Goal: Task Accomplishment & Management: Manage account settings

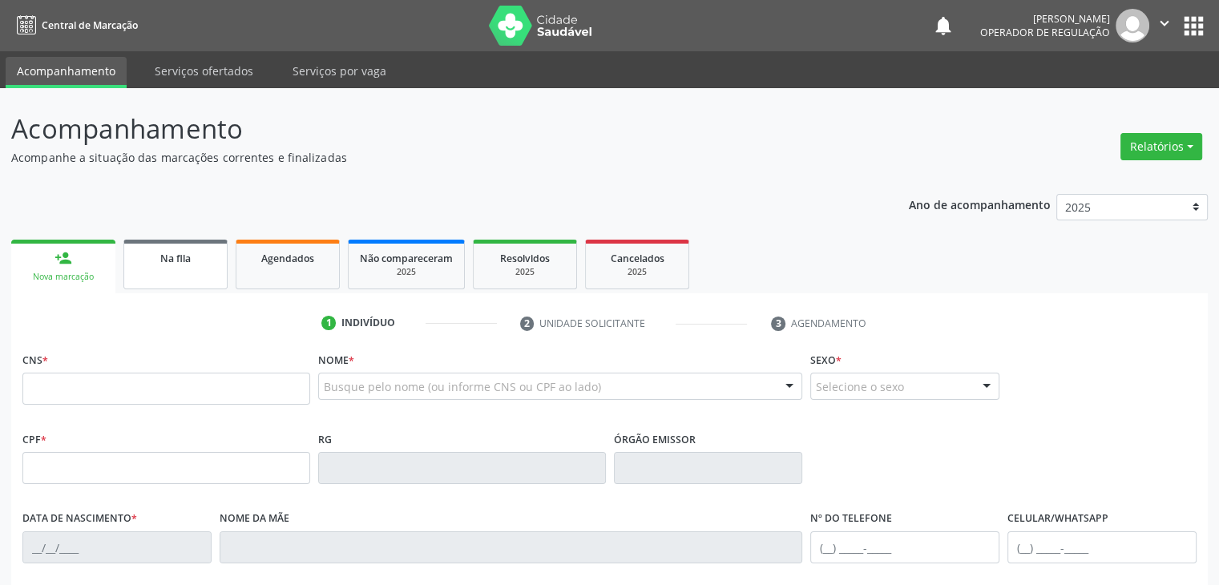
click at [192, 268] on link "Na fila" at bounding box center [175, 265] width 104 height 50
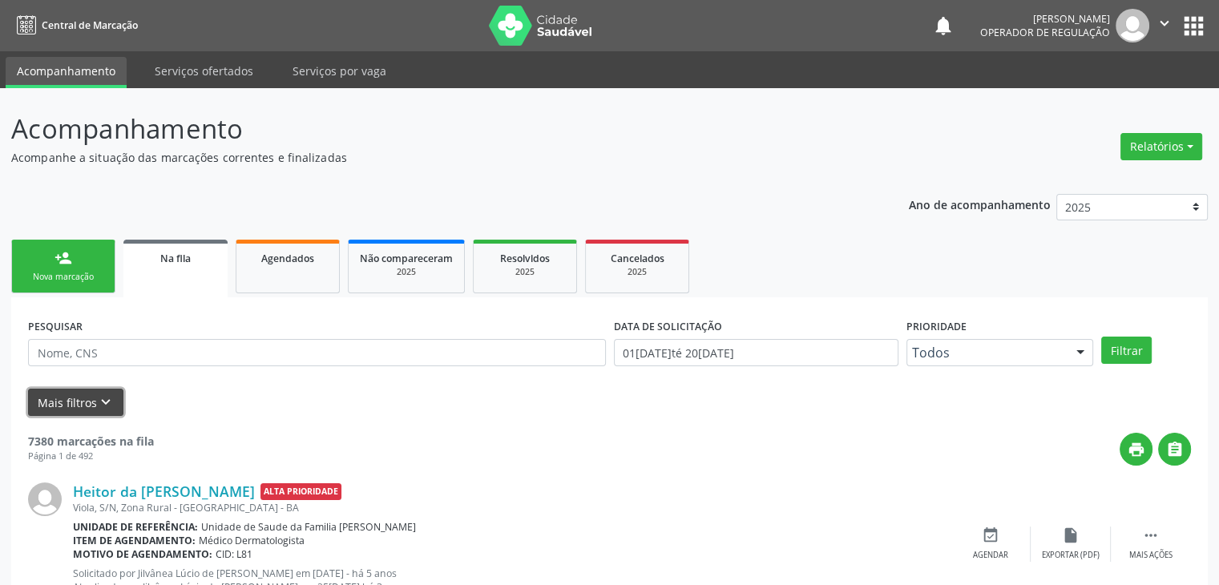
click at [80, 401] on button "Mais filtros keyboard_arrow_down" at bounding box center [75, 403] width 95 height 28
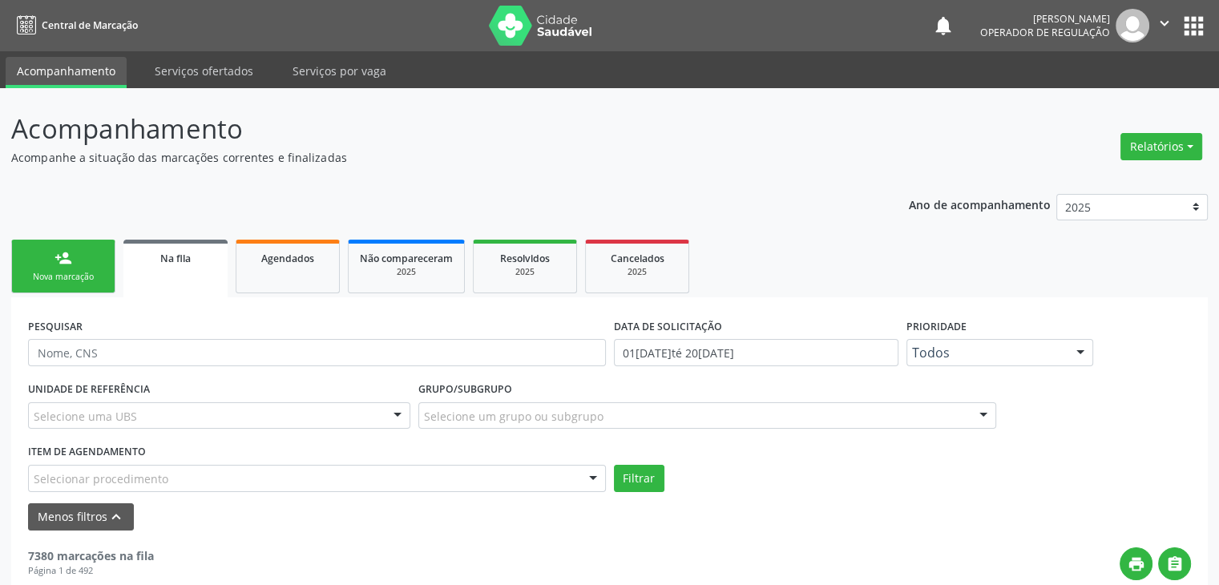
click at [131, 426] on div "Selecione uma UBS" at bounding box center [219, 415] width 382 height 27
click at [198, 412] on div "Selecione uma UBS" at bounding box center [219, 415] width 382 height 27
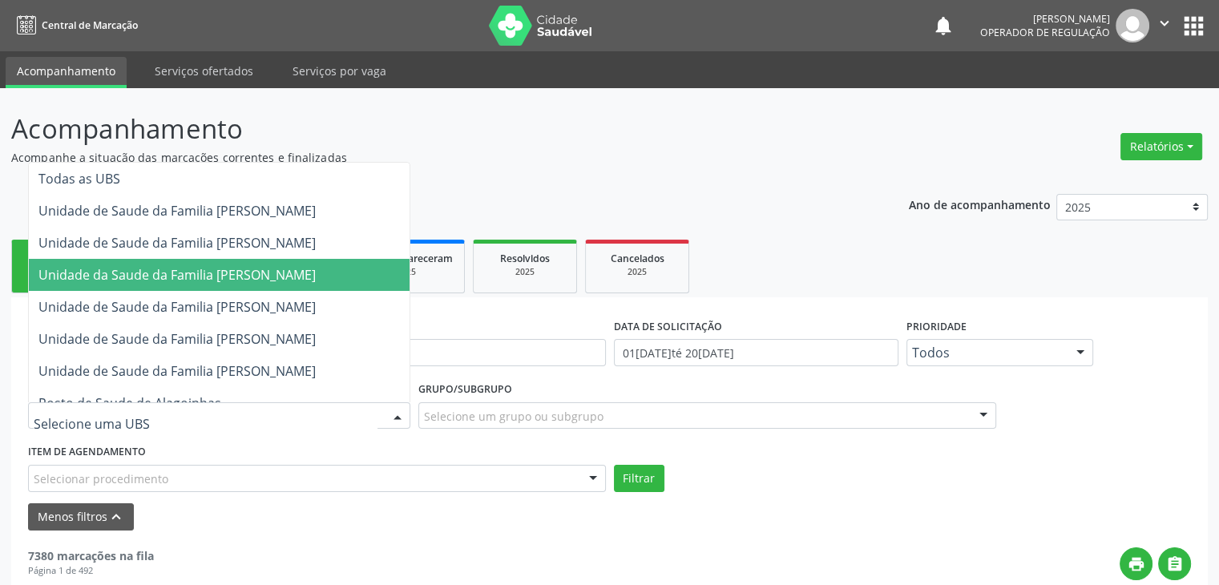
click at [196, 266] on span "Unidade da Saude da Familia [PERSON_NAME]" at bounding box center [176, 275] width 277 height 18
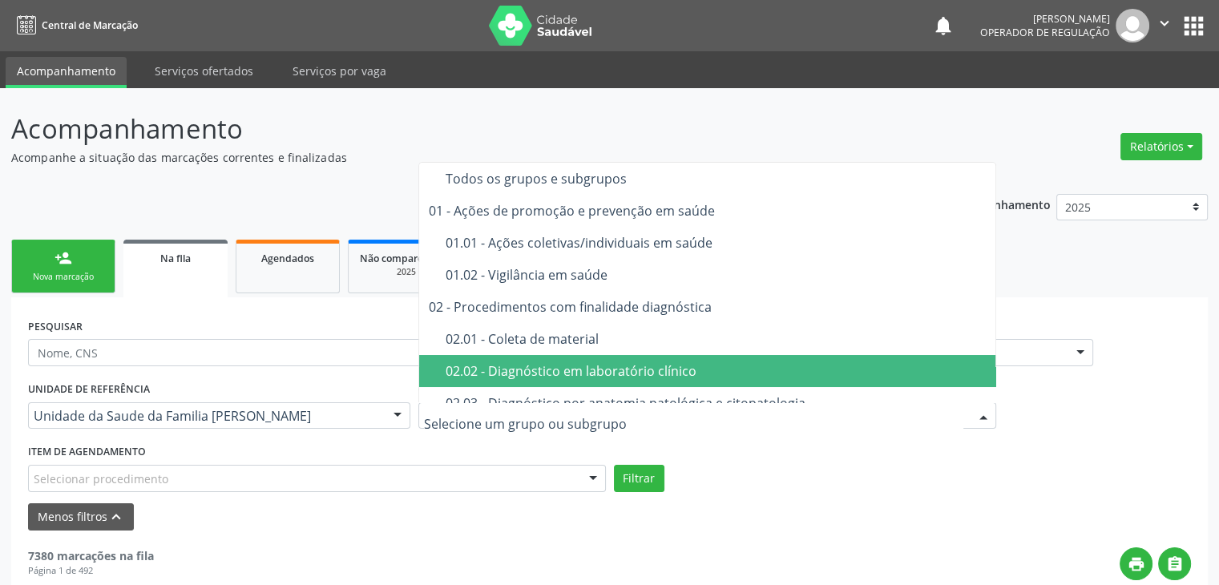
click at [548, 373] on div "02.02 - Diagnóstico em laboratório clínico" at bounding box center [717, 371] width 542 height 13
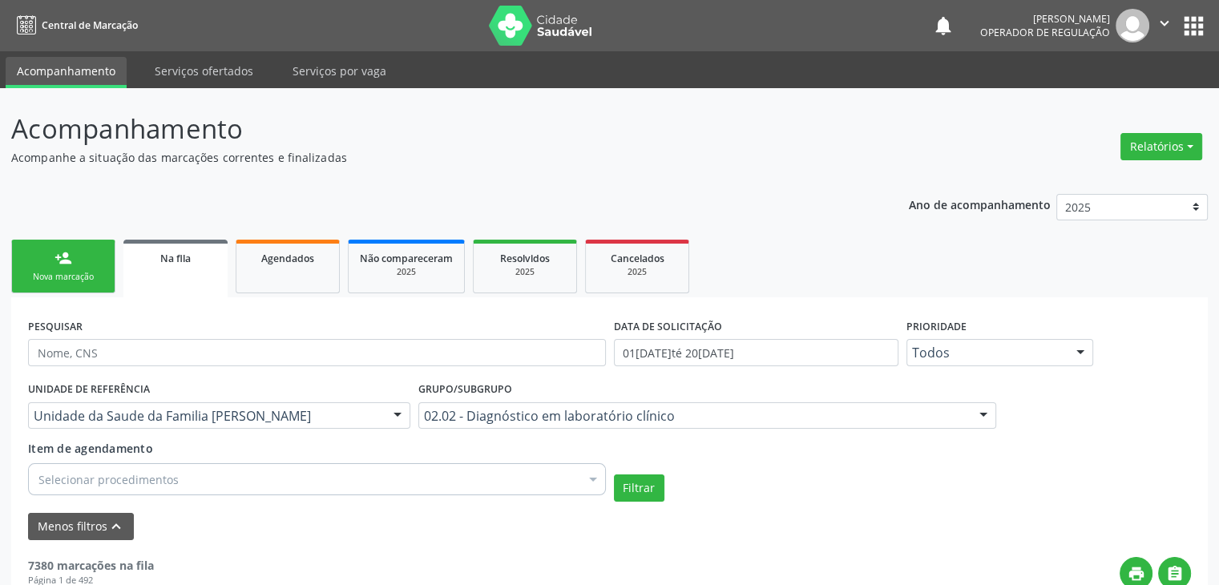
click at [174, 487] on div "Selecionar procedimentos" at bounding box center [317, 479] width 578 height 32
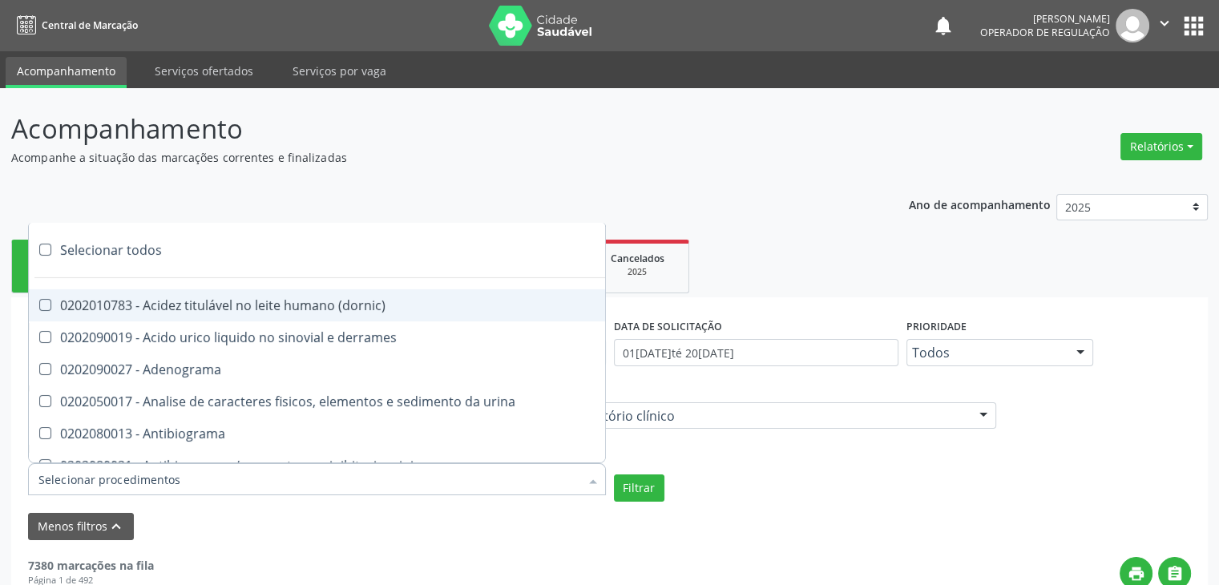
click at [123, 249] on div "Selecionar todos" at bounding box center [465, 250] width 873 height 32
checkbox input "true"
checkbox \(dornic\) "true"
checkbox derrames "true"
checkbox Adenograma "true"
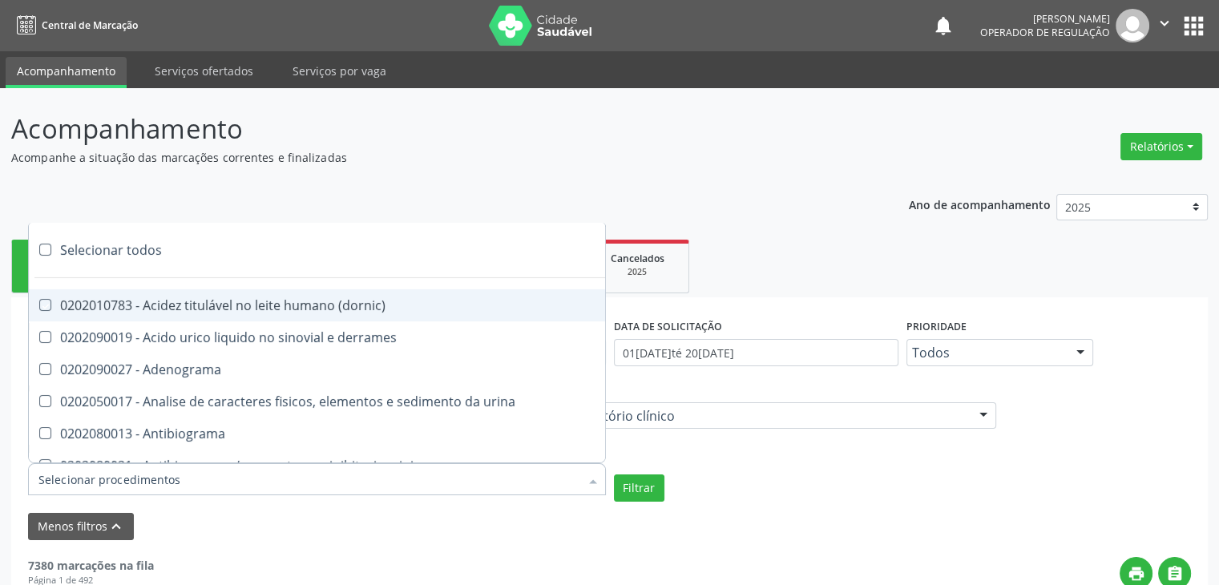
checkbox urina "true"
checkbox Antibiograma "true"
checkbox minima "true"
checkbox micobacterias "true"
checkbox blot "true"
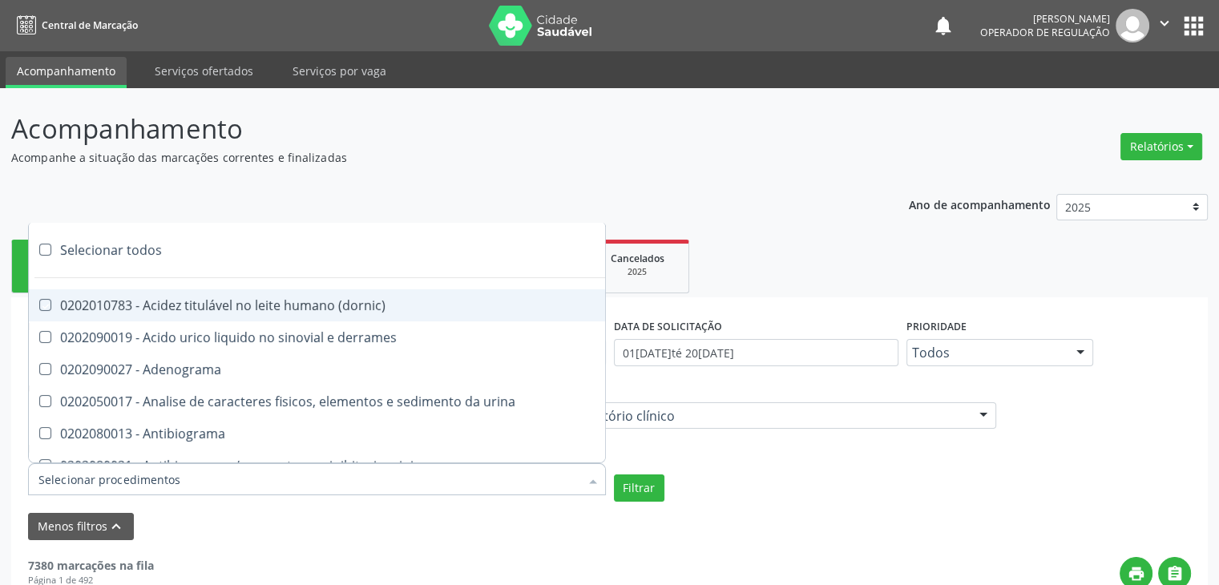
checkbox mlpa "true"
checkbox \(hanseniase\) "true"
checkbox \(controle\) "true"
checkbox \(diagnóstica\) "true"
checkbox \(gram\) "true"
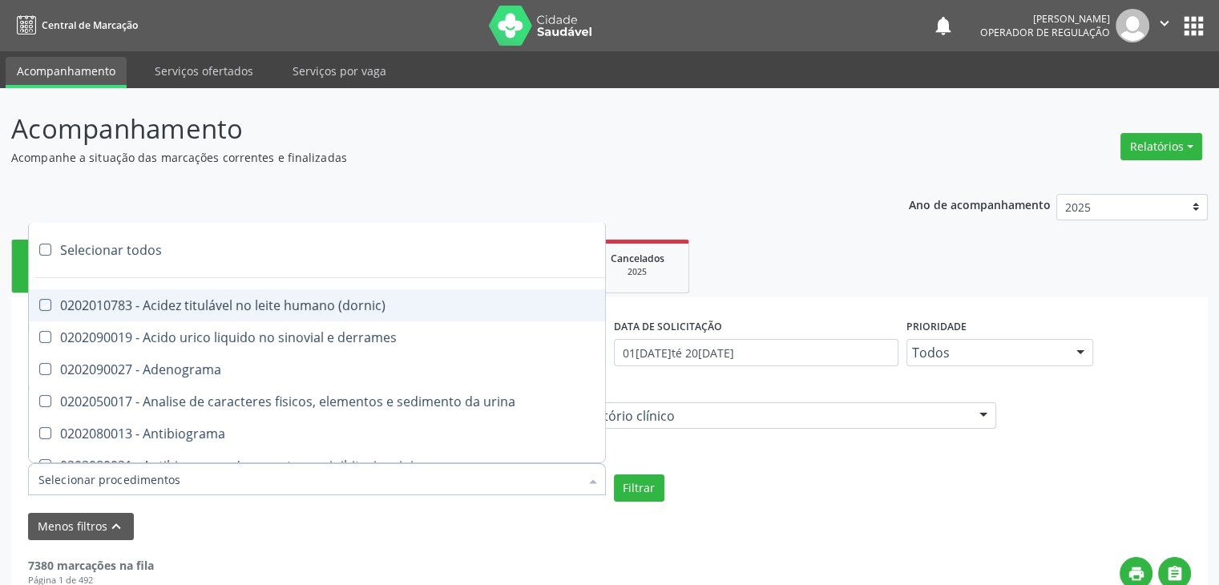
checkbox clamidia "true"
checkbox herpesvirus "true"
checkbox hematologica "true"
checkbox creatinina "true"
checkbox fosfato "true"
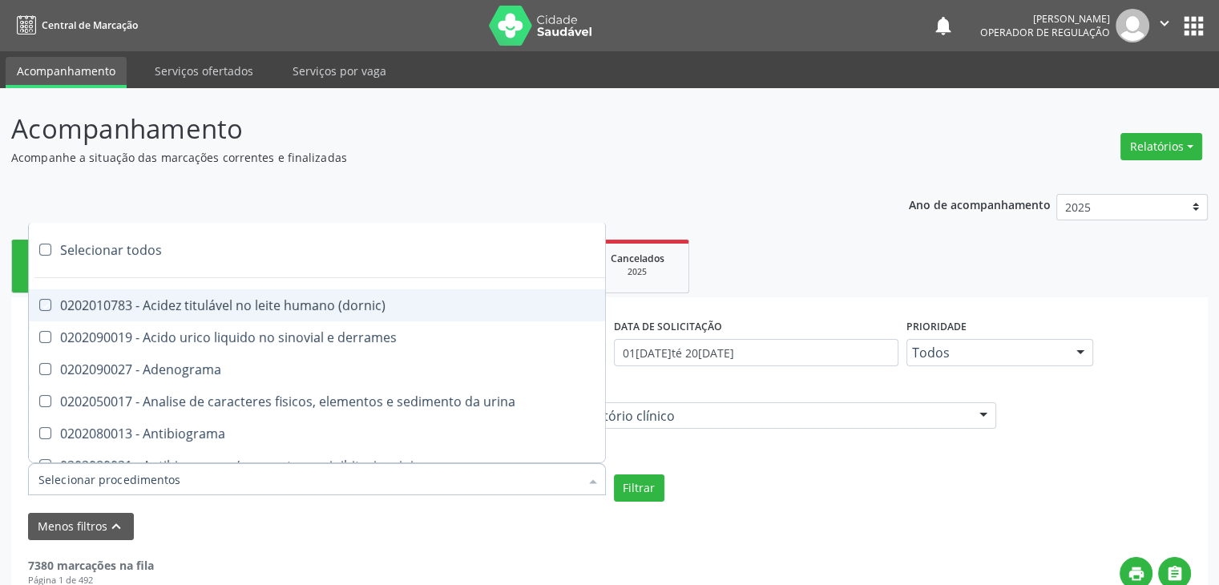
checkbox ureia "true"
checkbox osmolar "true"
checkbox addis "true"
checkbox b "true"
checkbox cd4\/cd8 "true"
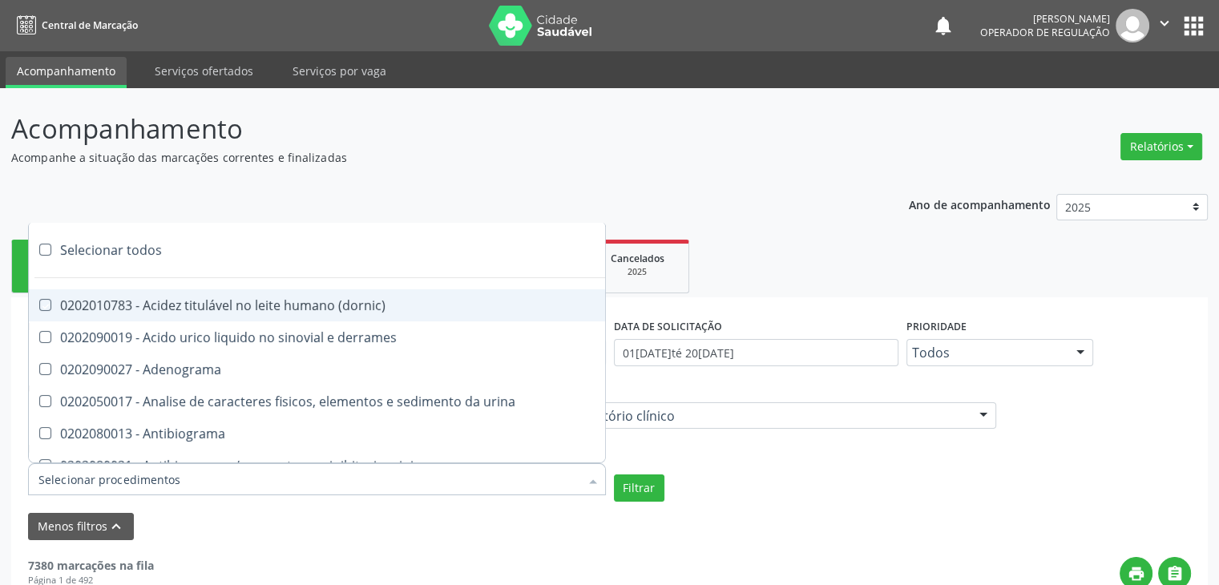
checkbox totais "true"
checkbox plaquetas "true"
checkbox reticulocitos "true"
checkbox liquor "true"
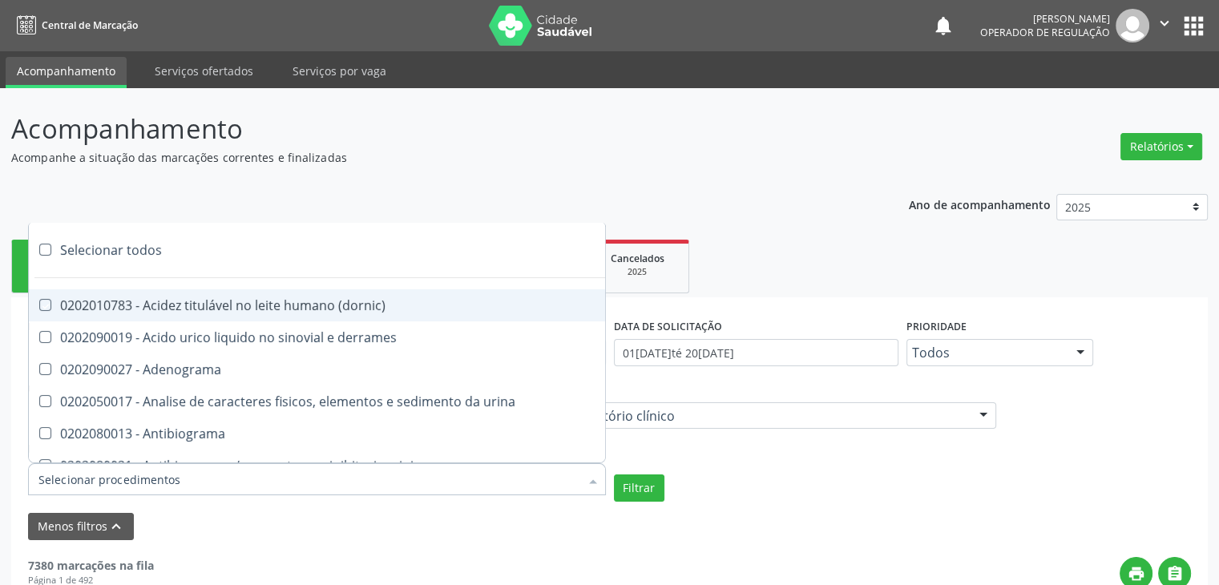
checkbox identificacao "true"
checkbox \(pos-pasteurização\) "true"
checkbox herpesvirus "true"
checkbox baar "true"
checkbox anaerobicas "true"
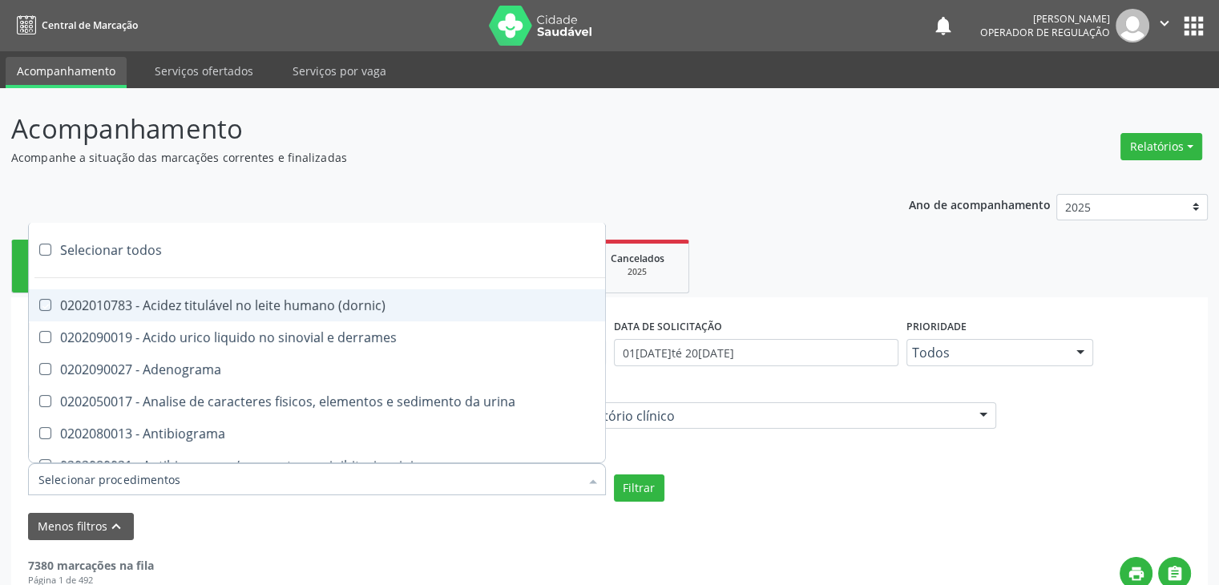
checkbox fungos "true"
checkbox \(qualitativo\) "true"
checkbox tardio\) "true"
checkbox \(qualitativo\) "true"
checkbox \(confirmatorio\) "true"
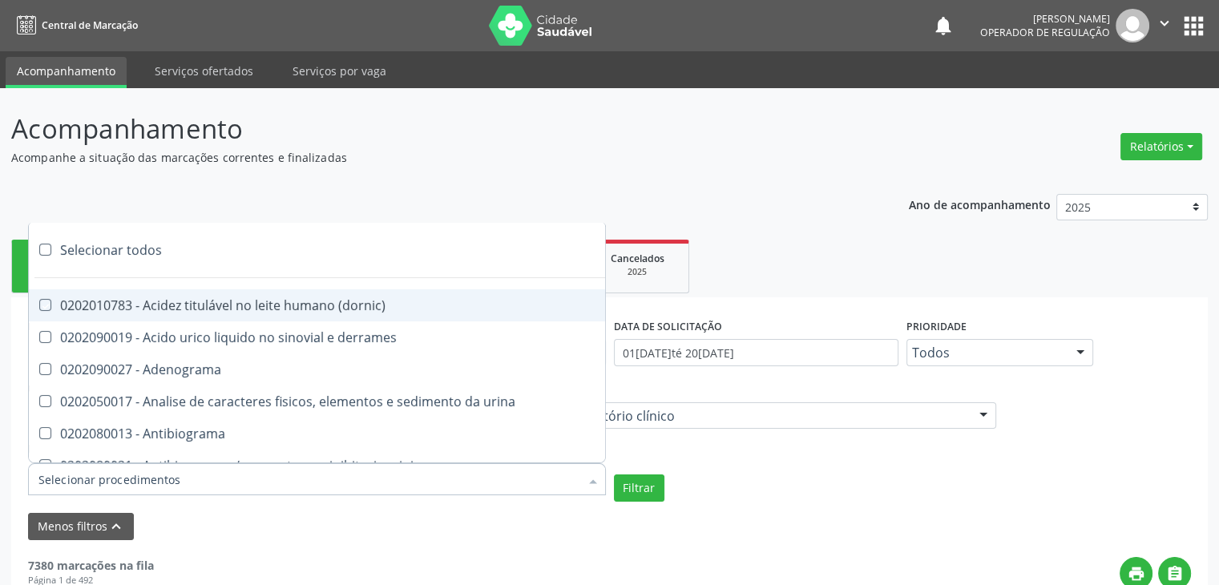
checkbox \(confirmatorio\) "true"
checkbox molecular "true"
checkbox htlv-1 "true"
checkbox biotinidase "true"
checkbox congênita "true"
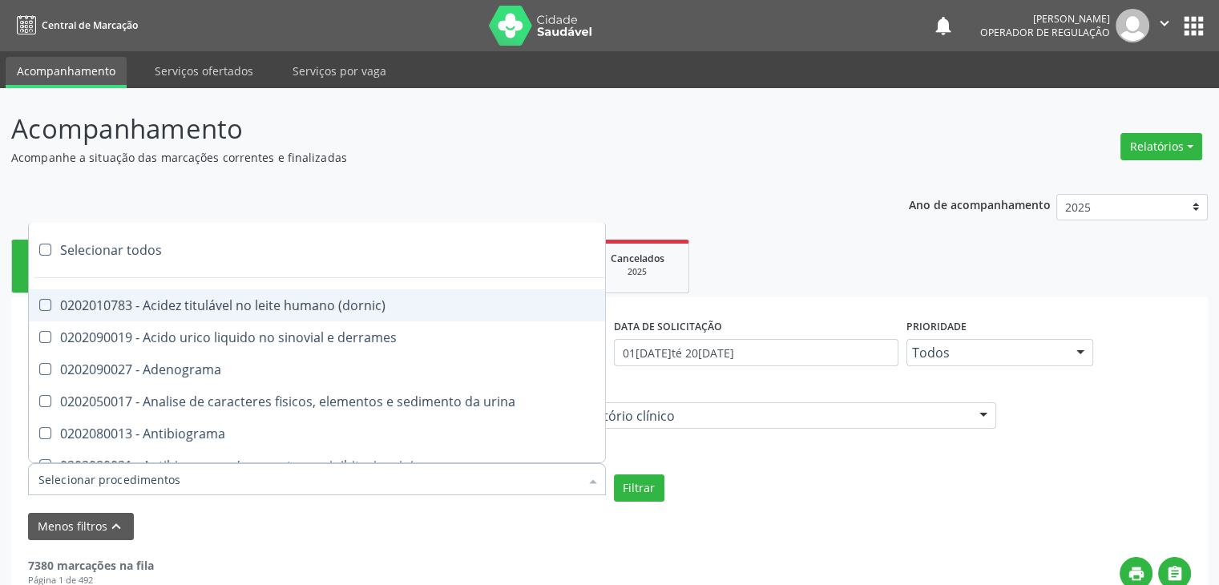
checkbox antiplaquetarios "true"
checkbox ferro "true"
checkbox bandas\) "true"
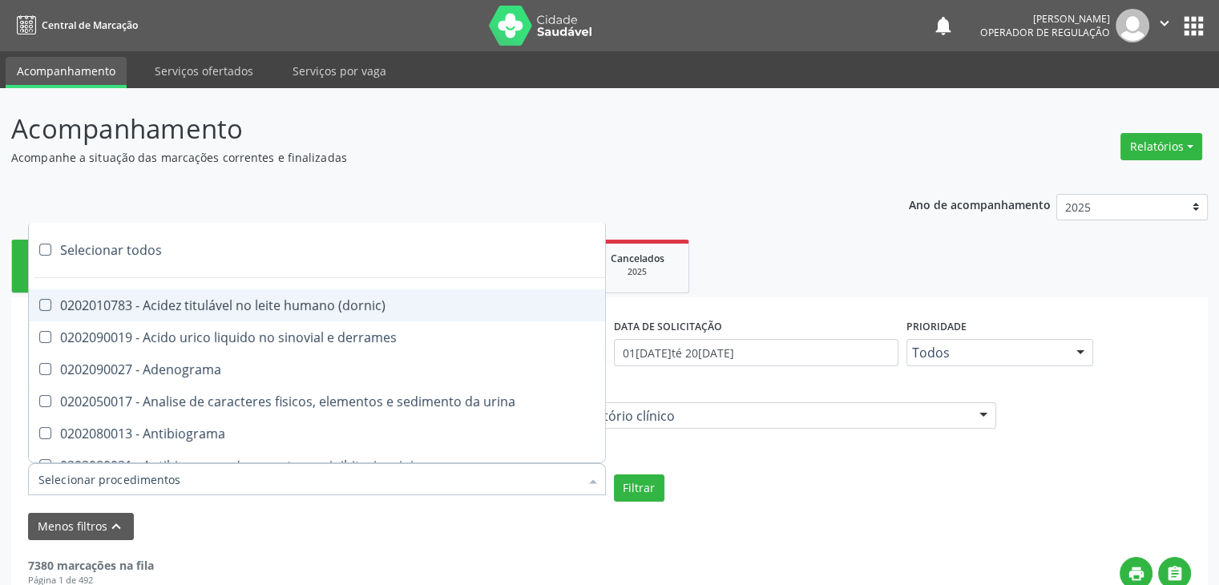
checkbox \(ch50\) "true"
checkbox aminoacidos "true"
checkbox globular "true"
checkbox dosagens\) "true"
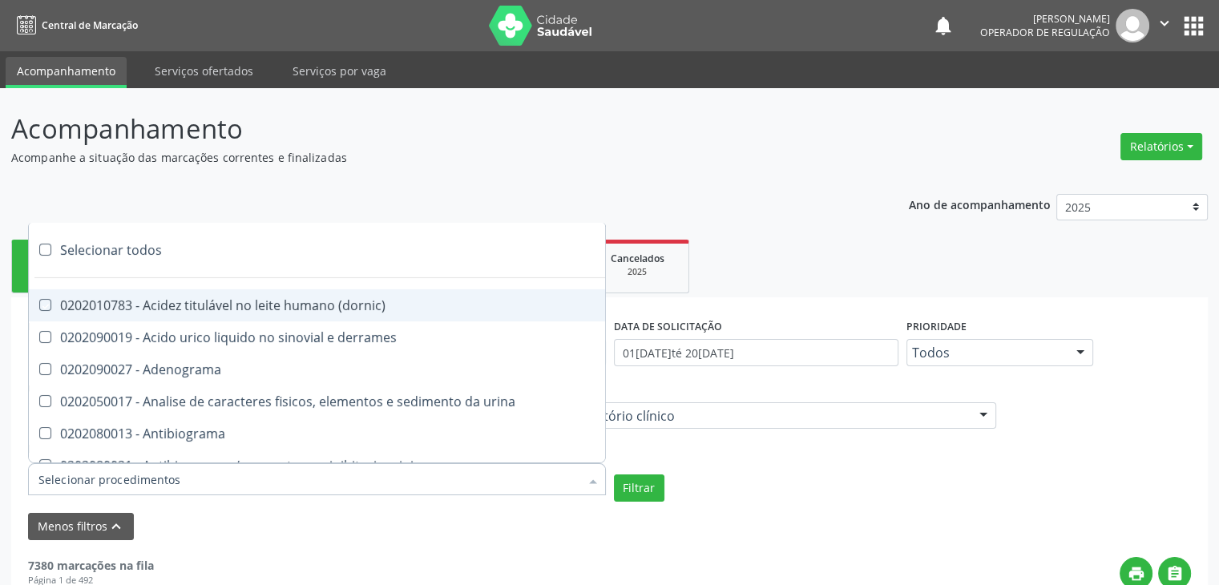
checkbox dosagens\) "true"
checkbox \(cada\) "true"
checkbox reumatoide "true"
checkbox amniotico "true"
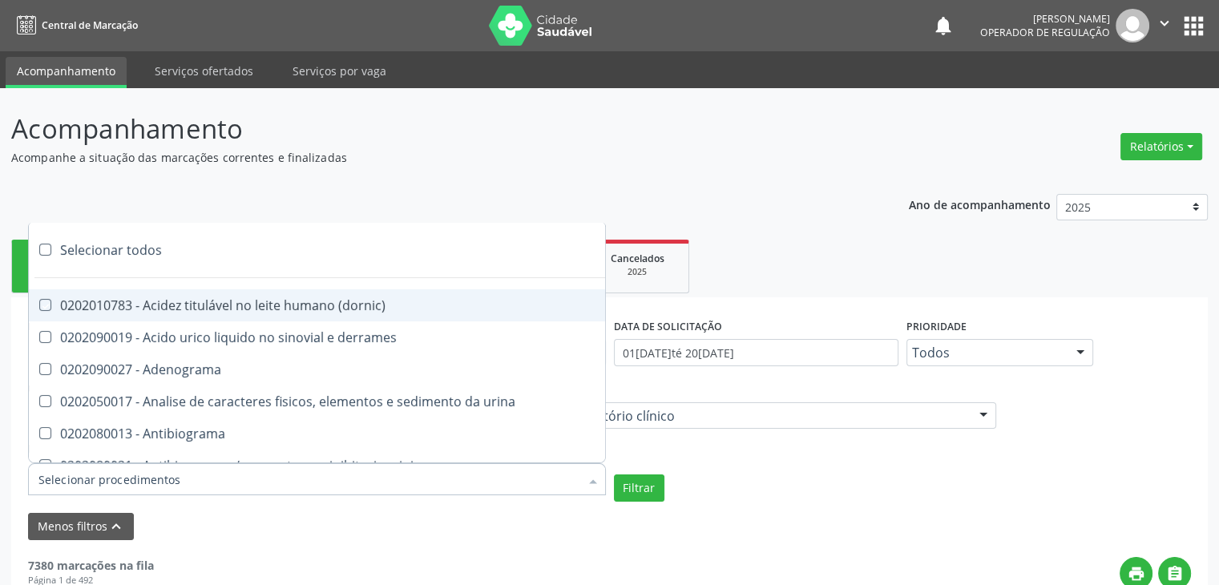
checkbox livre "true"
checkbox osmolalidade "true"
checkbox osmolaridade "true"
checkbox t3 "true"
checkbox sulfo-hemoglobina "true"
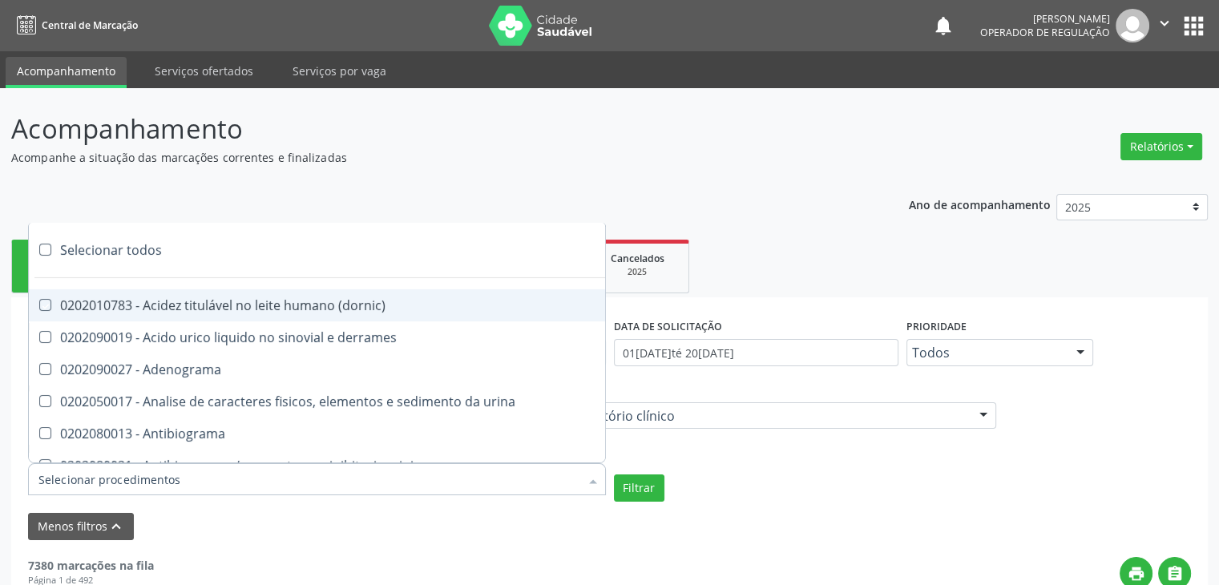
checkbox reverso "true"
checkbox coagulacao "true"
checkbox euglobulina "true"
checkbox -duke "true"
checkbox ivy "true"
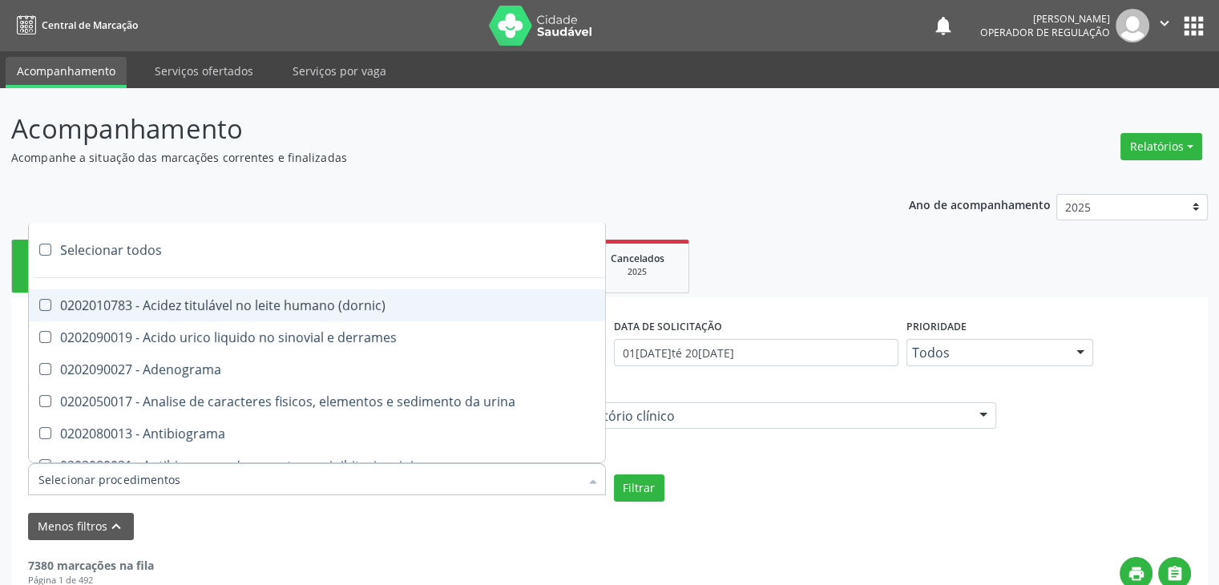
checkbox hemacias "true"
checkbox trombina "true"
checkbox ativada\) "true"
checkbox \(tap\) "true"
checkbox \(vhs\) "true"
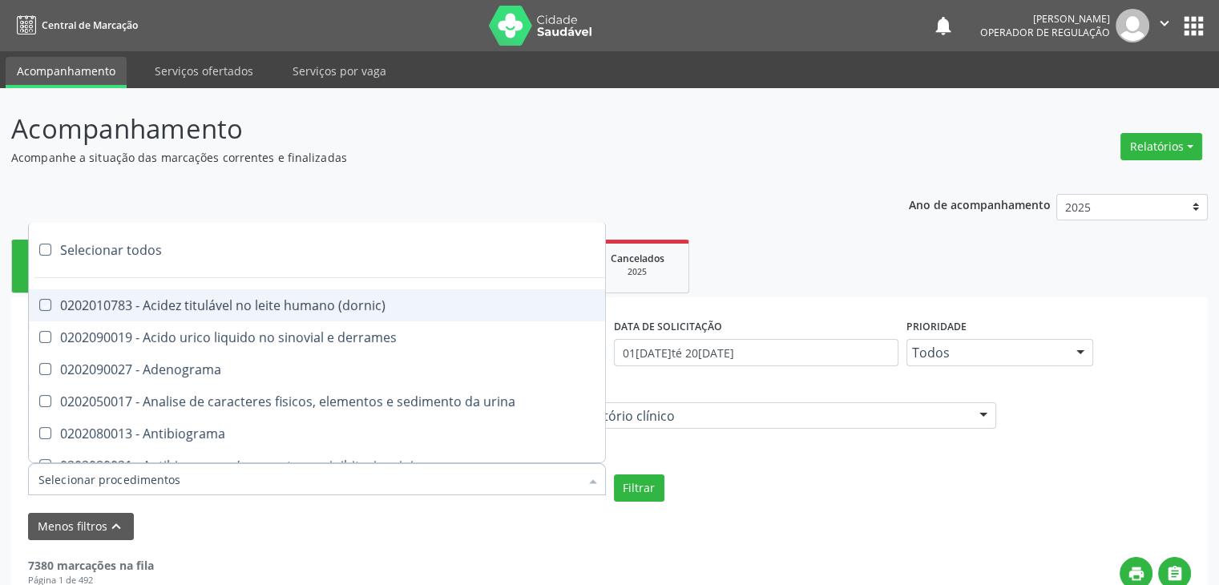
checkbox abo "true"
checkbox reativa "true"
checkbox ordenhado "true"
checkbox pezinho\) "true"
checkbox complemento "true"
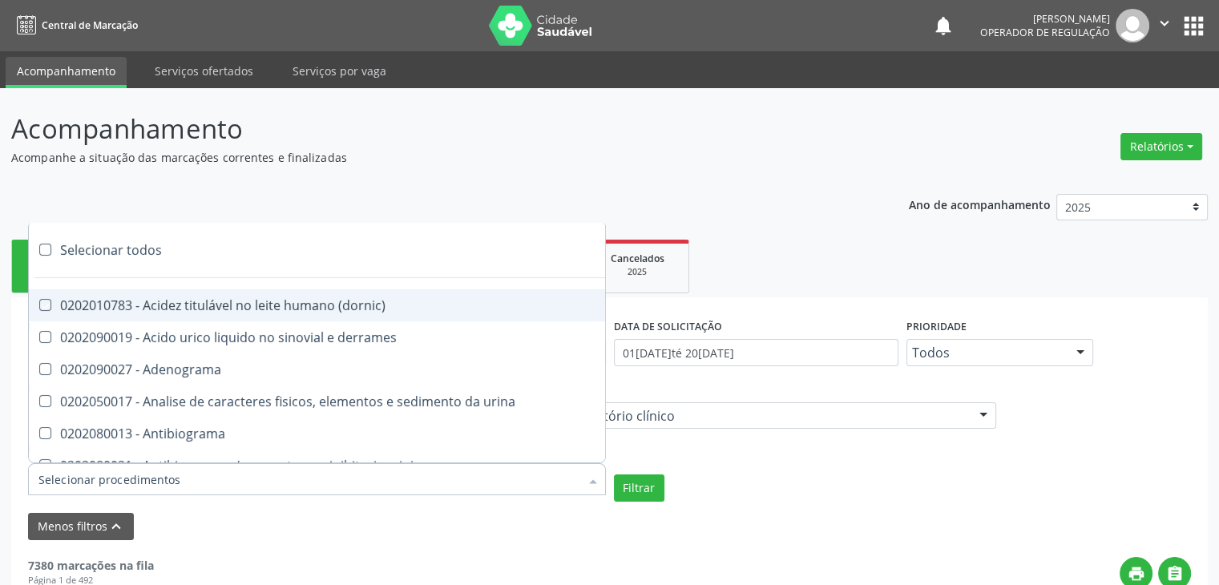
checkbox pezinho\) "true"
checkbox 17-alfa-hidroxiprogesterona "true"
checkbox totais "true"
checkbox 17-hidroxicorticosteroides "true"
checkbox d "true"
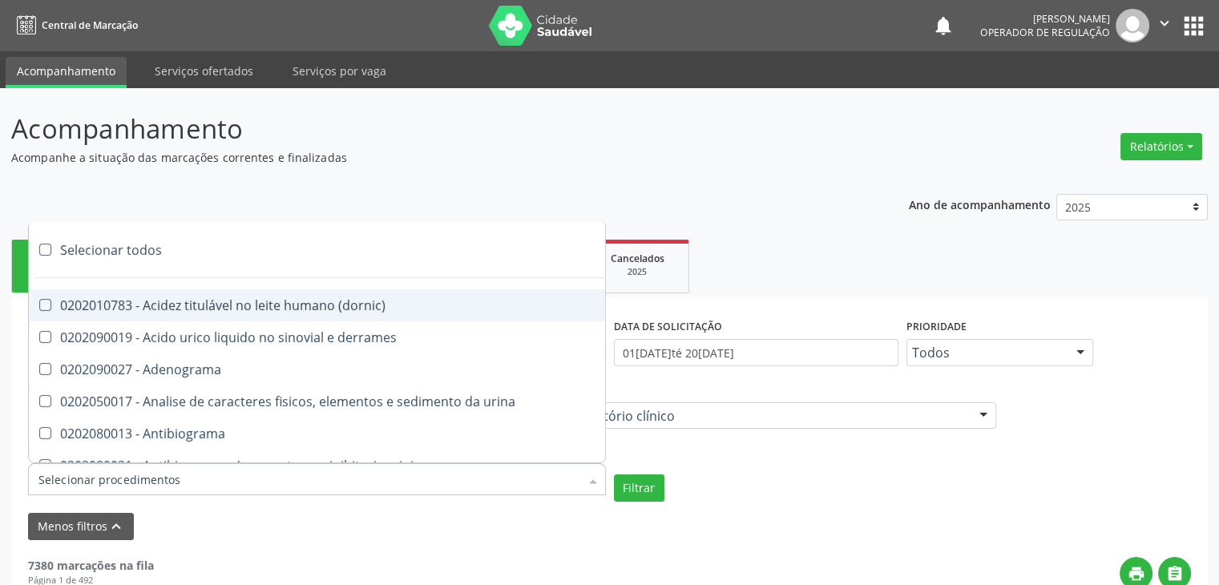
checkbox 5-nucleotidase "true"
checkbox acetona "true"
checkbox \(serotonina\) "true"
checkbox ascorbico "true"
checkbox delta-aminolevulinico "true"
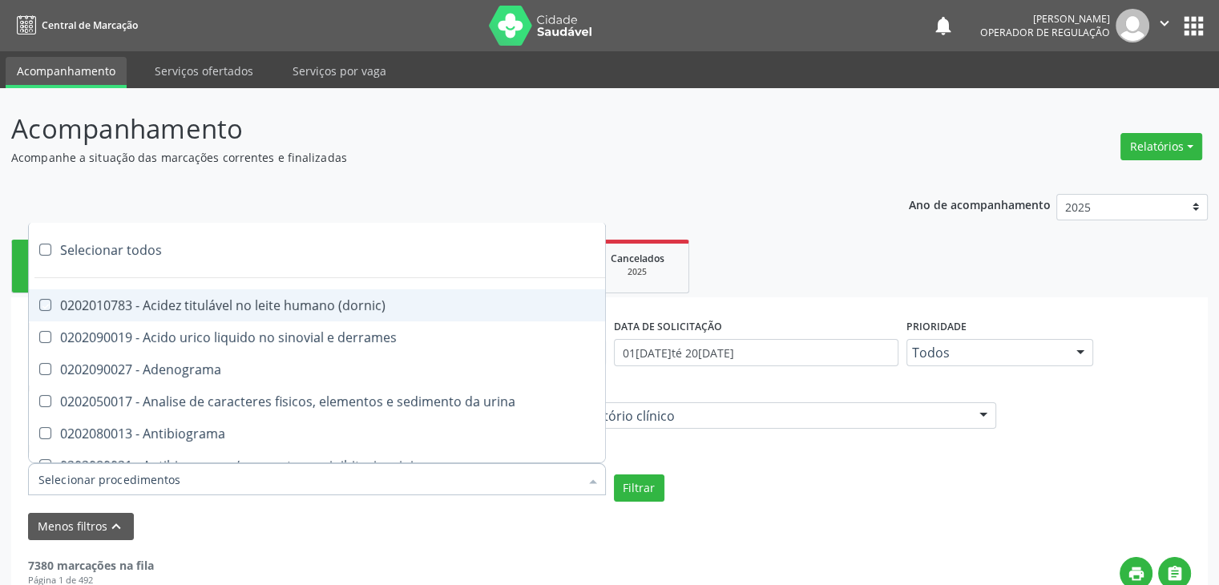
checkbox hipurico "true"
checkbox mandelico "true"
checkbox metil-hipurico "true"
checkbox urico "true"
checkbox valproico "true"
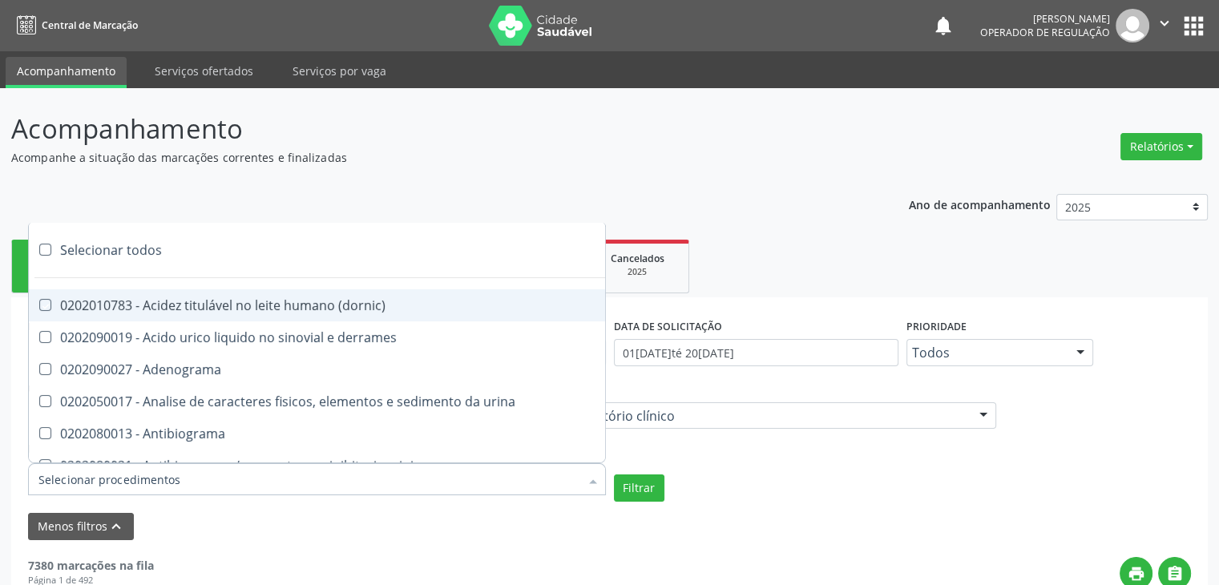
checkbox vanilmandelico "true"
checkbox \(acth\) "true"
checkbox ala-desidratase "true"
checkbox etilico "true"
checkbox aldolase "true"
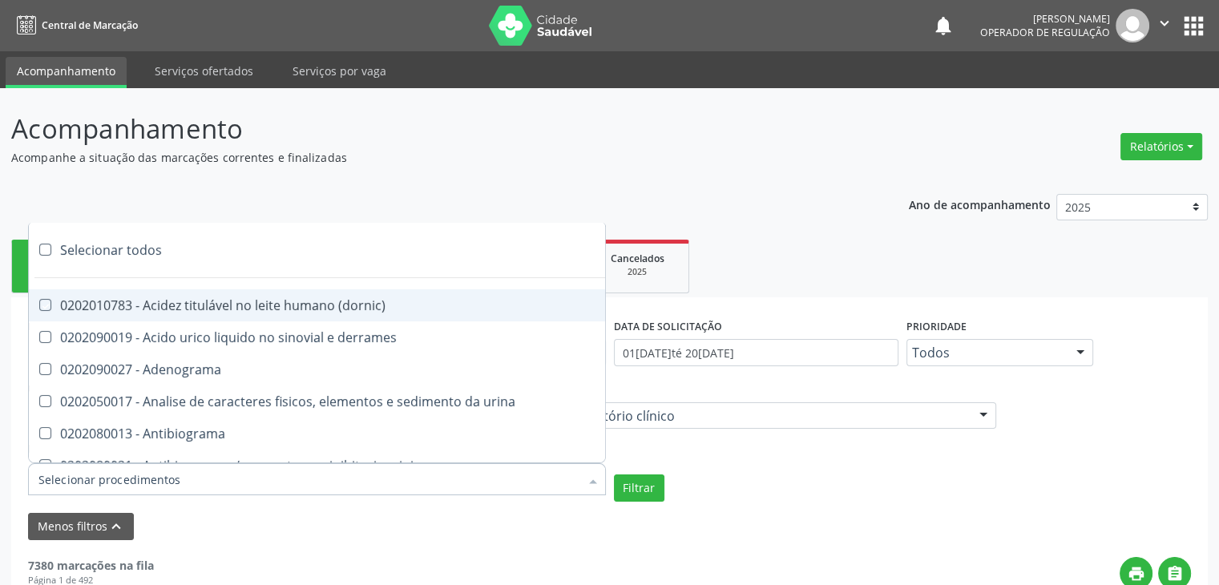
checkbox aldosterona "true"
checkbox alfa-1-antitripsina "true"
checkbox acida "true"
checkbox alfa-2-macroglobulina "true"
checkbox alfa-fetoproteina "true"
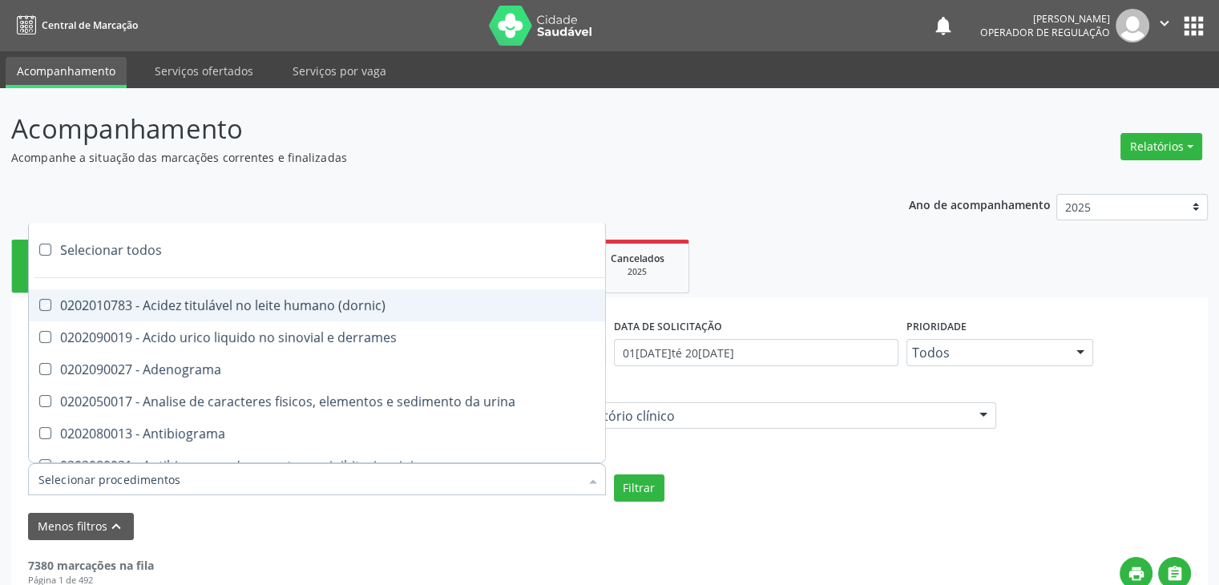
checkbox aluminio "true"
checkbox amilase "true"
checkbox aminoglicosideos "true"
checkbox amonia "true"
checkbox ciclico "true"
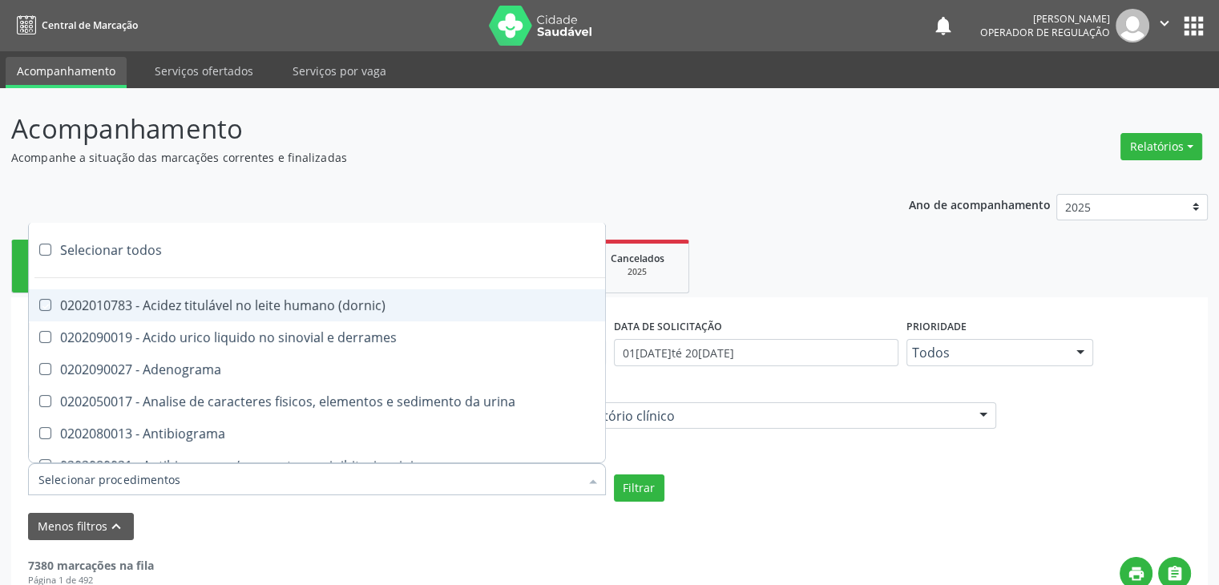
checkbox androstenediona "true"
checkbox anfetaminas "true"
checkbox circulante "true"
checkbox iga "true"
checkbox triciclicos "true"
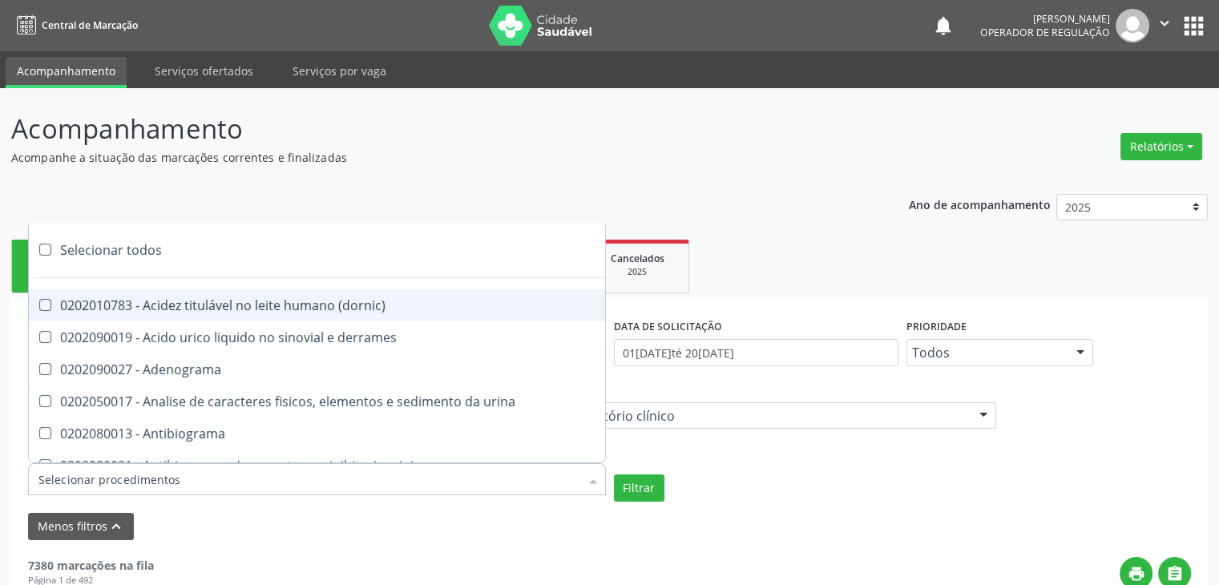
checkbox \(psa\) "true"
checkbox iii "true"
checkbox barbituratos "true"
checkbox benzodiazepinicos "true"
checkbox beta-2-microglobulina "true"
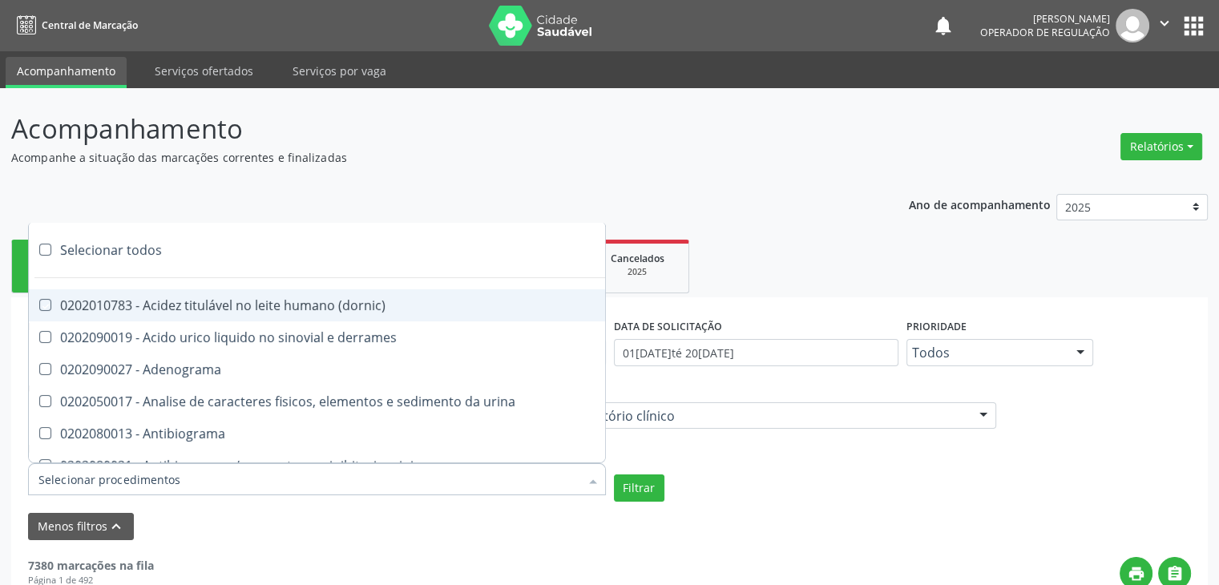
checkbox fracoes "true"
checkbox cadmio "true"
checkbox calcio "true"
checkbox ionizavel "true"
checkbox calcitonina "true"
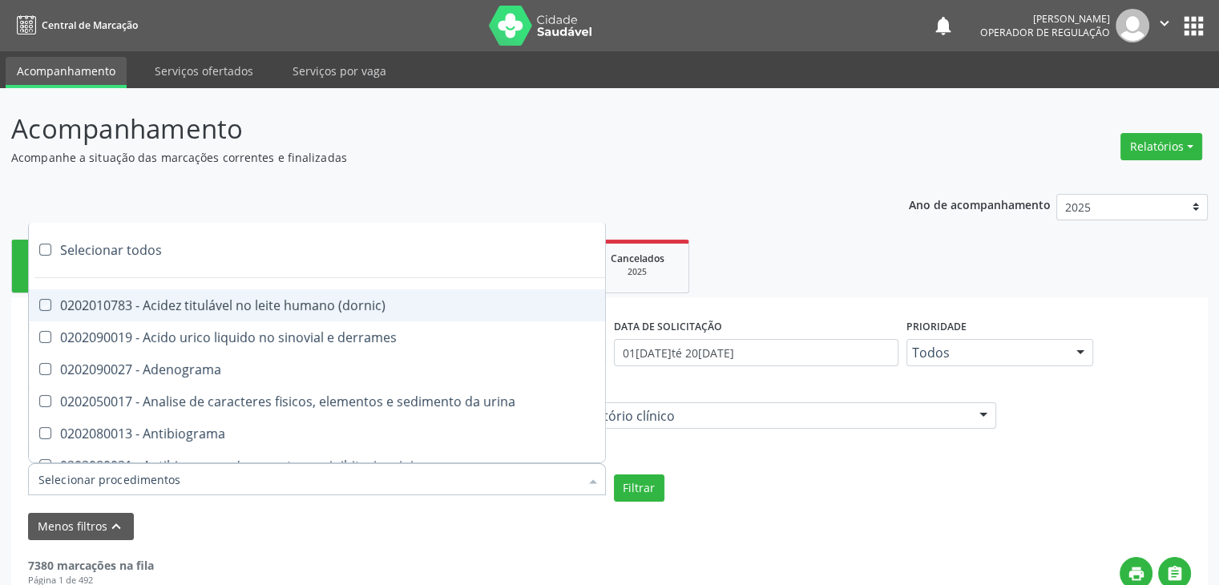
checkbox carbamazepina "true"
checkbox carboxi-hemoglobina "true"
checkbox caroteno "true"
checkbox catecolaminas "true"
checkbox chumbo "true"
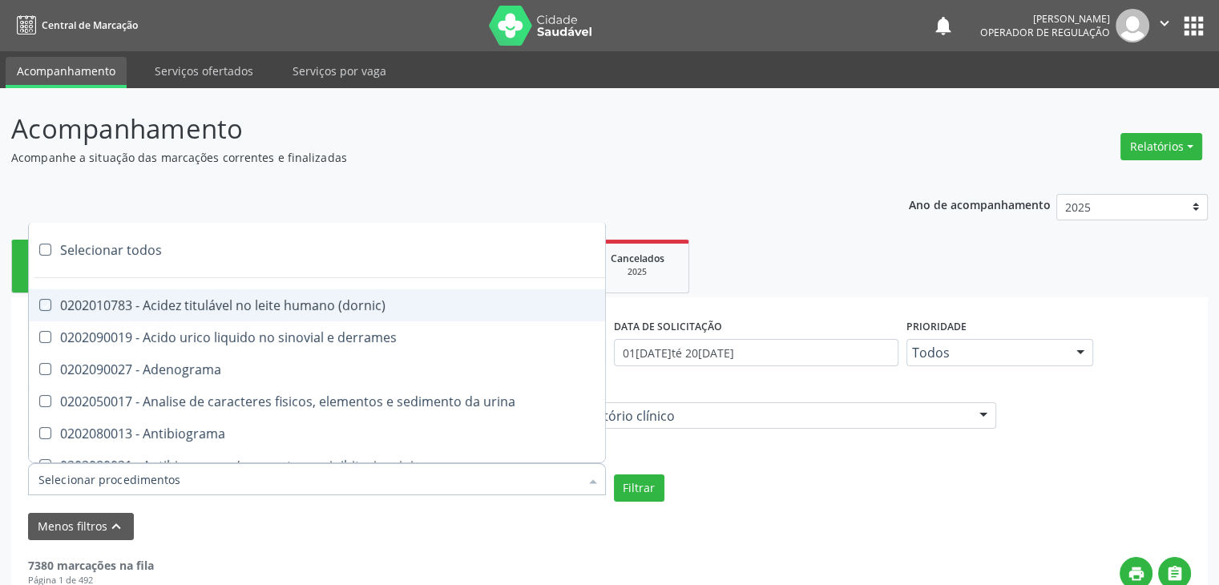
checkbox ciclosporina "true"
checkbox citrato "true"
checkbox cloreto "true"
checkbox suor "true"
checkbox cobre "true"
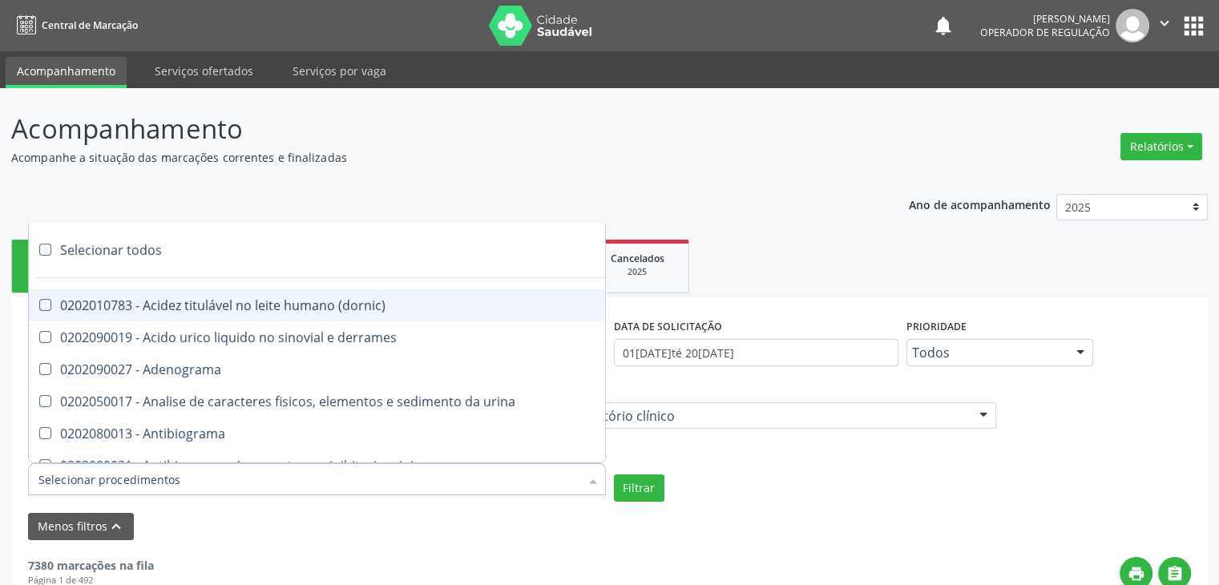
checkbox hdl "true"
checkbox ldl "true"
checkbox colinesterase "true"
checkbox c3 "true"
checkbox c4 "true"
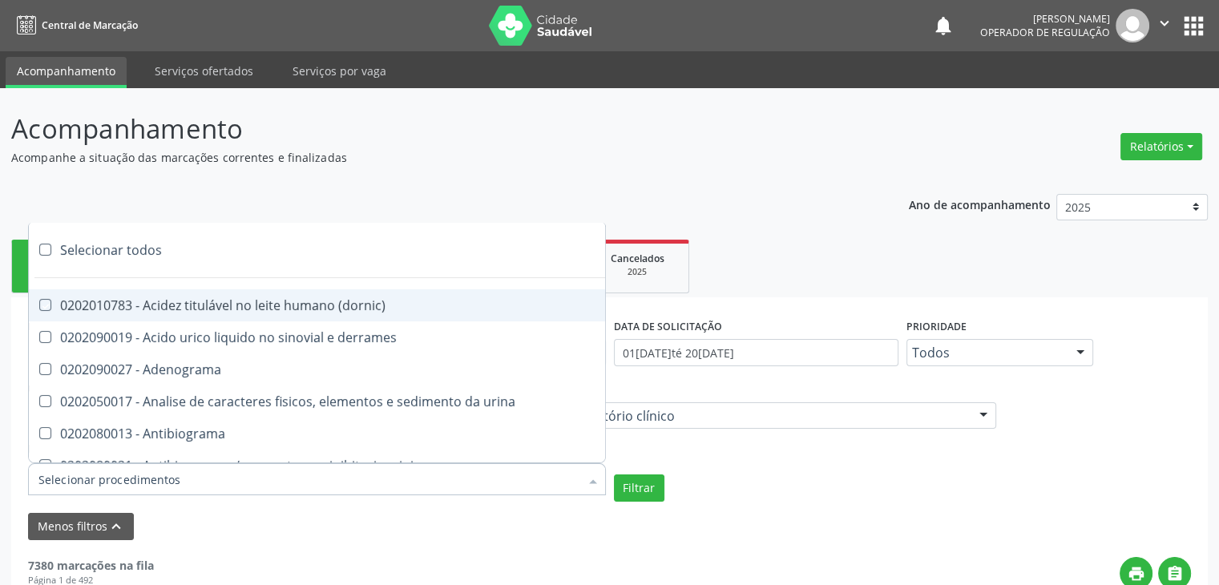
checkbox cortisol "true"
checkbox creatinina "true"
checkbox amniotico "true"
checkbox \(cpk\) "true"
checkbox crioaglutinina "true"
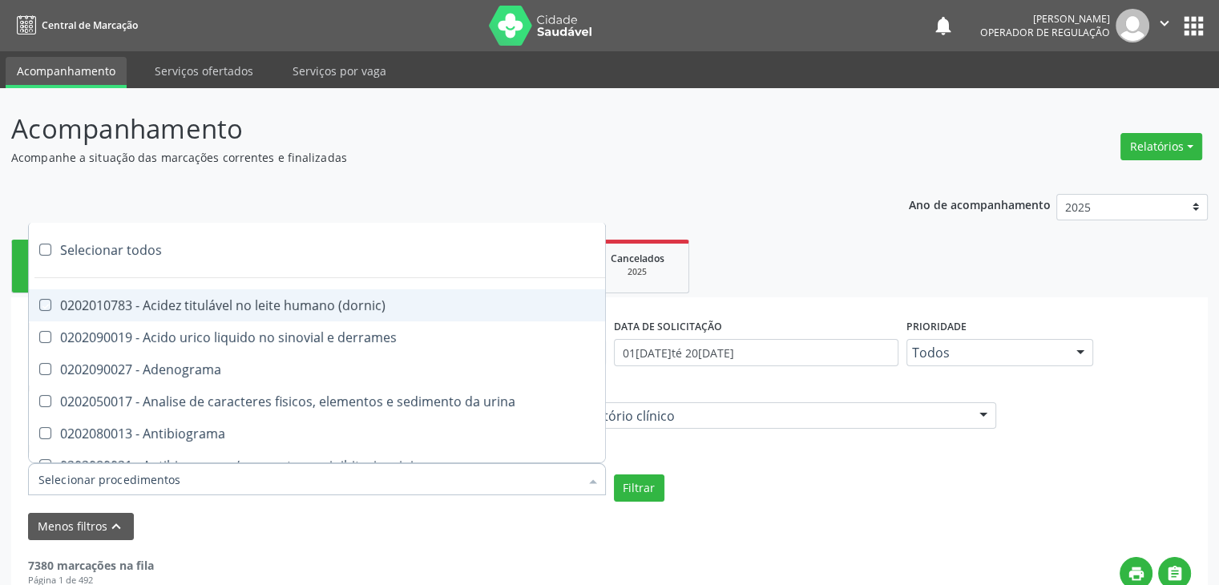
checkbox \(dhea\) "true"
checkbox alfa-hidroxibutirica "true"
checkbox glutamica "true"
checkbox latica "true"
checkbox fracionadas\) "true"
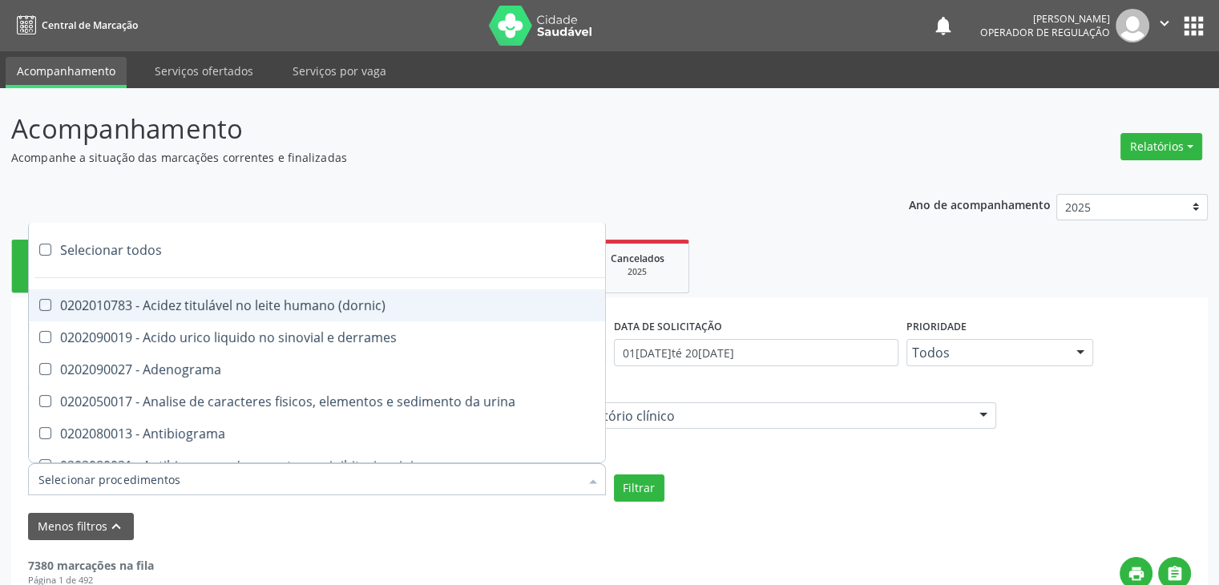
checkbox digitoxina\) "true"
checkbox \(dht\) "true"
checkbox fecal "true"
checkbox estradiol "true"
checkbox estriol "true"
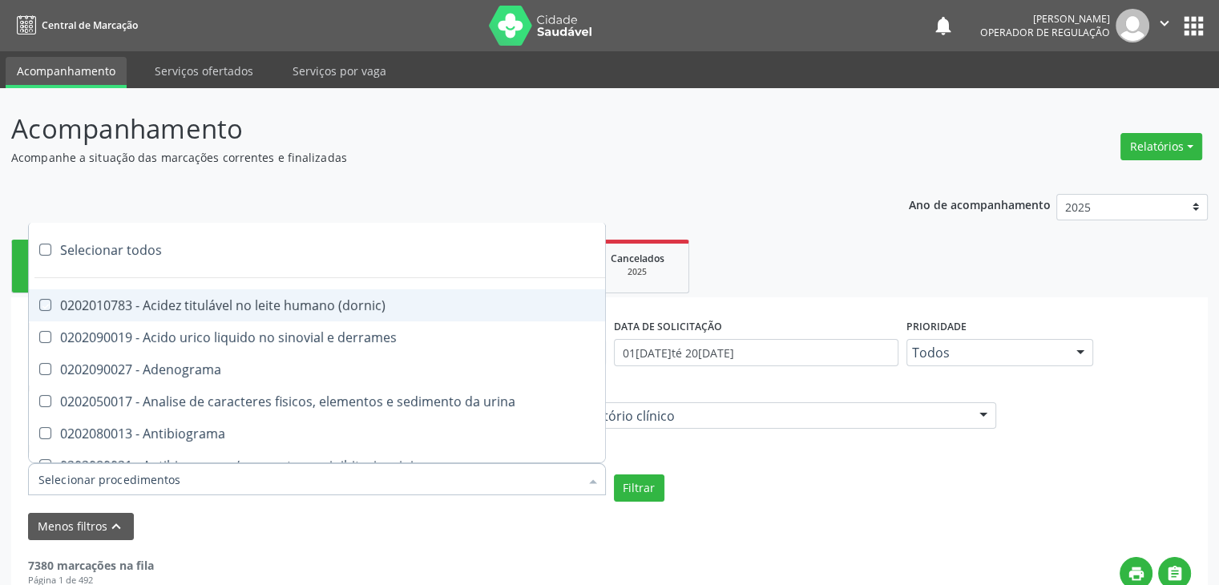
checkbox estrona "true"
checkbox etossuximida "true"
checkbox ii "true"
checkbox ix "true"
checkbox v "true"
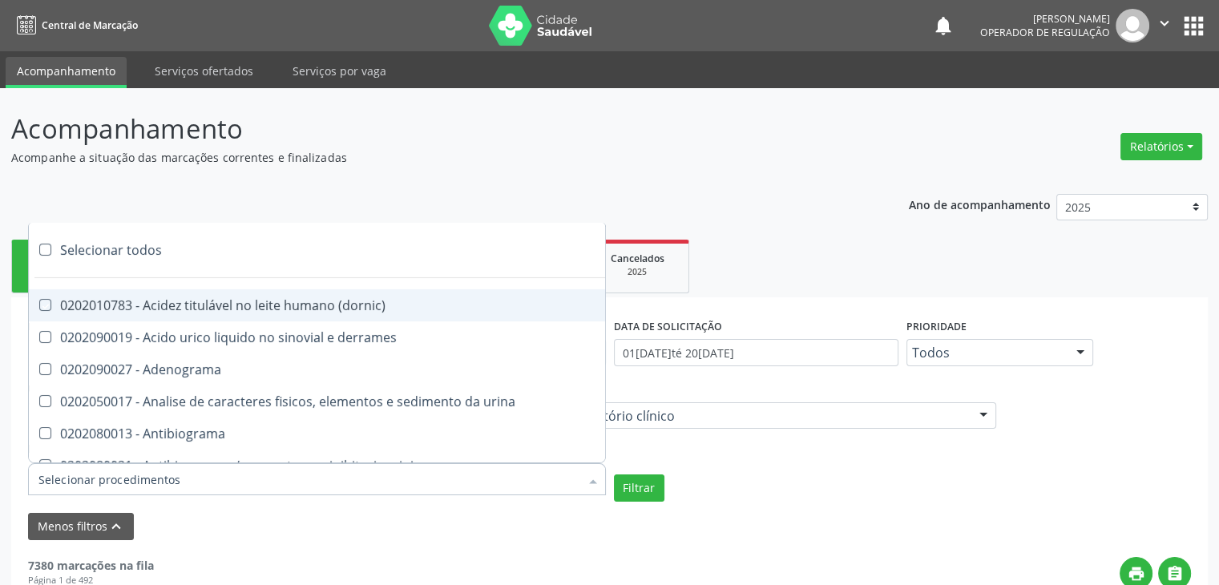
checkbox vii "true"
checkbox viii "true"
checkbox \(inibidor\) "true"
checkbox \(antigeno\) "true"
checkbox x "true"
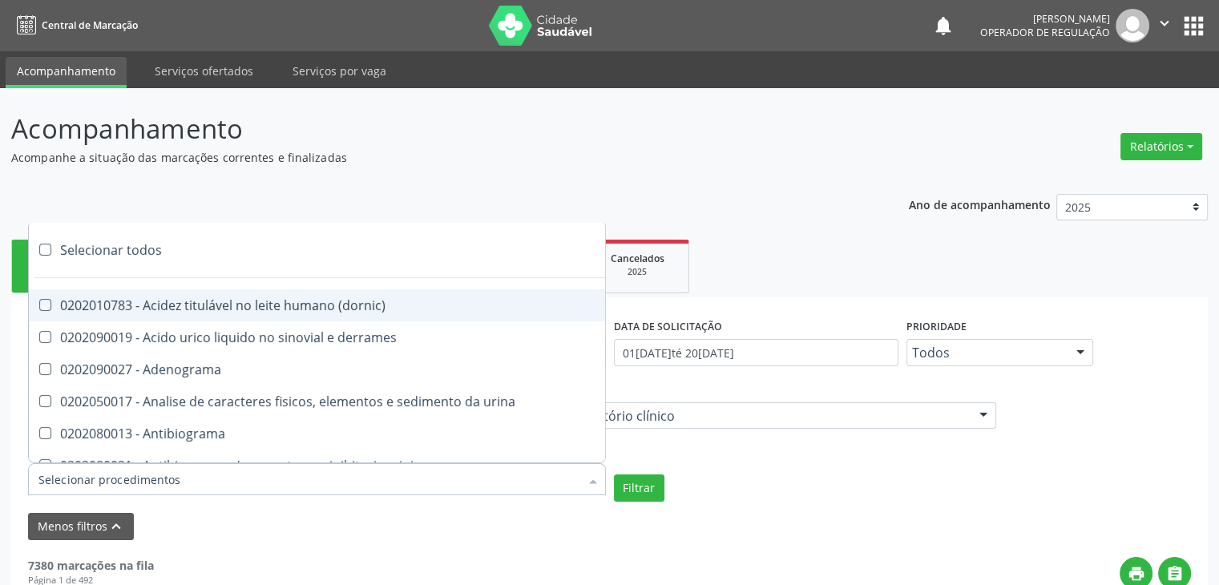
checkbox xi "true"
checkbox xii "true"
checkbox xiii "true"
checkbox tardio\) "true"
checkbox t4 "true"
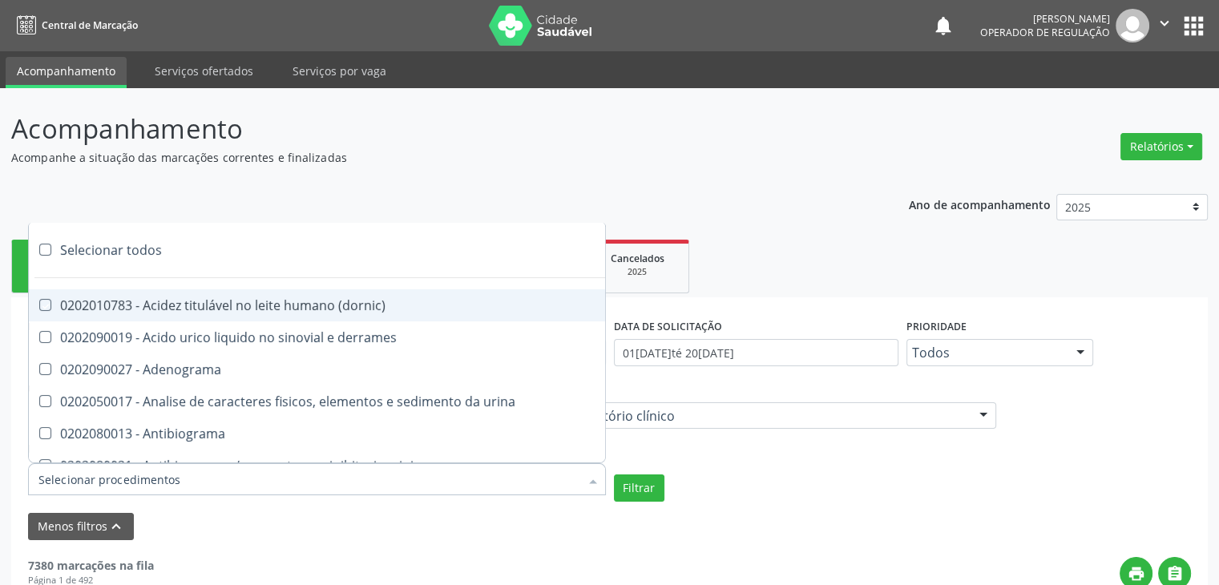
checkbox pezinho\) "true"
checkbox fenitoina "true"
checkbox fenol "true"
checkbox ferritina "true"
checkbox serico "true"
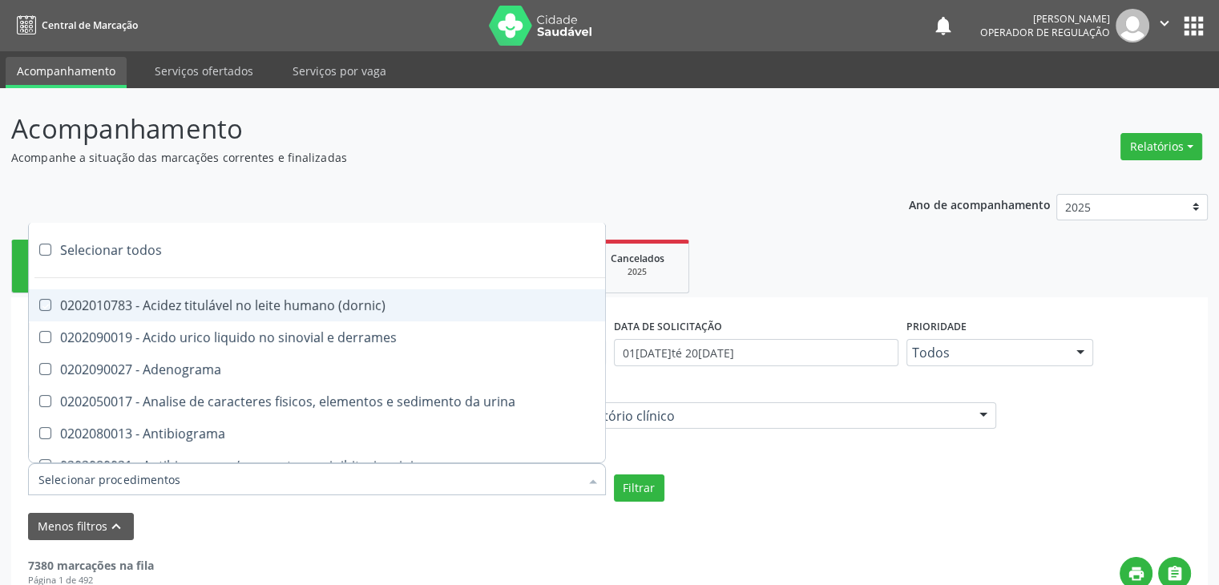
checkbox fibrinogenio "true"
checkbox folato "true"
checkbox formaldeido "true"
checkbox total "true"
checkbox alcalina "true"
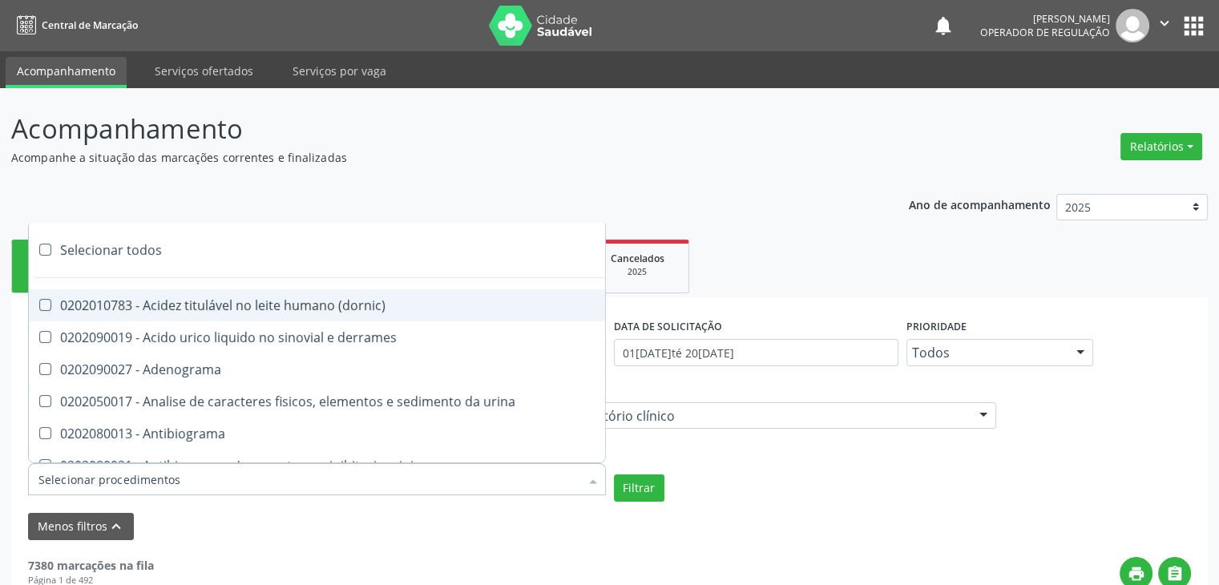
checkbox esperma "true"
checkbox fosforo "true"
checkbox acida "true"
checkbox frutose "true"
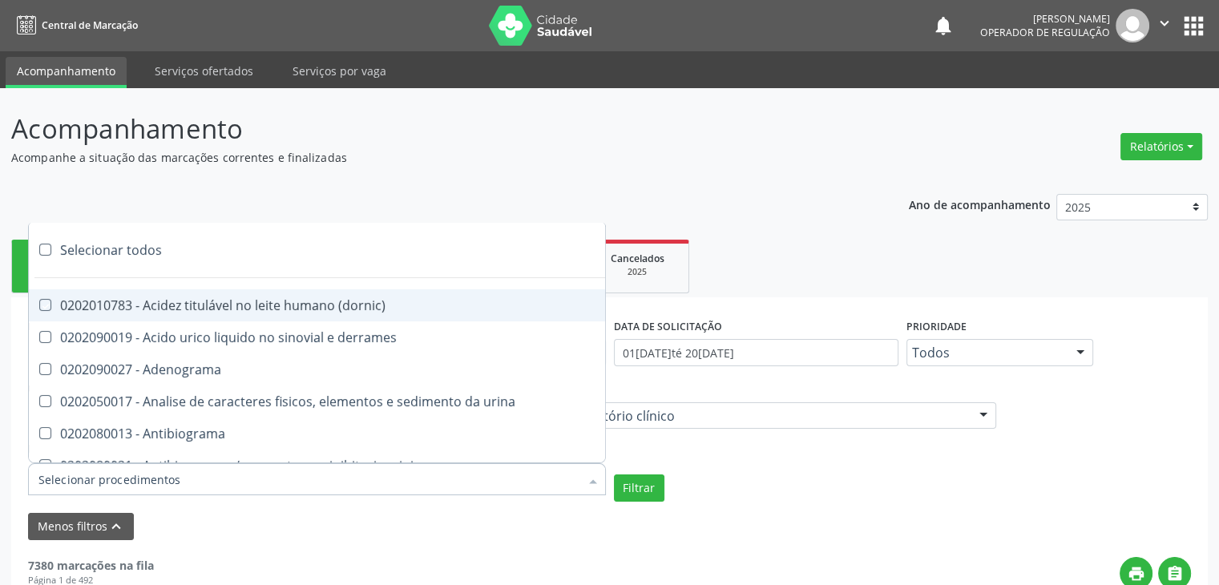
checkbox esperma "true"
checkbox galactose "true"
checkbox gt\) "true"
checkbox gastrina "true"
checkbox glicose "true"
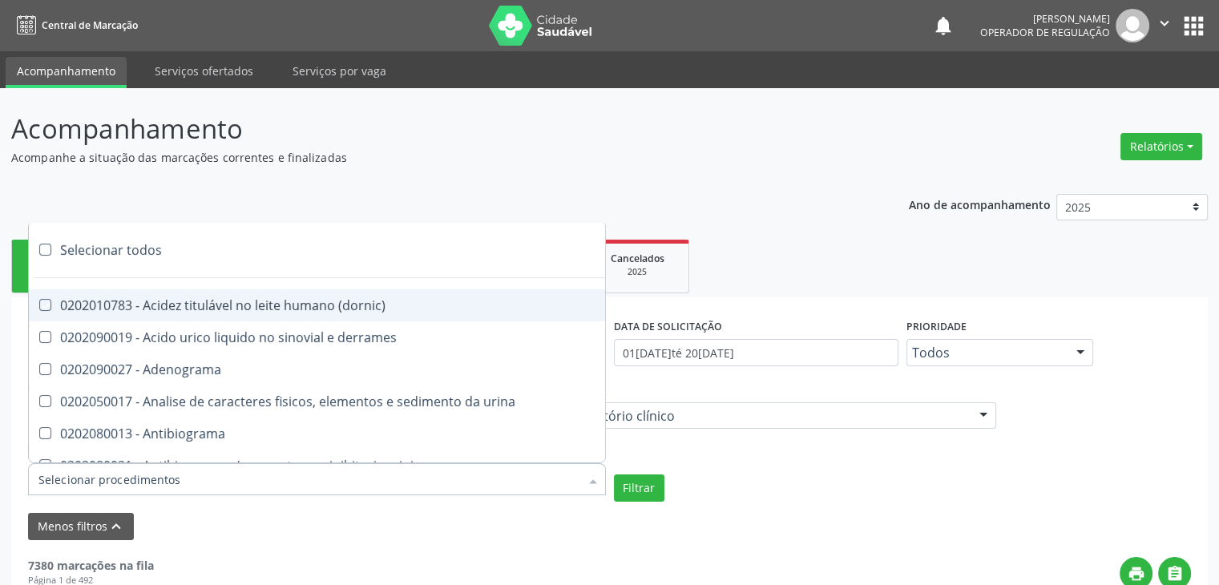
checkbox derrames "true"
checkbox desidrogenase "true"
checkbox tiroxina "true"
checkbox hcg\) "true"
checkbox fecal "true"
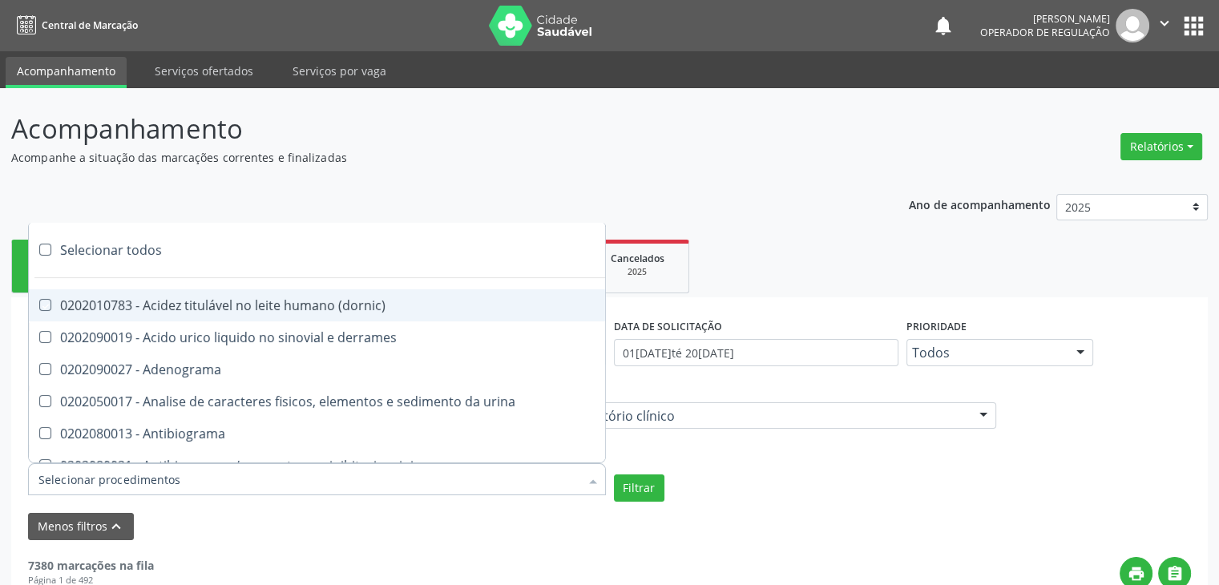
checkbox haptoglobina "true"
checkbox hemoglobina "true"
checkbox 37oc "true"
checkbox fetal "true"
checkbox glicosilada "true"
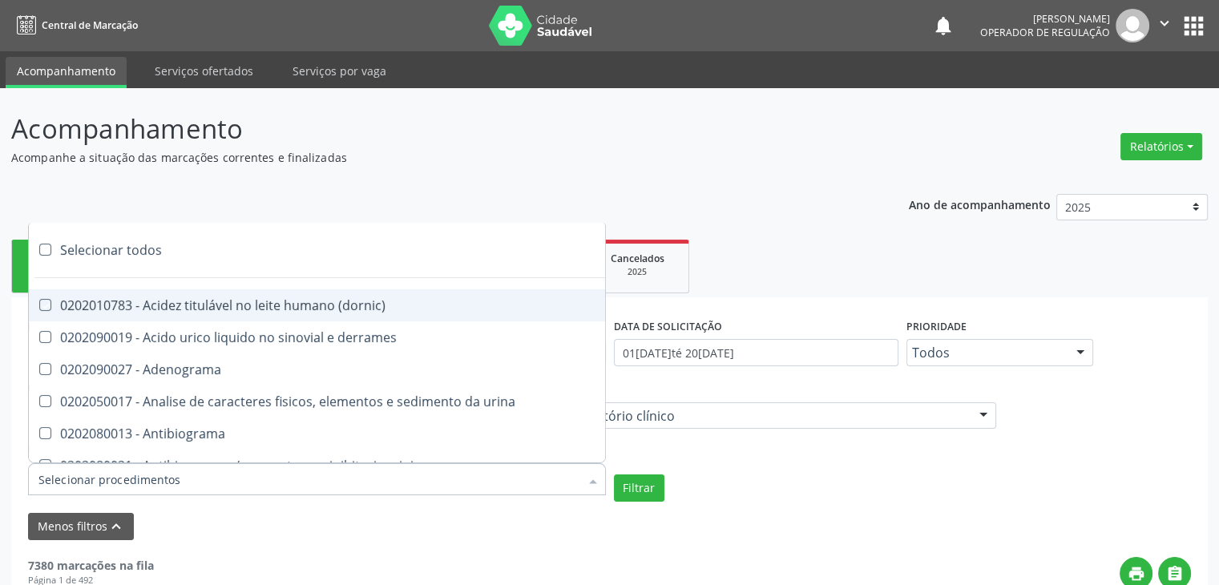
checkbox hemossiderina "true"
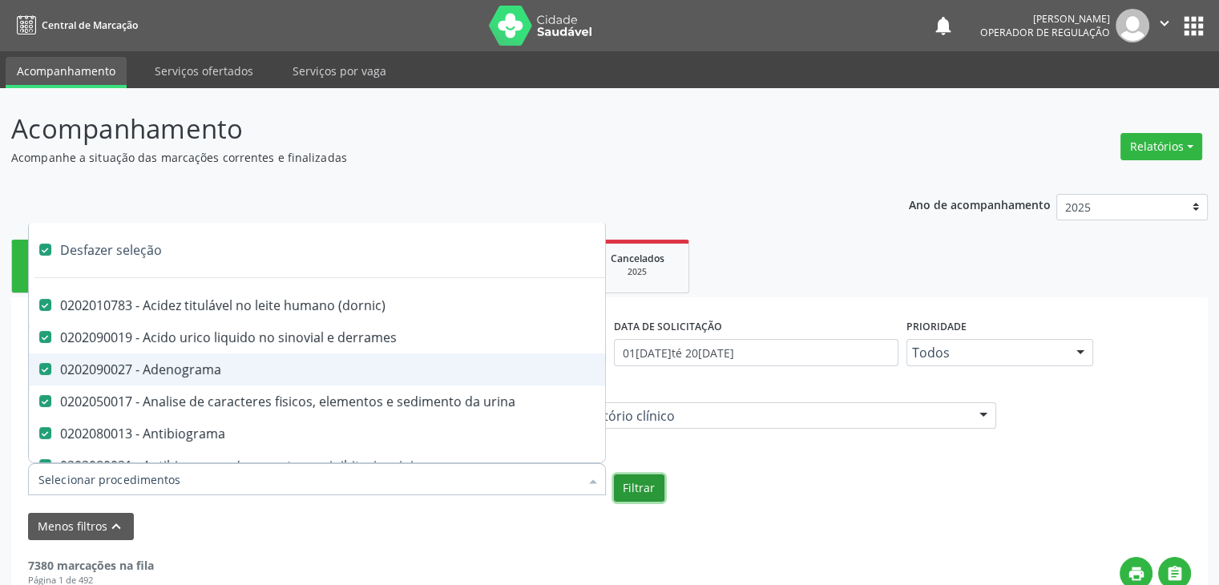
click at [629, 482] on button "Filtrar" at bounding box center [639, 487] width 50 height 27
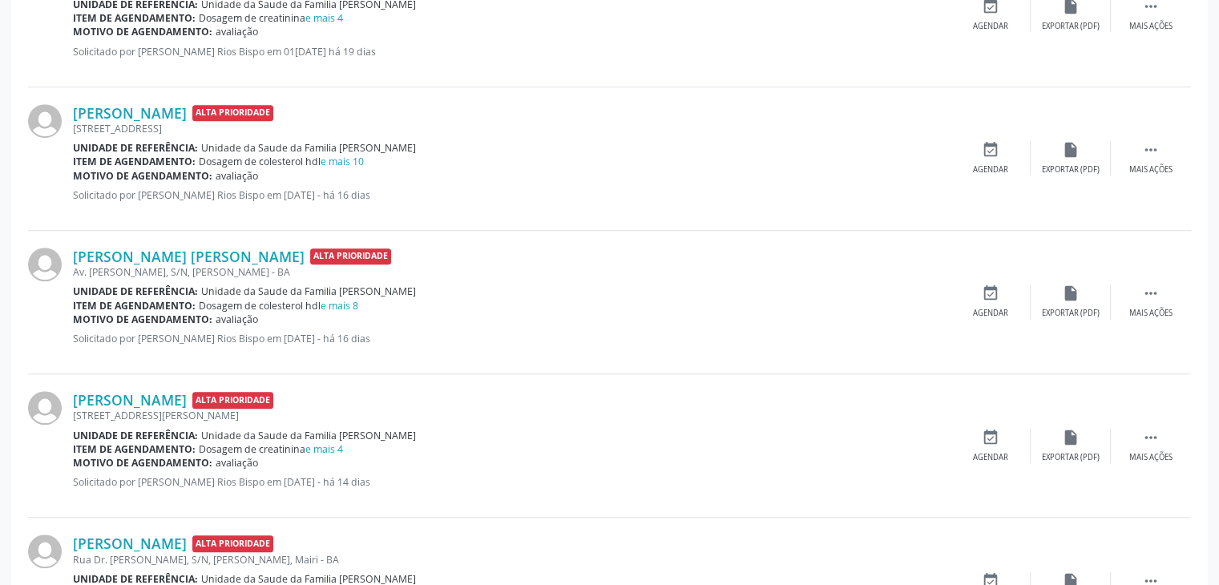
scroll to position [1362, 0]
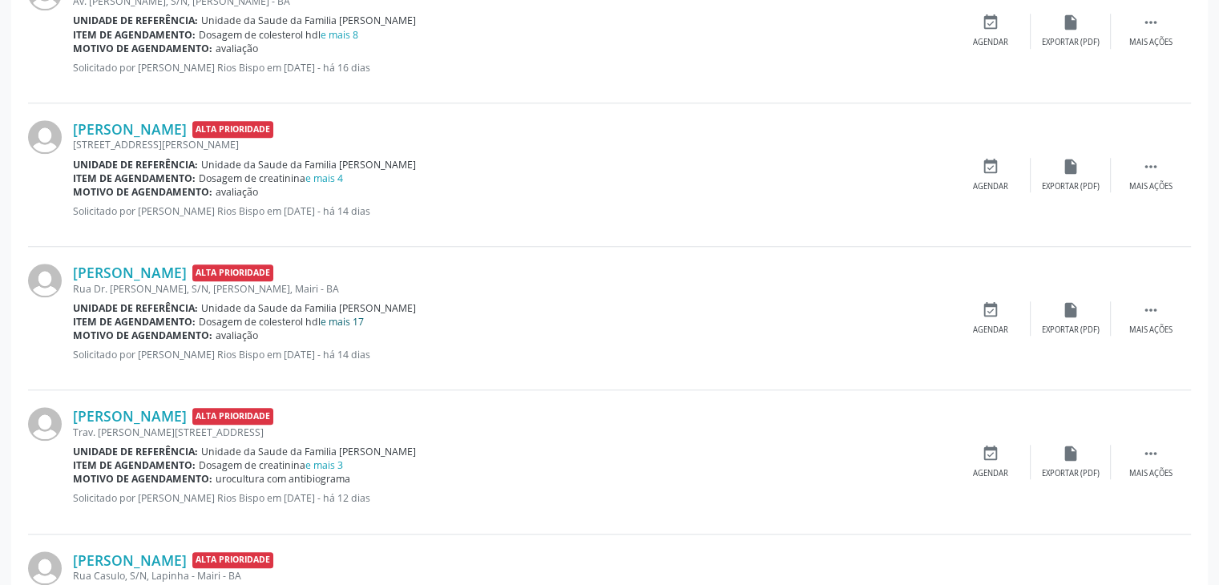
click at [337, 324] on link "e mais 17" at bounding box center [342, 322] width 43 height 14
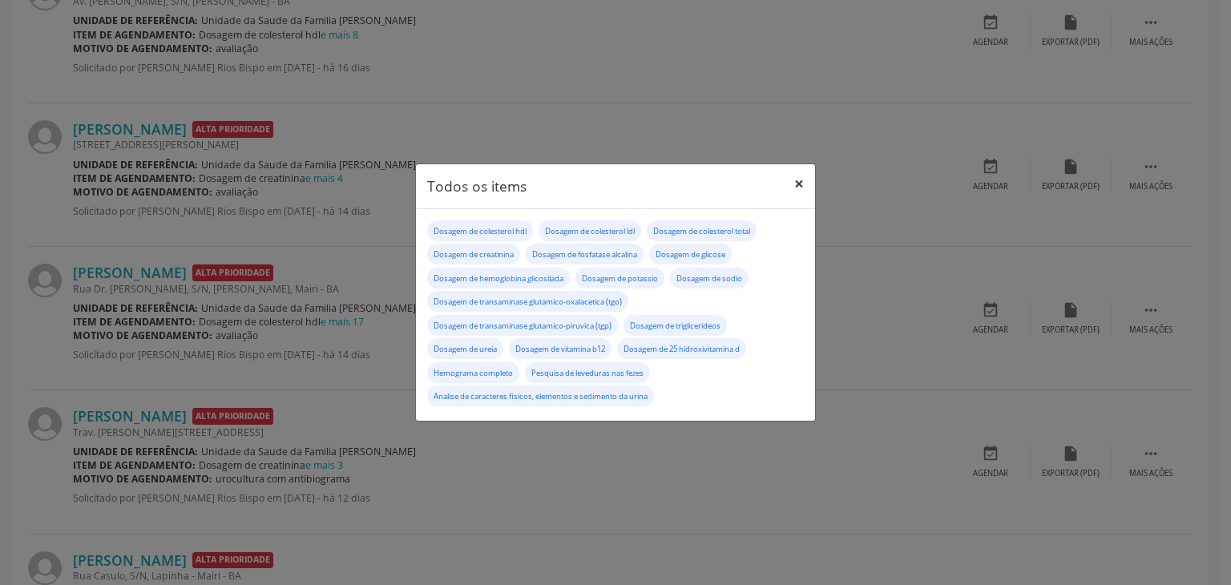
click at [798, 174] on button "×" at bounding box center [799, 183] width 32 height 39
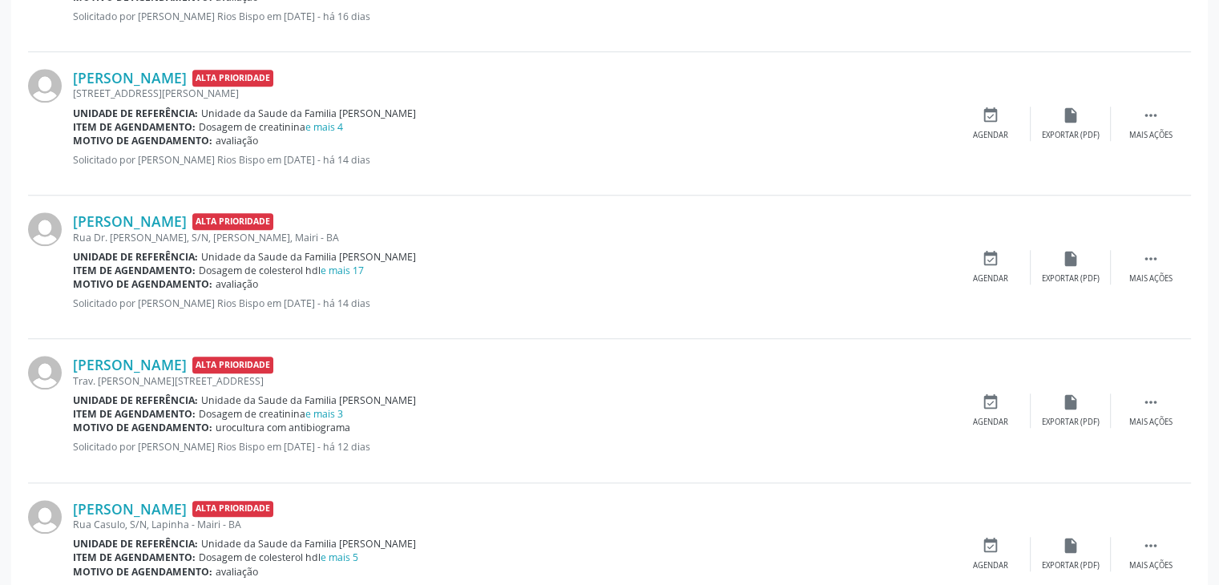
scroll to position [1523, 0]
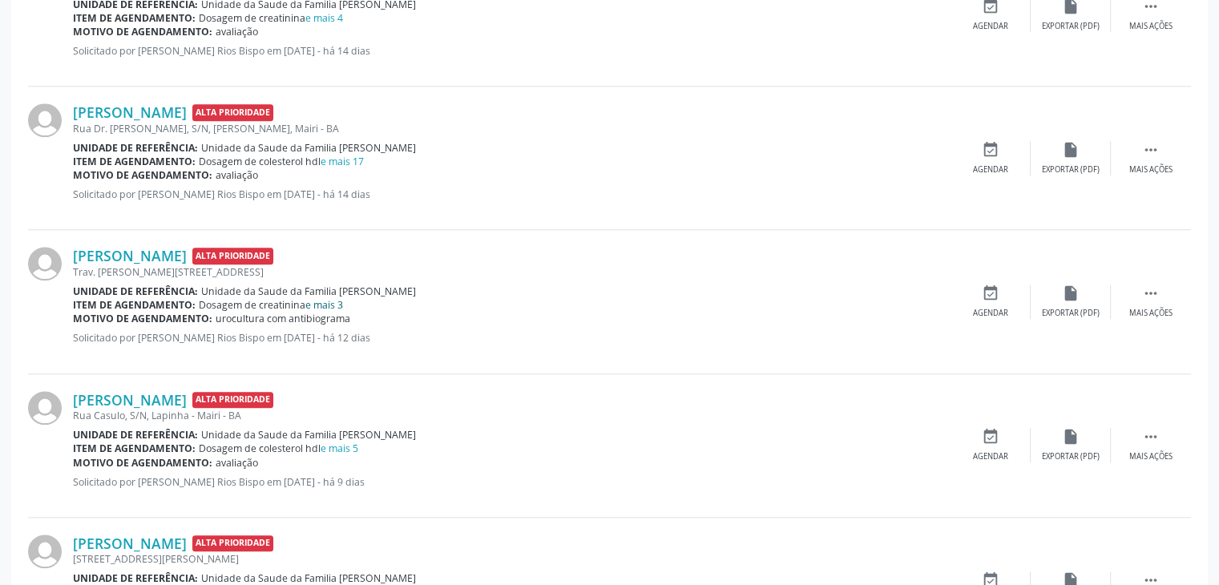
click at [335, 302] on link "e mais 3" at bounding box center [324, 305] width 38 height 14
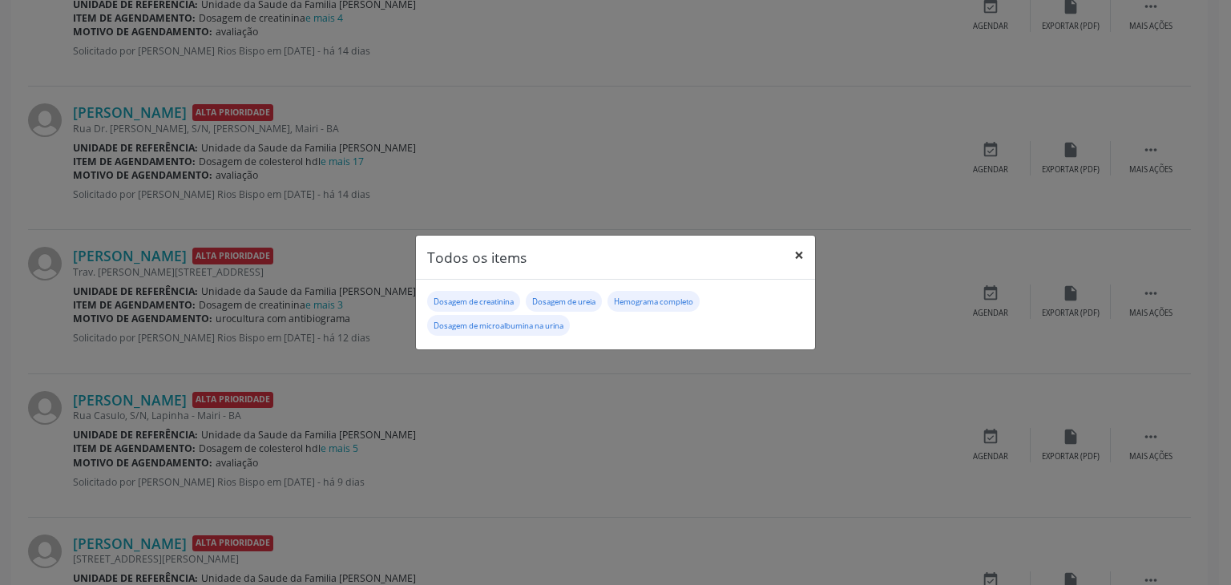
click at [794, 254] on button "×" at bounding box center [799, 255] width 32 height 39
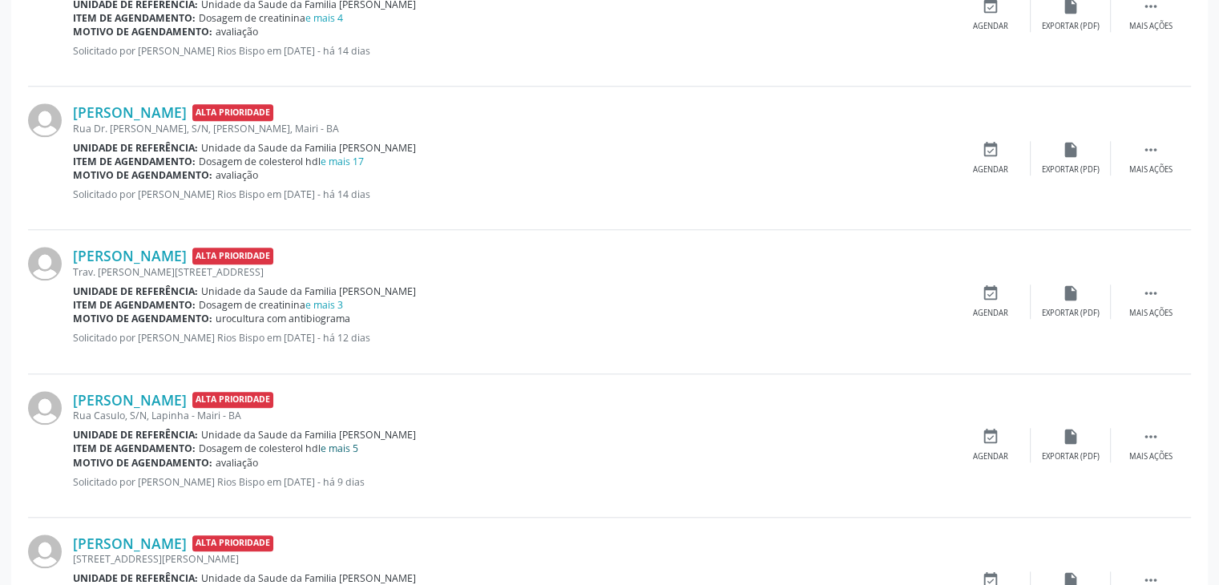
click at [351, 446] on link "e mais 5" at bounding box center [340, 449] width 38 height 14
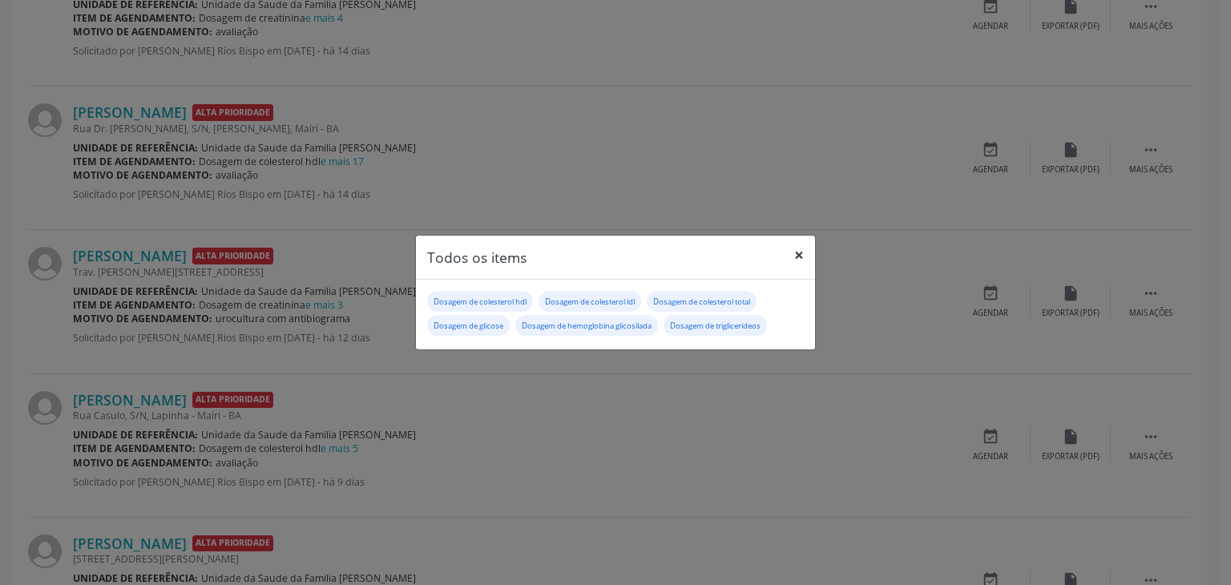
click at [802, 251] on button "×" at bounding box center [799, 255] width 32 height 39
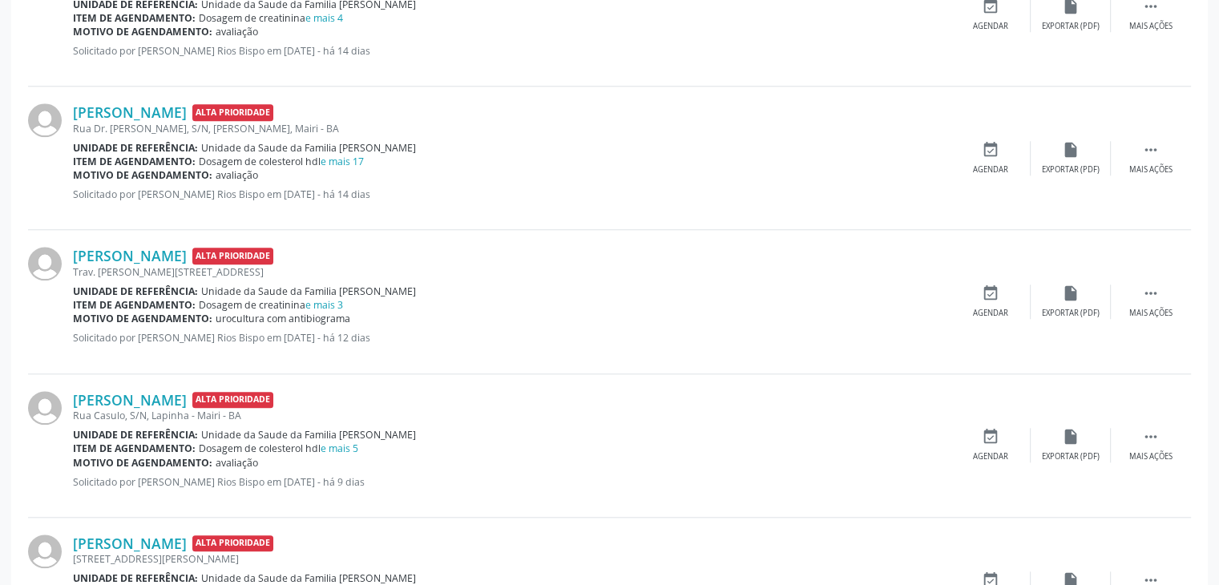
scroll to position [1683, 0]
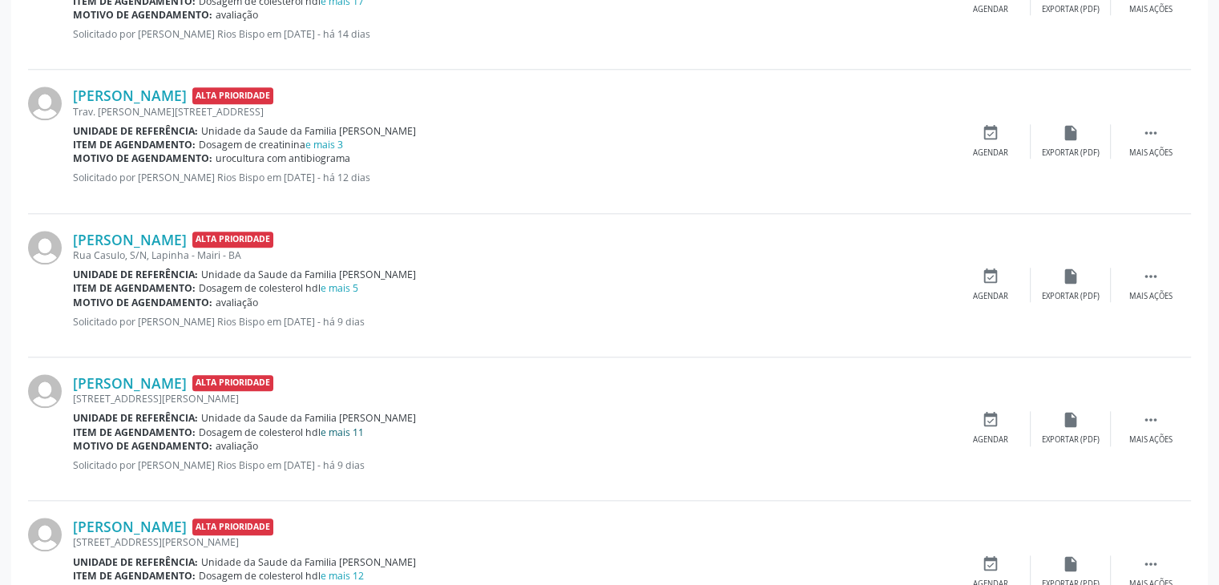
click at [356, 430] on link "e mais 11" at bounding box center [342, 433] width 43 height 14
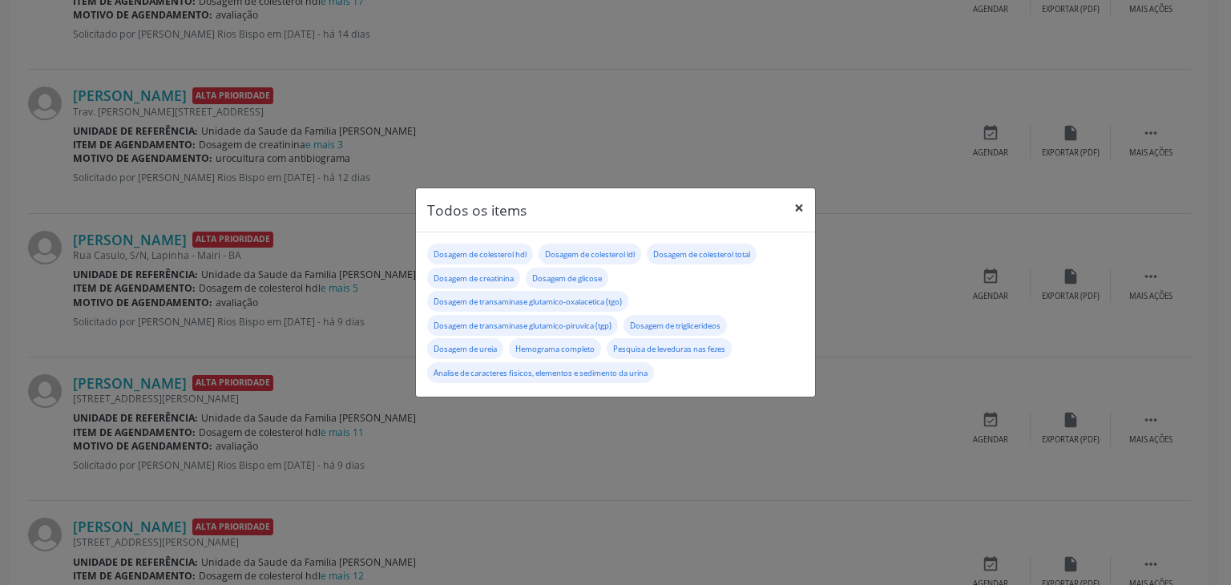
click at [808, 215] on button "×" at bounding box center [799, 207] width 32 height 39
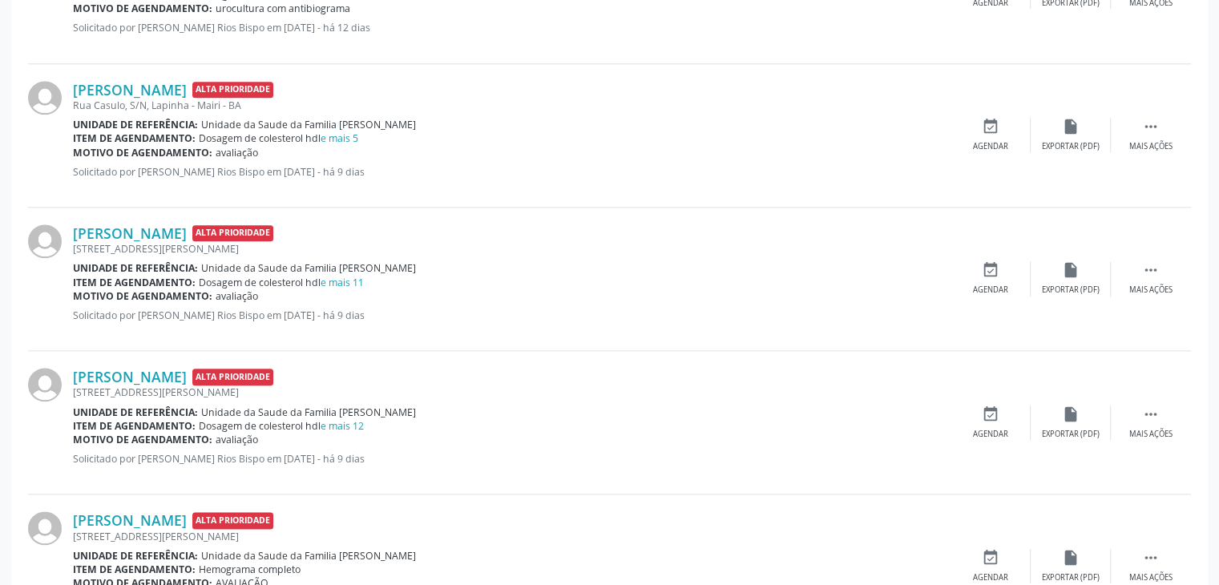
scroll to position [1843, 0]
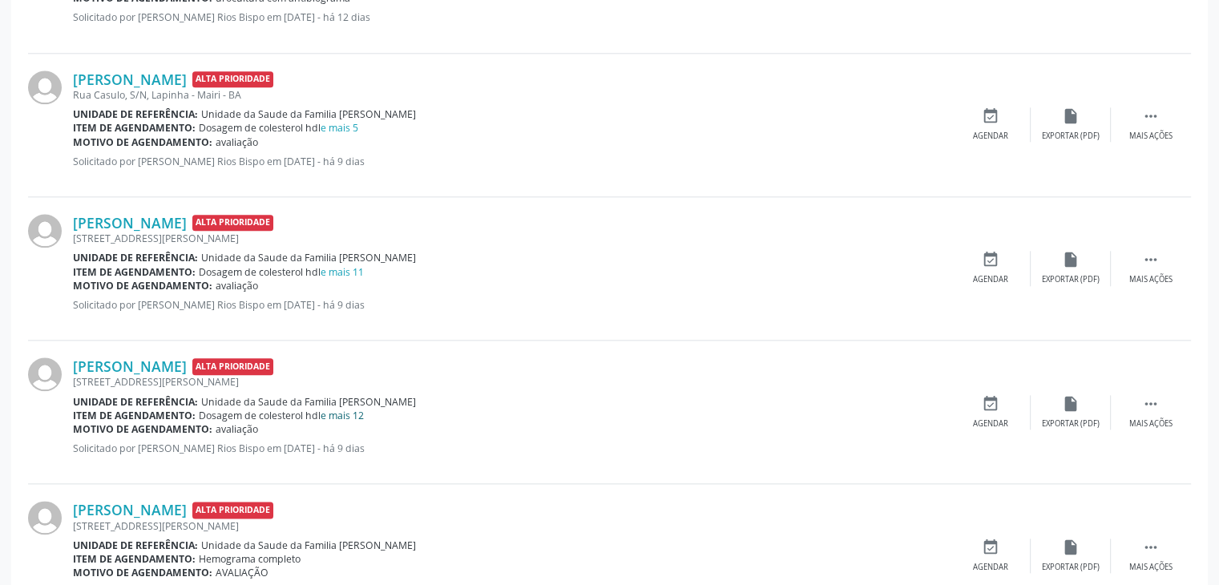
click at [362, 414] on link "e mais 12" at bounding box center [342, 416] width 43 height 14
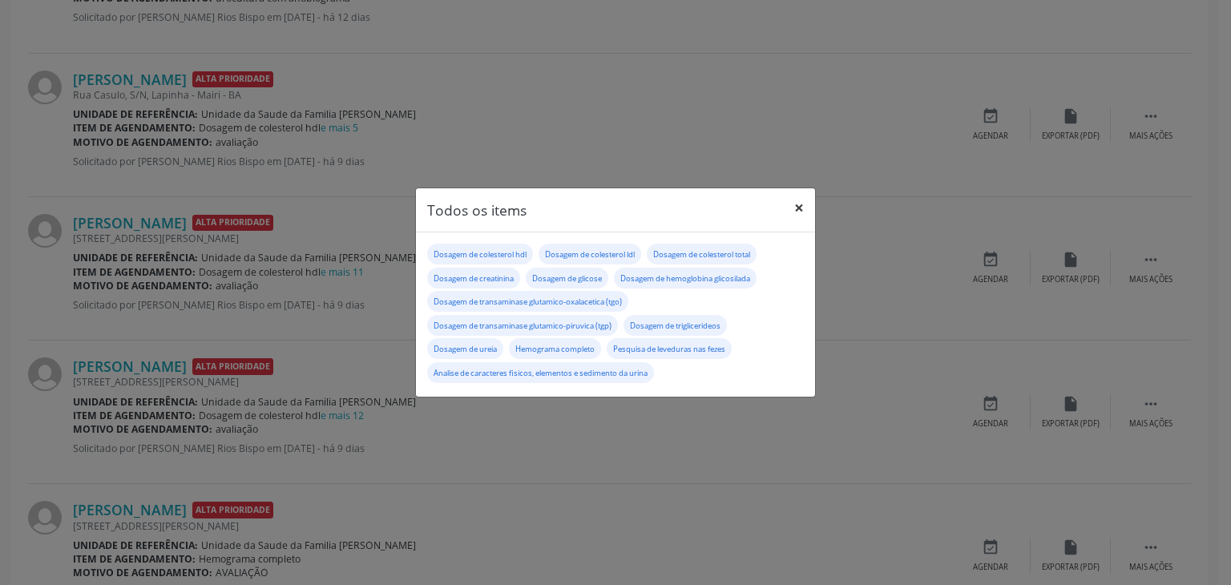
click at [801, 208] on button "×" at bounding box center [799, 207] width 32 height 39
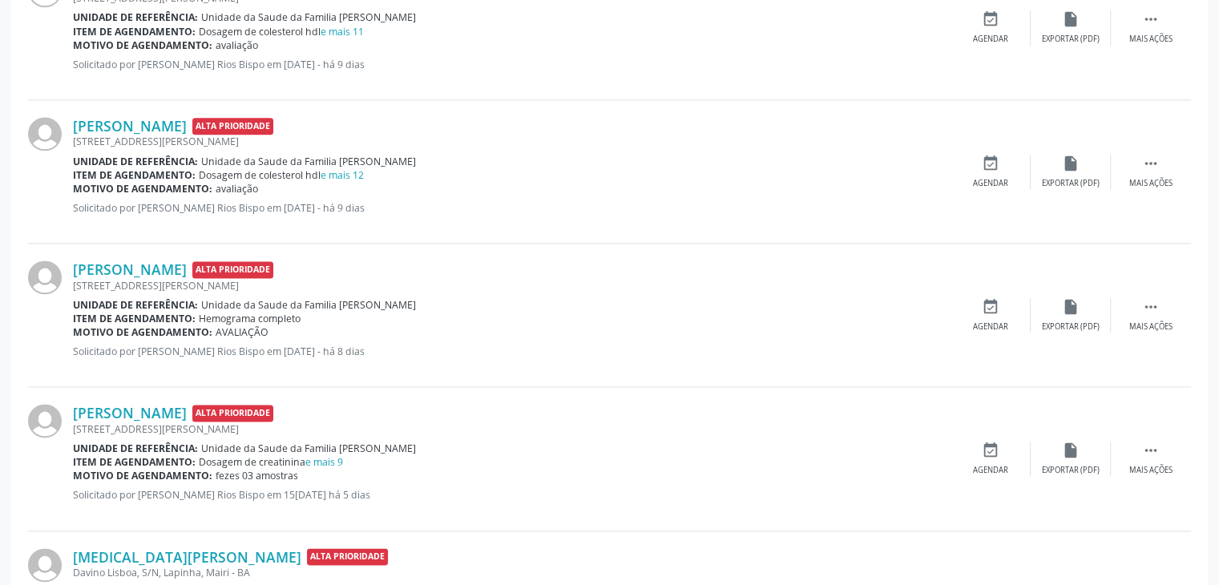
scroll to position [2164, 0]
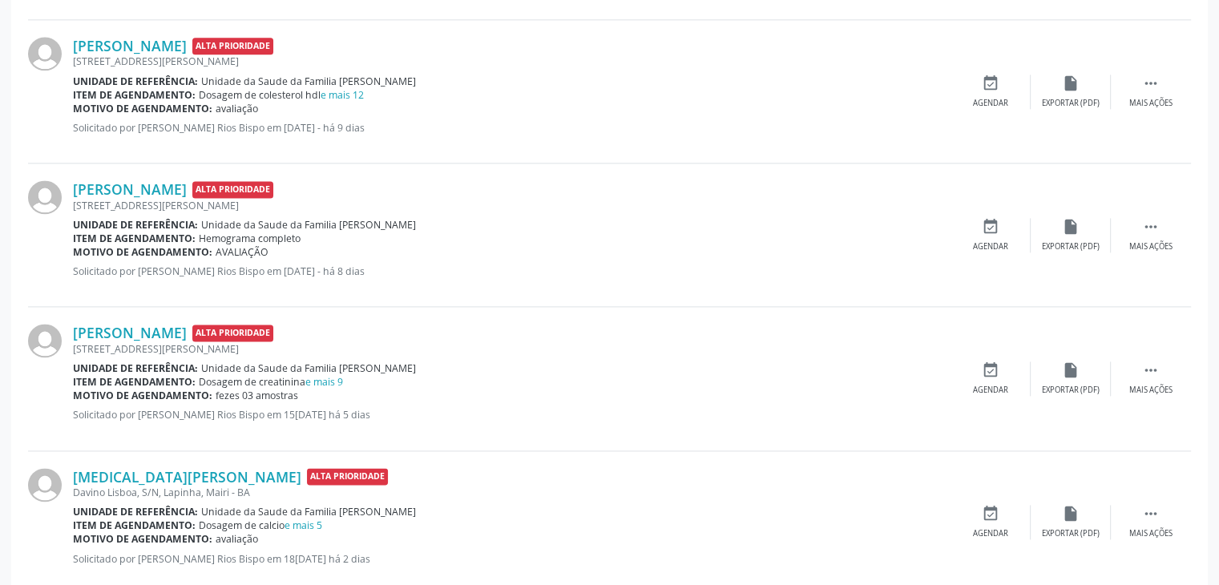
click at [326, 385] on div "Dosagem de creatinina e mais 9" at bounding box center [271, 382] width 144 height 14
click at [332, 380] on link "e mais 9" at bounding box center [324, 382] width 38 height 14
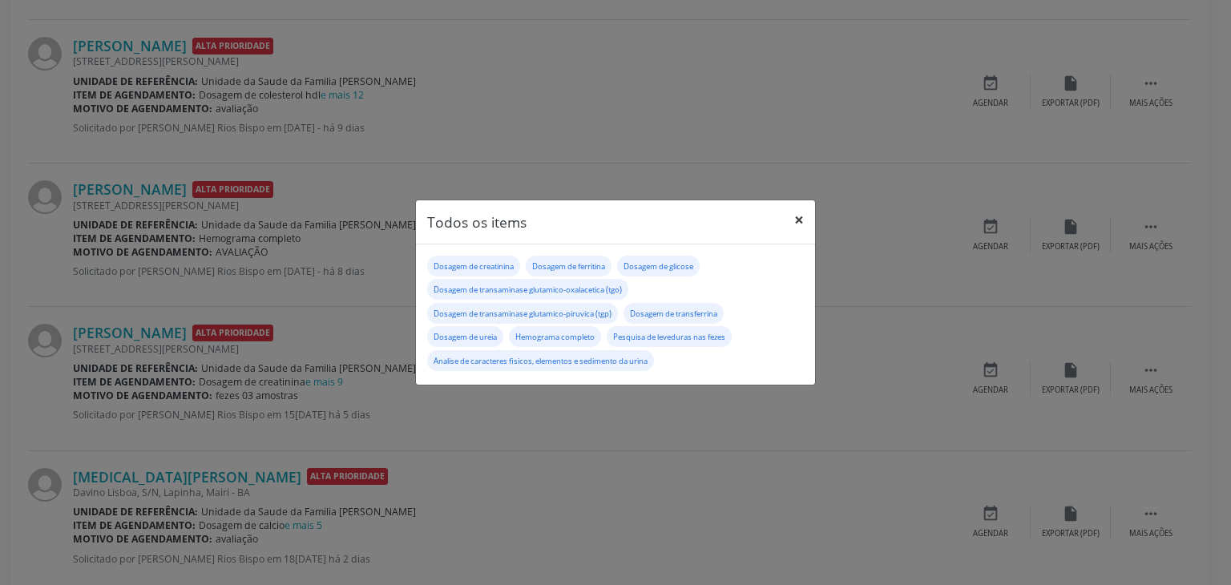
click at [794, 218] on button "×" at bounding box center [799, 219] width 32 height 39
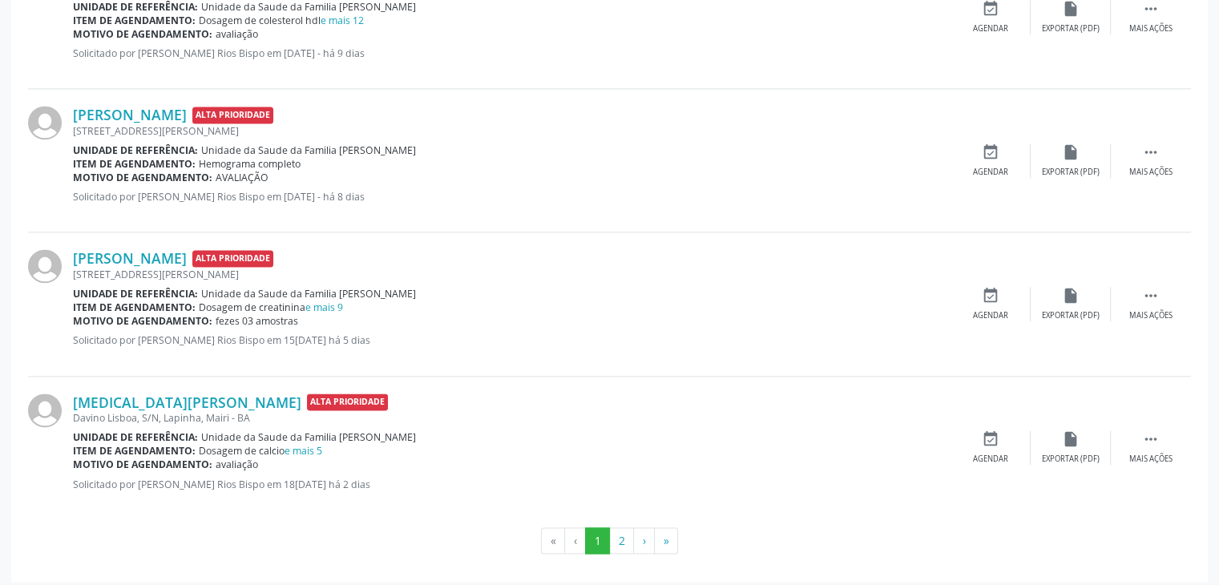
scroll to position [2242, 0]
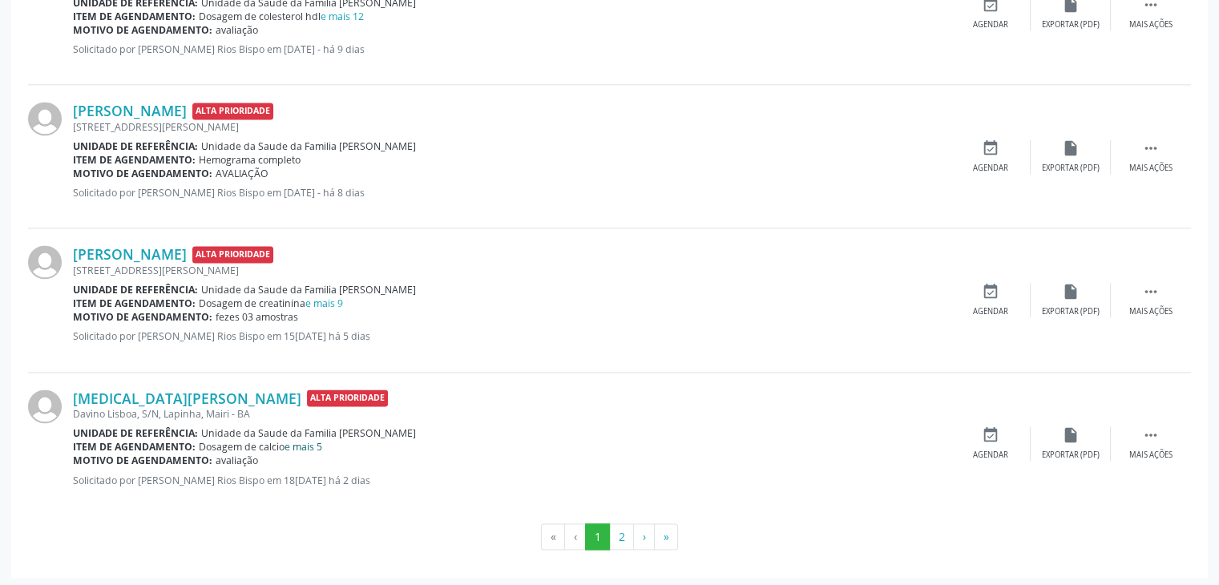
click at [315, 446] on link "e mais 5" at bounding box center [303, 447] width 38 height 14
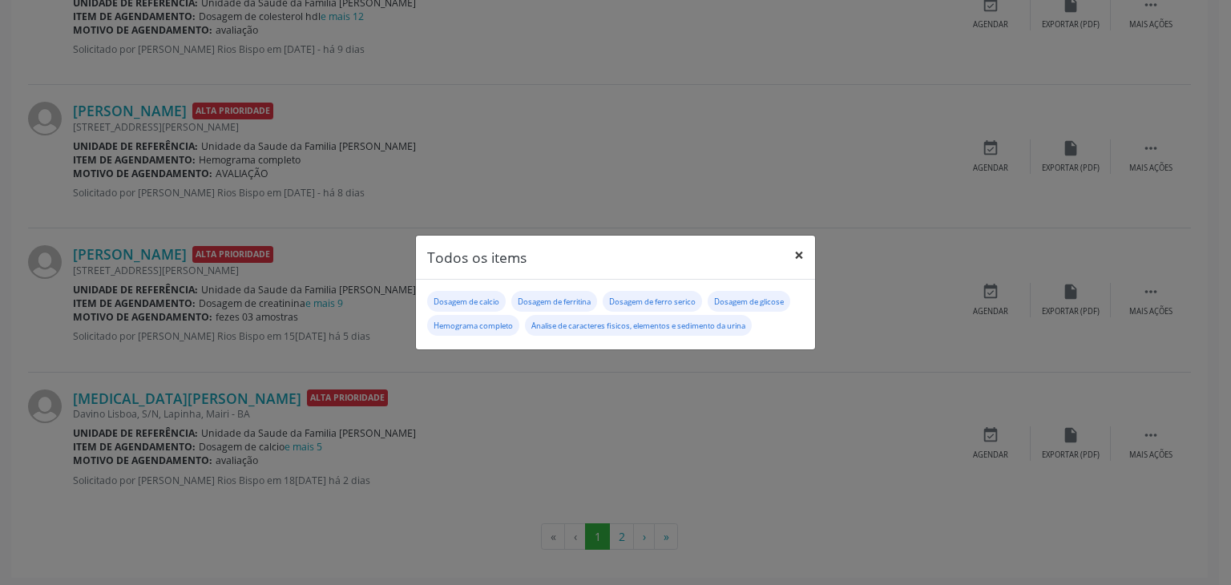
click at [796, 243] on button "×" at bounding box center [799, 255] width 32 height 39
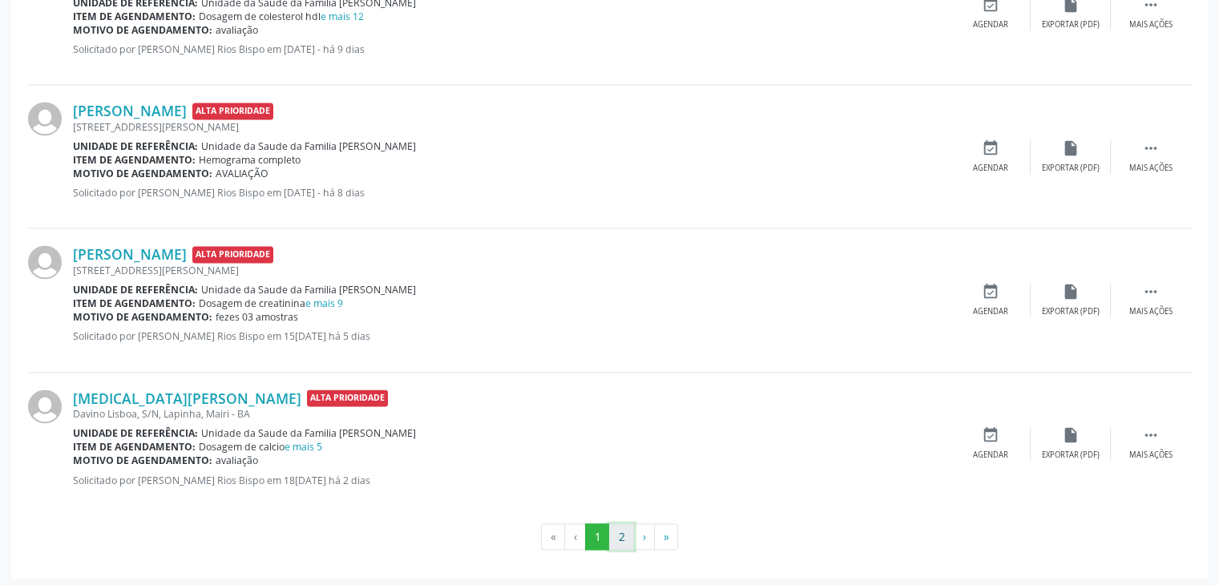
click at [624, 526] on button "2" at bounding box center [621, 536] width 25 height 27
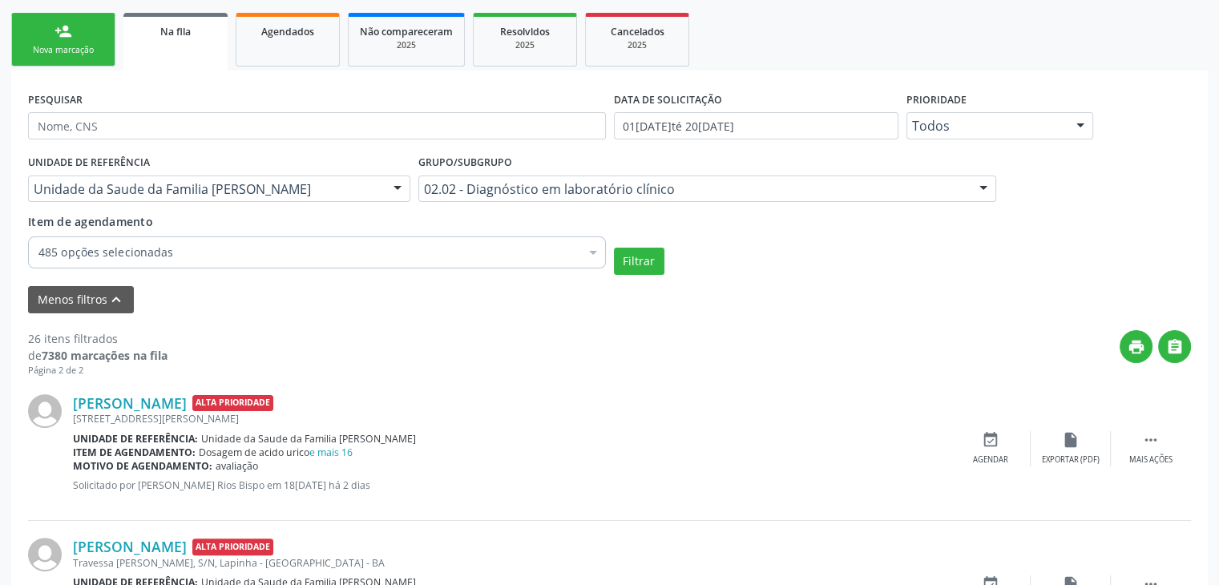
scroll to position [387, 0]
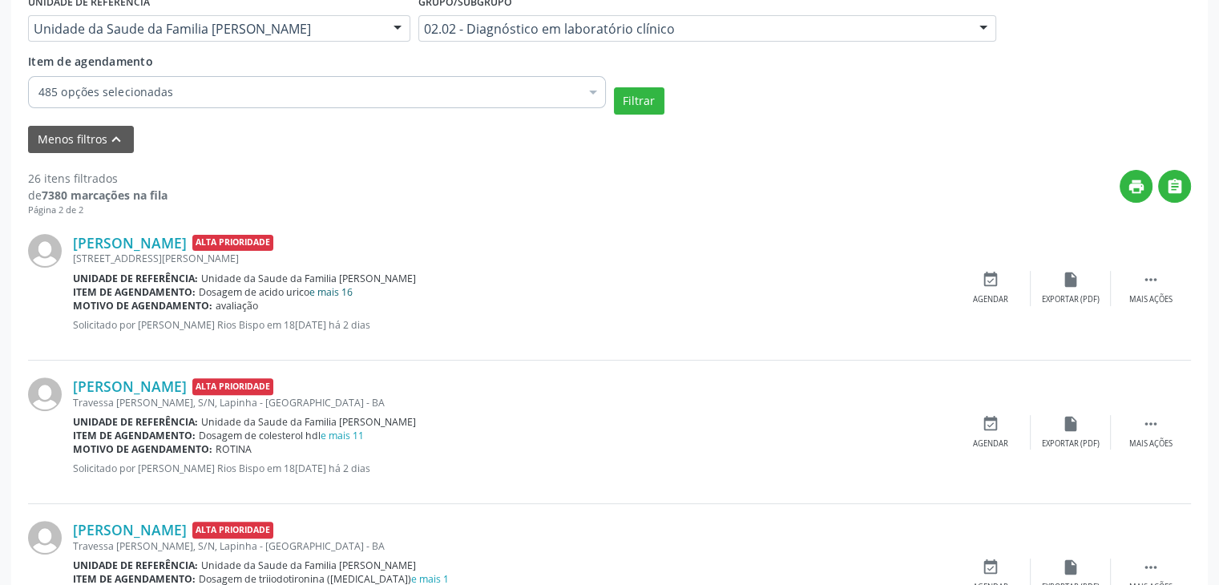
click at [337, 292] on link "e mais 16" at bounding box center [330, 292] width 43 height 14
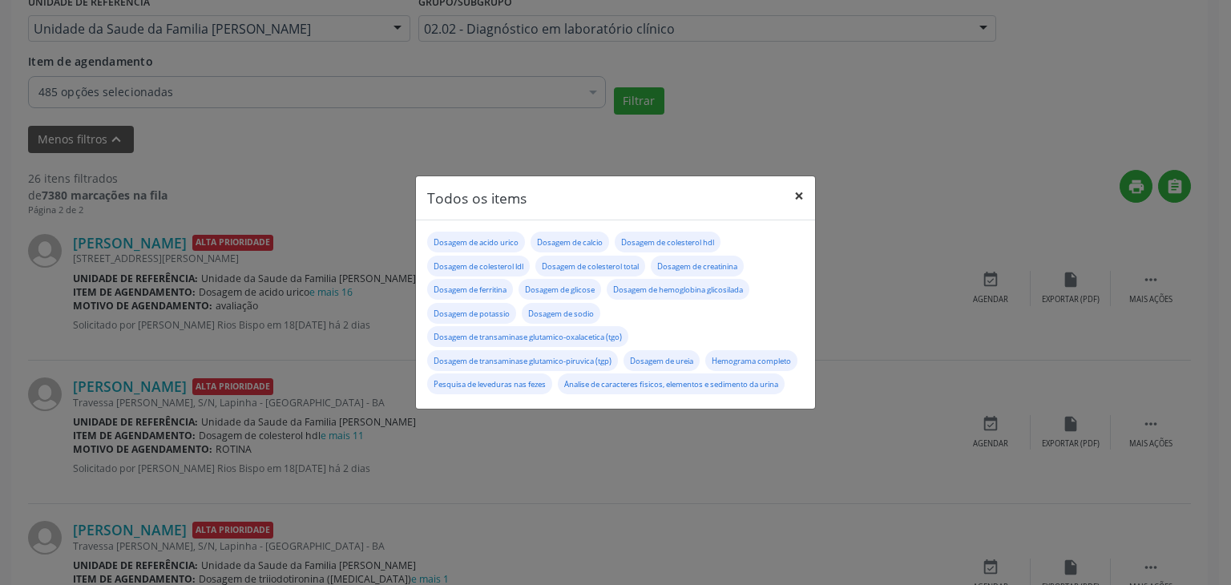
click at [811, 176] on button "×" at bounding box center [799, 195] width 32 height 39
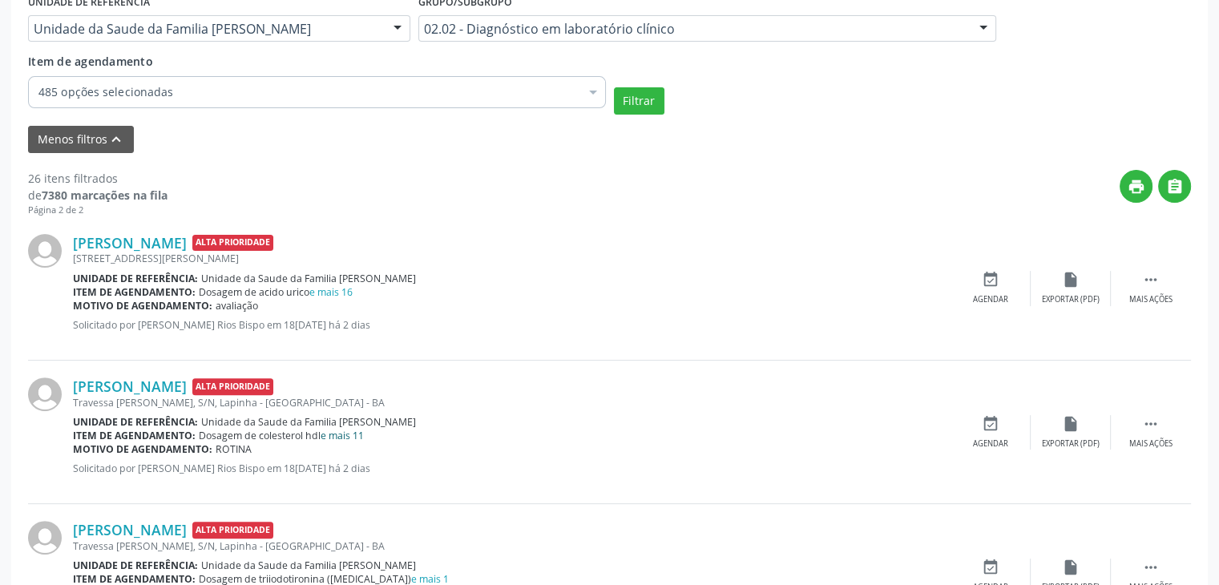
click at [337, 430] on link "e mais 11" at bounding box center [342, 436] width 43 height 14
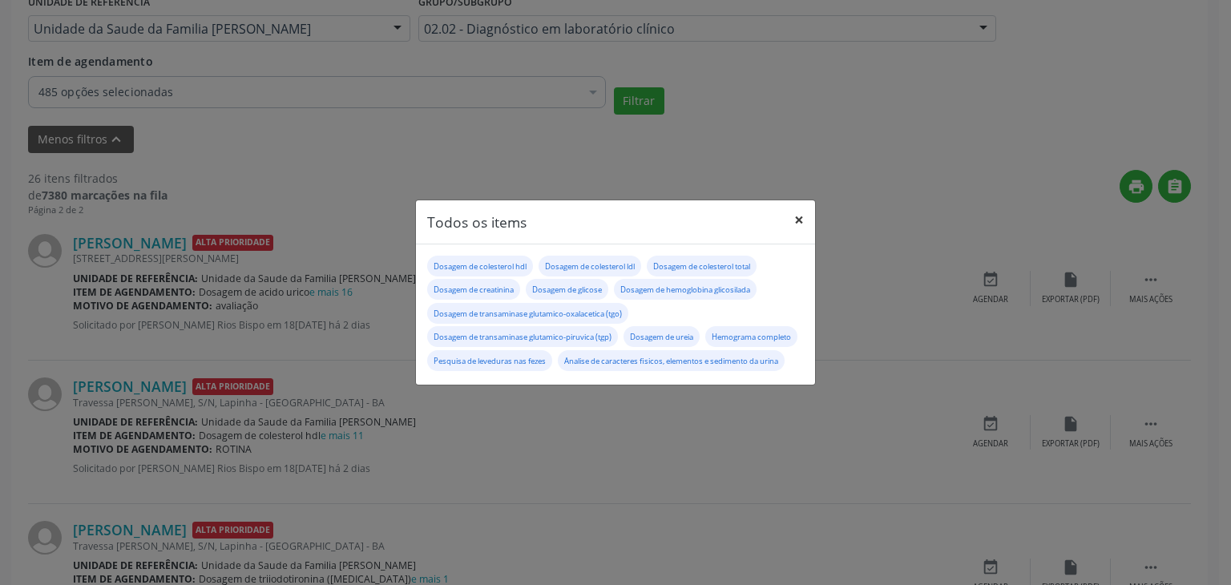
click at [791, 200] on button "×" at bounding box center [799, 219] width 32 height 39
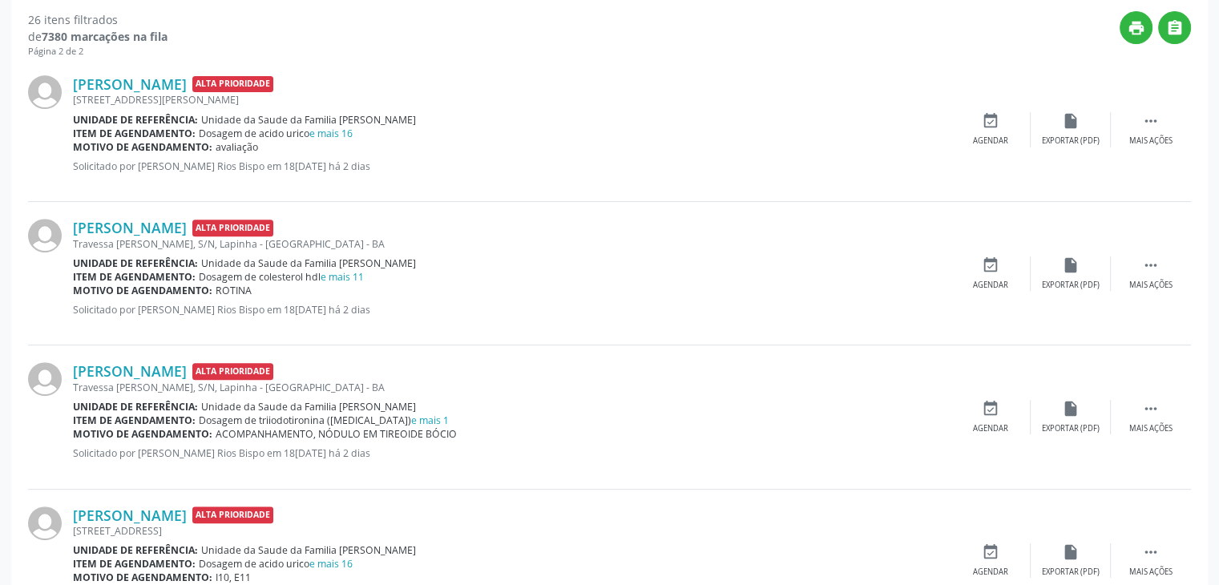
scroll to position [547, 0]
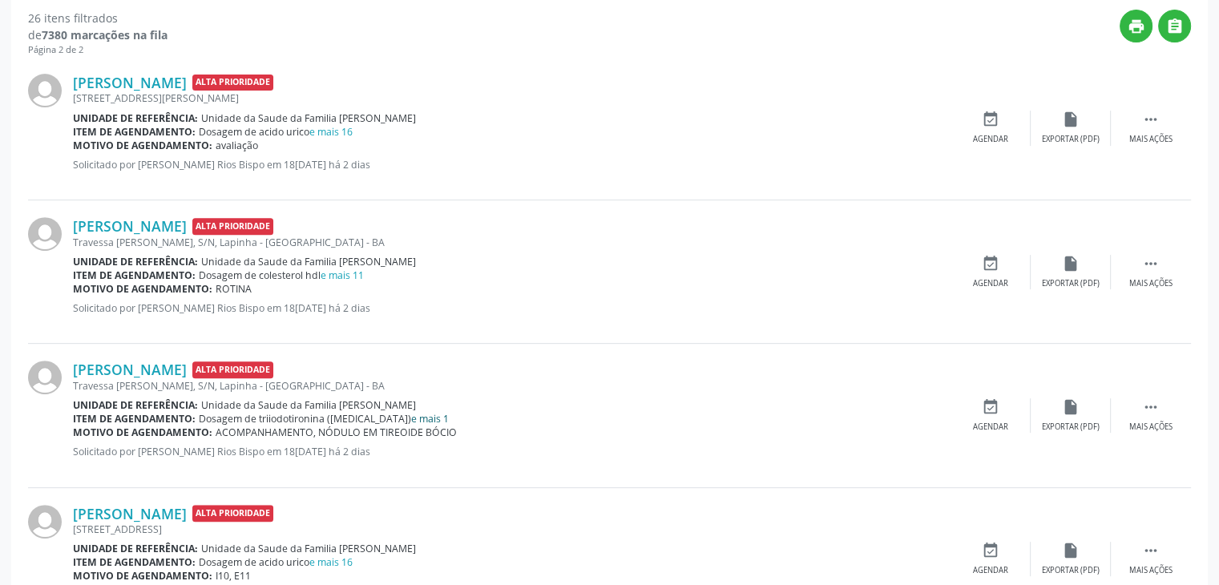
click at [411, 417] on link "e mais 1" at bounding box center [430, 419] width 38 height 14
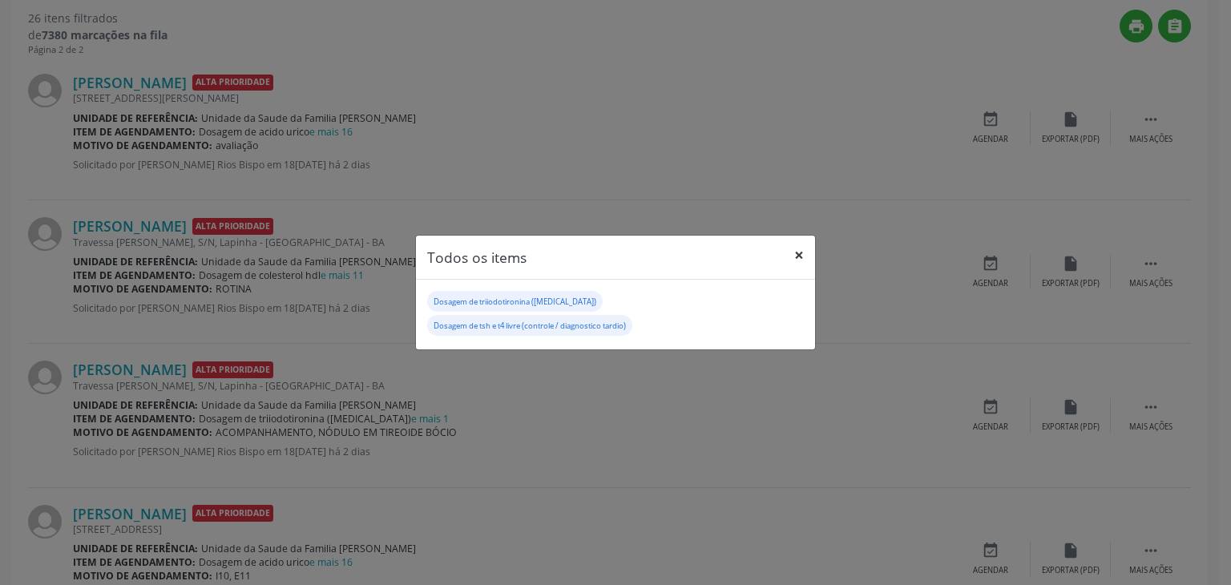
click at [807, 272] on button "×" at bounding box center [799, 255] width 32 height 39
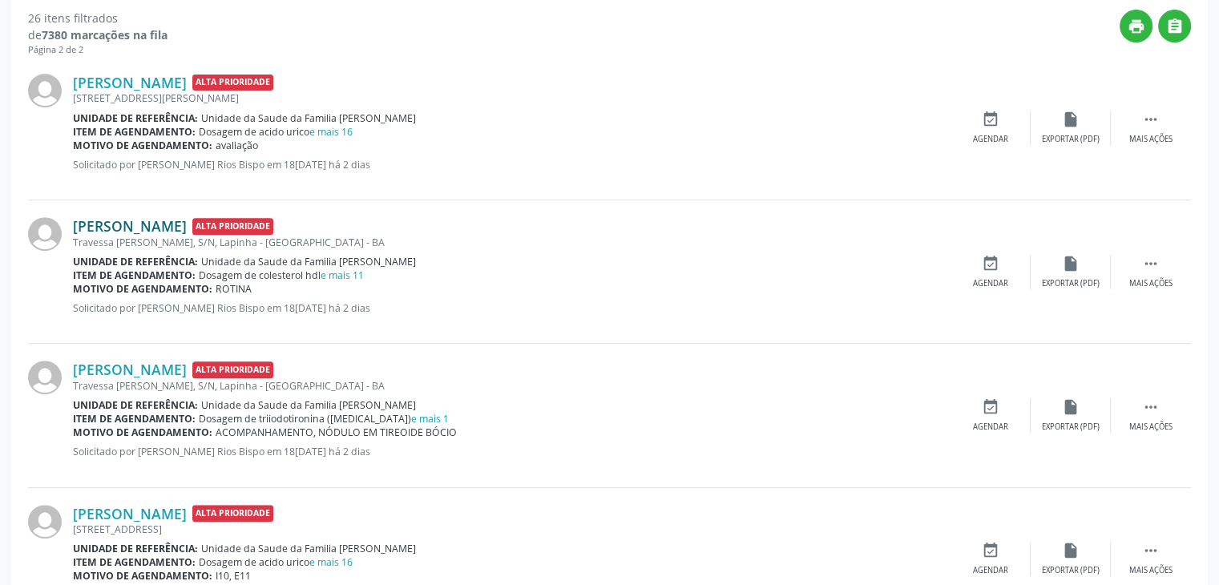
click at [115, 231] on link "Cledinete Silva de Araujo" at bounding box center [130, 226] width 114 height 18
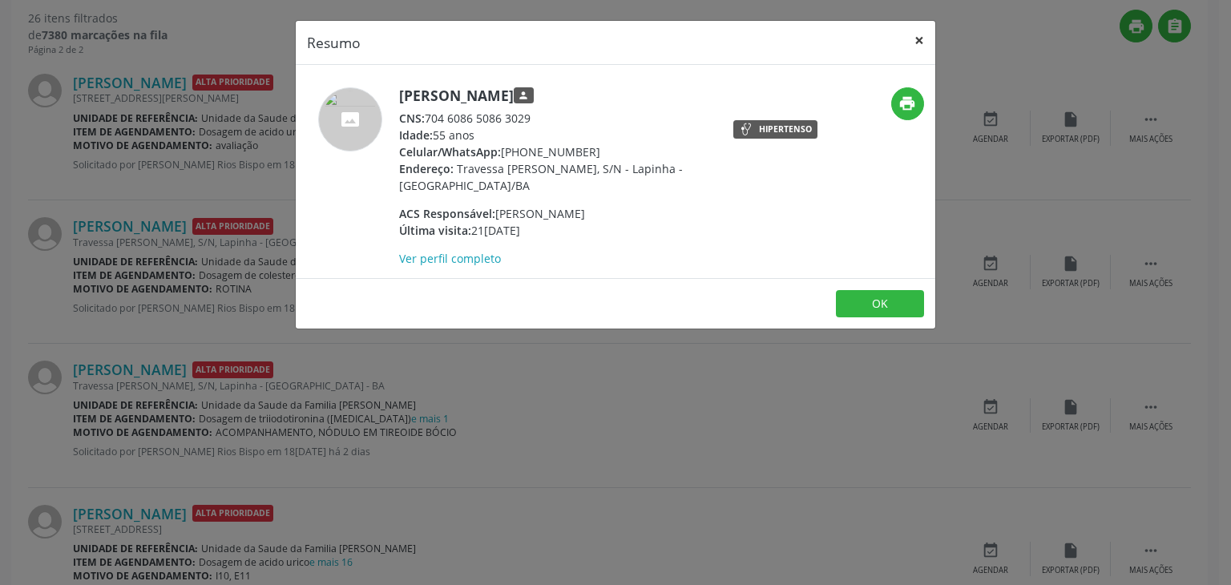
click at [926, 38] on button "×" at bounding box center [919, 40] width 32 height 39
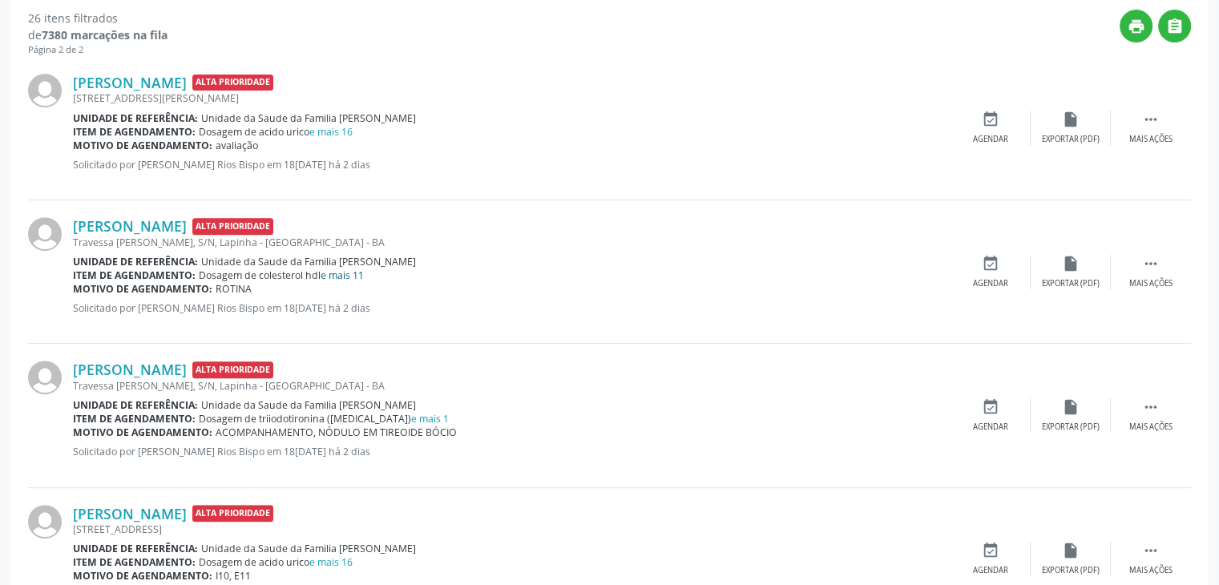
click at [349, 278] on link "e mais 11" at bounding box center [342, 275] width 43 height 14
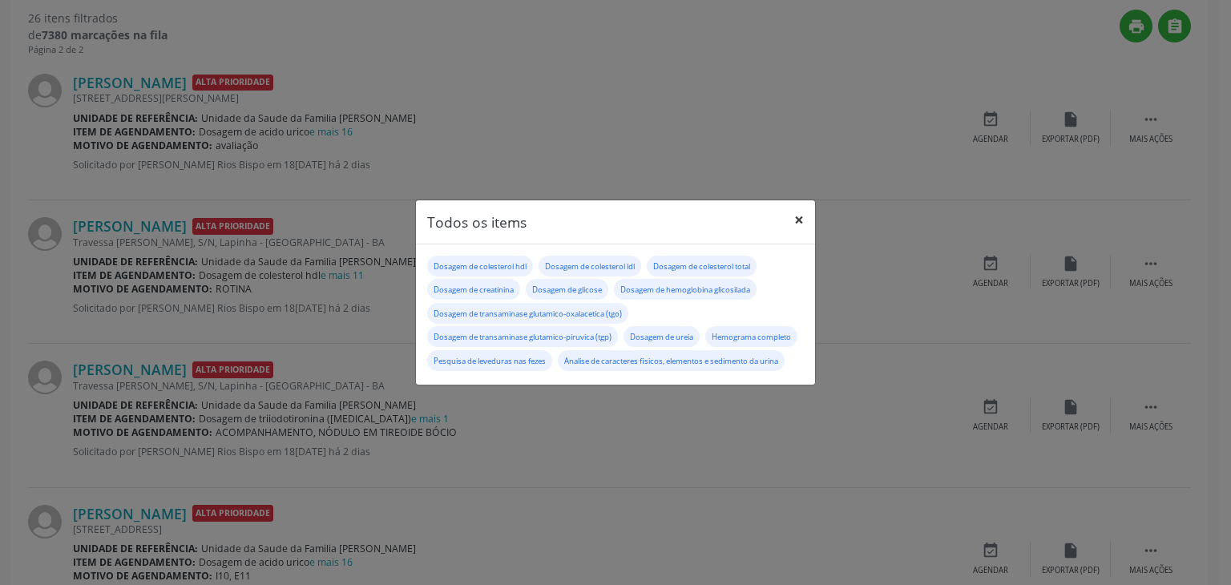
click at [801, 212] on button "×" at bounding box center [799, 219] width 32 height 39
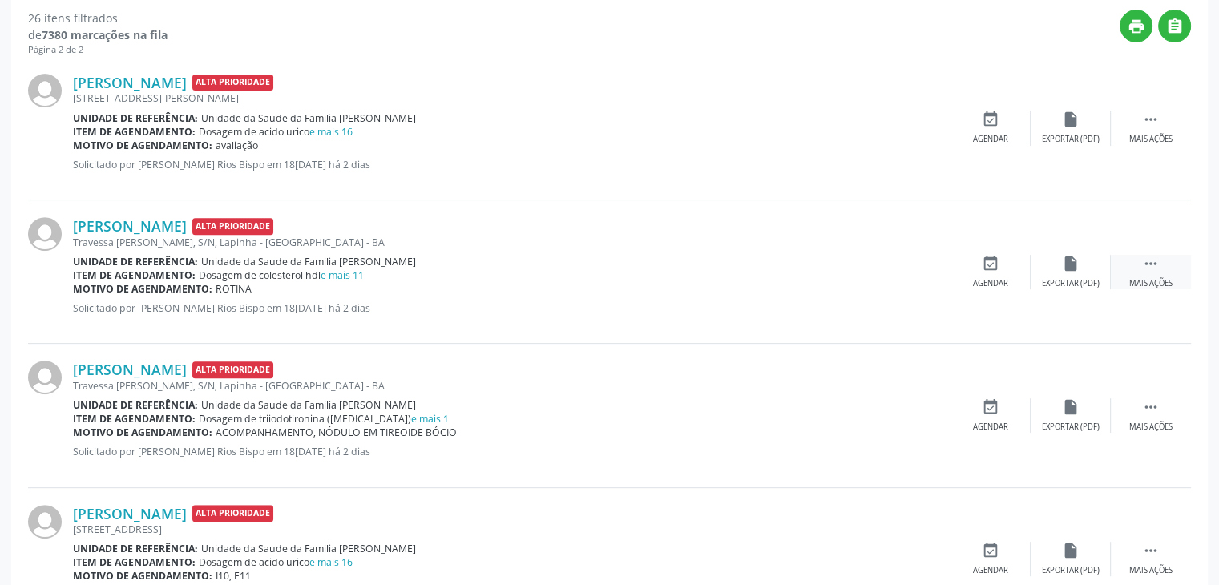
click at [1133, 280] on div "Mais ações" at bounding box center [1150, 283] width 43 height 11
click at [1051, 281] on div "edit Editar" at bounding box center [1071, 272] width 80 height 34
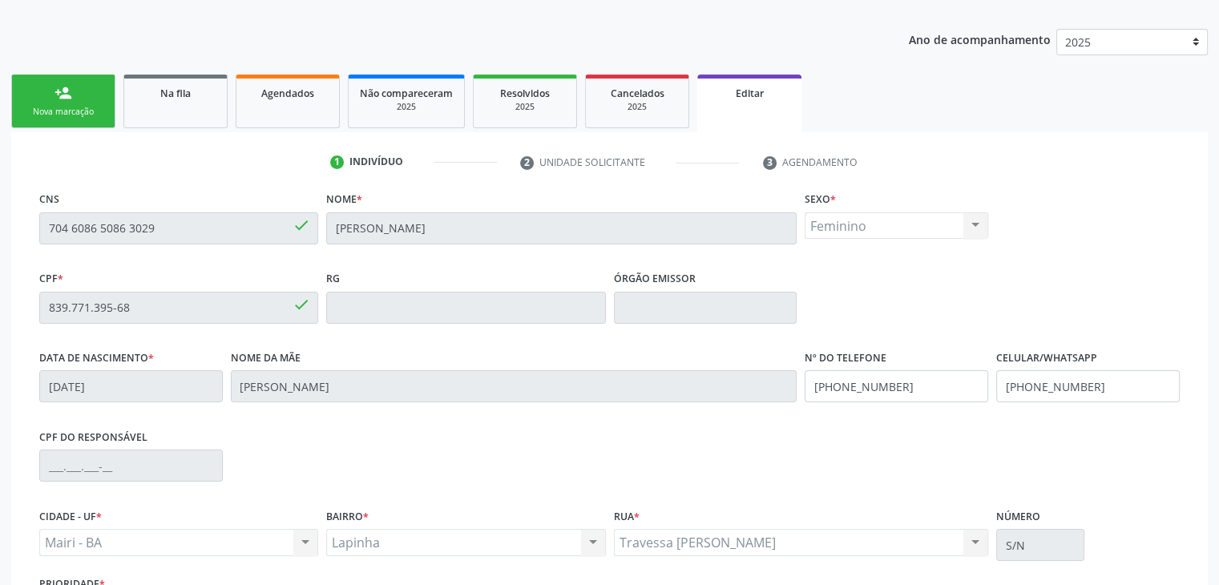
scroll to position [305, 0]
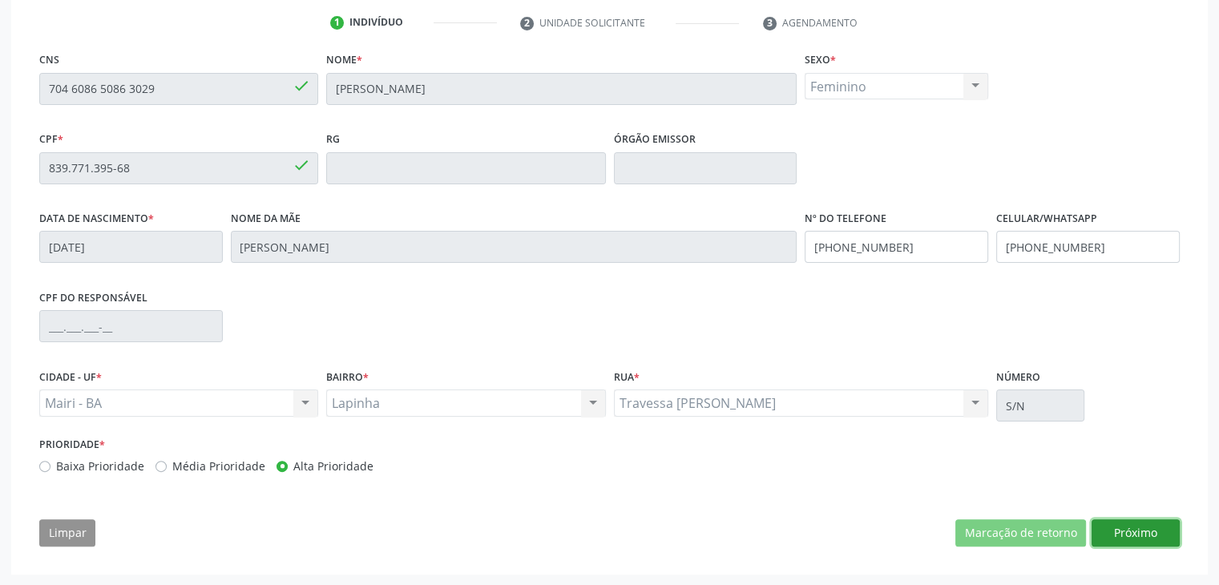
click at [1138, 533] on button "Próximo" at bounding box center [1135, 532] width 88 height 27
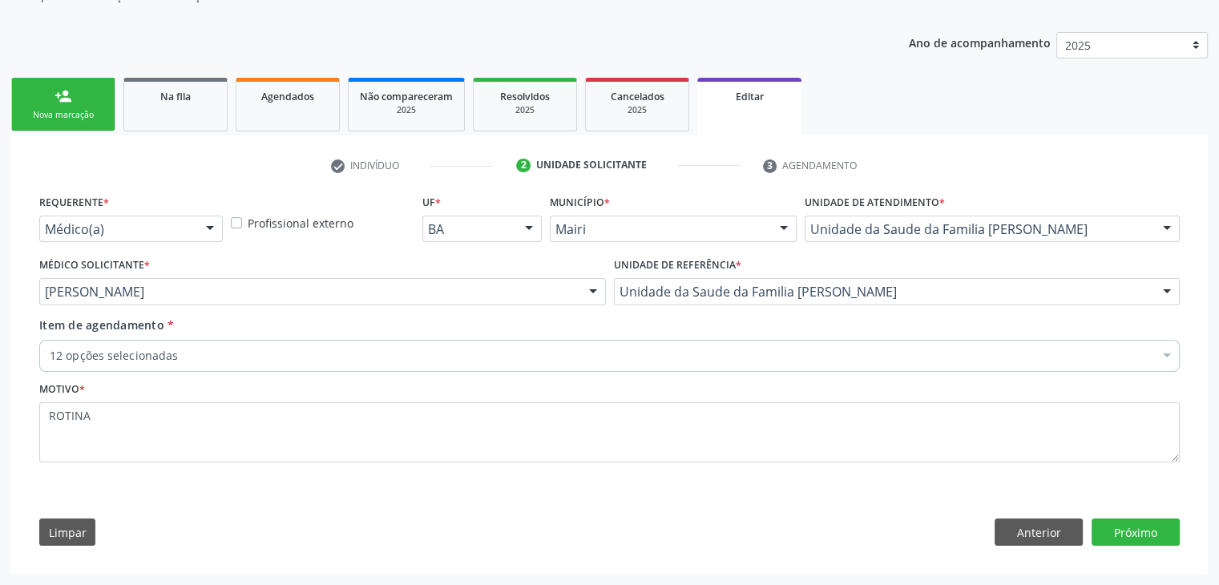
scroll to position [160, 0]
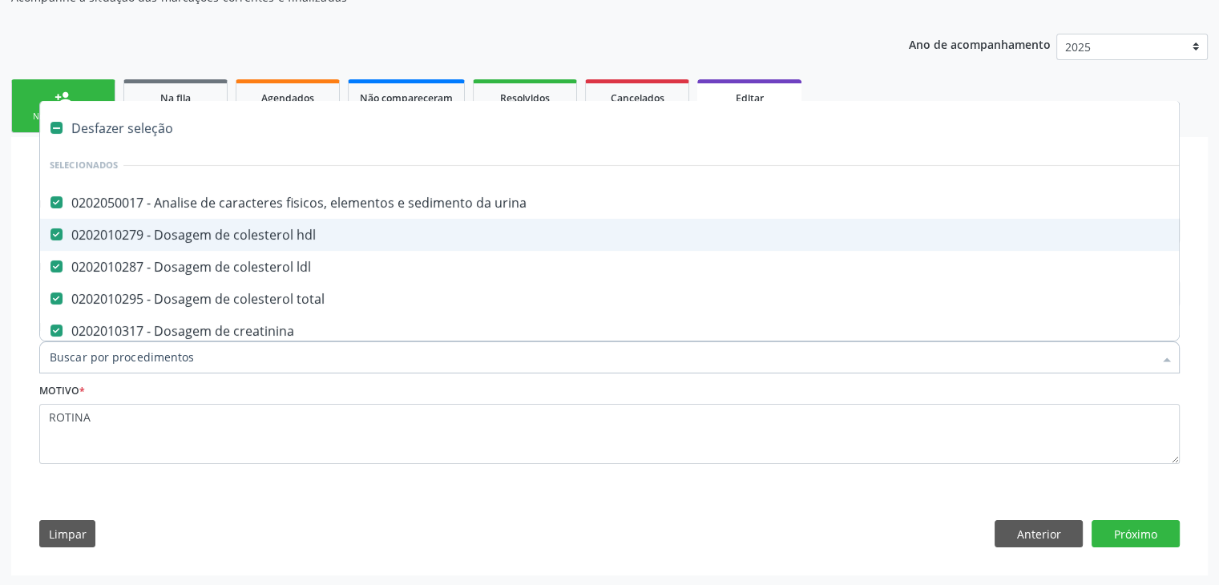
click at [140, 135] on div "Desfazer seleção" at bounding box center [666, 128] width 1252 height 32
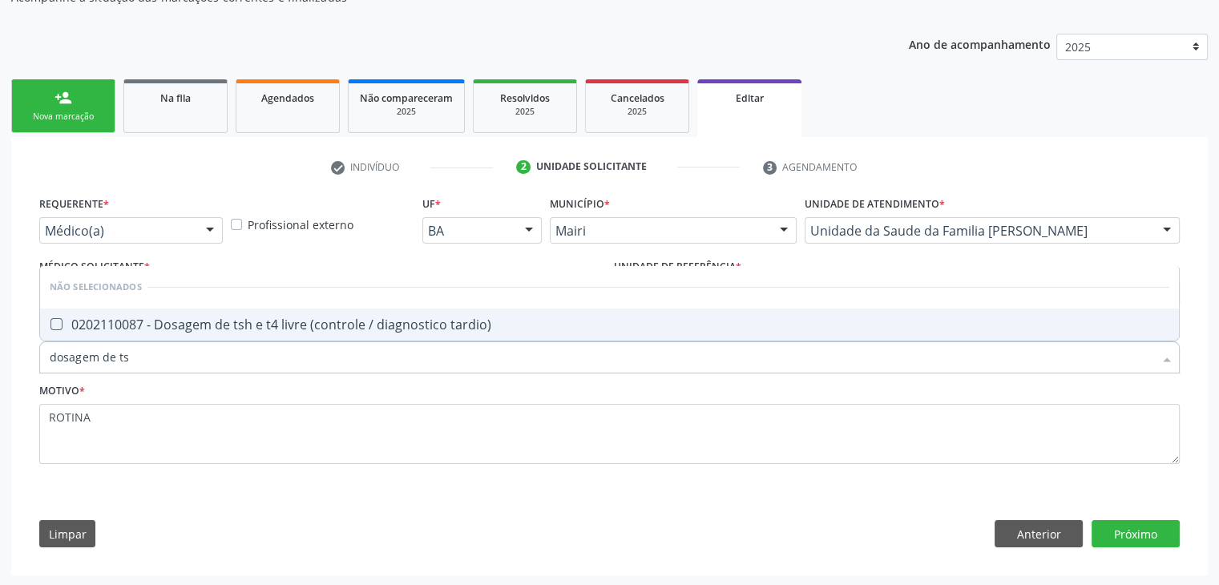
click at [196, 318] on div "0202110087 - Dosagem de tsh e t4 livre (controle / diagnostico tardio)" at bounding box center [609, 324] width 1119 height 13
click at [1106, 541] on button "Próximo" at bounding box center [1135, 533] width 88 height 27
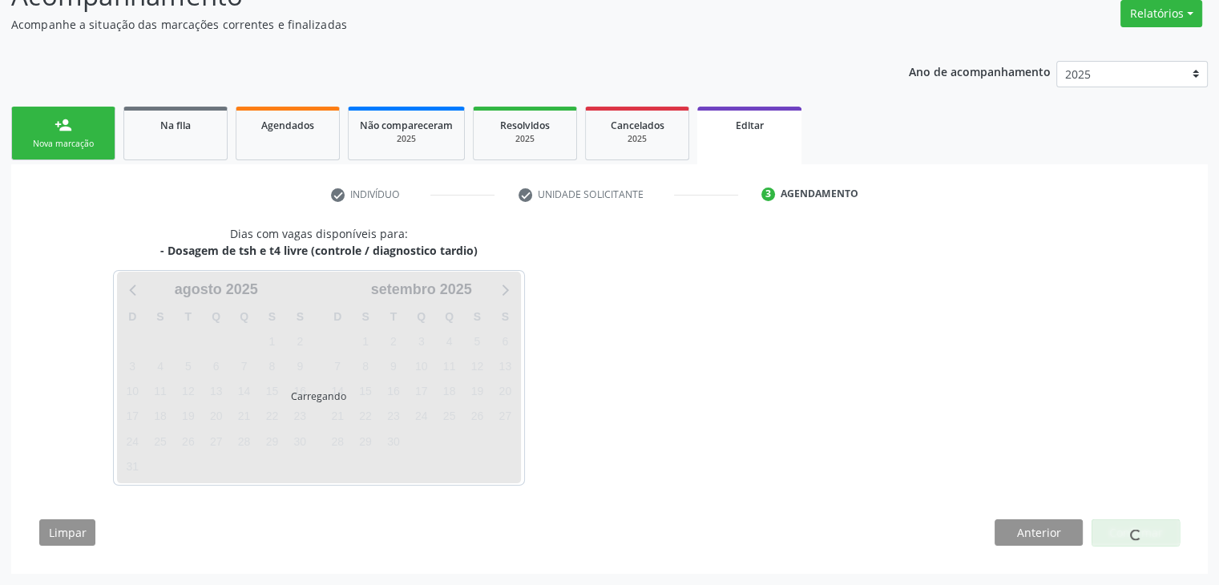
scroll to position [132, 0]
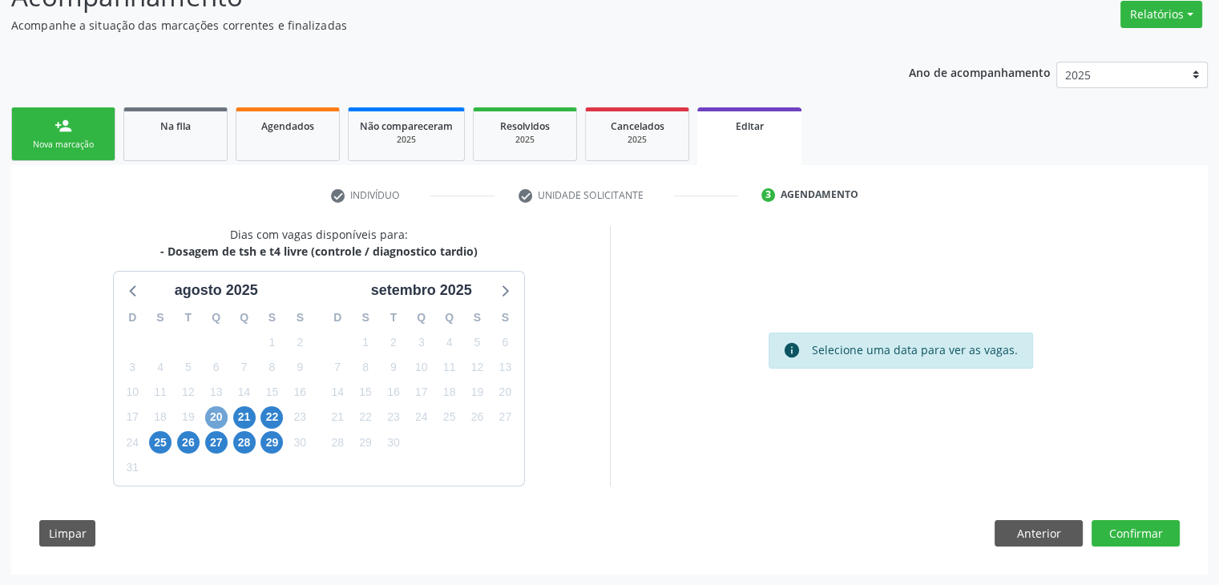
click at [210, 415] on span "20" at bounding box center [216, 417] width 22 height 22
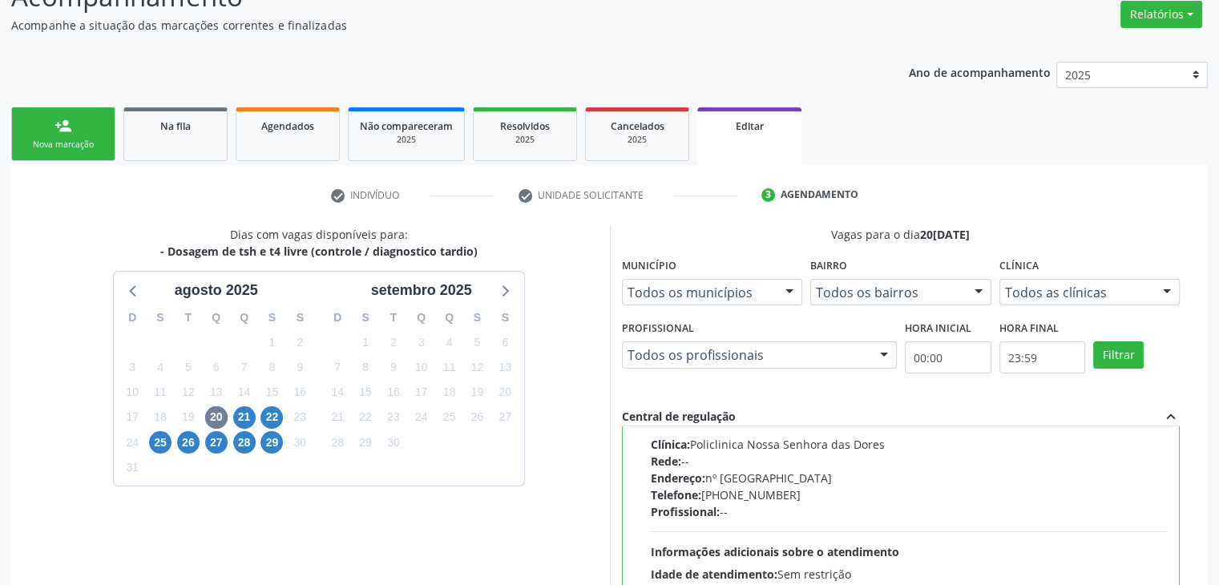
scroll to position [393, 0]
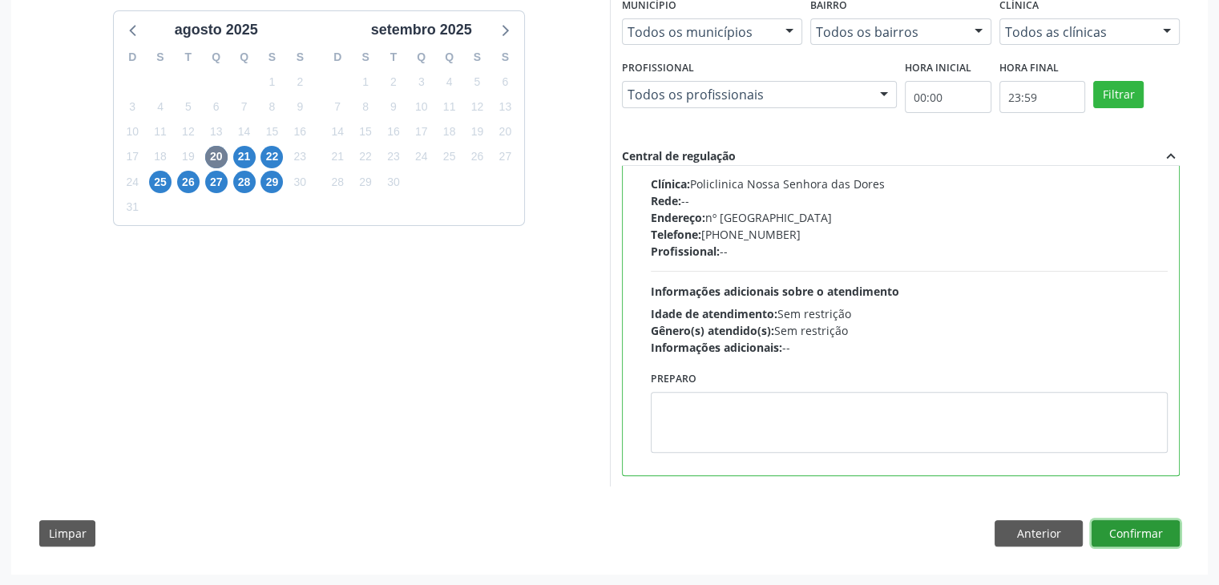
click at [1169, 542] on button "Confirmar" at bounding box center [1135, 533] width 88 height 27
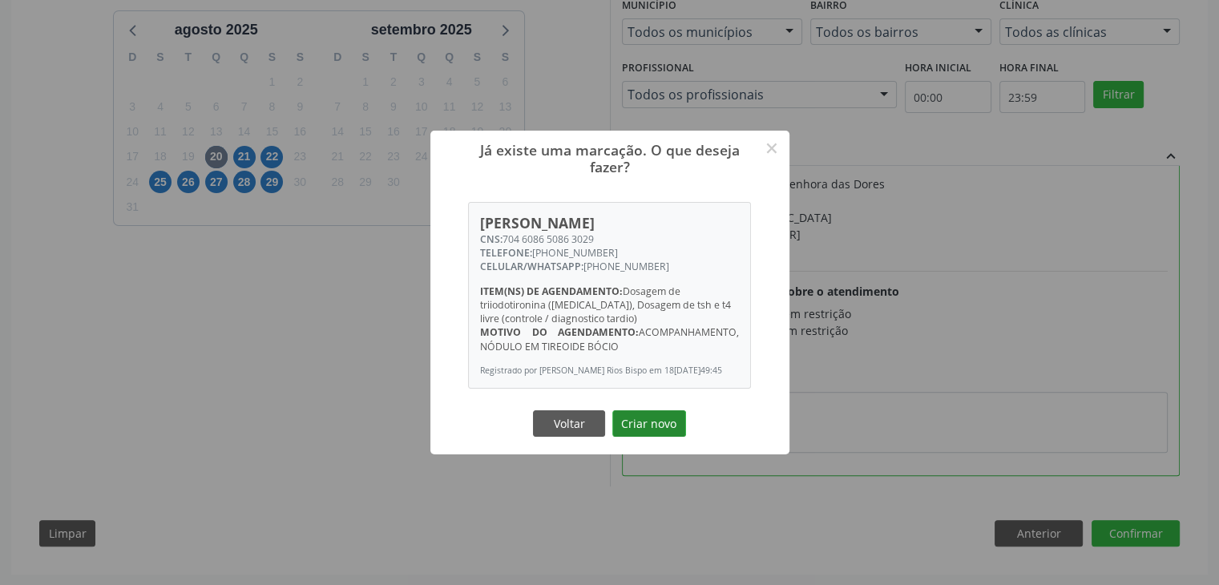
click at [643, 422] on button "Criar novo" at bounding box center [649, 423] width 74 height 27
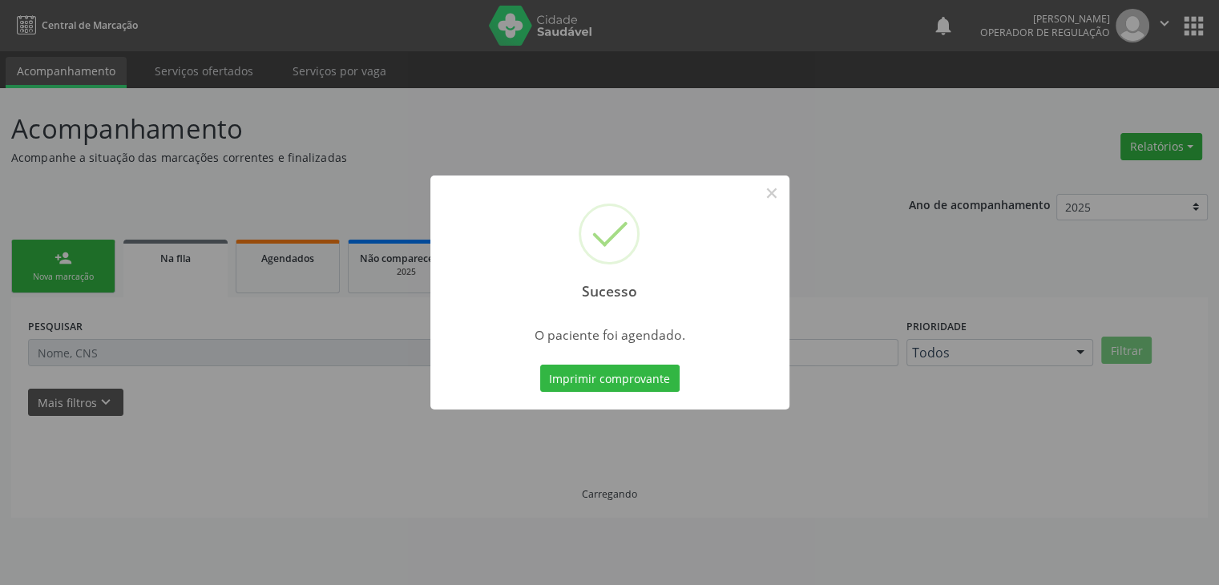
scroll to position [0, 0]
click at [779, 188] on button "×" at bounding box center [777, 192] width 27 height 27
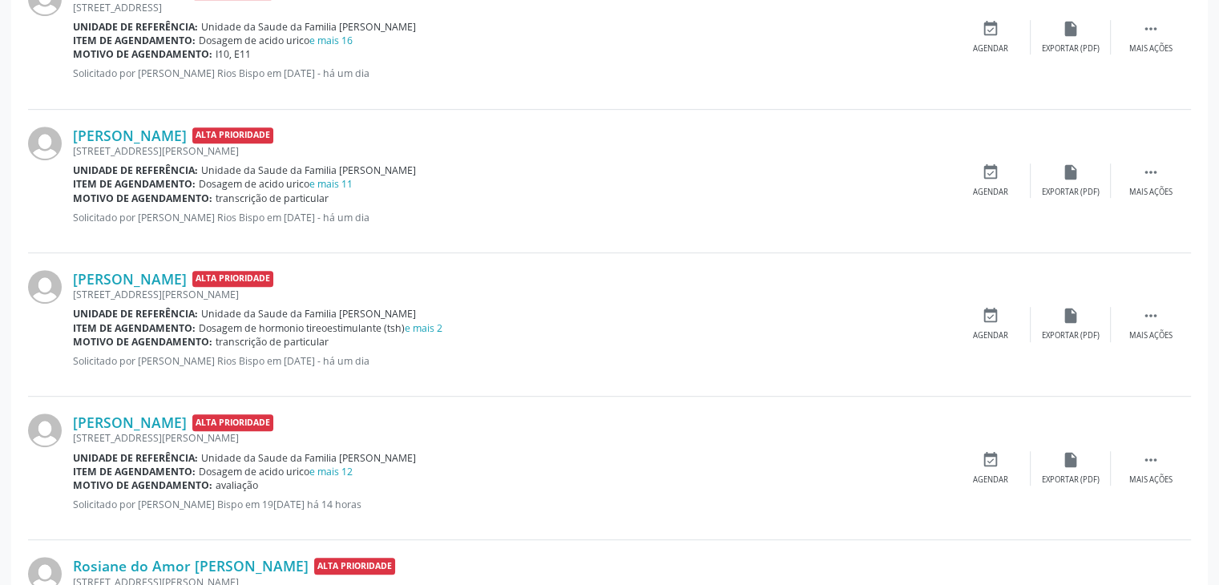
scroll to position [561, 0]
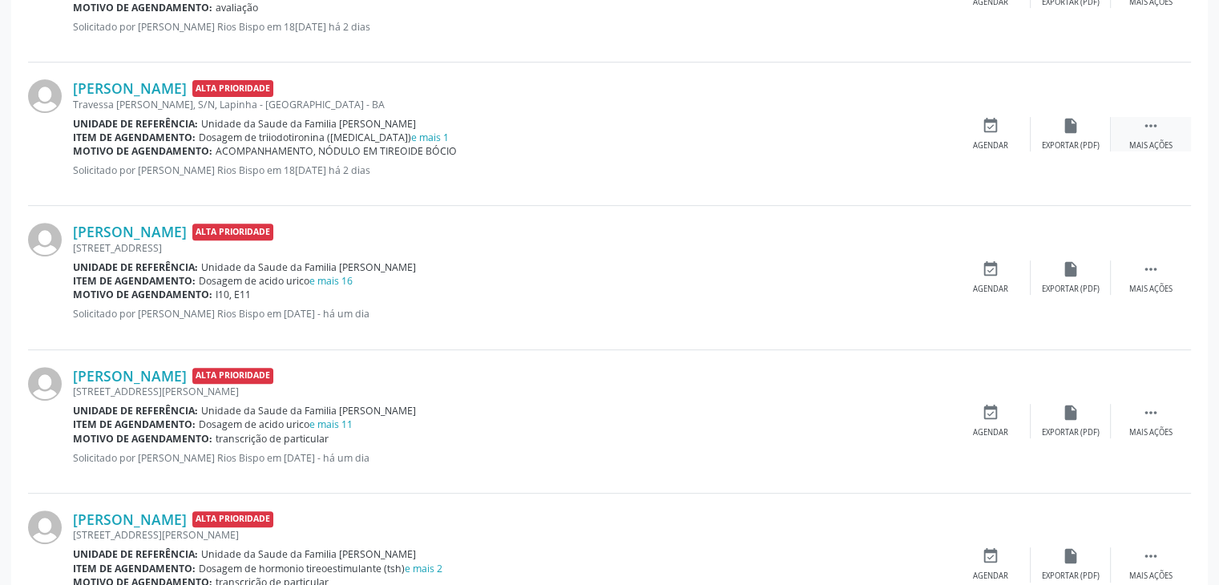
click at [1152, 137] on div " Mais ações" at bounding box center [1151, 134] width 80 height 34
click at [1042, 147] on div "edit Editar" at bounding box center [1071, 134] width 80 height 34
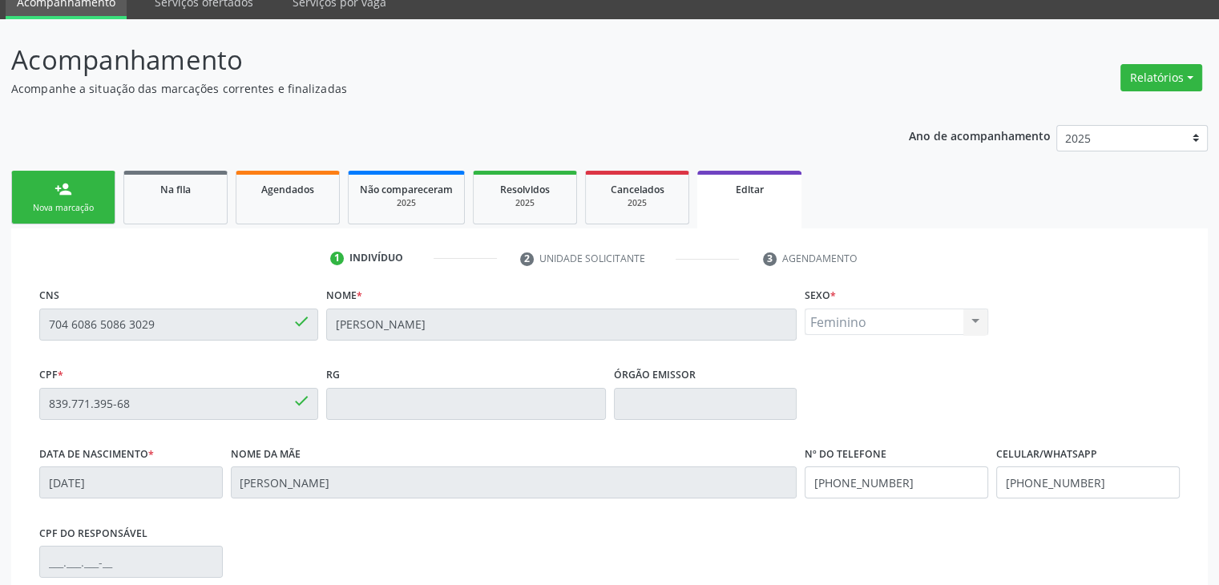
scroll to position [305, 0]
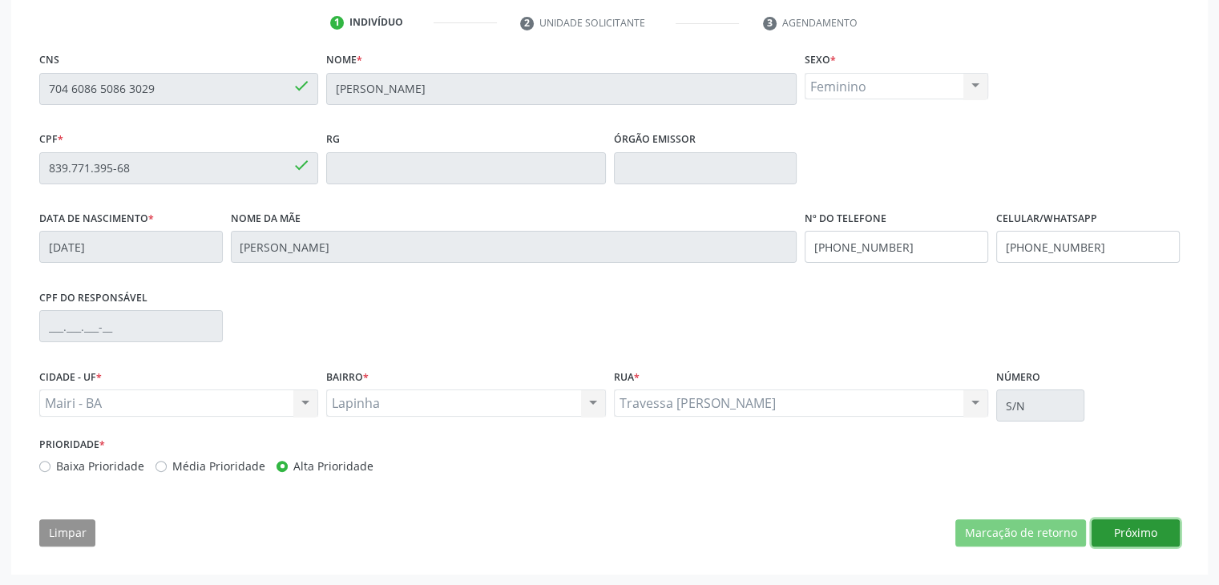
click at [1160, 530] on button "Próximo" at bounding box center [1135, 532] width 88 height 27
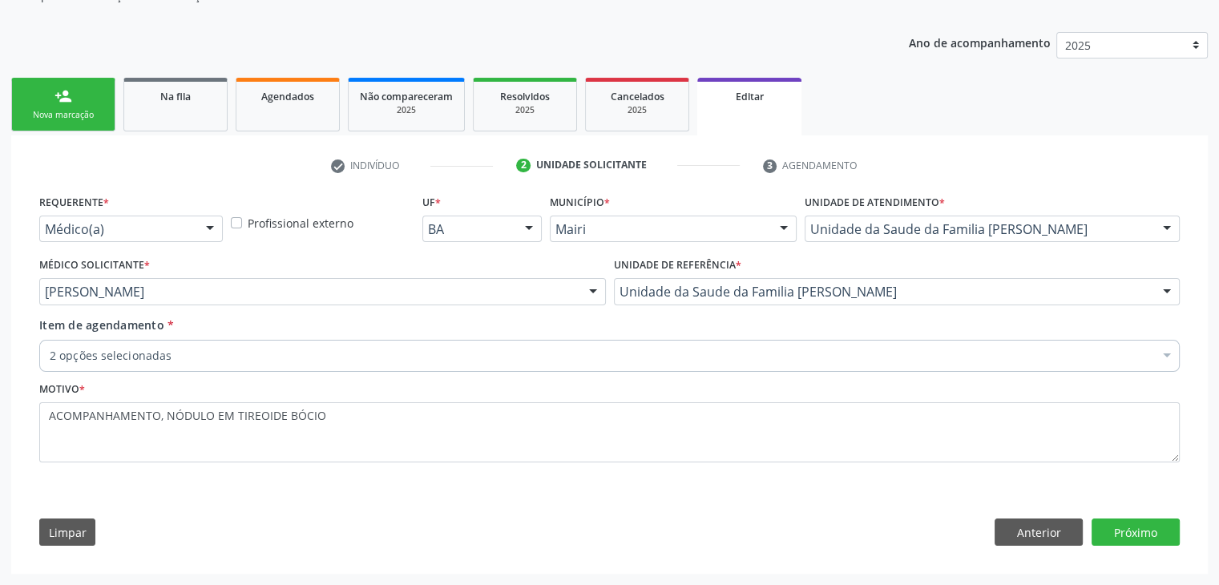
scroll to position [160, 0]
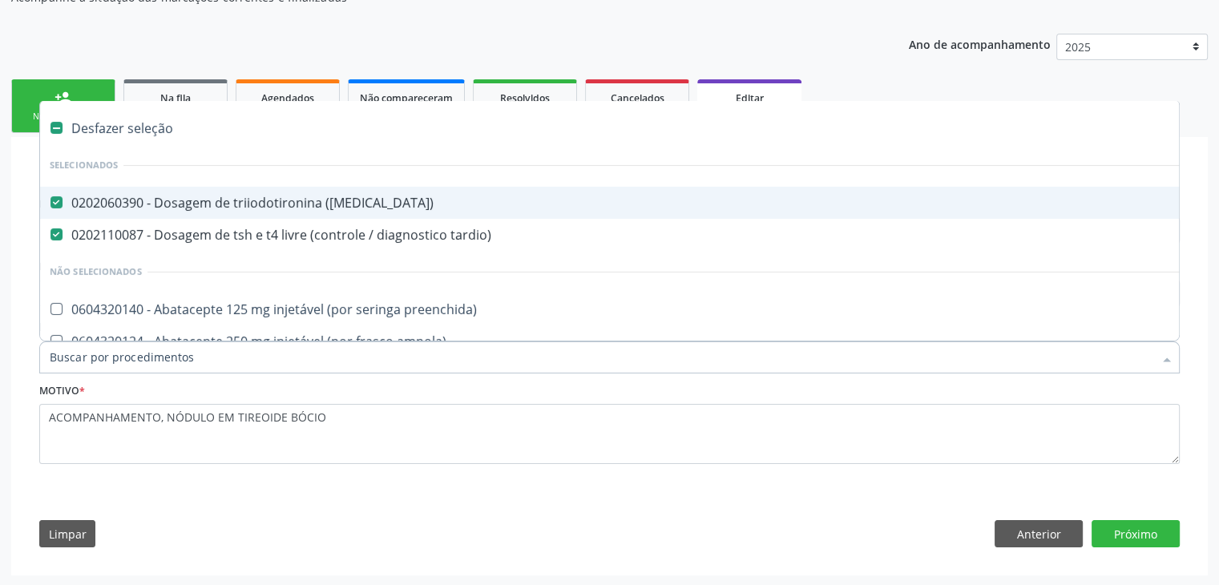
click at [218, 197] on div "0202060390 - Dosagem de triiodotironina ([MEDICAL_DATA])" at bounding box center [666, 202] width 1233 height 13
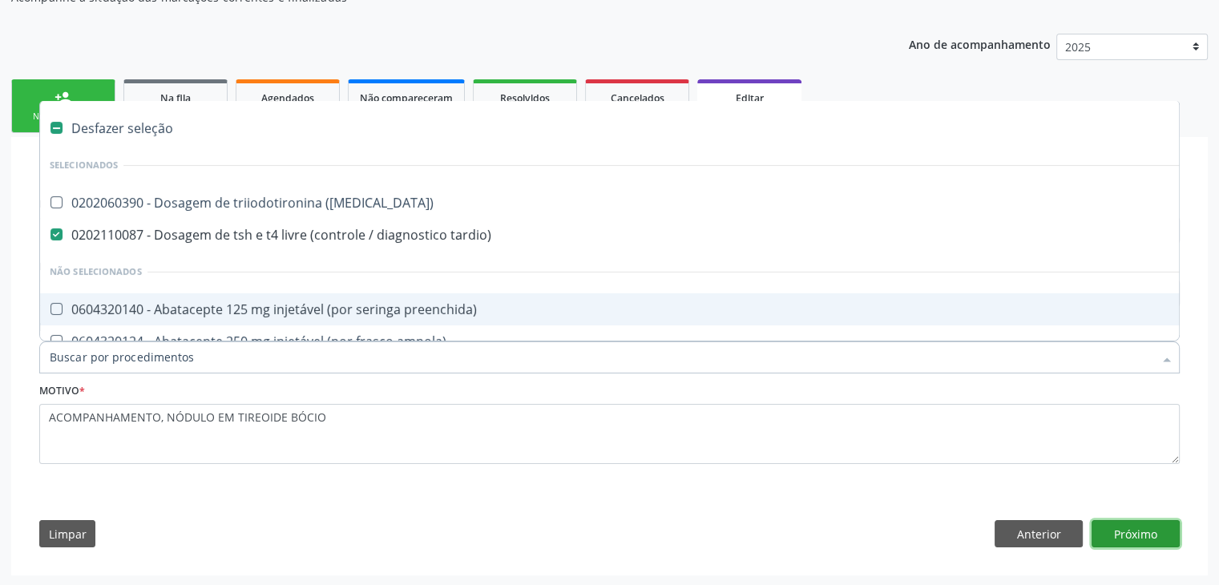
click at [1142, 521] on button "Próximo" at bounding box center [1135, 533] width 88 height 27
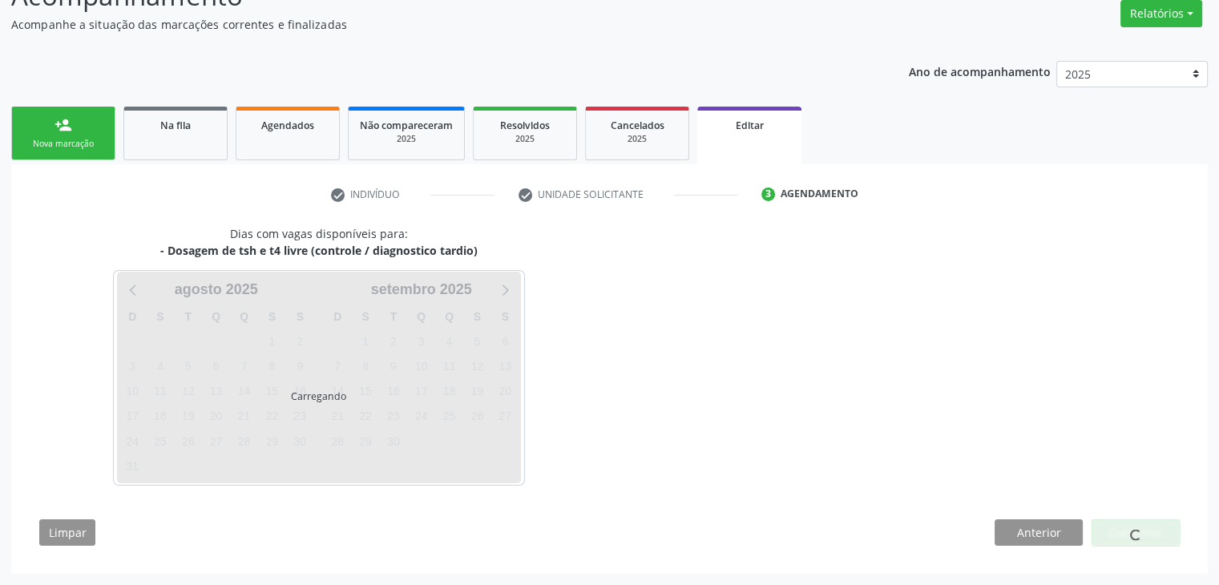
scroll to position [132, 0]
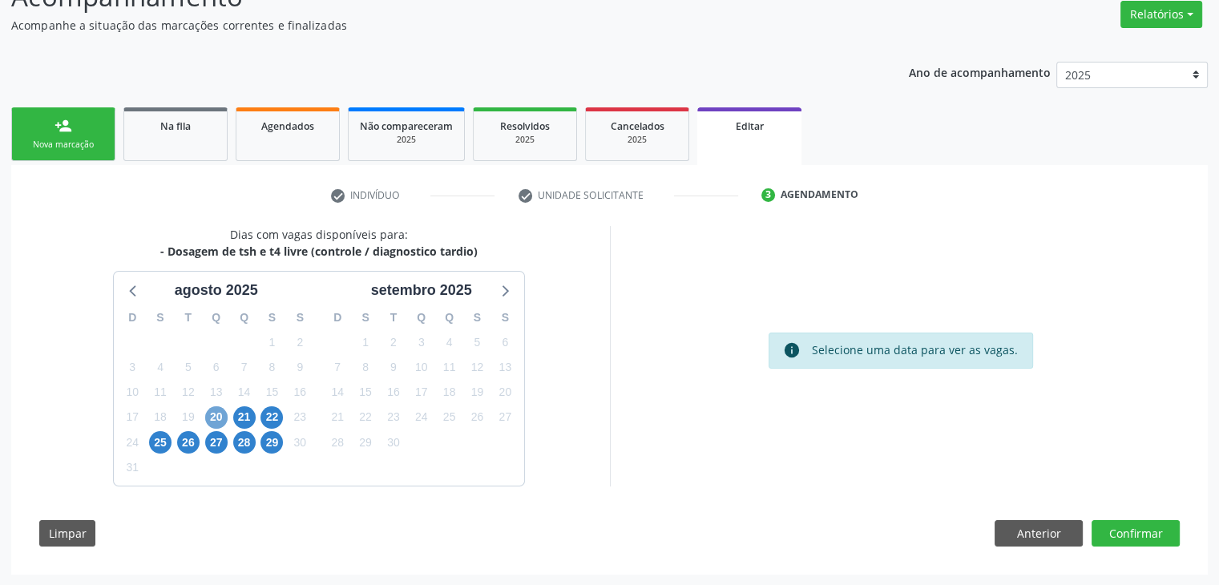
click at [211, 411] on span "20" at bounding box center [216, 417] width 22 height 22
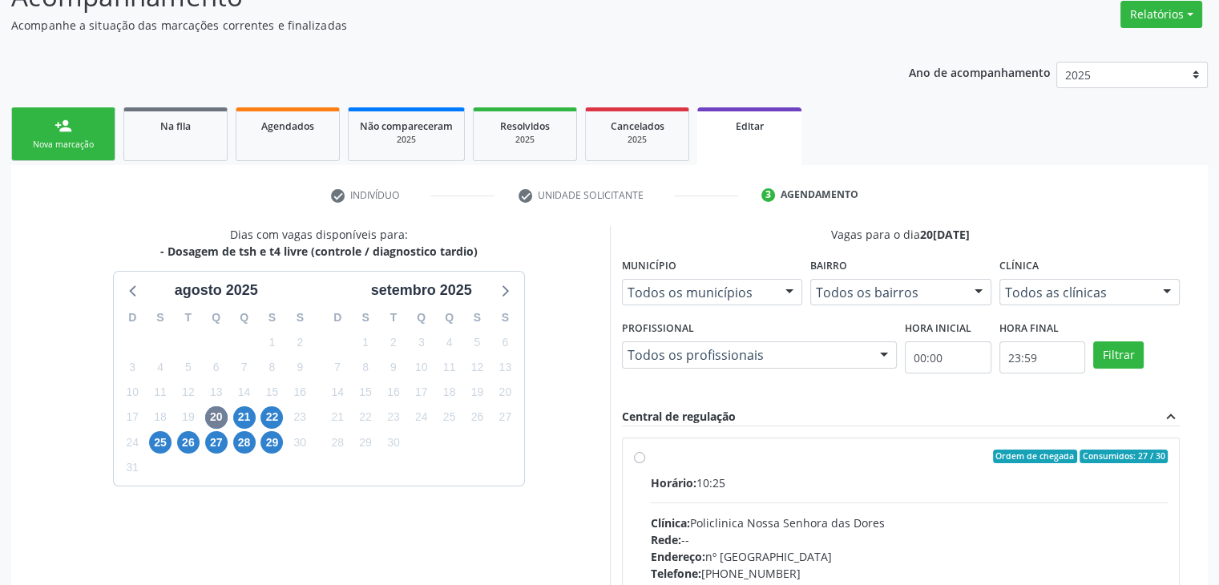
click at [856, 514] on div "Clínica: Policlinica Nossa Senhora das Dores" at bounding box center [910, 522] width 518 height 17
click at [645, 464] on input "Ordem de chegada Consumidos: 27 / 30 Horário: 10:25 Clínica: Policlinica Nossa …" at bounding box center [639, 457] width 11 height 14
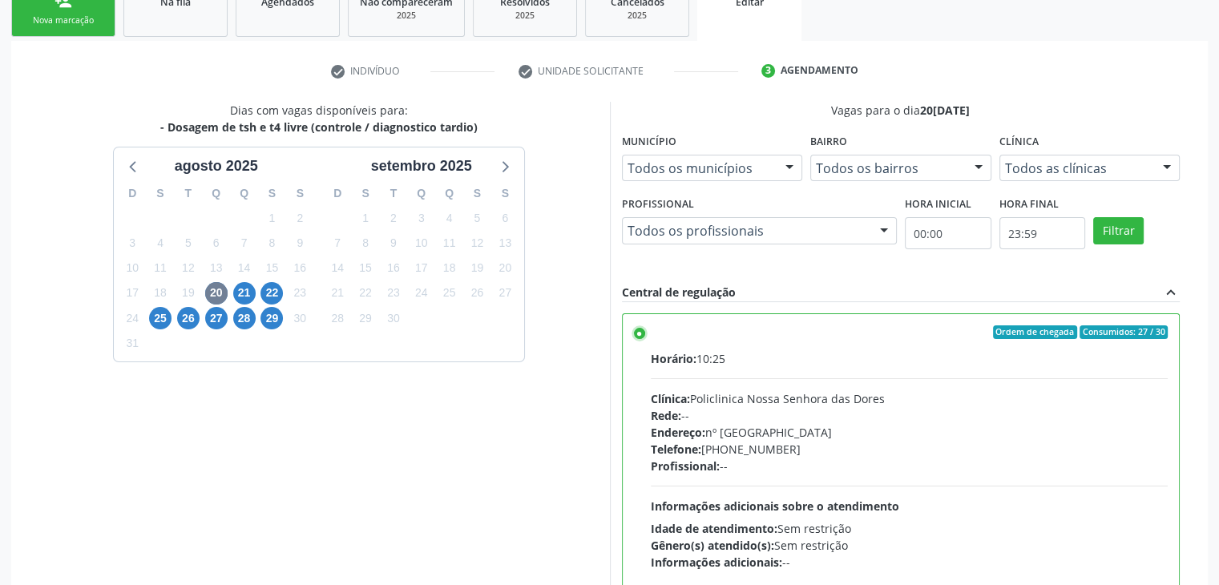
scroll to position [393, 0]
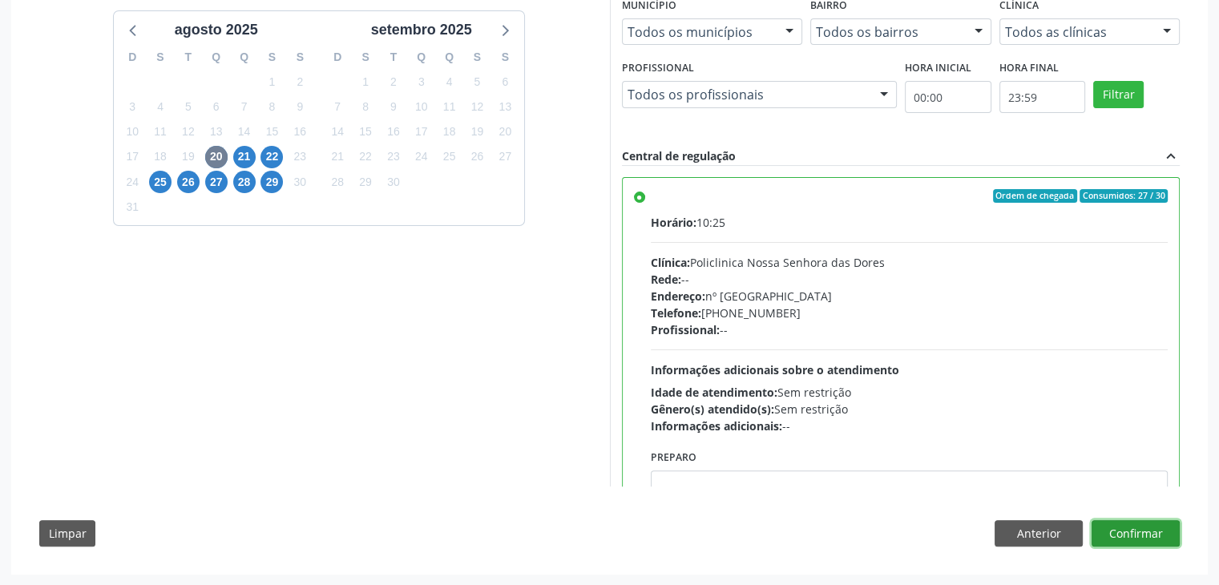
click at [1122, 524] on button "Confirmar" at bounding box center [1135, 533] width 88 height 27
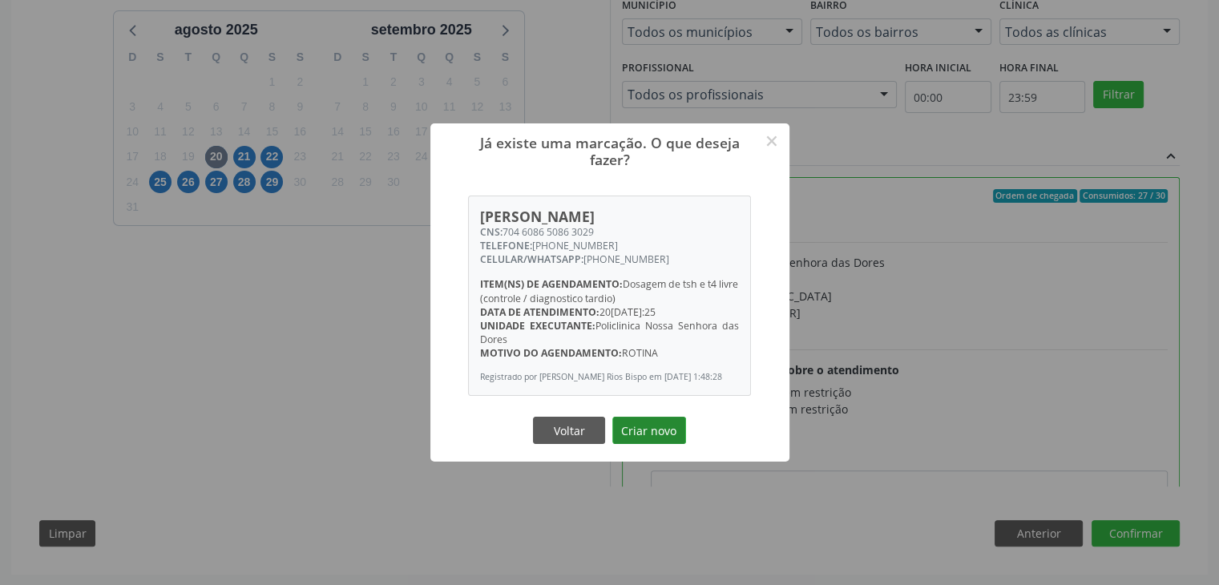
click at [663, 430] on button "Criar novo" at bounding box center [649, 430] width 74 height 27
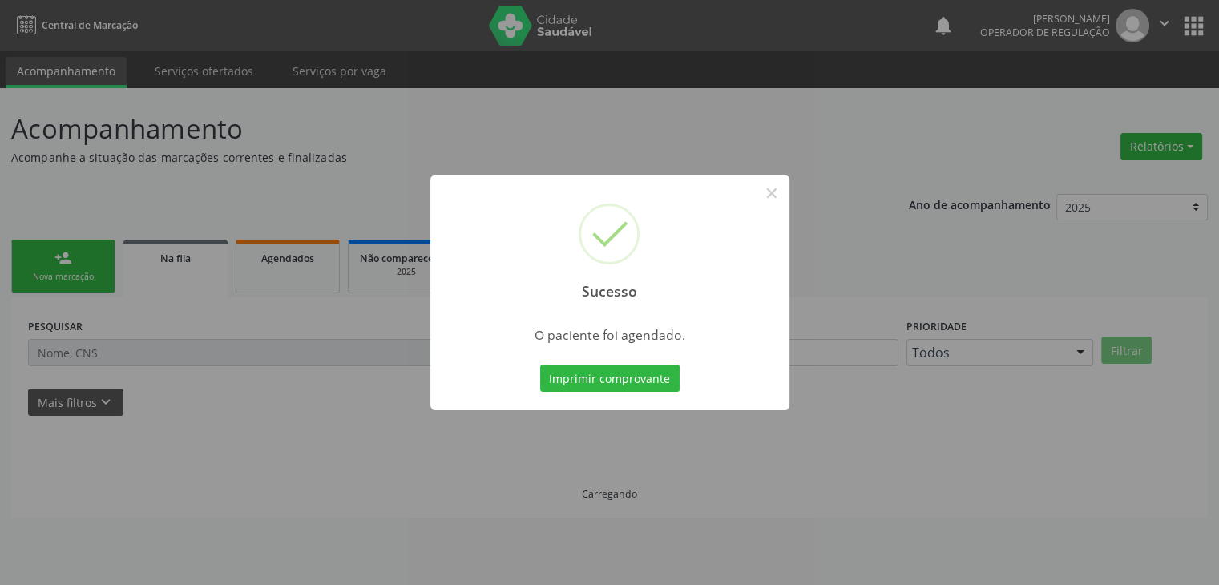
scroll to position [0, 0]
click at [776, 201] on button "×" at bounding box center [777, 192] width 27 height 27
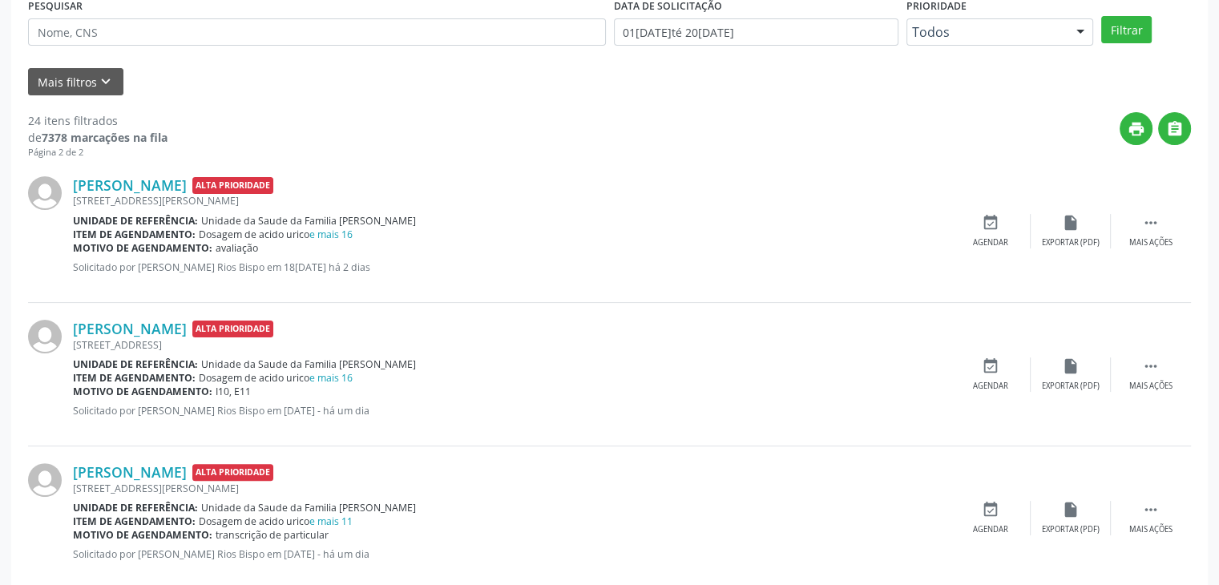
scroll to position [561, 0]
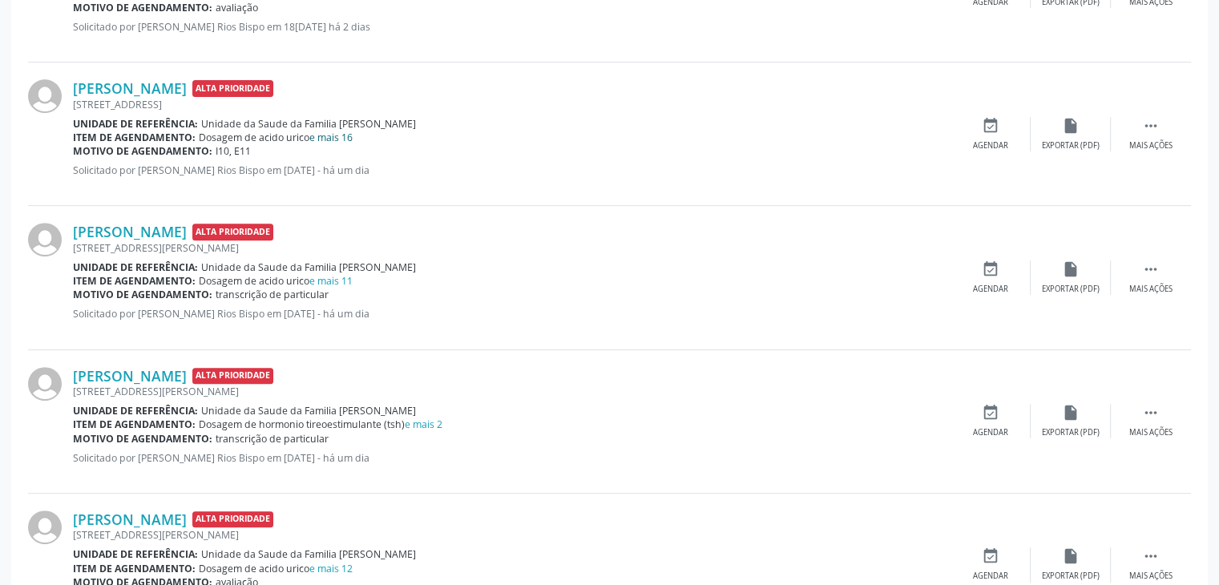
click at [341, 132] on link "e mais 16" at bounding box center [330, 138] width 43 height 14
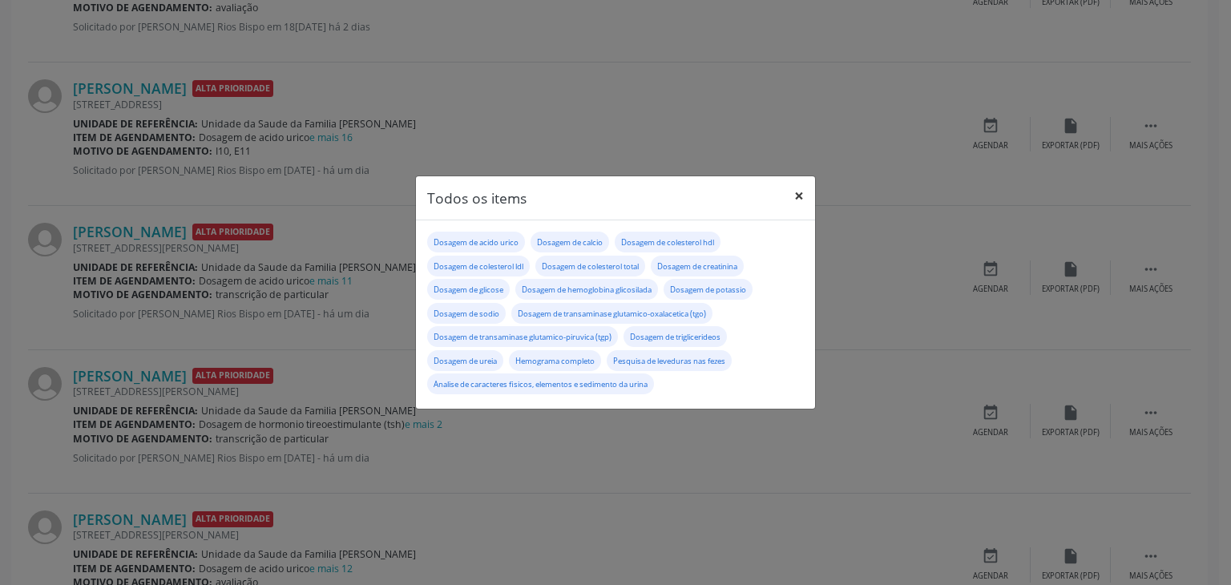
click at [799, 196] on button "×" at bounding box center [799, 195] width 32 height 39
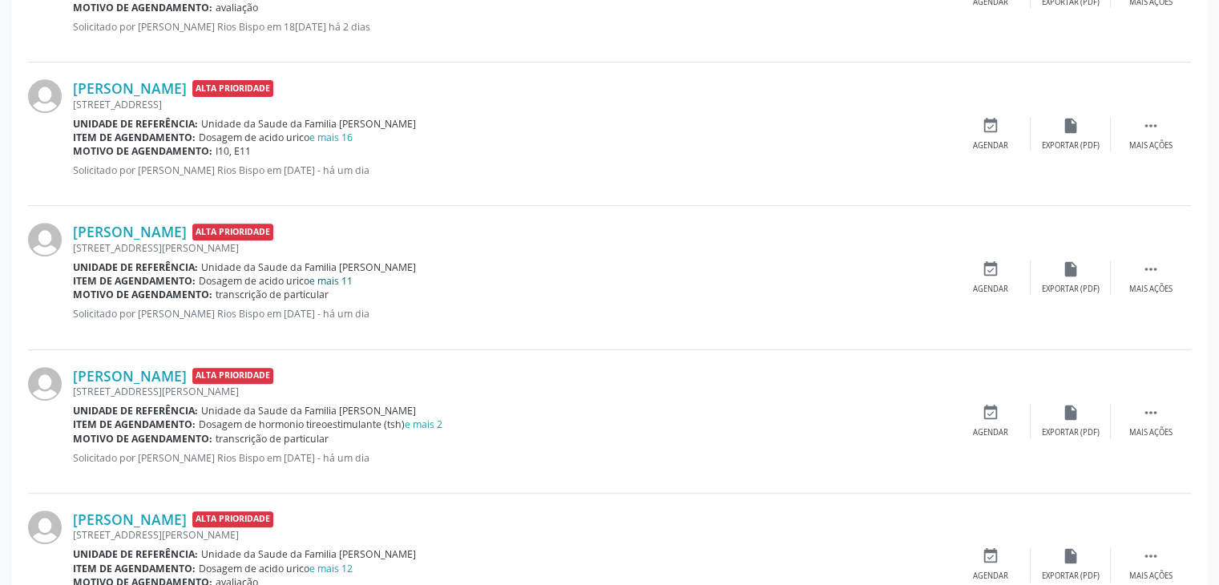
click at [341, 280] on link "e mais 11" at bounding box center [330, 281] width 43 height 14
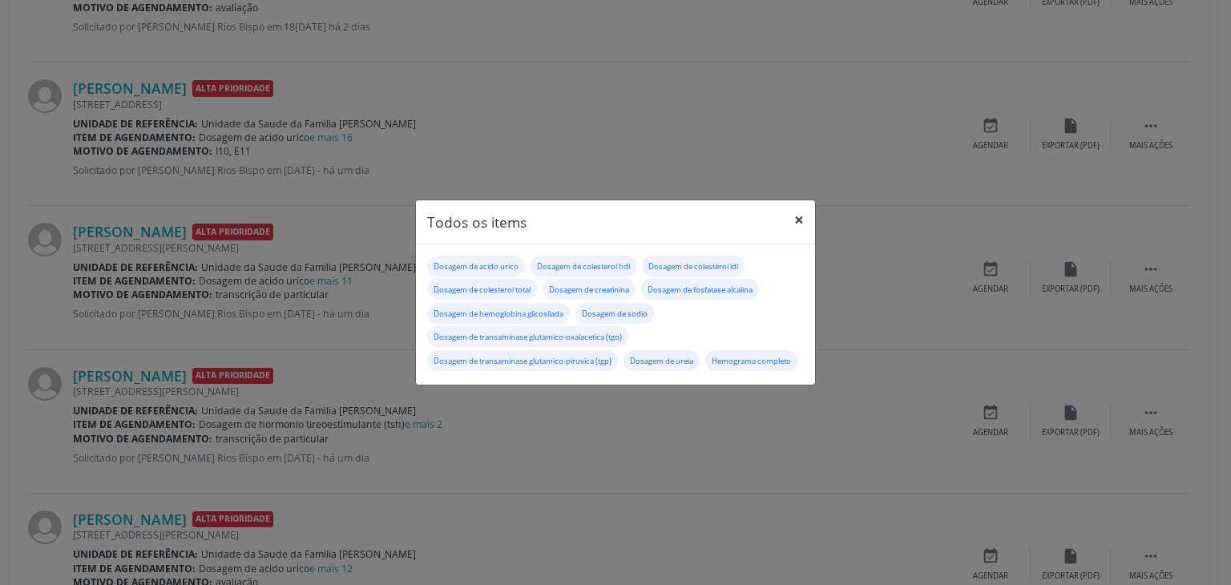
click at [805, 206] on button "×" at bounding box center [799, 219] width 32 height 39
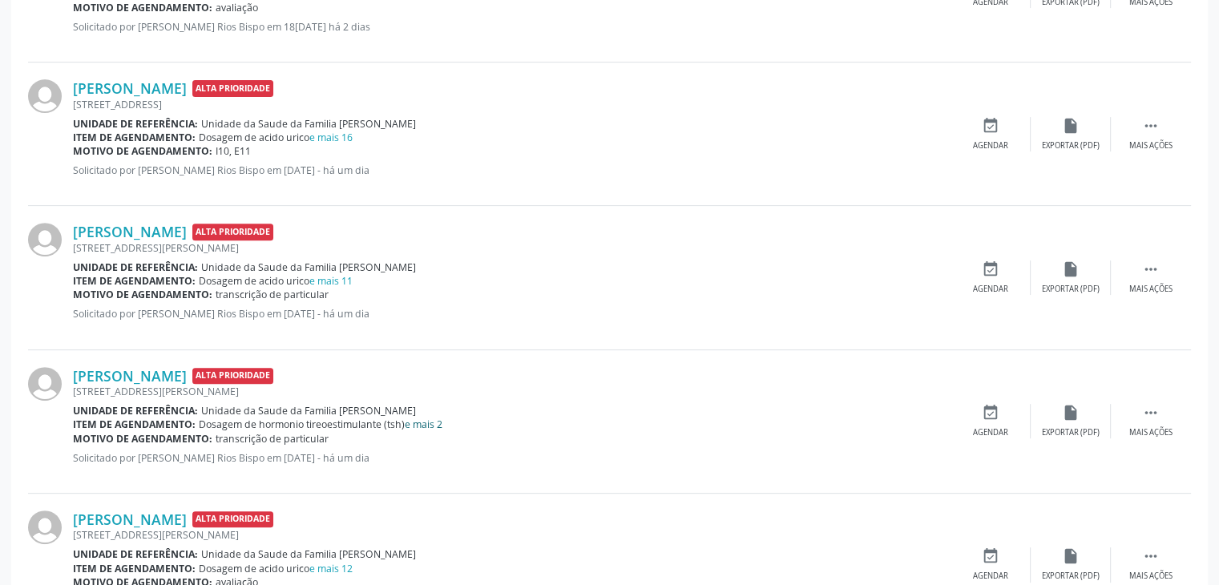
click at [420, 417] on link "e mais 2" at bounding box center [424, 424] width 38 height 14
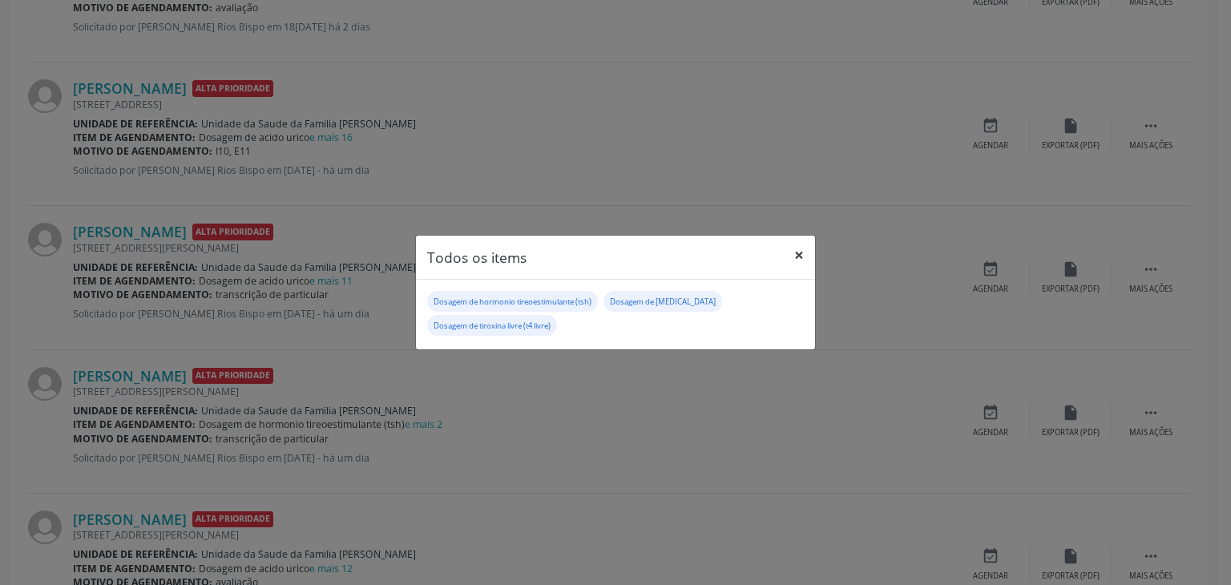
click at [793, 247] on button "×" at bounding box center [799, 255] width 32 height 39
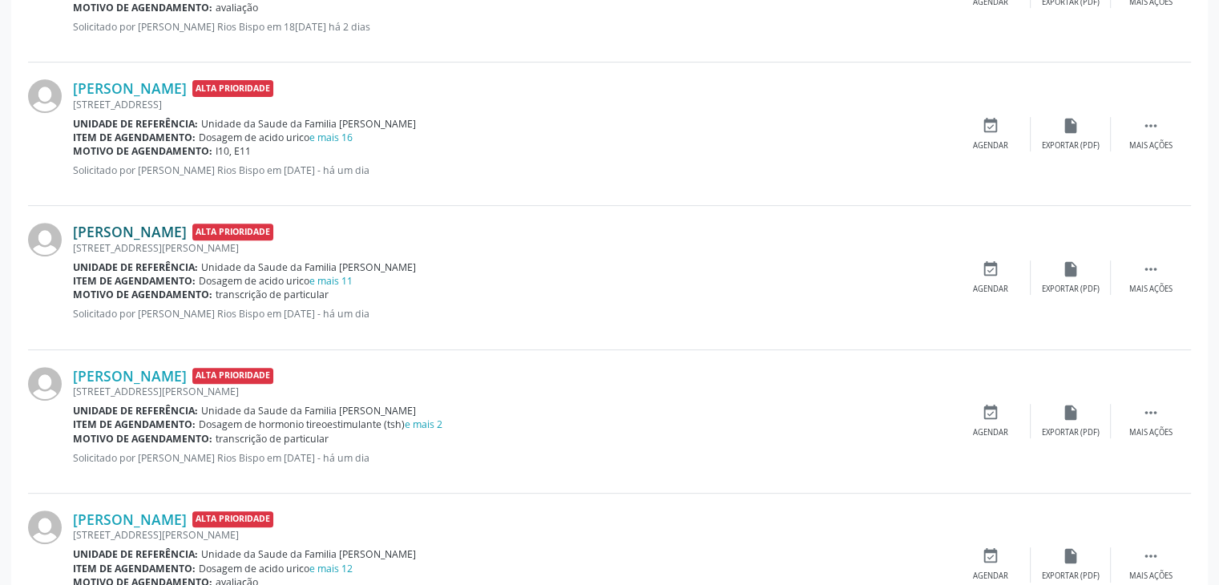
click at [187, 223] on link "José Nando Oliveira Lima Macedo" at bounding box center [130, 232] width 114 height 18
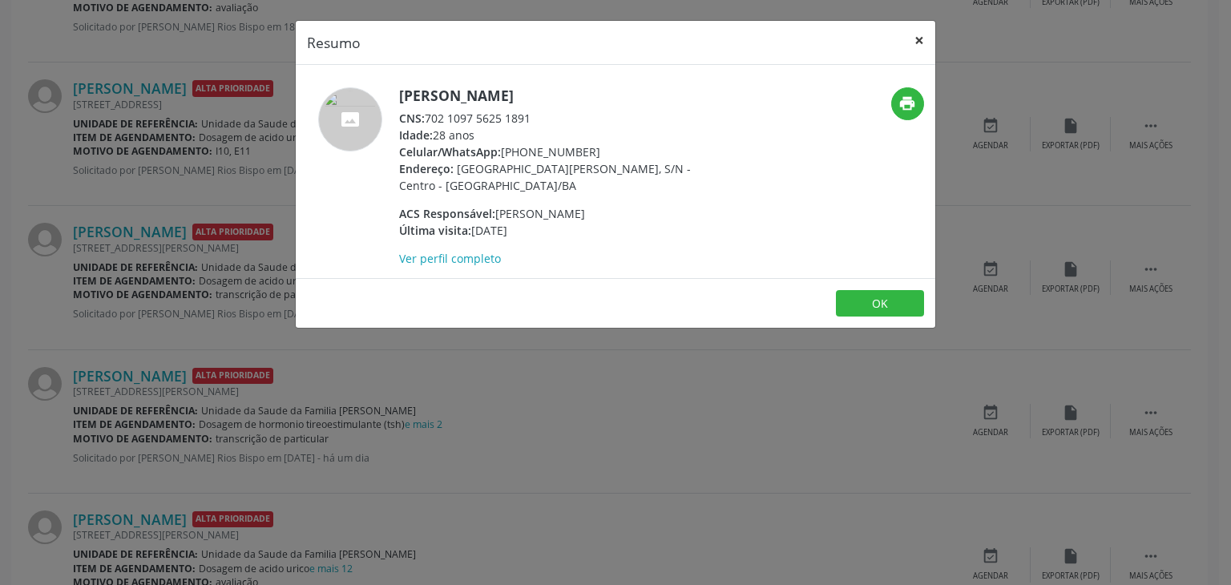
click at [930, 50] on button "×" at bounding box center [919, 40] width 32 height 39
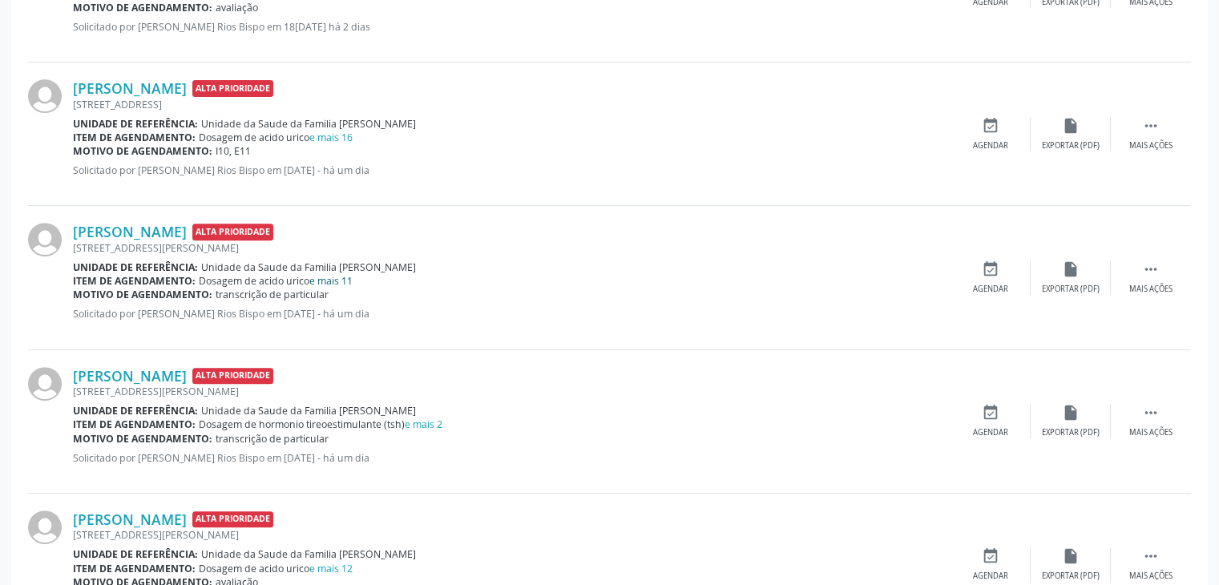
click at [326, 284] on link "e mais 11" at bounding box center [330, 281] width 43 height 14
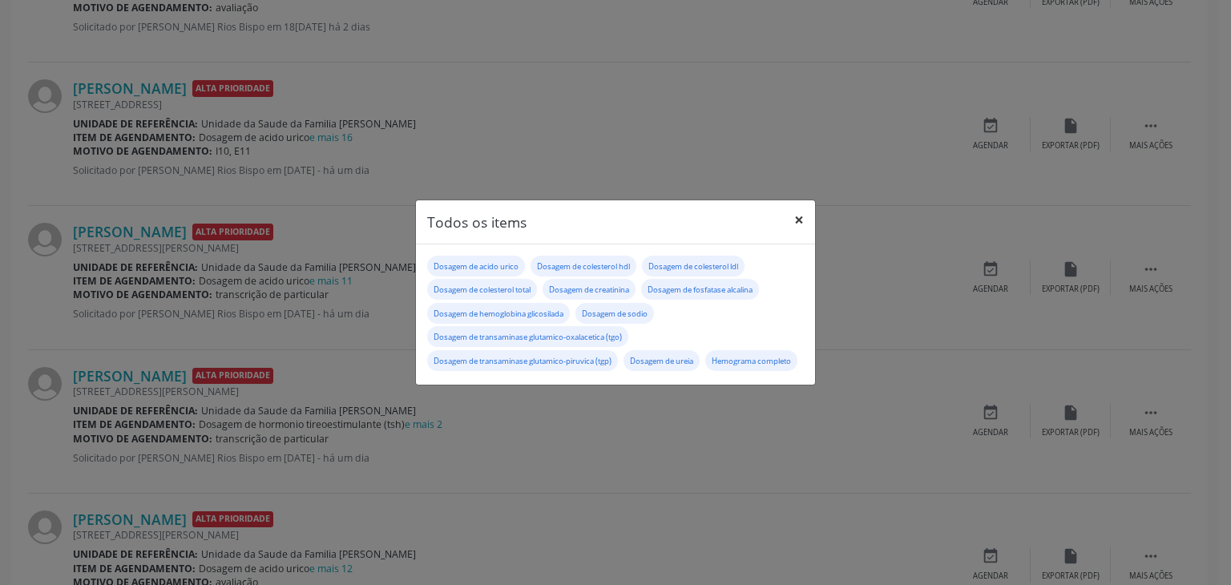
click at [801, 209] on button "×" at bounding box center [799, 219] width 32 height 39
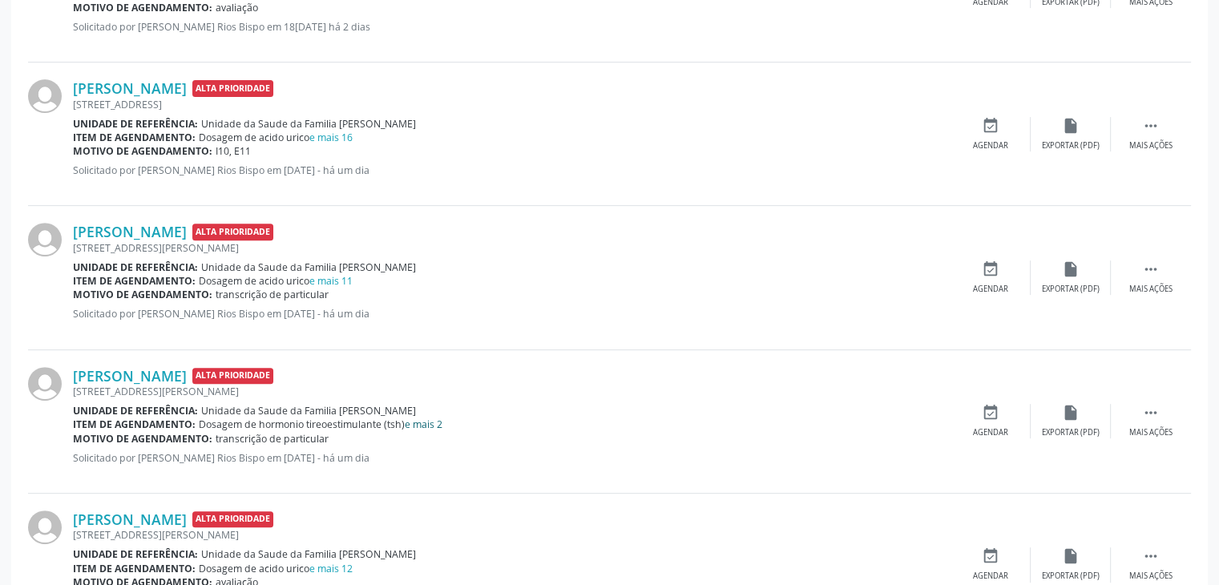
click at [424, 427] on link "e mais 2" at bounding box center [424, 424] width 38 height 14
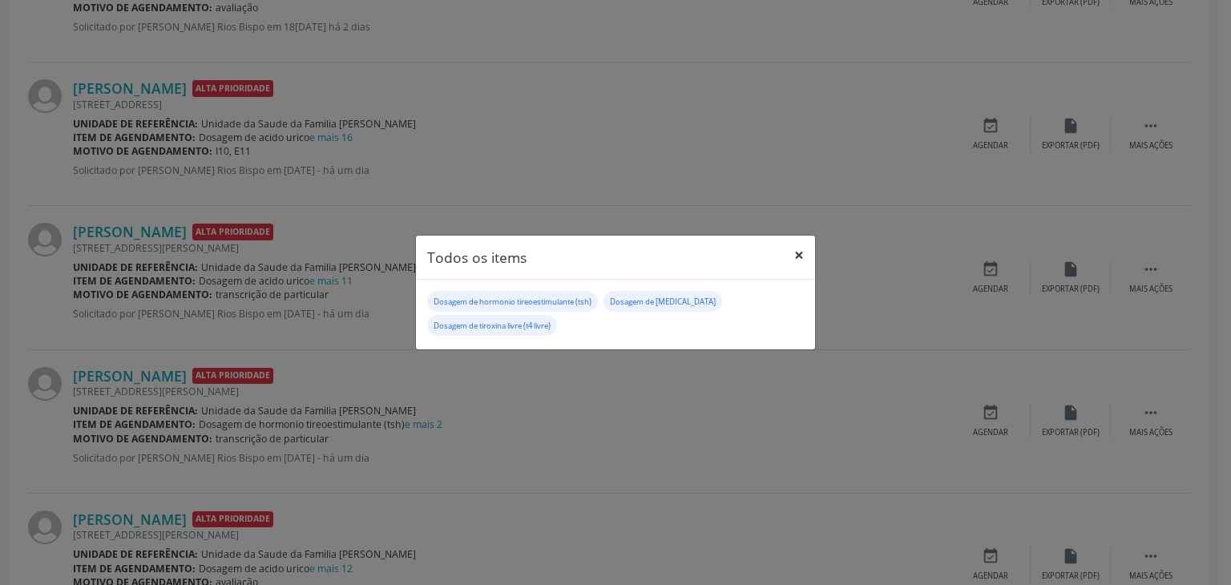
click at [798, 260] on button "×" at bounding box center [799, 255] width 32 height 39
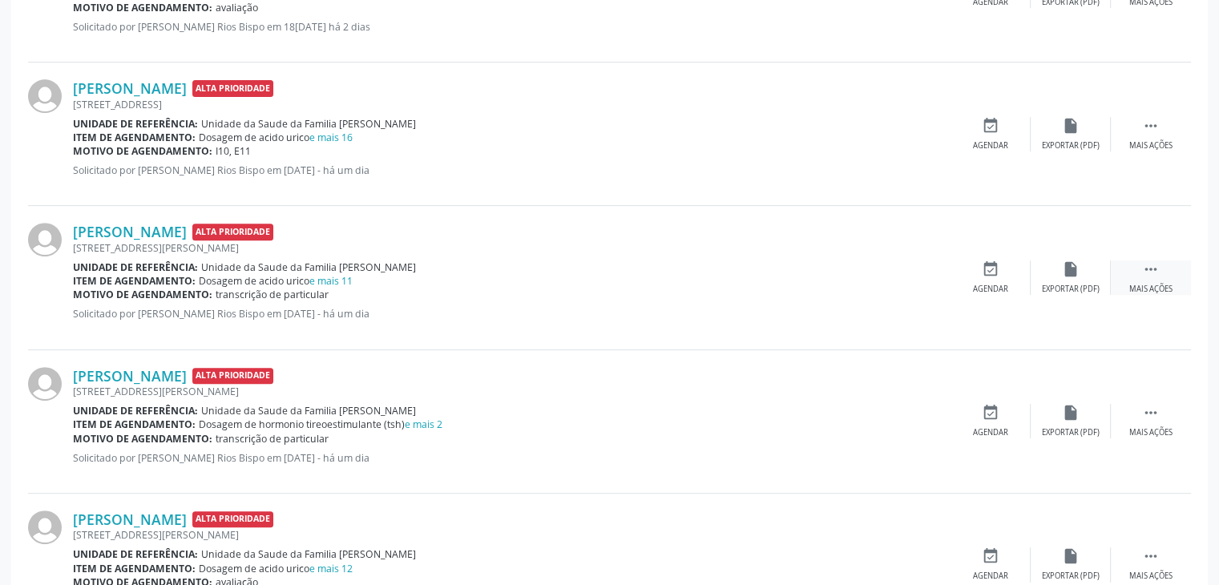
click at [1160, 265] on div " Mais ações" at bounding box center [1151, 277] width 80 height 34
click at [1077, 280] on div "edit Editar" at bounding box center [1071, 277] width 80 height 34
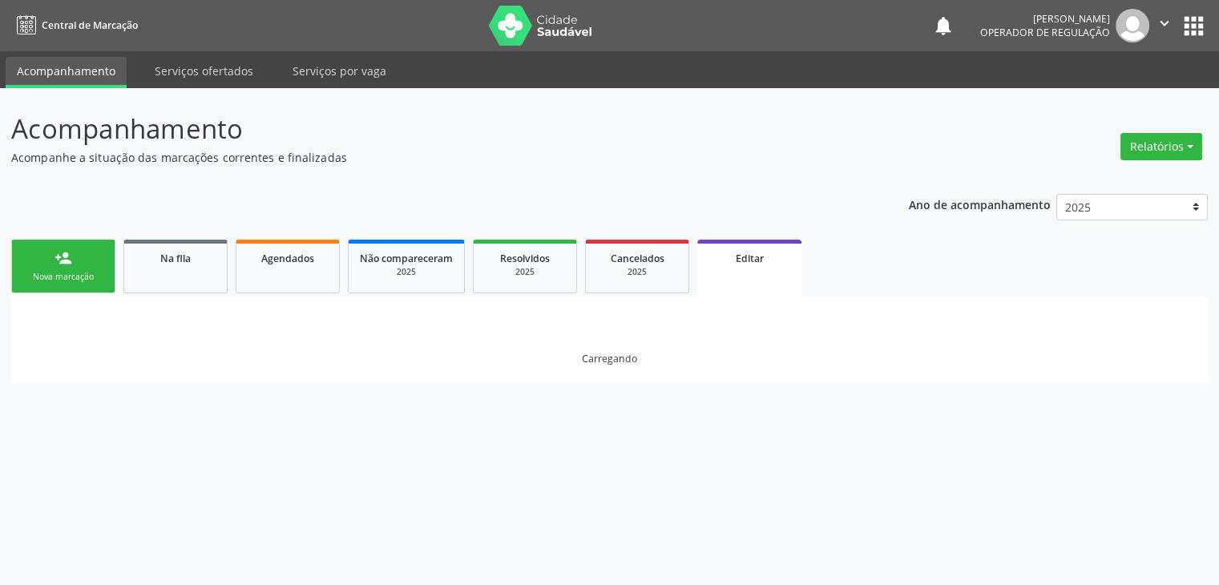
scroll to position [0, 0]
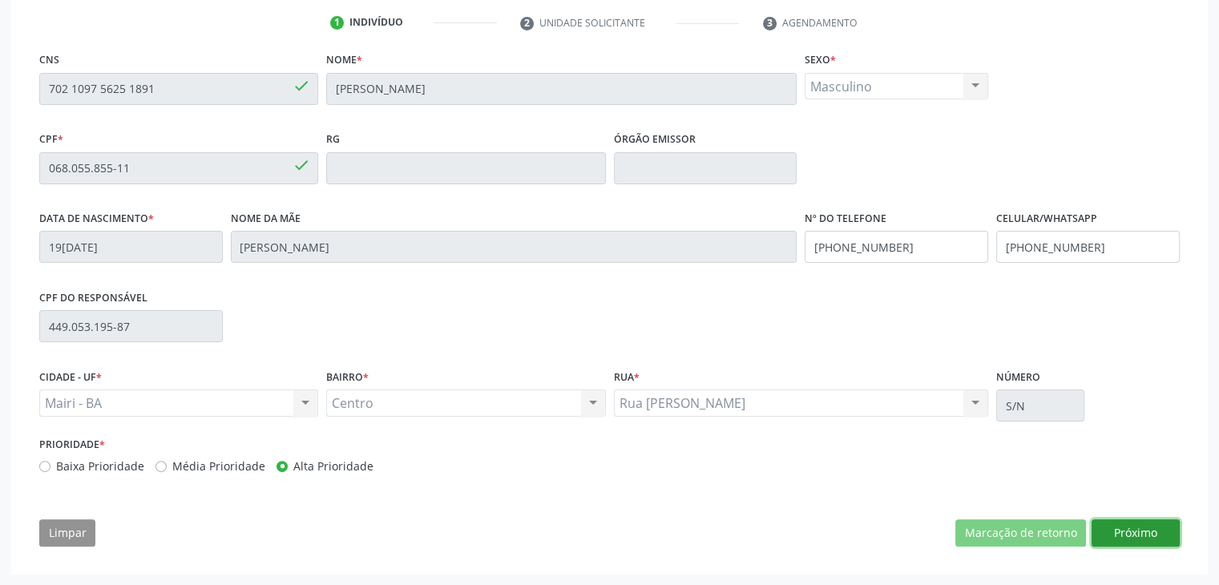
click at [1131, 543] on button "Próximo" at bounding box center [1135, 532] width 88 height 27
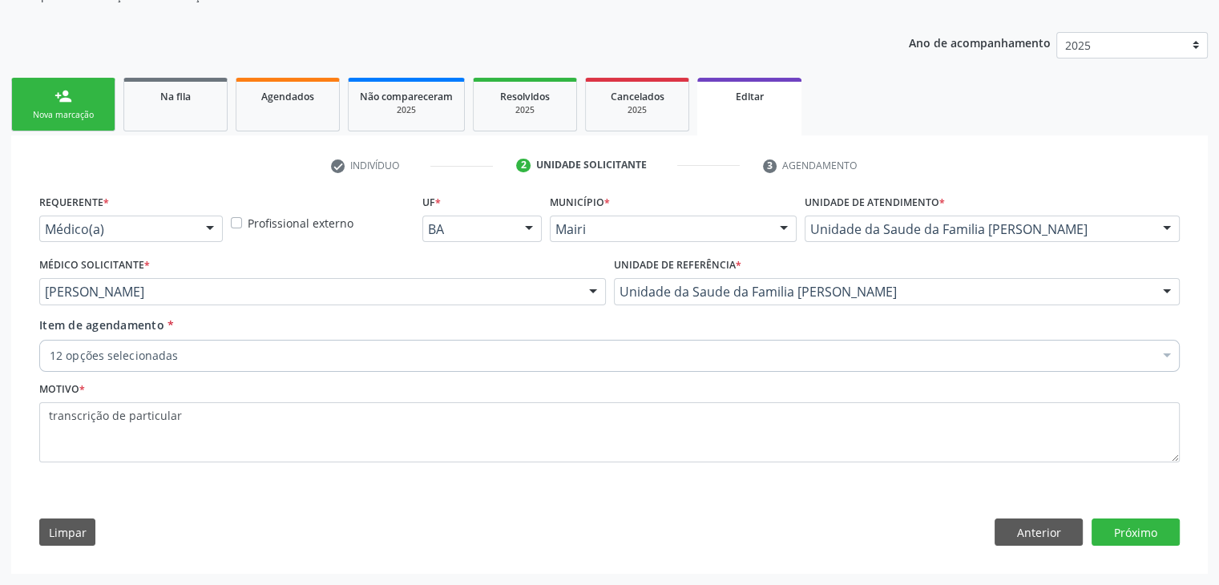
scroll to position [160, 0]
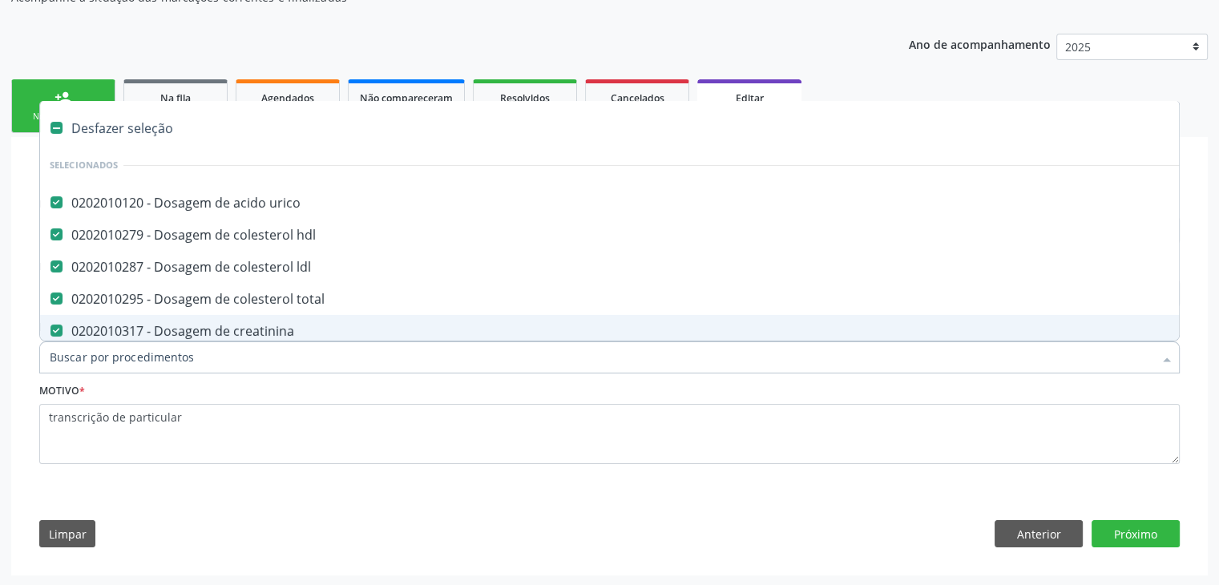
click at [127, 113] on div "Desfazer seleção" at bounding box center [666, 128] width 1252 height 32
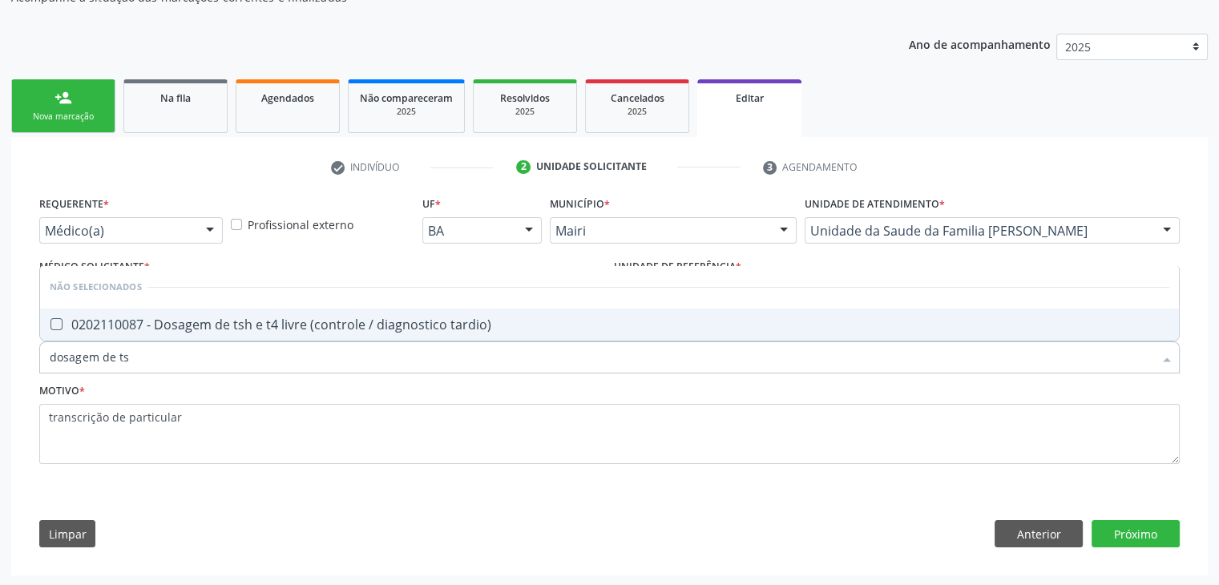
click at [237, 330] on div "0202110087 - Dosagem de tsh e t4 livre (controle / diagnostico tardio)" at bounding box center [609, 324] width 1119 height 13
click at [1131, 533] on button "Próximo" at bounding box center [1135, 533] width 88 height 27
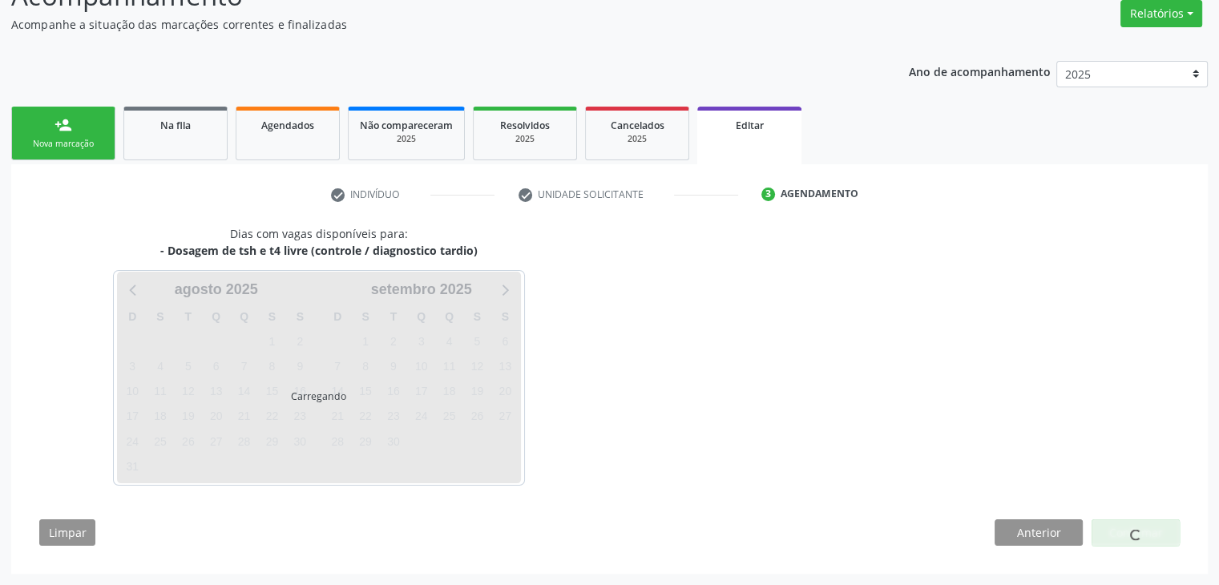
scroll to position [132, 0]
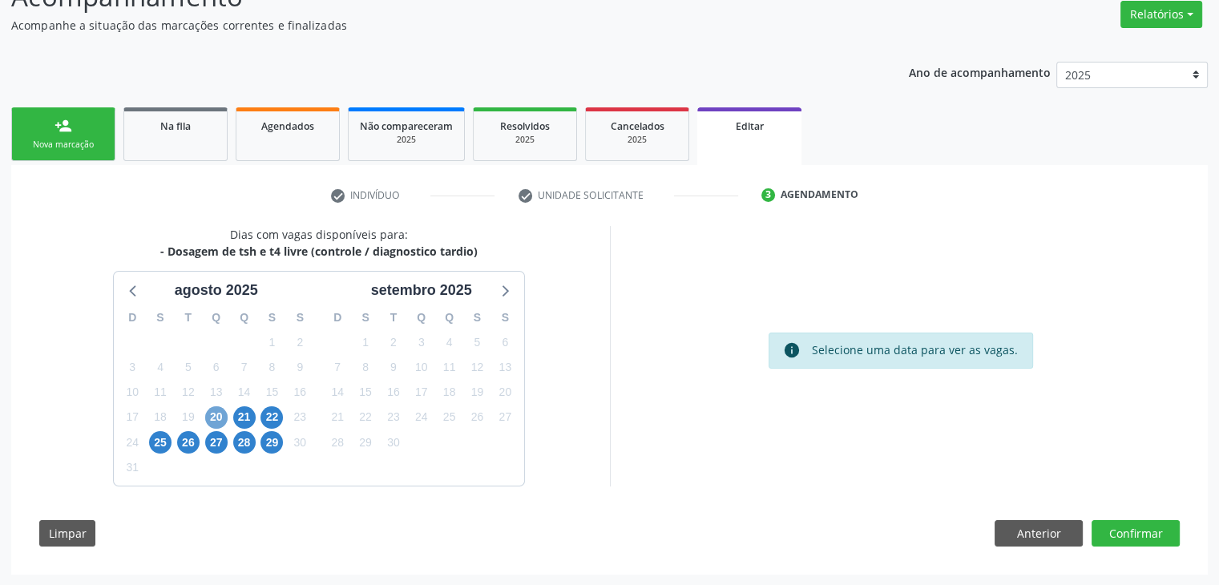
click at [224, 411] on span "20" at bounding box center [216, 417] width 22 height 22
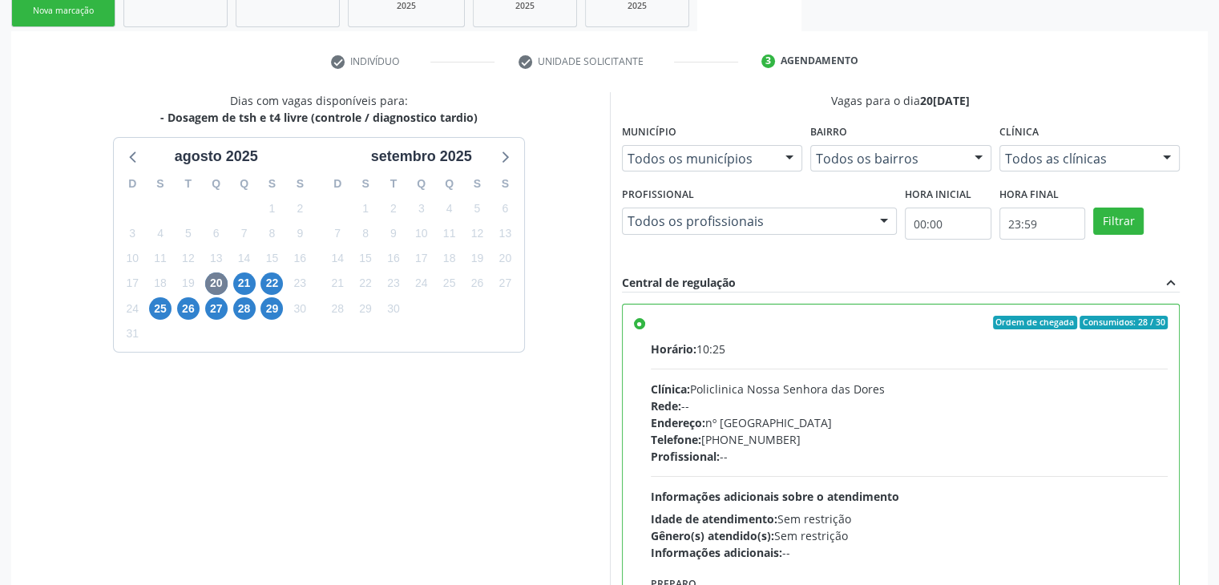
scroll to position [393, 0]
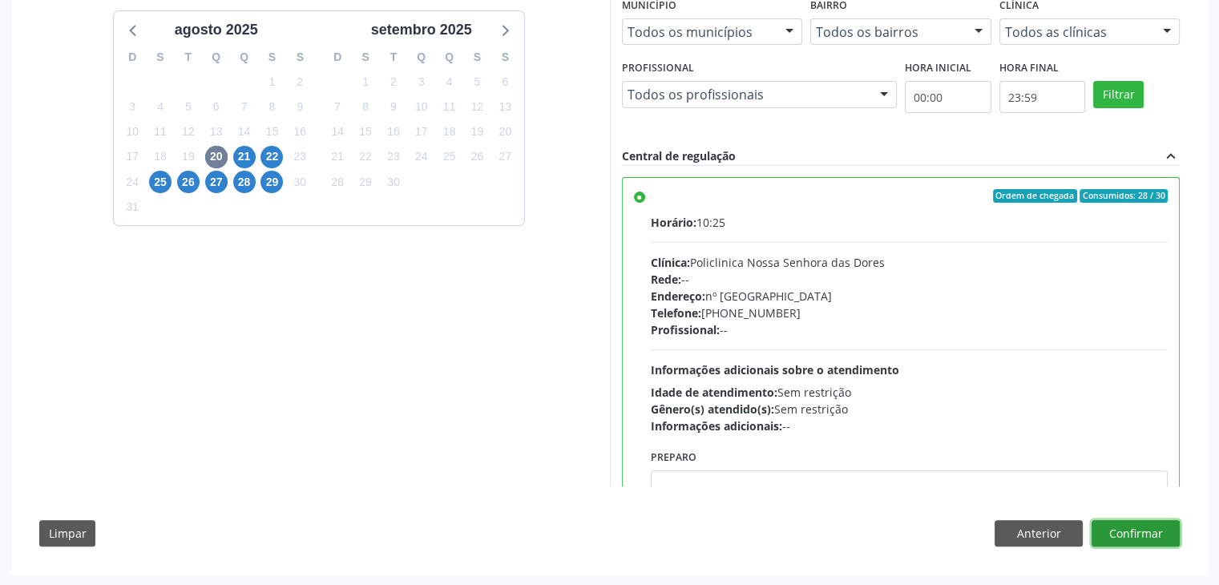
click at [1147, 520] on button "Confirmar" at bounding box center [1135, 533] width 88 height 27
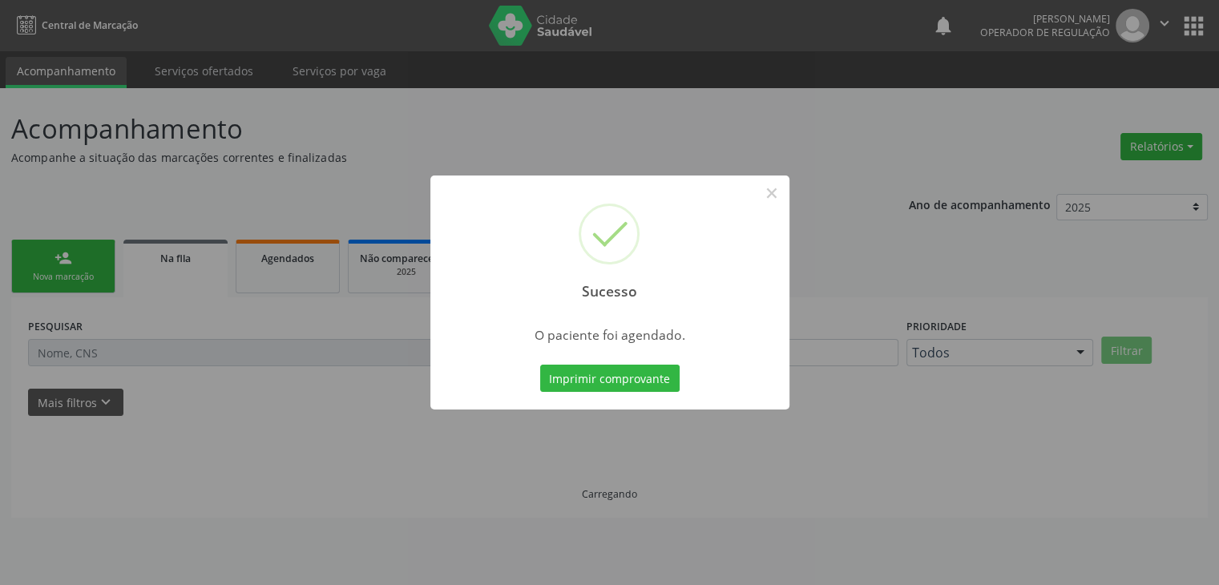
scroll to position [0, 0]
click at [769, 192] on button "×" at bounding box center [777, 192] width 27 height 27
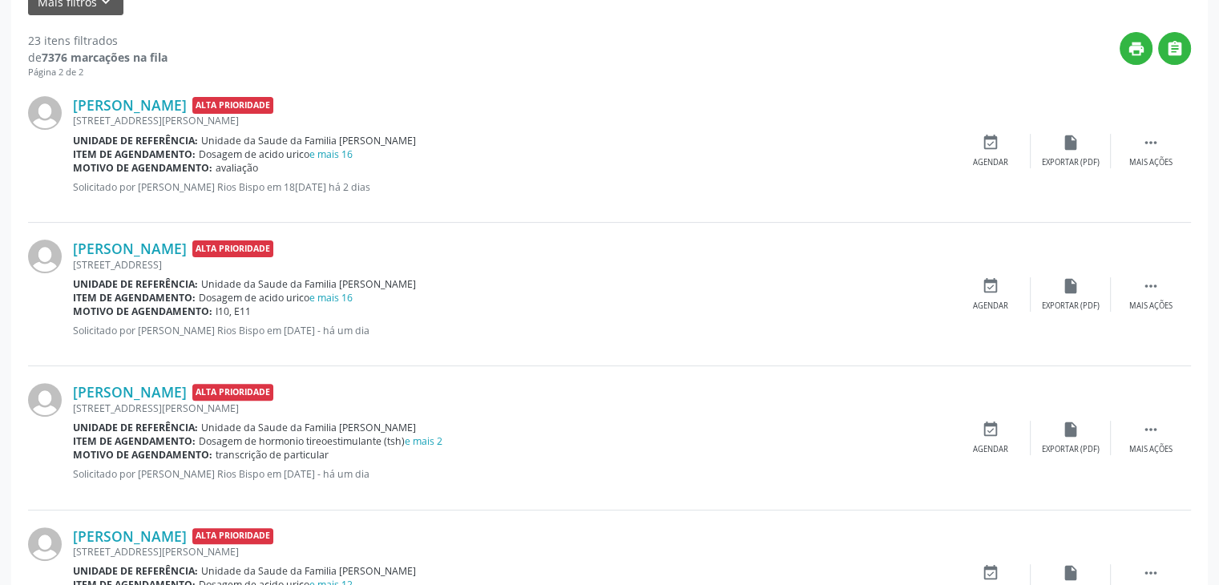
scroll to position [641, 0]
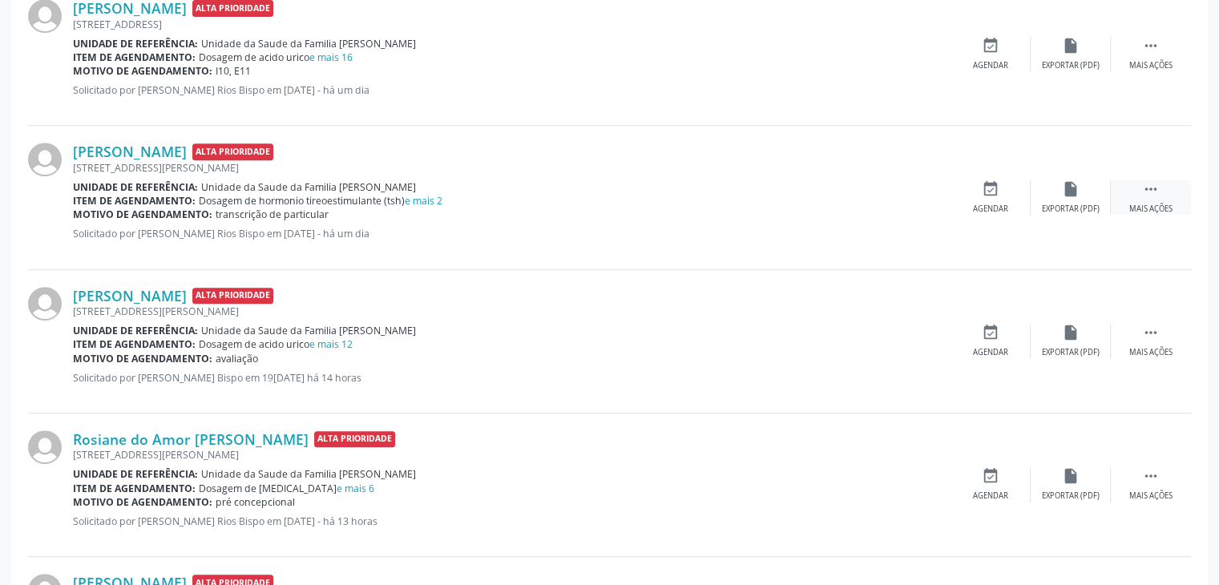
click at [1154, 206] on div "Mais ações" at bounding box center [1150, 209] width 43 height 11
click at [1091, 201] on div "edit Editar" at bounding box center [1071, 197] width 80 height 34
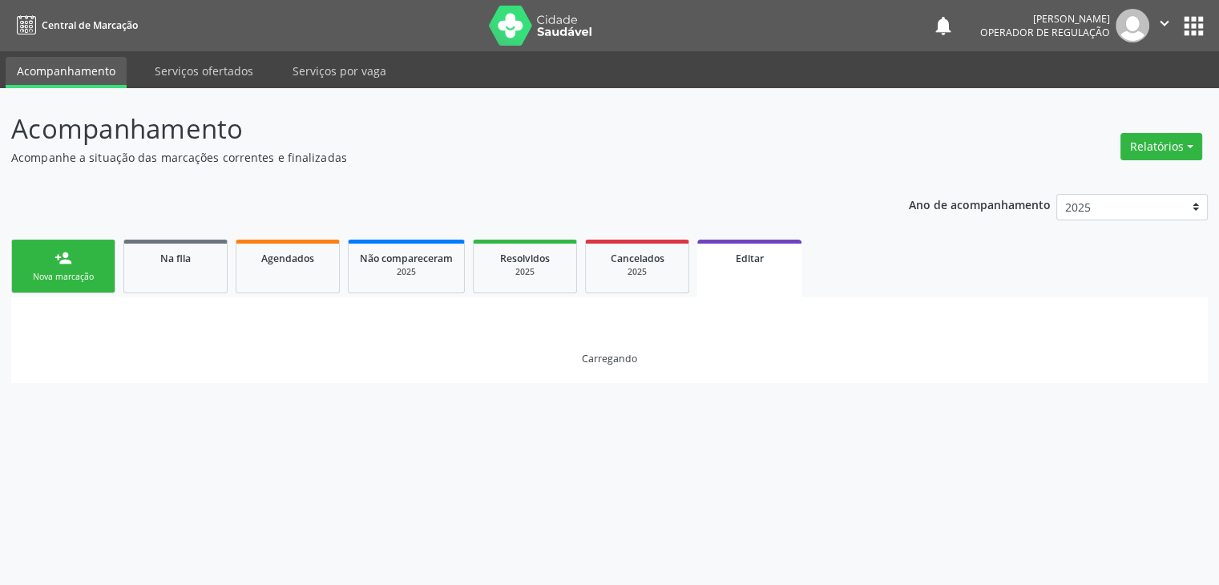
scroll to position [0, 0]
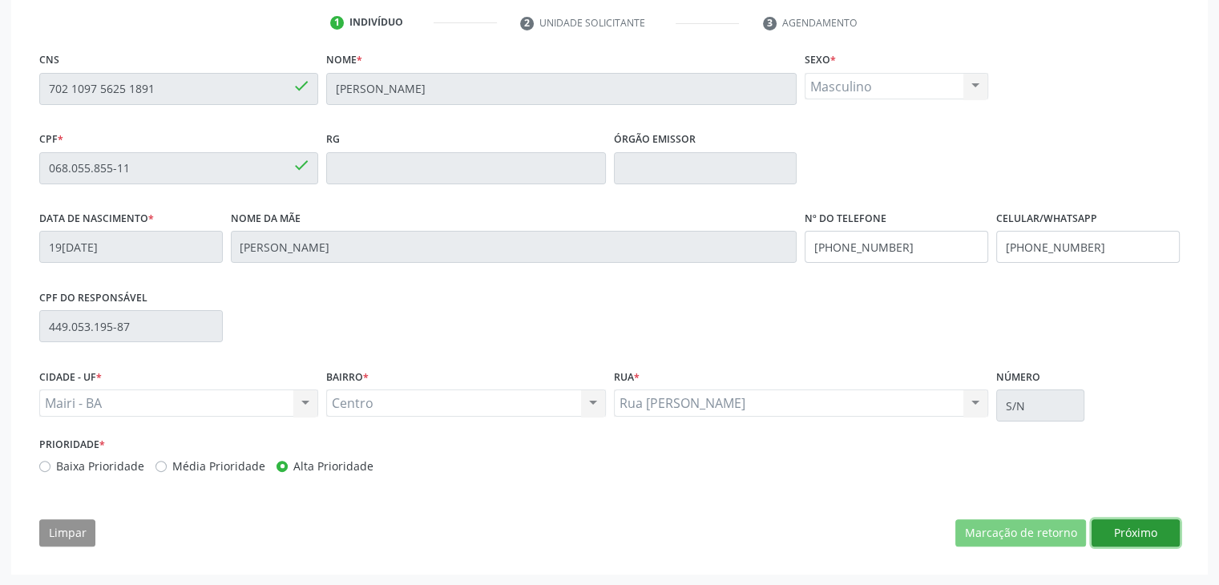
click at [1147, 527] on button "Próximo" at bounding box center [1135, 532] width 88 height 27
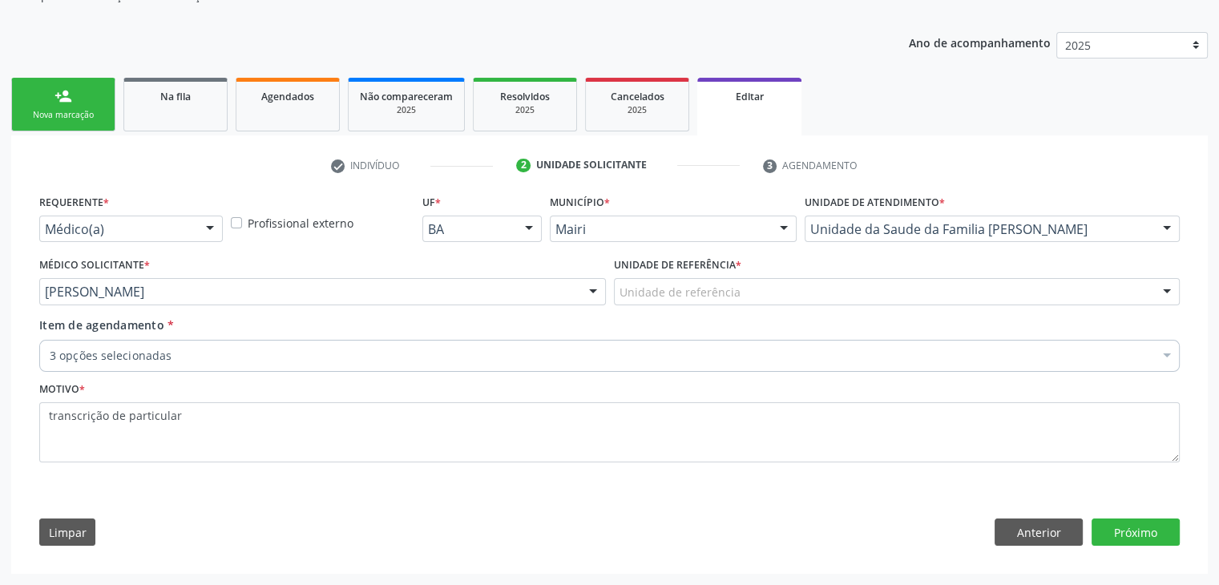
scroll to position [160, 0]
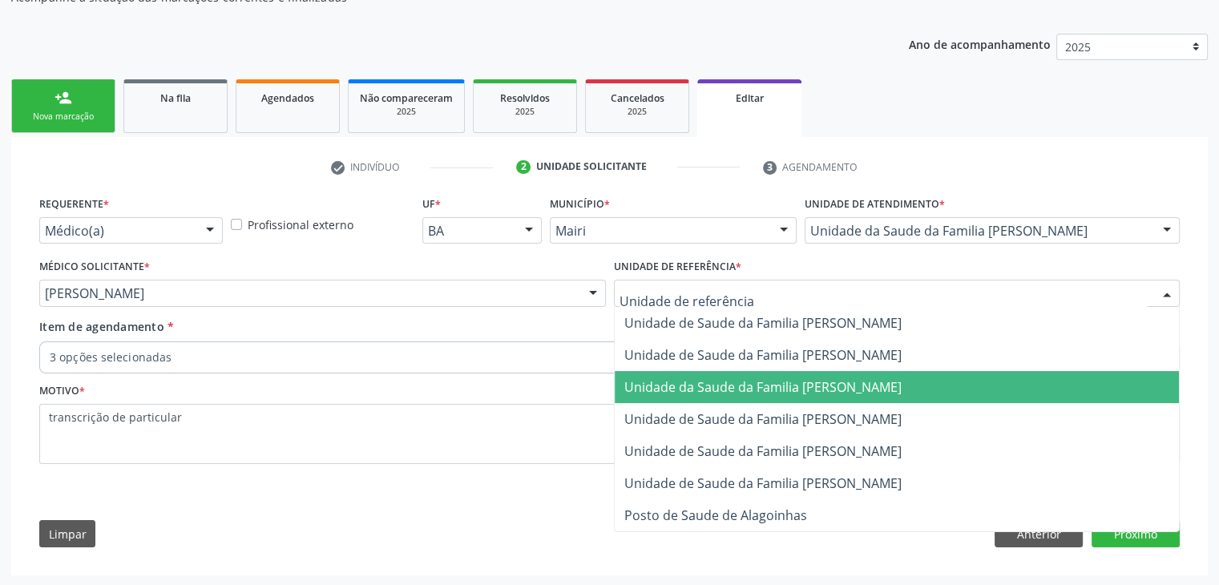
click at [794, 386] on span "Unidade da Saude da Familia [PERSON_NAME]" at bounding box center [762, 387] width 277 height 18
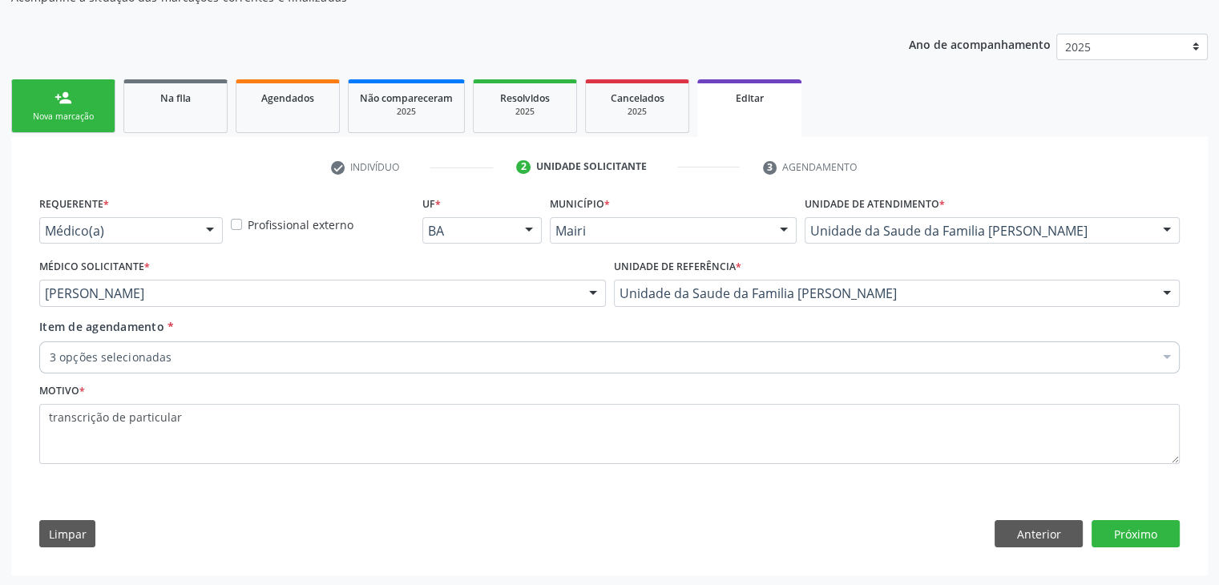
drag, startPoint x: 221, startPoint y: 358, endPoint x: 133, endPoint y: 312, distance: 99.6
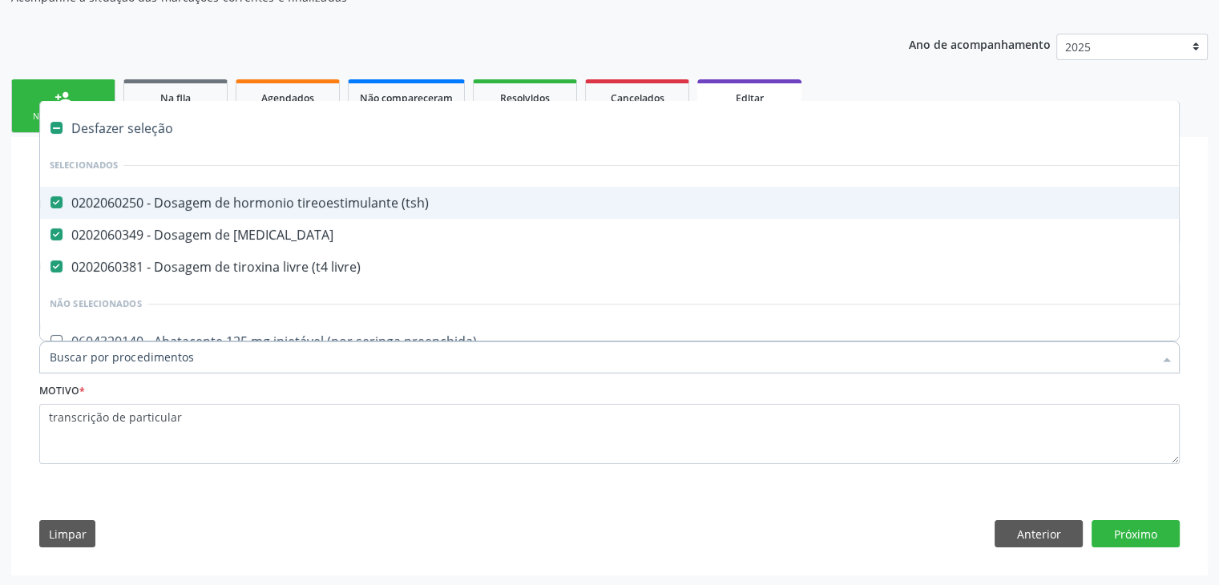
click at [103, 135] on div "Desfazer seleção" at bounding box center [666, 128] width 1252 height 32
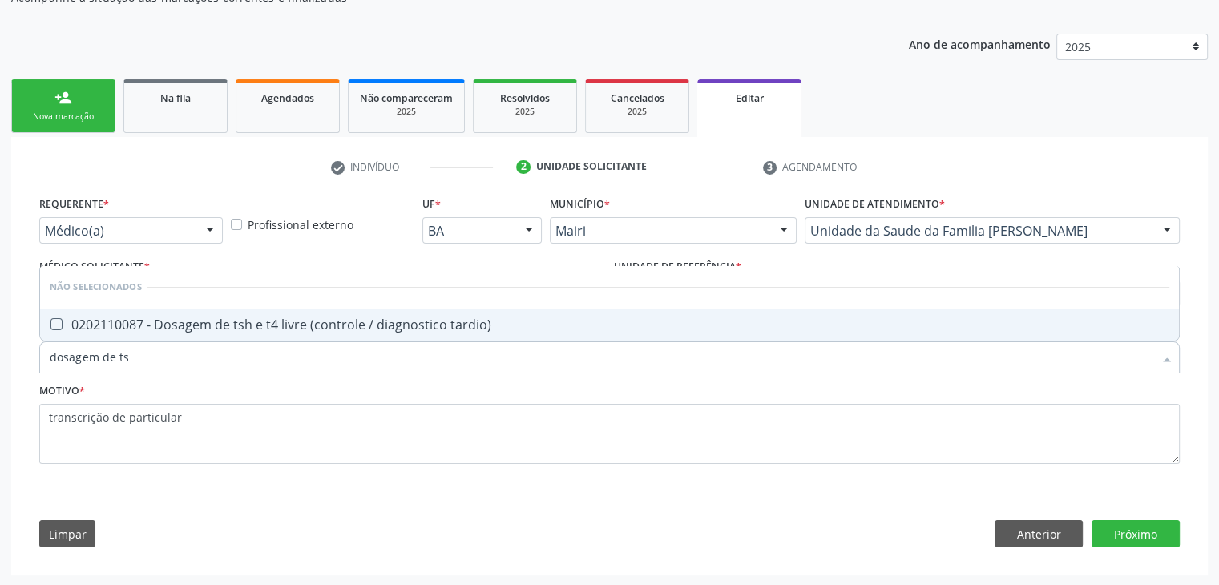
click at [324, 320] on div "0202110087 - Dosagem de tsh e t4 livre (controle / diagnostico tardio)" at bounding box center [609, 324] width 1119 height 13
click at [1141, 522] on button "Próximo" at bounding box center [1135, 533] width 88 height 27
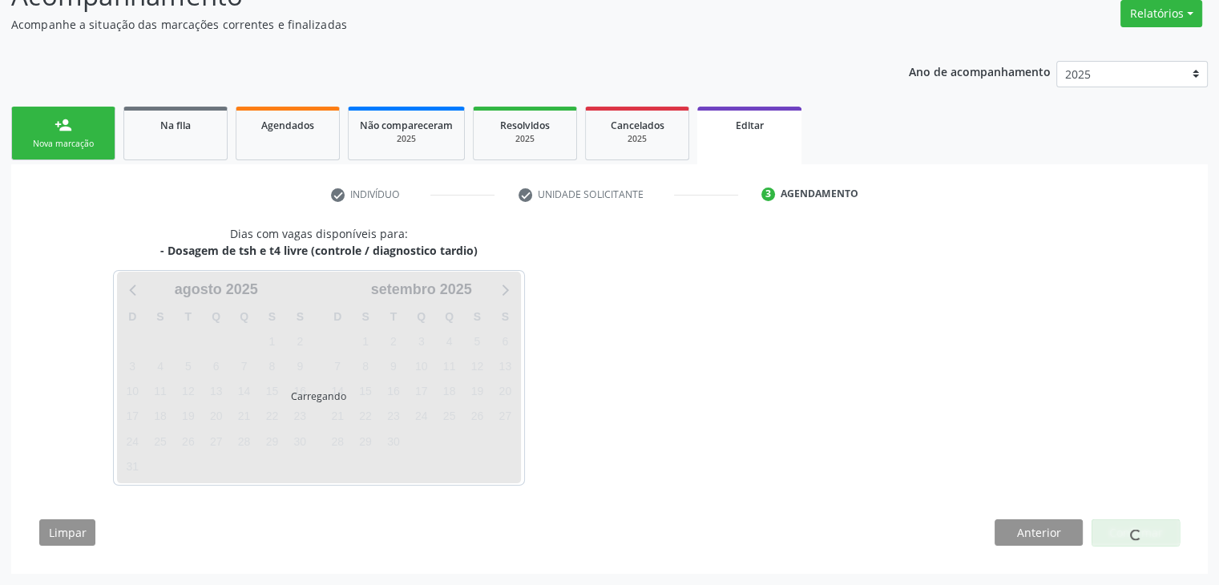
scroll to position [132, 0]
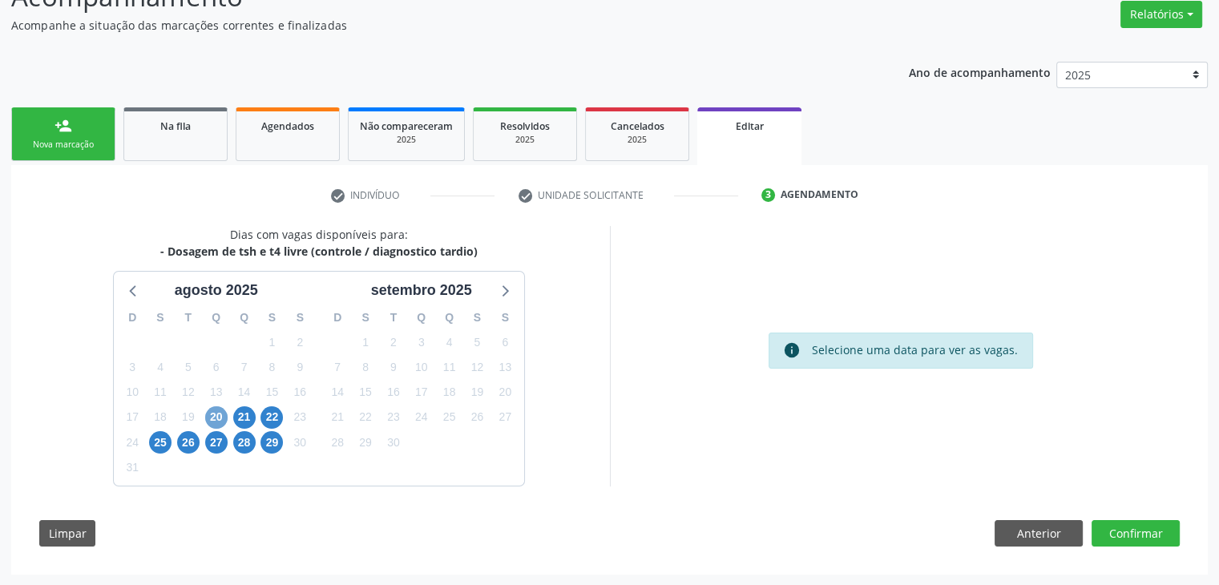
click at [220, 422] on span "20" at bounding box center [216, 417] width 22 height 22
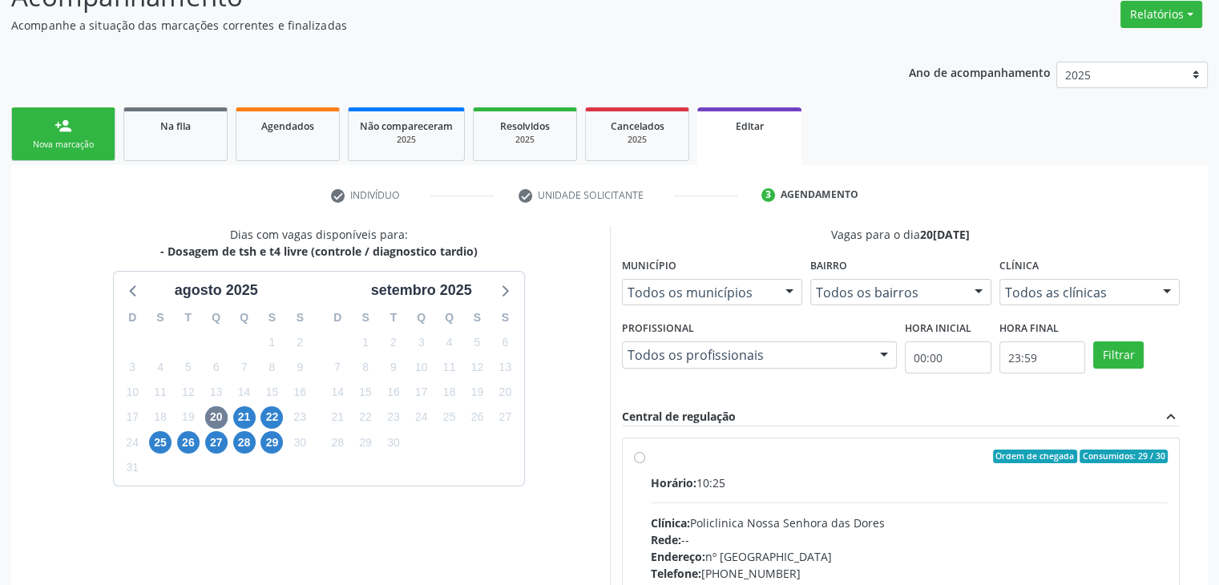
click at [750, 502] on div "Horário: 10:25 Clínica: Policlinica Nossa Senhora das Dores Rede: -- Endereço: …" at bounding box center [910, 584] width 518 height 220
click at [645, 464] on input "Ordem de chegada Consumidos: 29 / 30 Horário: 10:25 Clínica: Policlinica Nossa …" at bounding box center [639, 457] width 11 height 14
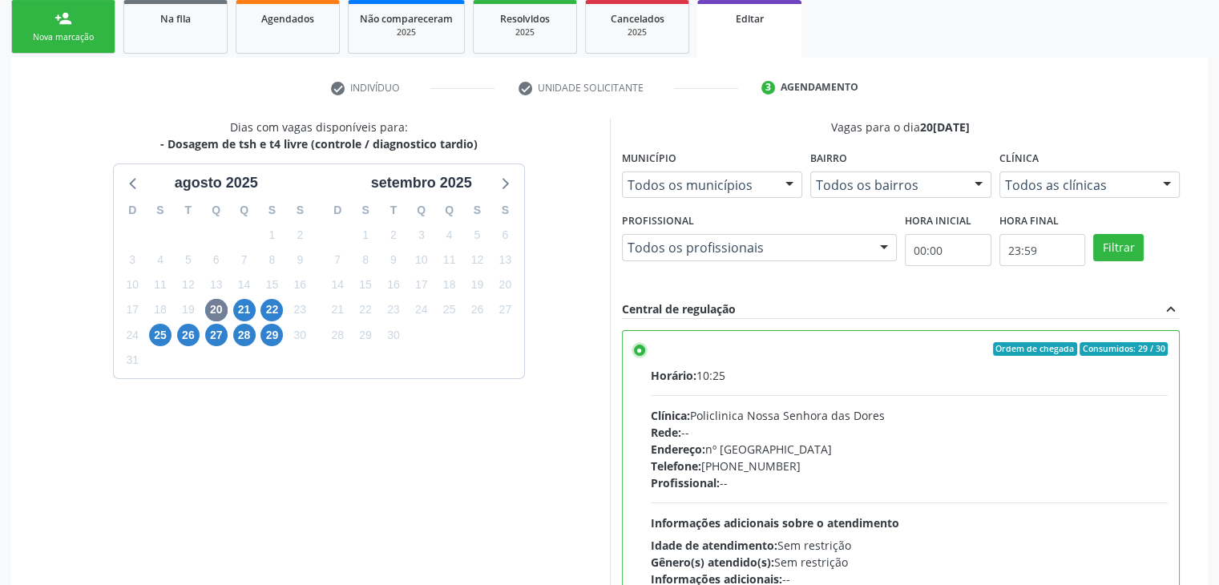
scroll to position [393, 0]
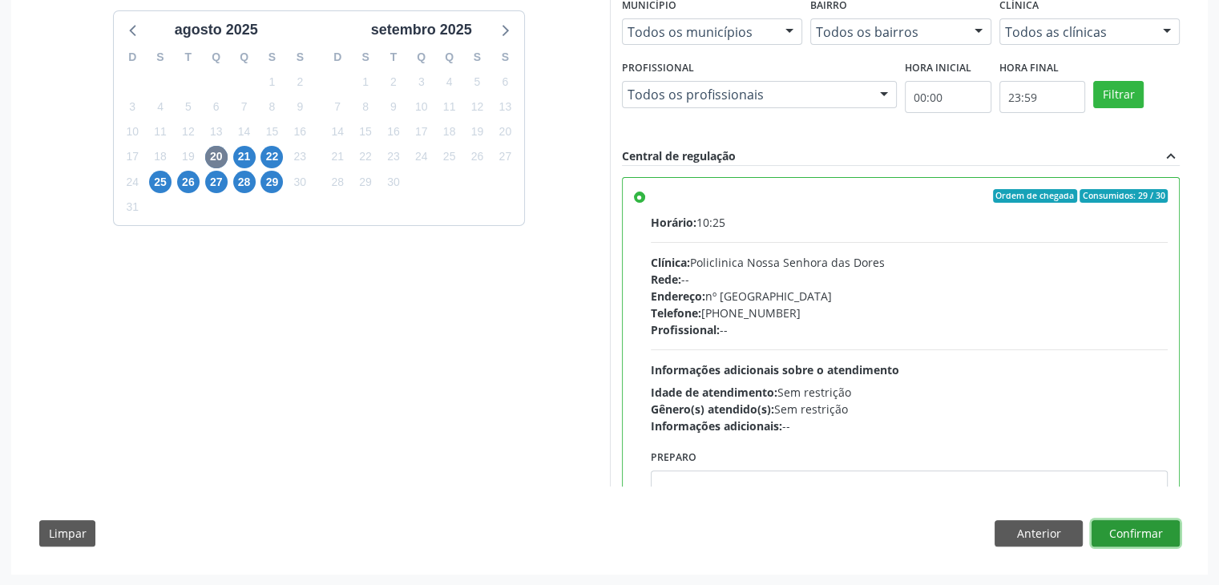
click at [1135, 533] on button "Confirmar" at bounding box center [1135, 533] width 88 height 27
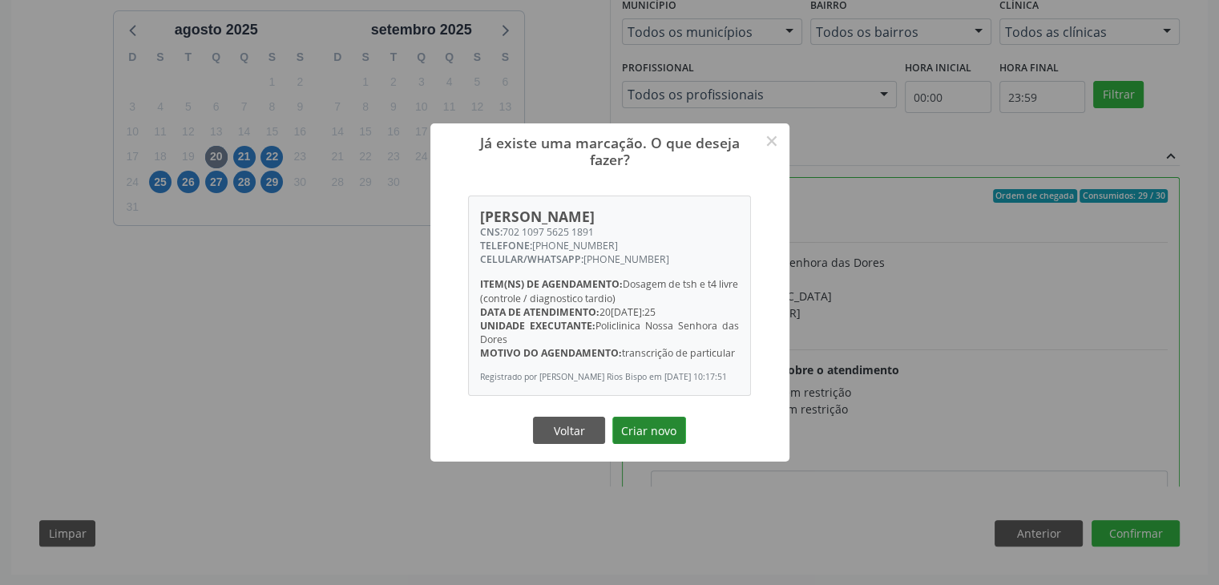
click at [670, 433] on button "Criar novo" at bounding box center [649, 430] width 74 height 27
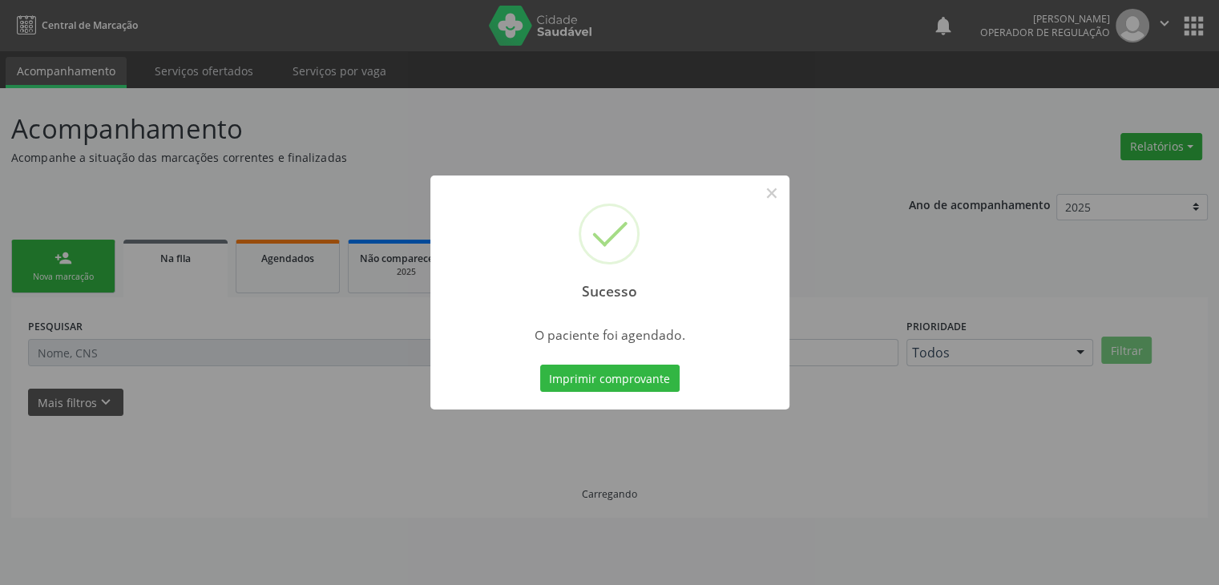
scroll to position [0, 0]
click at [774, 200] on button "×" at bounding box center [771, 192] width 27 height 27
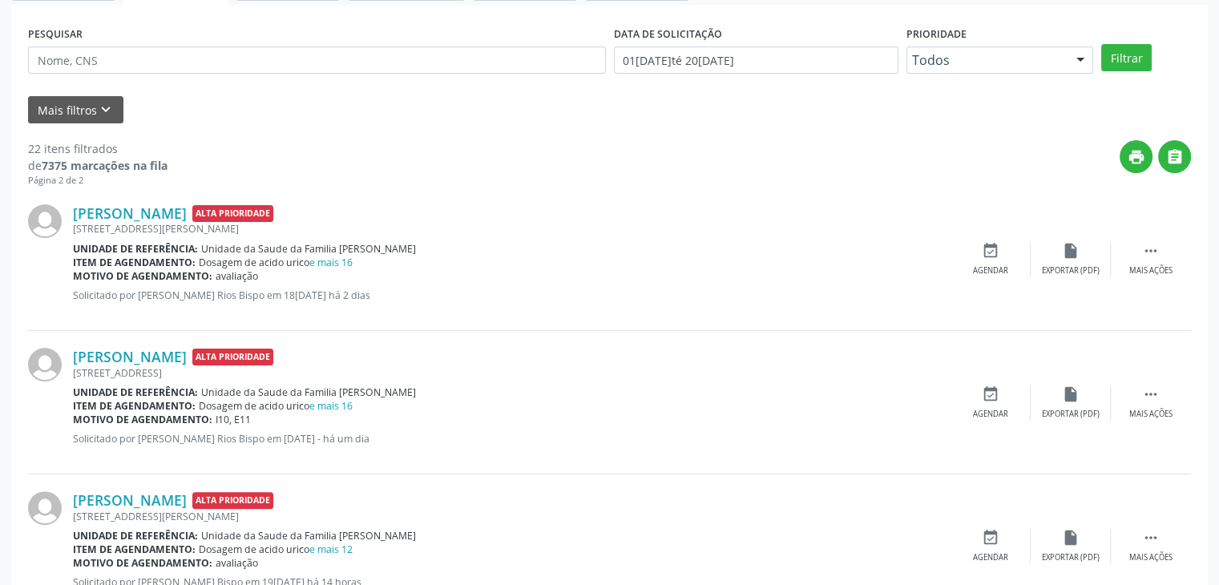
scroll to position [321, 0]
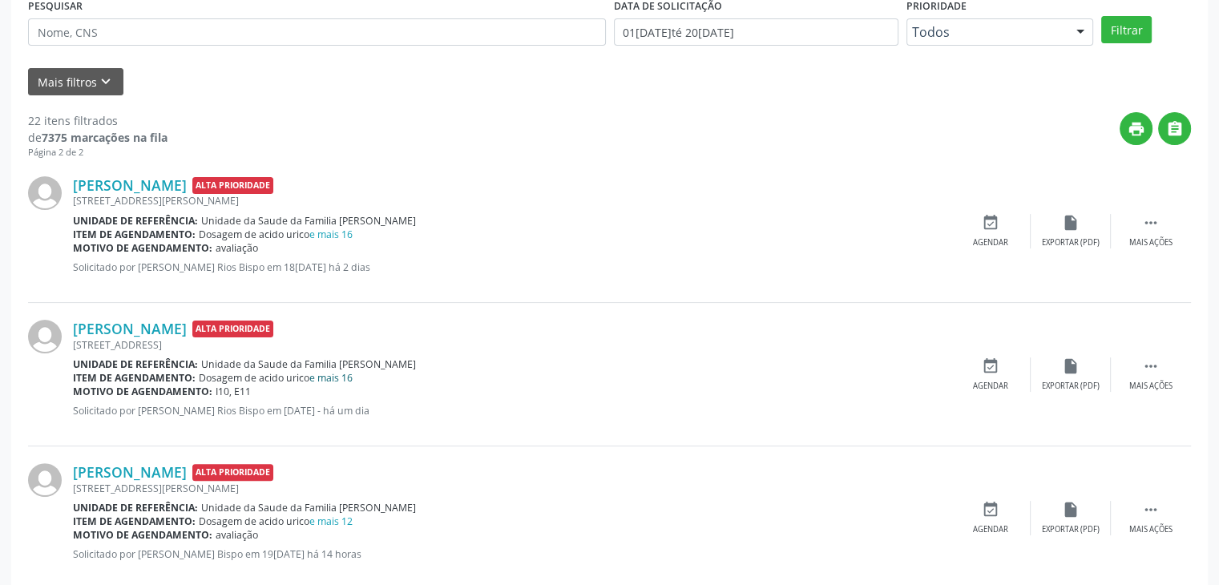
click at [346, 377] on link "e mais 16" at bounding box center [330, 378] width 43 height 14
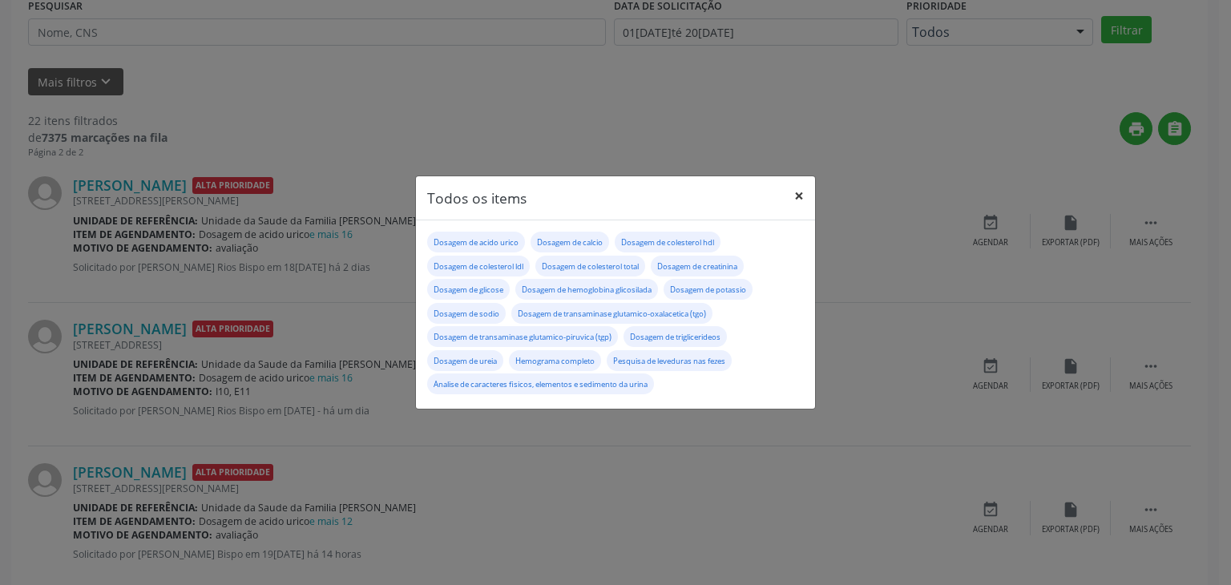
click at [801, 185] on button "×" at bounding box center [799, 195] width 32 height 39
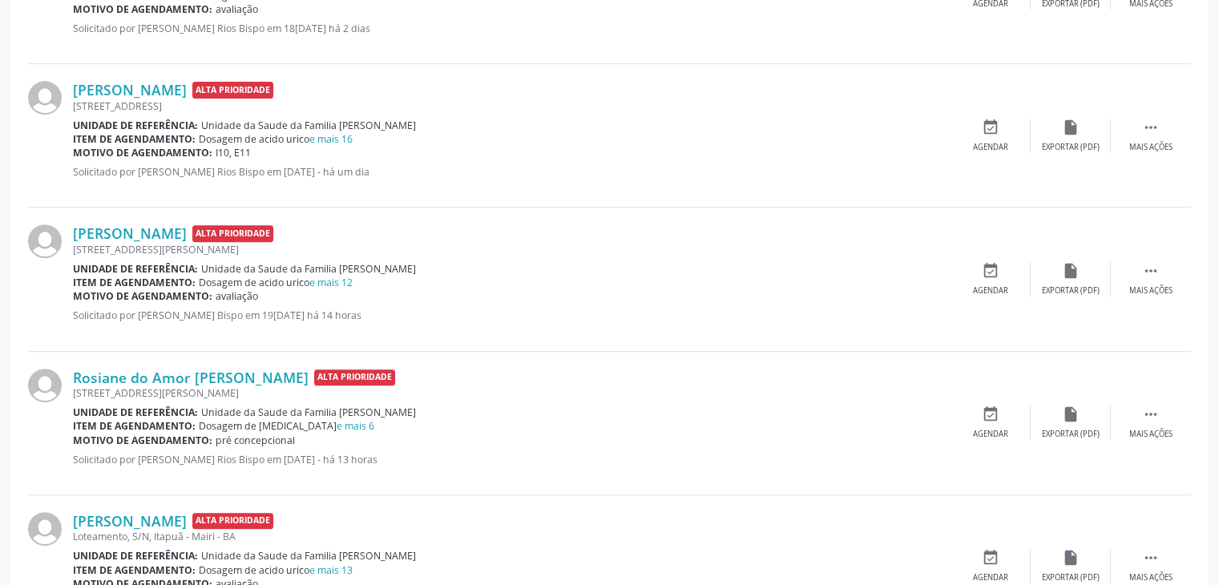
scroll to position [561, 0]
click at [326, 283] on link "e mais 12" at bounding box center [330, 281] width 43 height 14
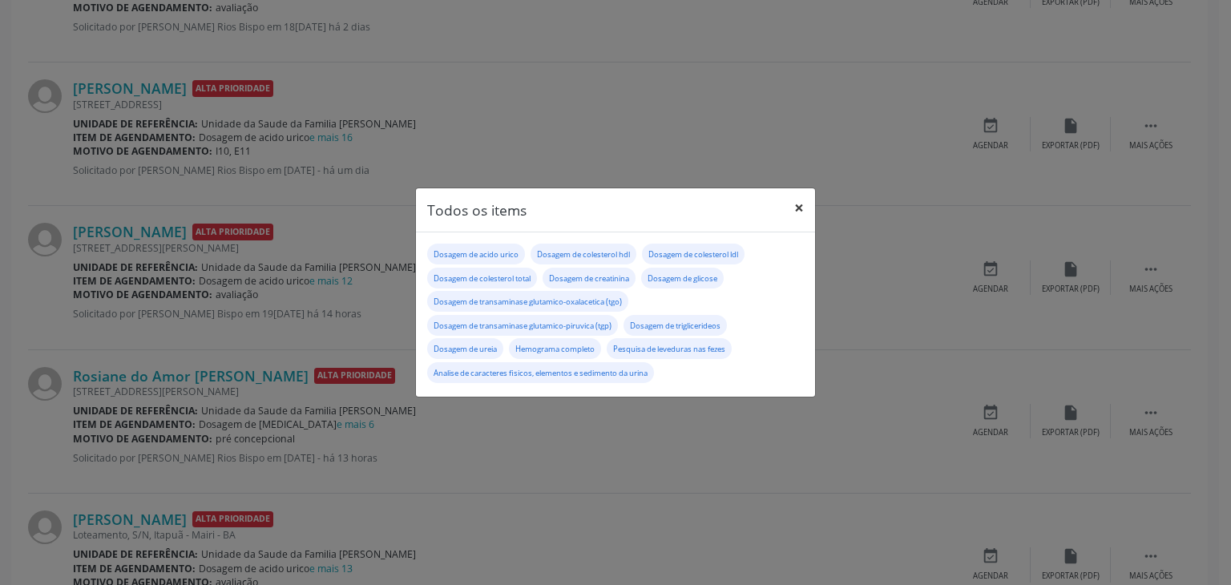
click at [792, 204] on button "×" at bounding box center [799, 207] width 32 height 39
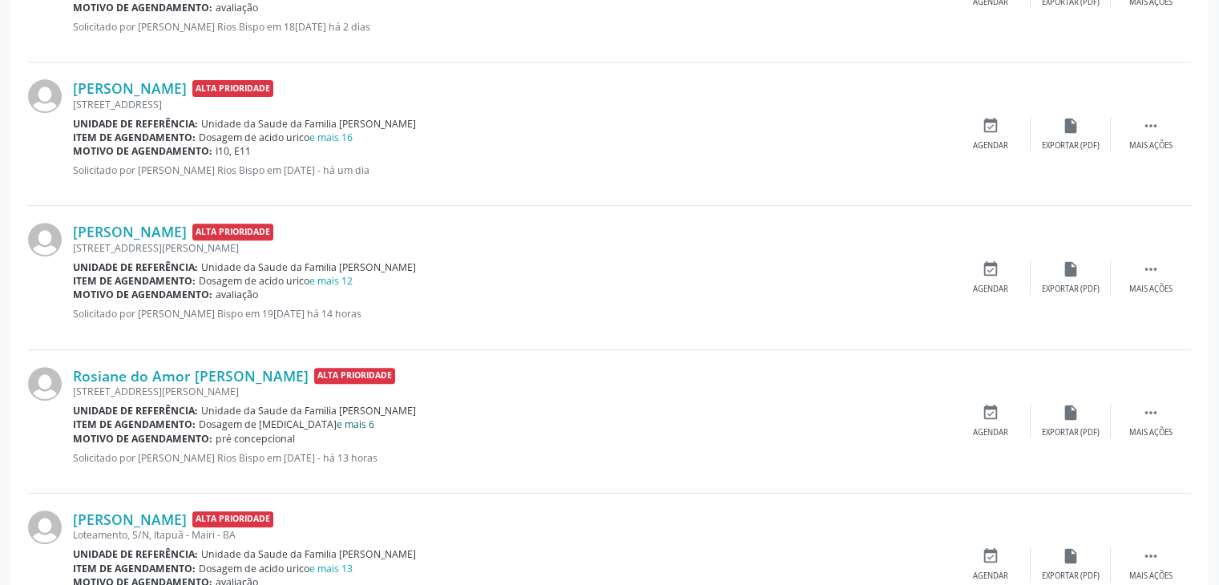
click at [337, 426] on link "e mais 6" at bounding box center [356, 424] width 38 height 14
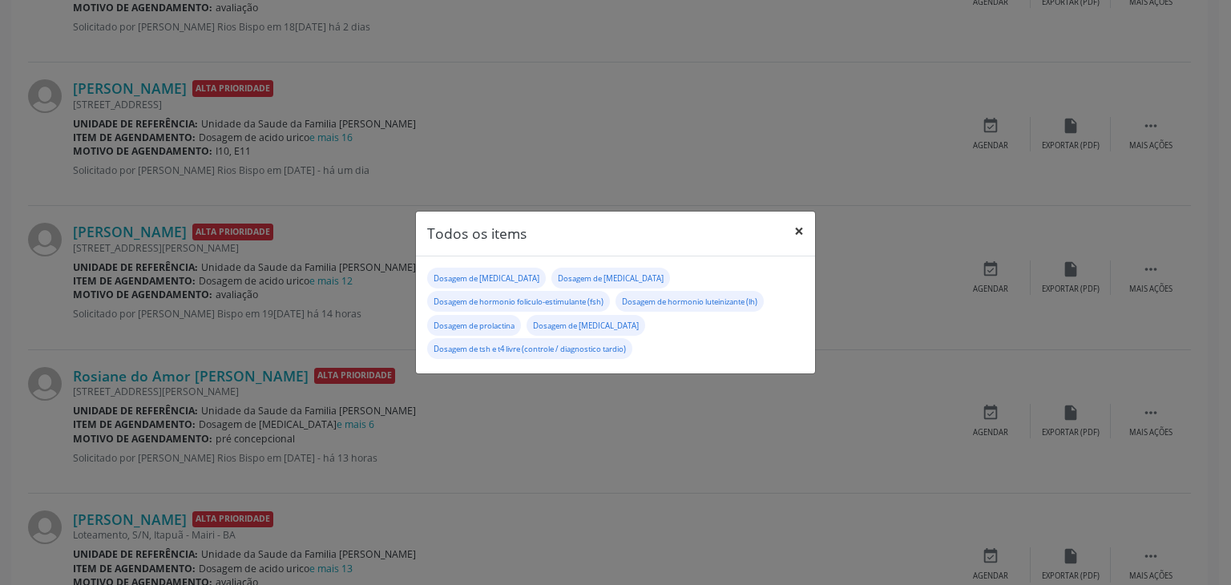
click at [794, 227] on button "×" at bounding box center [799, 231] width 32 height 39
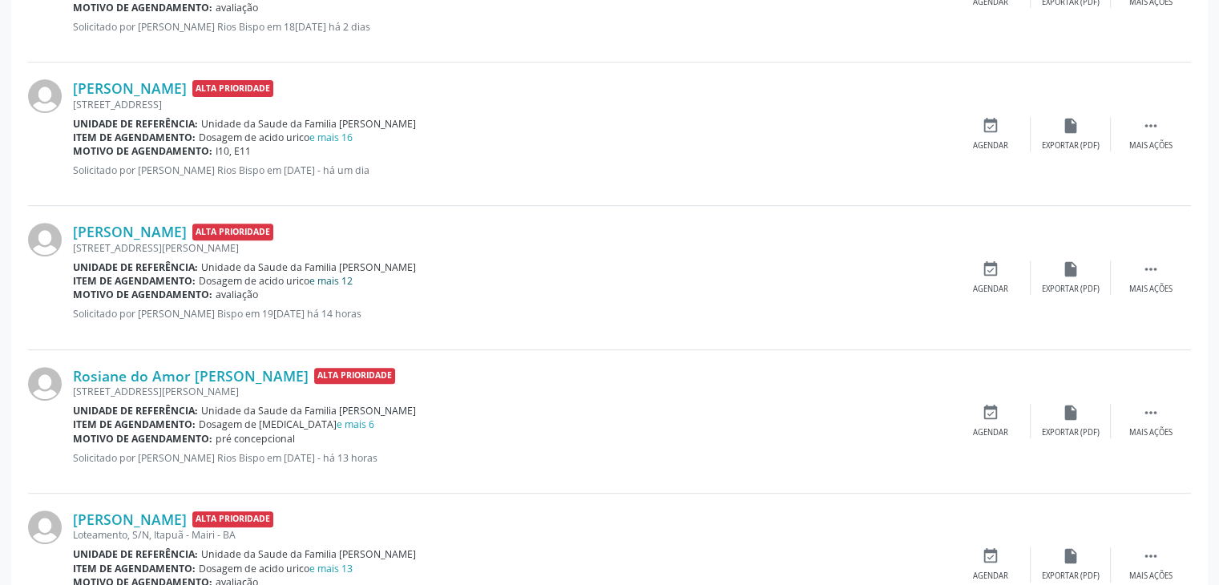
click at [324, 276] on link "e mais 12" at bounding box center [330, 281] width 43 height 14
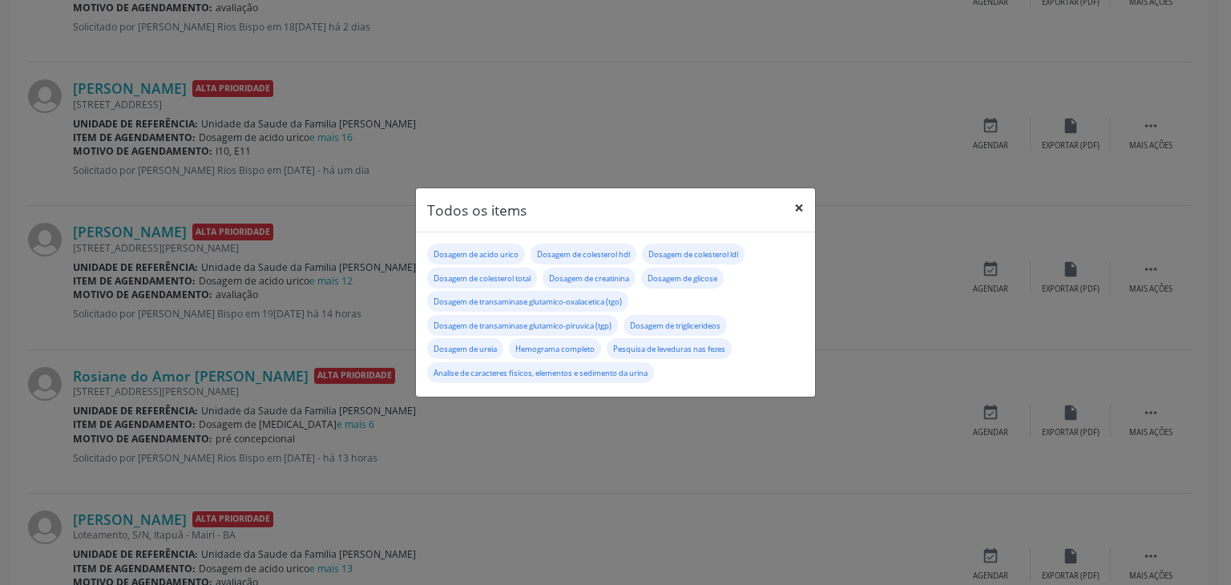
click at [792, 209] on button "×" at bounding box center [799, 207] width 32 height 39
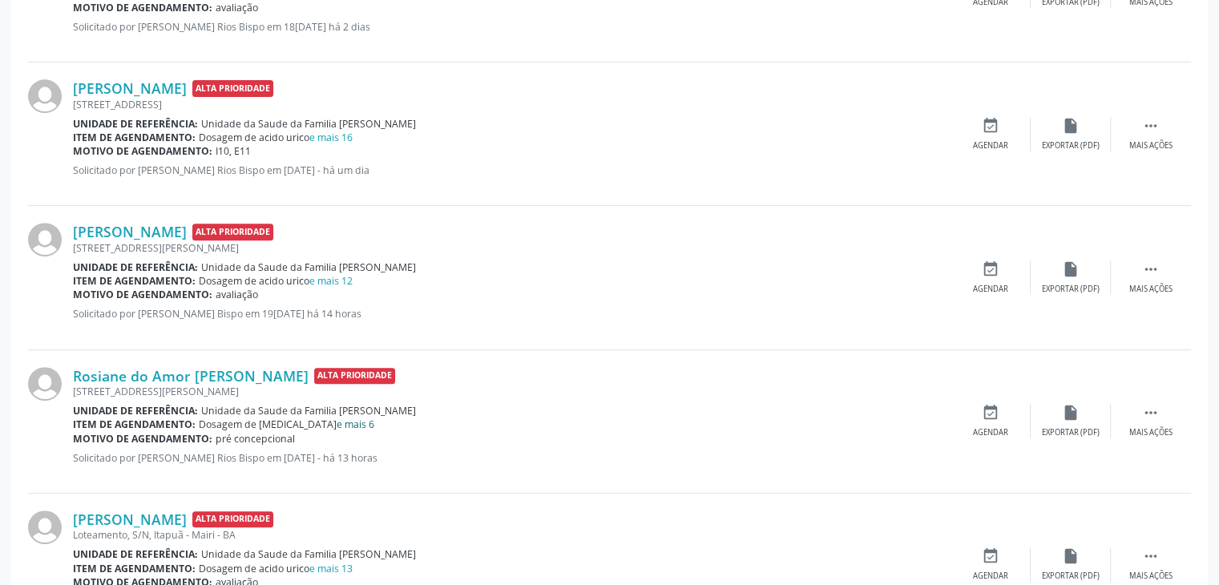
click at [337, 420] on link "e mais 6" at bounding box center [356, 424] width 38 height 14
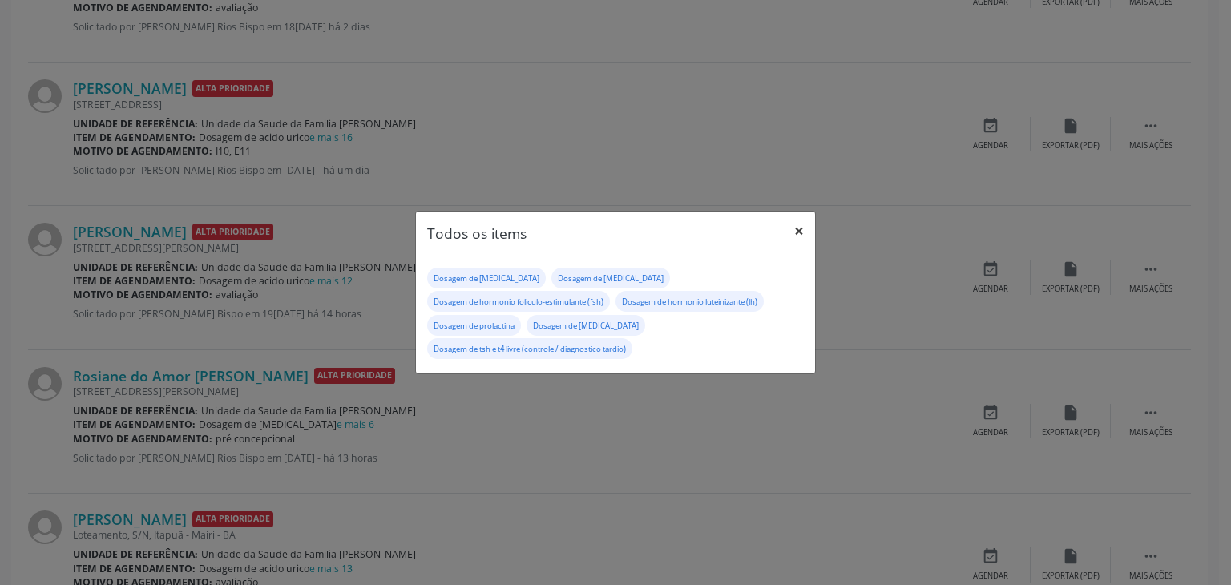
click at [802, 227] on button "×" at bounding box center [799, 231] width 32 height 39
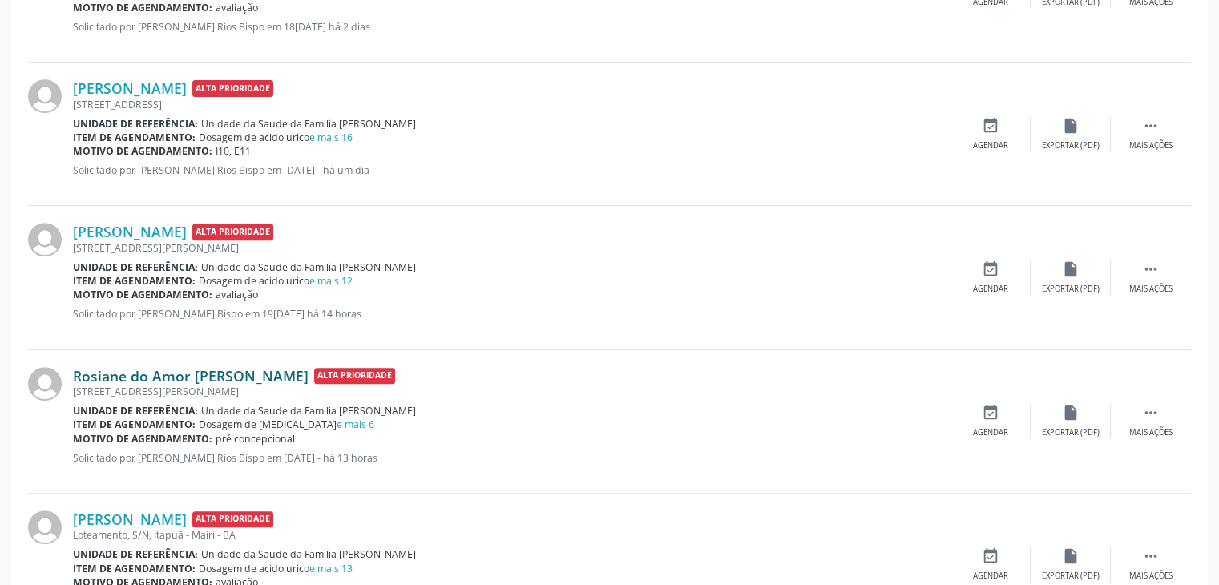
click at [206, 371] on link "Rosiane do Amor Divino Oliveira" at bounding box center [191, 376] width 236 height 18
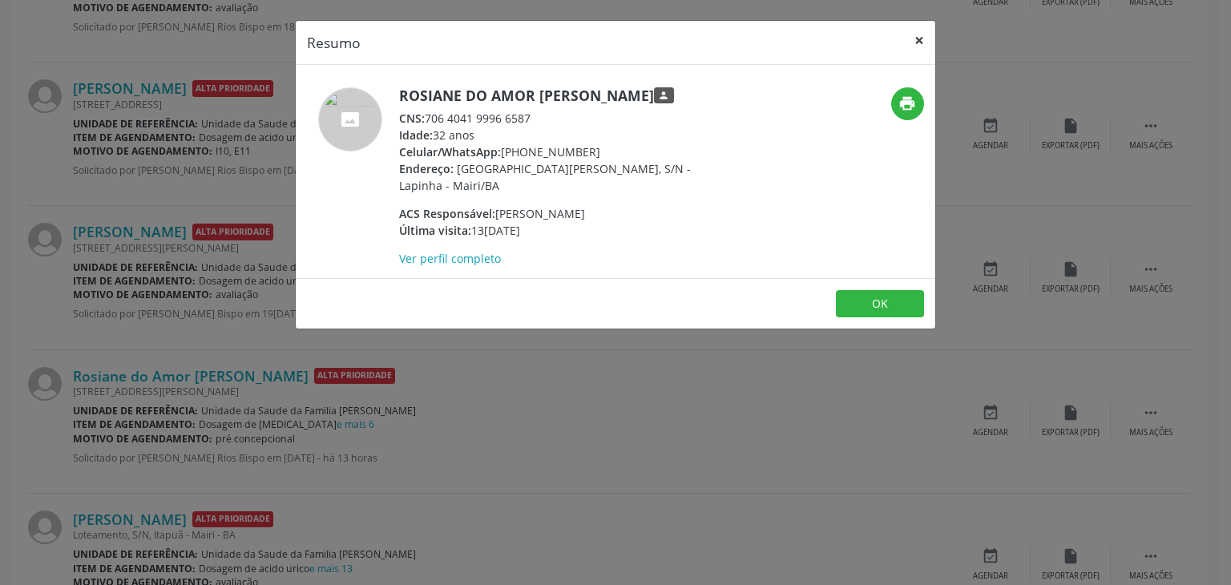
click at [925, 42] on button "×" at bounding box center [919, 40] width 32 height 39
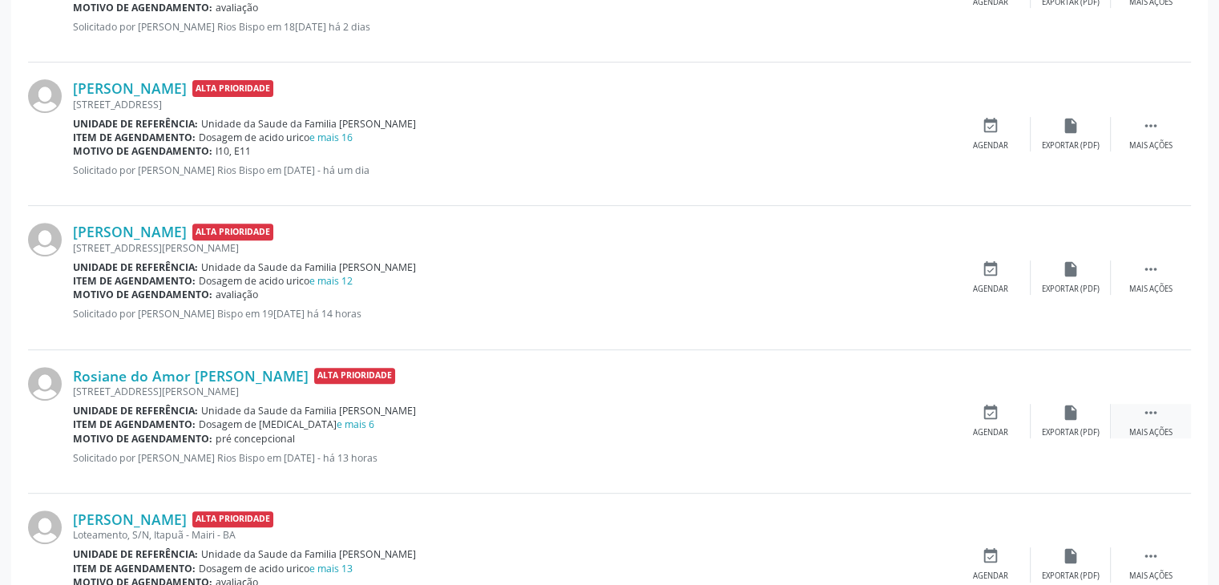
click at [1164, 427] on div "Mais ações" at bounding box center [1150, 432] width 43 height 11
click at [1074, 412] on icon "edit" at bounding box center [1071, 413] width 18 height 18
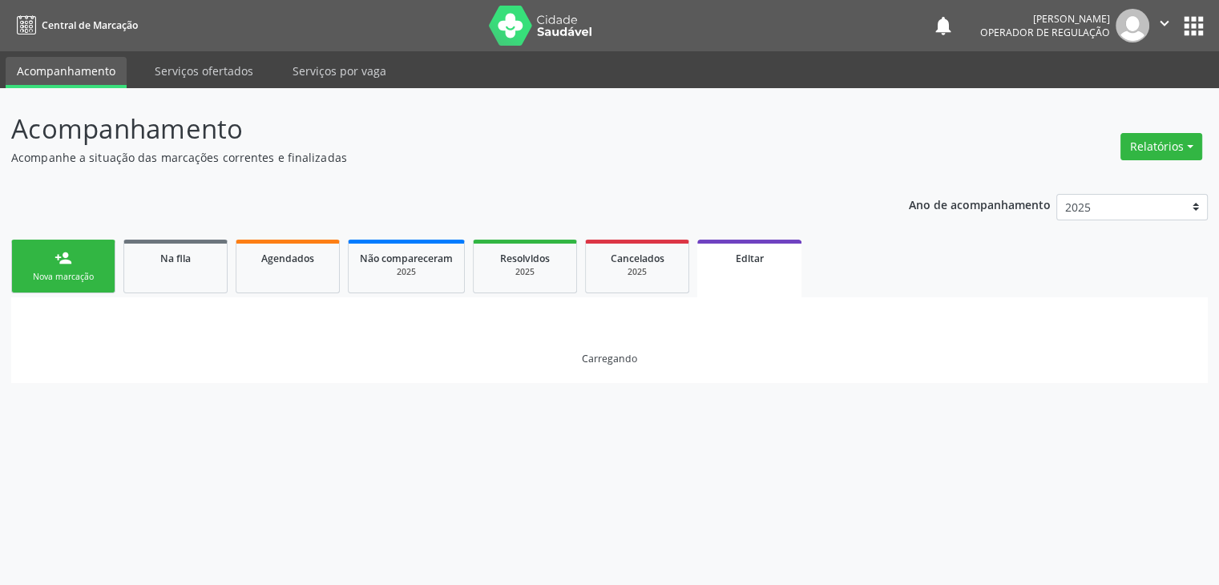
scroll to position [0, 0]
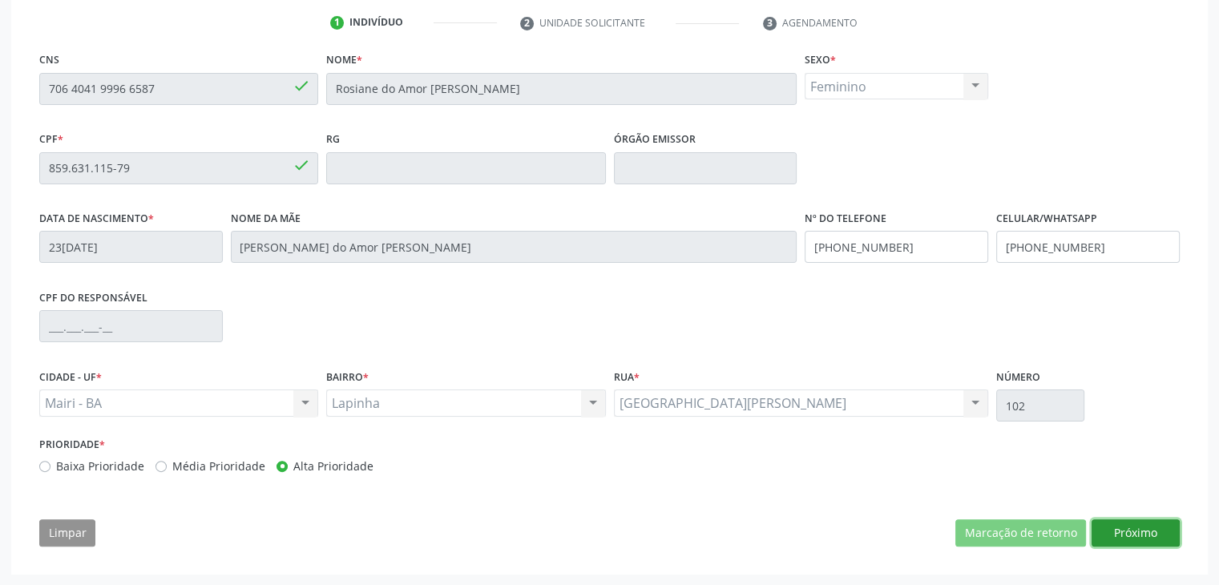
click at [1125, 538] on button "Próximo" at bounding box center [1135, 532] width 88 height 27
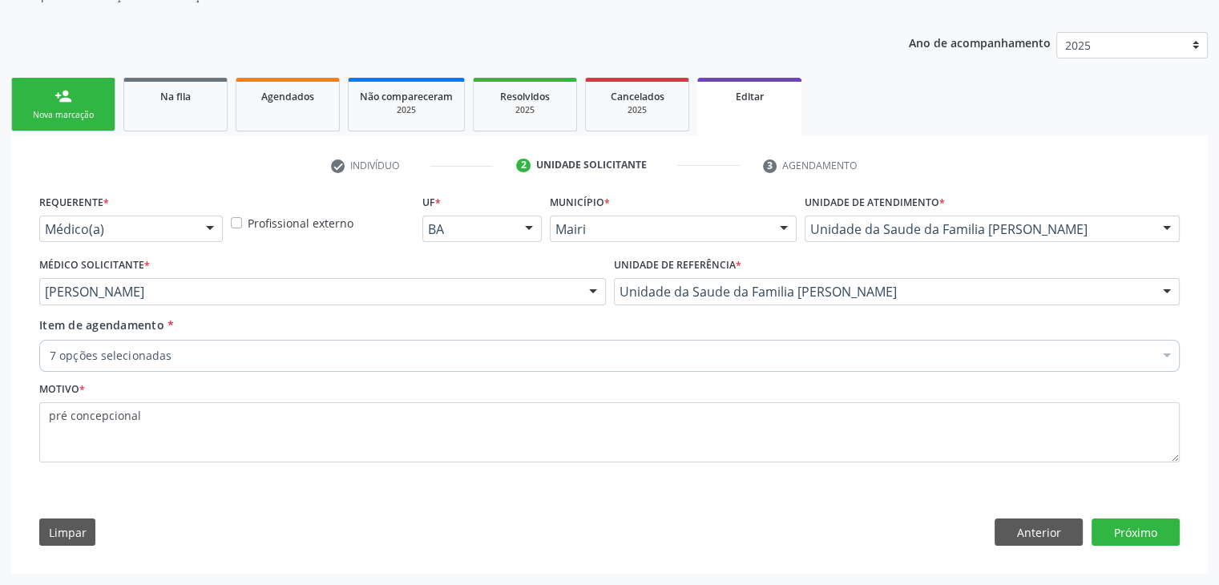
scroll to position [160, 0]
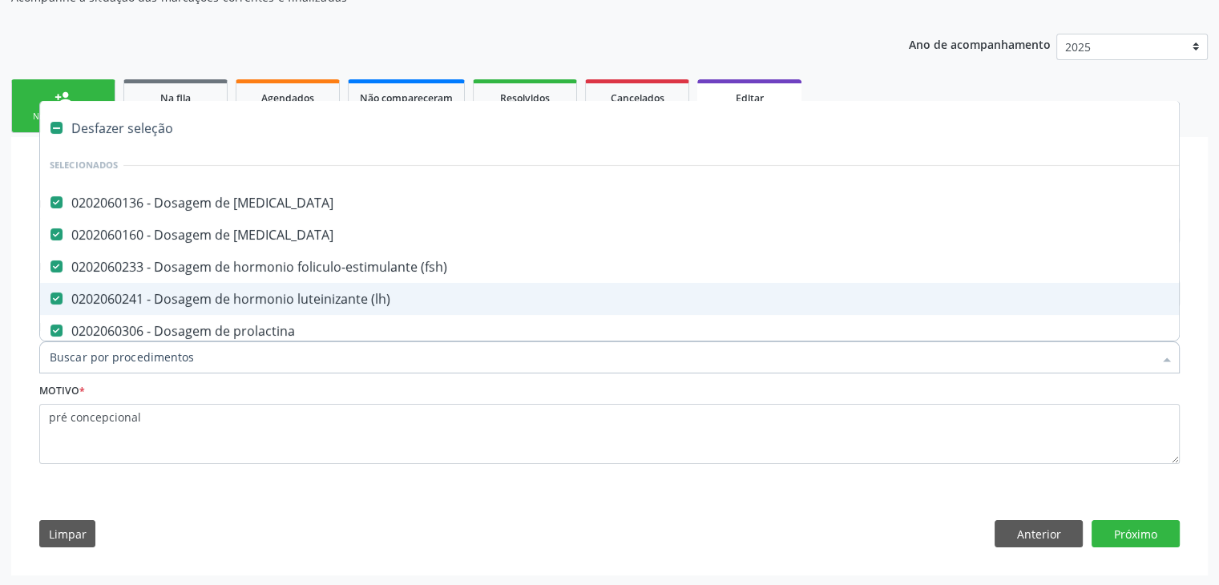
click at [131, 120] on div "Desfazer seleção" at bounding box center [666, 128] width 1252 height 32
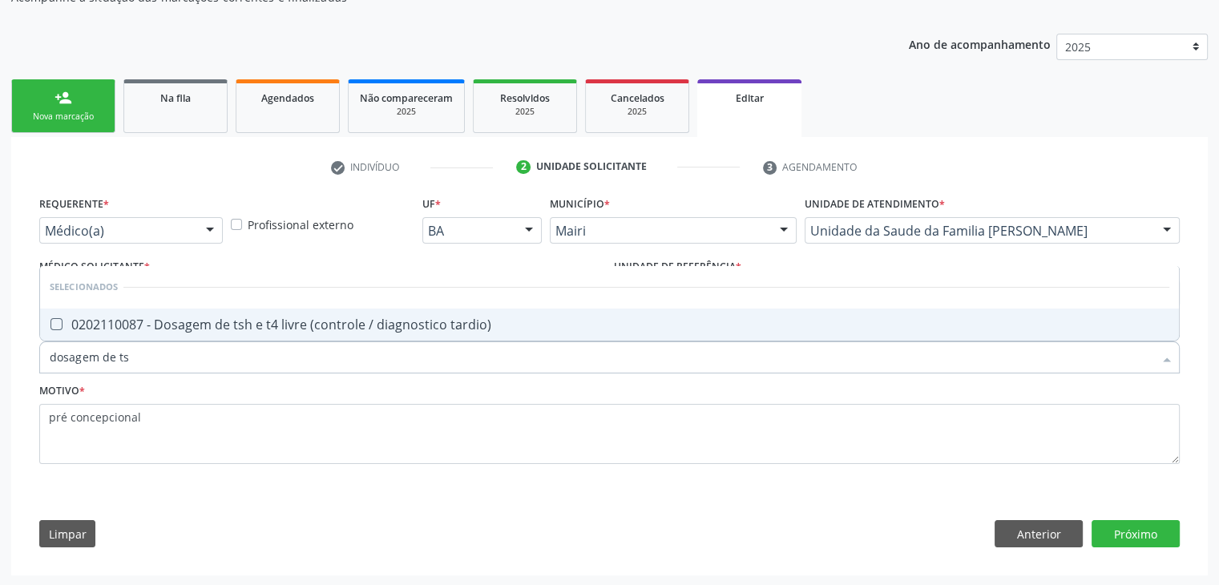
click at [269, 313] on span "0202110087 - Dosagem de tsh e t4 livre (controle / diagnostico tardio)" at bounding box center [609, 325] width 1139 height 32
click at [1109, 530] on button "Próximo" at bounding box center [1135, 533] width 88 height 27
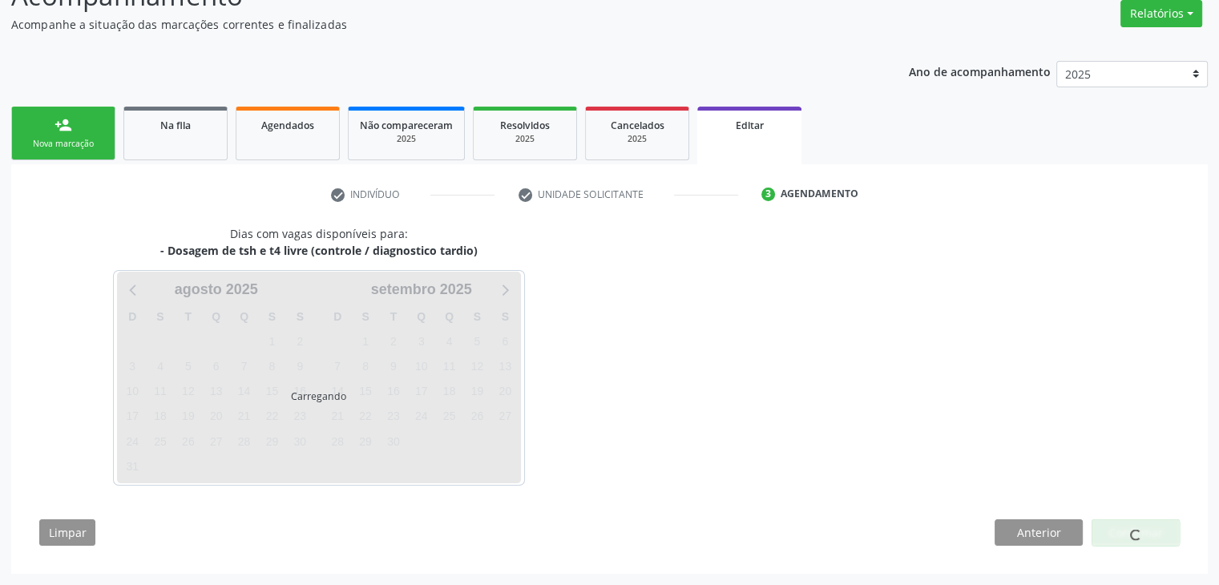
scroll to position [132, 0]
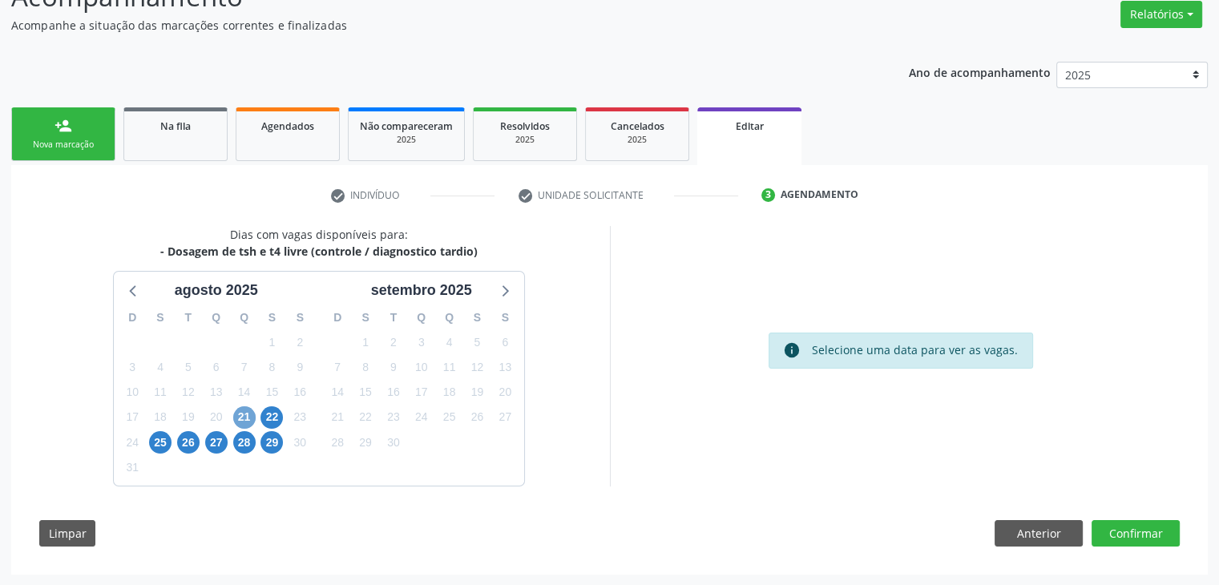
click at [244, 424] on span "21" at bounding box center [244, 417] width 22 height 22
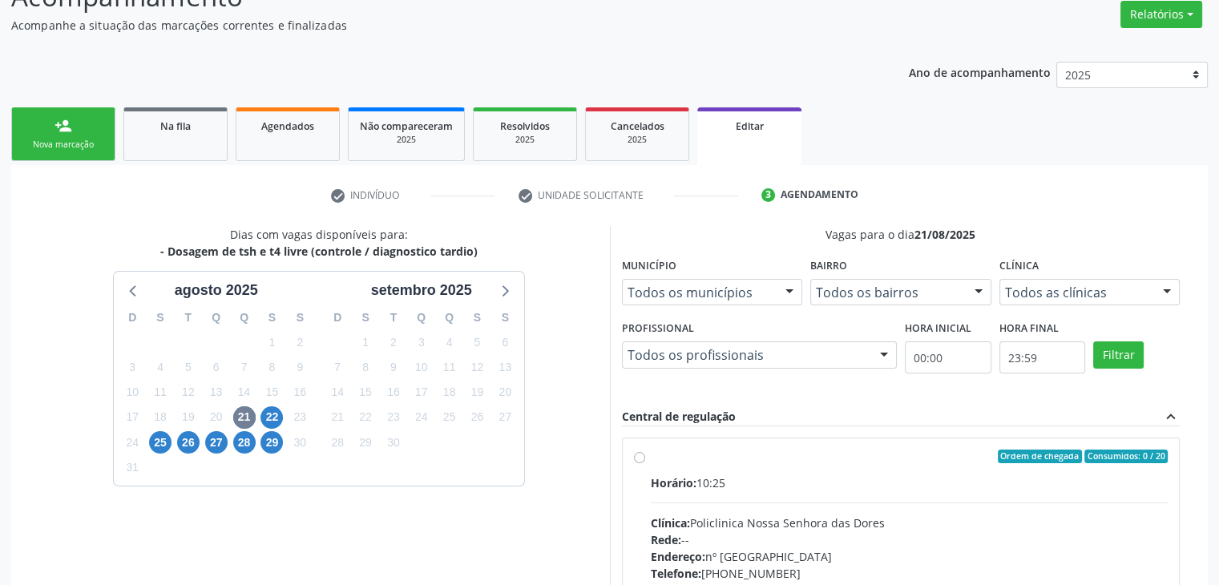
click at [867, 531] on div "Rede: --" at bounding box center [910, 539] width 518 height 17
click at [645, 464] on input "Ordem de chegada Consumidos: 0 / 20 Horário: 10:25 Clínica: Policlinica Nossa S…" at bounding box center [639, 457] width 11 height 14
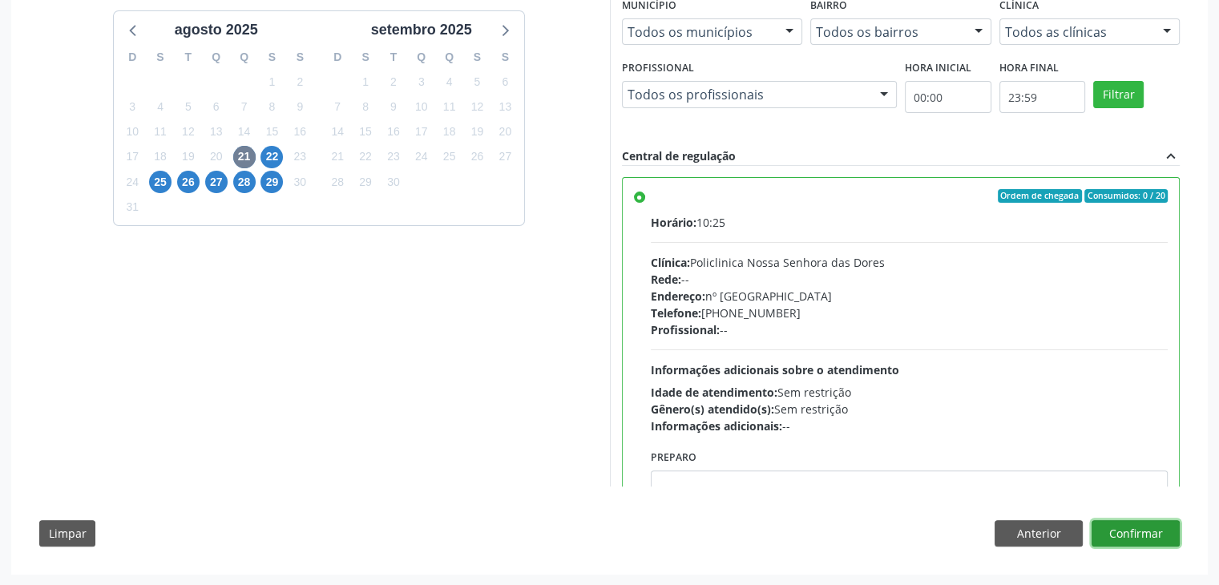
click at [1149, 526] on button "Confirmar" at bounding box center [1135, 533] width 88 height 27
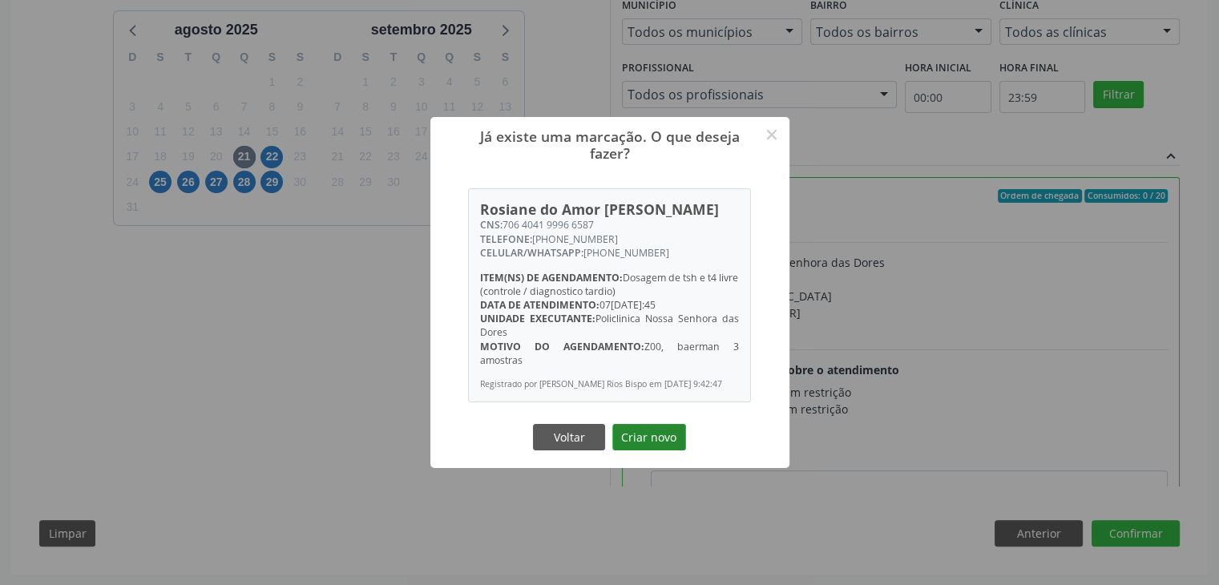
click at [638, 445] on button "Criar novo" at bounding box center [649, 437] width 74 height 27
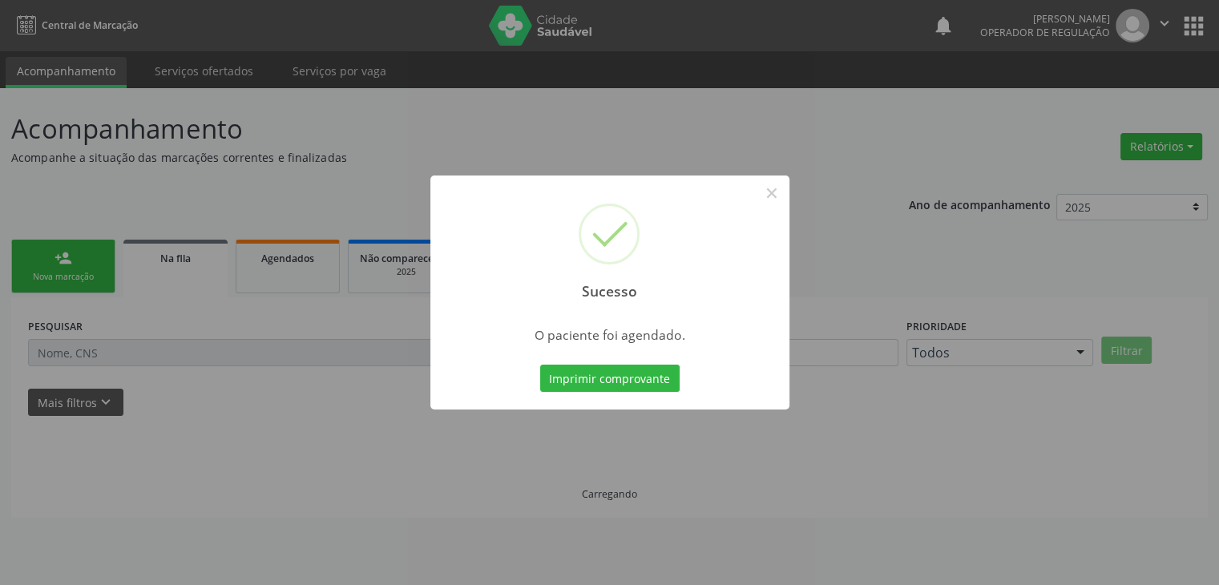
scroll to position [0, 0]
click at [777, 190] on button "×" at bounding box center [777, 192] width 27 height 27
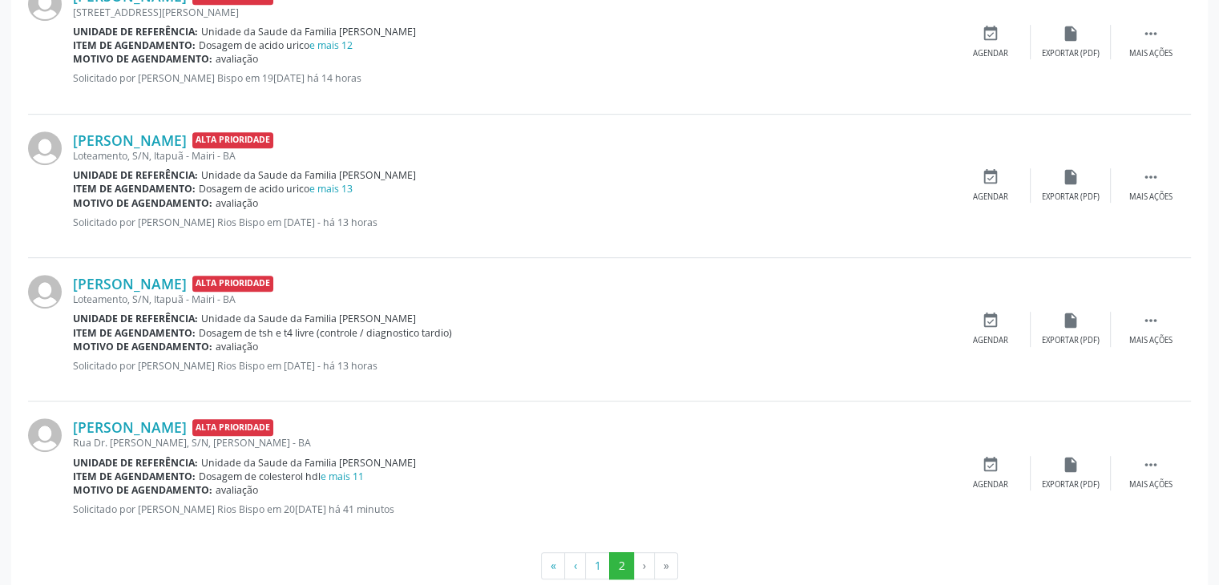
scroll to position [801, 0]
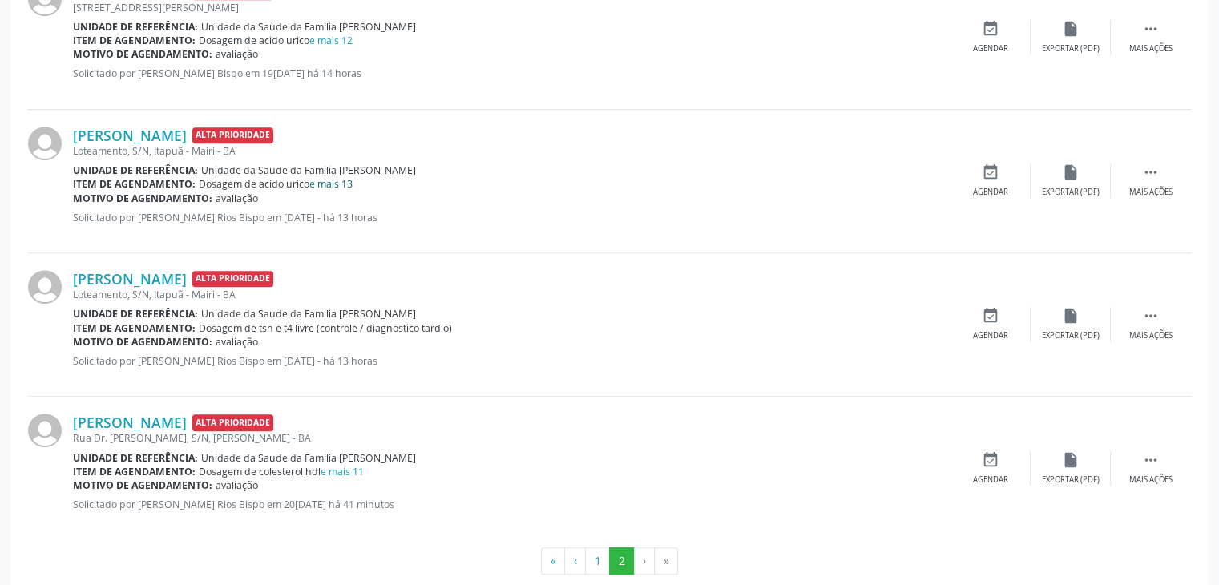
click at [343, 177] on link "e mais 13" at bounding box center [330, 184] width 43 height 14
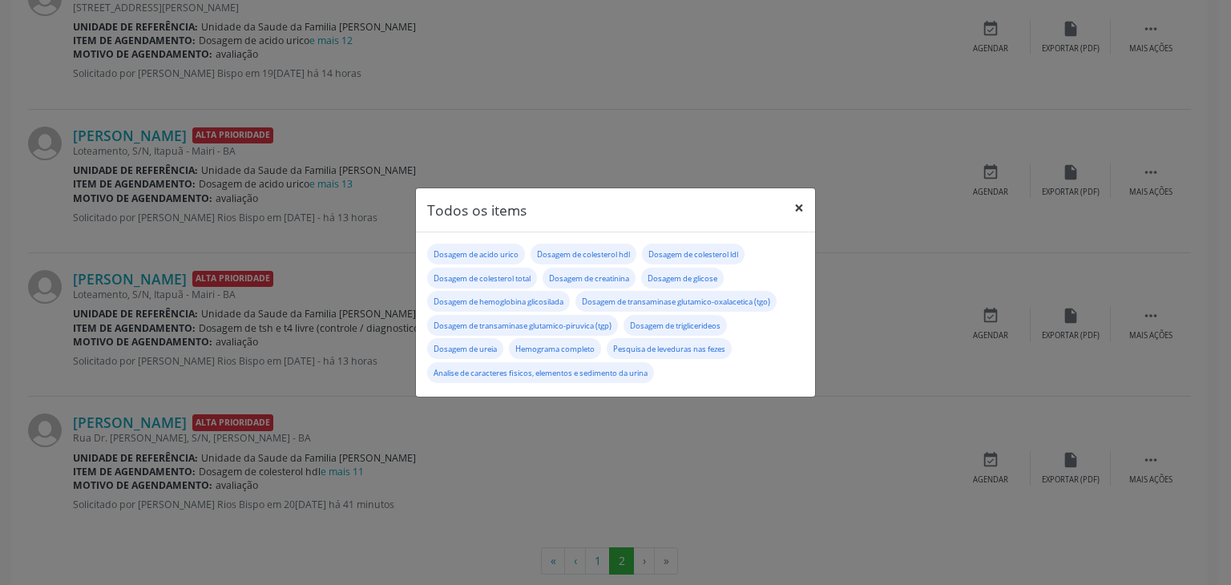
click at [798, 204] on button "×" at bounding box center [799, 207] width 32 height 39
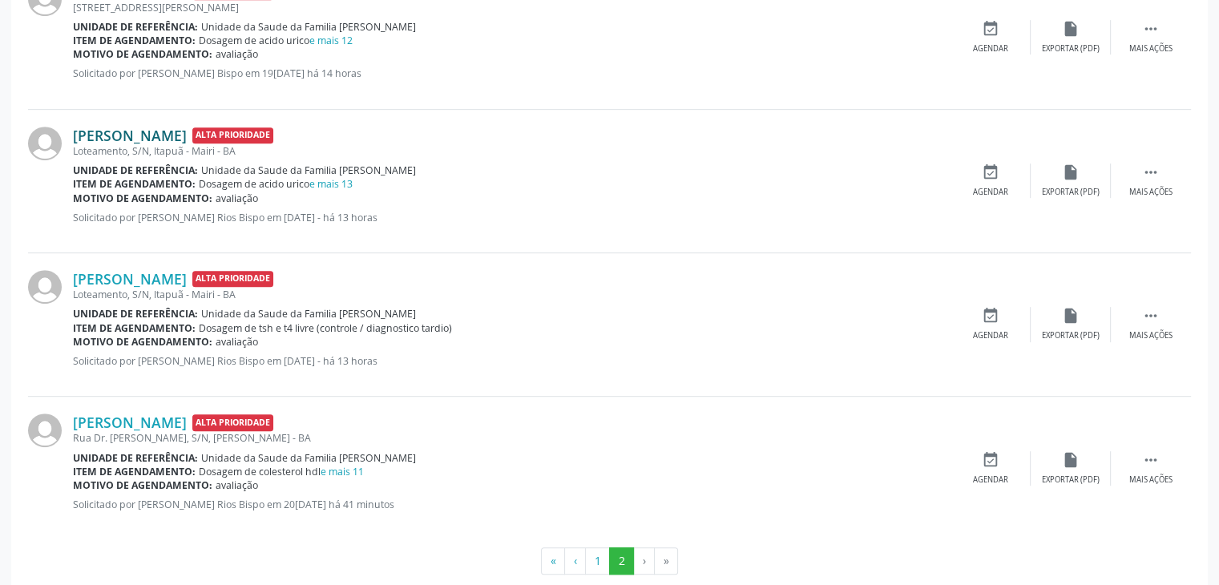
click at [144, 139] on link "Jodival Moreira de Sousa" at bounding box center [130, 136] width 114 height 18
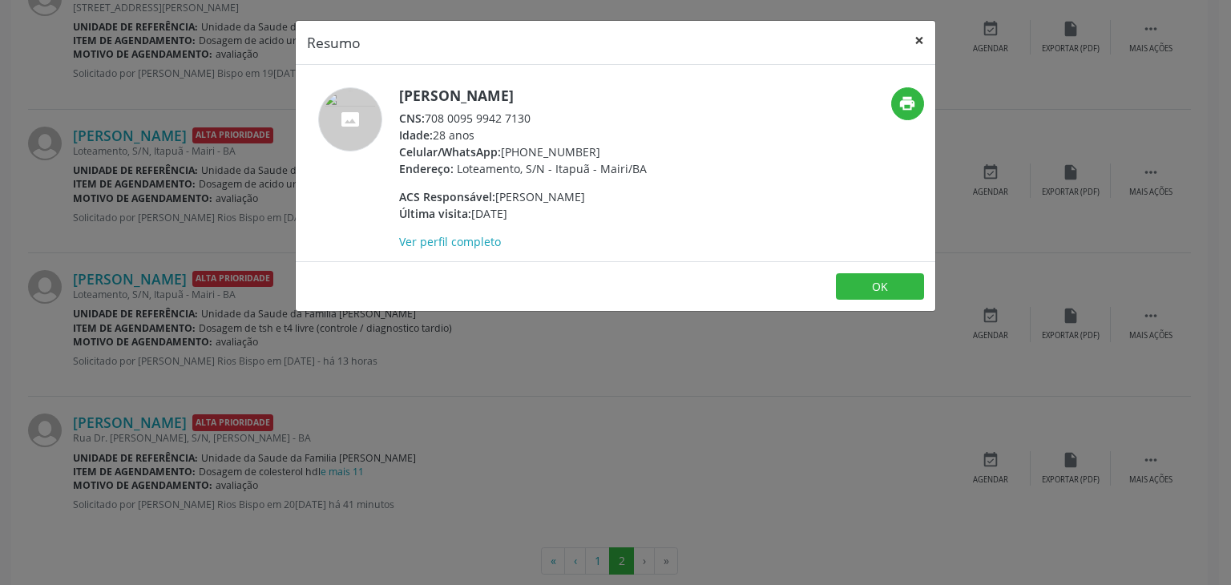
click at [926, 32] on button "×" at bounding box center [919, 40] width 32 height 39
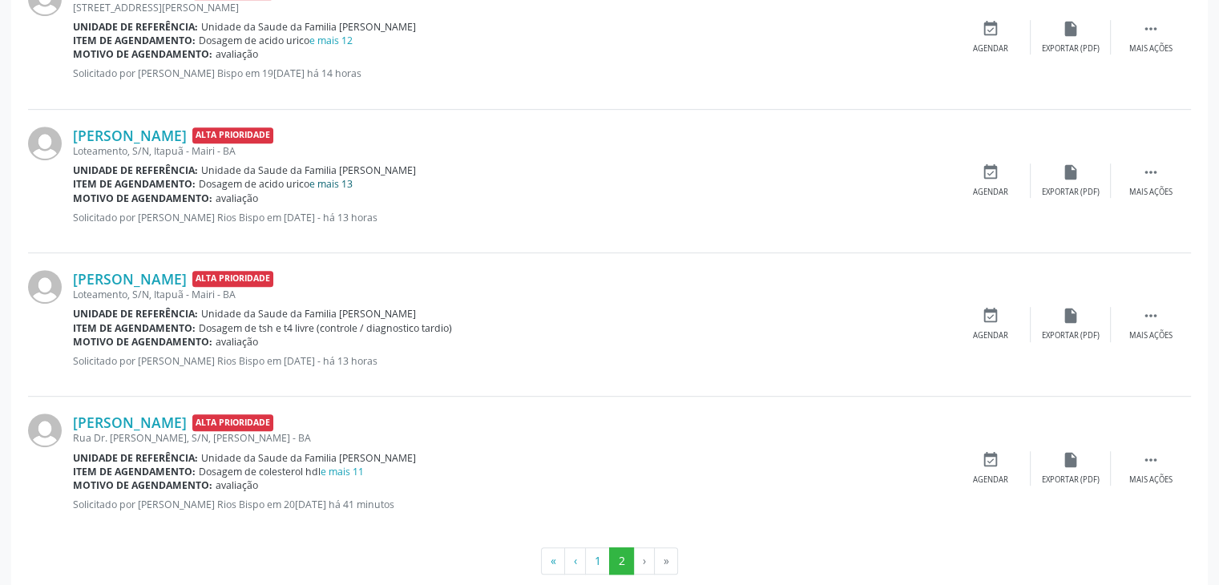
click at [329, 187] on link "e mais 13" at bounding box center [330, 184] width 43 height 14
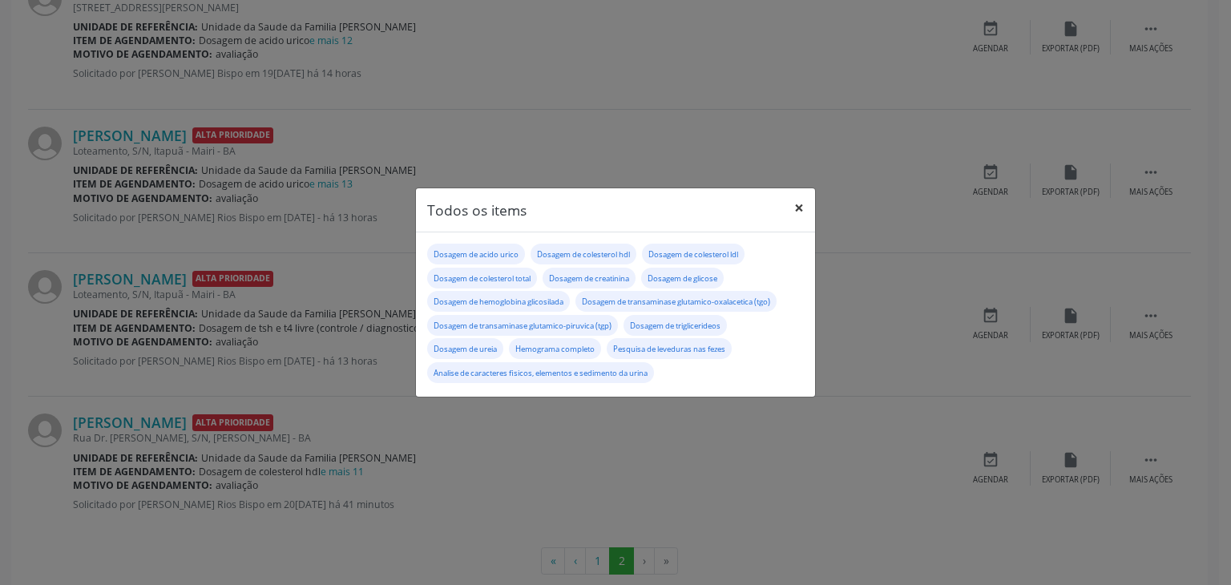
click at [809, 203] on button "×" at bounding box center [799, 207] width 32 height 39
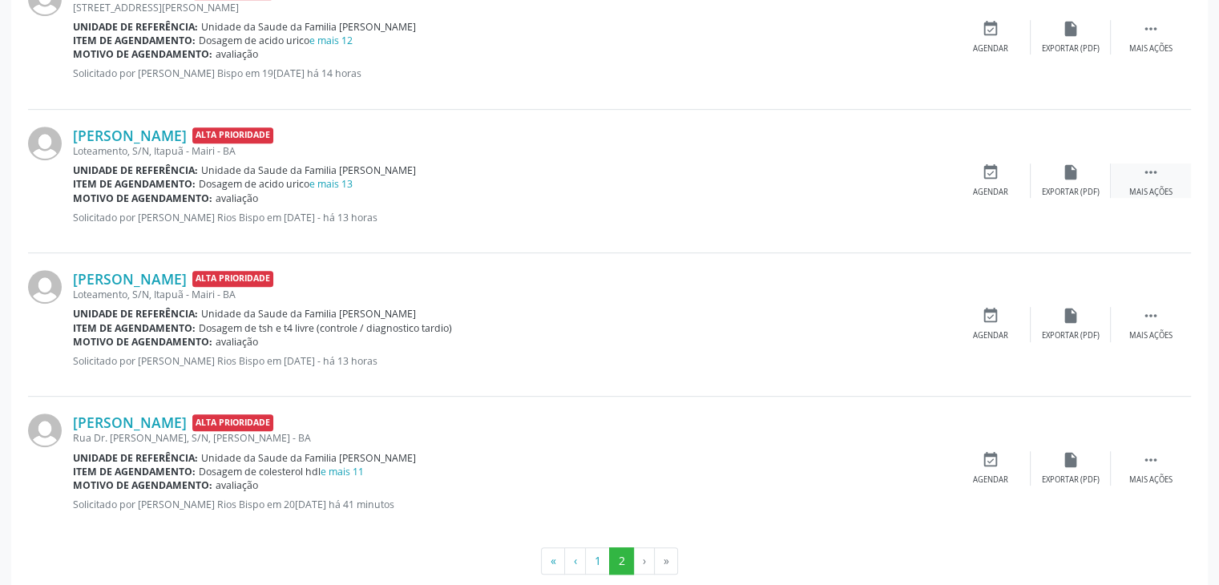
click at [1156, 191] on div "Mais ações" at bounding box center [1150, 192] width 43 height 11
click at [1073, 187] on div "Editar" at bounding box center [1071, 192] width 26 height 11
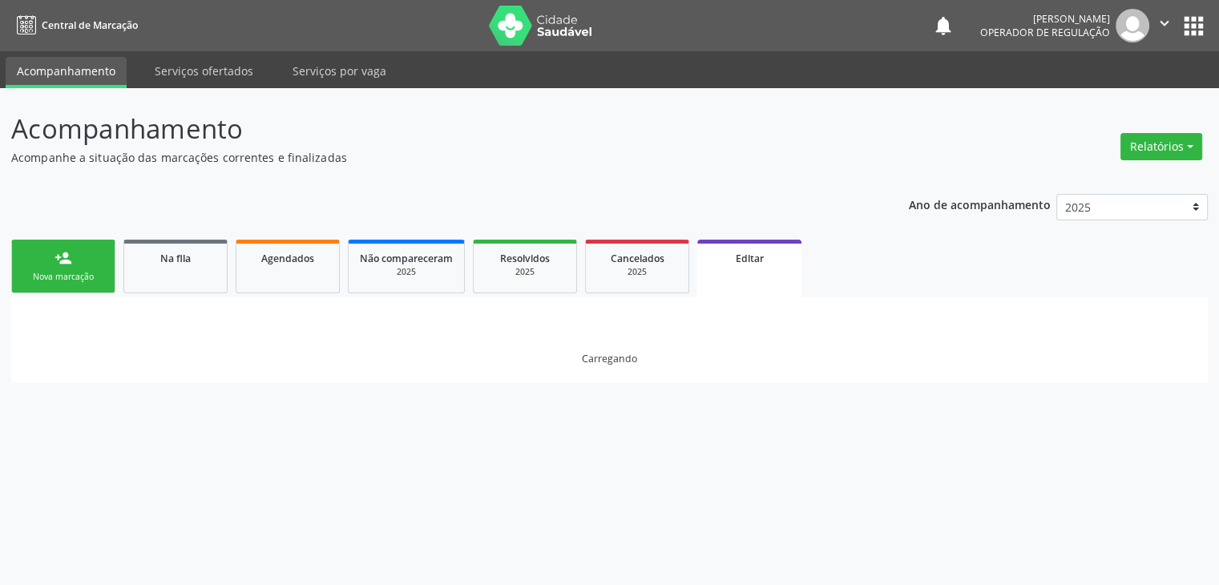
scroll to position [0, 0]
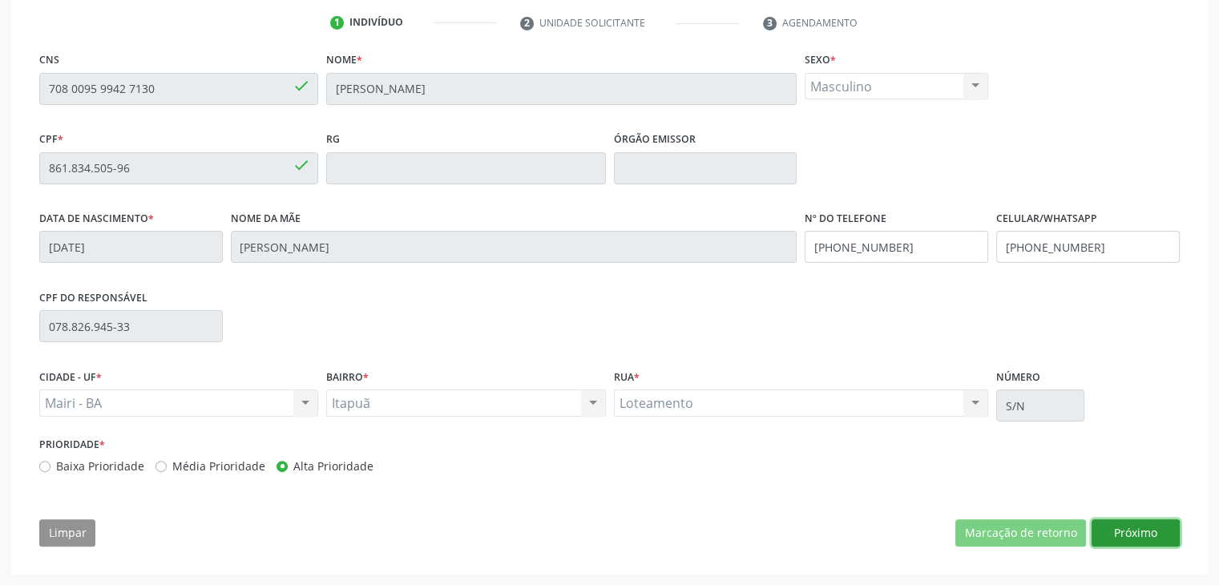
click at [1125, 523] on button "Próximo" at bounding box center [1135, 532] width 88 height 27
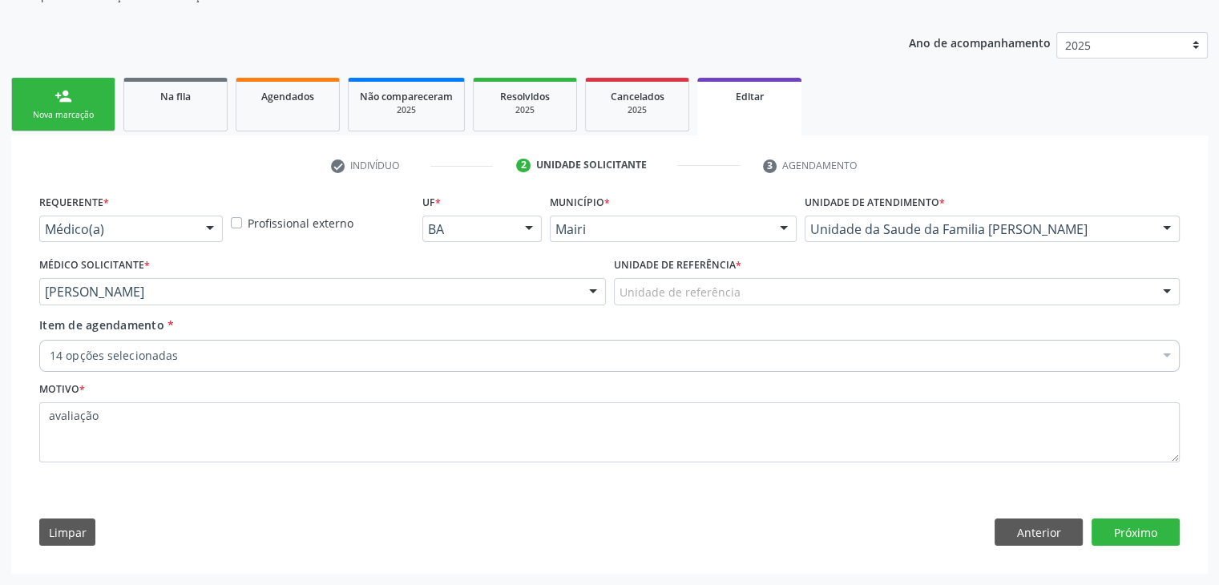
scroll to position [160, 0]
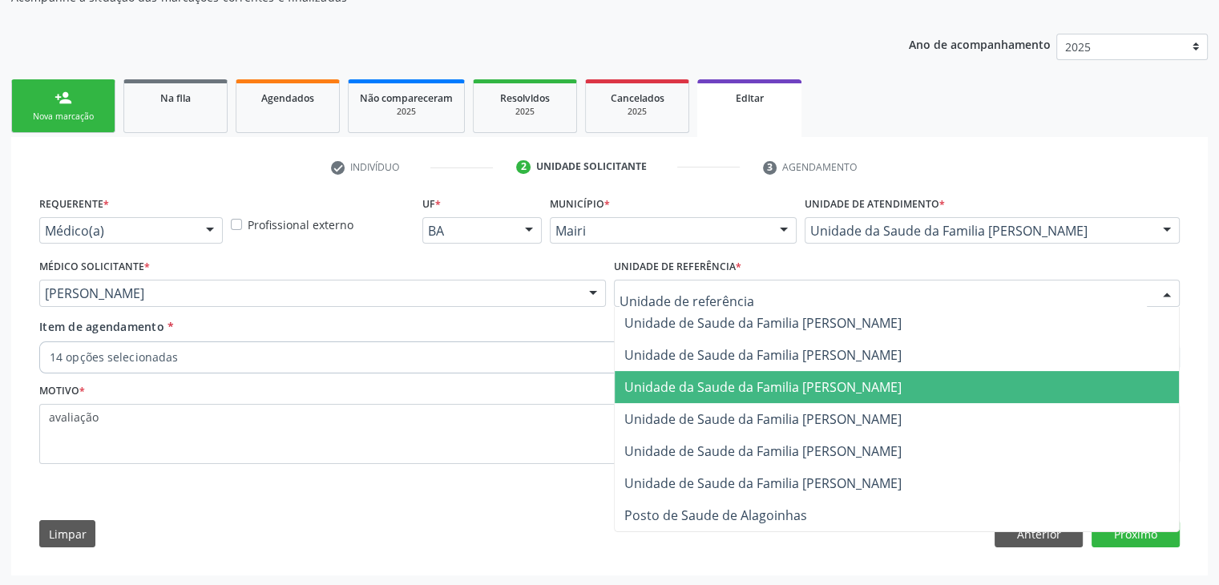
click at [817, 392] on span "Unidade da Saude da Familia [PERSON_NAME]" at bounding box center [762, 387] width 277 height 18
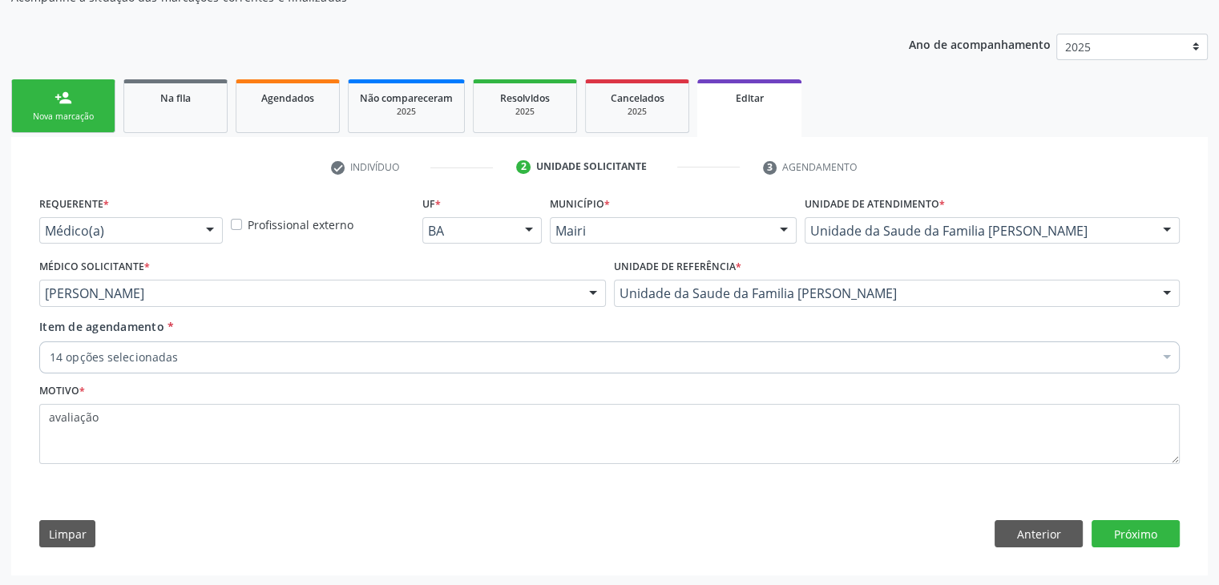
click at [343, 369] on div "14 opções selecionadas" at bounding box center [609, 357] width 1140 height 32
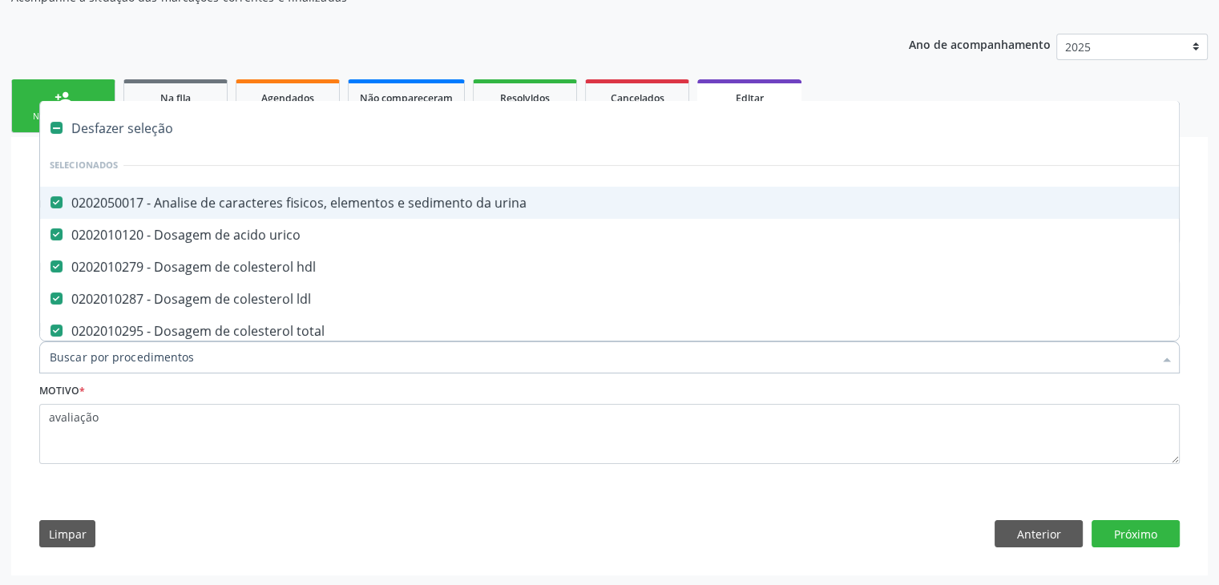
click at [121, 123] on div "Desfazer seleção" at bounding box center [666, 128] width 1252 height 32
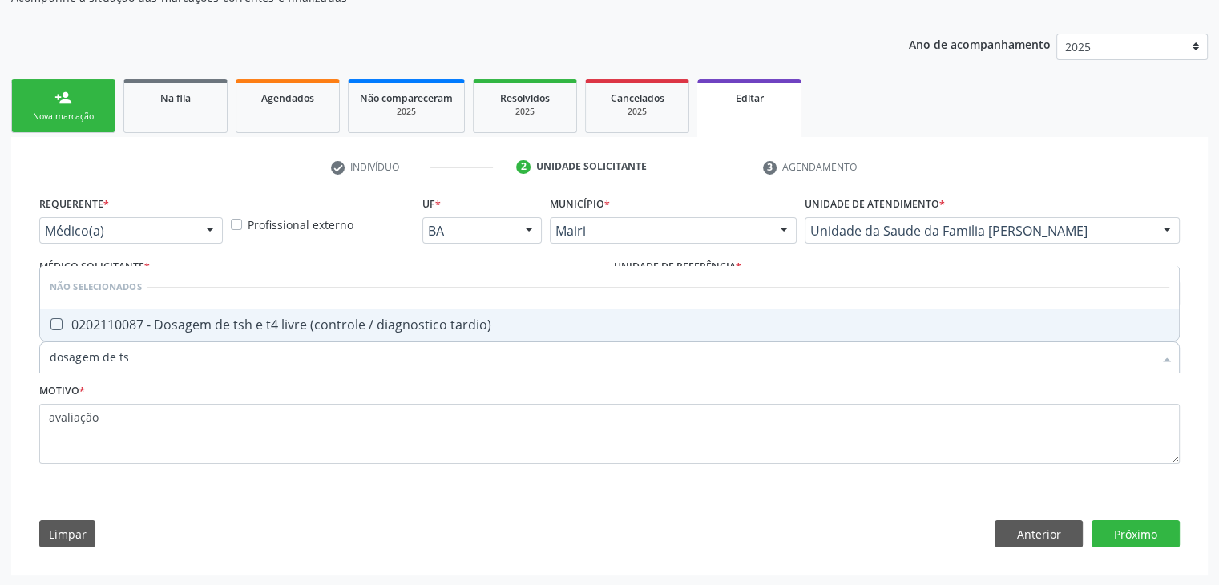
click at [250, 326] on div "0202110087 - Dosagem de tsh e t4 livre (controle / diagnostico tardio)" at bounding box center [609, 324] width 1119 height 13
click at [1109, 548] on div "Requerente * Médico(a) Médico(a) Enfermeiro(a) Paciente Nenhum resultado encont…" at bounding box center [609, 375] width 1163 height 366
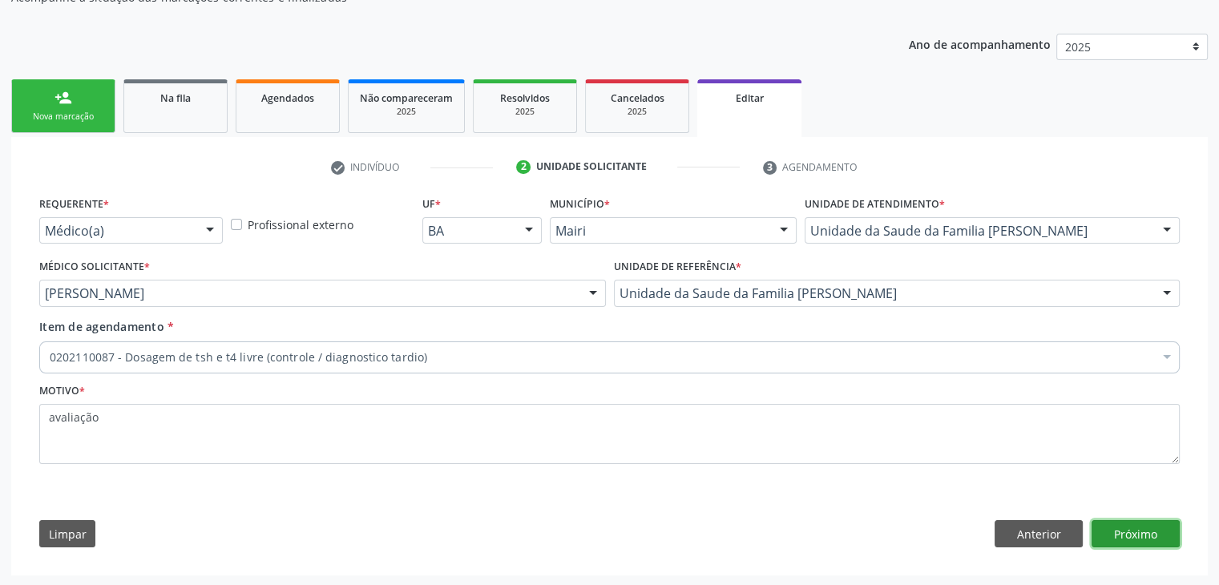
click at [1103, 538] on button "Próximo" at bounding box center [1135, 533] width 88 height 27
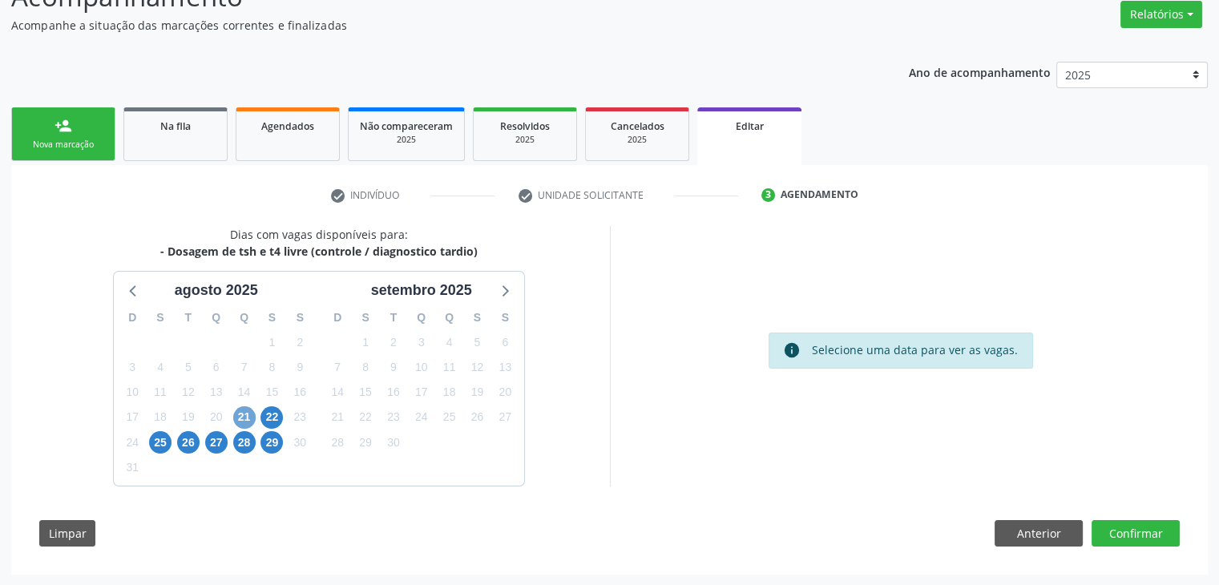
click at [236, 412] on span "21" at bounding box center [244, 417] width 22 height 22
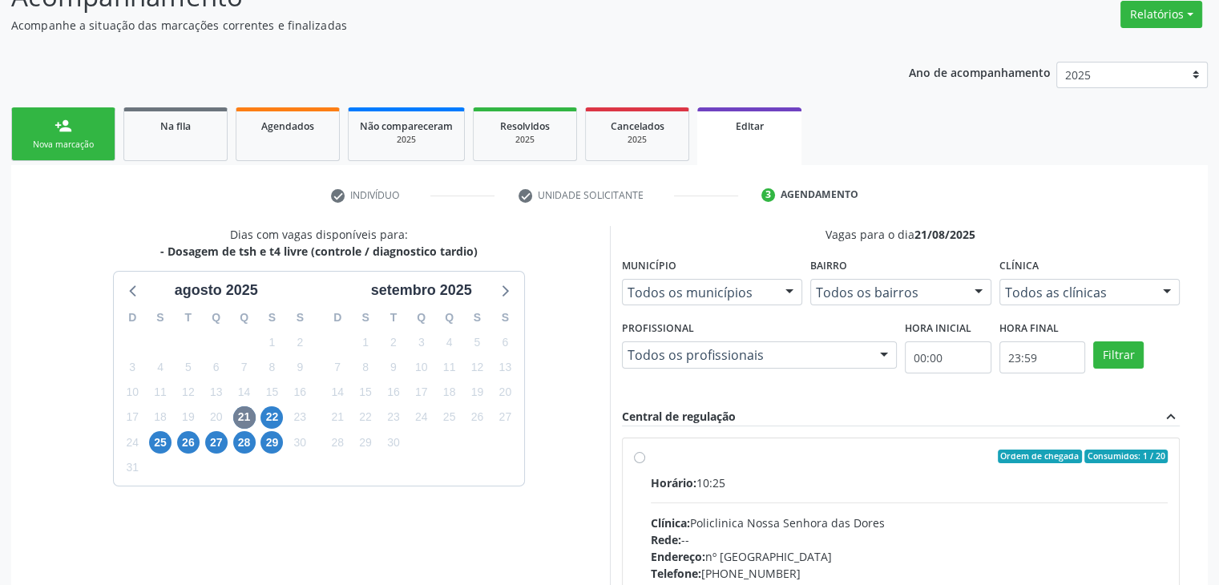
click at [764, 469] on label "Ordem de chegada Consumidos: 1 / 20 Horário: 10:25 Clínica: Policlinica Nossa S…" at bounding box center [910, 573] width 518 height 246
click at [645, 464] on input "Ordem de chegada Consumidos: 1 / 20 Horário: 10:25 Clínica: Policlinica Nossa S…" at bounding box center [639, 457] width 11 height 14
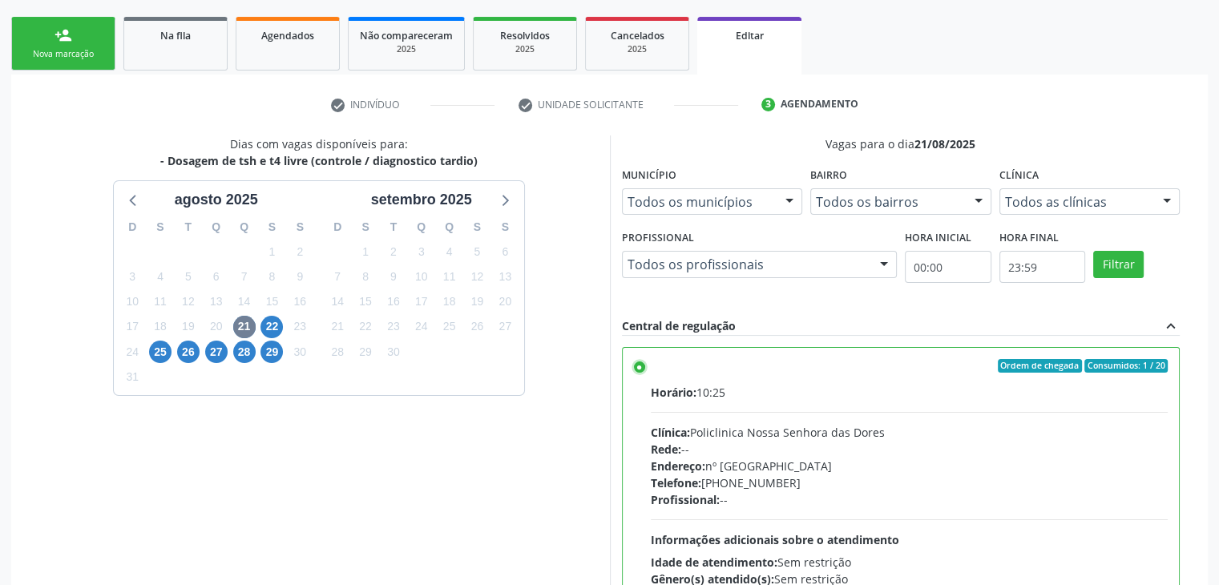
scroll to position [393, 0]
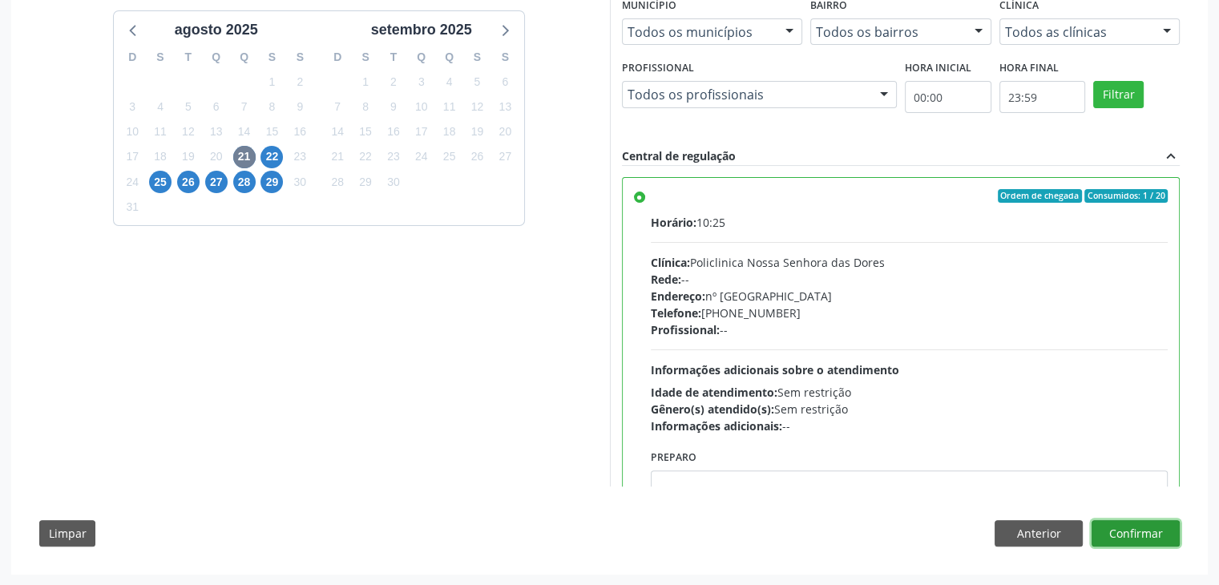
click at [1164, 529] on button "Confirmar" at bounding box center [1135, 533] width 88 height 27
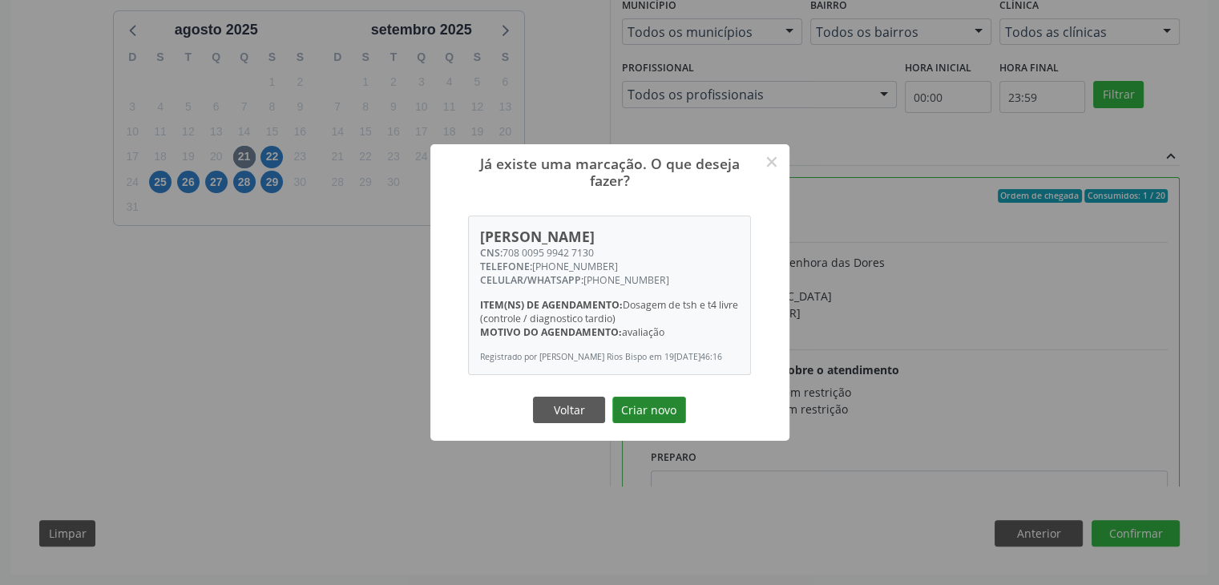
click at [660, 414] on button "Criar novo" at bounding box center [649, 410] width 74 height 27
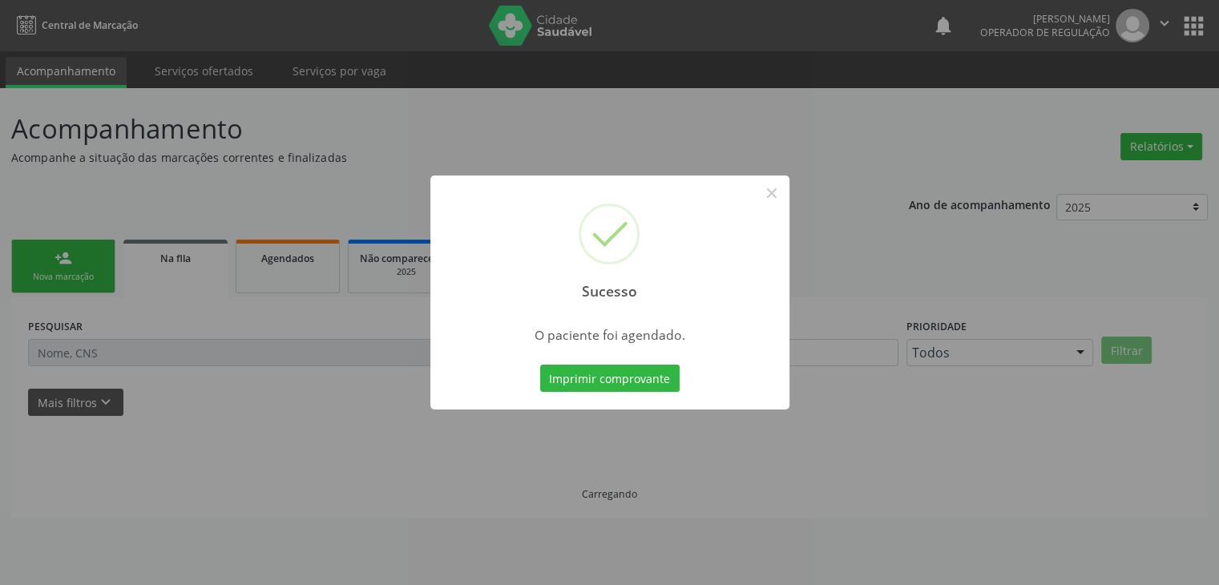
scroll to position [0, 0]
click at [769, 196] on button "×" at bounding box center [777, 192] width 27 height 27
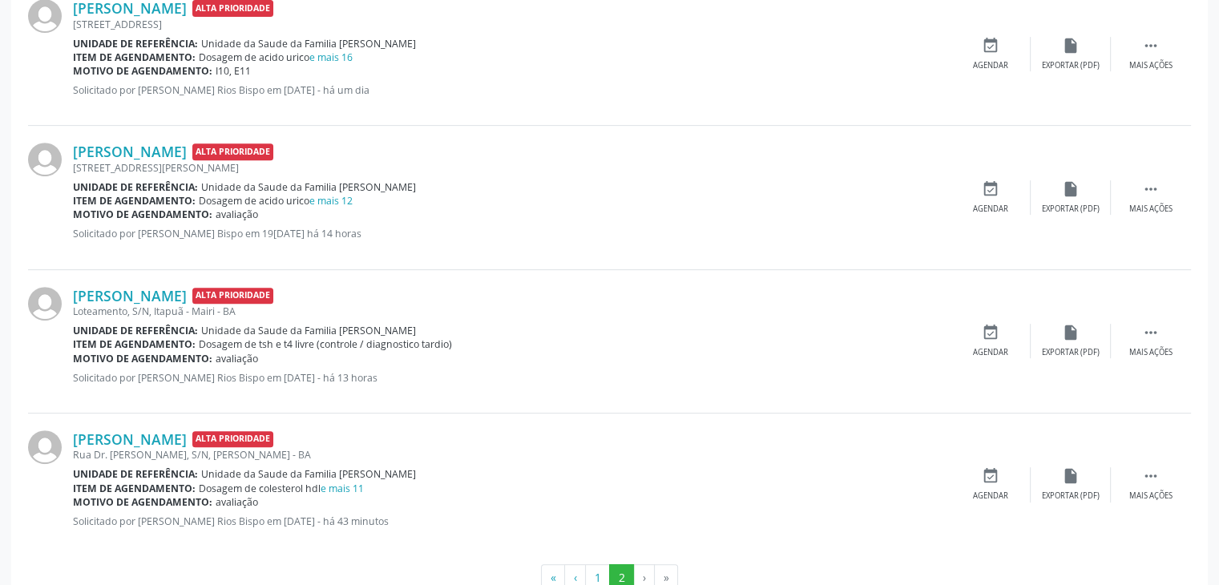
scroll to position [684, 0]
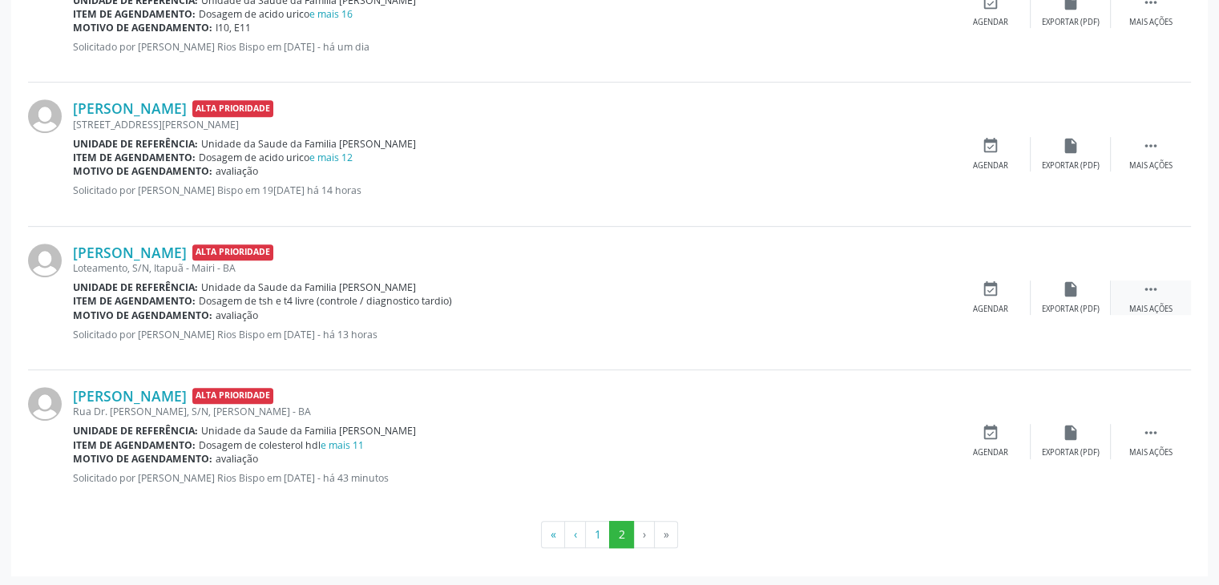
click at [1163, 285] on div " Mais ações" at bounding box center [1151, 297] width 80 height 34
click at [1085, 302] on div "edit Editar" at bounding box center [1071, 297] width 80 height 34
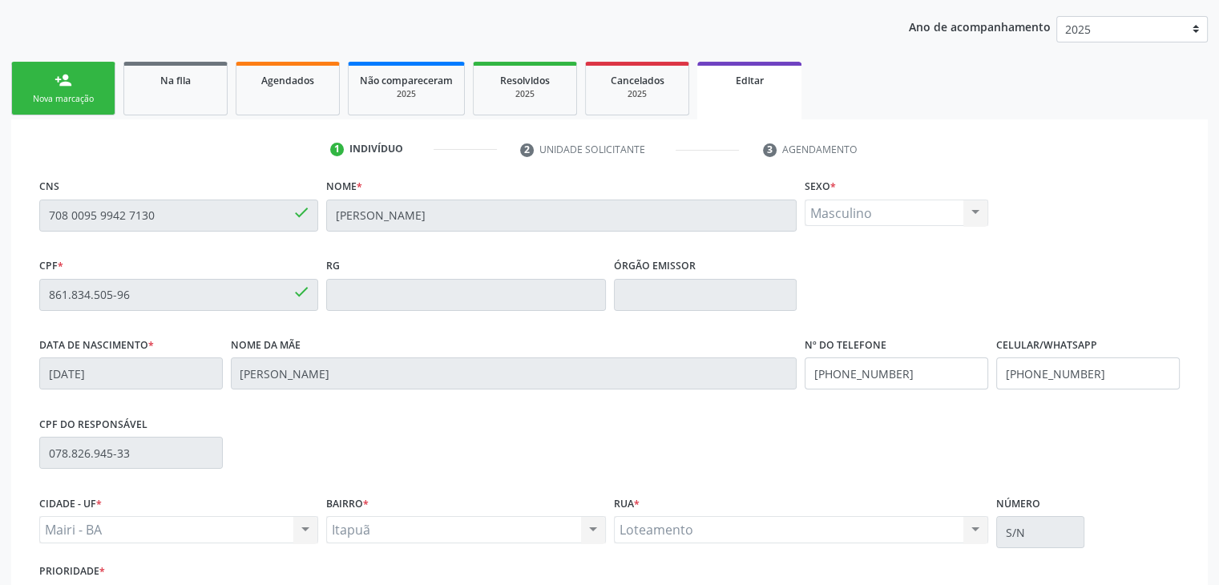
scroll to position [305, 0]
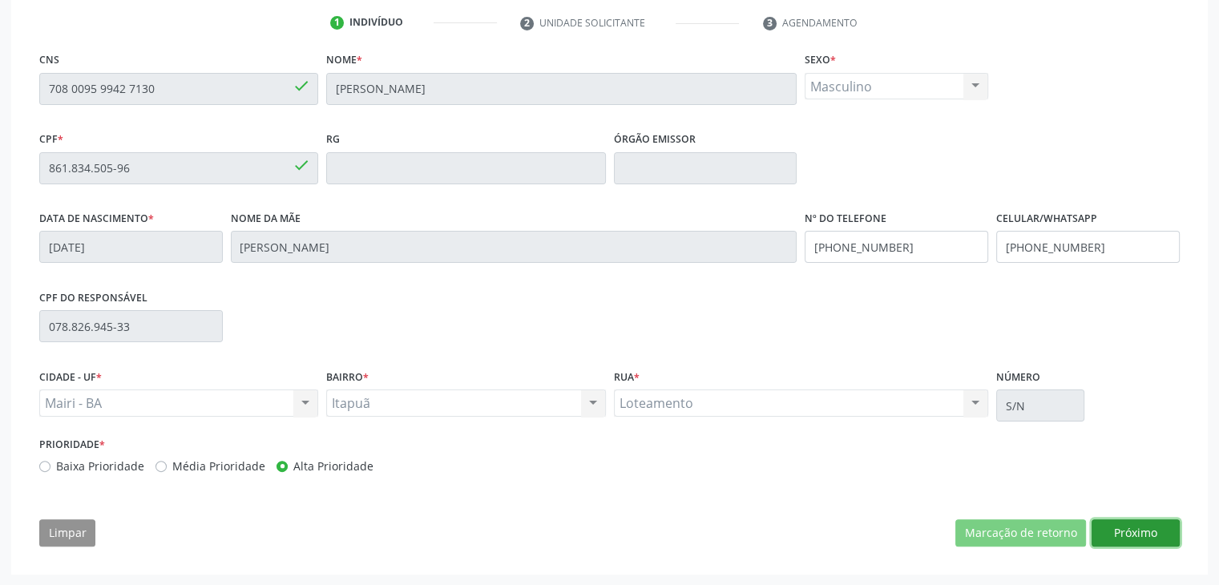
click at [1151, 541] on button "Próximo" at bounding box center [1135, 532] width 88 height 27
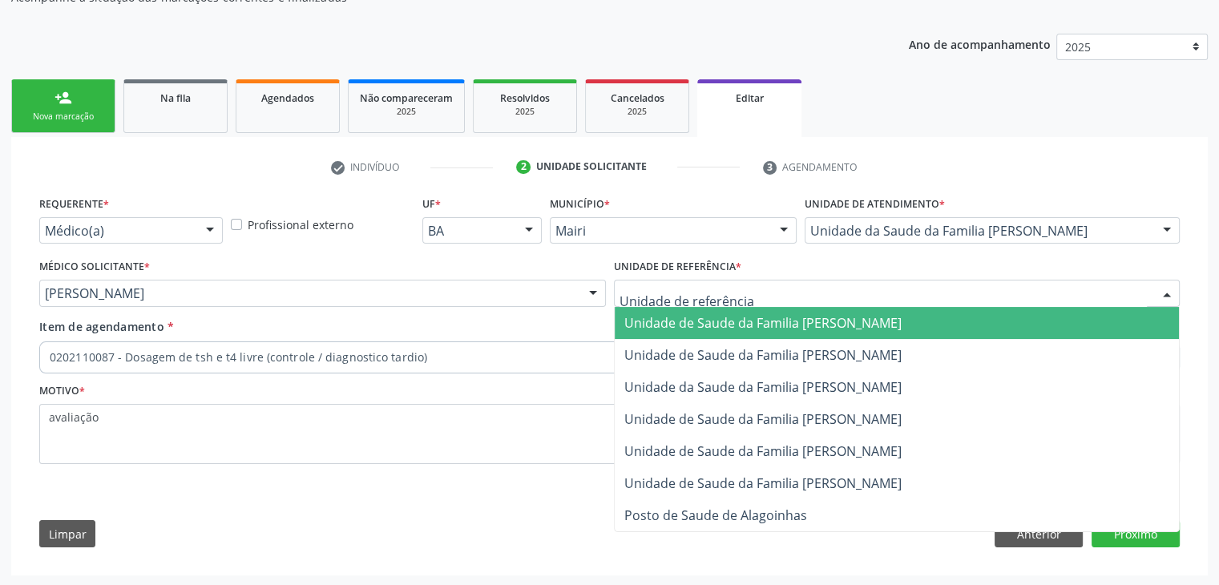
click at [752, 305] on div "Unidade de Saude da Familia Jonathas Laurentino de Santana Unidade de Saude da …" at bounding box center [897, 293] width 567 height 27
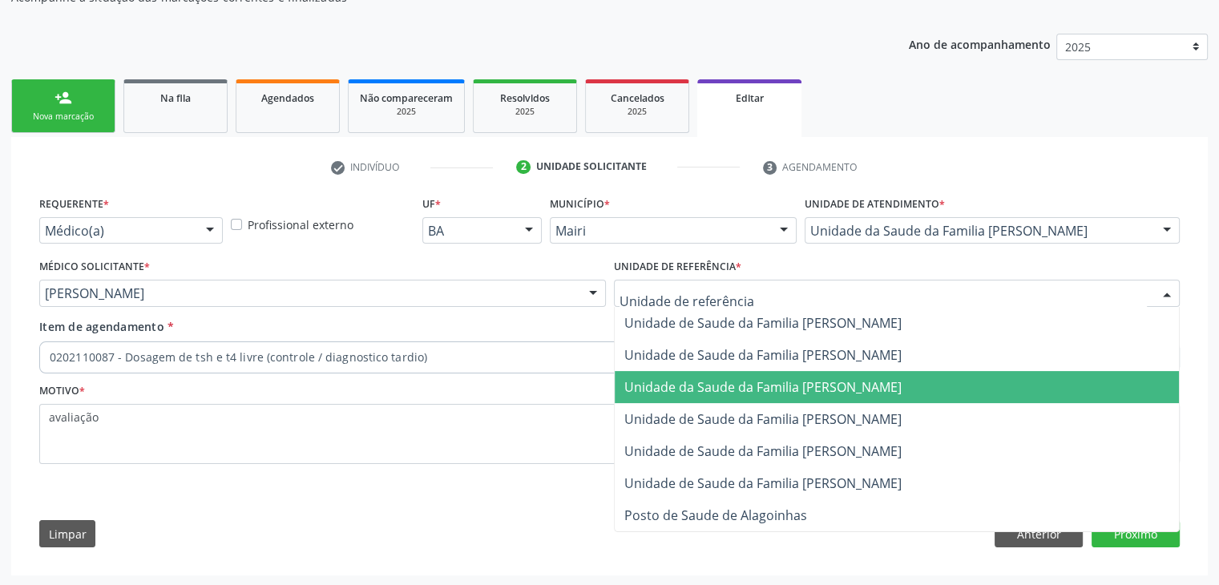
click at [797, 387] on span "Unidade da Saude da Familia [PERSON_NAME]" at bounding box center [762, 387] width 277 height 18
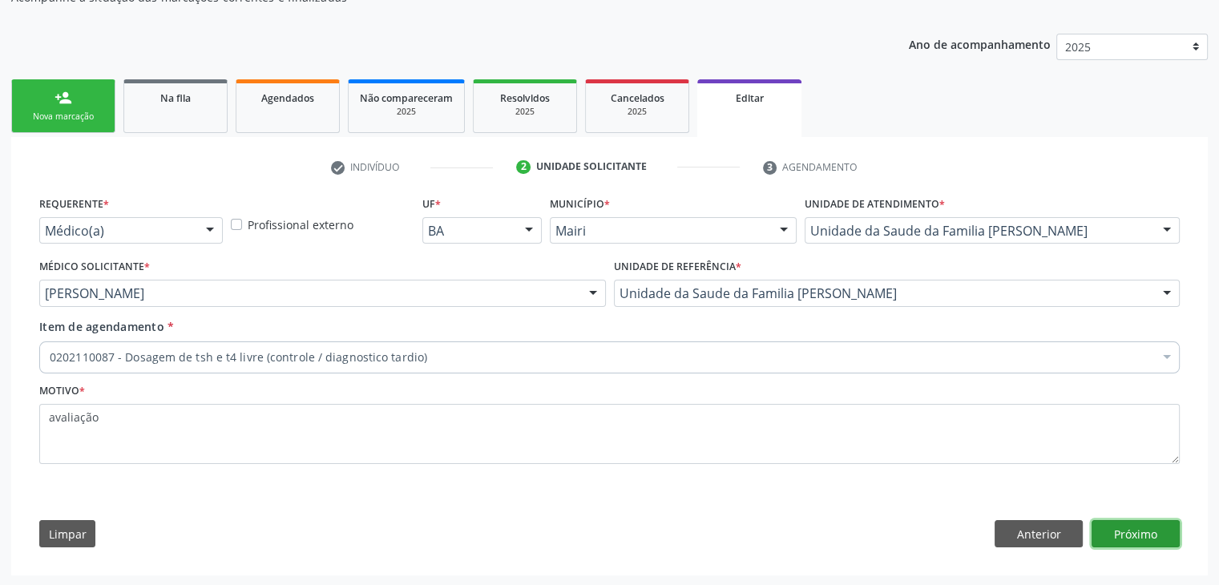
click at [1119, 526] on button "Próximo" at bounding box center [1135, 533] width 88 height 27
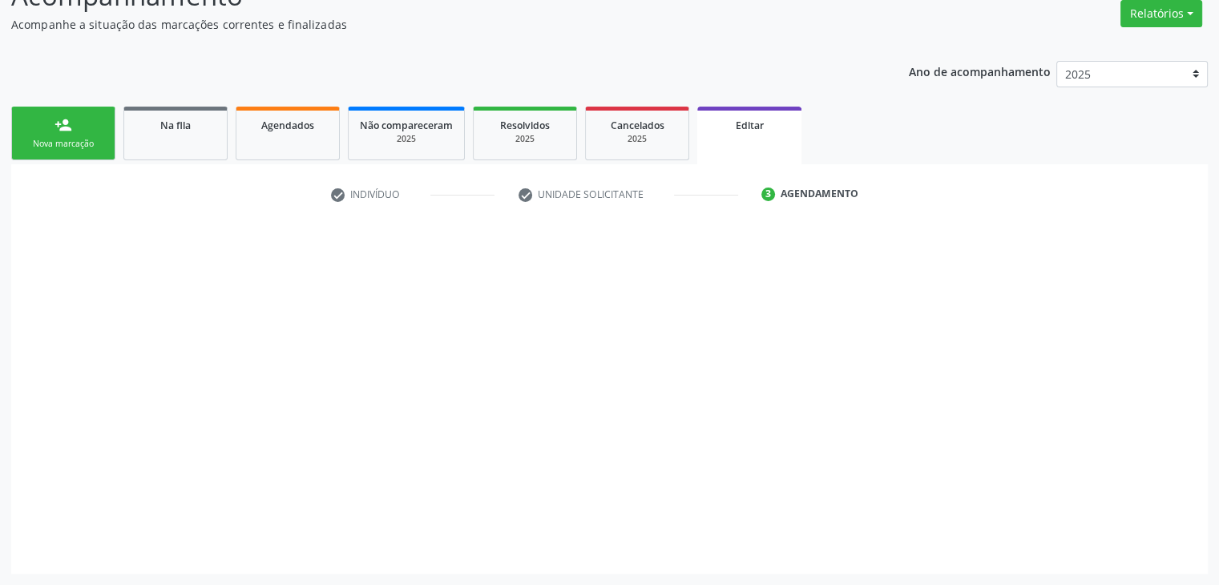
scroll to position [132, 0]
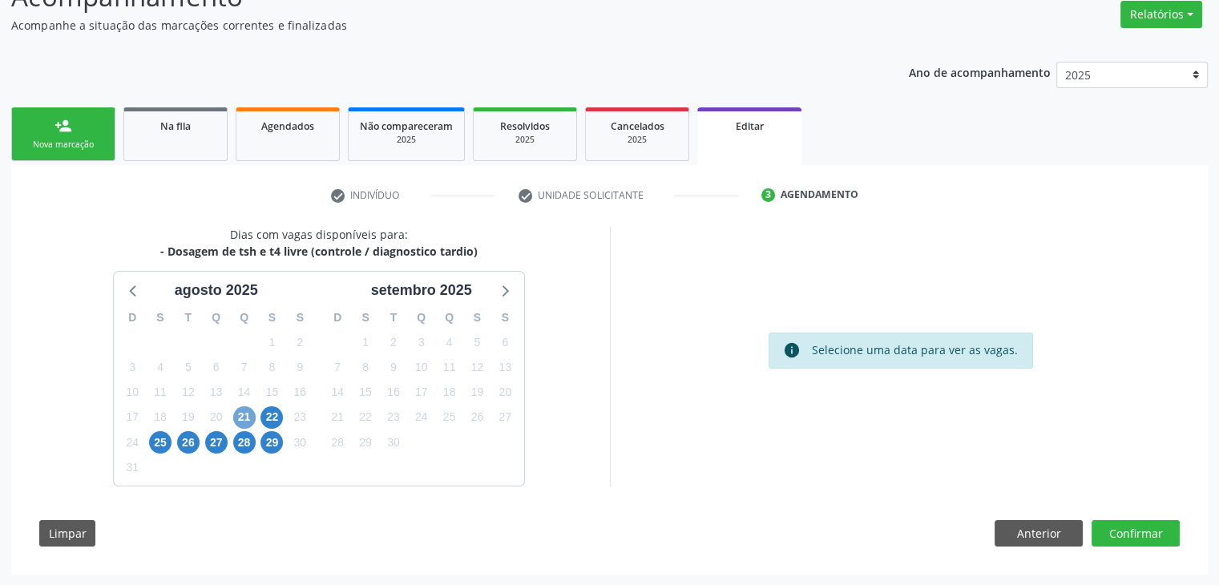
click at [244, 415] on span "21" at bounding box center [244, 417] width 22 height 22
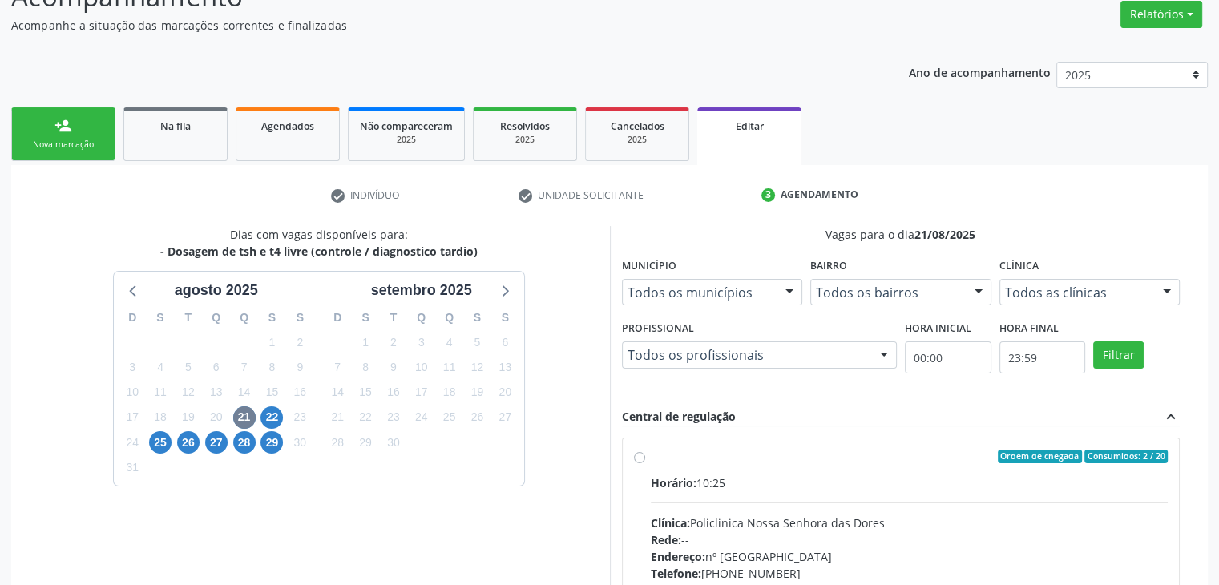
click at [845, 514] on div "Clínica: Policlinica Nossa Senhora das Dores" at bounding box center [910, 522] width 518 height 17
click at [645, 464] on input "Ordem de chegada Consumidos: 2 / 20 Horário: 10:25 Clínica: Policlinica Nossa S…" at bounding box center [639, 457] width 11 height 14
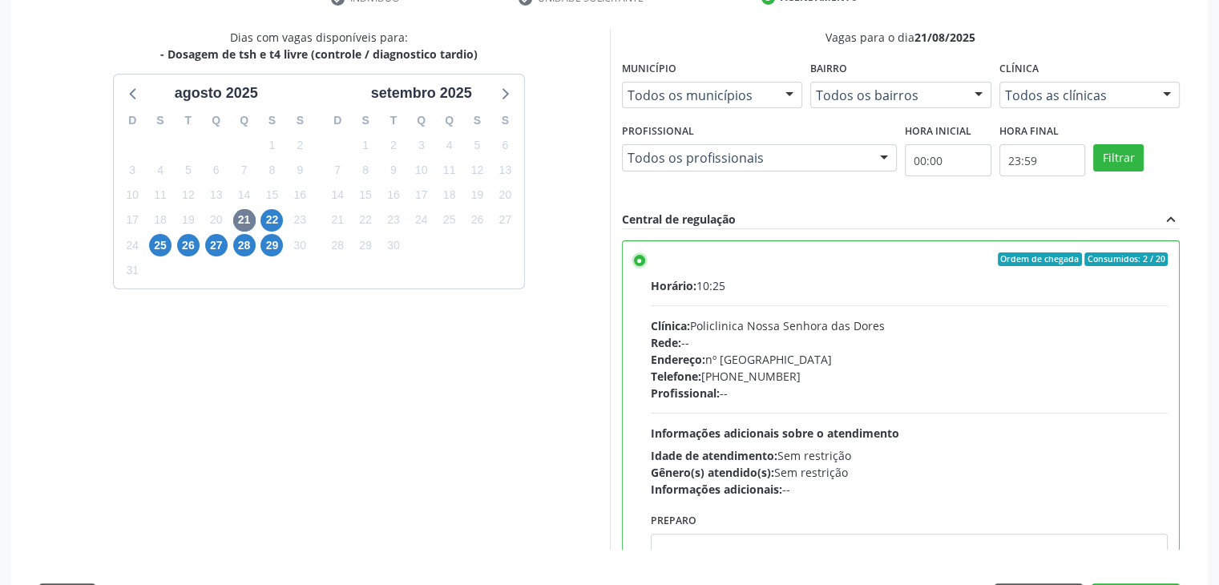
scroll to position [393, 0]
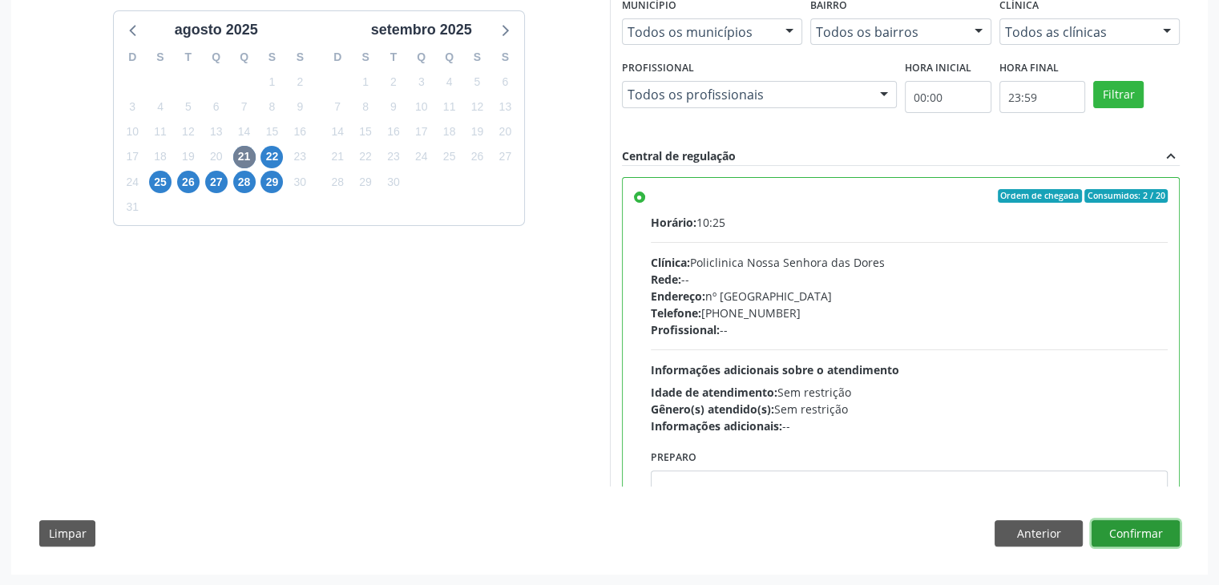
click at [1176, 524] on button "Confirmar" at bounding box center [1135, 533] width 88 height 27
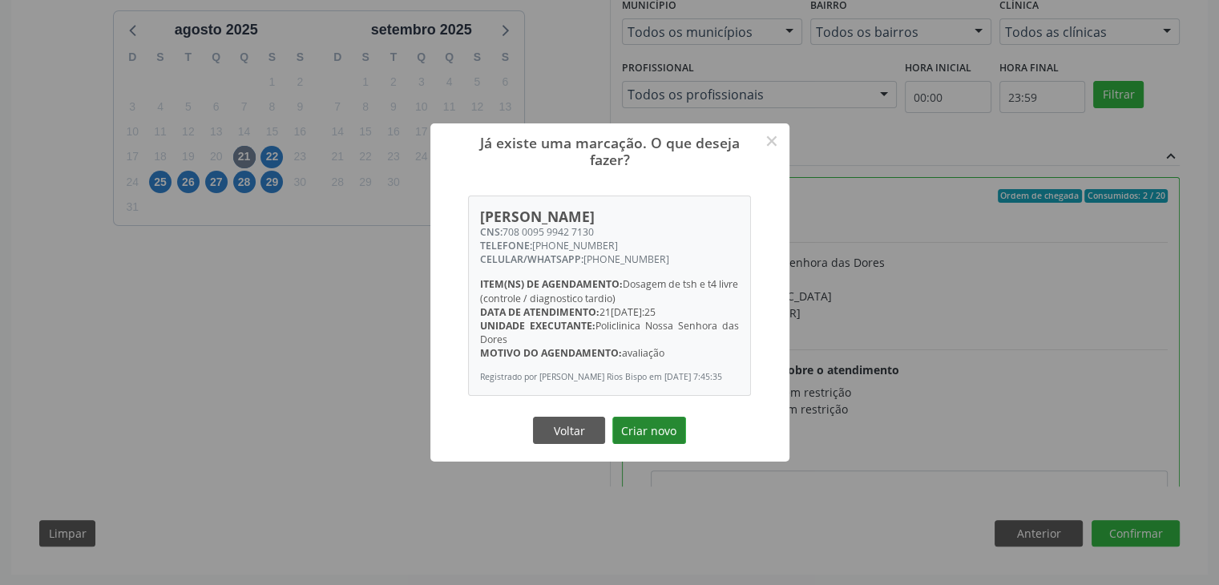
click at [638, 432] on button "Criar novo" at bounding box center [649, 430] width 74 height 27
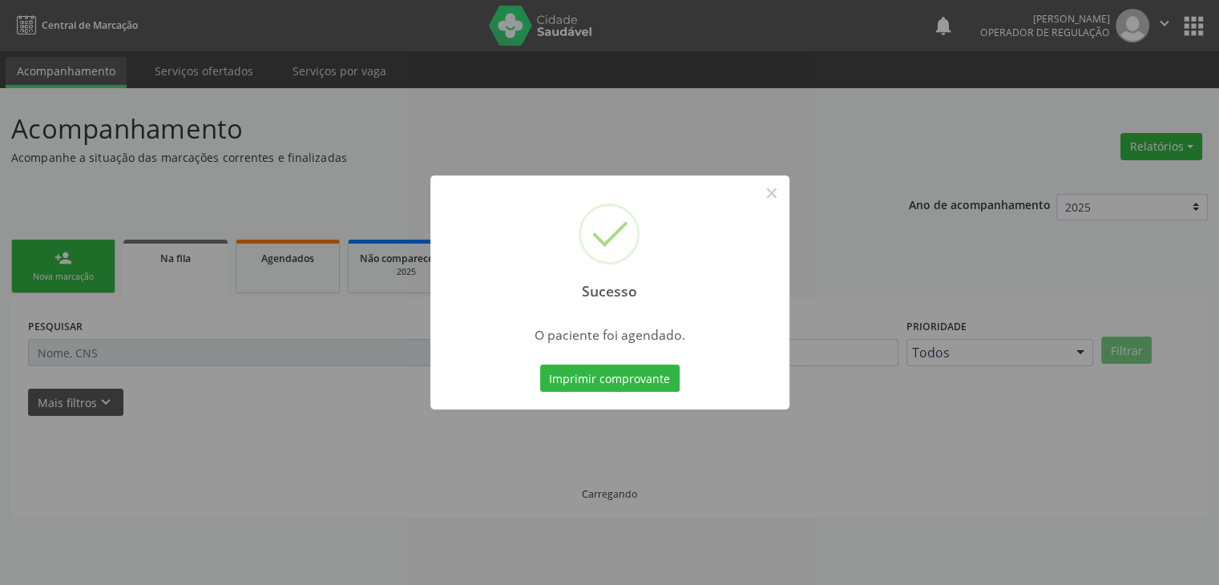
scroll to position [0, 0]
click at [782, 200] on button "×" at bounding box center [777, 192] width 27 height 27
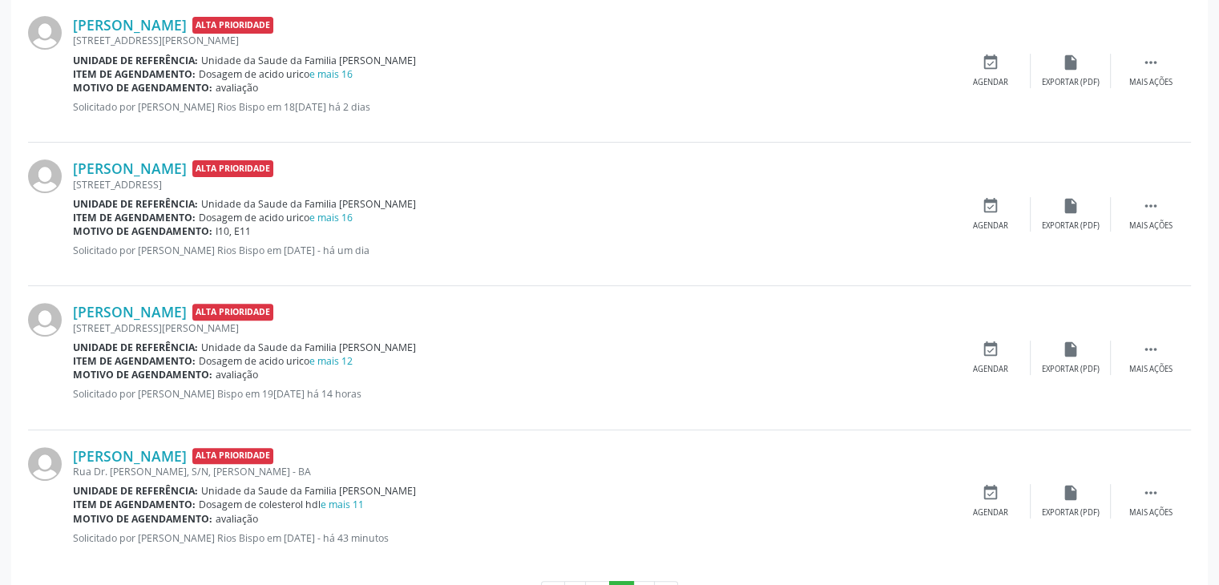
scroll to position [541, 0]
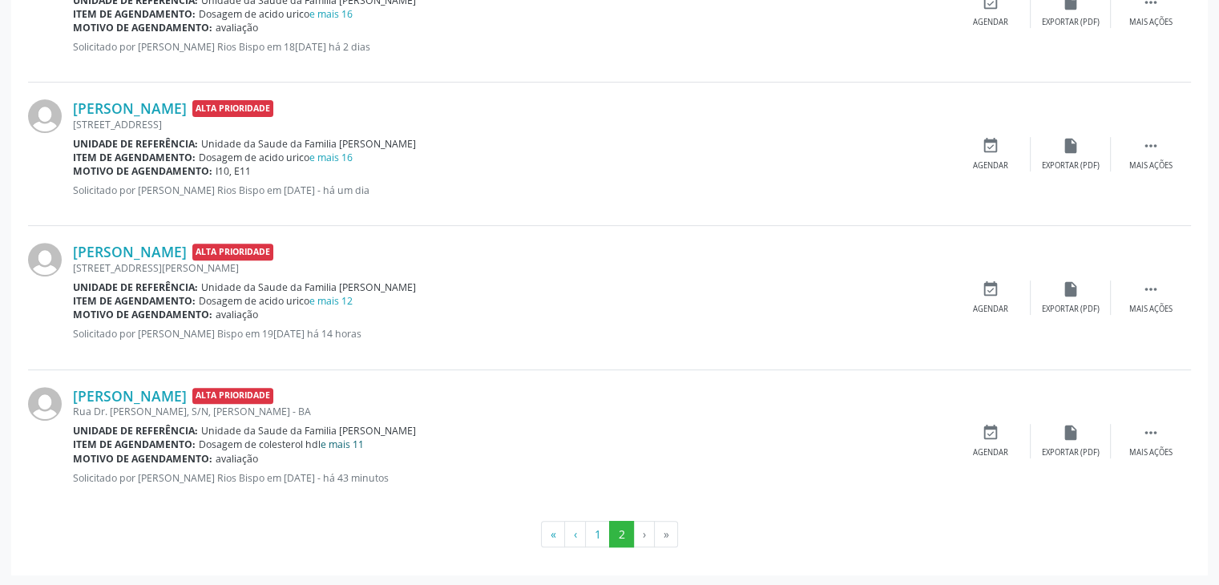
click at [338, 438] on link "e mais 11" at bounding box center [342, 445] width 43 height 14
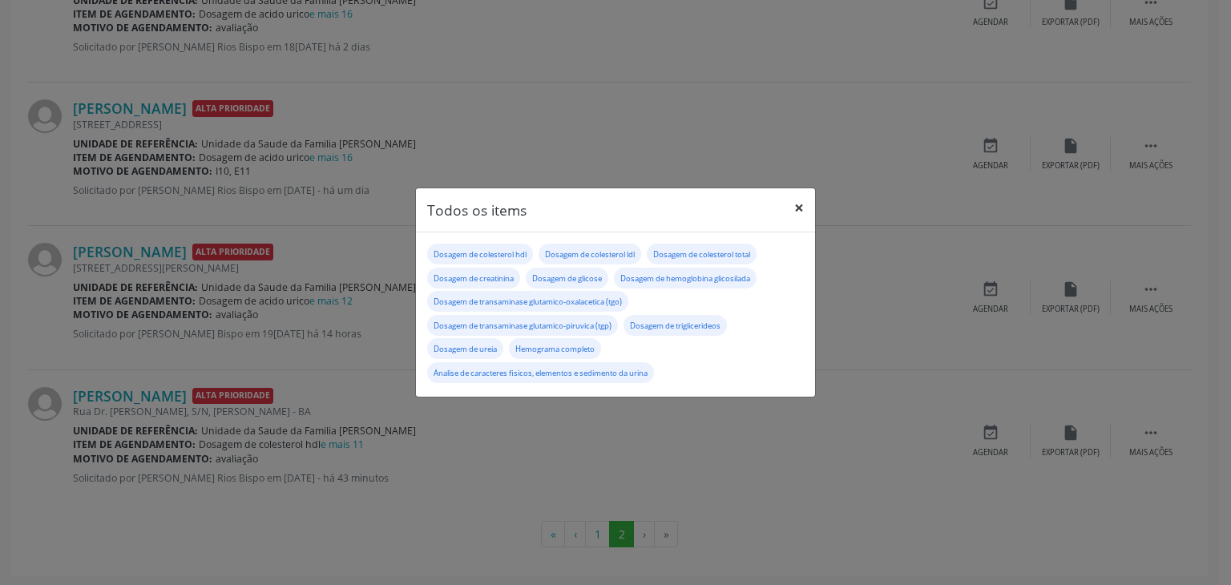
click at [791, 206] on button "×" at bounding box center [799, 207] width 32 height 39
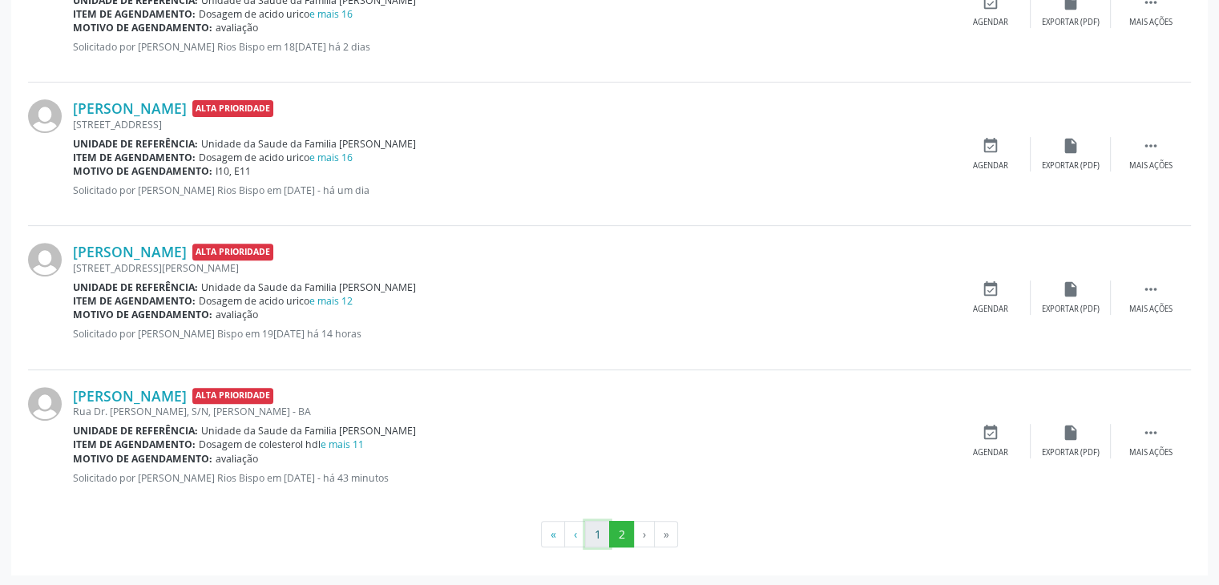
click at [607, 526] on button "1" at bounding box center [597, 534] width 25 height 27
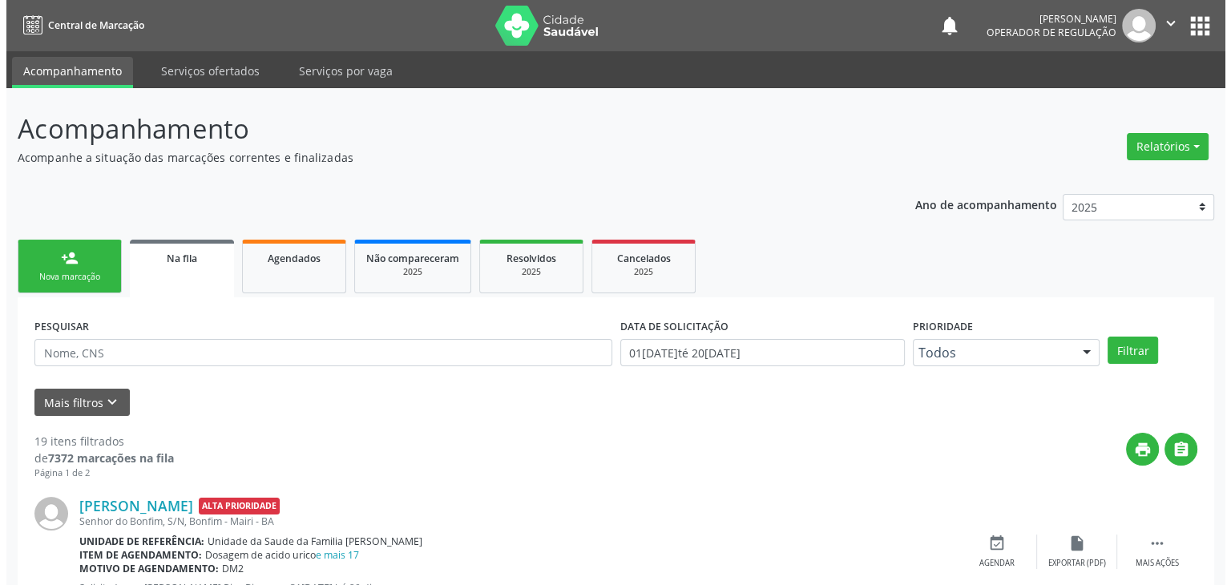
scroll to position [240, 0]
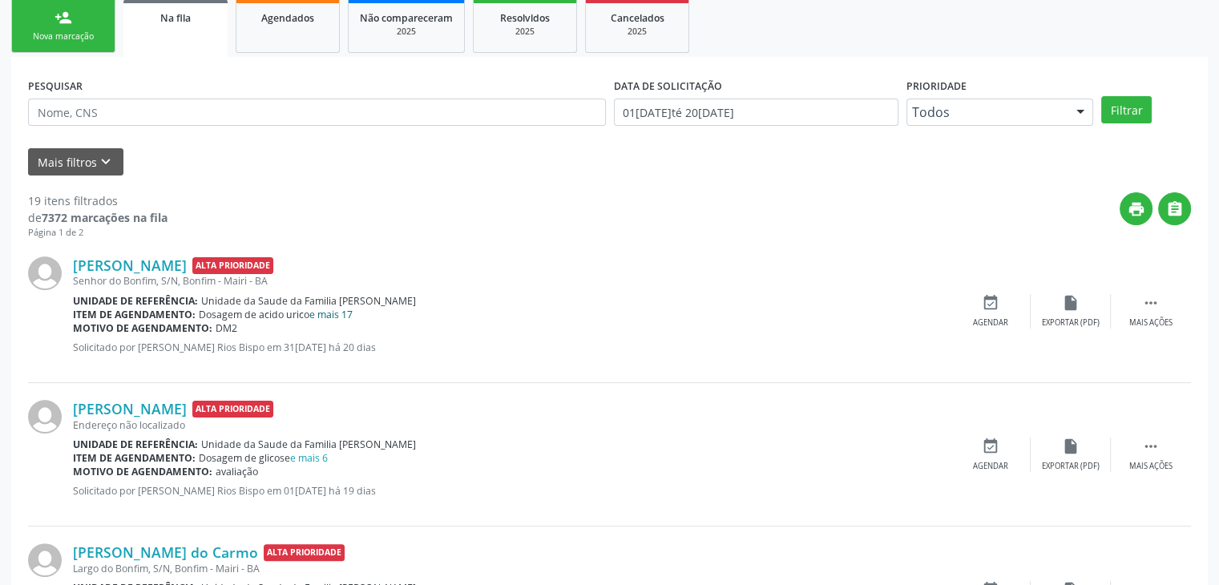
click at [327, 317] on link "e mais 17" at bounding box center [330, 315] width 43 height 14
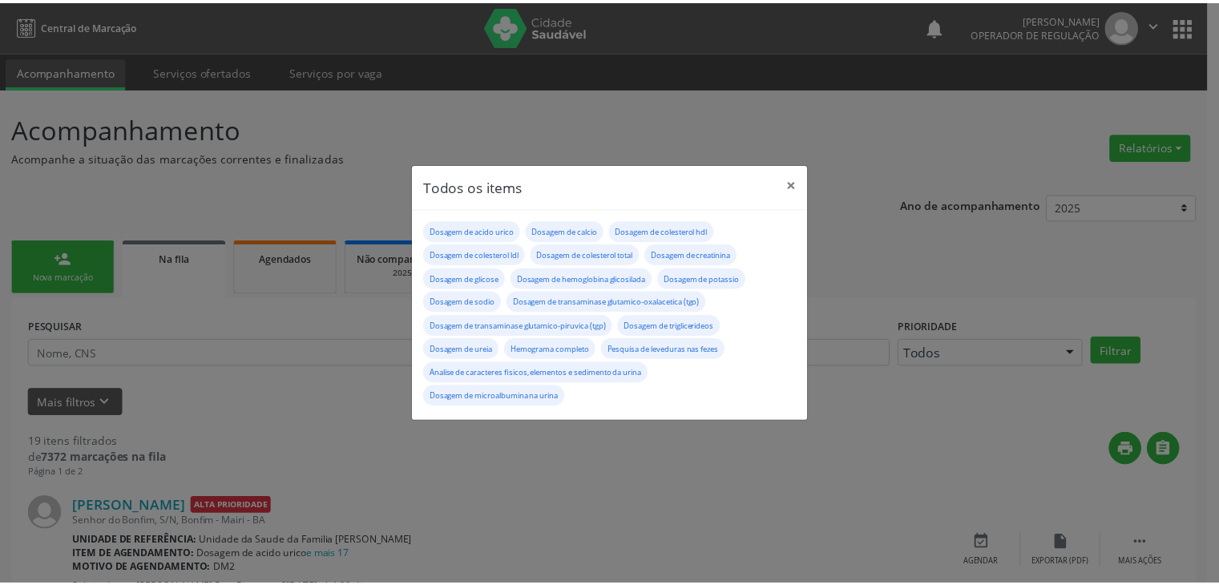
scroll to position [240, 0]
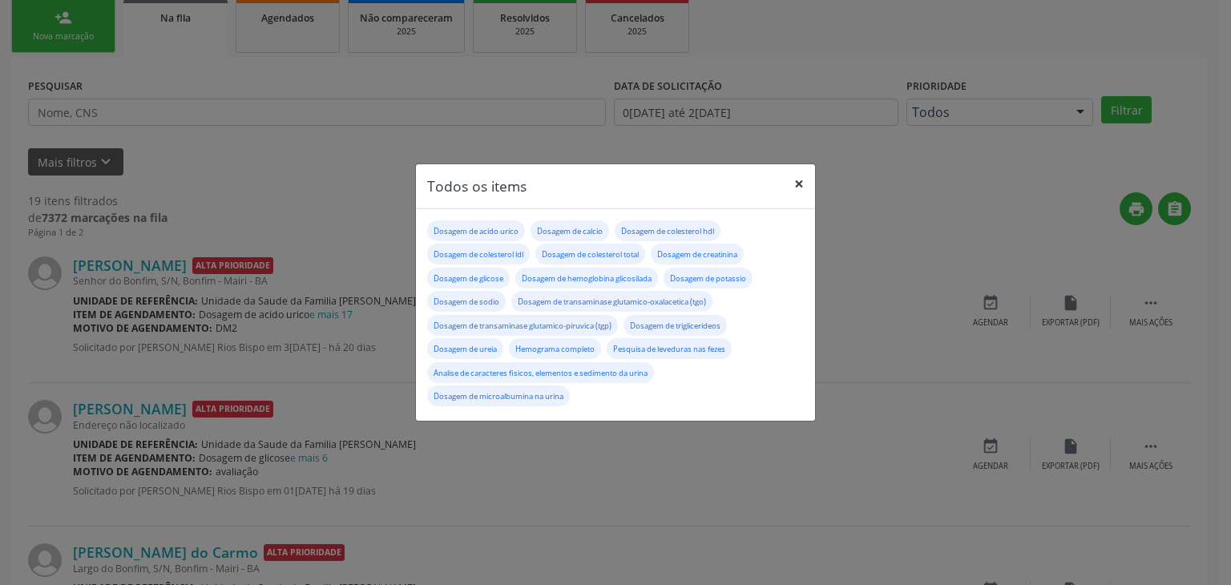
click at [795, 188] on button "×" at bounding box center [799, 183] width 32 height 39
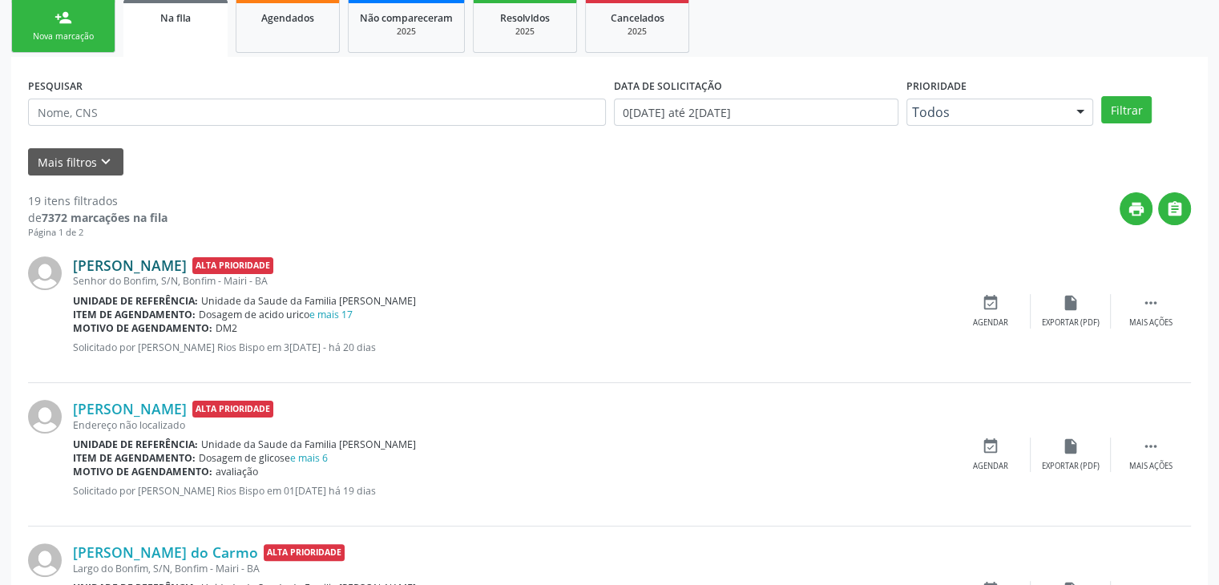
click at [156, 268] on link "[PERSON_NAME]" at bounding box center [130, 265] width 114 height 18
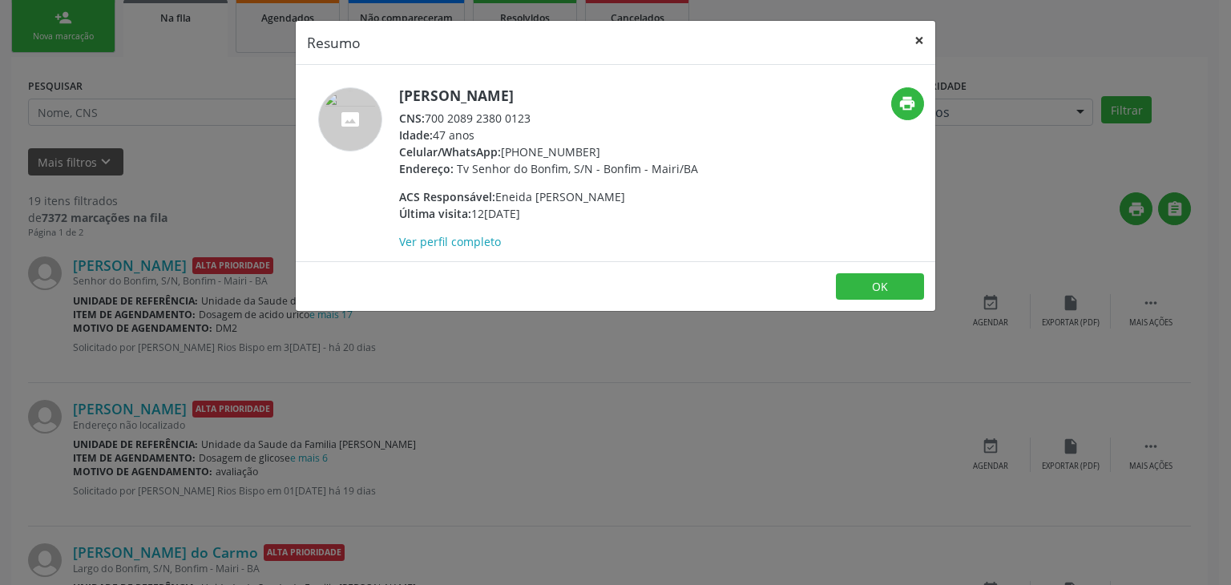
click at [922, 45] on button "×" at bounding box center [919, 40] width 32 height 39
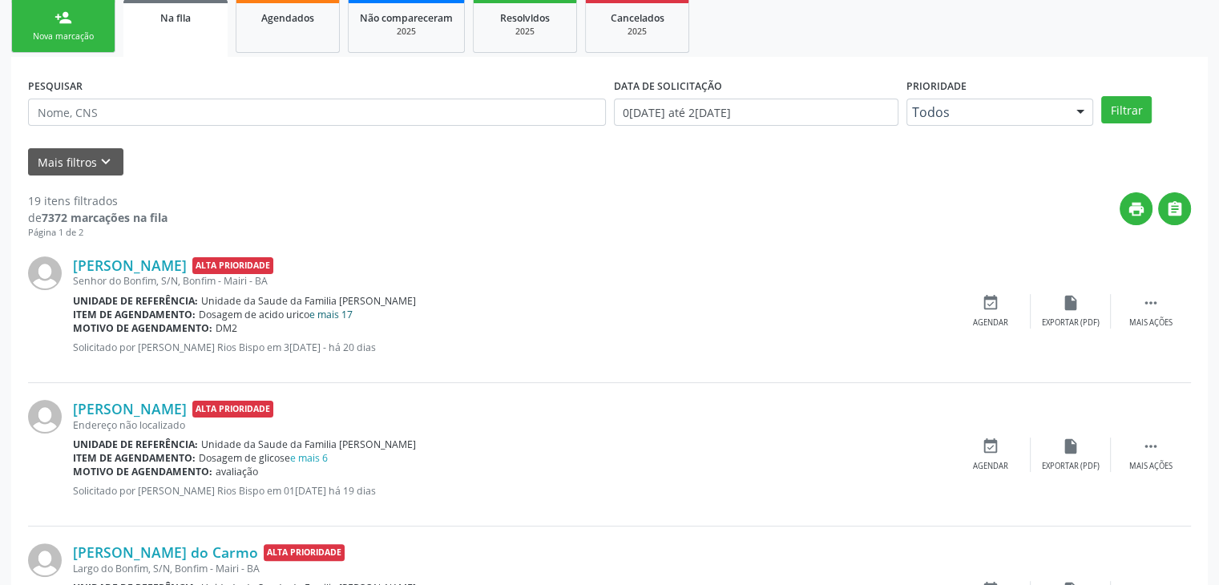
click at [333, 318] on link "e mais 17" at bounding box center [330, 315] width 43 height 14
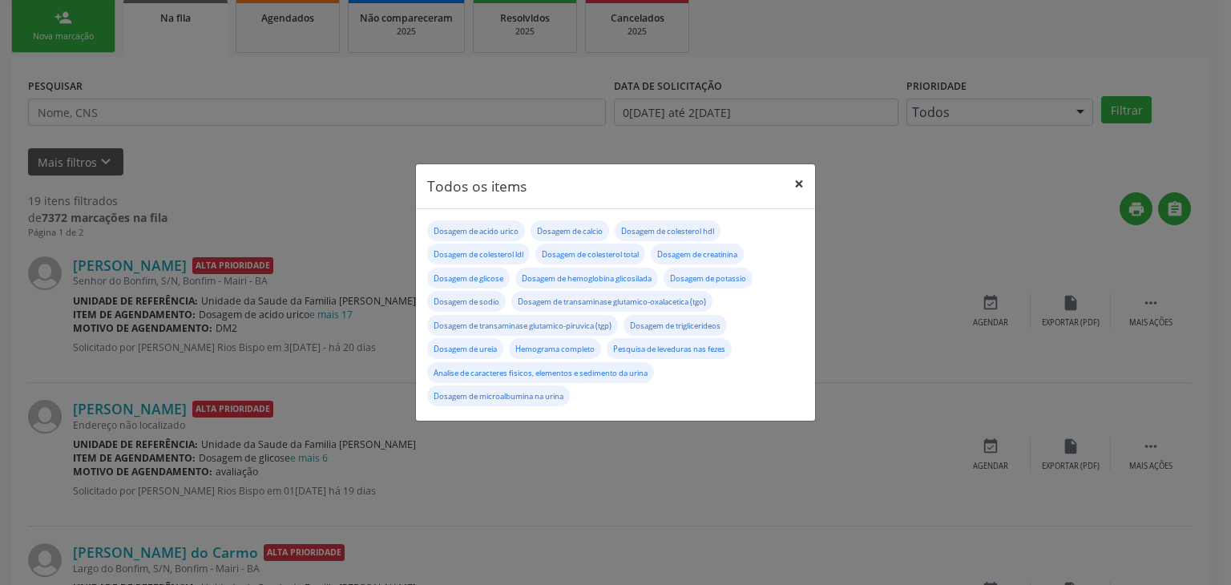
click at [790, 188] on button "×" at bounding box center [799, 183] width 32 height 39
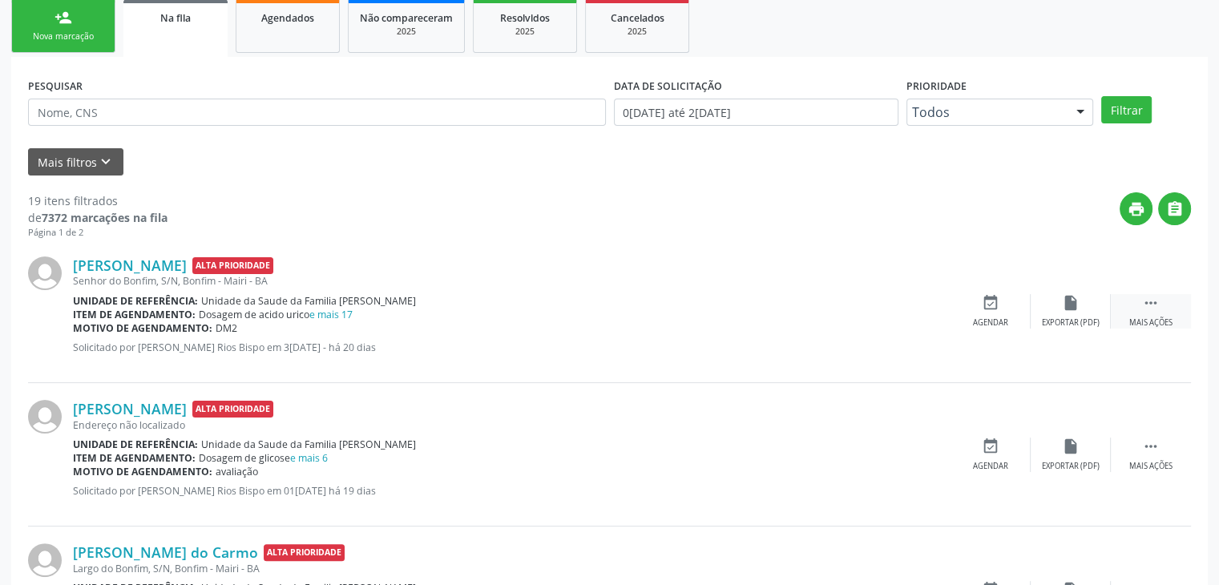
click at [1152, 313] on div " Mais ações" at bounding box center [1151, 311] width 80 height 34
click at [1054, 315] on div "edit Editar" at bounding box center [1071, 311] width 80 height 34
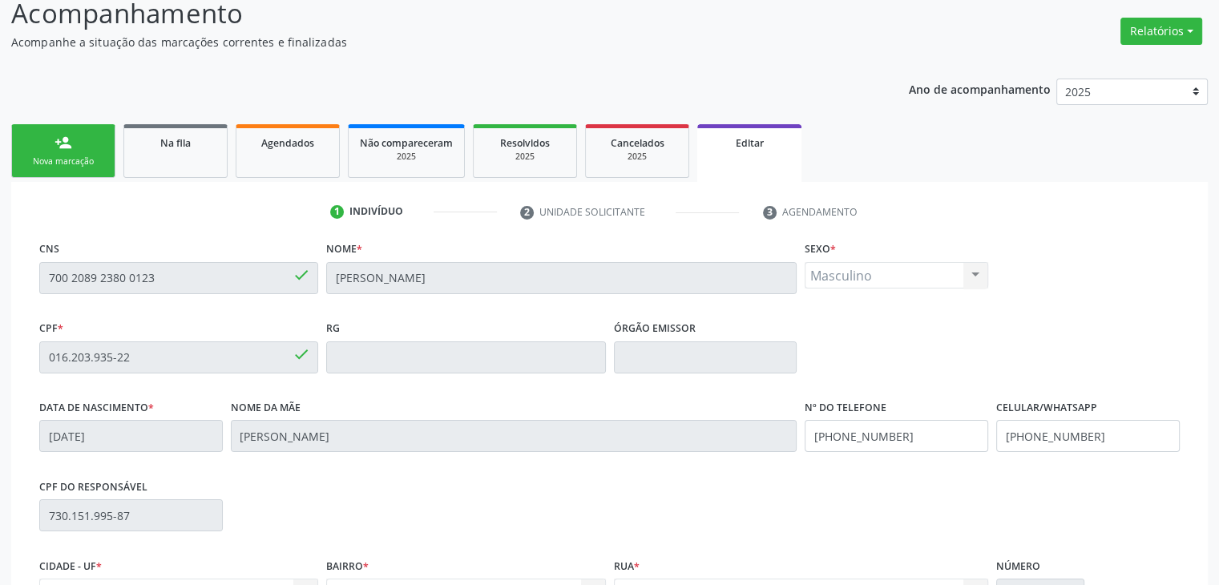
scroll to position [305, 0]
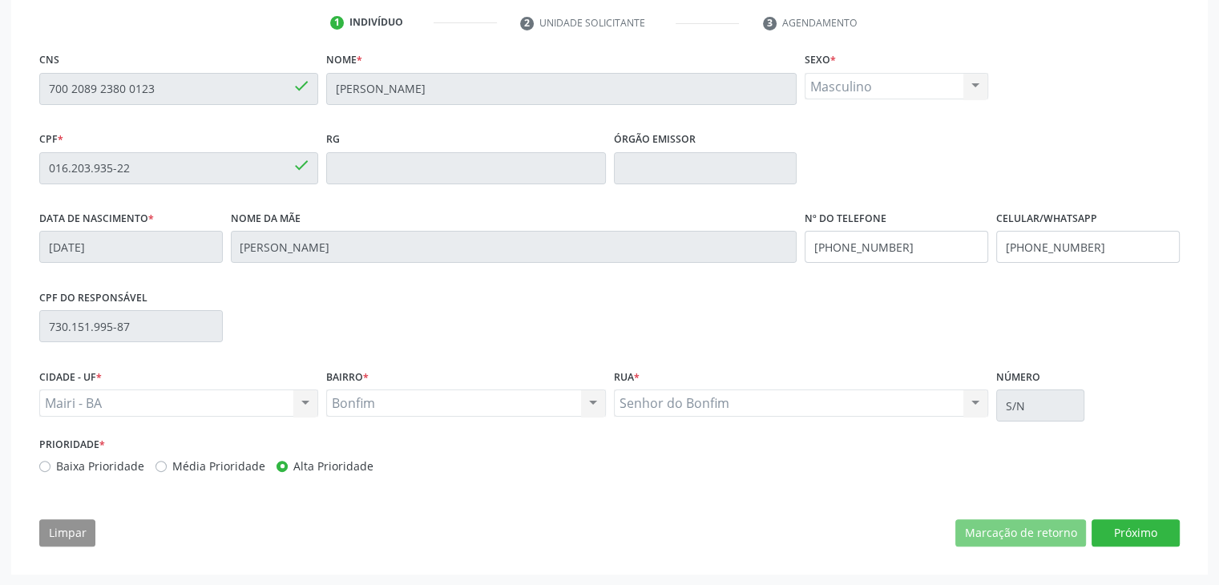
click at [1139, 546] on div "CNS 700 2089 2380 0123 done Nome * [PERSON_NAME] * Masculino Masculino Feminino…" at bounding box center [609, 303] width 1163 height 510
click at [1135, 534] on button "Próximo" at bounding box center [1135, 532] width 88 height 27
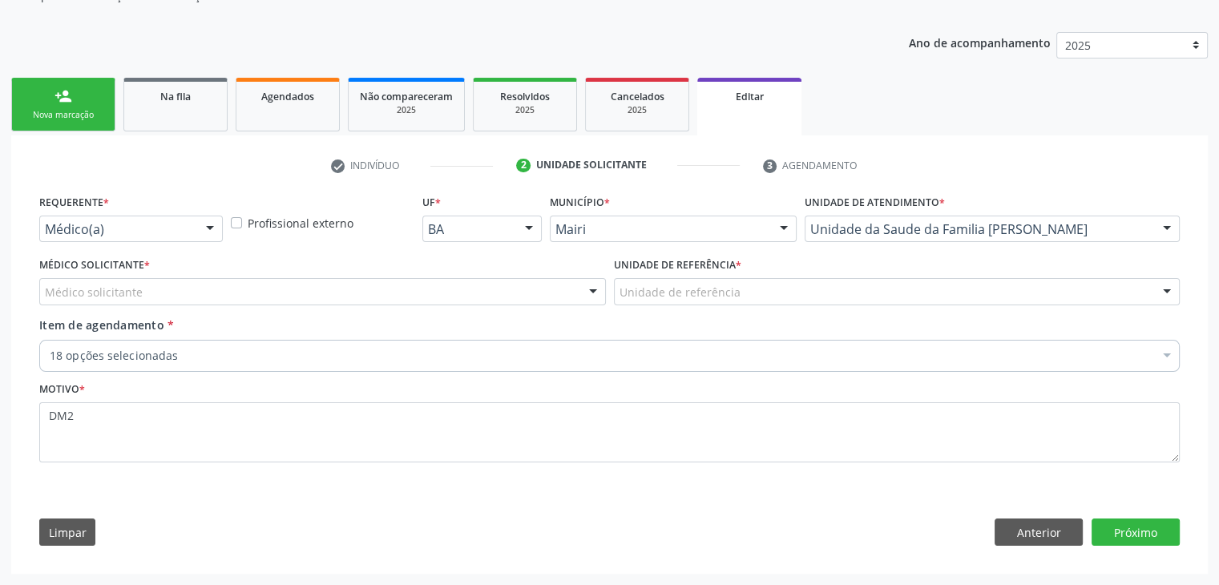
scroll to position [160, 0]
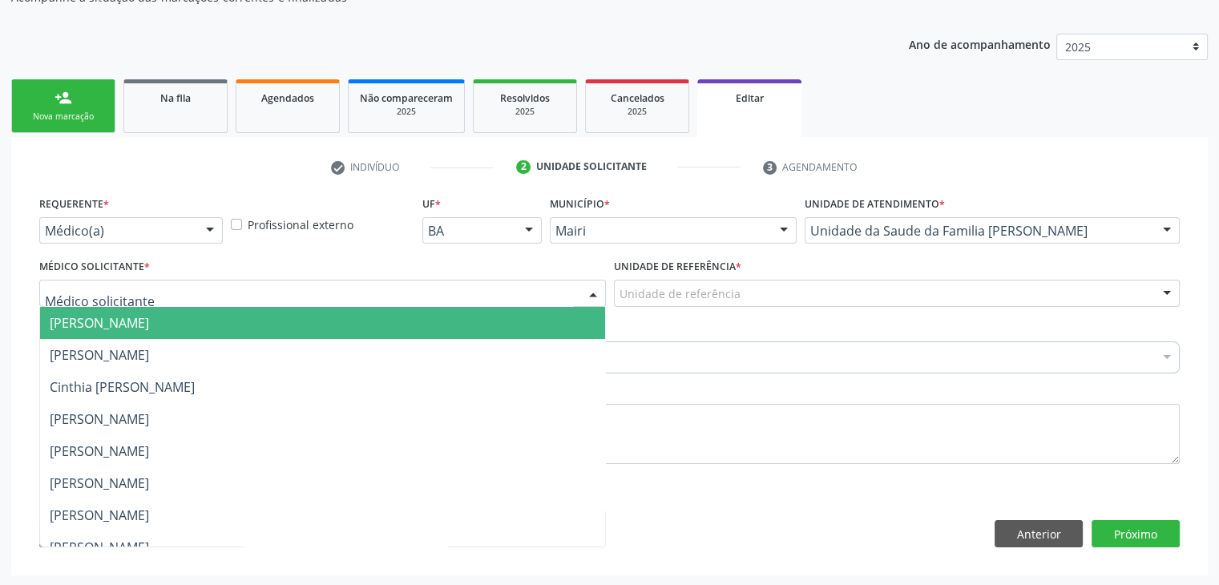
click at [364, 288] on div at bounding box center [322, 293] width 567 height 27
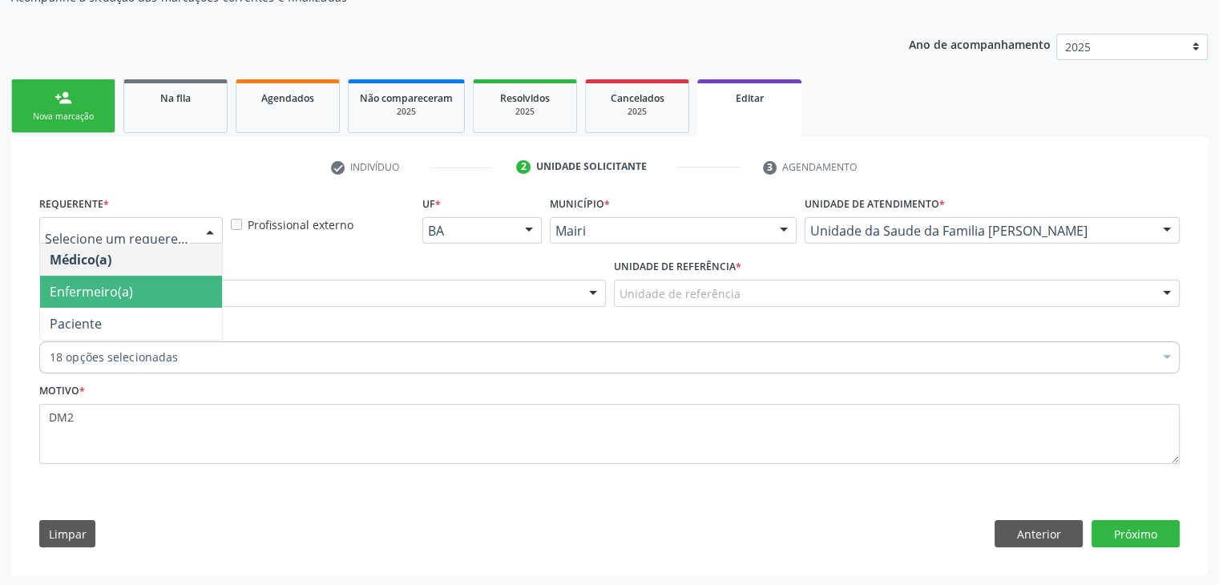
click at [118, 292] on span "Enfermeiro(a)" at bounding box center [91, 292] width 83 height 18
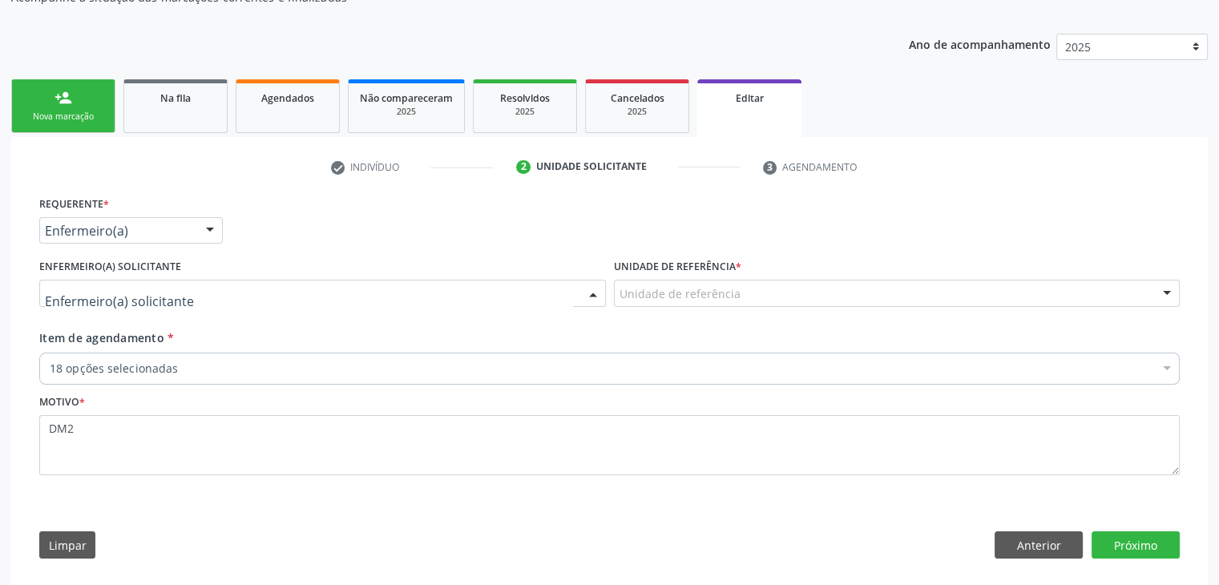
click at [175, 305] on div "[PERSON_NAME] [PERSON_NAME] [PERSON_NAME] [PERSON_NAME] Jordenia [PERSON_NAME] …" at bounding box center [322, 293] width 567 height 27
click at [175, 307] on span "[PERSON_NAME]" at bounding box center [322, 323] width 565 height 32
click at [177, 303] on div "[PERSON_NAME]" at bounding box center [322, 293] width 567 height 27
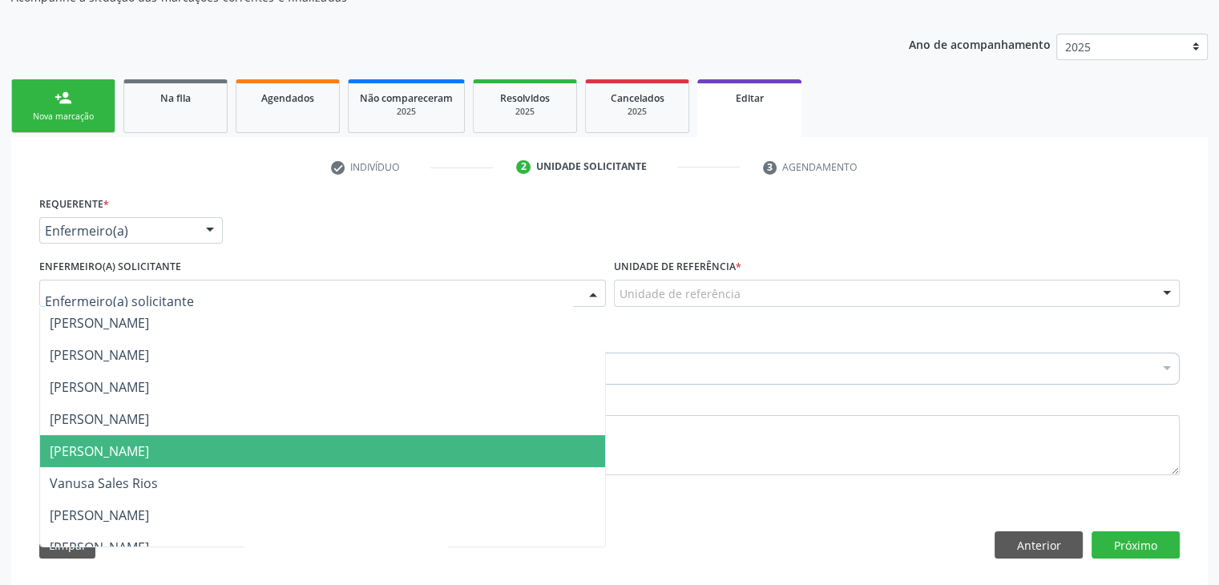
click at [119, 459] on span "[PERSON_NAME]" at bounding box center [322, 451] width 565 height 32
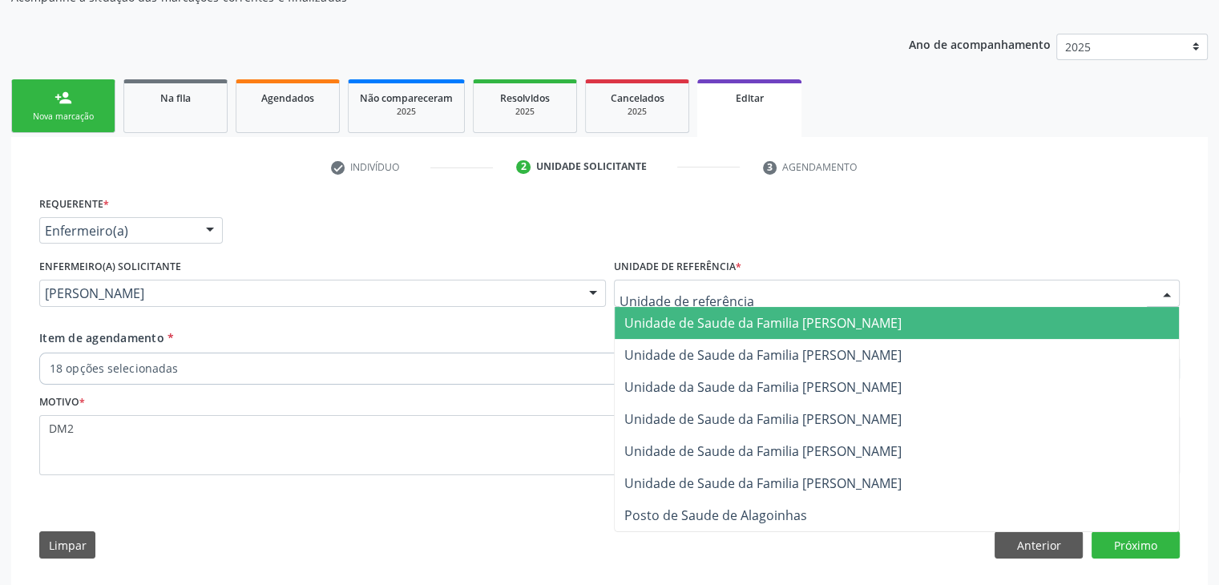
click at [769, 304] on div at bounding box center [897, 293] width 567 height 27
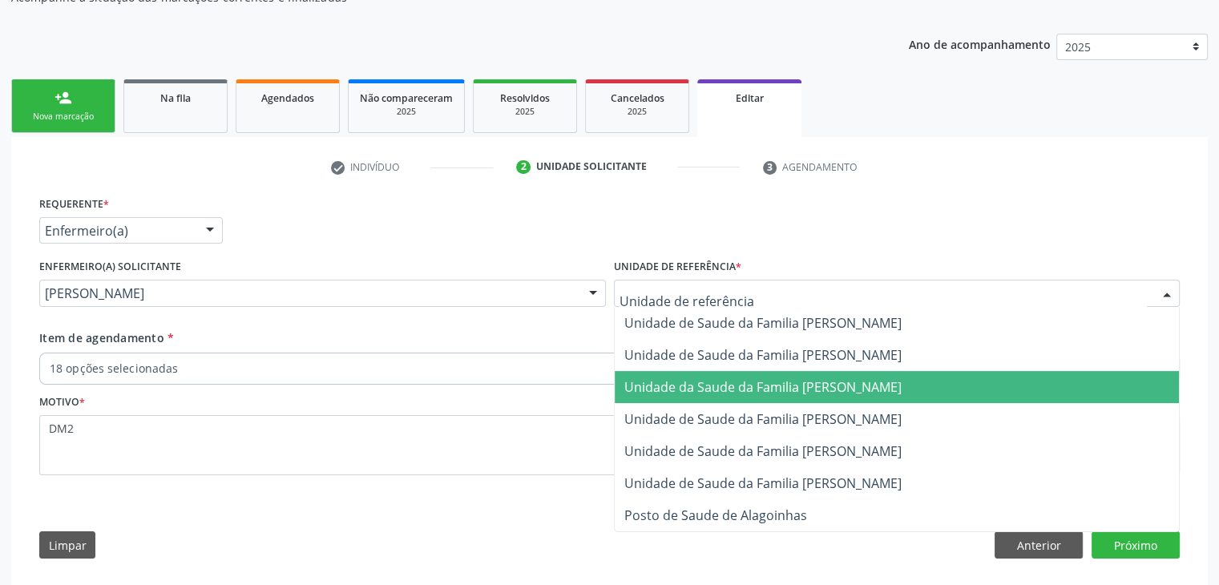
click at [810, 385] on span "Unidade da Saude da Familia [PERSON_NAME]" at bounding box center [762, 387] width 277 height 18
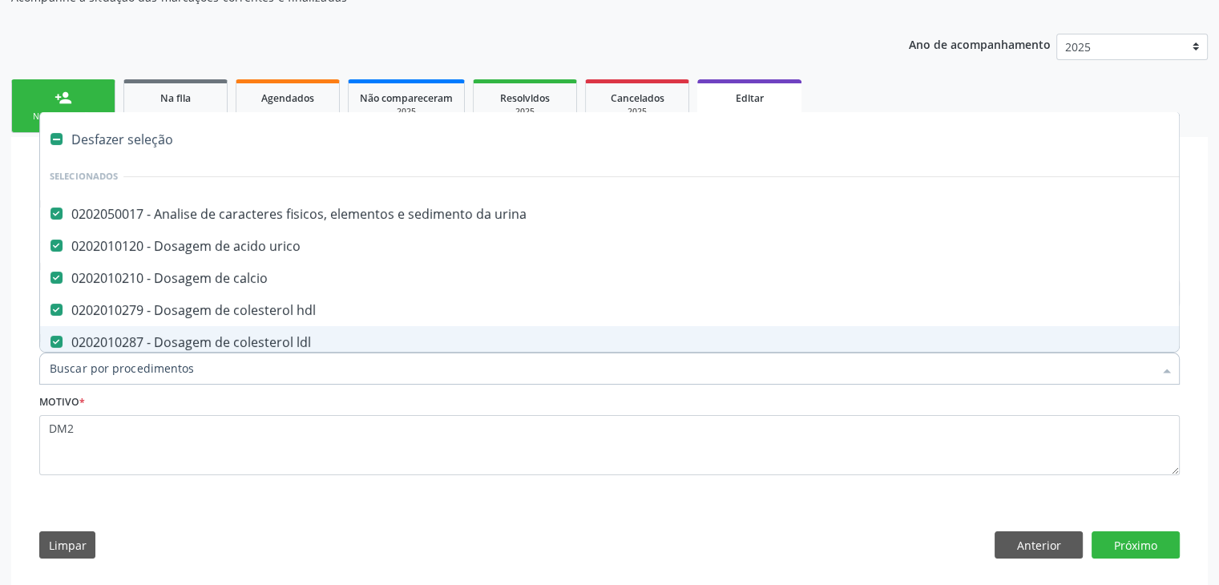
click at [127, 139] on div "Desfazer seleção" at bounding box center [666, 139] width 1252 height 32
checkbox urina "false"
checkbox urico "false"
checkbox calcio "false"
checkbox hdl "false"
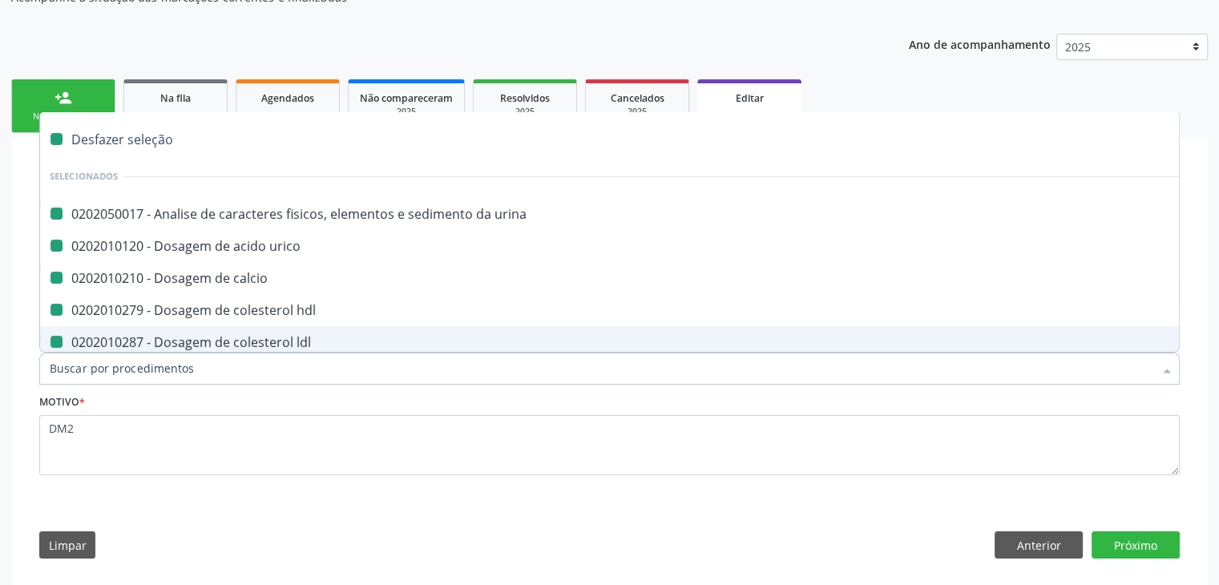
checkbox ldl "false"
checkbox total "false"
checkbox creatinina "false"
checkbox glicose "false"
checkbox glicosilada "false"
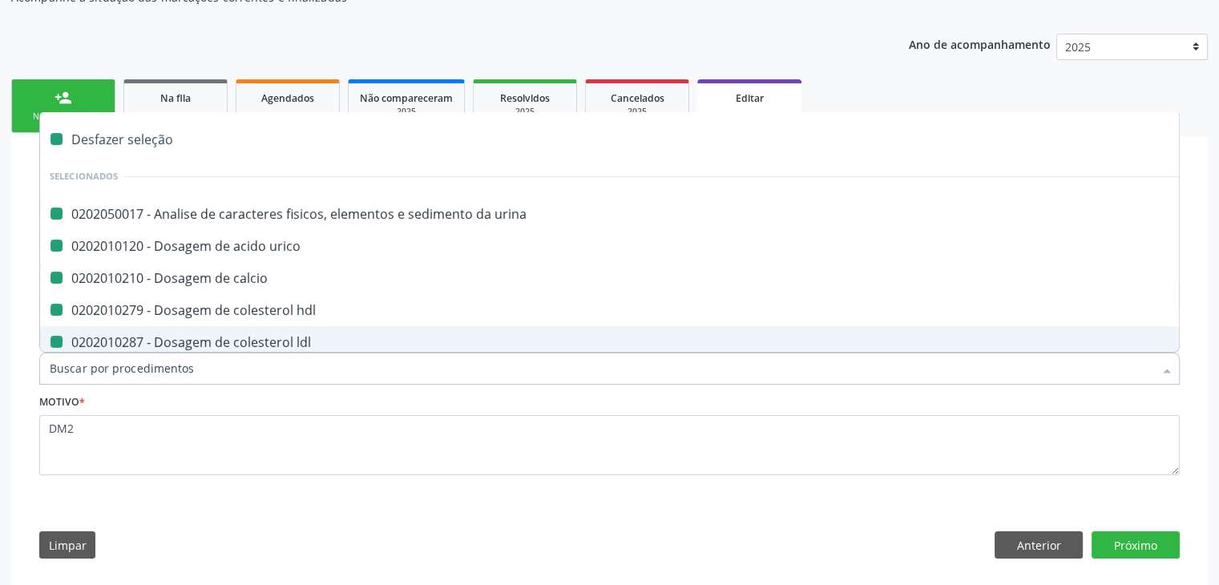
checkbox urina "false"
checkbox potassio "false"
checkbox sodio "false"
checkbox \(tgo\) "false"
checkbox \(tgp\) "false"
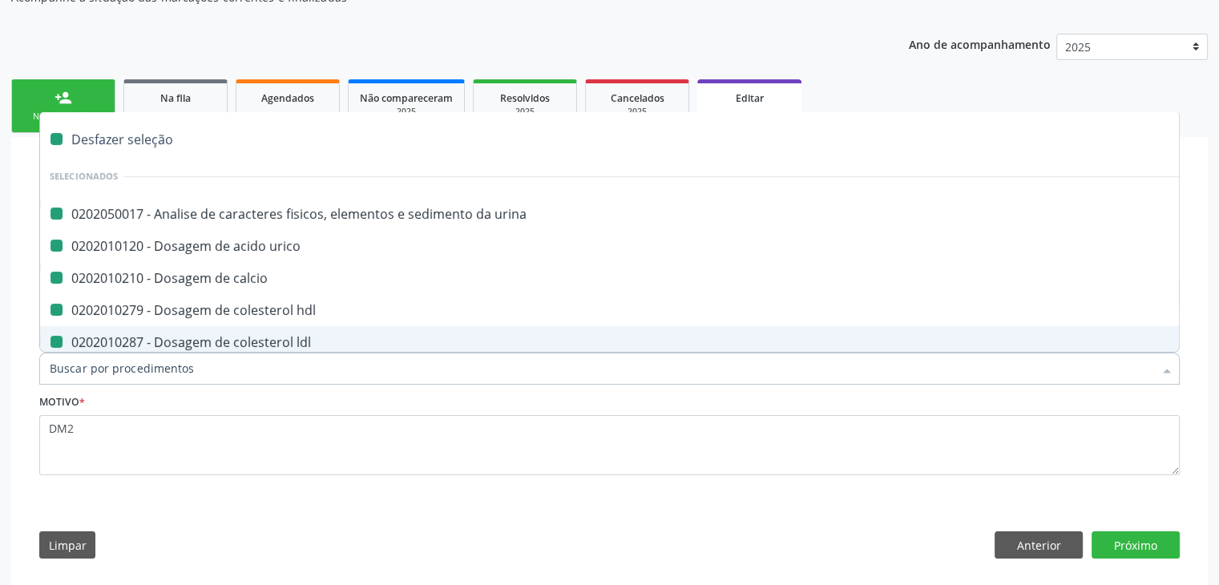
checkbox triglicerideos "false"
checkbox ureia "false"
checkbox completo "false"
checkbox fezes "false"
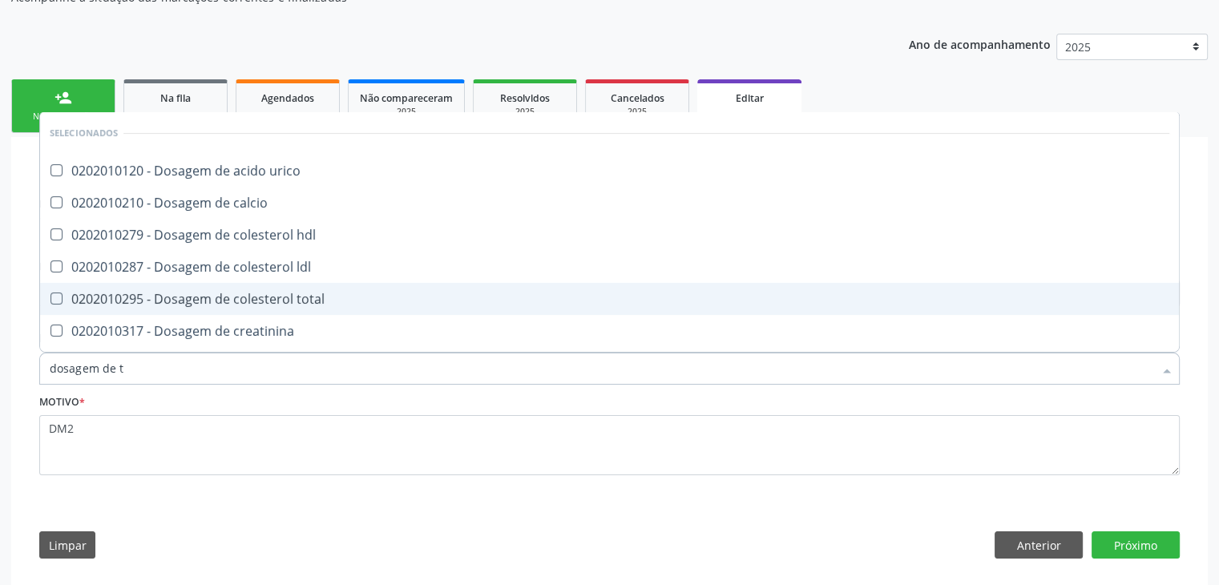
type input "dosagem de ts"
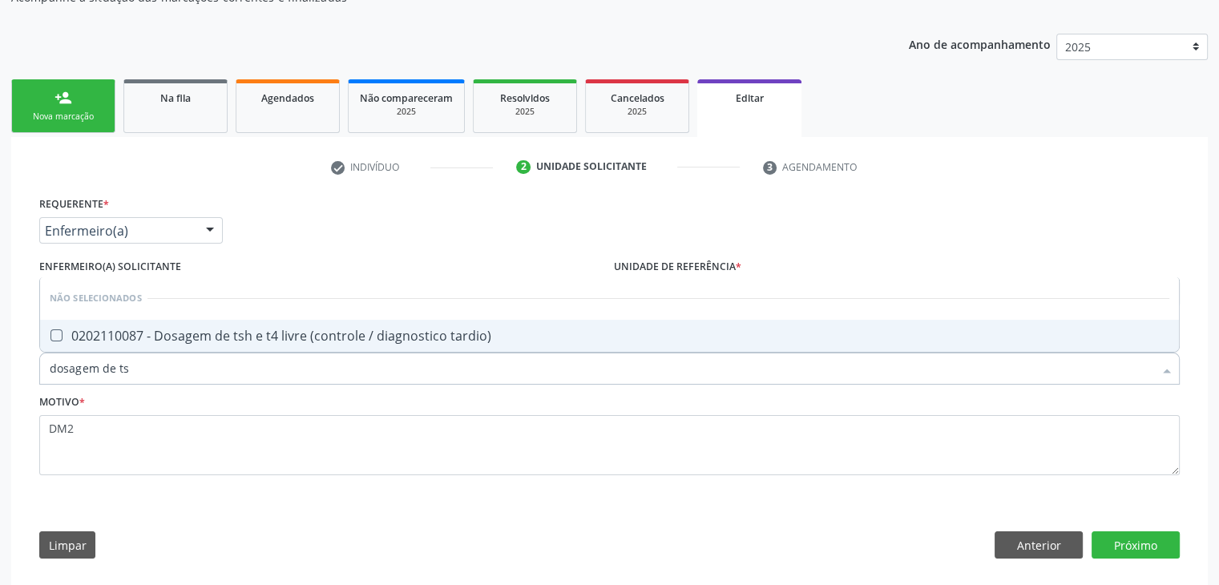
click at [268, 337] on div "0202110087 - Dosagem de tsh e t4 livre (controle / diagnostico tardio)" at bounding box center [609, 335] width 1119 height 13
checkbox tardio\) "true"
click at [1137, 542] on button "Próximo" at bounding box center [1135, 544] width 88 height 27
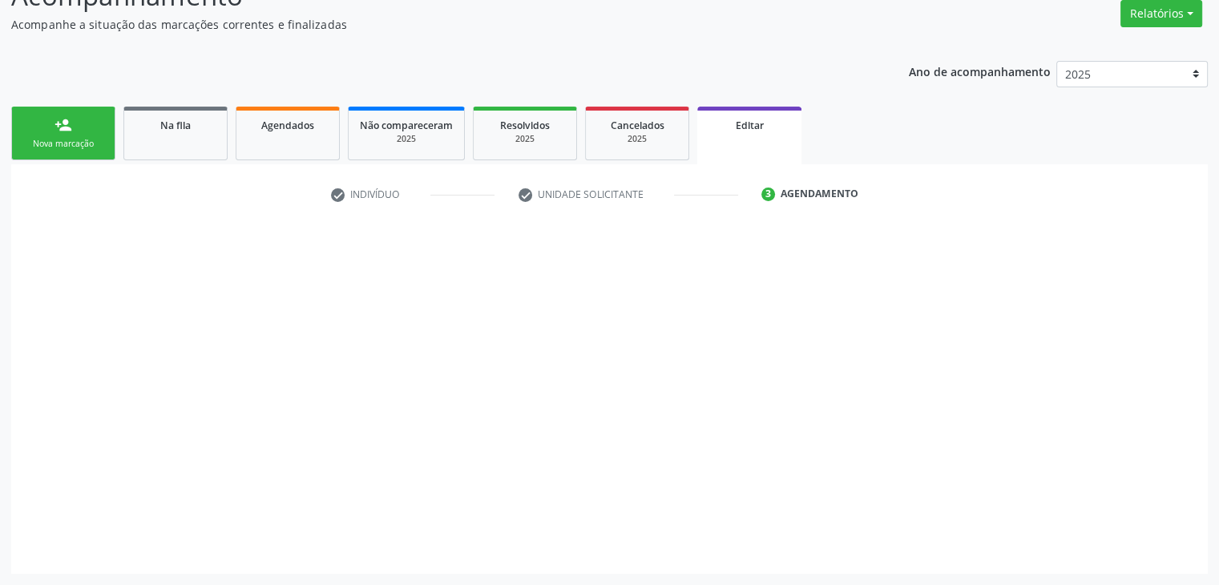
scroll to position [132, 0]
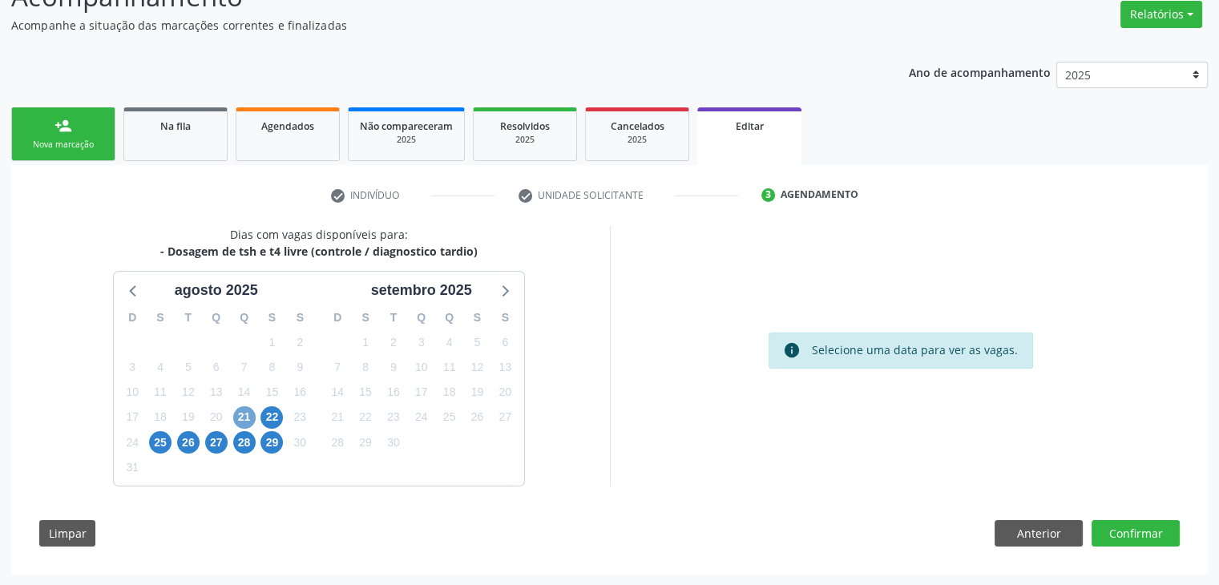
click at [251, 415] on span "21" at bounding box center [244, 417] width 22 height 22
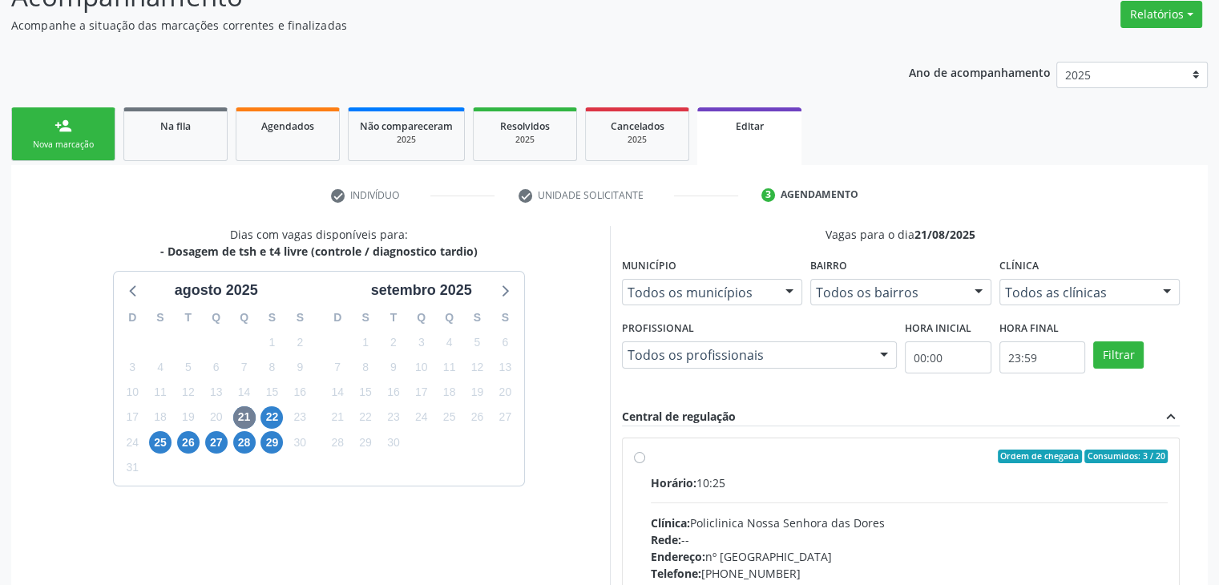
click at [950, 528] on div "Clínica: Policlinica Nossa Senhora das Dores" at bounding box center [910, 522] width 518 height 17
click at [645, 464] on input "Ordem de chegada Consumidos: 3 / 20 Horário: 10:25 Clínica: Policlinica Nossa S…" at bounding box center [639, 457] width 11 height 14
radio input "true"
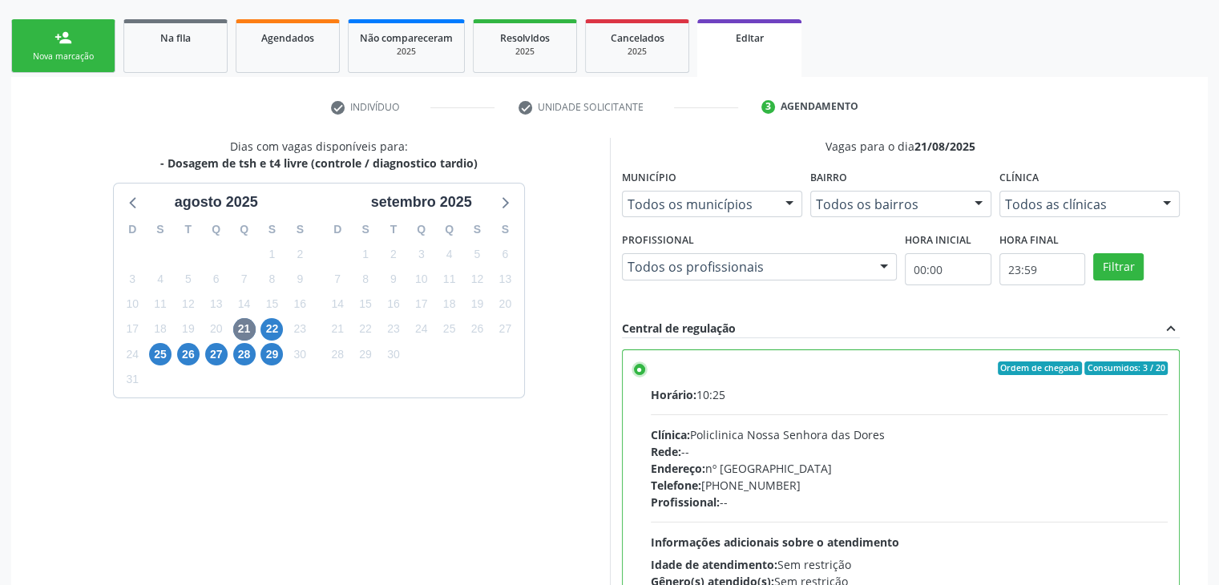
scroll to position [393, 0]
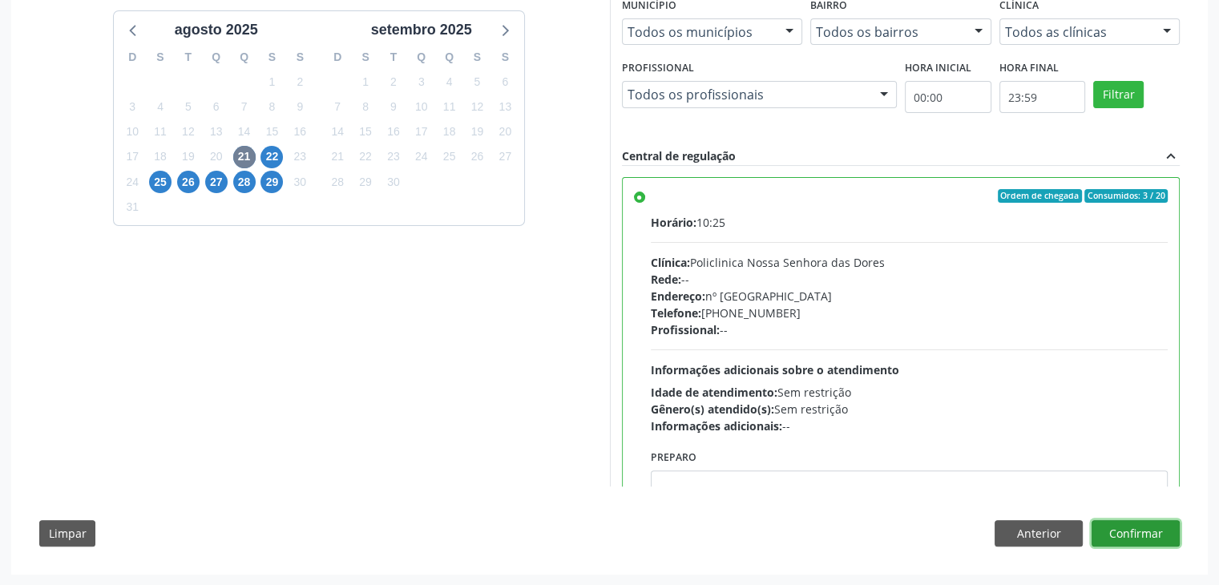
click at [1111, 520] on button "Confirmar" at bounding box center [1135, 533] width 88 height 27
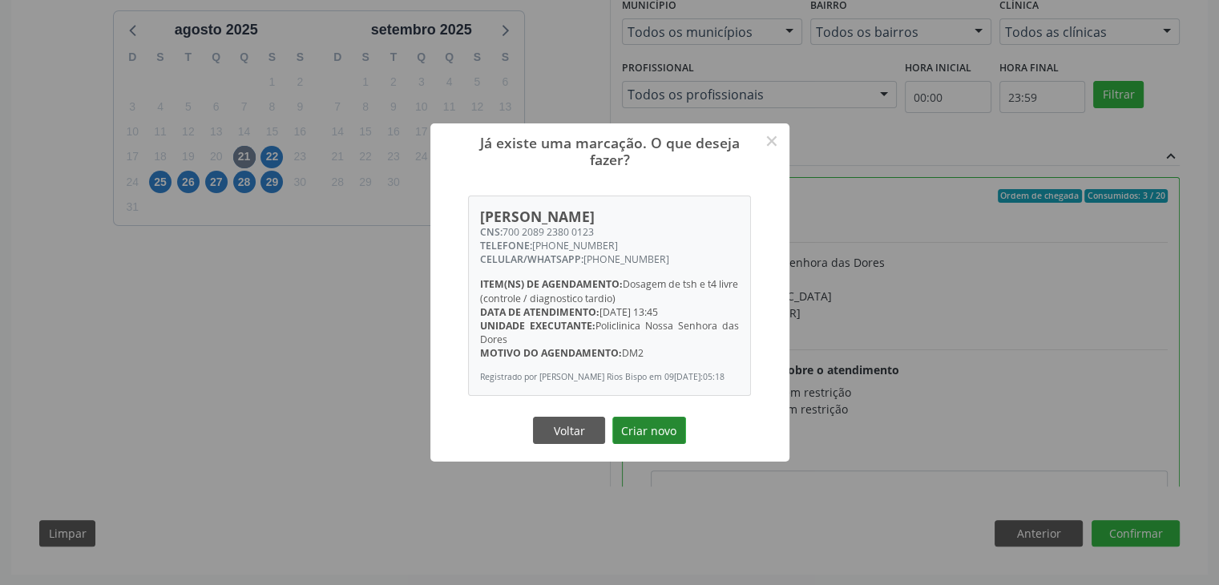
click at [655, 434] on button "Criar novo" at bounding box center [649, 430] width 74 height 27
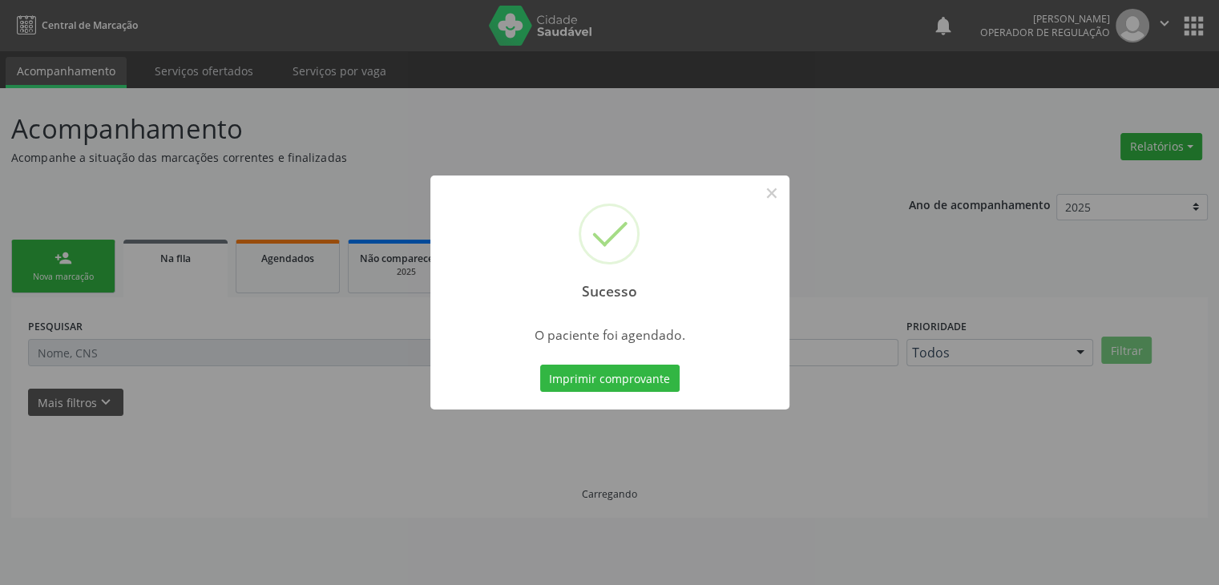
scroll to position [0, 0]
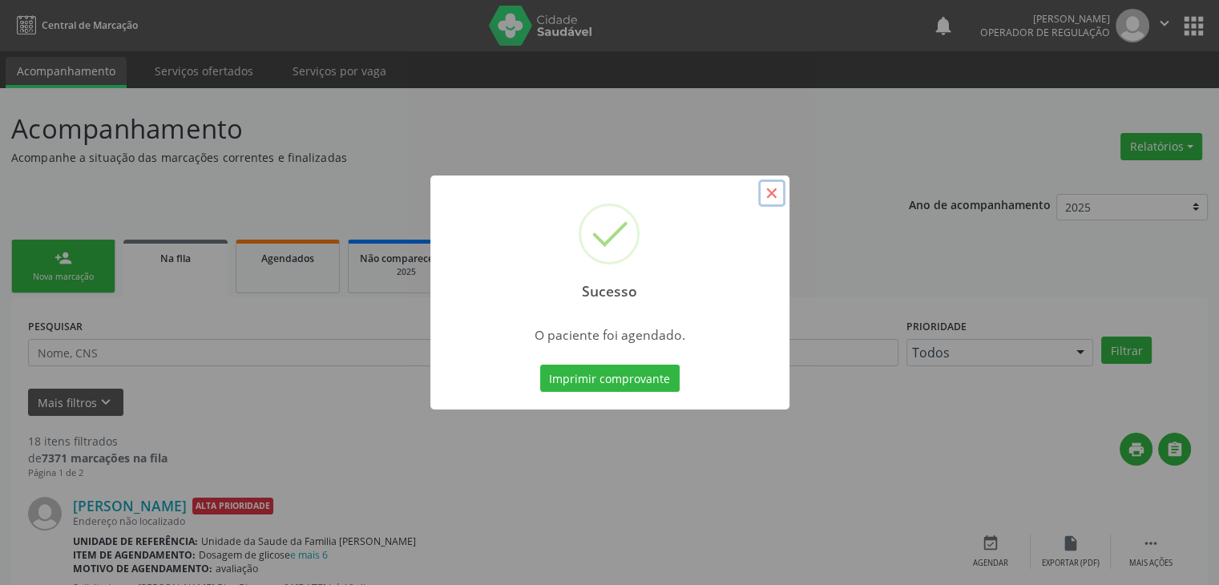
click at [769, 196] on button "×" at bounding box center [771, 192] width 27 height 27
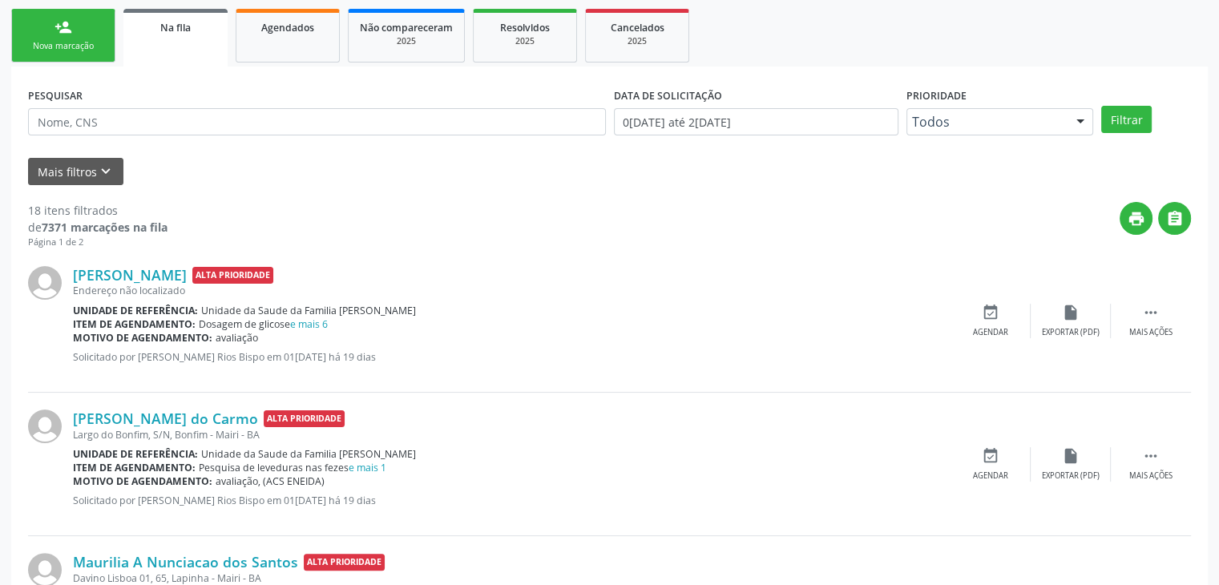
scroll to position [240, 0]
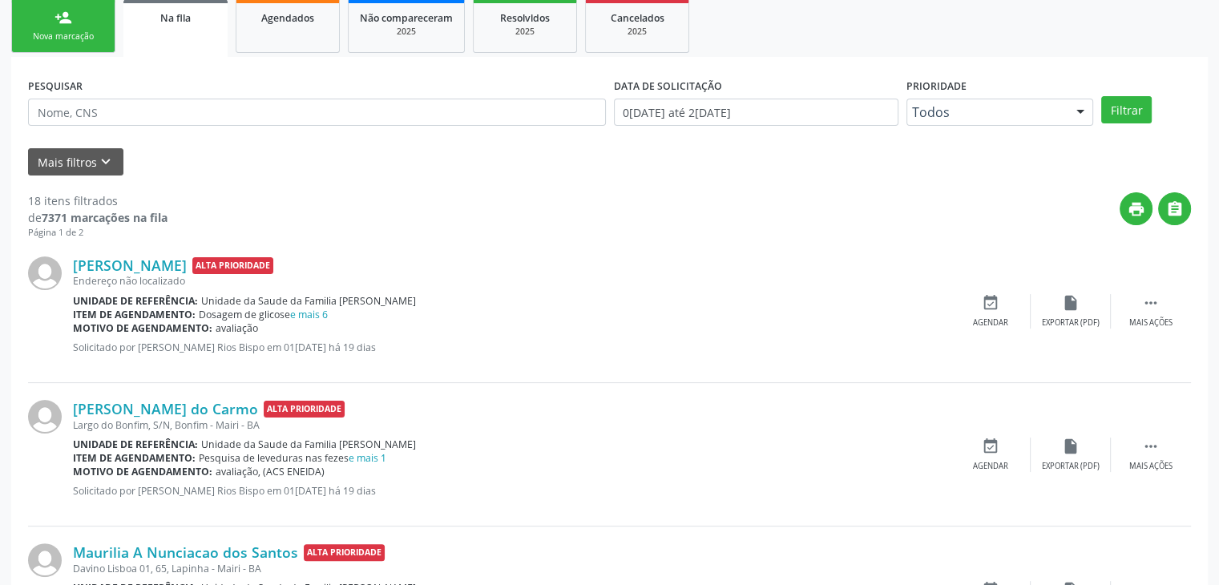
click at [315, 321] on div "Motivo de agendamento: avaliação" at bounding box center [511, 328] width 877 height 14
click at [315, 320] on div "Dosagem de glicose e mais 6" at bounding box center [263, 315] width 129 height 14
click at [320, 317] on link "e mais 6" at bounding box center [309, 315] width 38 height 14
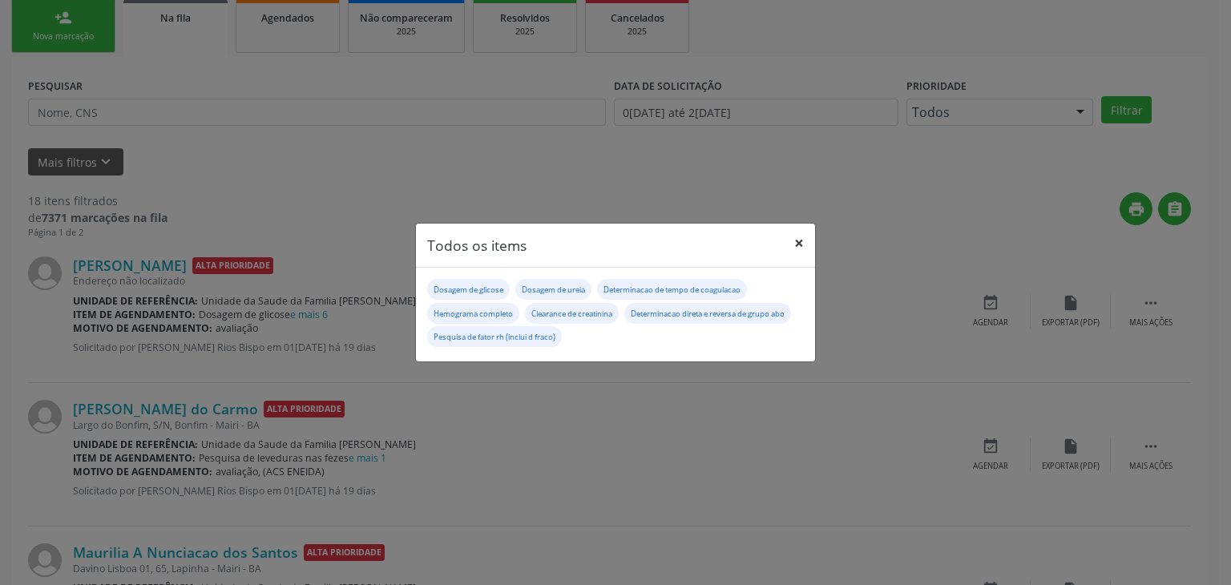
click at [802, 241] on button "×" at bounding box center [799, 243] width 32 height 39
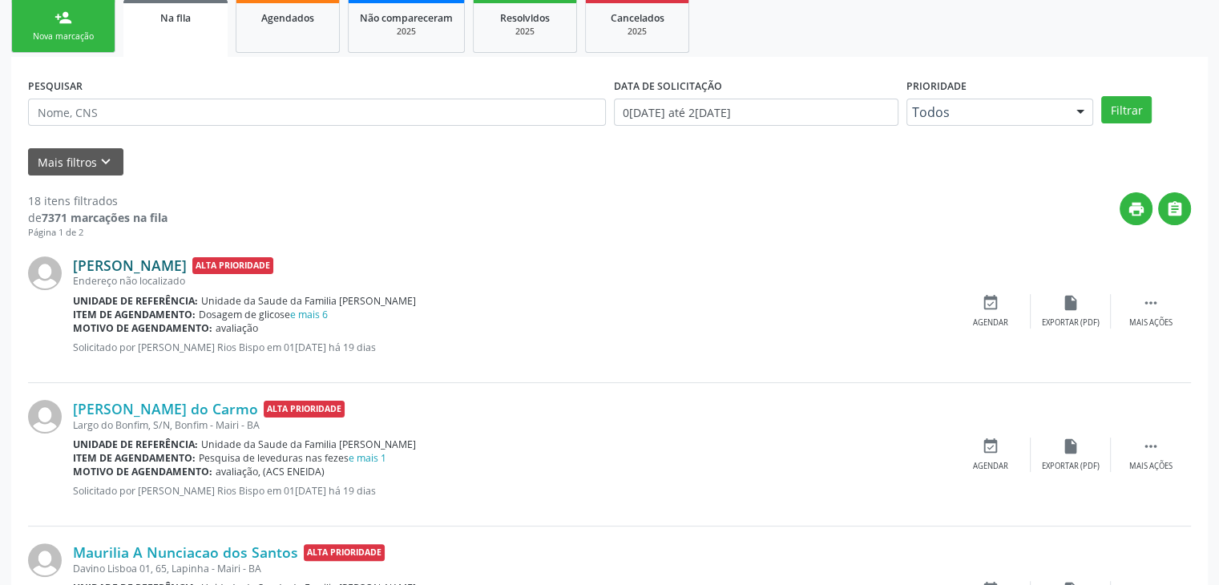
click at [187, 269] on link "[PERSON_NAME]" at bounding box center [130, 265] width 114 height 18
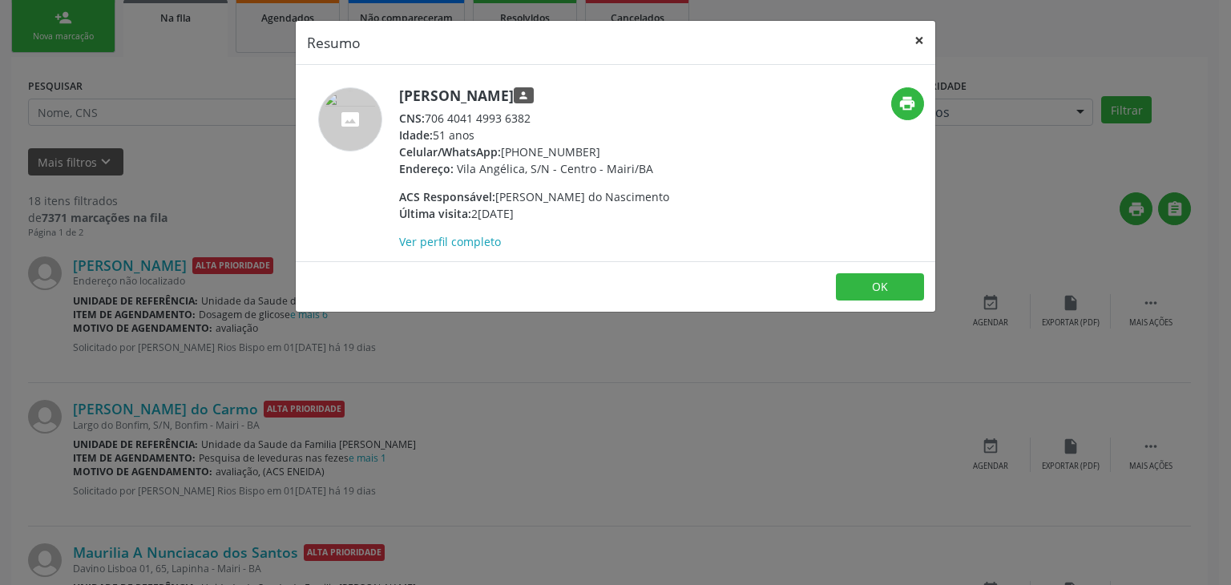
click at [912, 30] on button "×" at bounding box center [919, 40] width 32 height 39
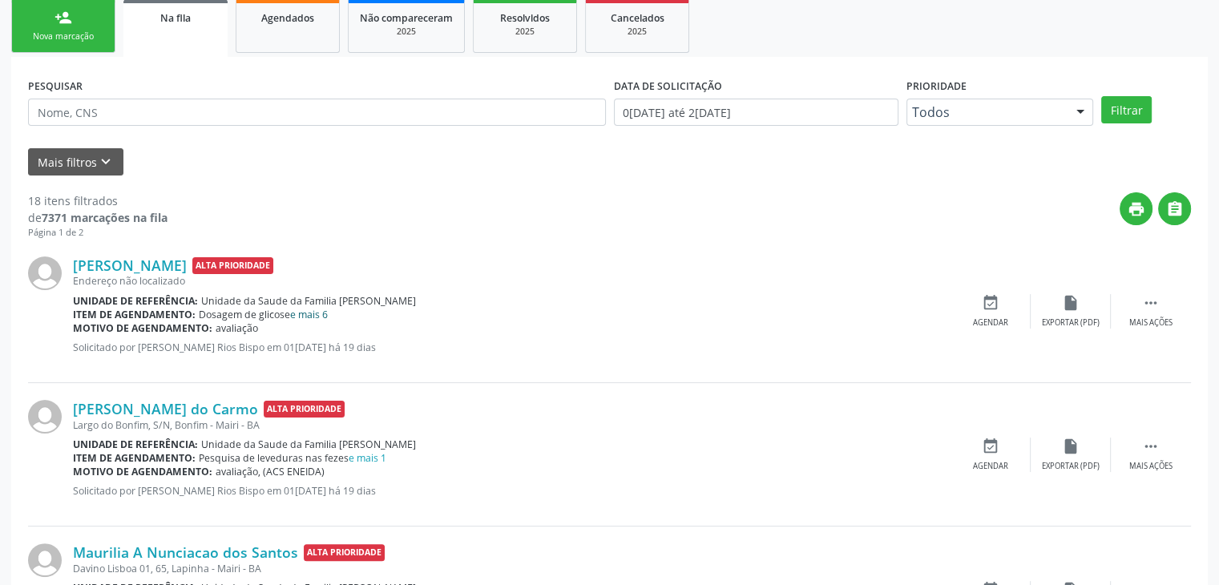
click at [314, 318] on link "e mais 6" at bounding box center [309, 315] width 38 height 14
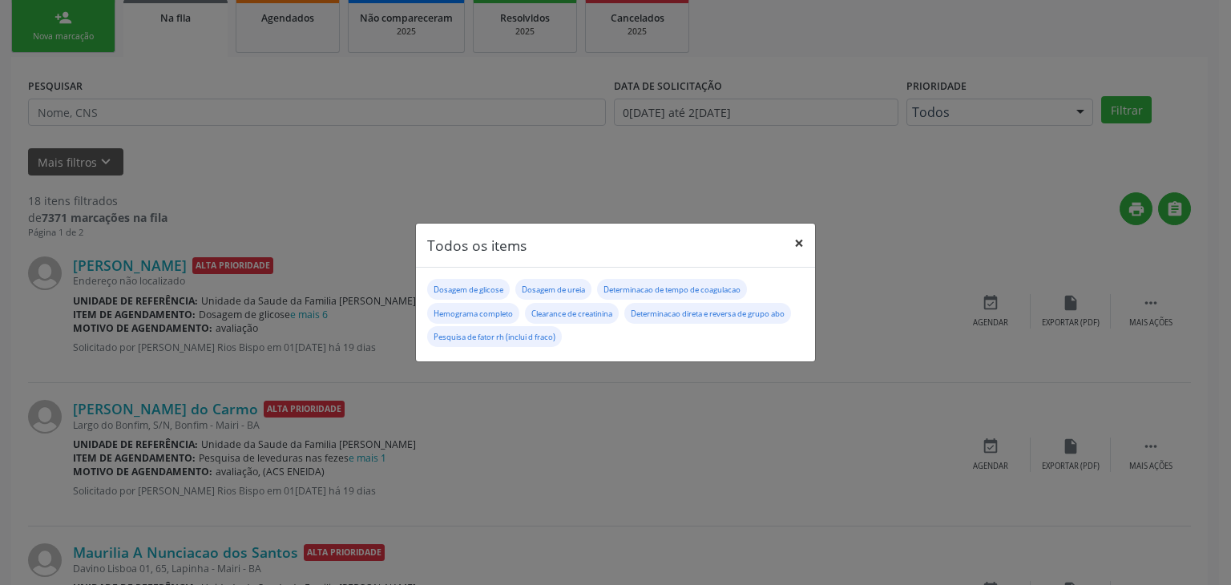
click at [797, 245] on button "×" at bounding box center [799, 243] width 32 height 39
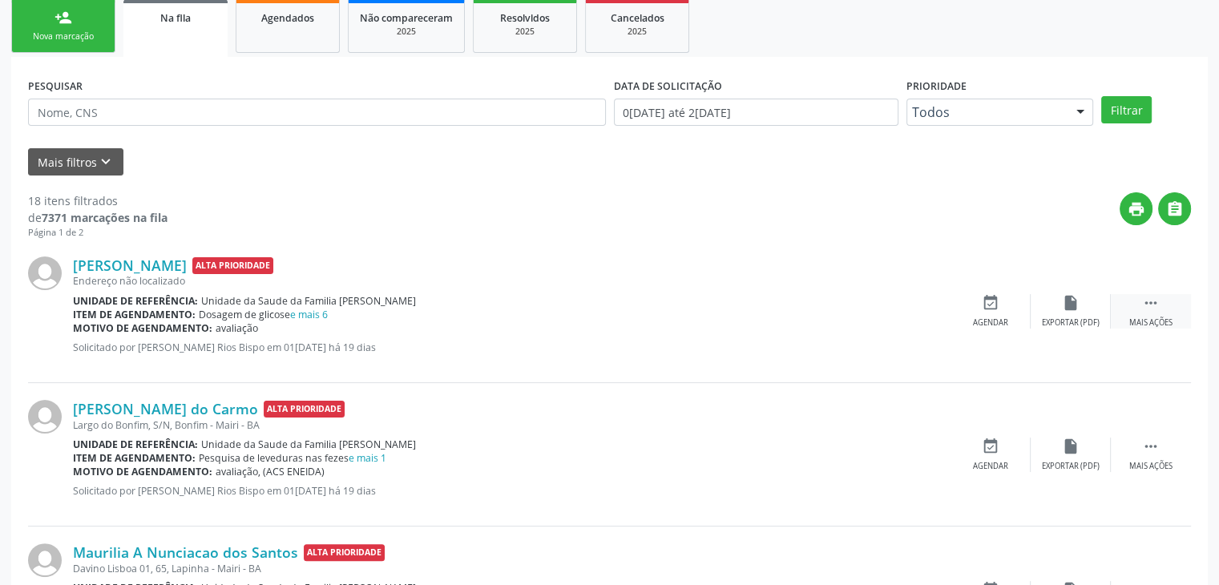
click at [1135, 301] on div " Mais ações" at bounding box center [1151, 311] width 80 height 34
click at [1086, 320] on div "edit Editar" at bounding box center [1071, 311] width 80 height 34
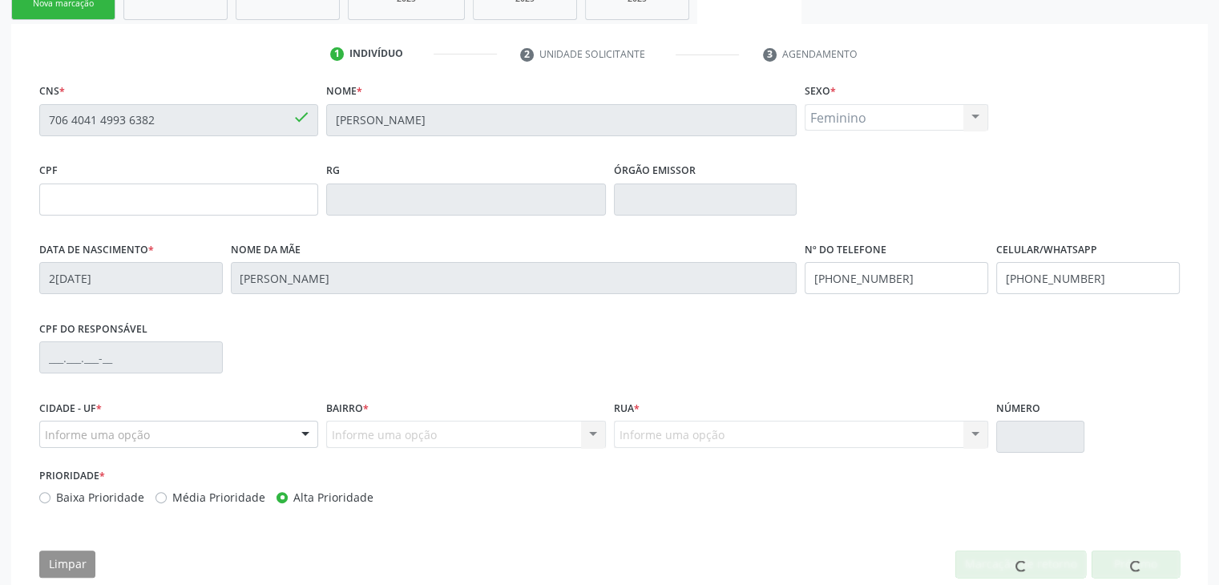
scroll to position [305, 0]
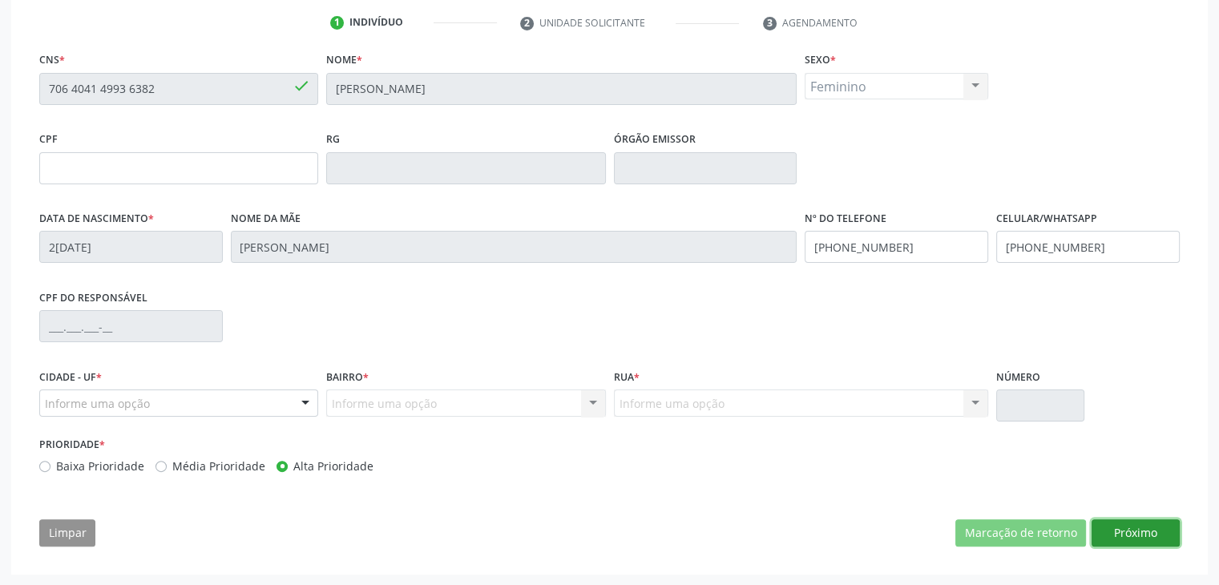
click at [1147, 529] on button "Próximo" at bounding box center [1135, 532] width 88 height 27
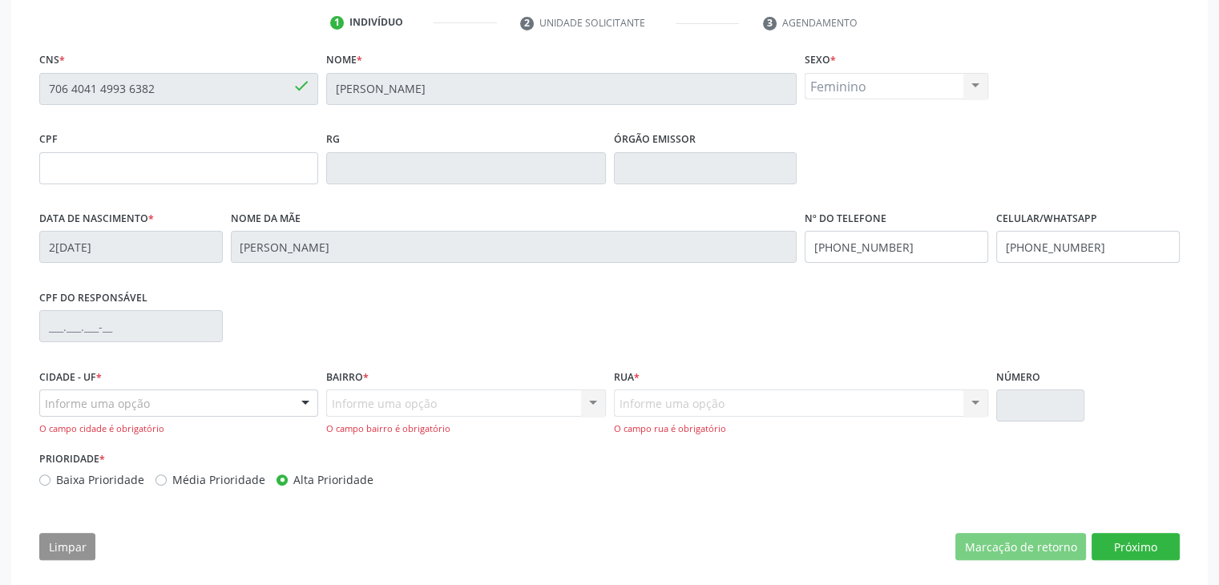
click at [260, 392] on div "Informe uma opção" at bounding box center [178, 402] width 279 height 27
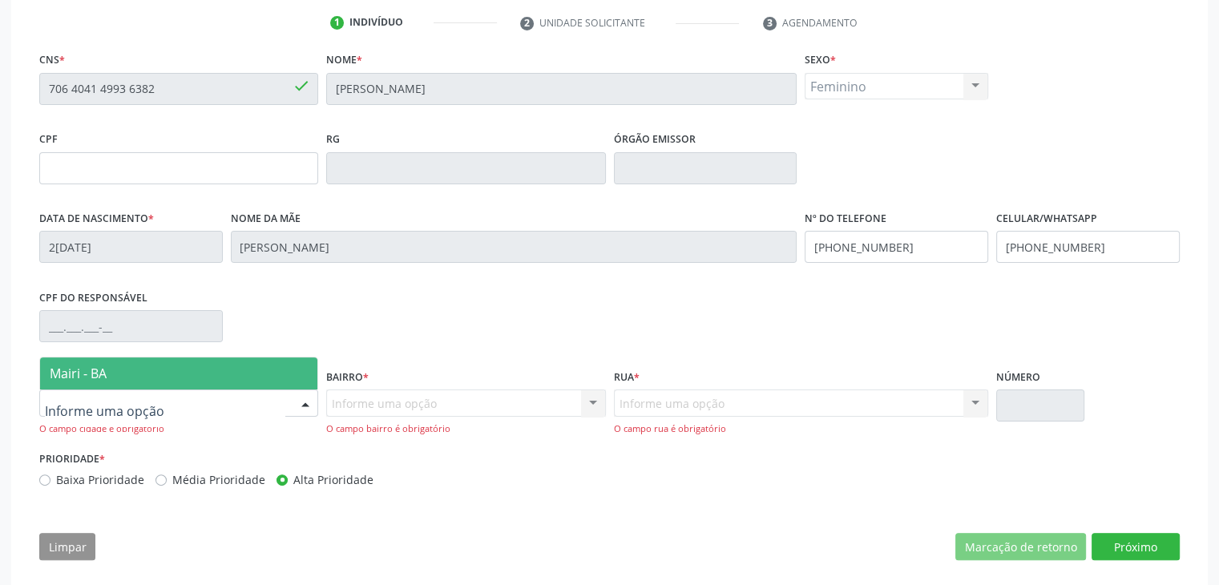
click at [171, 377] on span "Mairi - BA" at bounding box center [178, 373] width 277 height 32
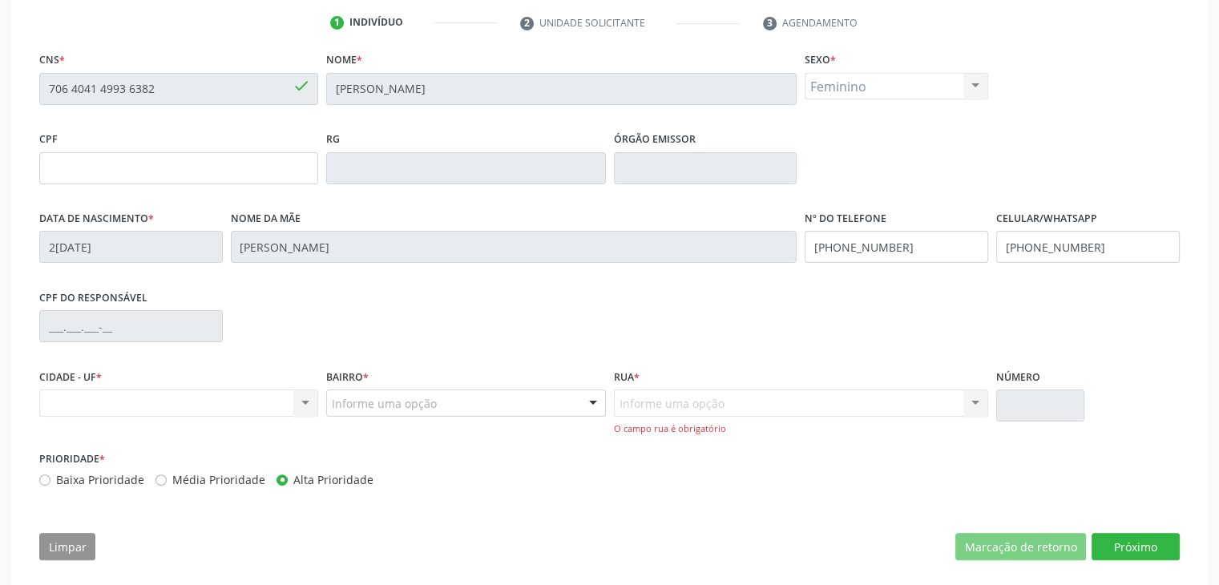
click at [445, 408] on div "Informe uma opção" at bounding box center [465, 402] width 279 height 27
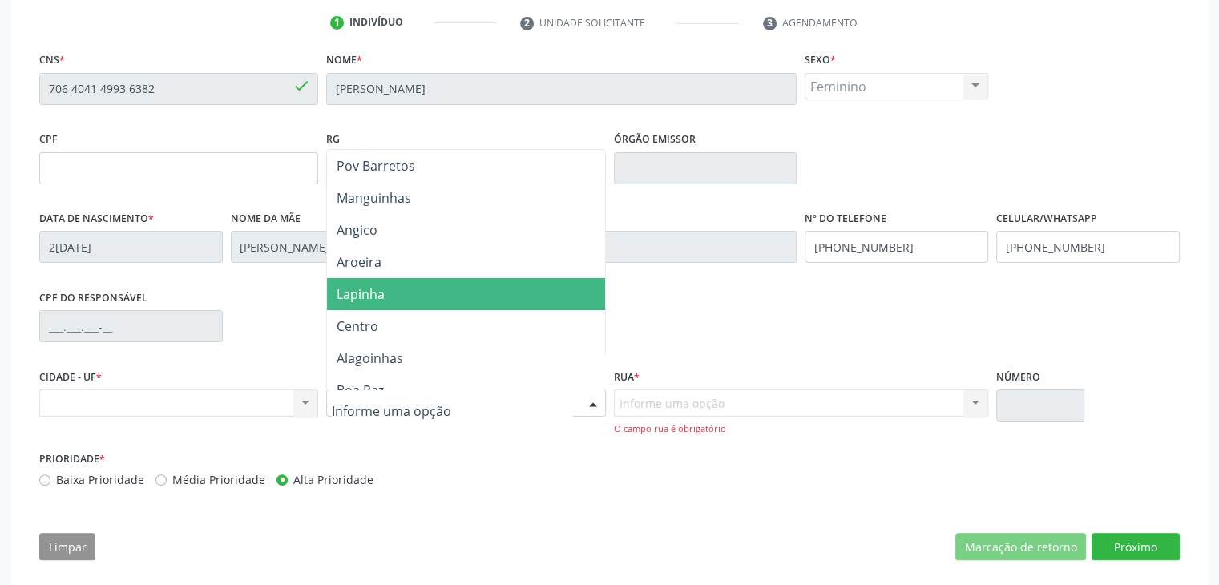
click at [401, 282] on span "Lapinha" at bounding box center [465, 294] width 277 height 32
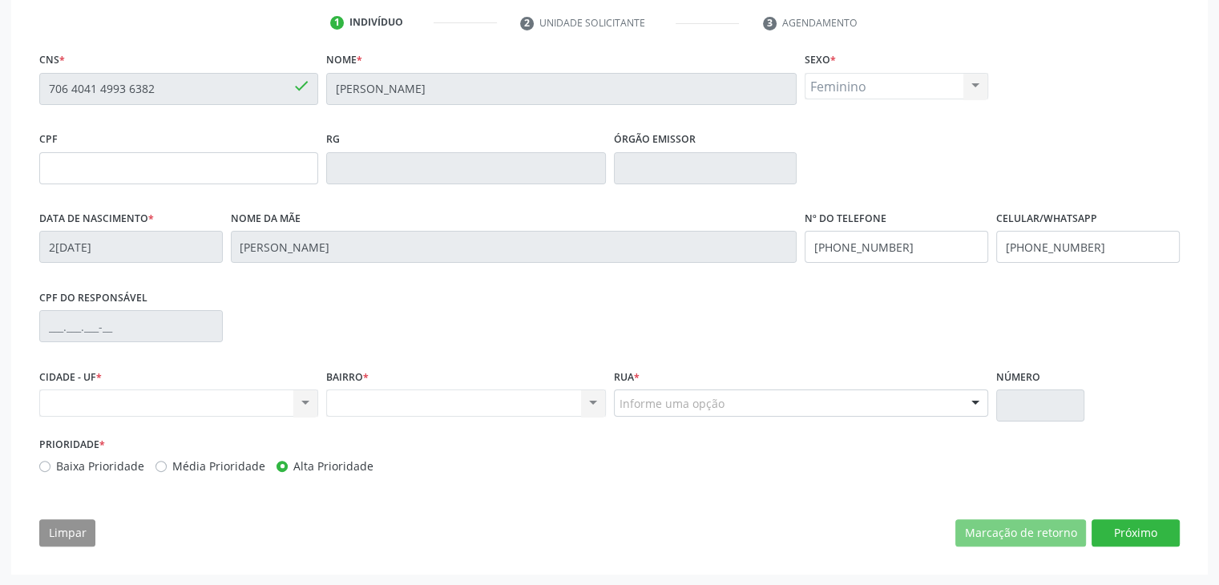
click at [727, 401] on div "Informe uma opção" at bounding box center [801, 402] width 375 height 27
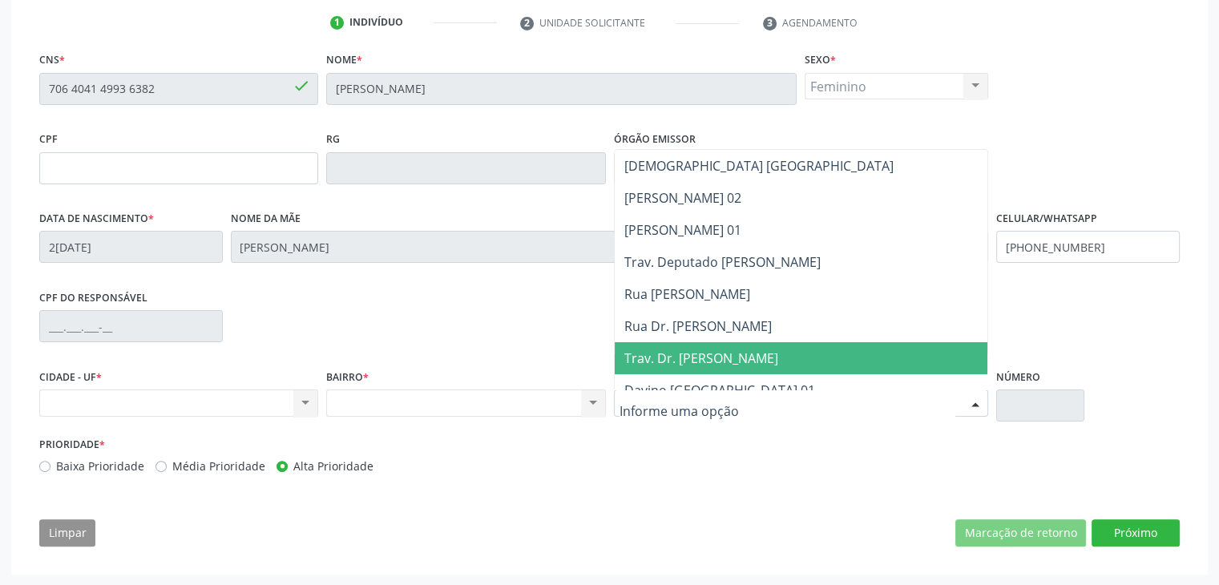
click at [732, 340] on span "Rua Dr. [PERSON_NAME]" at bounding box center [801, 326] width 373 height 32
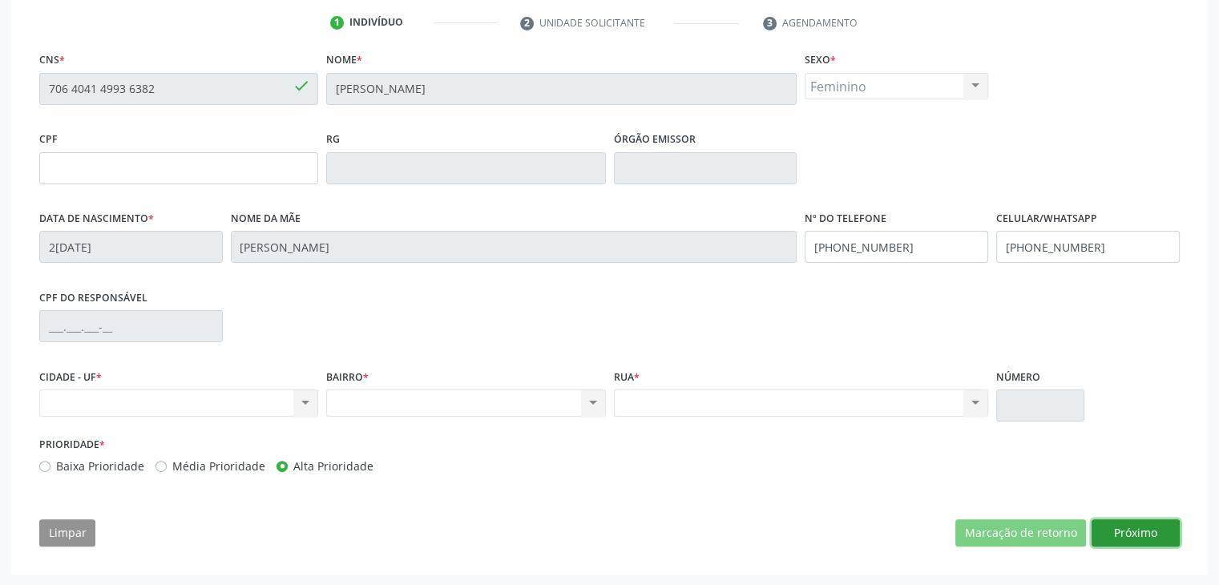
click at [1112, 522] on button "Próximo" at bounding box center [1135, 532] width 88 height 27
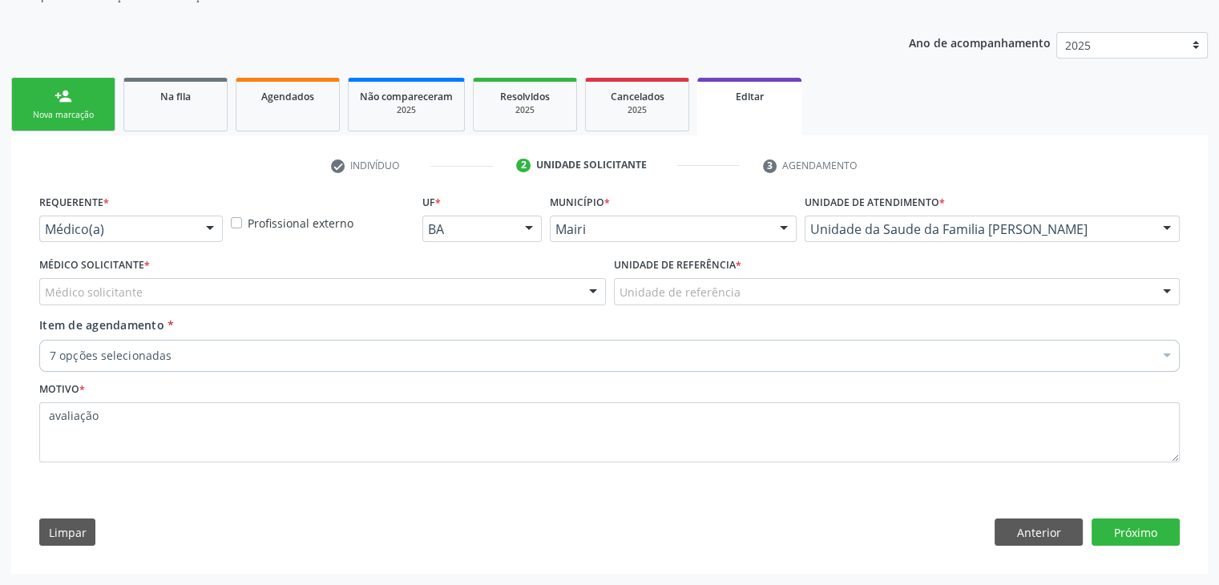
scroll to position [160, 0]
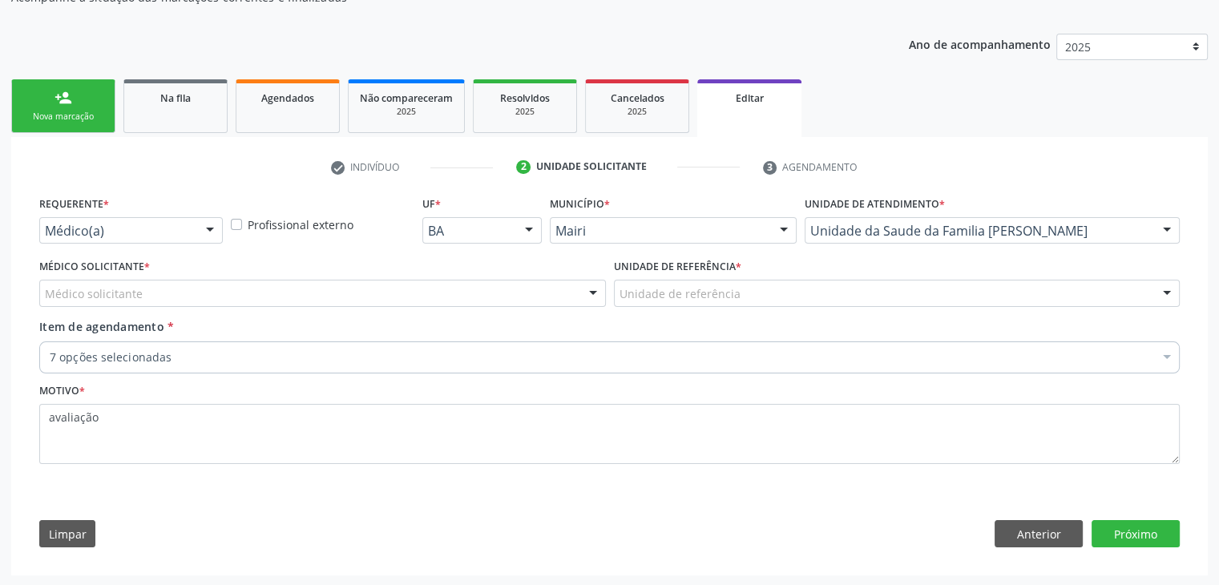
click at [319, 273] on div "Médico Solicitante * Médico solicitante [PERSON_NAME] [PERSON_NAME] [PERSON_NAM…" at bounding box center [322, 280] width 567 height 51
click at [183, 240] on div "Médico(a)" at bounding box center [131, 230] width 184 height 27
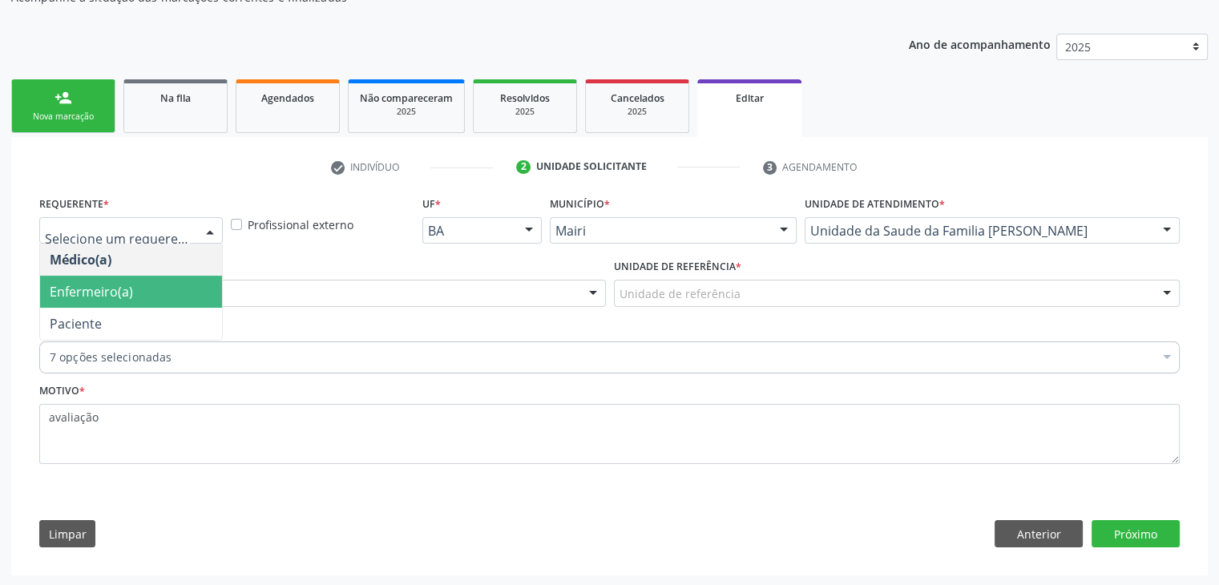
click at [167, 280] on span "Enfermeiro(a)" at bounding box center [131, 292] width 182 height 32
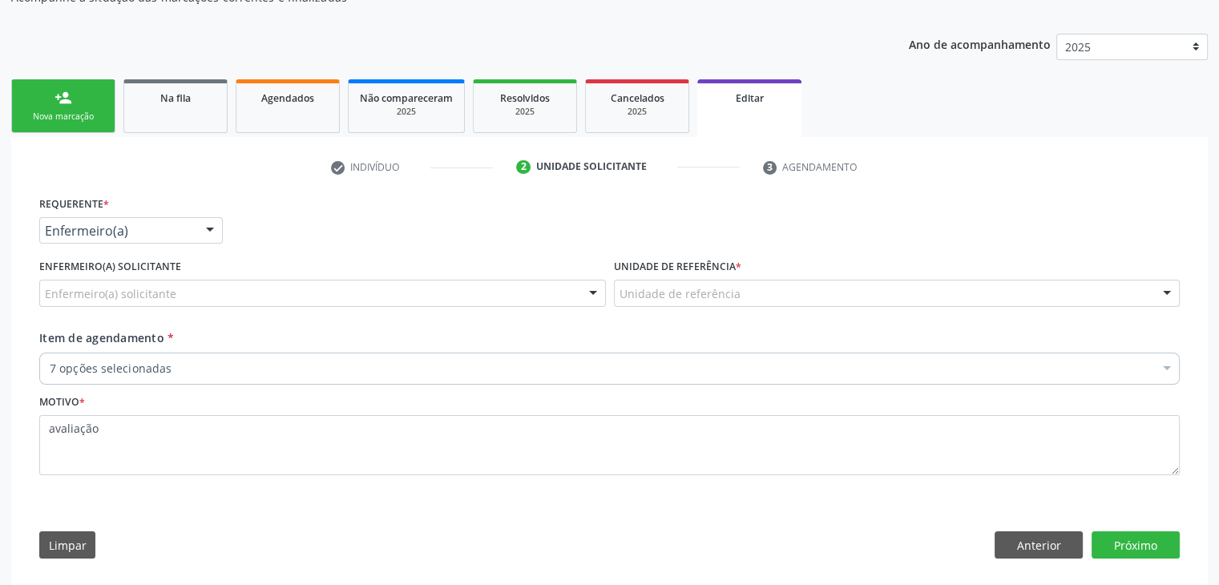
click at [212, 300] on div "Enfermeiro(a) solicitante" at bounding box center [322, 293] width 567 height 27
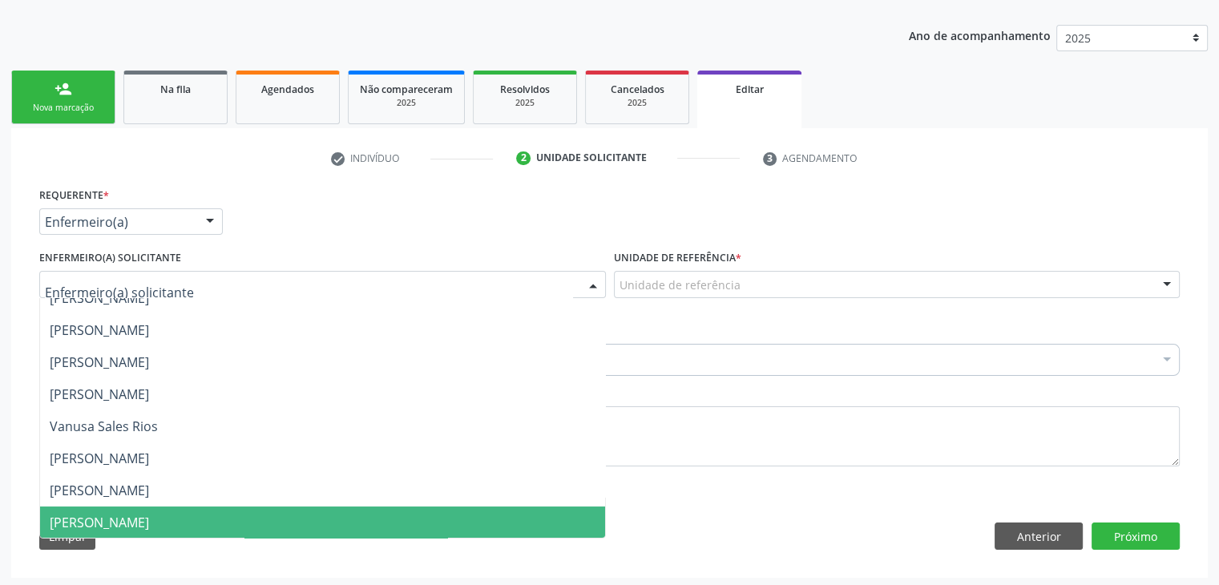
scroll to position [171, 0]
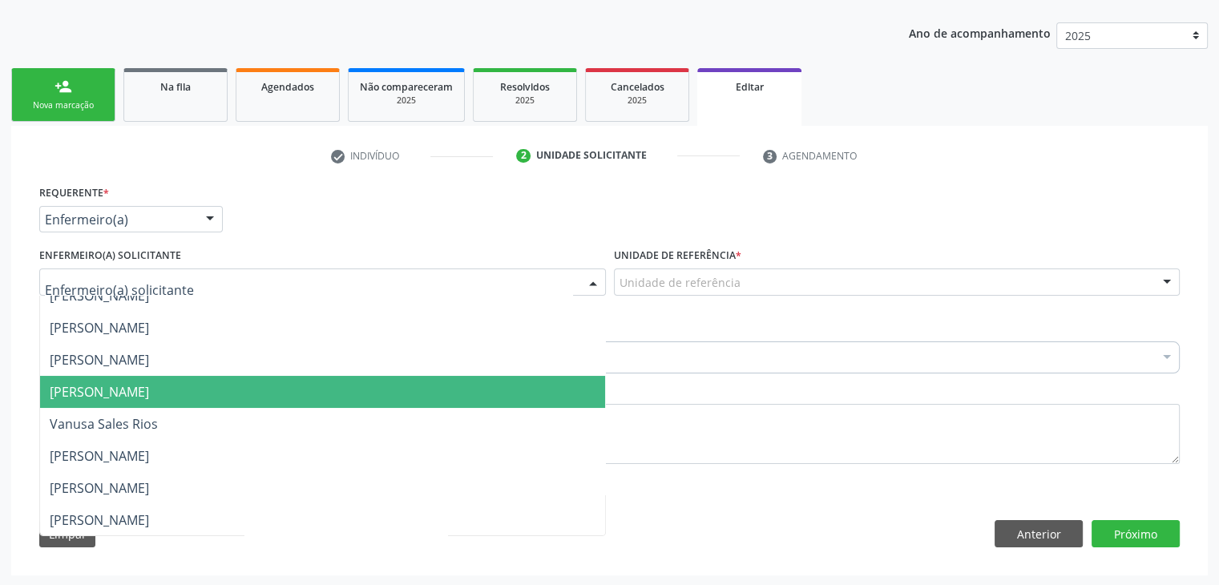
click at [127, 401] on span "[PERSON_NAME]" at bounding box center [322, 392] width 565 height 32
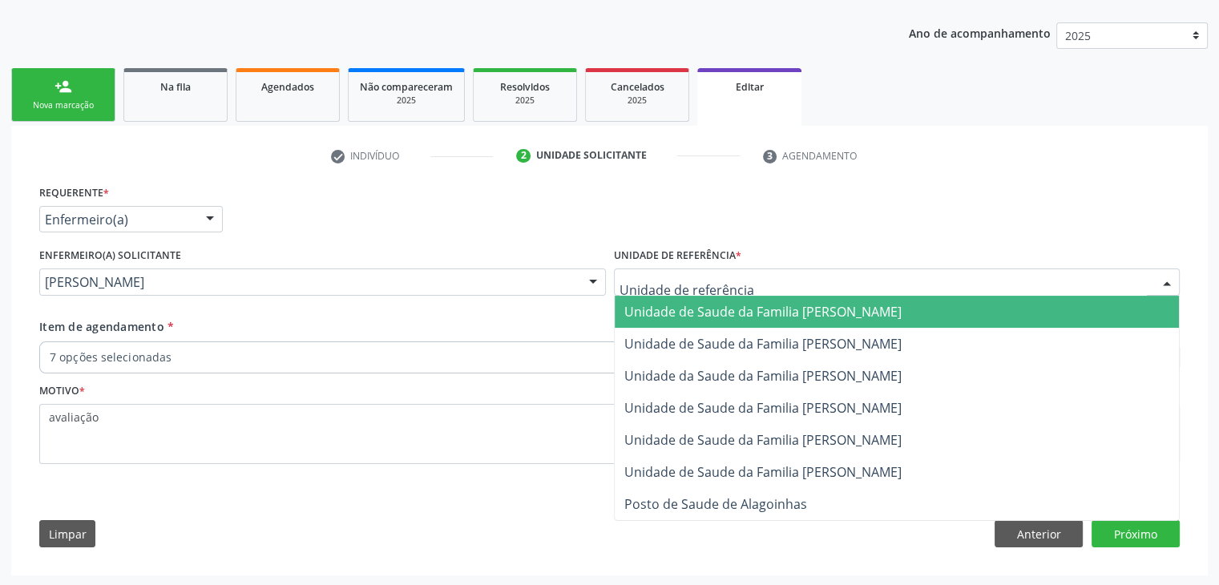
click at [890, 272] on div at bounding box center [897, 281] width 567 height 27
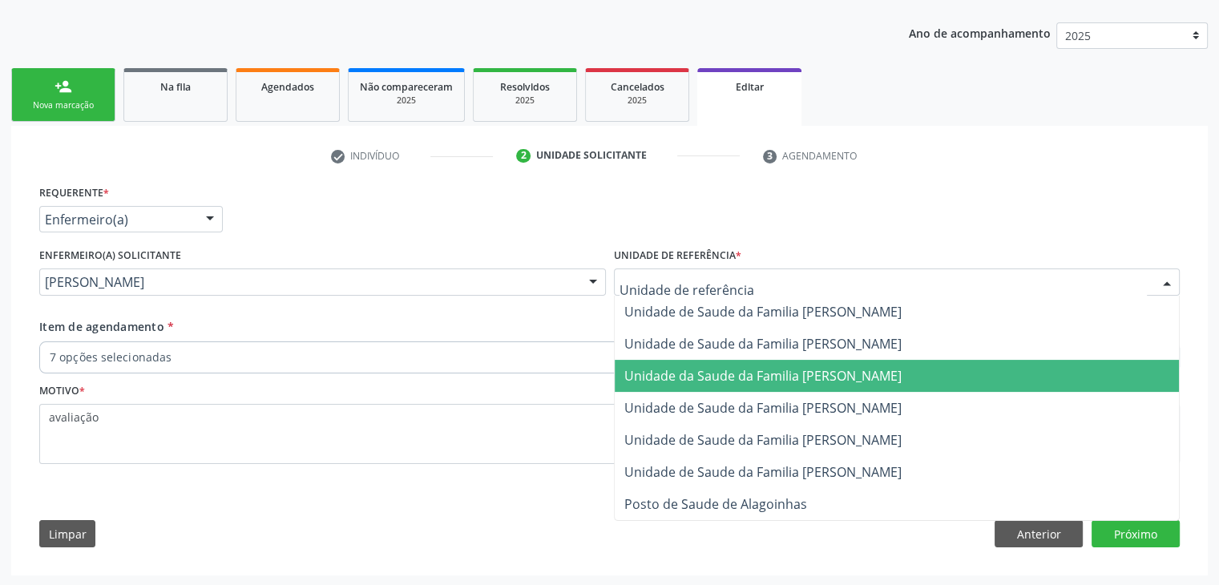
click at [781, 376] on span "Unidade da Saude da Familia [PERSON_NAME]" at bounding box center [762, 376] width 277 height 18
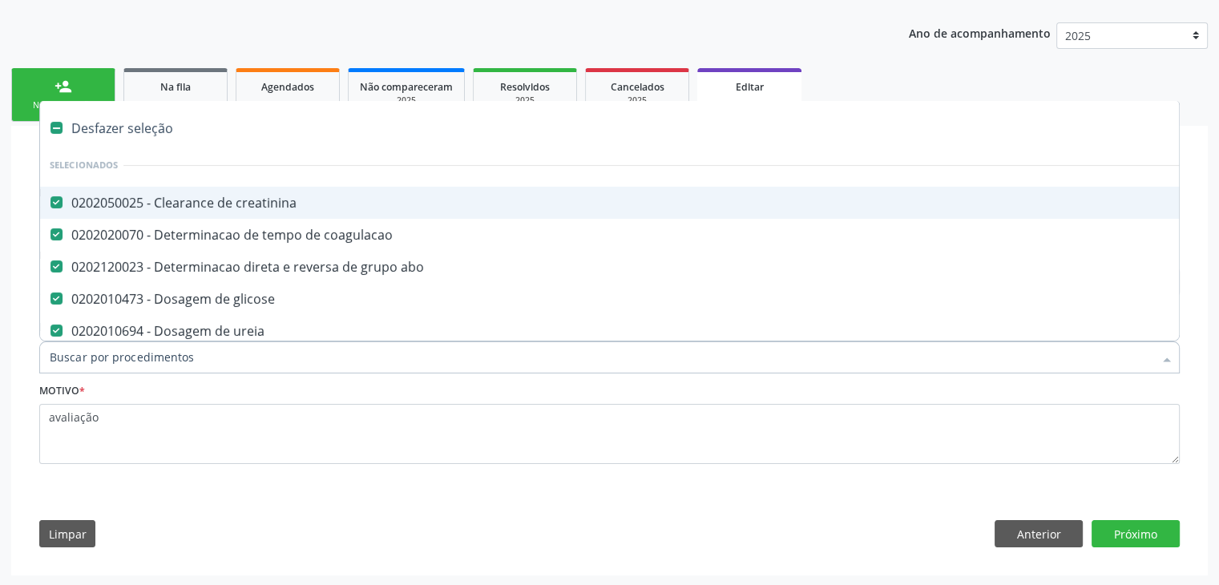
click at [131, 115] on div "Desfazer seleção" at bounding box center [666, 128] width 1252 height 32
checkbox creatinina "false"
checkbox coagulacao "false"
checkbox abo "false"
checkbox glicose "false"
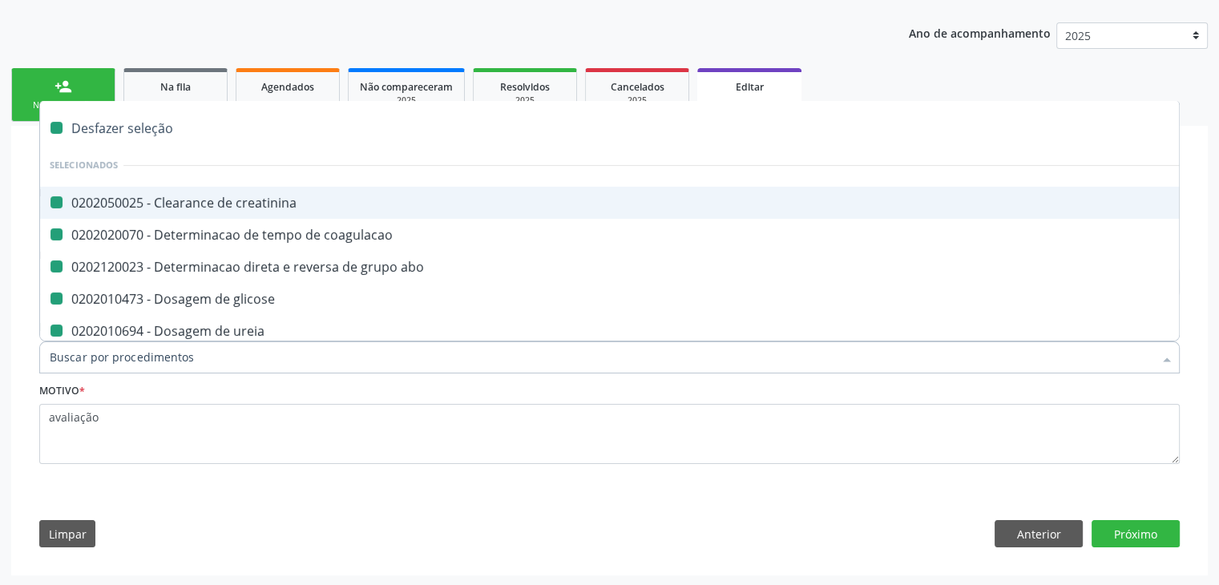
checkbox ureia "false"
checkbox completo "false"
checkbox fraco\) "false"
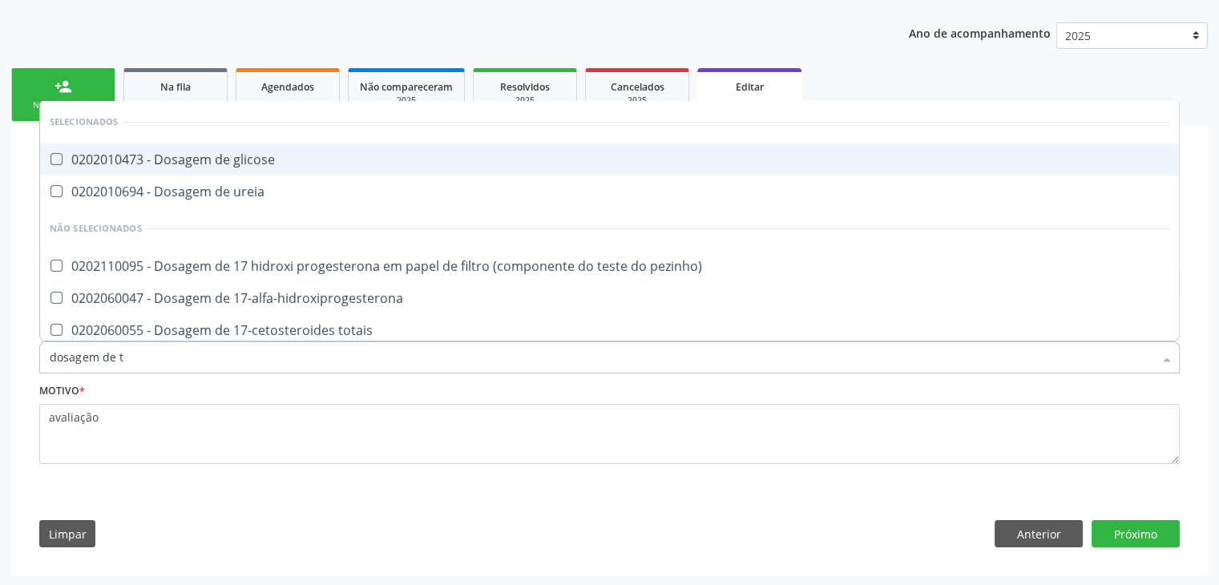
type input "dosagem de ts"
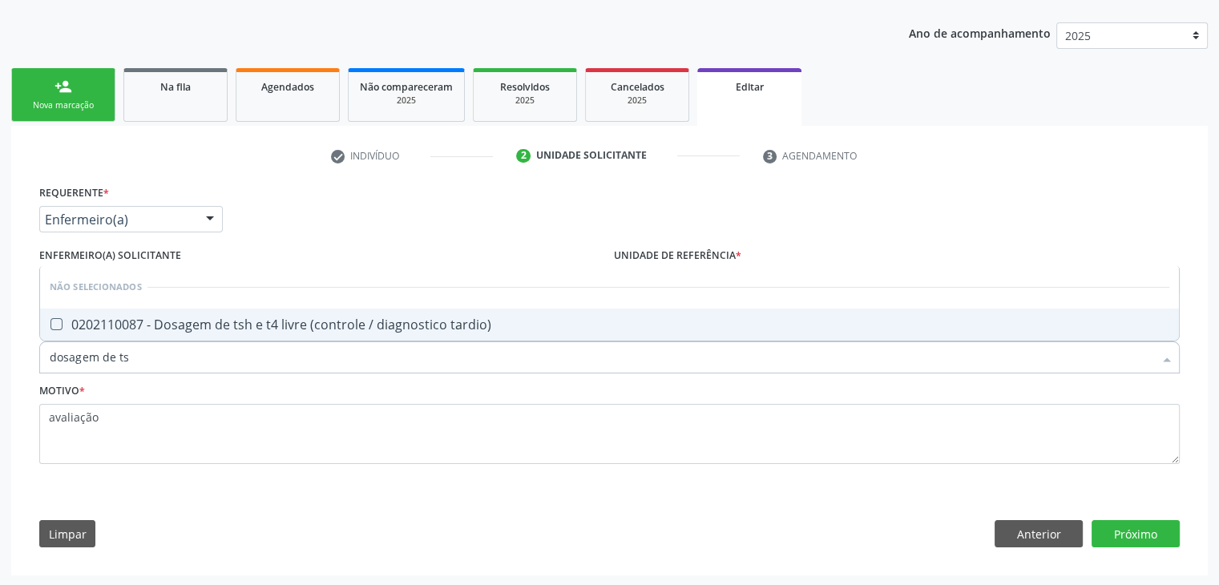
click at [222, 320] on div "0202110087 - Dosagem de tsh e t4 livre (controle / diagnostico tardio)" at bounding box center [609, 324] width 1119 height 13
checkbox tardio\) "true"
click at [1148, 539] on button "Próximo" at bounding box center [1135, 533] width 88 height 27
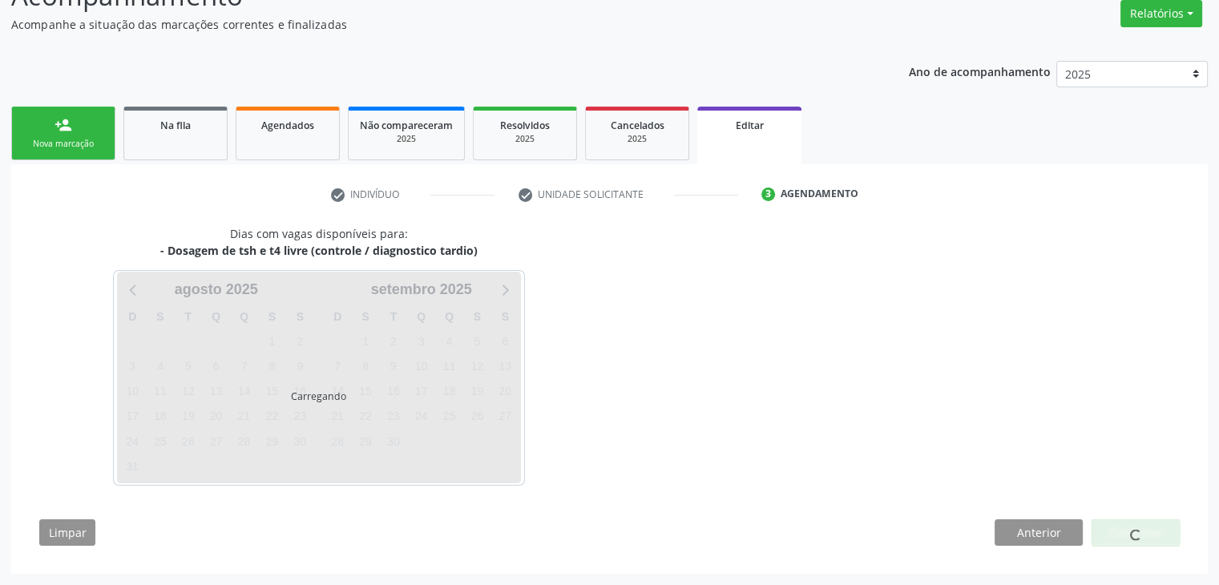
scroll to position [132, 0]
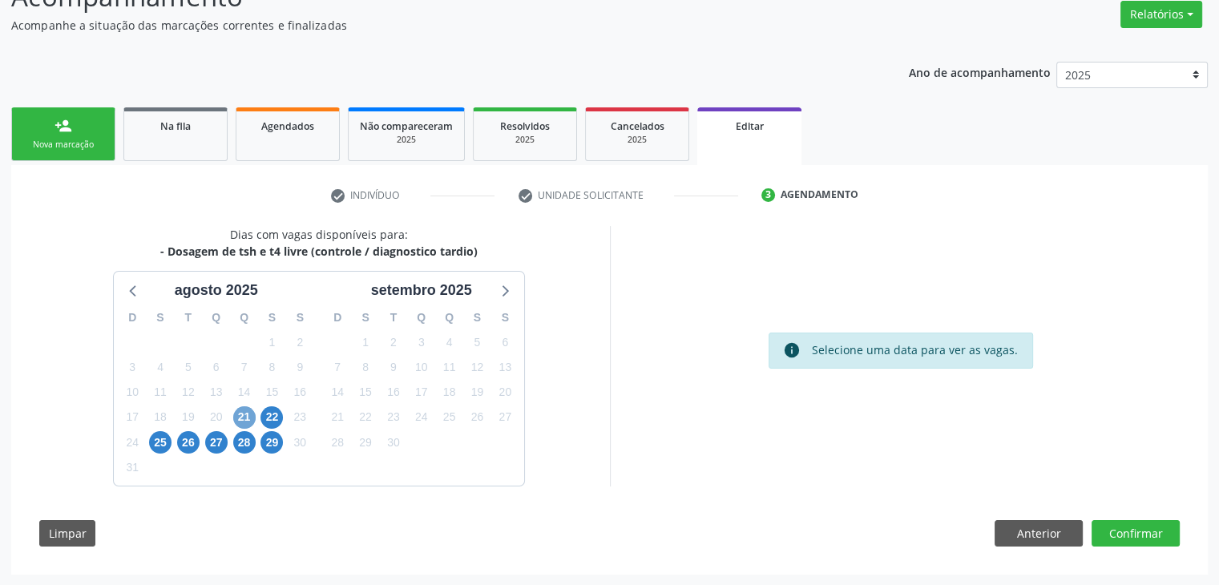
click at [241, 406] on span "21" at bounding box center [244, 417] width 22 height 22
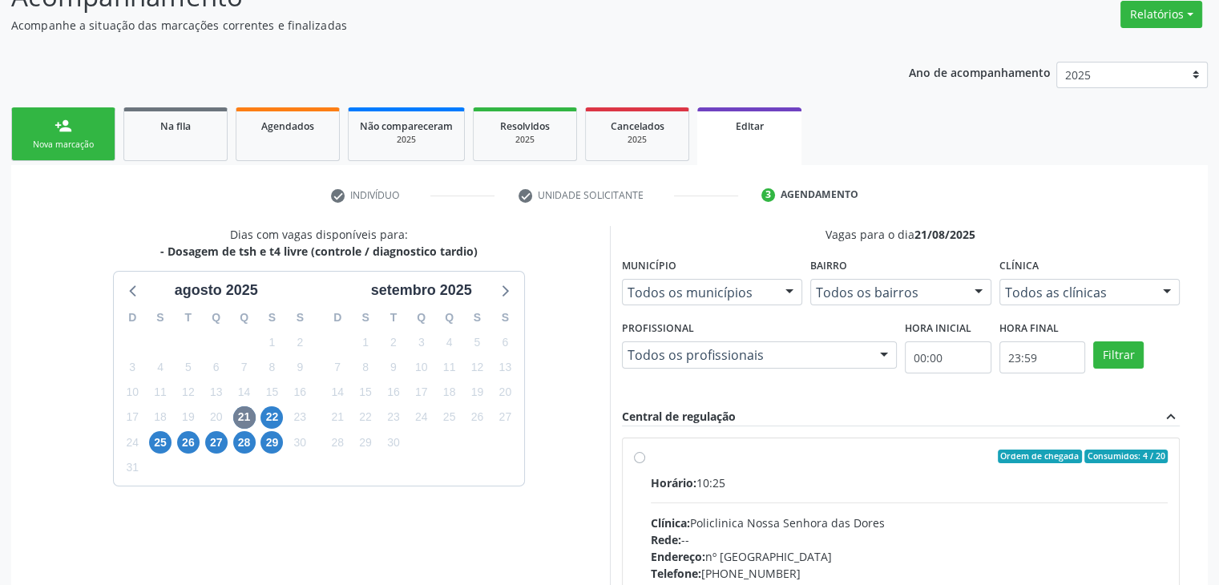
click at [827, 498] on div "Horário: 10:25 Clínica: Policlinica Nossa Senhora das Dores Rede: -- Endereço: …" at bounding box center [910, 584] width 518 height 220
click at [645, 464] on input "Ordem de chegada Consumidos: 4 / 20 Horário: 10:25 Clínica: Policlinica [GEOGRA…" at bounding box center [639, 457] width 11 height 14
radio input "true"
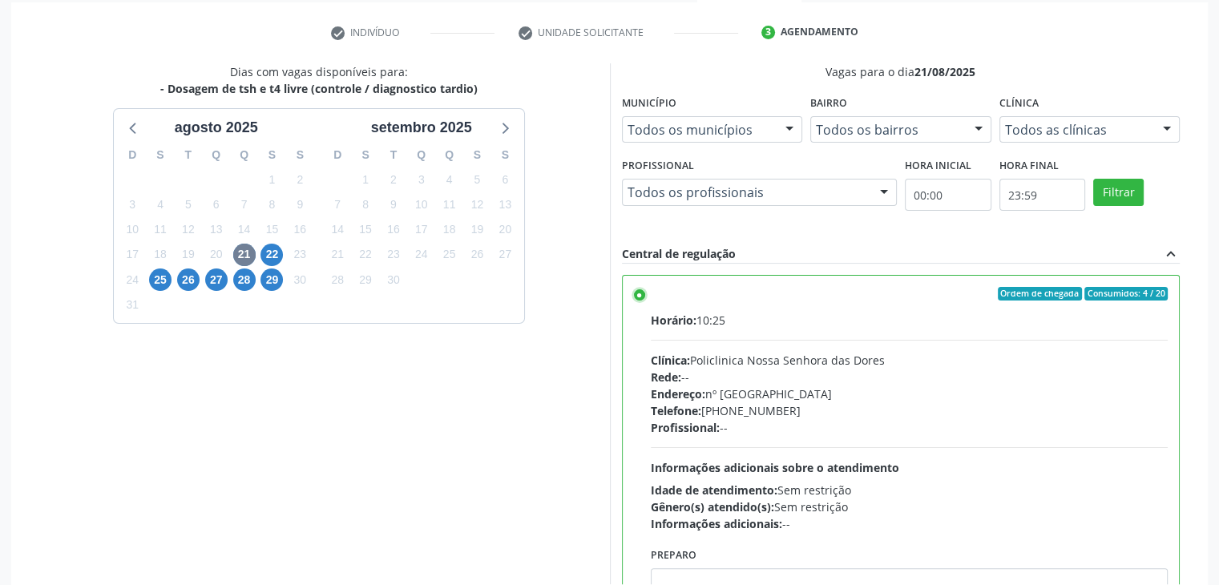
scroll to position [393, 0]
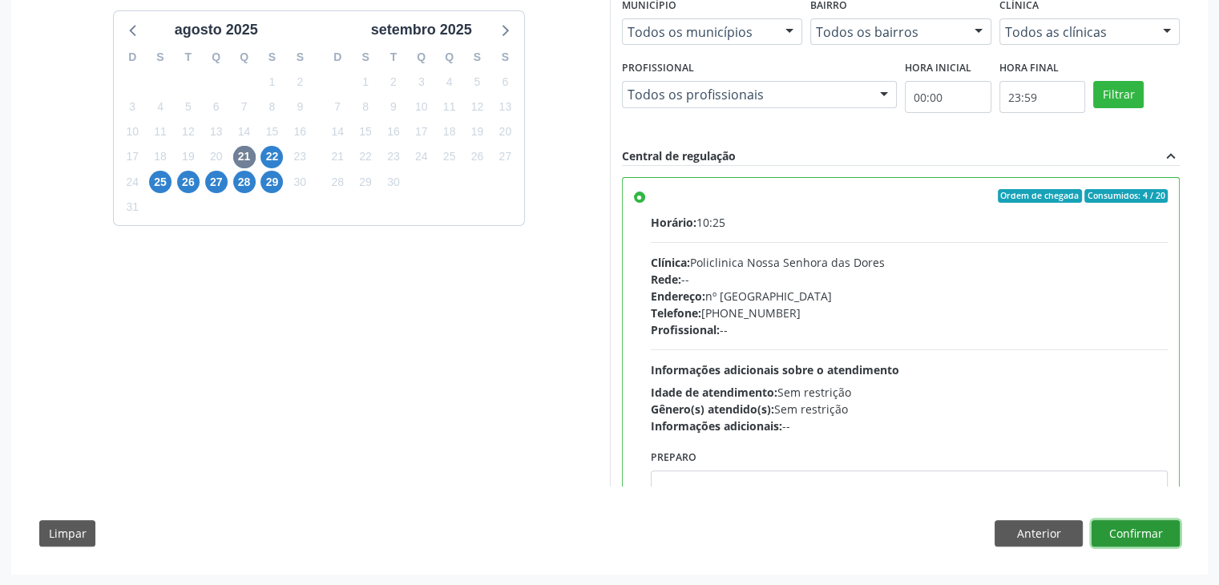
click at [1163, 532] on button "Confirmar" at bounding box center [1135, 533] width 88 height 27
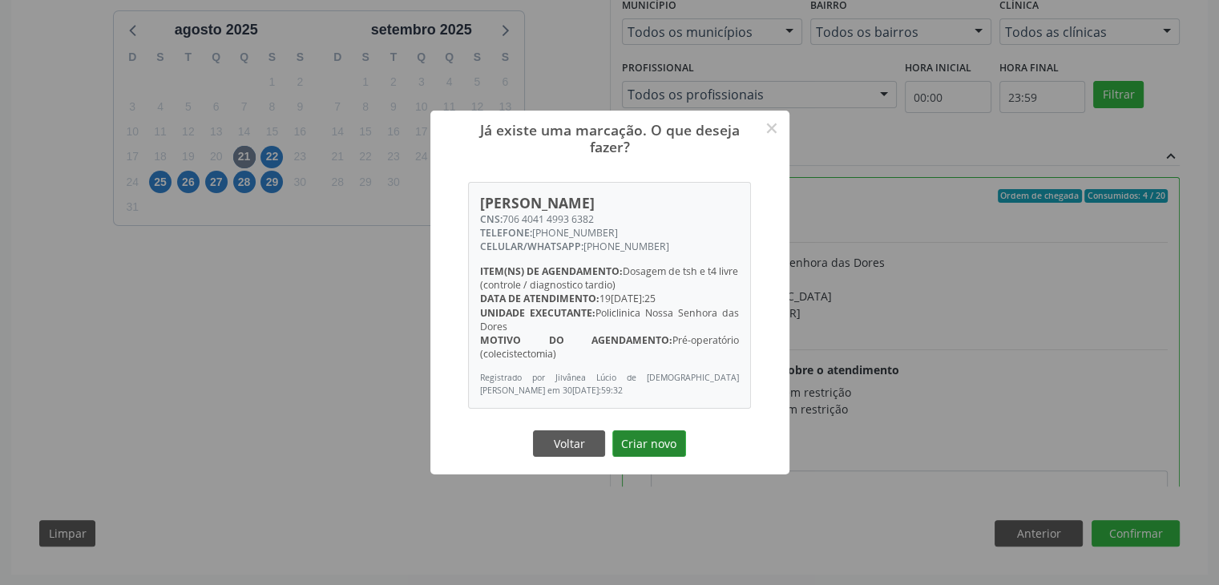
click at [630, 443] on button "Criar novo" at bounding box center [649, 443] width 74 height 27
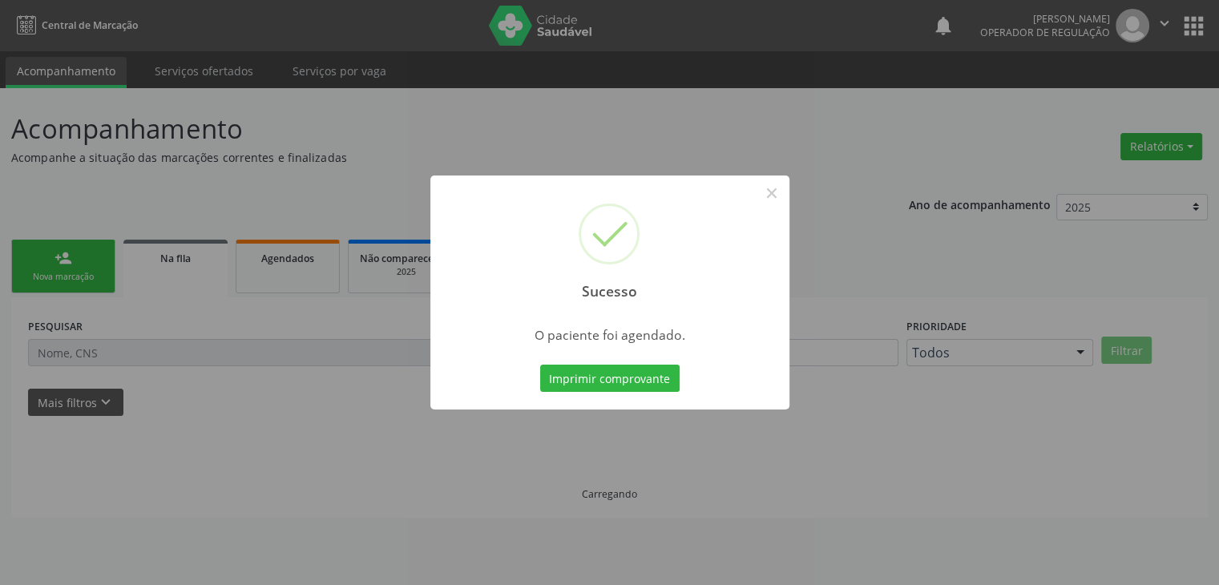
scroll to position [0, 0]
click at [782, 197] on button "×" at bounding box center [777, 192] width 27 height 27
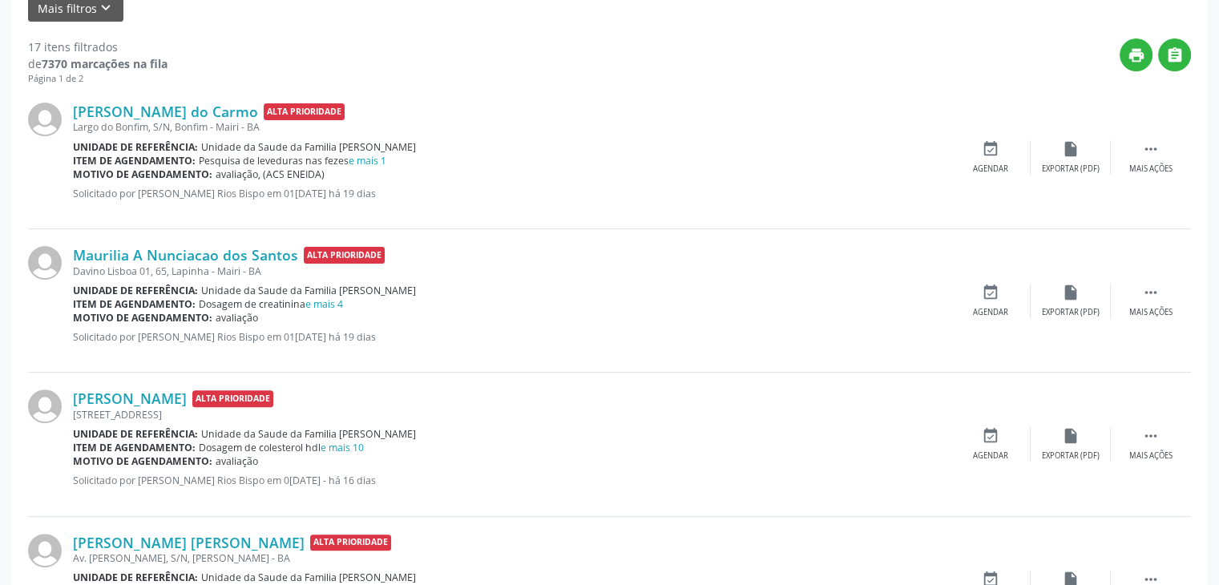
scroll to position [401, 0]
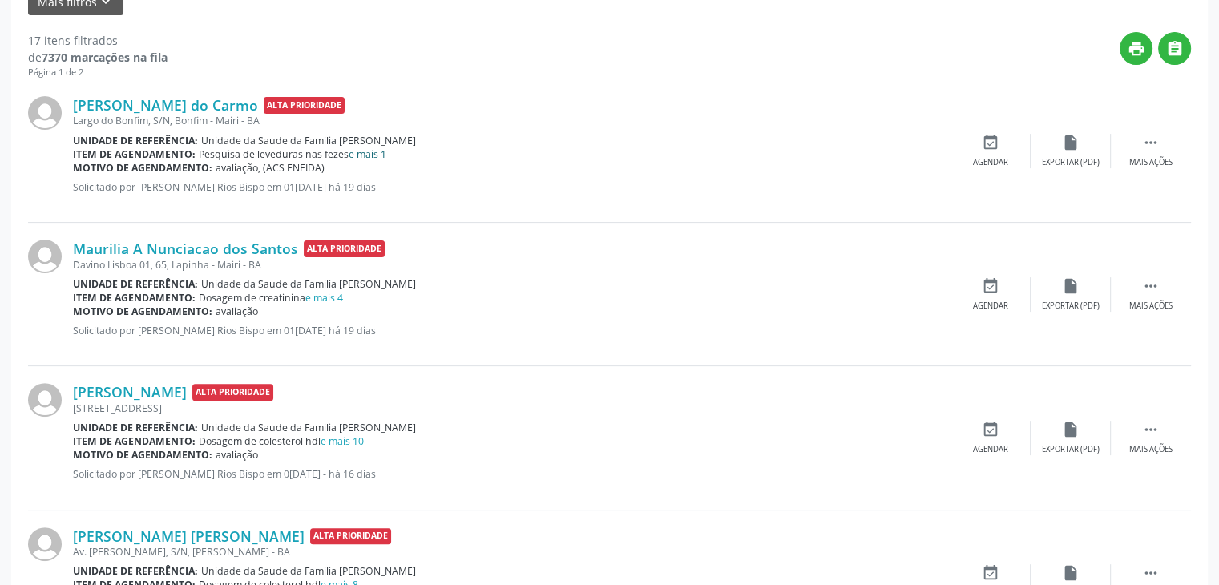
click at [361, 153] on link "e mais 1" at bounding box center [368, 154] width 38 height 14
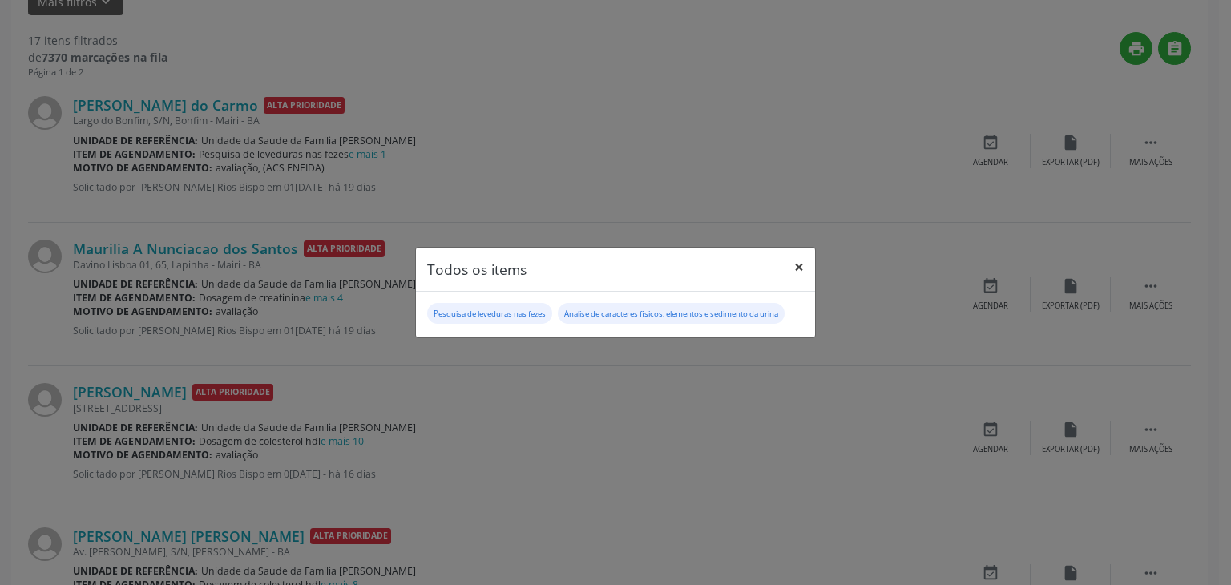
click at [794, 264] on button "×" at bounding box center [799, 267] width 32 height 39
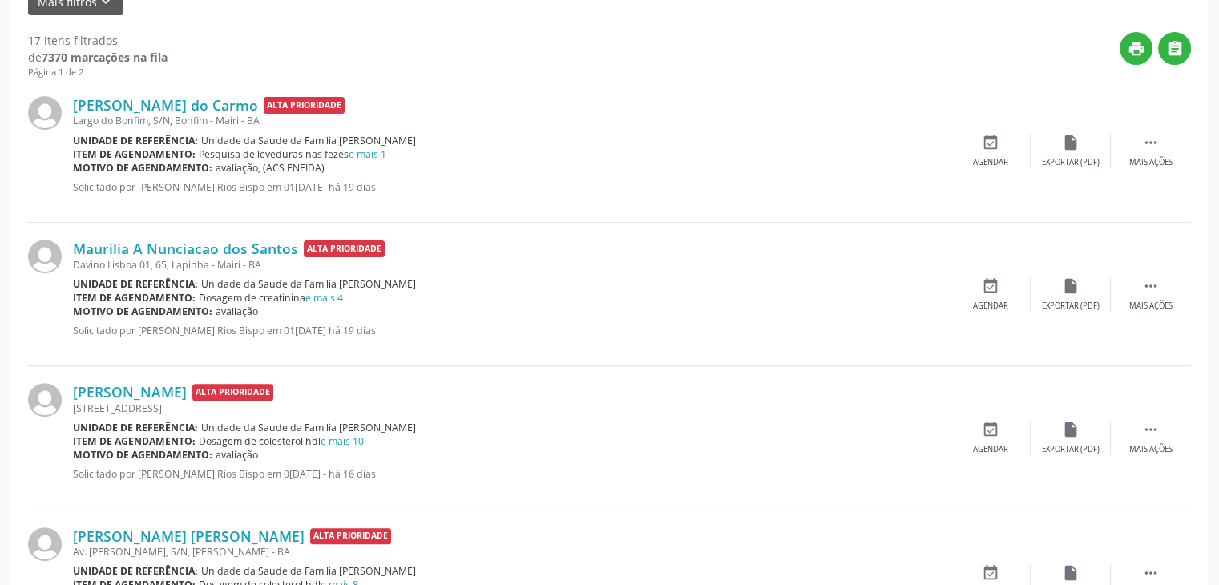
click at [151, 116] on div "Largo do Bonfim, S/N, Bonfim - Mairi - BA" at bounding box center [511, 121] width 877 height 14
click at [159, 96] on link "[PERSON_NAME] do Carmo" at bounding box center [165, 105] width 185 height 18
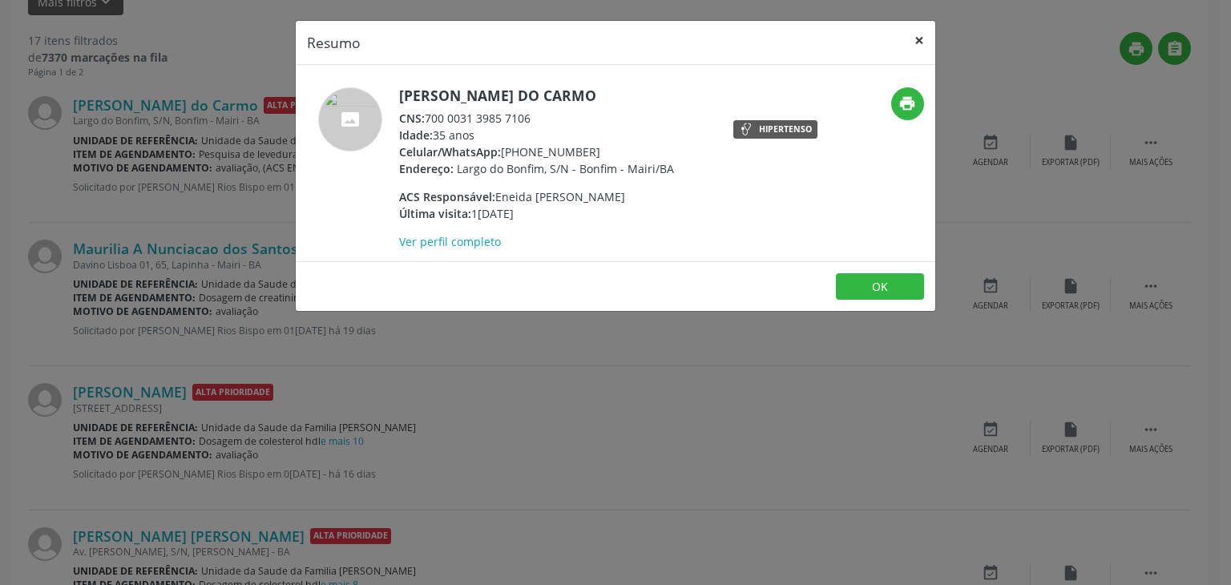
click at [912, 46] on button "×" at bounding box center [919, 40] width 32 height 39
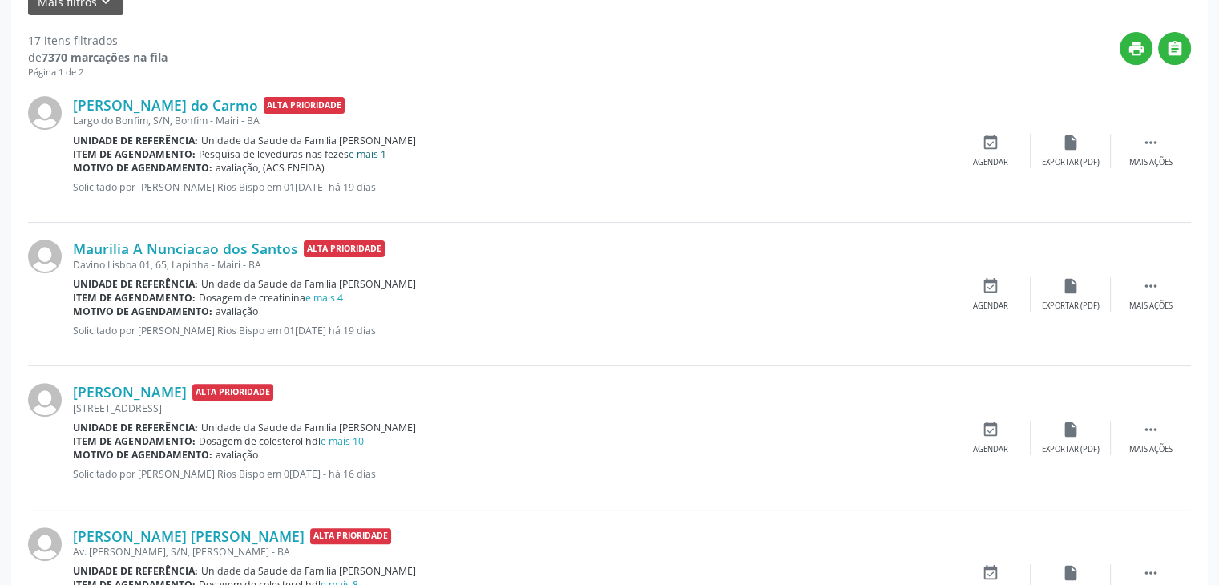
click at [363, 147] on link "e mais 1" at bounding box center [368, 154] width 38 height 14
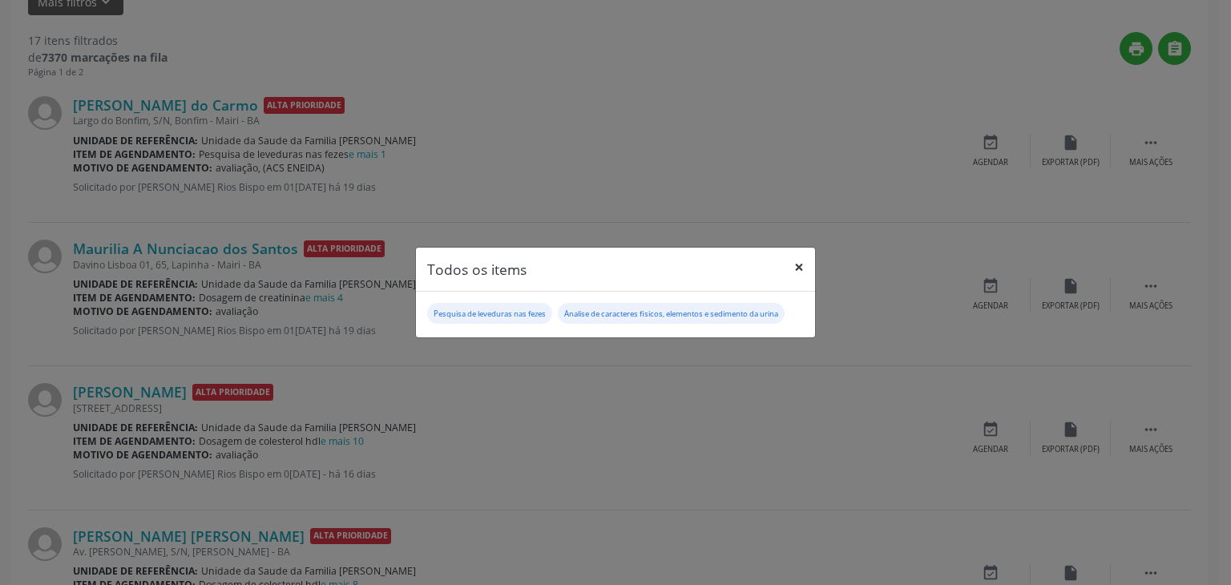
click at [805, 272] on button "×" at bounding box center [799, 267] width 32 height 39
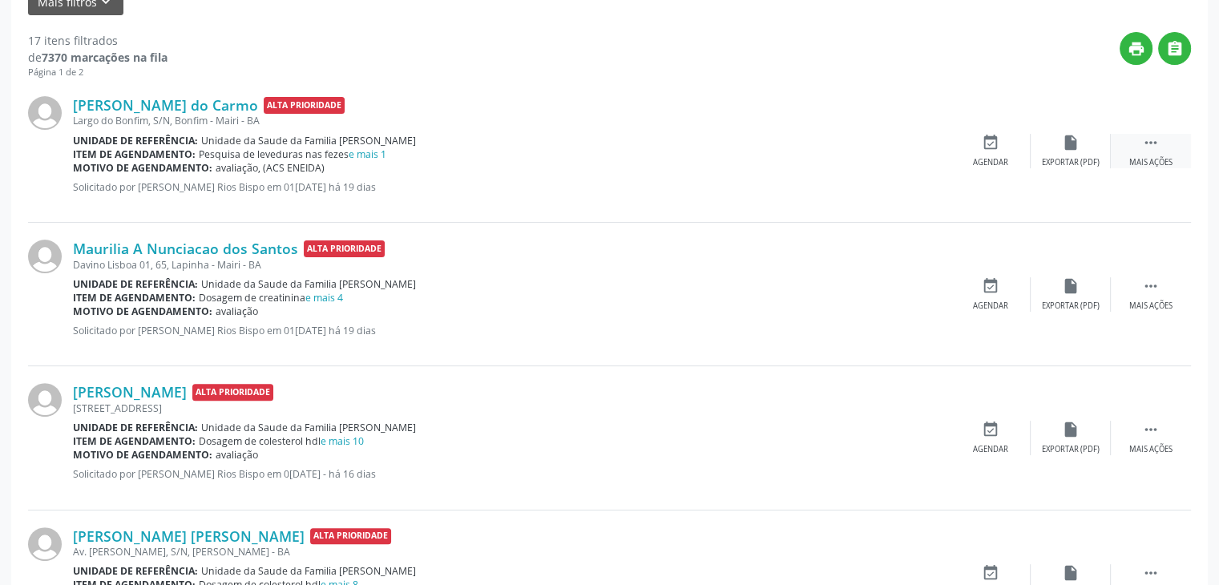
click at [1130, 142] on div " Mais ações" at bounding box center [1151, 151] width 80 height 34
click at [1095, 157] on div "edit Editar" at bounding box center [1071, 151] width 80 height 34
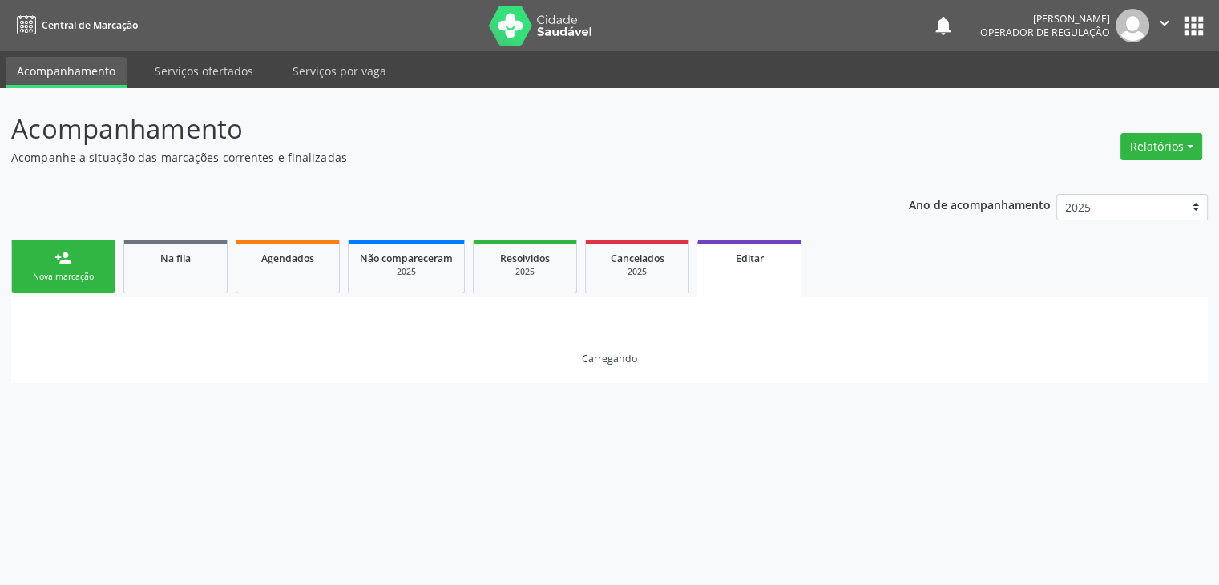
scroll to position [0, 0]
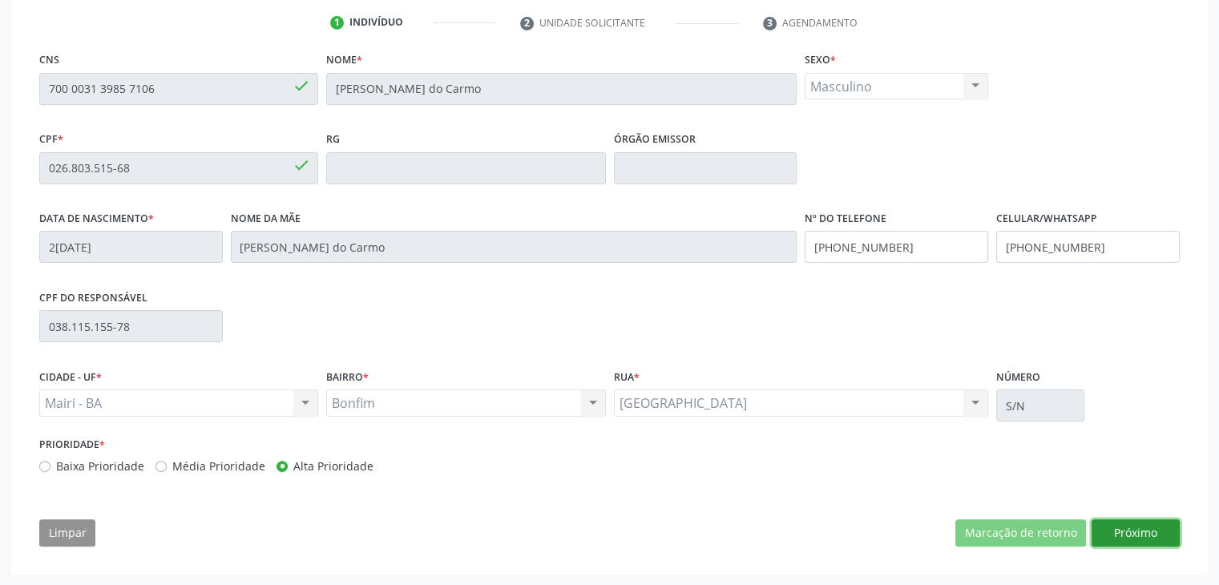
click at [1119, 540] on button "Próximo" at bounding box center [1135, 532] width 88 height 27
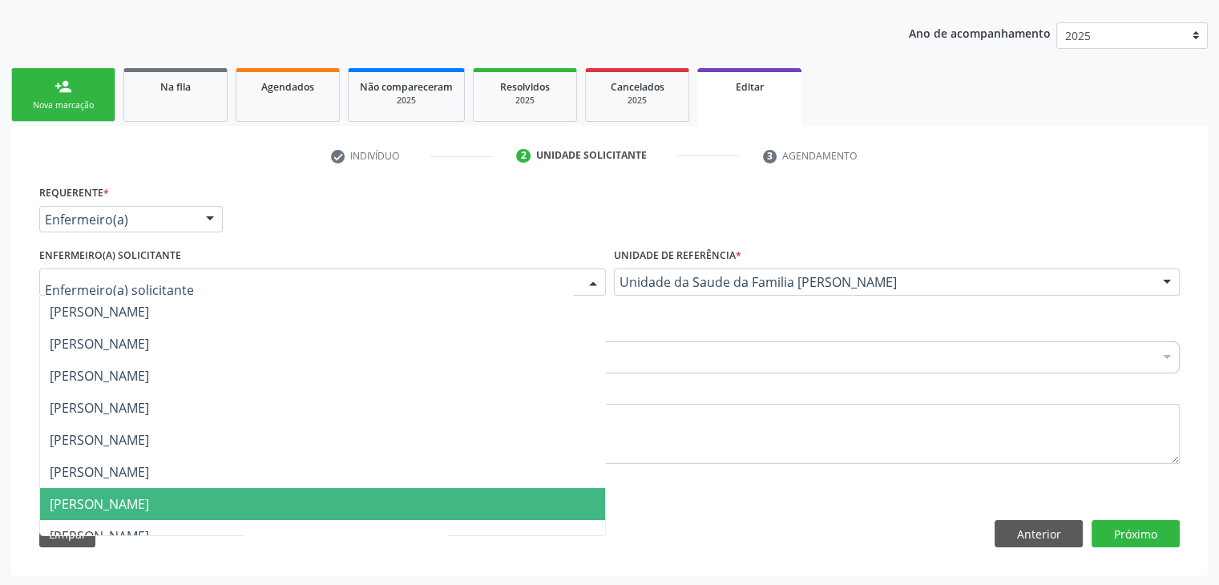
scroll to position [80, 0]
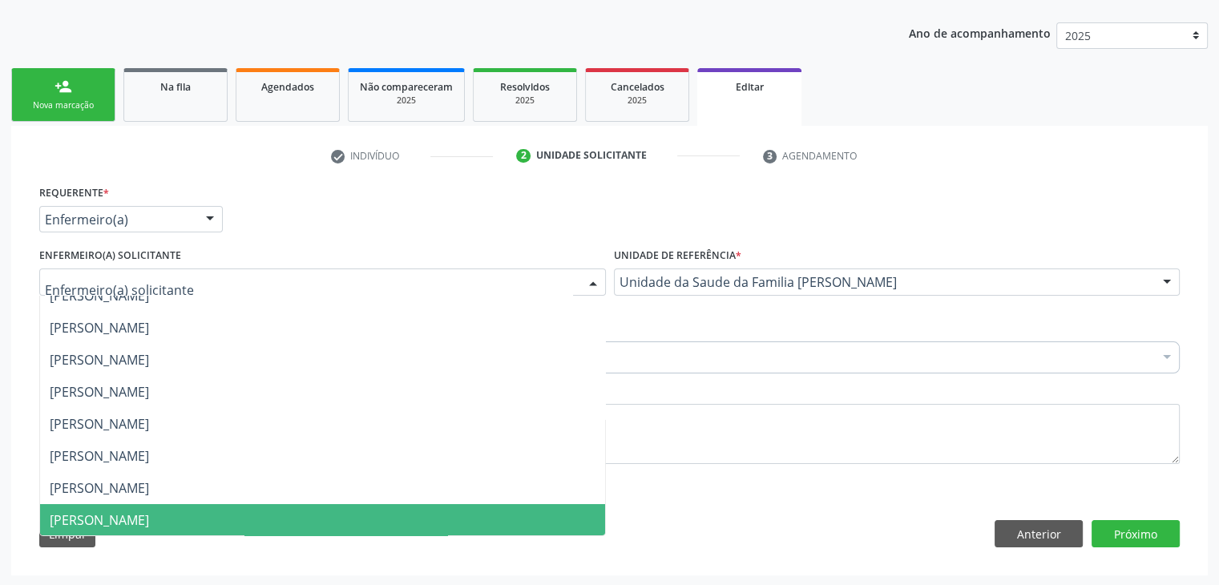
click at [123, 511] on span "[PERSON_NAME]" at bounding box center [99, 520] width 99 height 18
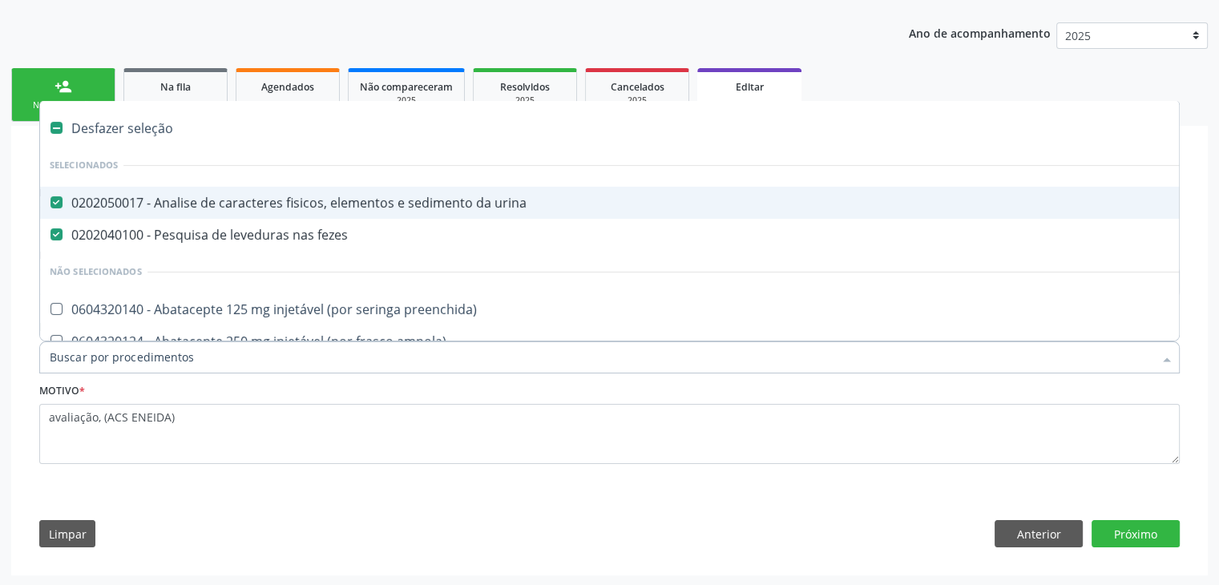
click at [145, 123] on div "Desfazer seleção" at bounding box center [666, 128] width 1252 height 32
checkbox urina "false"
checkbox fezes "false"
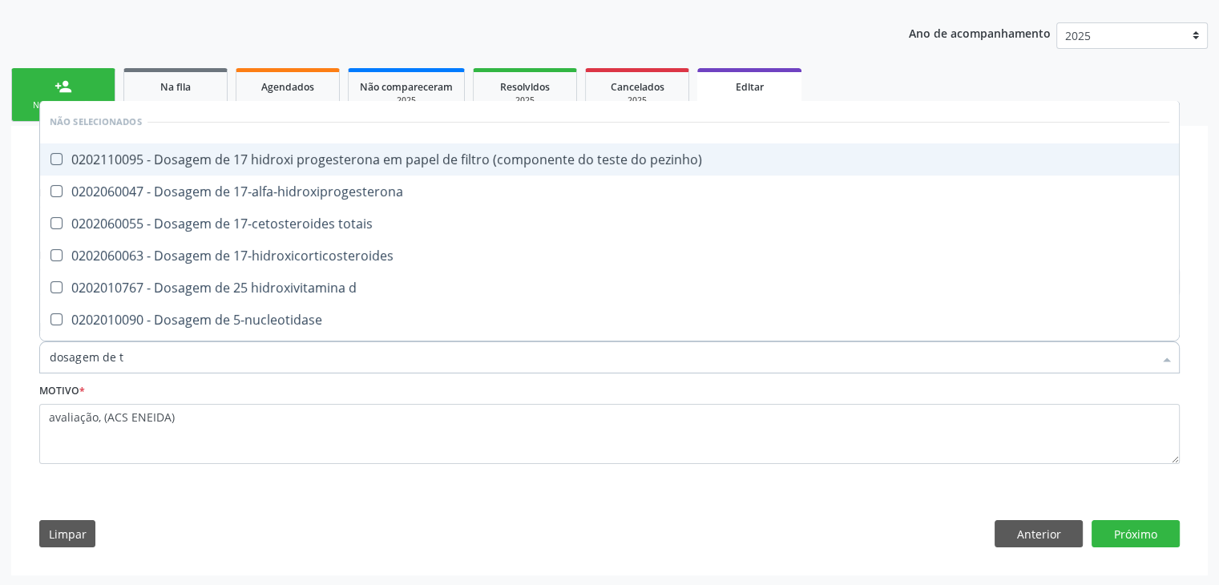
type input "dosagem de ts"
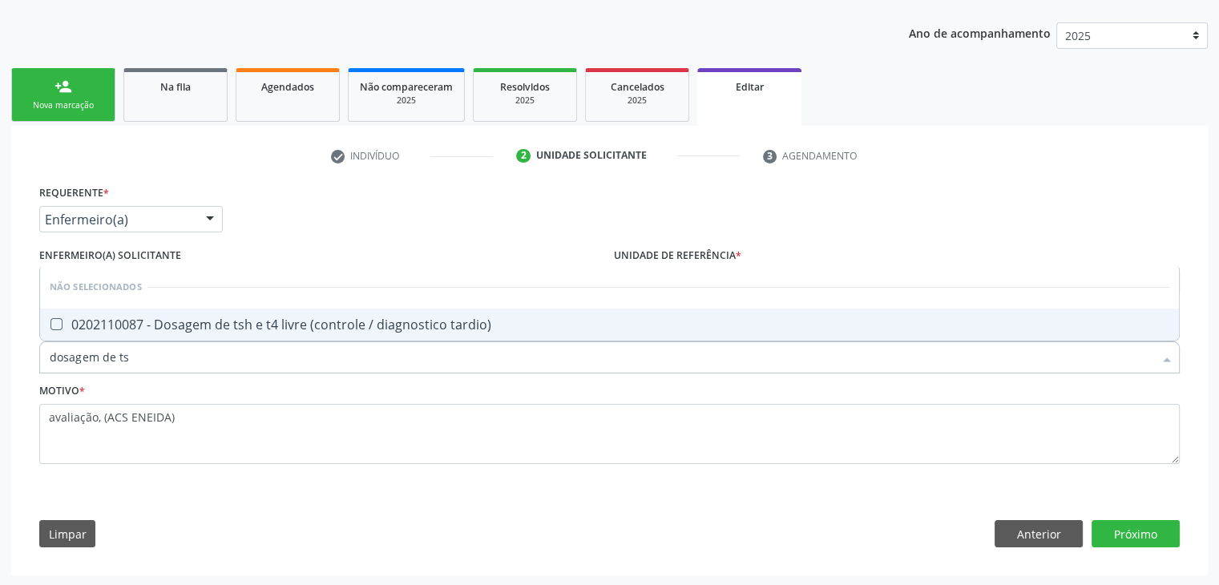
click at [337, 320] on div "0202110087 - Dosagem de tsh e t4 livre (controle / diagnostico tardio)" at bounding box center [609, 324] width 1119 height 13
checkbox tardio\) "true"
click at [1150, 535] on button "Próximo" at bounding box center [1135, 533] width 88 height 27
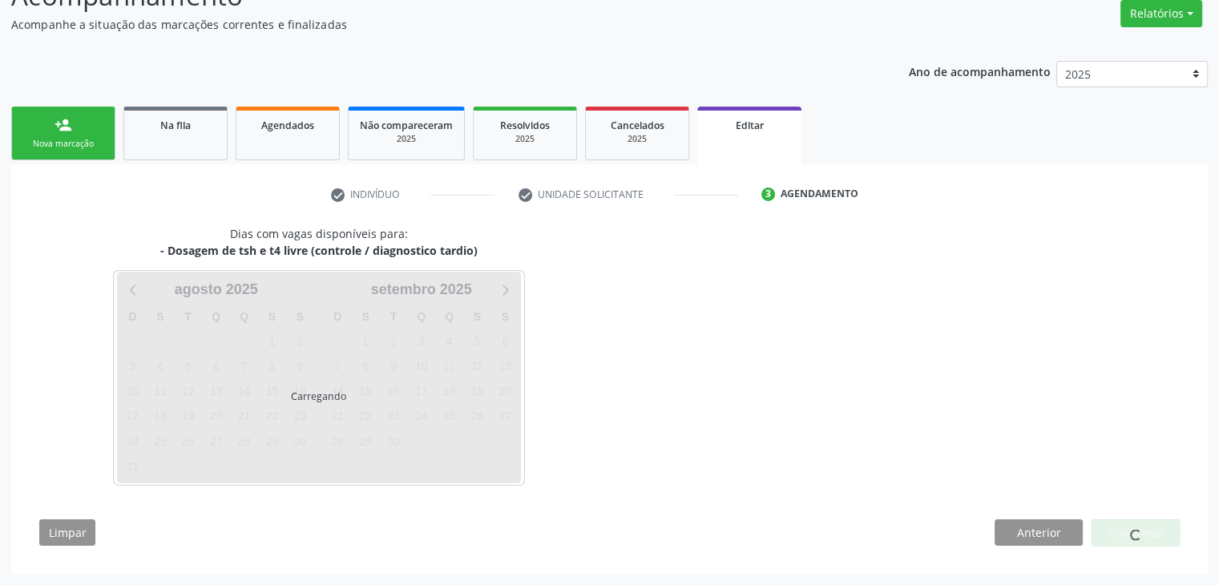
scroll to position [132, 0]
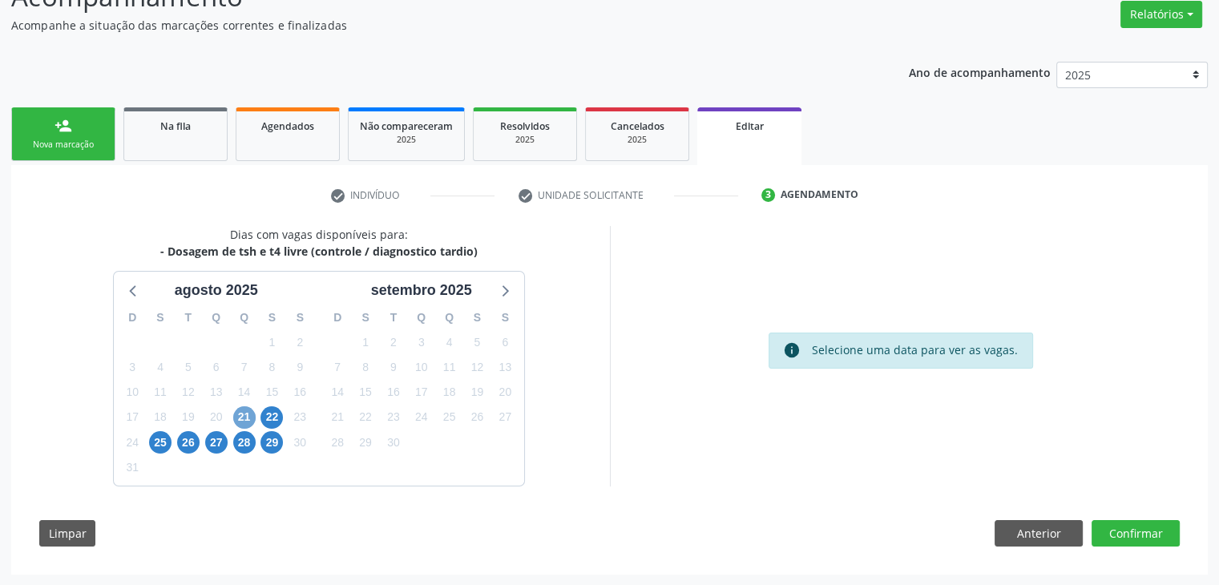
click at [240, 408] on span "21" at bounding box center [244, 417] width 22 height 22
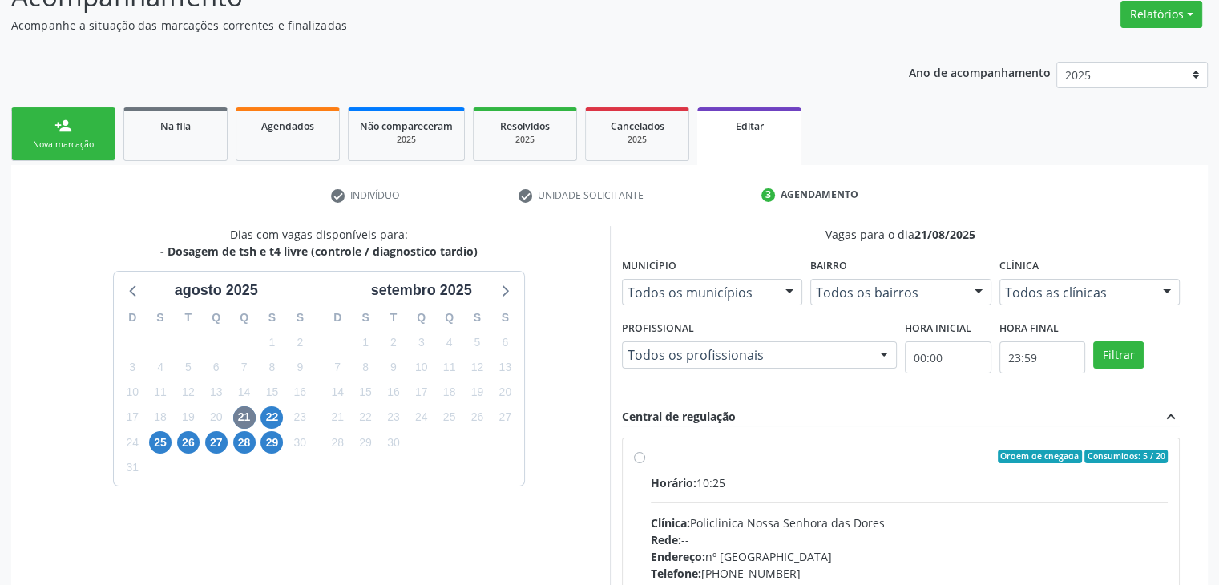
click at [718, 478] on div "Horário: 10:25" at bounding box center [910, 482] width 518 height 17
click at [645, 464] on input "Ordem de chegada Consumidos: 5 / 20 Horário: 10:25 Clínica: Policlinica [GEOGRA…" at bounding box center [639, 457] width 11 height 14
radio input "true"
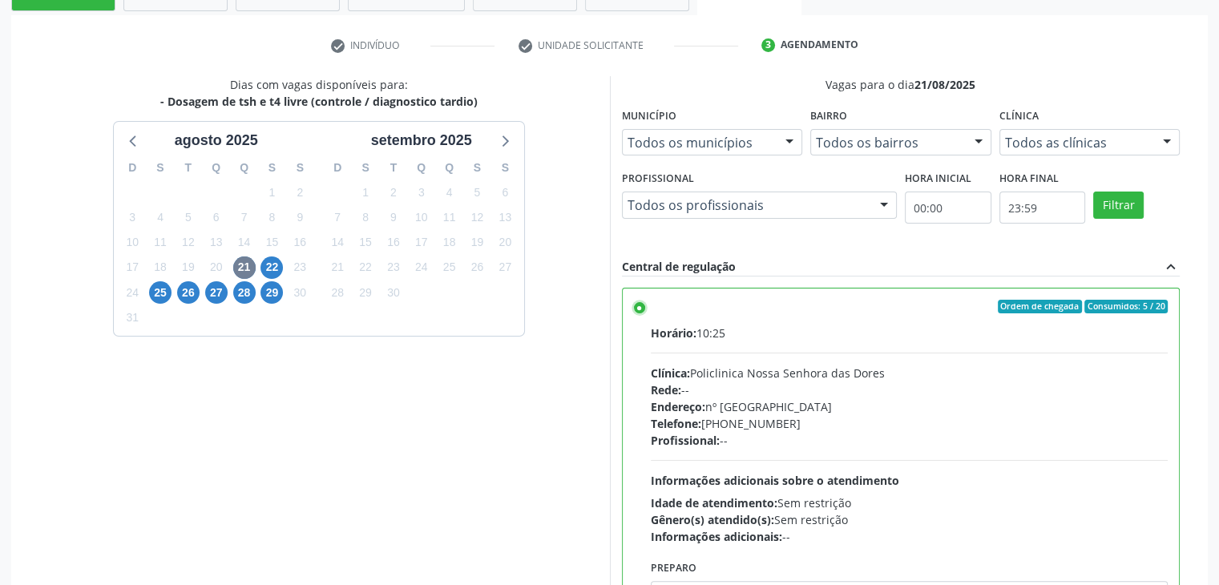
scroll to position [393, 0]
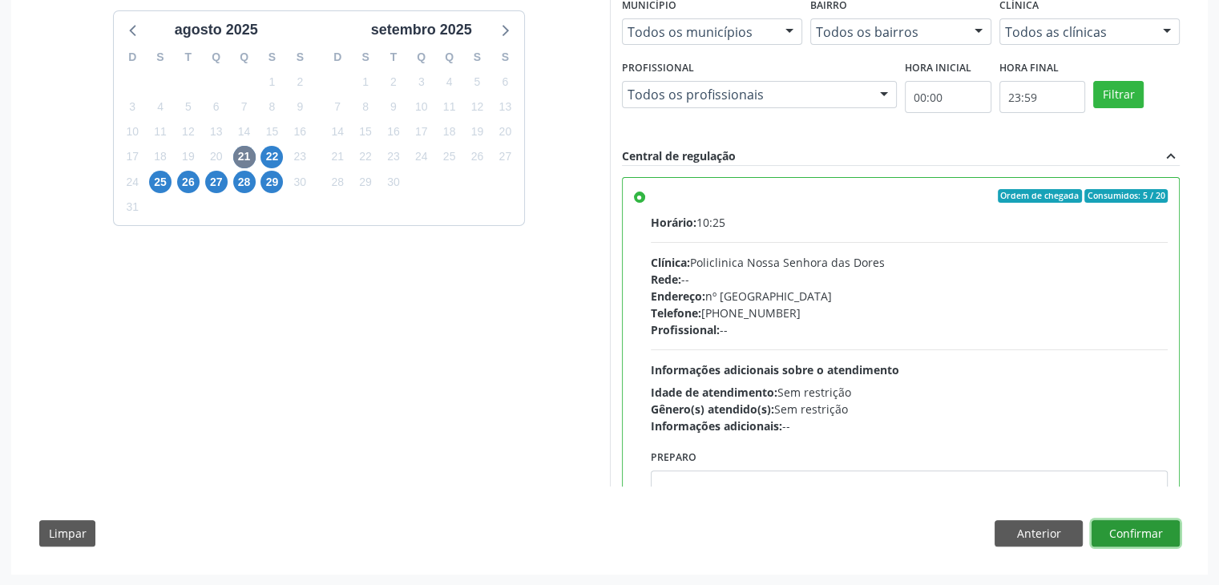
click at [1138, 522] on button "Confirmar" at bounding box center [1135, 533] width 88 height 27
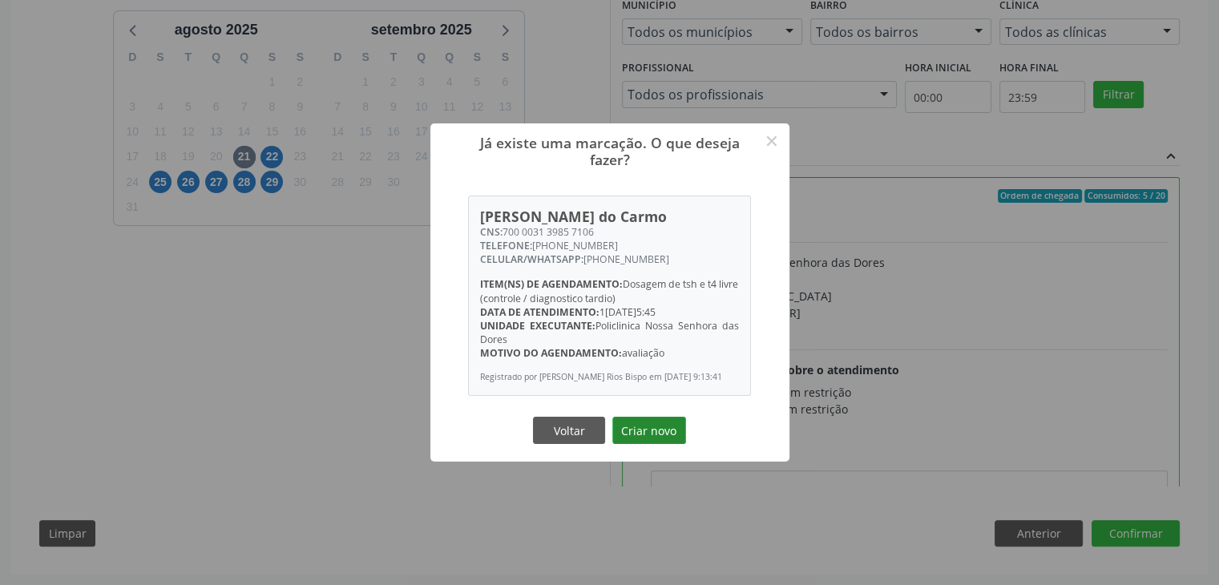
click at [653, 439] on button "Criar novo" at bounding box center [649, 430] width 74 height 27
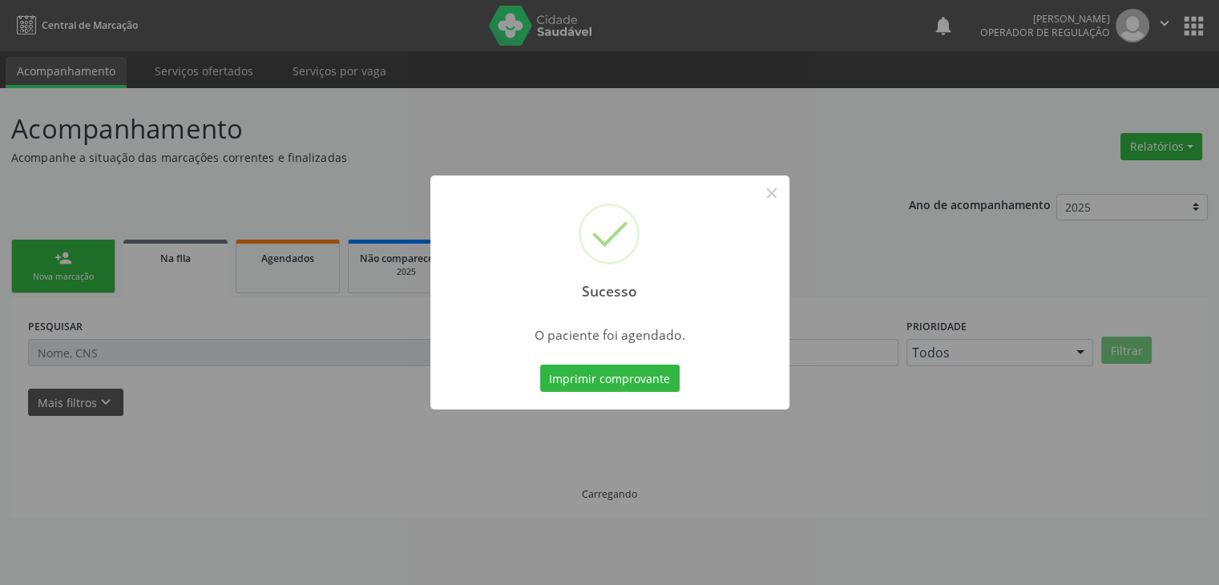
scroll to position [0, 0]
click at [777, 204] on button "×" at bounding box center [777, 192] width 27 height 27
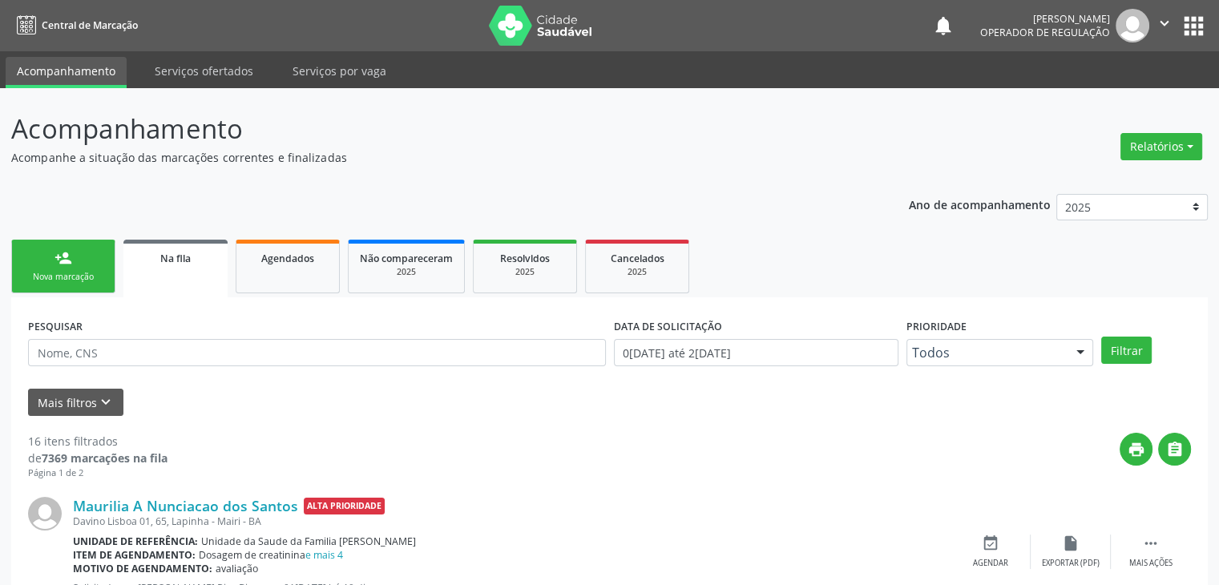
scroll to position [321, 0]
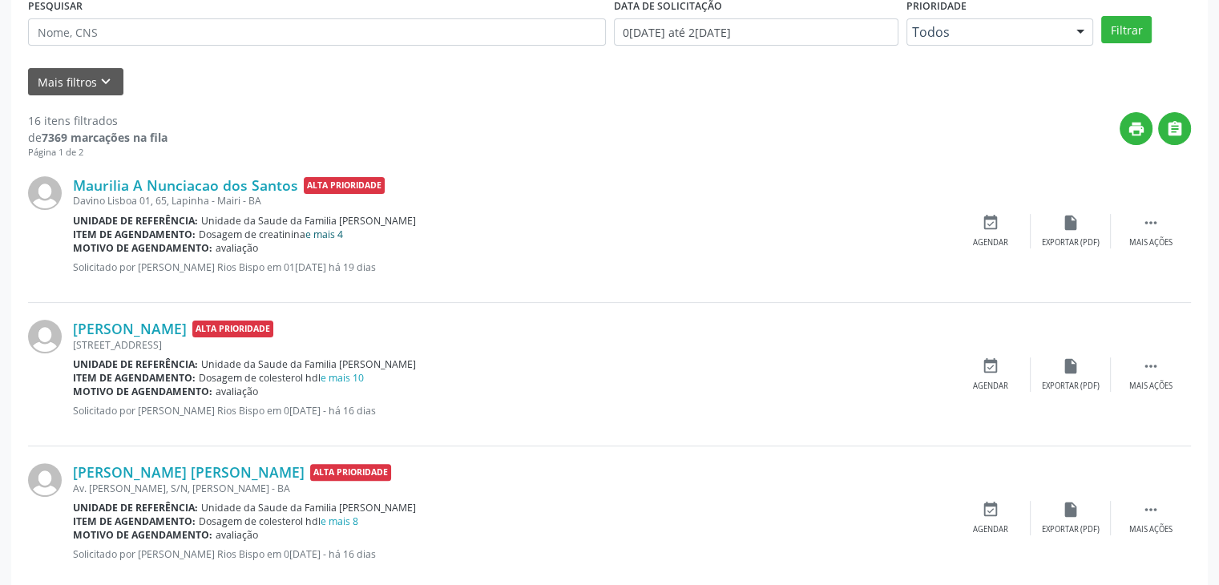
click at [337, 232] on link "e mais 4" at bounding box center [324, 235] width 38 height 14
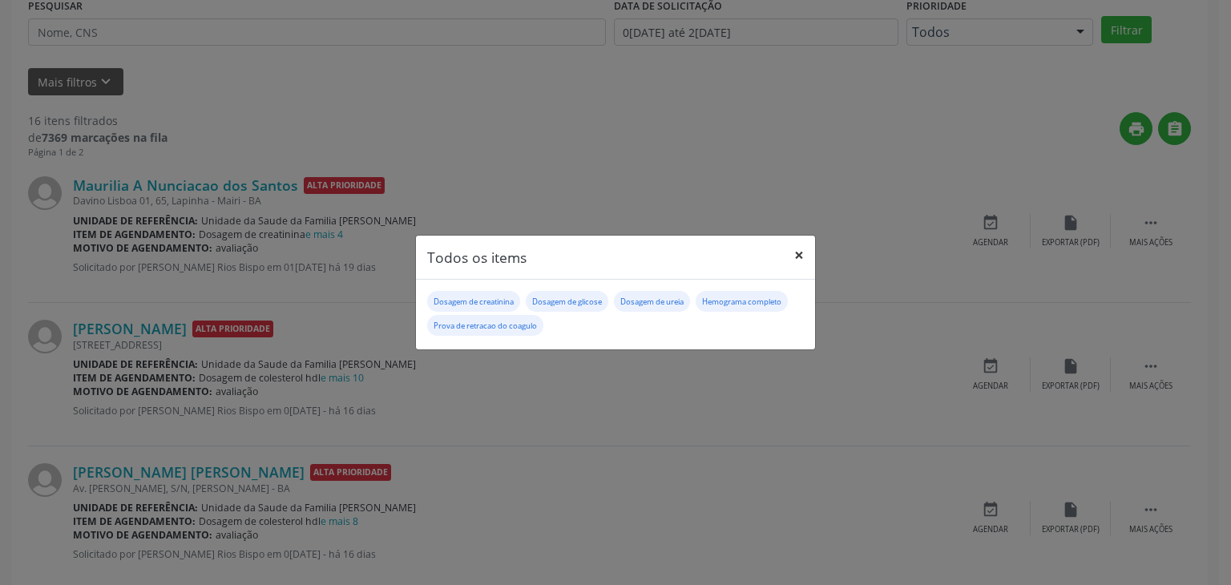
click at [787, 261] on button "×" at bounding box center [799, 255] width 32 height 39
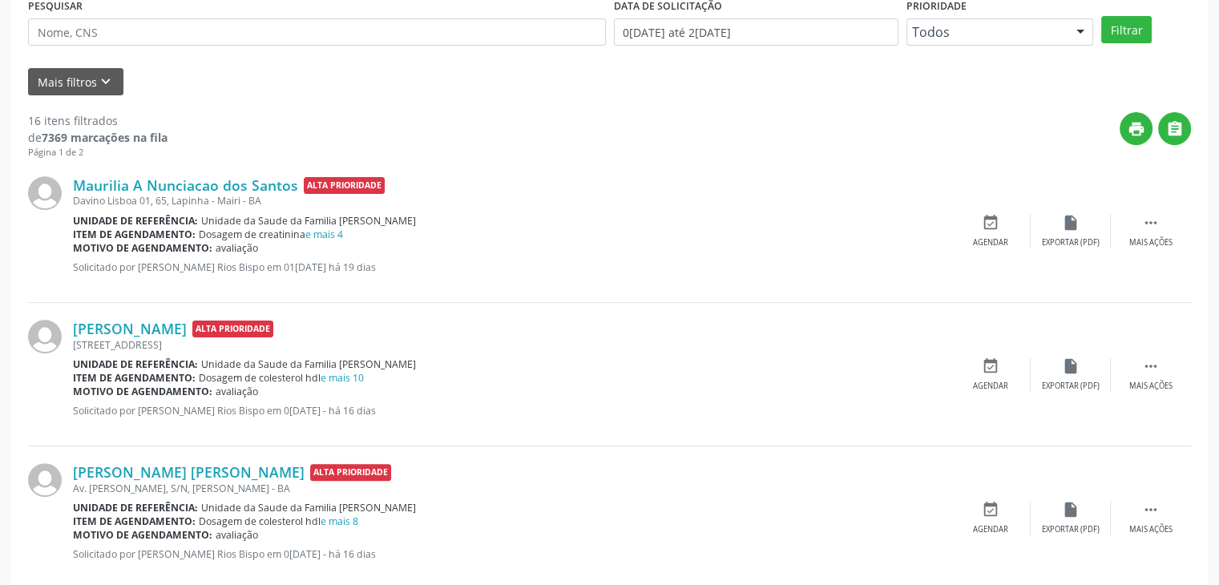
click at [247, 194] on div "Davino Lisboa 01, 65, Lapinha - Mairi - BA" at bounding box center [511, 201] width 877 height 14
click at [242, 171] on div "Maurilia A Nunciacao dos Santos Alta Prioridade [STREET_ADDRESS] Unidade de ref…" at bounding box center [609, 230] width 1163 height 143
click at [256, 190] on link "Maurilia A Nunciacao dos Santos" at bounding box center [185, 185] width 225 height 18
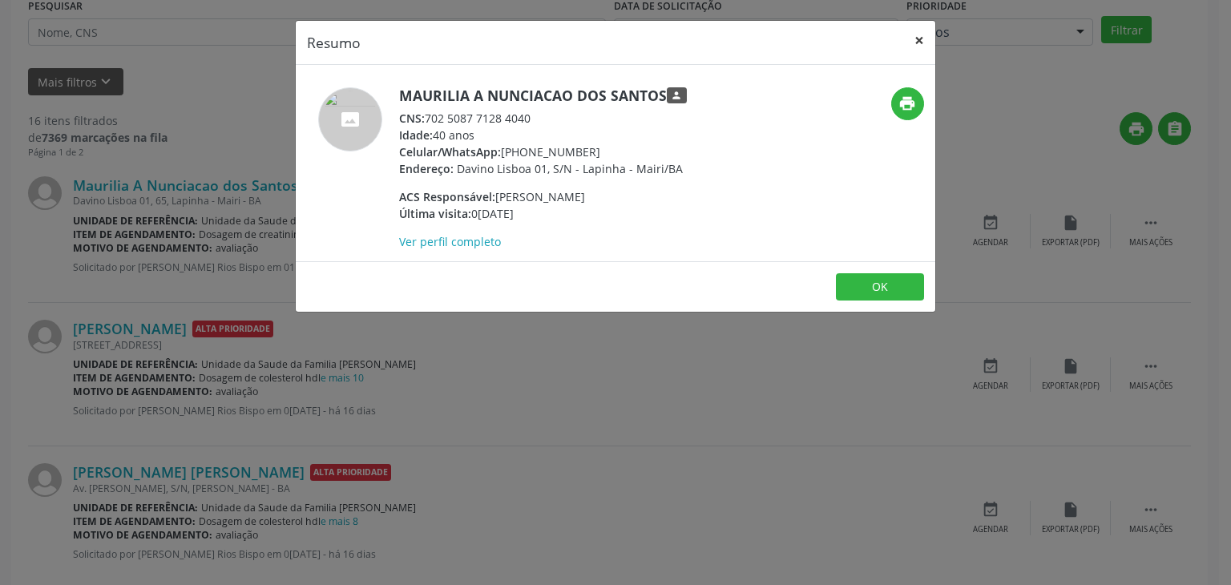
click at [918, 33] on button "×" at bounding box center [919, 40] width 32 height 39
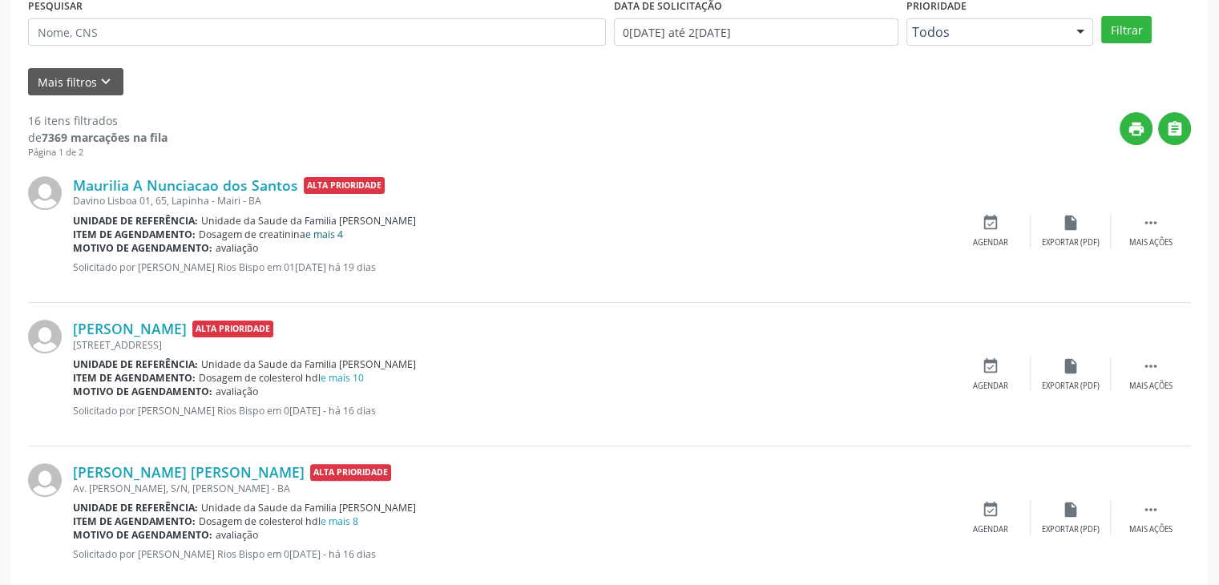
click at [326, 231] on link "e mais 4" at bounding box center [324, 235] width 38 height 14
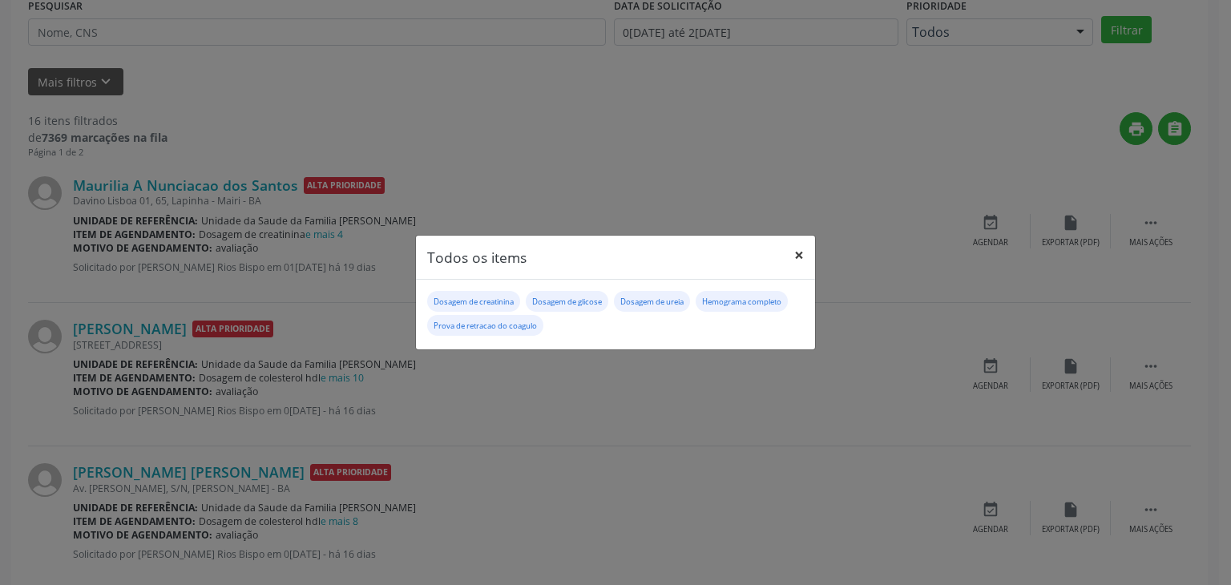
click at [798, 260] on button "×" at bounding box center [799, 255] width 32 height 39
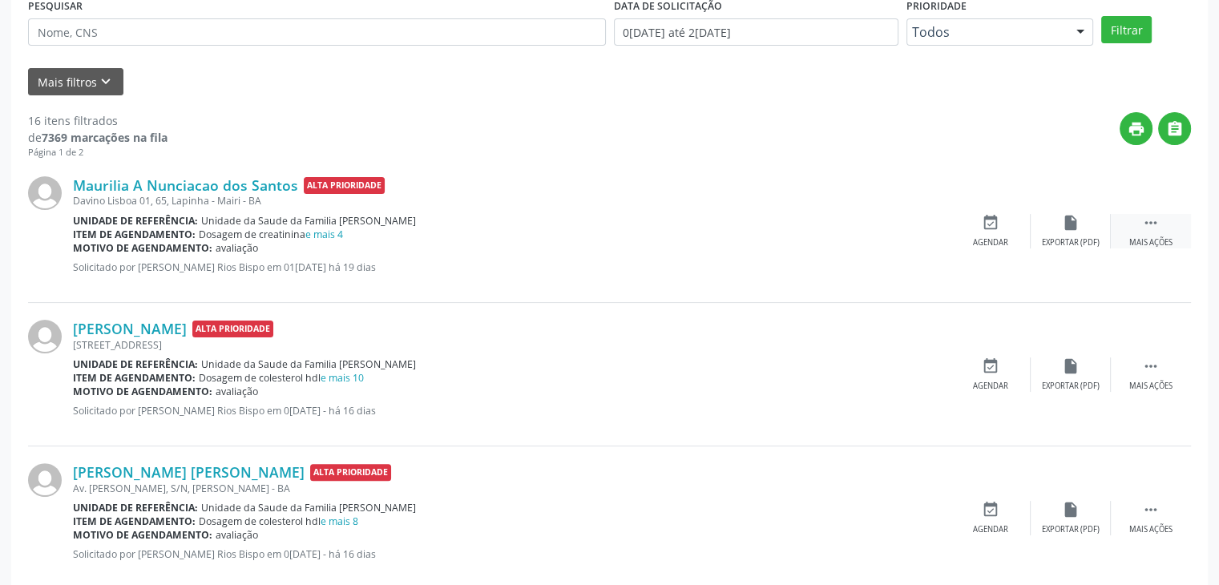
click at [1161, 241] on div "Mais ações" at bounding box center [1150, 242] width 43 height 11
click at [1068, 239] on div "Editar" at bounding box center [1071, 242] width 26 height 11
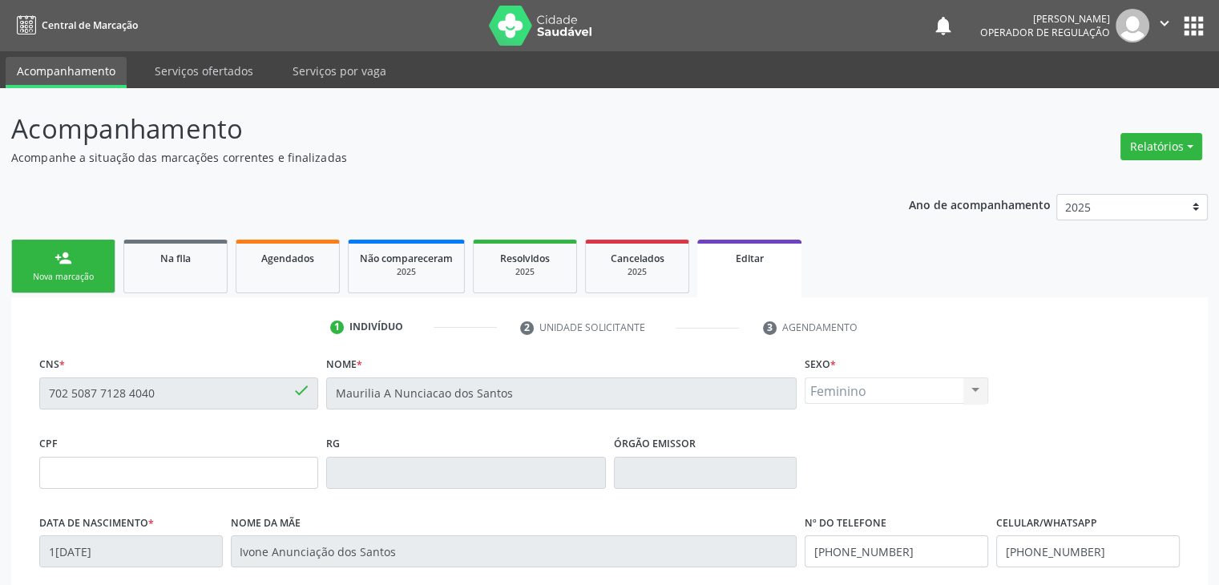
scroll to position [305, 0]
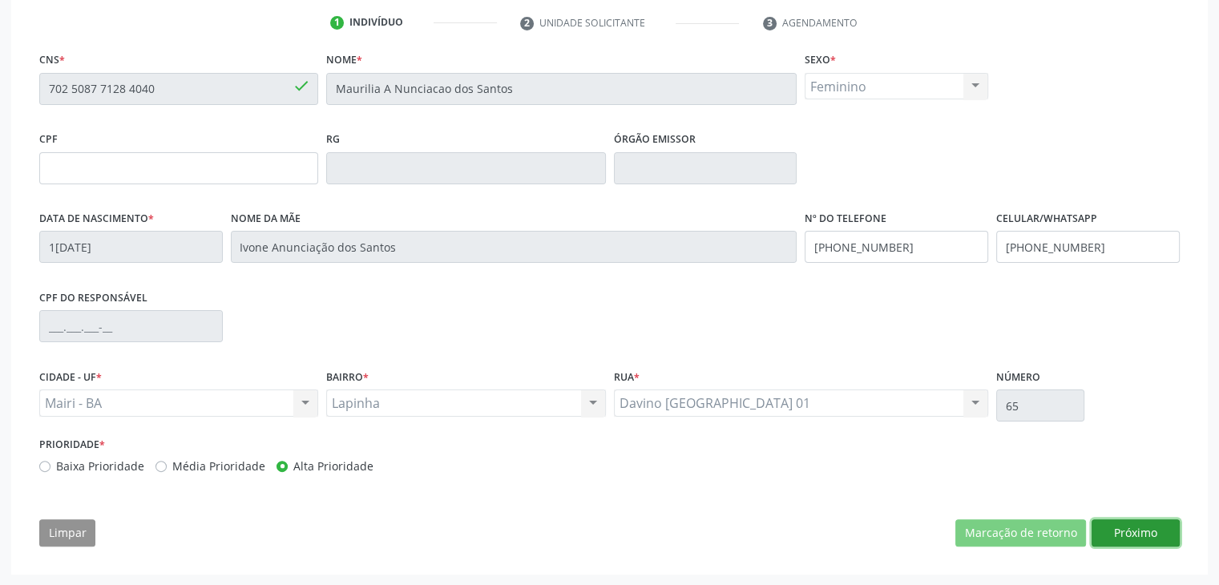
click at [1152, 529] on button "Próximo" at bounding box center [1135, 532] width 88 height 27
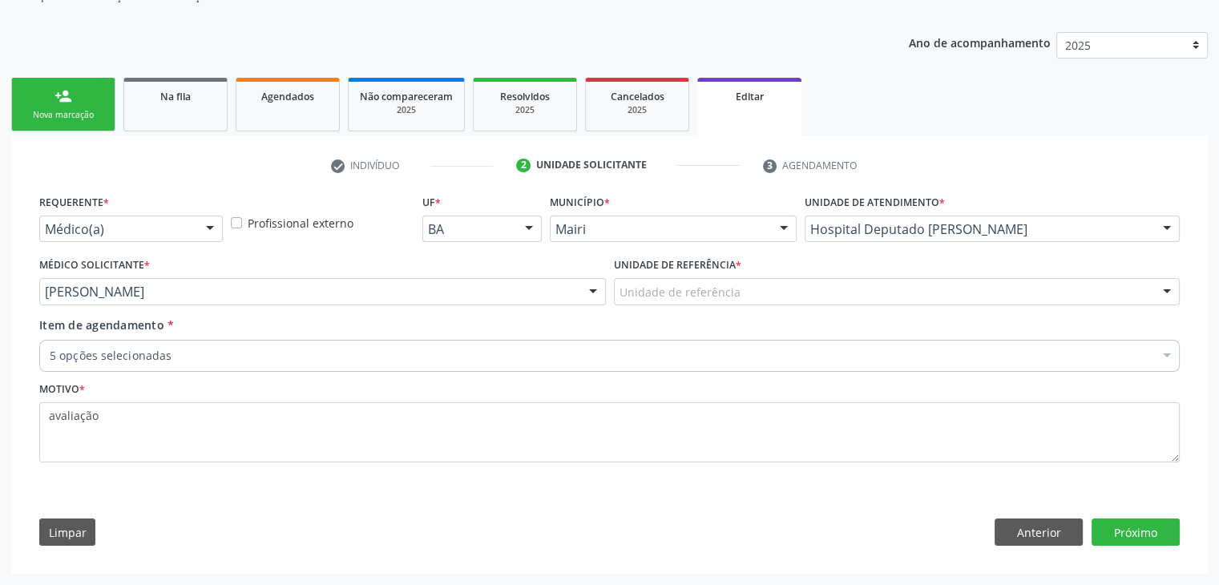
scroll to position [160, 0]
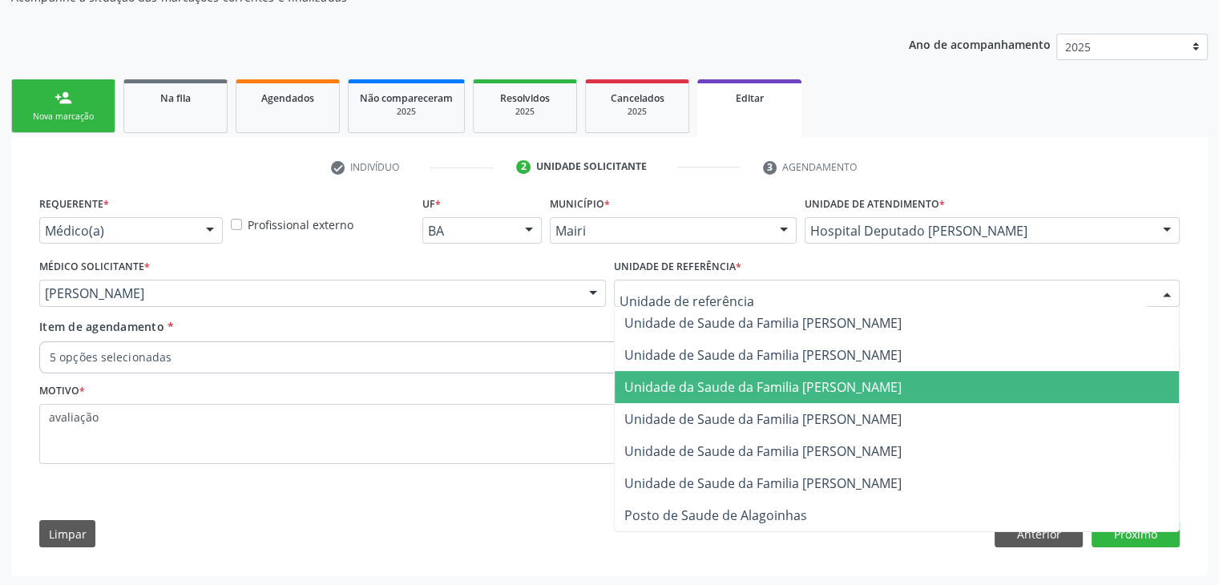
click at [832, 383] on span "Unidade da Saude da Familia [PERSON_NAME]" at bounding box center [762, 387] width 277 height 18
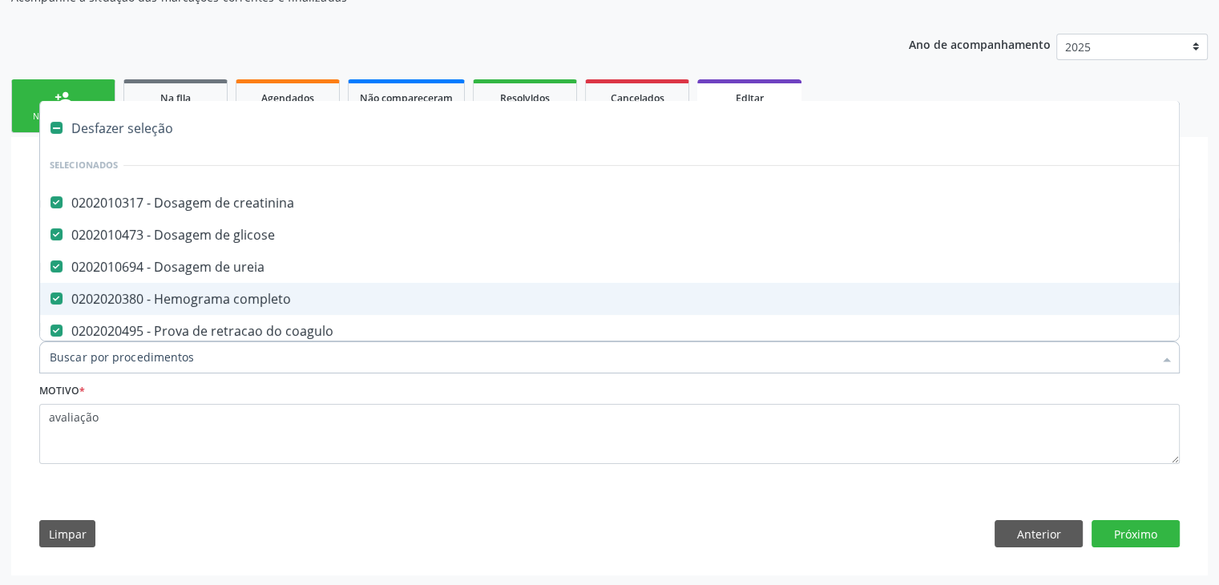
click at [107, 123] on div "Desfazer seleção" at bounding box center [666, 128] width 1252 height 32
checkbox creatinina "false"
checkbox glicose "false"
checkbox ureia "false"
checkbox completo "false"
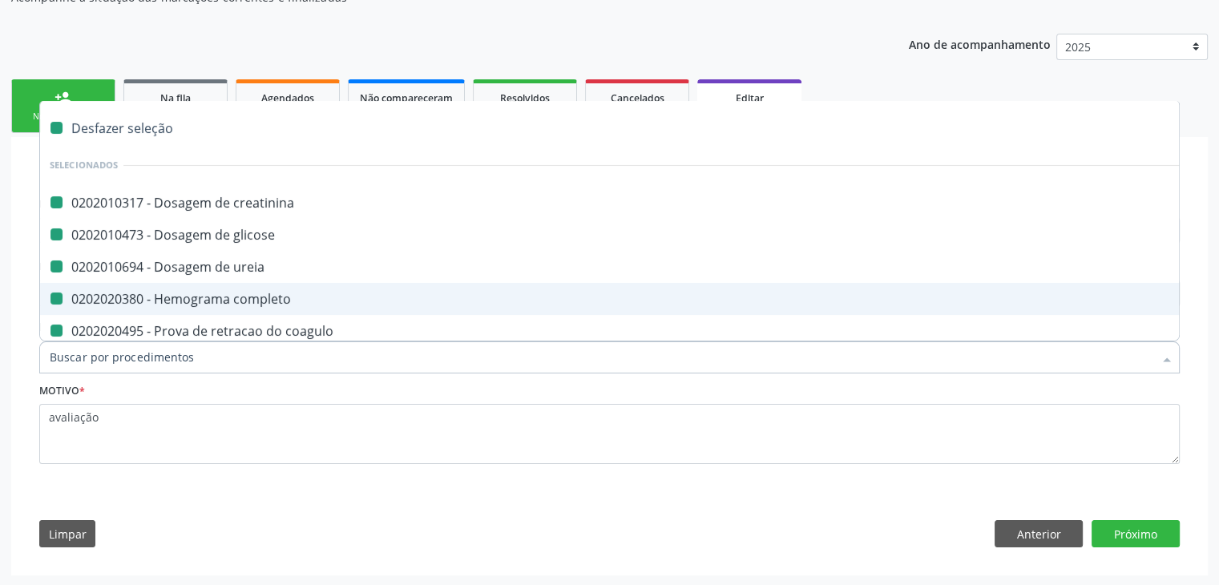
checkbox coagulo "false"
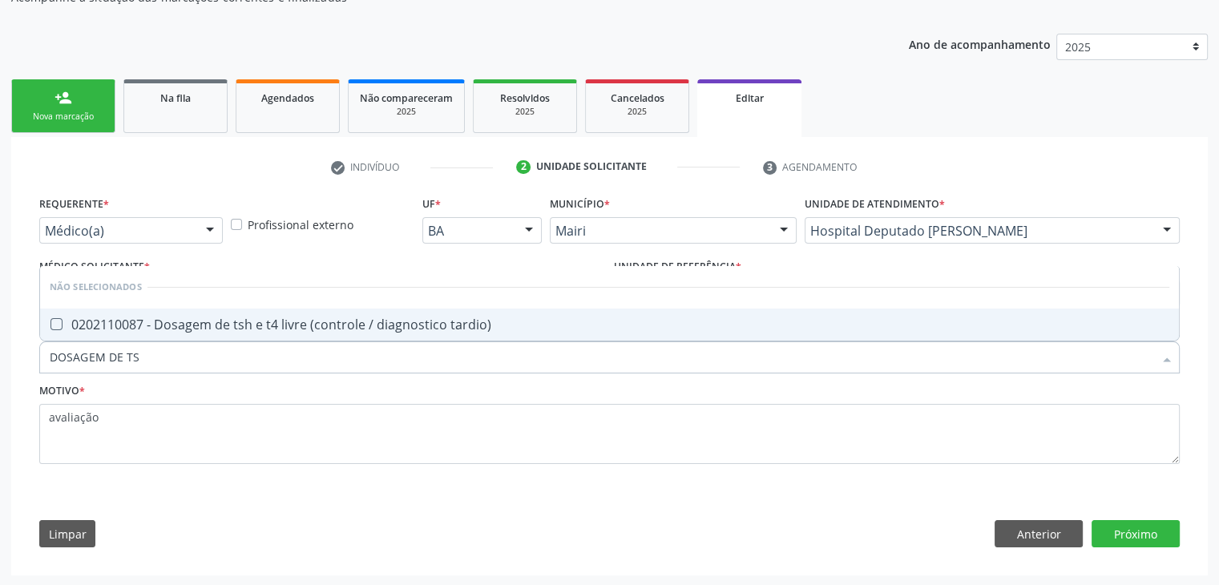
type input "DOSAGEM DE TSH"
click at [215, 330] on div "0202110087 - Dosagem de tsh e t4 livre (controle / diagnostico tardio)" at bounding box center [609, 324] width 1119 height 13
checkbox tardio\) "true"
click at [1154, 530] on button "Próximo" at bounding box center [1135, 533] width 88 height 27
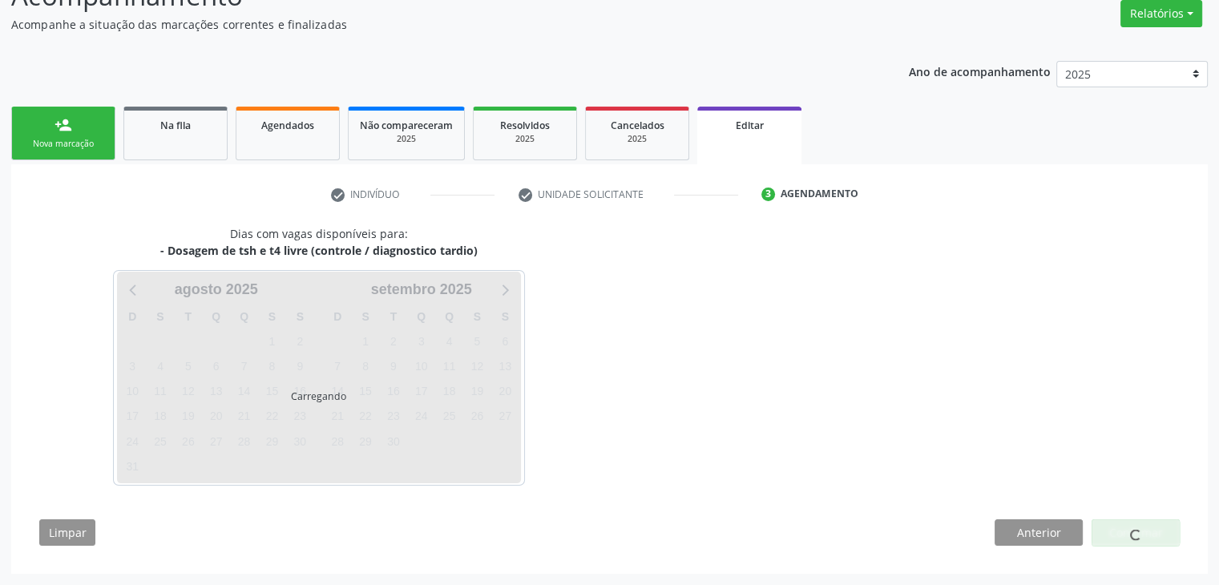
scroll to position [132, 0]
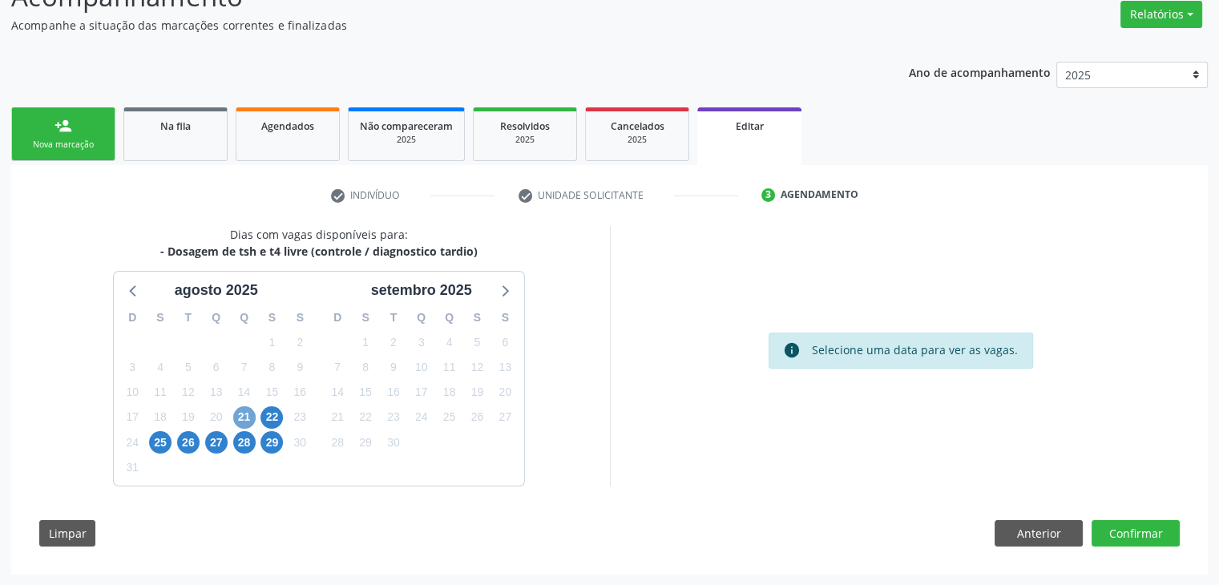
click at [240, 421] on span "21" at bounding box center [244, 417] width 22 height 22
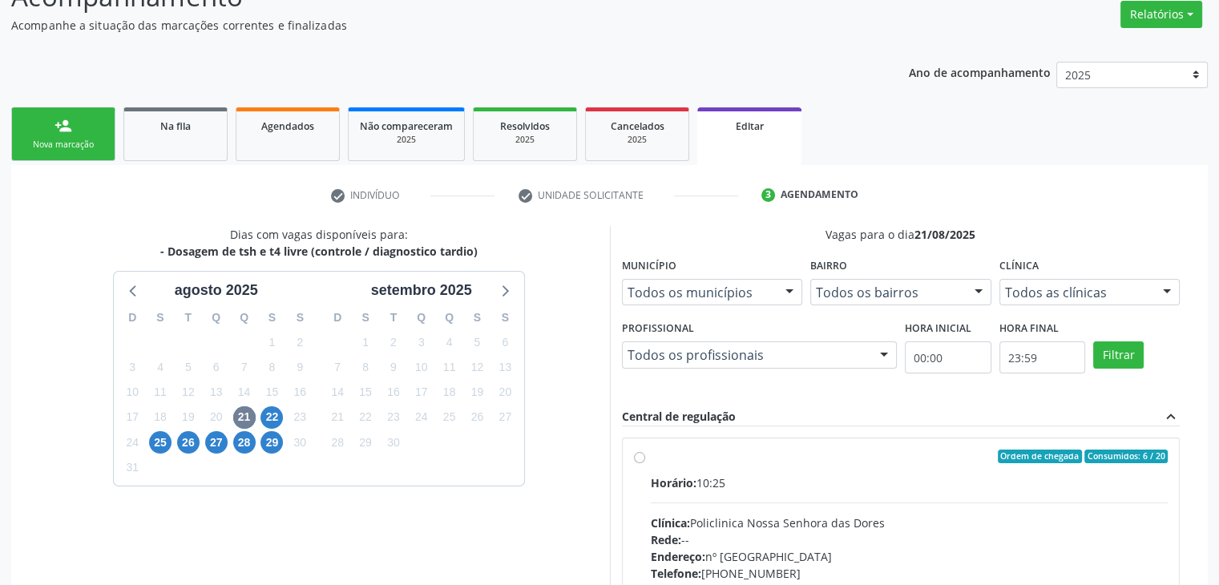
click at [803, 470] on label "Ordem de chegada Consumidos: 6 / 20 Horário: 10:25 Clínica: Policlinica Nossa S…" at bounding box center [910, 573] width 518 height 246
click at [645, 464] on input "Ordem de chegada Consumidos: 6 / 20 Horário: 10:25 Clínica: Policlinica Nossa S…" at bounding box center [639, 457] width 11 height 14
radio input "true"
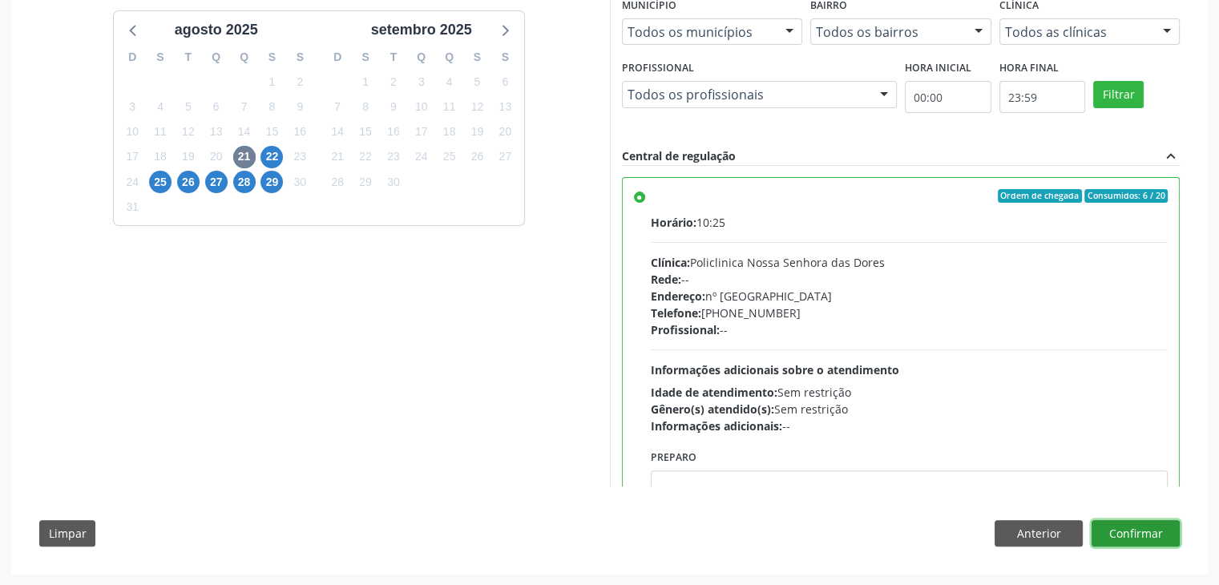
click at [1162, 530] on button "Confirmar" at bounding box center [1135, 533] width 88 height 27
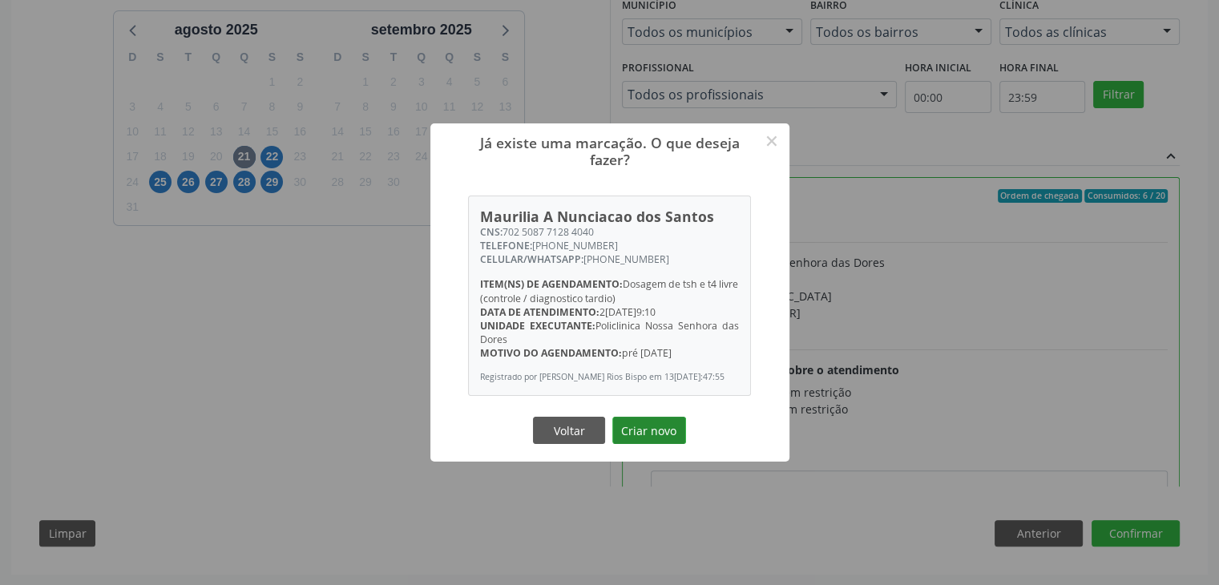
click at [651, 430] on button "Criar novo" at bounding box center [649, 430] width 74 height 27
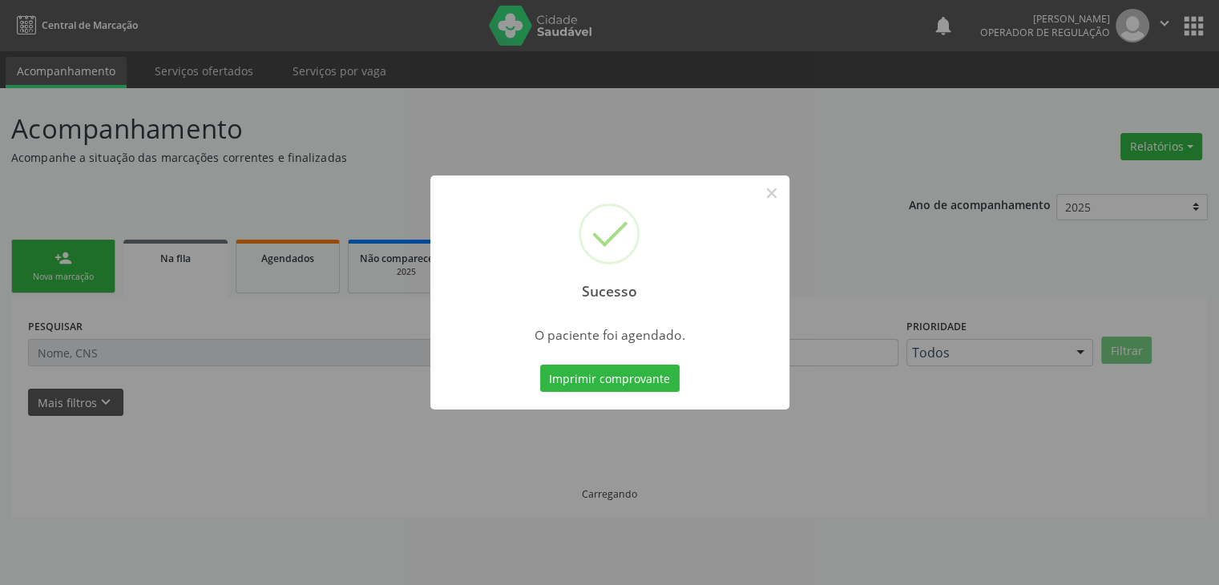
scroll to position [0, 0]
click at [772, 192] on button "×" at bounding box center [777, 192] width 27 height 27
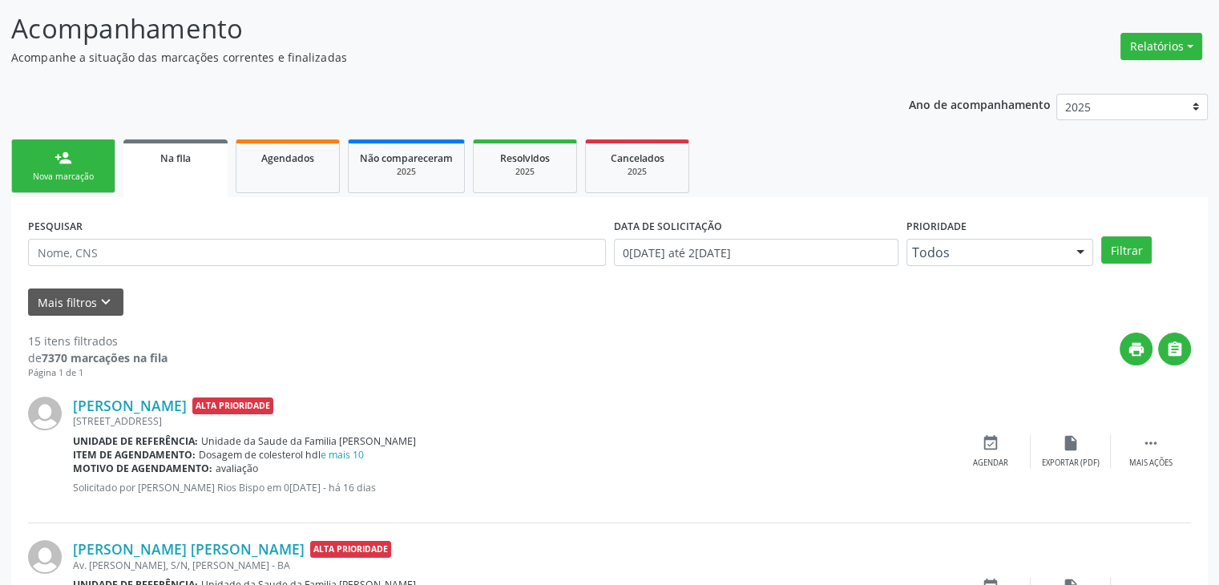
scroll to position [240, 0]
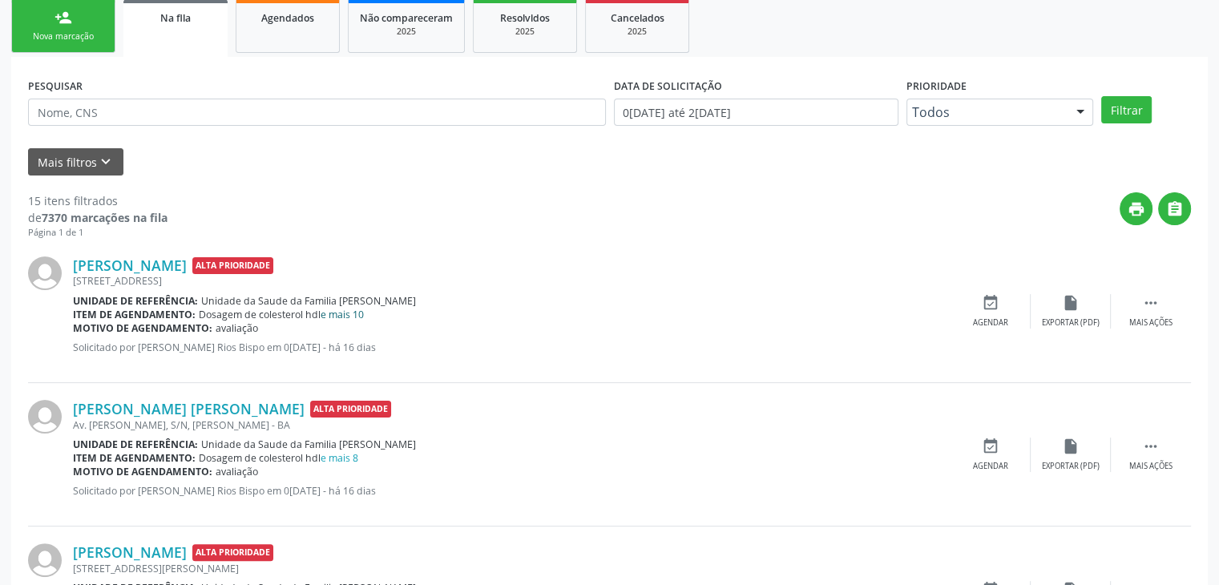
click at [363, 313] on link "e mais 10" at bounding box center [342, 315] width 43 height 14
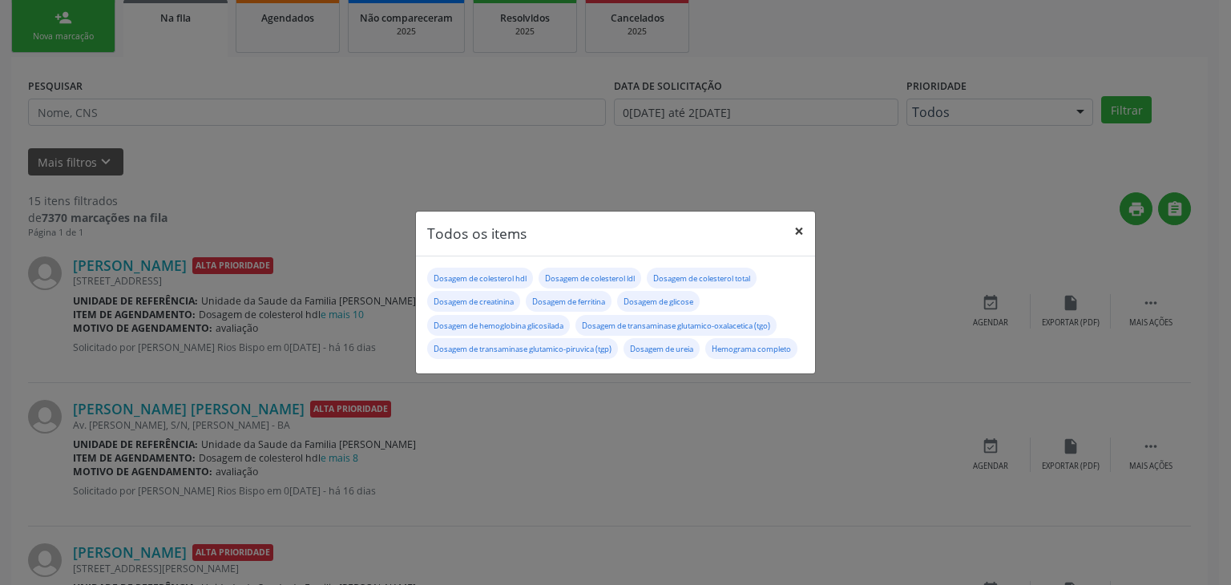
click at [802, 220] on button "×" at bounding box center [799, 231] width 32 height 39
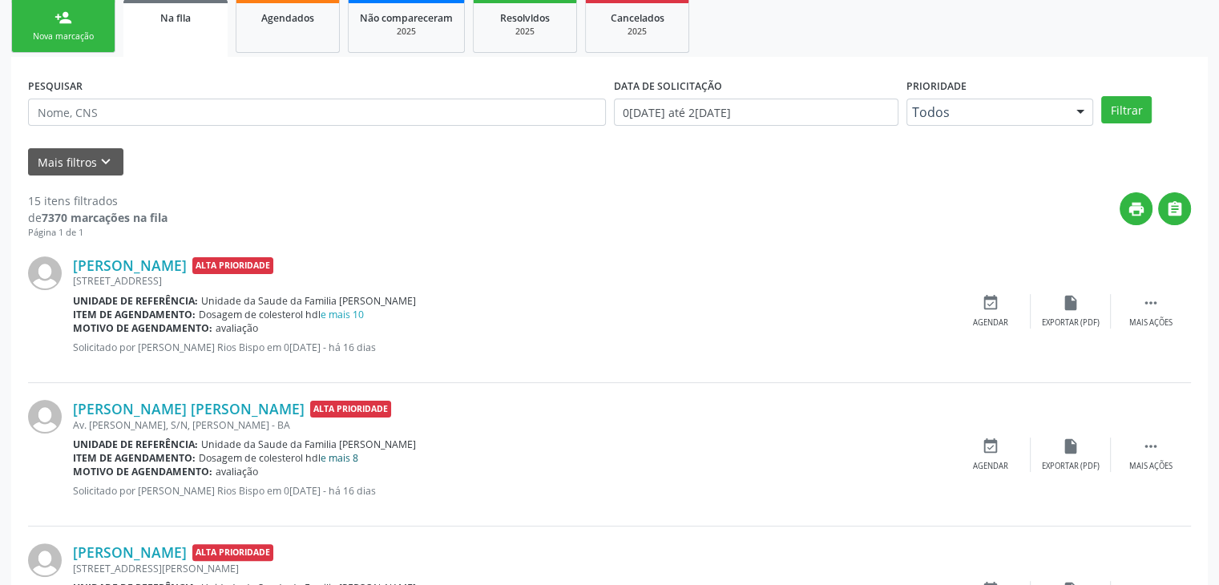
click at [349, 461] on link "e mais 8" at bounding box center [340, 458] width 38 height 14
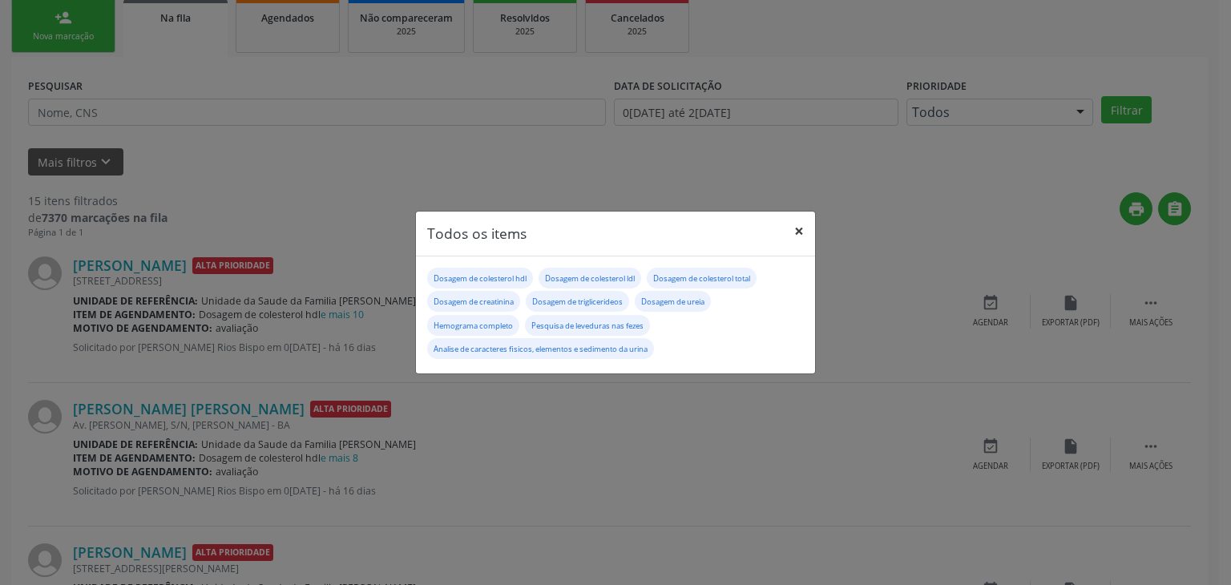
click at [803, 230] on button "×" at bounding box center [799, 231] width 32 height 39
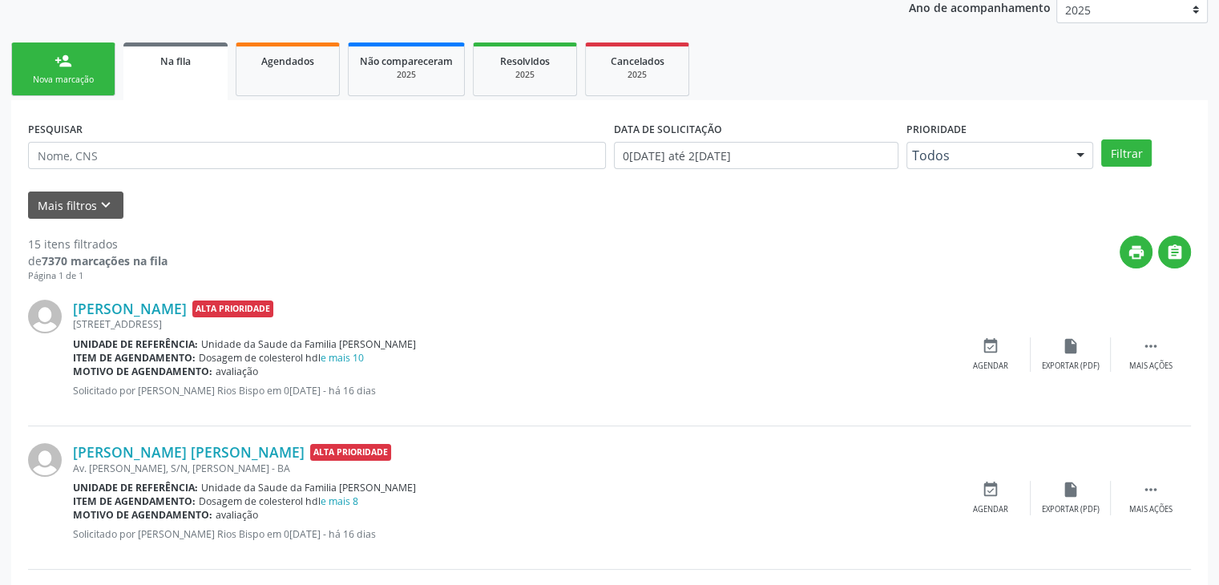
scroll to position [160, 0]
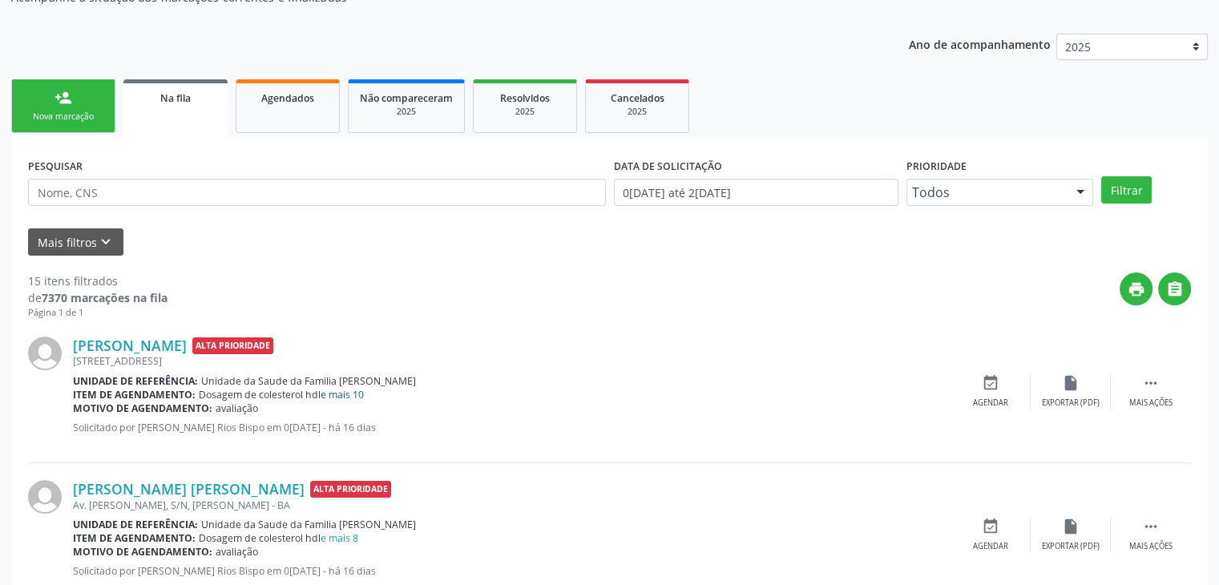
click at [359, 389] on link "e mais 10" at bounding box center [342, 395] width 43 height 14
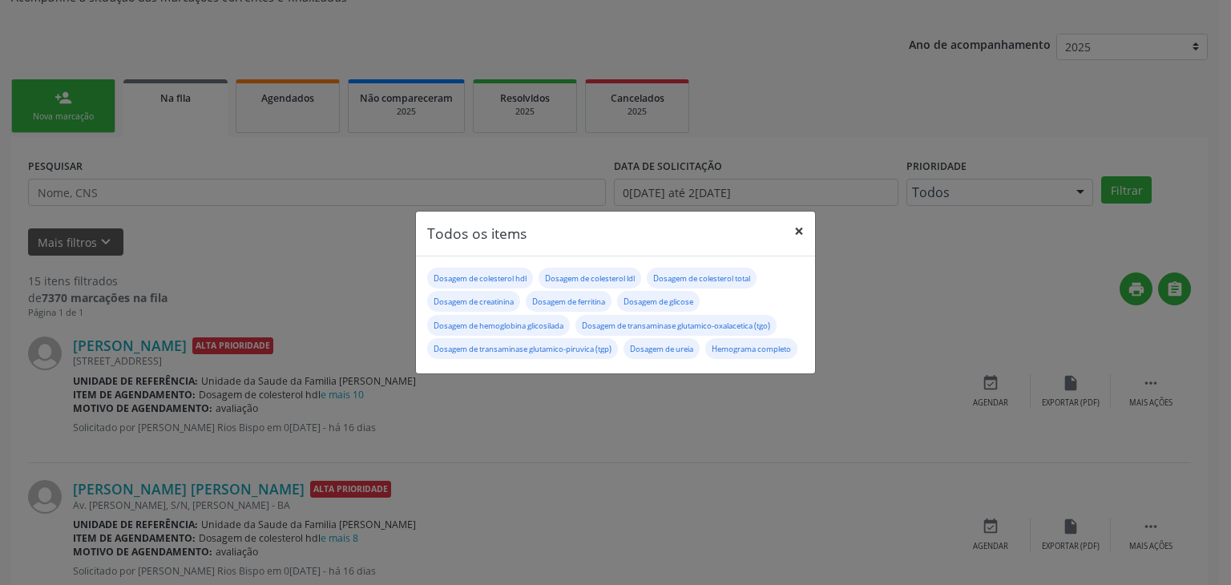
click at [791, 220] on button "×" at bounding box center [799, 231] width 32 height 39
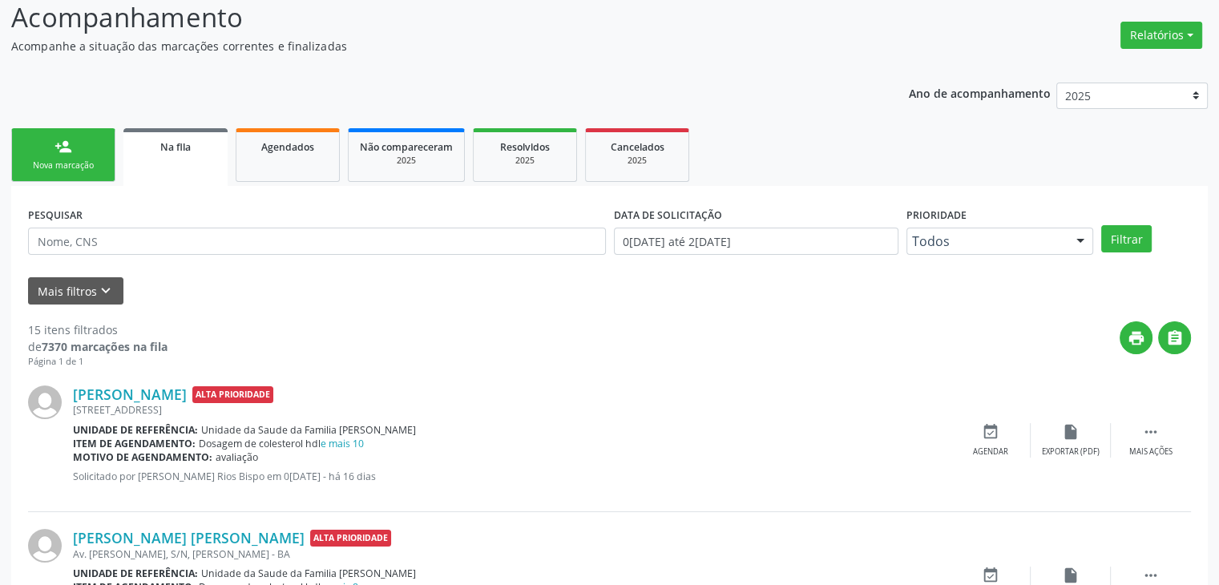
scroll to position [240, 0]
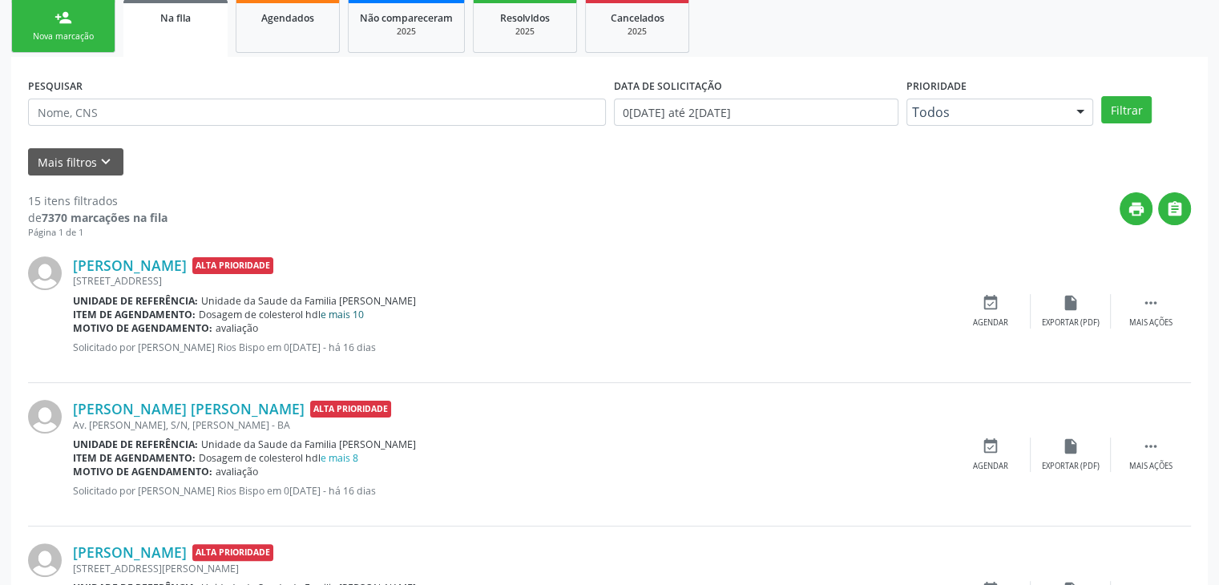
click at [340, 310] on link "e mais 10" at bounding box center [342, 315] width 43 height 14
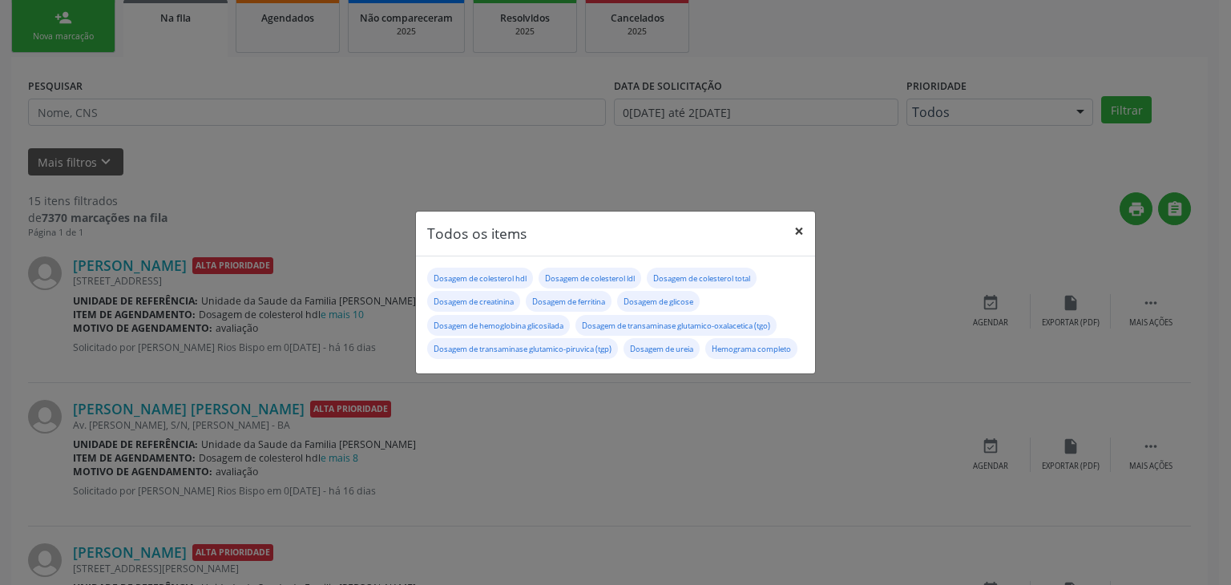
click at [802, 212] on button "×" at bounding box center [799, 231] width 32 height 39
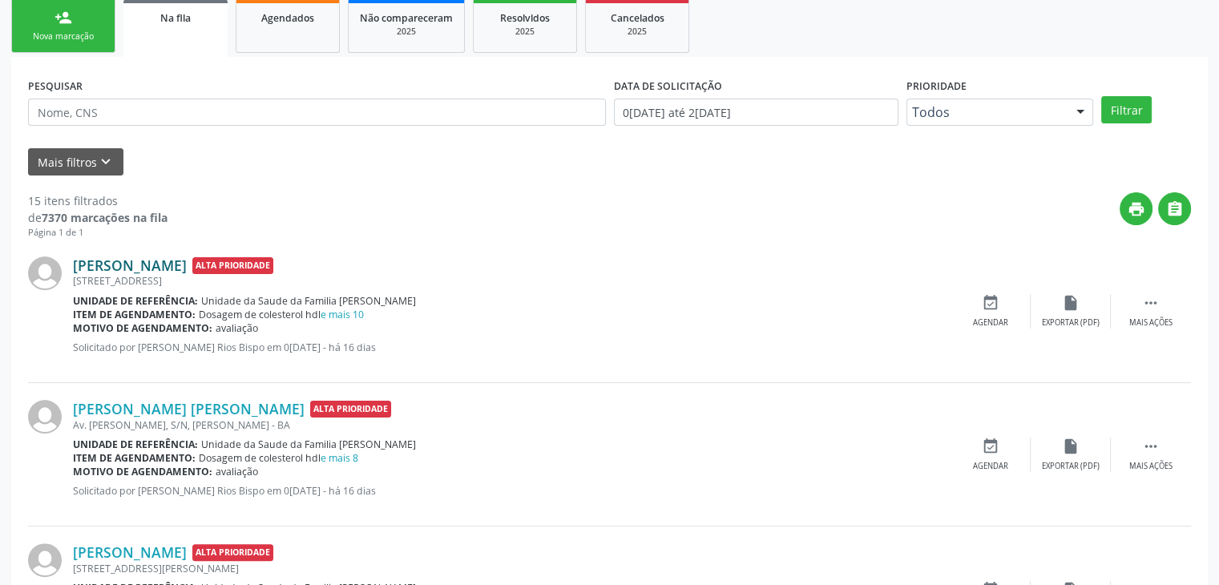
click at [154, 268] on link "[PERSON_NAME]" at bounding box center [130, 265] width 114 height 18
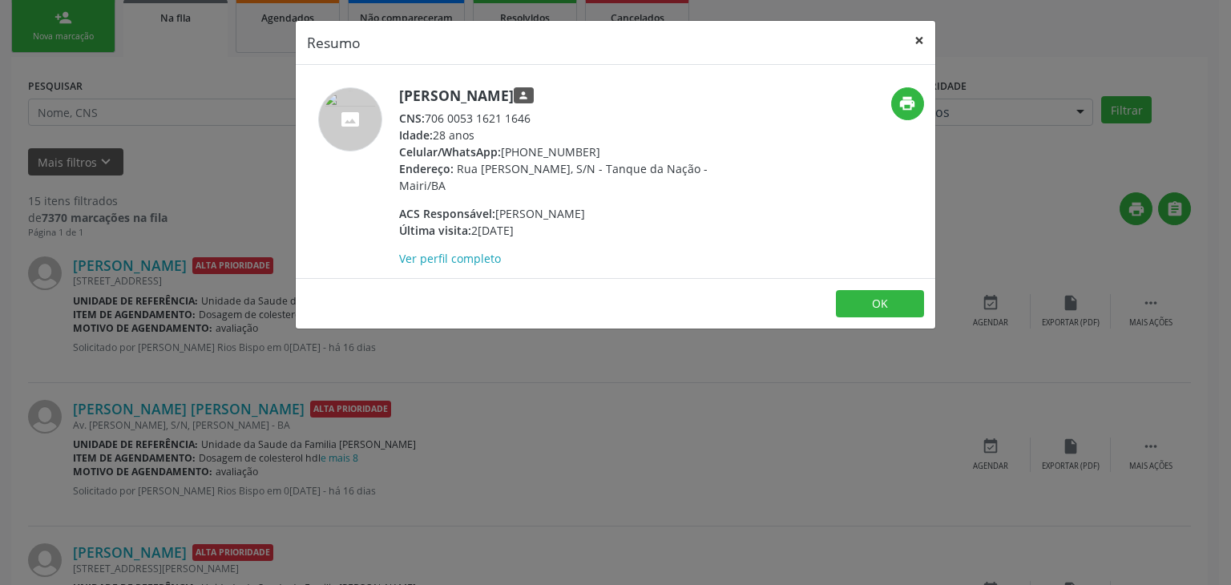
click at [926, 38] on button "×" at bounding box center [919, 40] width 32 height 39
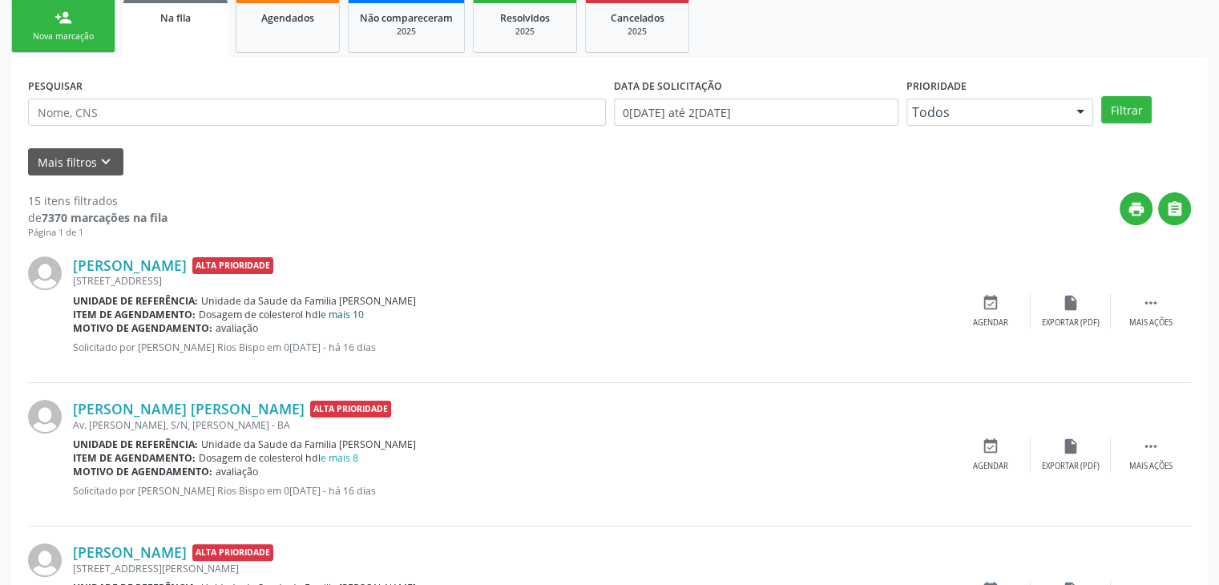
click at [337, 310] on link "e mais 10" at bounding box center [342, 315] width 43 height 14
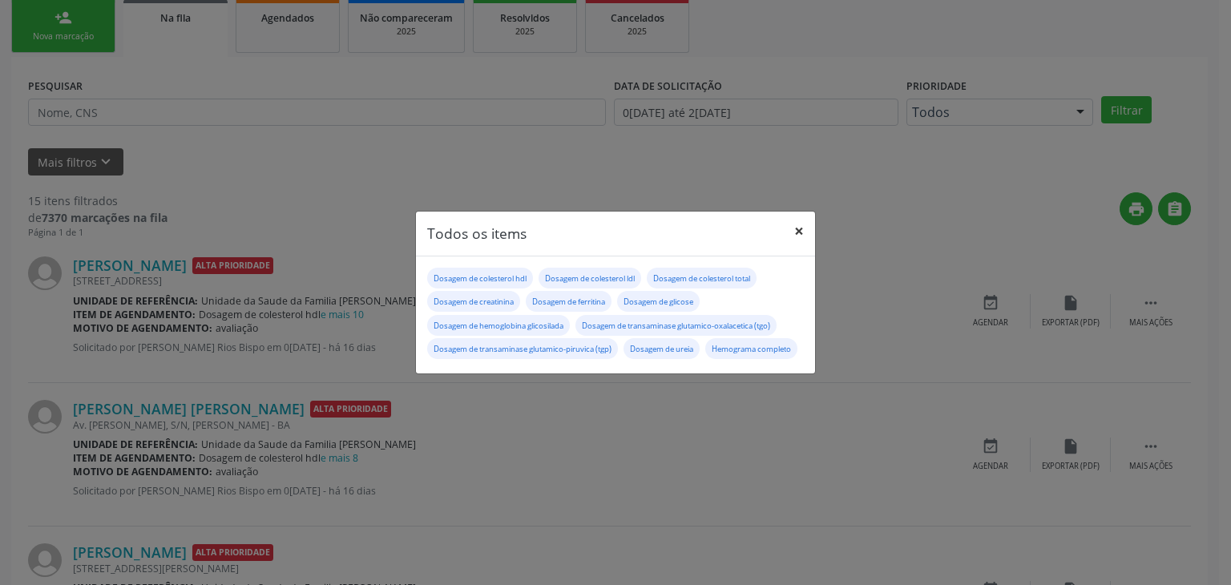
click at [809, 219] on button "×" at bounding box center [799, 231] width 32 height 39
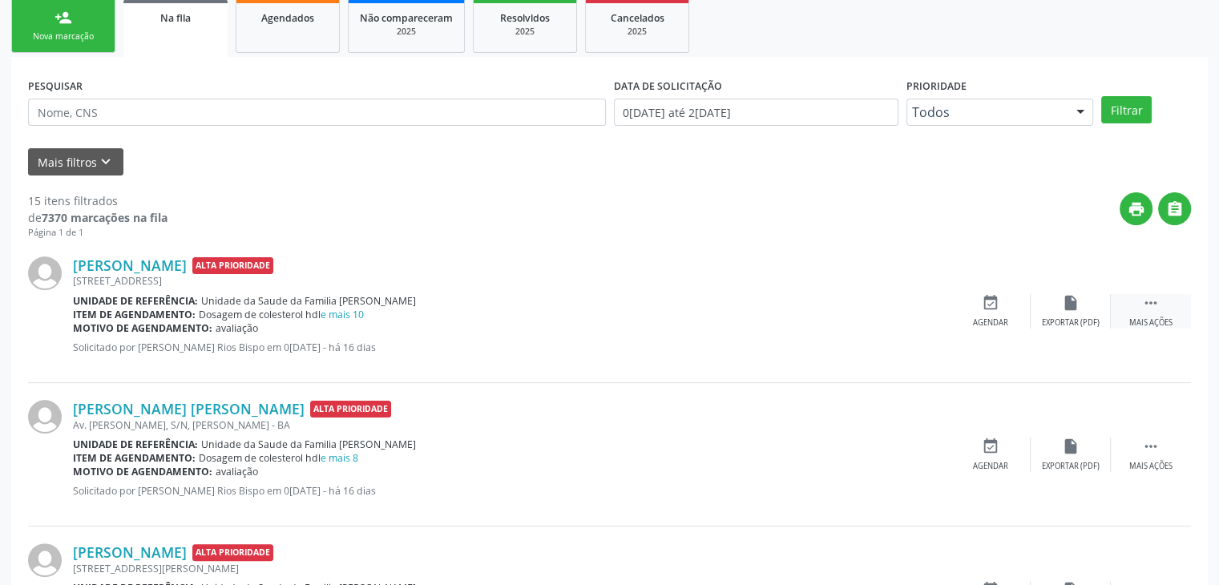
click at [1135, 309] on div " Mais ações" at bounding box center [1151, 311] width 80 height 34
click at [1071, 329] on div "[PERSON_NAME] Alta Prioridade [STREET_ADDRESS] Unidade de referência: Unidade d…" at bounding box center [609, 311] width 1163 height 143
click at [1071, 324] on div "Editar" at bounding box center [1071, 322] width 26 height 11
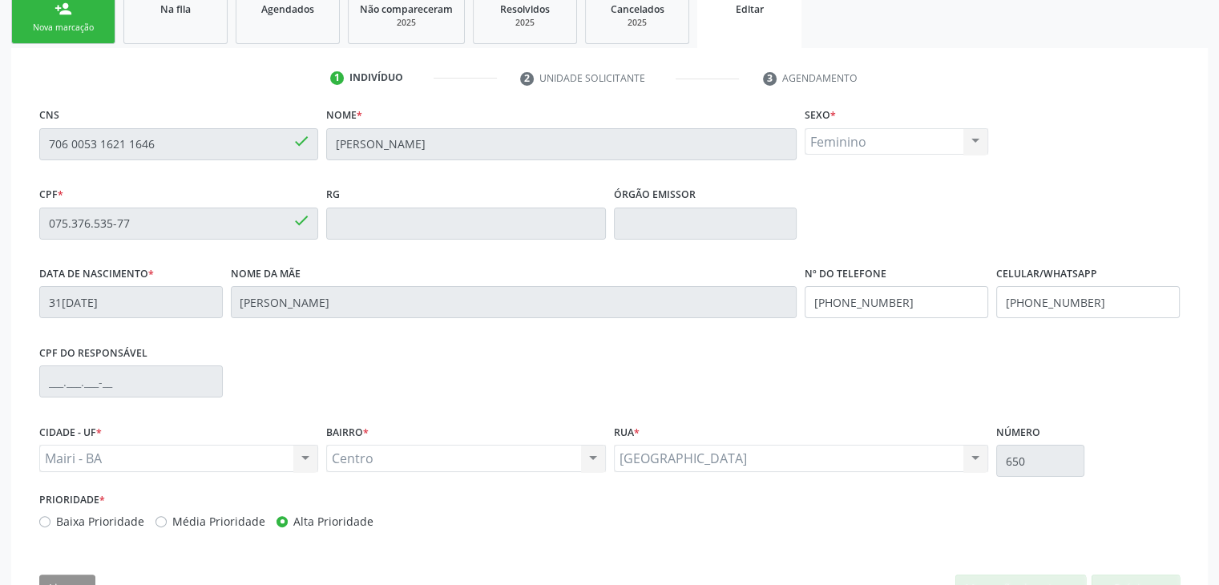
scroll to position [305, 0]
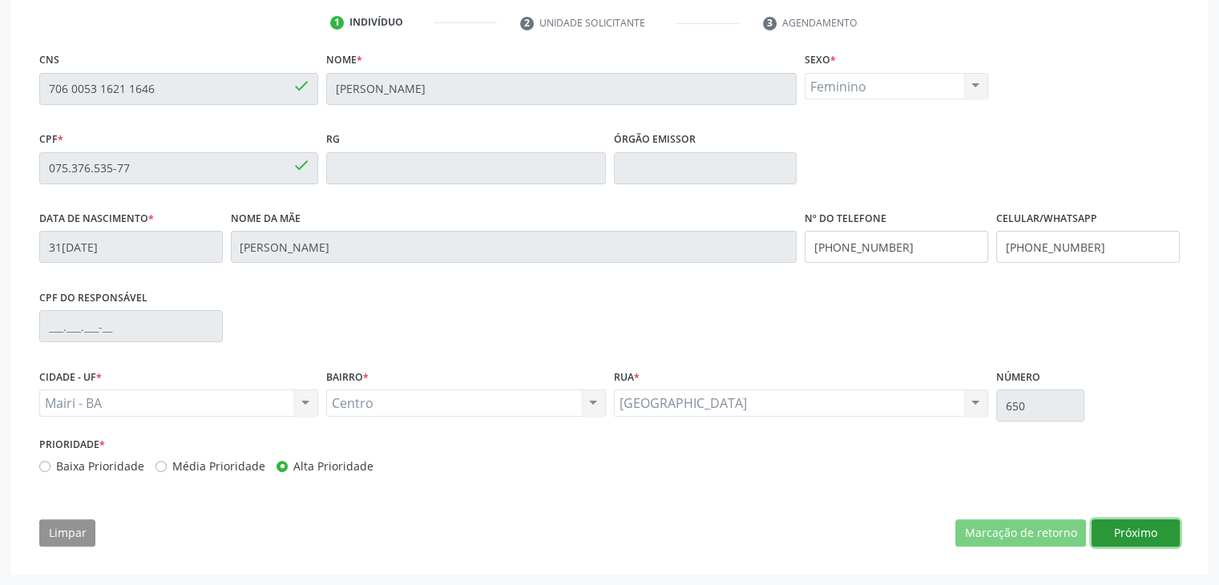
click at [1146, 536] on button "Próximo" at bounding box center [1135, 532] width 88 height 27
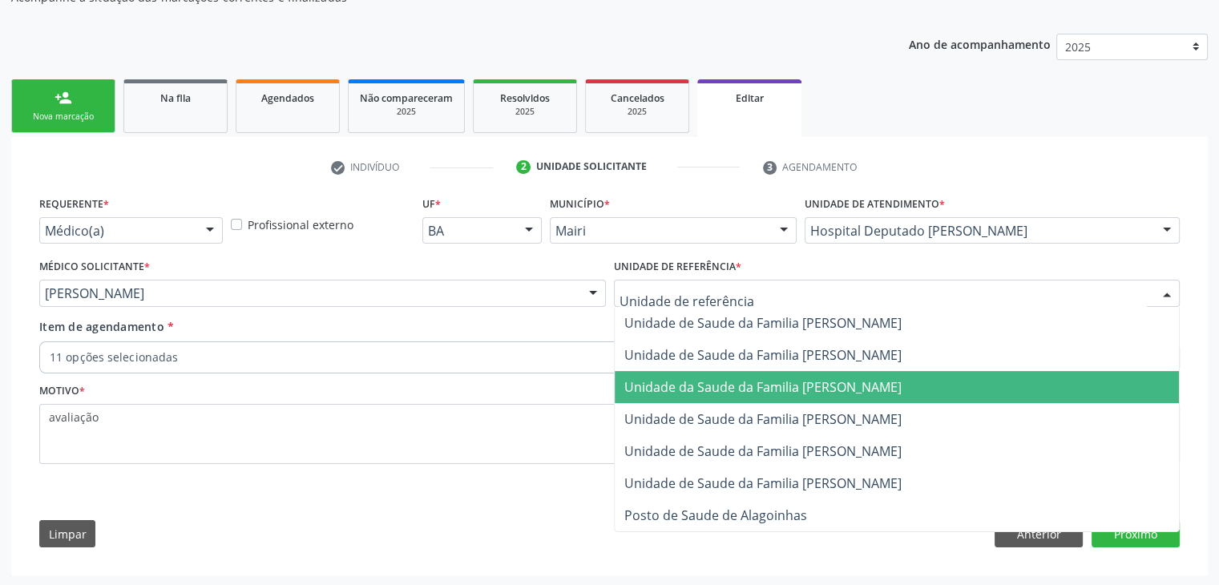
click at [817, 379] on span "Unidade da Saude da Familia [PERSON_NAME]" at bounding box center [762, 387] width 277 height 18
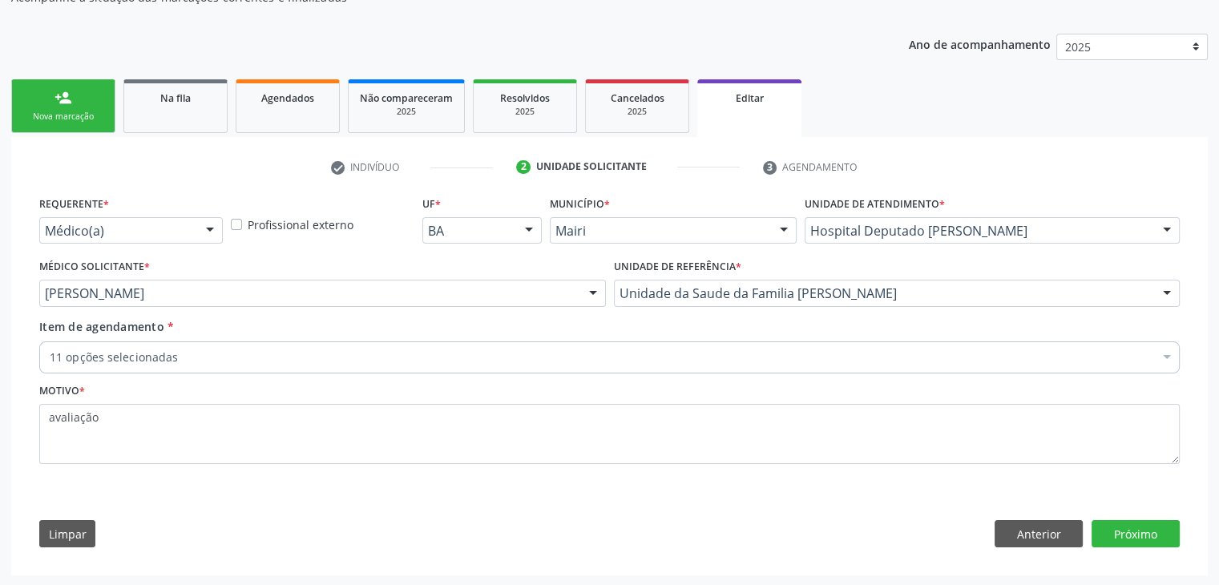
click at [351, 344] on div "11 opções selecionadas" at bounding box center [609, 357] width 1140 height 32
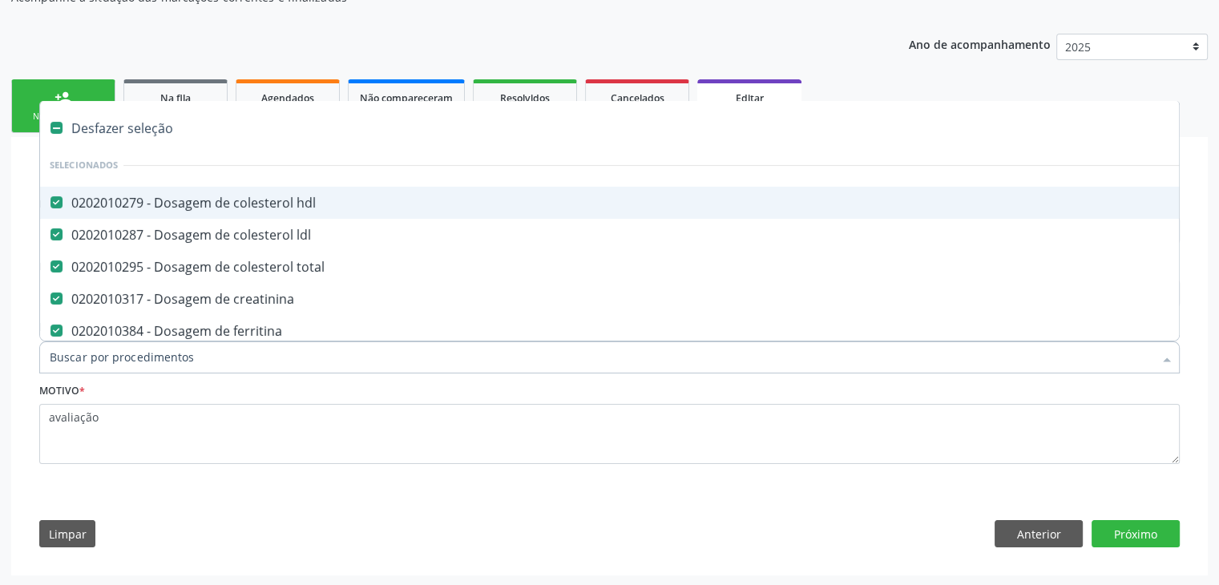
click at [138, 123] on div "Desfazer seleção" at bounding box center [666, 128] width 1252 height 32
checkbox hdl "false"
checkbox ldl "false"
checkbox total "false"
checkbox creatinina "false"
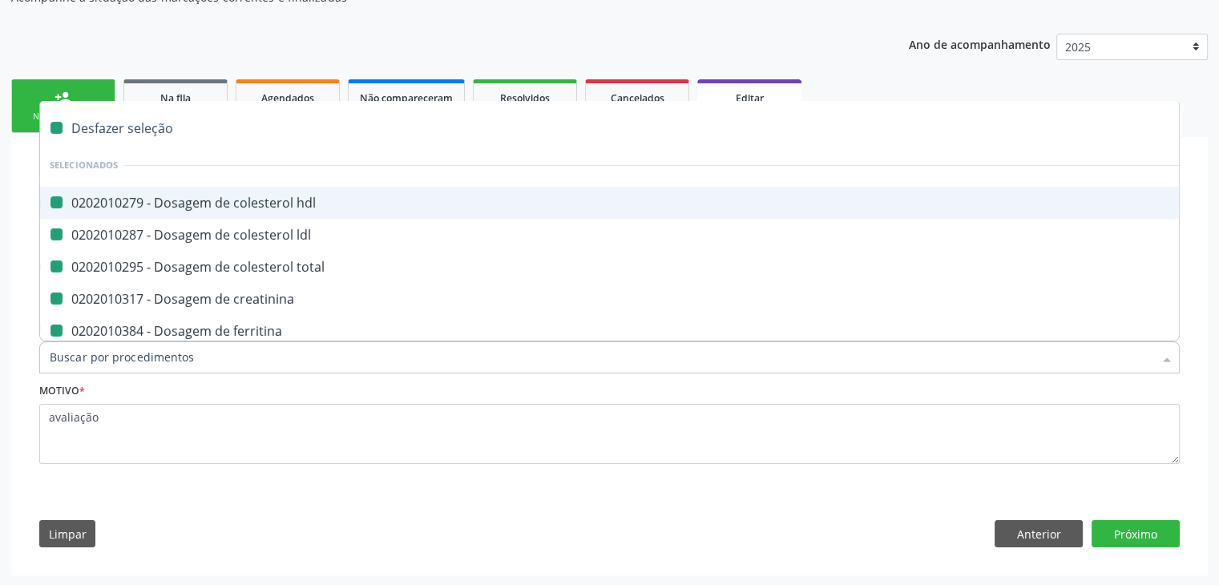
checkbox ferritina "false"
checkbox glicose "false"
checkbox glicosilada "false"
checkbox \(tgo\) "false"
checkbox \(tgp\) "false"
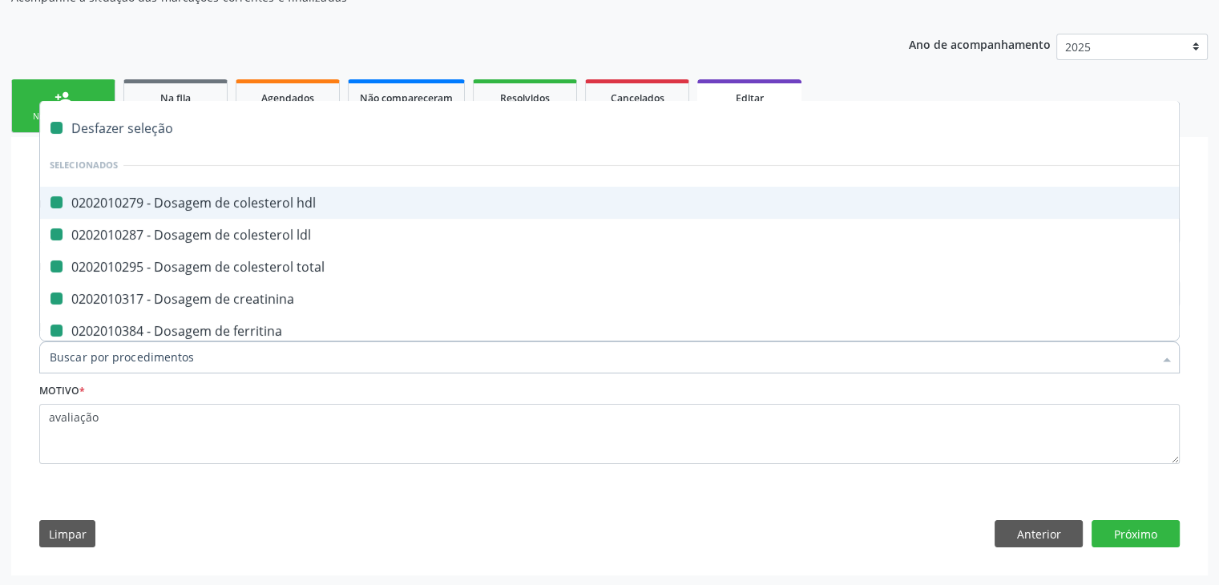
checkbox ureia "false"
checkbox completo "false"
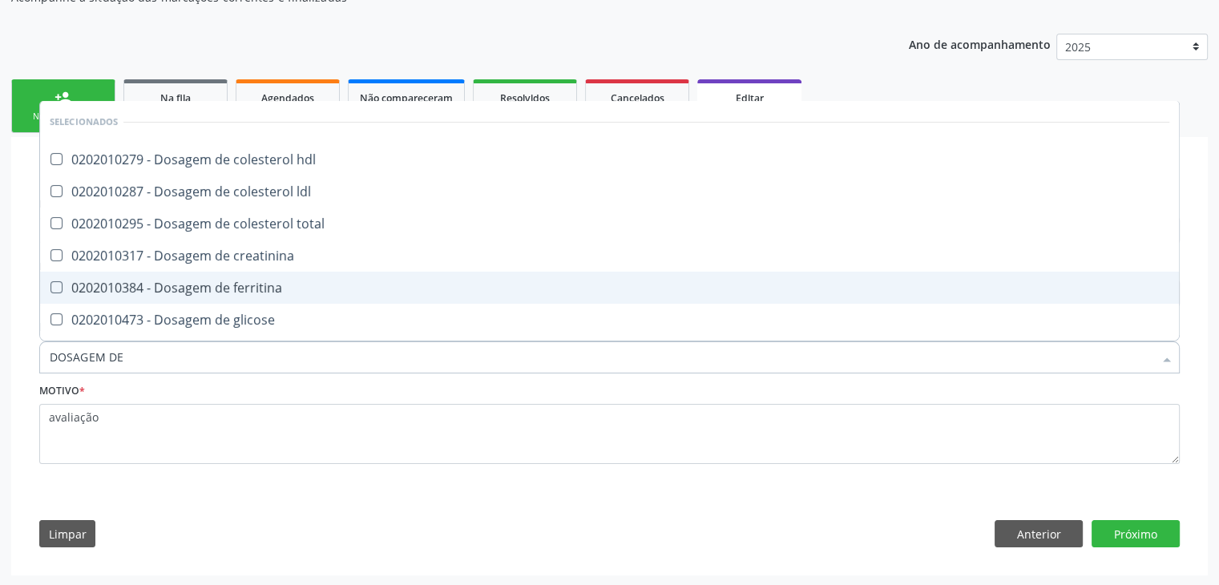
type input "dosagem de tsH"
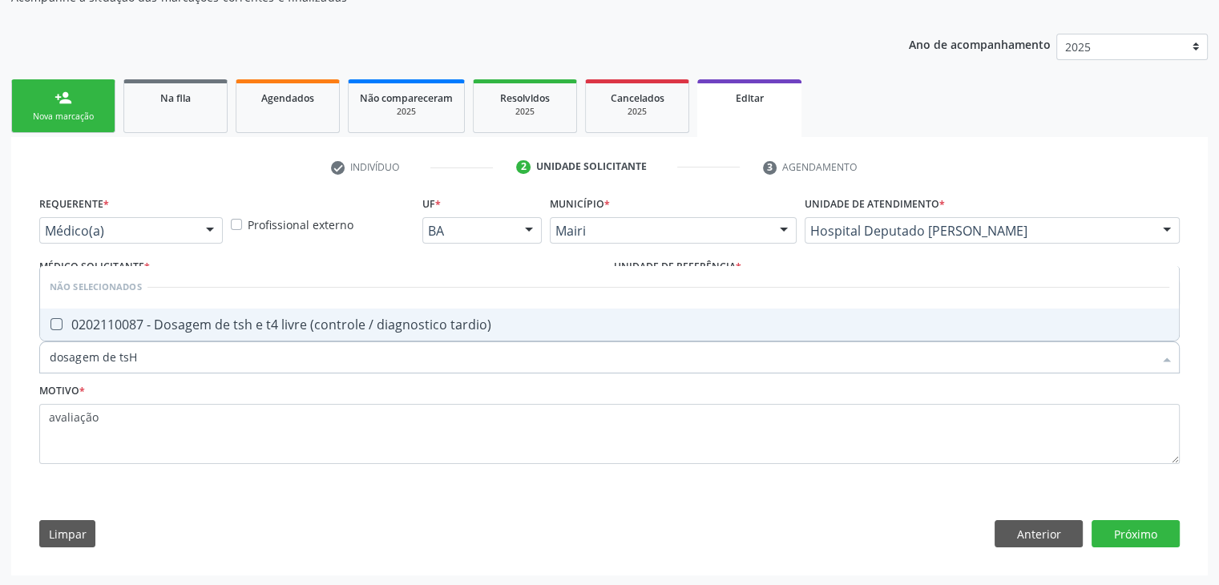
click at [260, 330] on div "0202110087 - Dosagem de tsh e t4 livre (controle / diagnostico tardio)" at bounding box center [609, 324] width 1119 height 13
checkbox tardio\) "true"
click at [1149, 536] on button "Próximo" at bounding box center [1135, 533] width 88 height 27
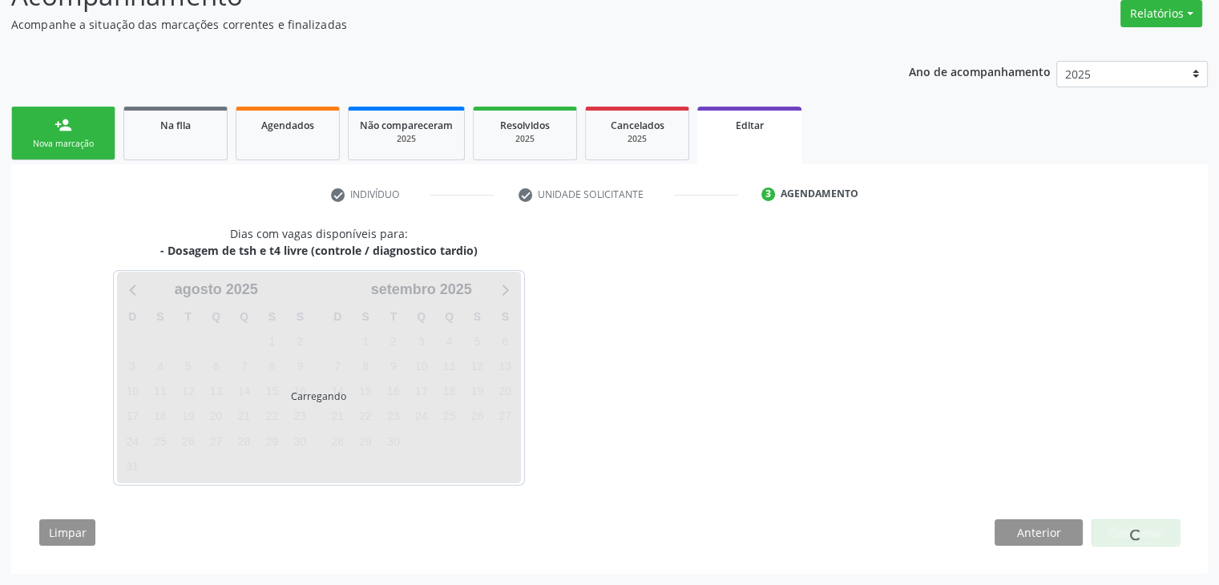
scroll to position [132, 0]
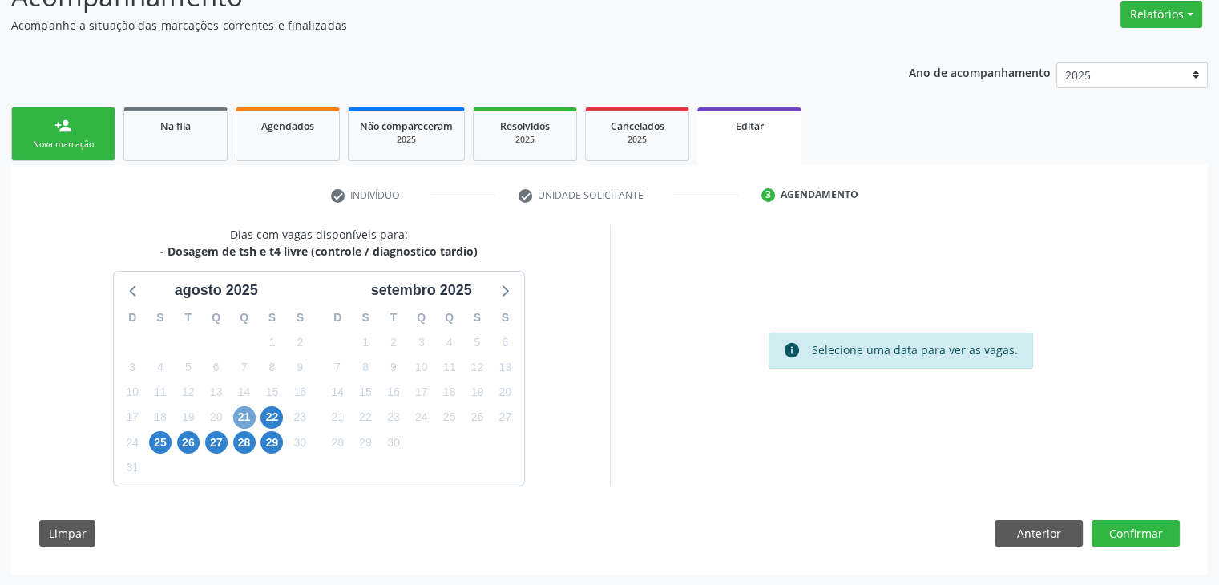
click at [240, 417] on span "21" at bounding box center [244, 417] width 22 height 22
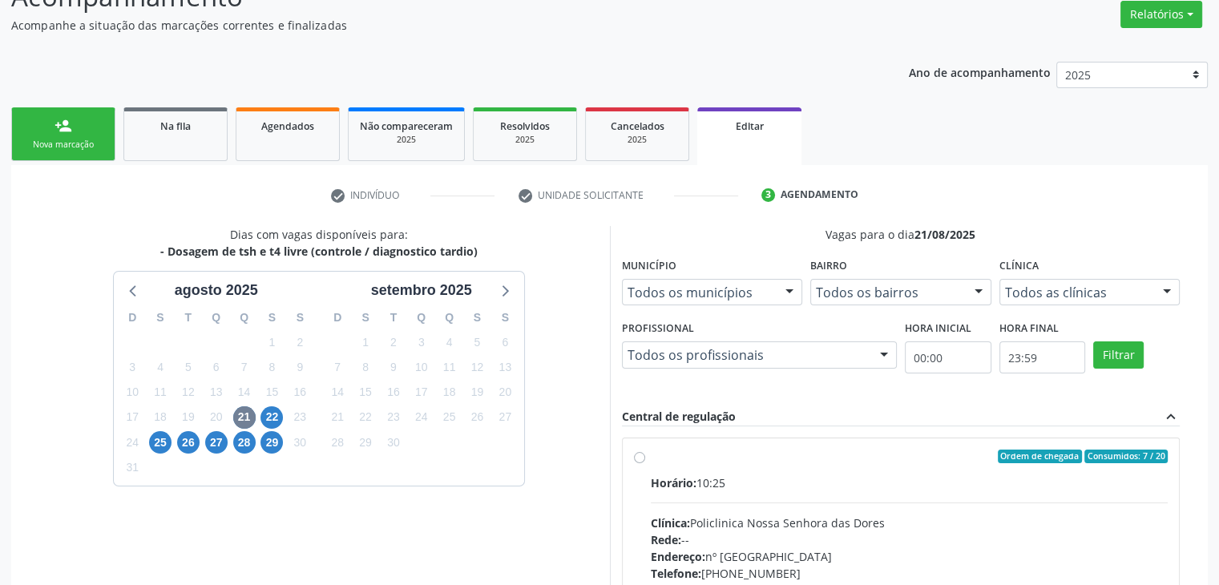
click at [747, 498] on div "Horário: 10:25 Clínica: Policlinica Nossa Senhora das Dores Rede: -- Endereço: …" at bounding box center [910, 584] width 518 height 220
click at [645, 464] on input "Ordem de chegada Consumidos: 7 / 20 Horário: 10:25 Clínica: Policlinica Nossa S…" at bounding box center [639, 457] width 11 height 14
radio input "true"
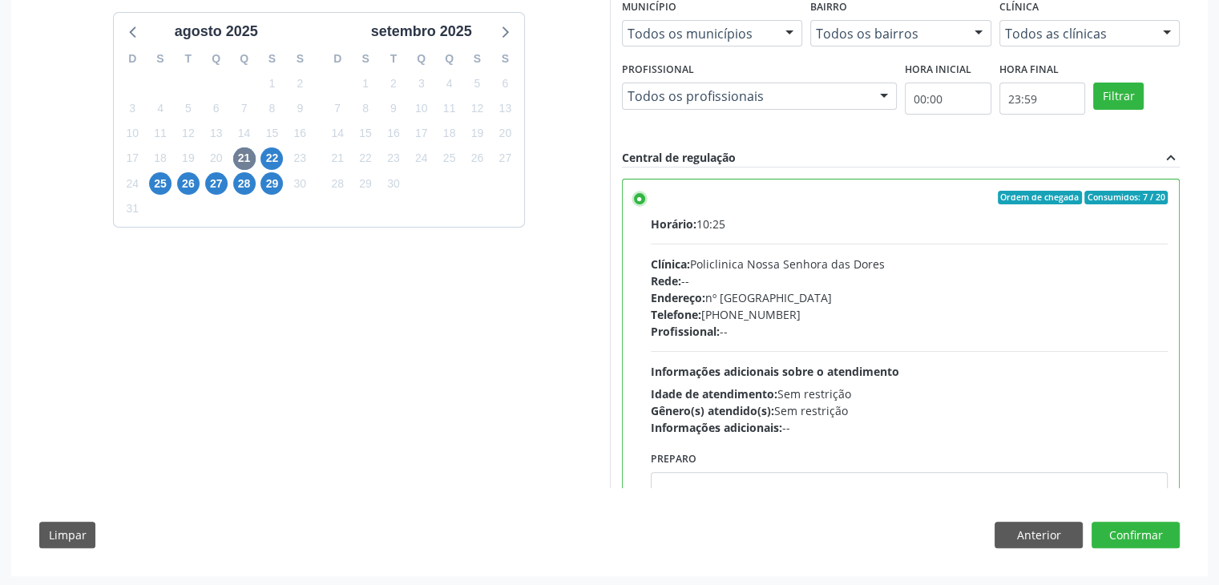
scroll to position [393, 0]
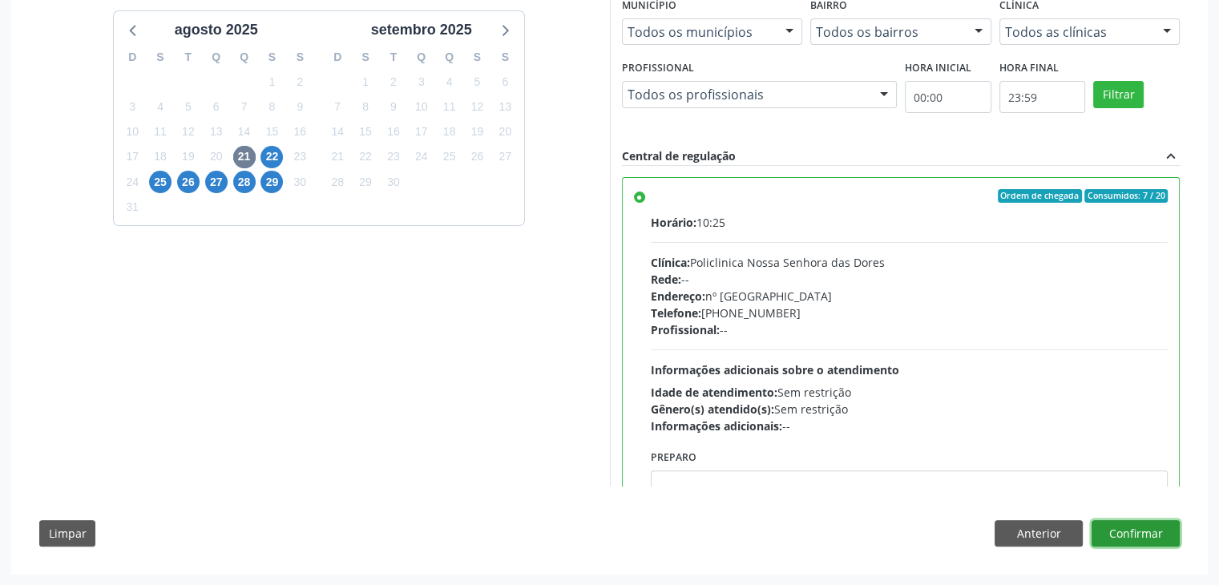
click at [1159, 528] on button "Confirmar" at bounding box center [1135, 533] width 88 height 27
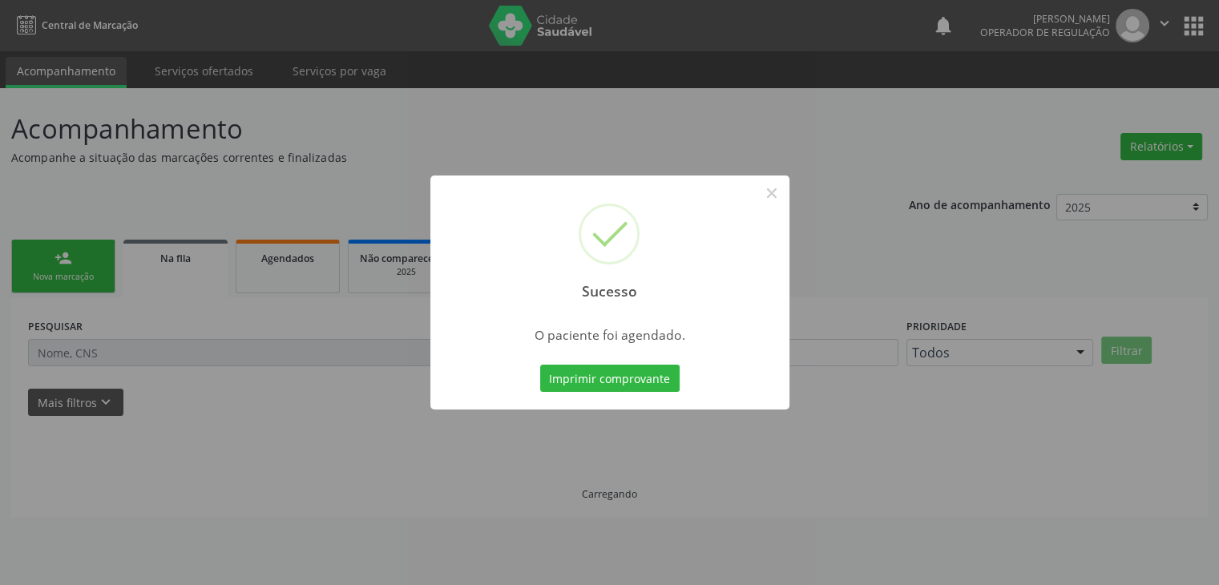
scroll to position [0, 0]
click at [784, 190] on button "×" at bounding box center [777, 192] width 27 height 27
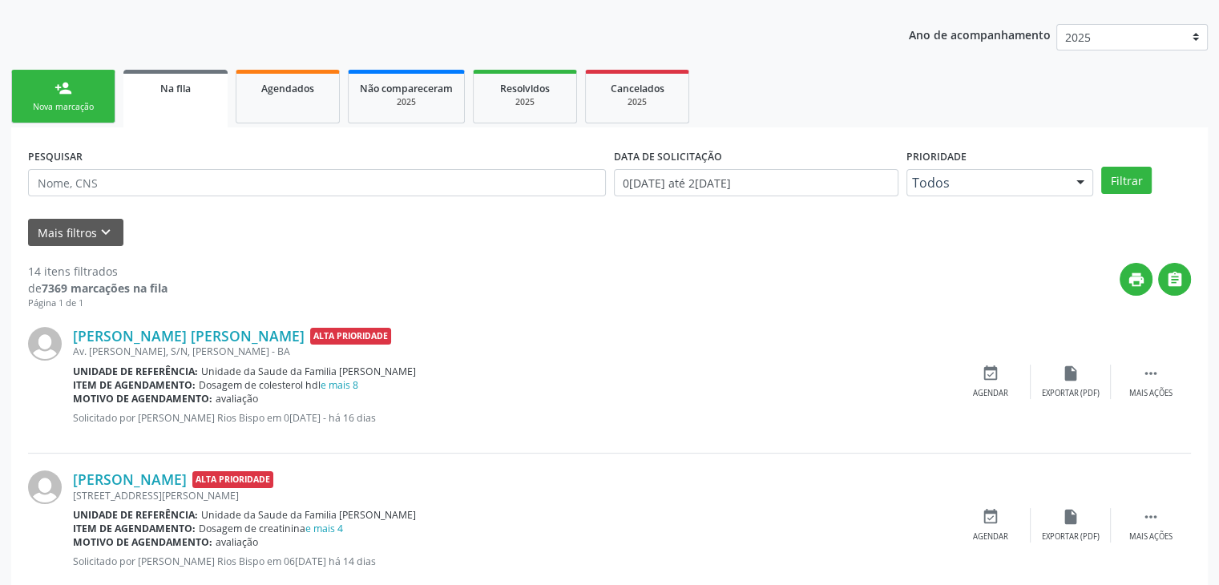
scroll to position [240, 0]
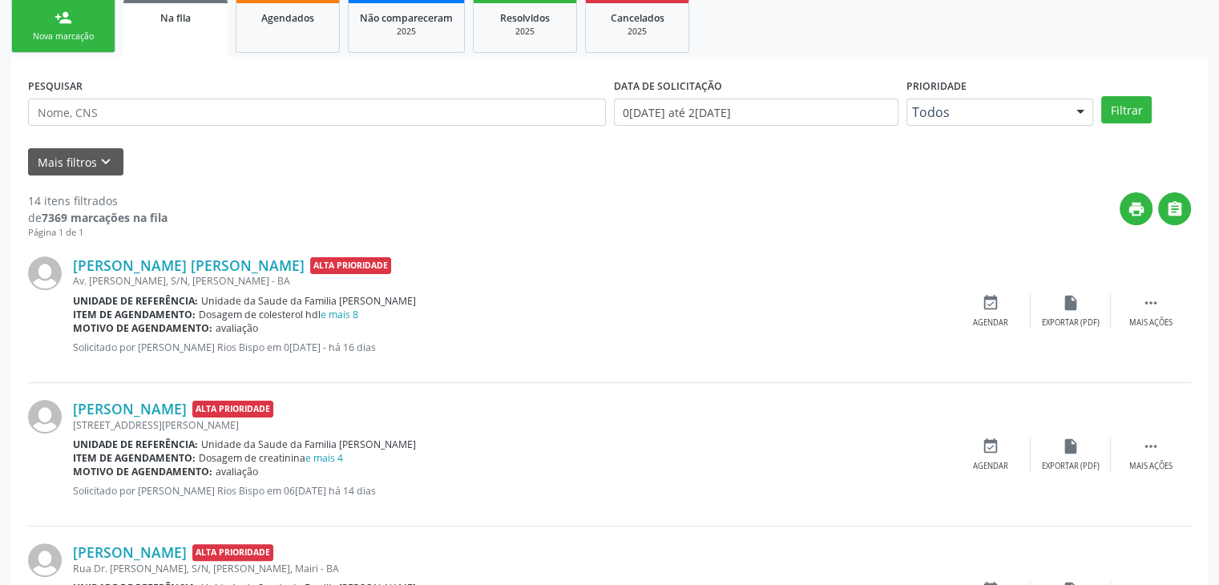
click at [346, 302] on span "Unidade da Saude da Familia [PERSON_NAME]" at bounding box center [308, 301] width 215 height 14
click at [356, 316] on link "e mais 8" at bounding box center [340, 315] width 38 height 14
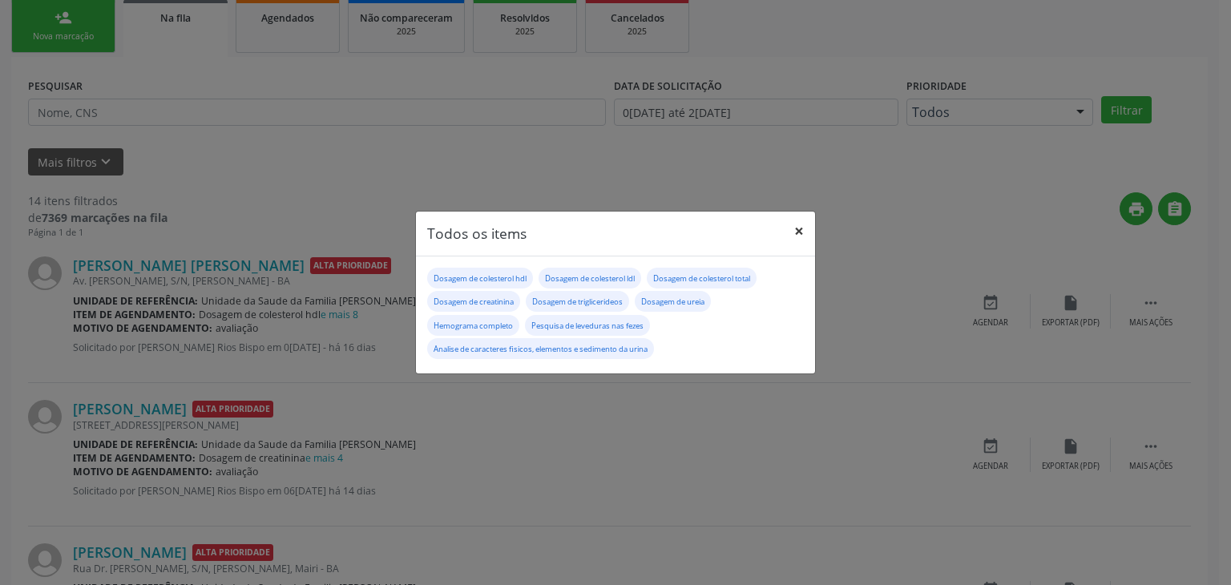
click at [789, 232] on button "×" at bounding box center [799, 231] width 32 height 39
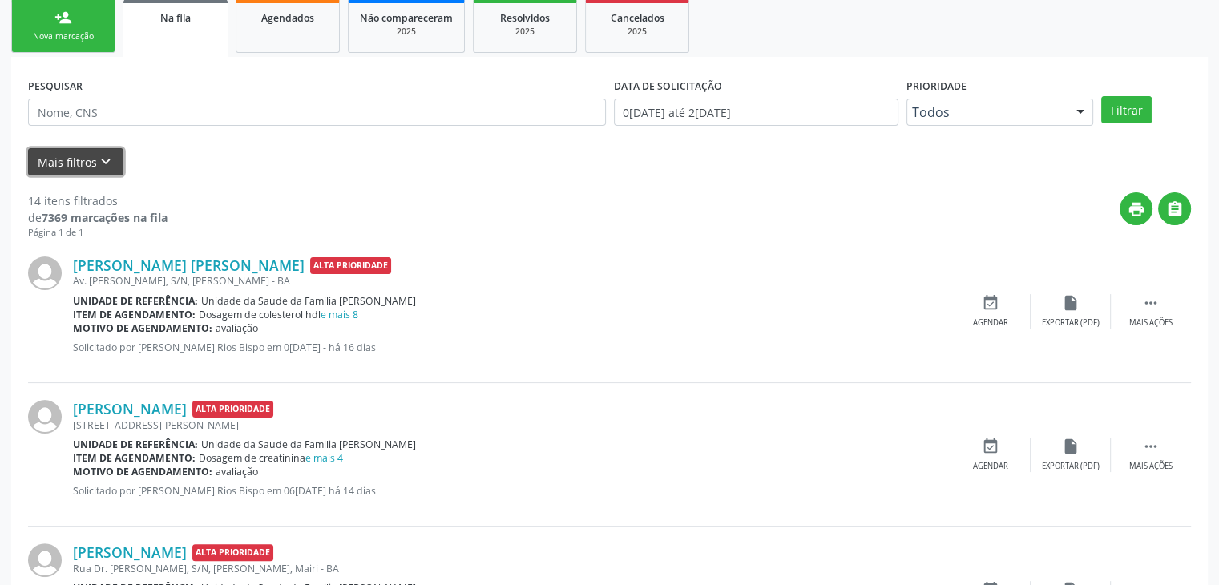
click at [45, 155] on button "Mais filtros keyboard_arrow_down" at bounding box center [75, 162] width 95 height 28
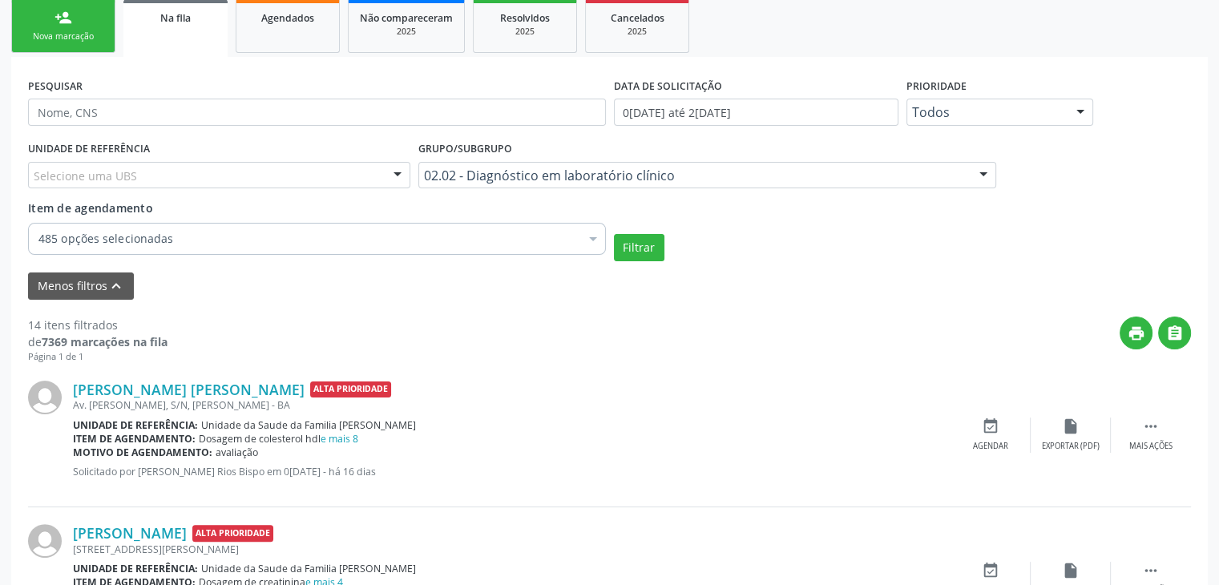
click at [225, 178] on div "Selecione uma UBS" at bounding box center [219, 175] width 382 height 27
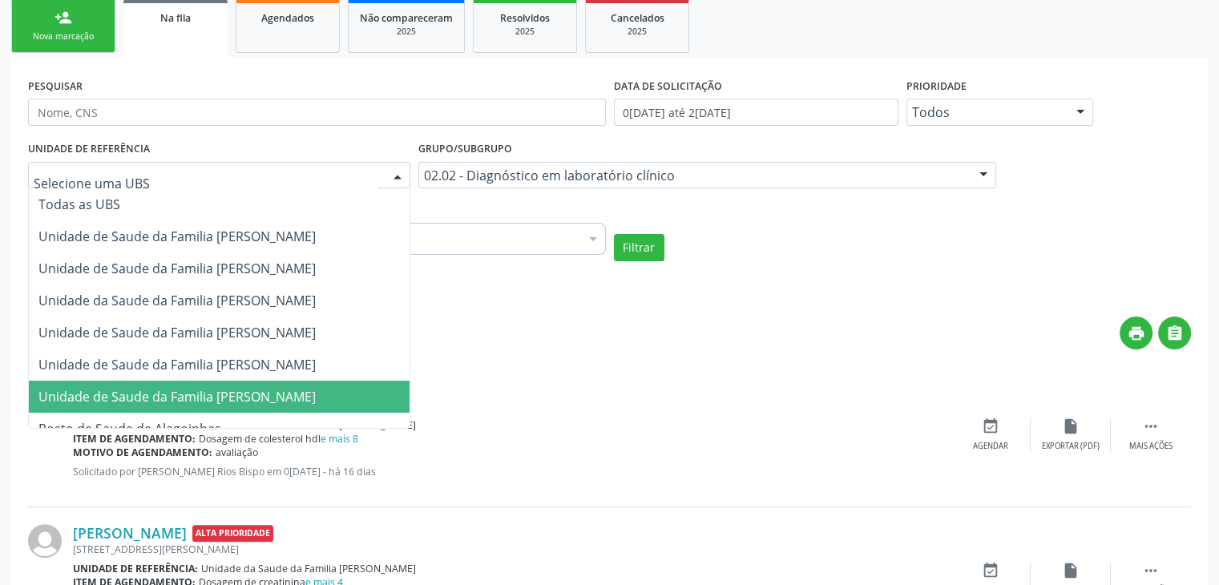
click at [232, 399] on span "Unidade de Saude da Familia [PERSON_NAME]" at bounding box center [176, 397] width 277 height 18
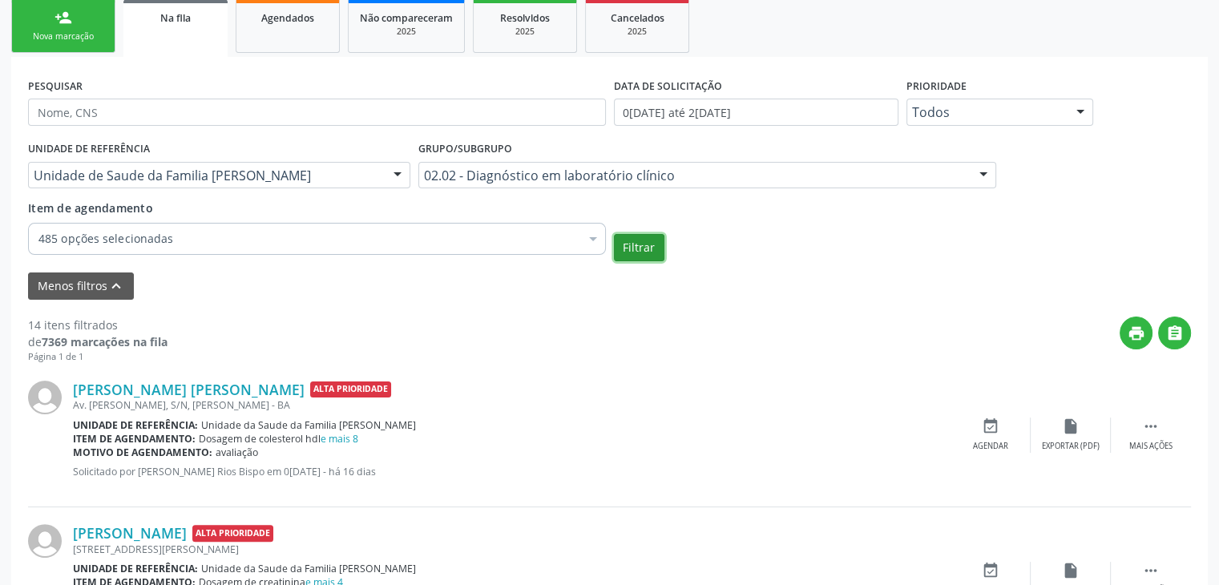
click at [650, 249] on button "Filtrar" at bounding box center [639, 247] width 50 height 27
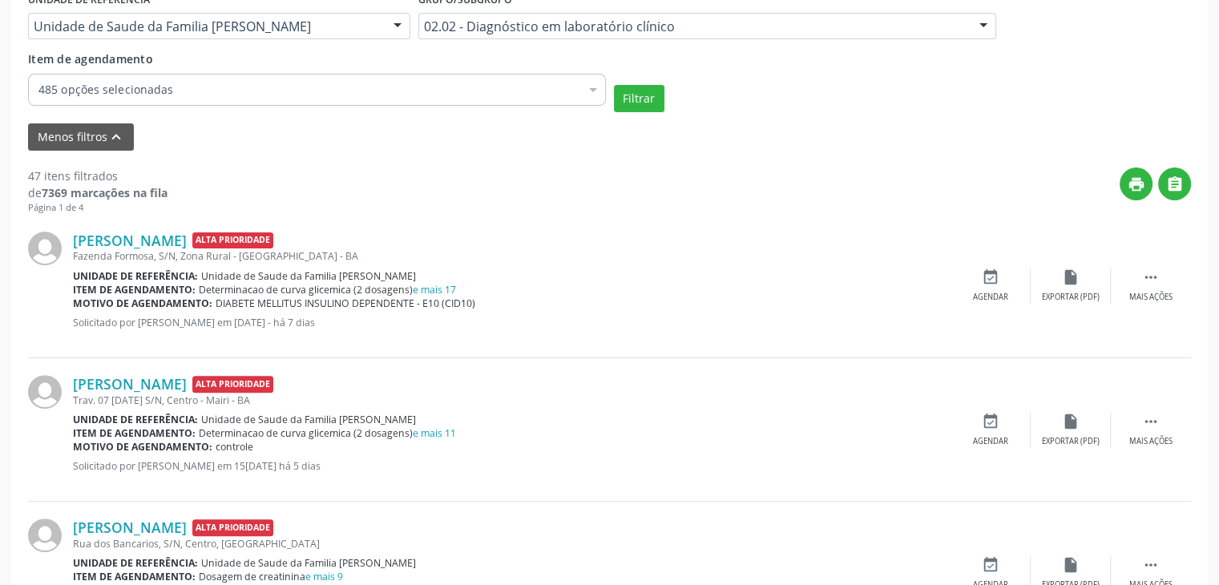
scroll to position [401, 0]
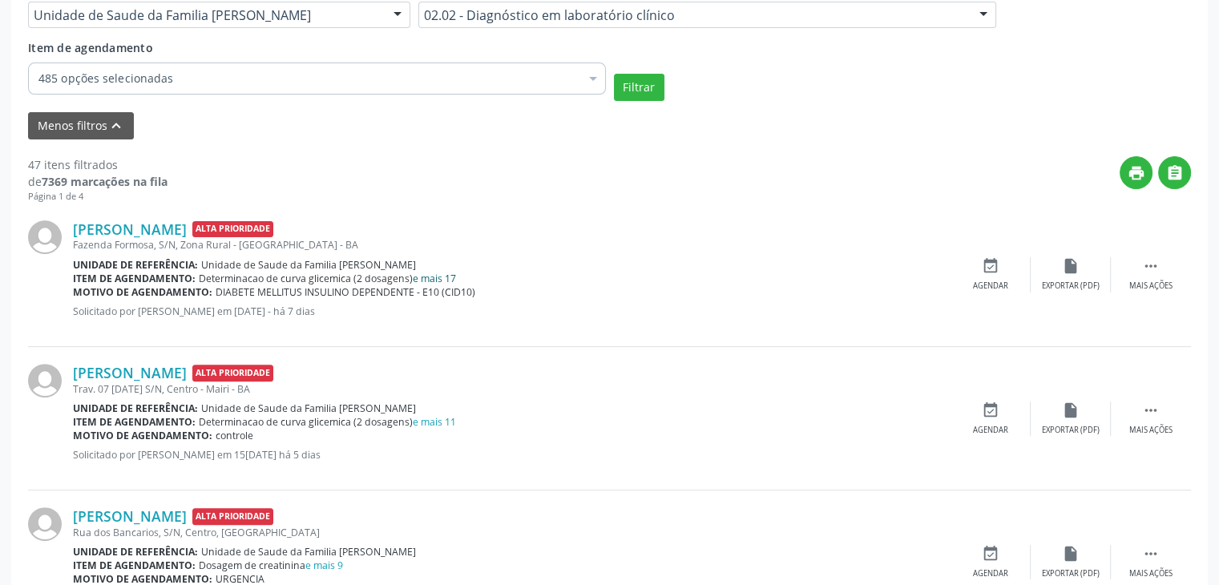
click at [440, 273] on link "e mais 17" at bounding box center [434, 279] width 43 height 14
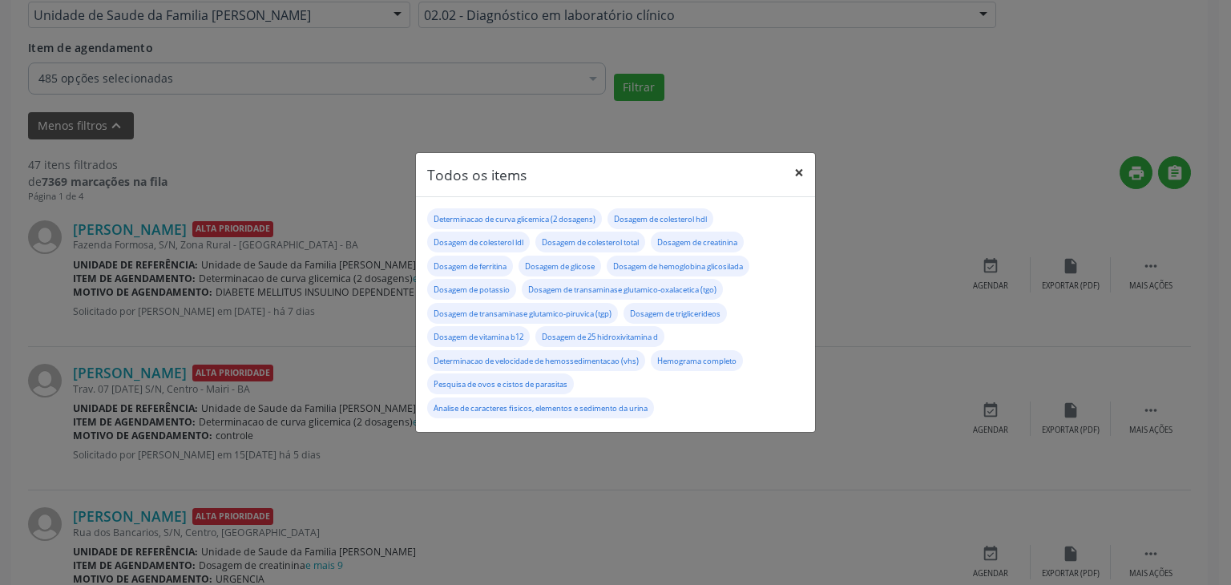
click at [796, 173] on button "×" at bounding box center [799, 172] width 32 height 39
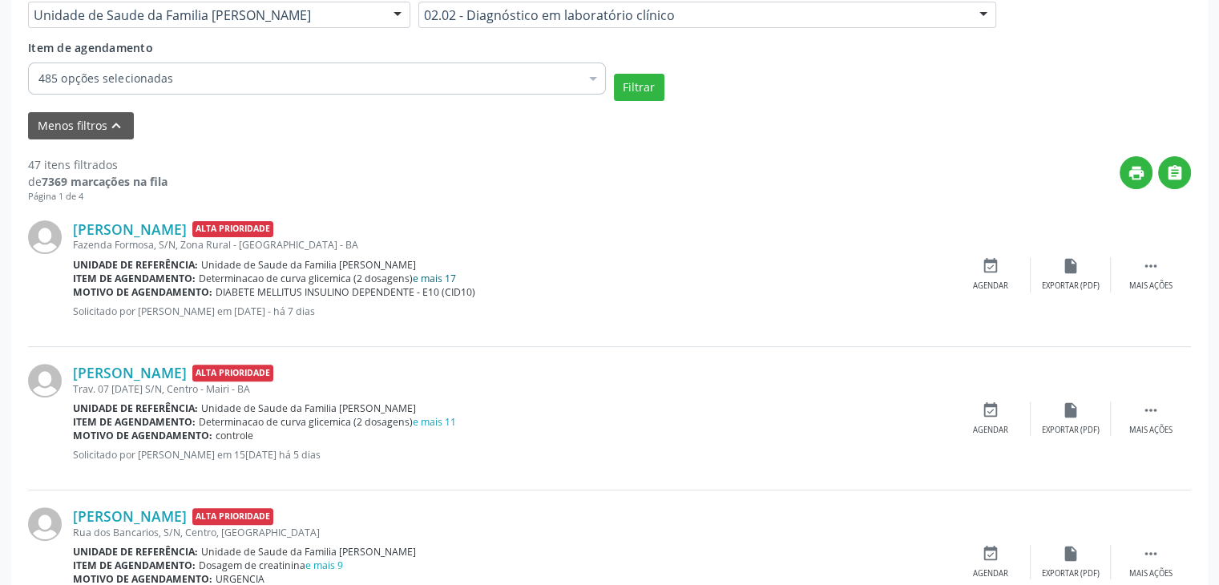
click at [429, 272] on link "e mais 17" at bounding box center [434, 279] width 43 height 14
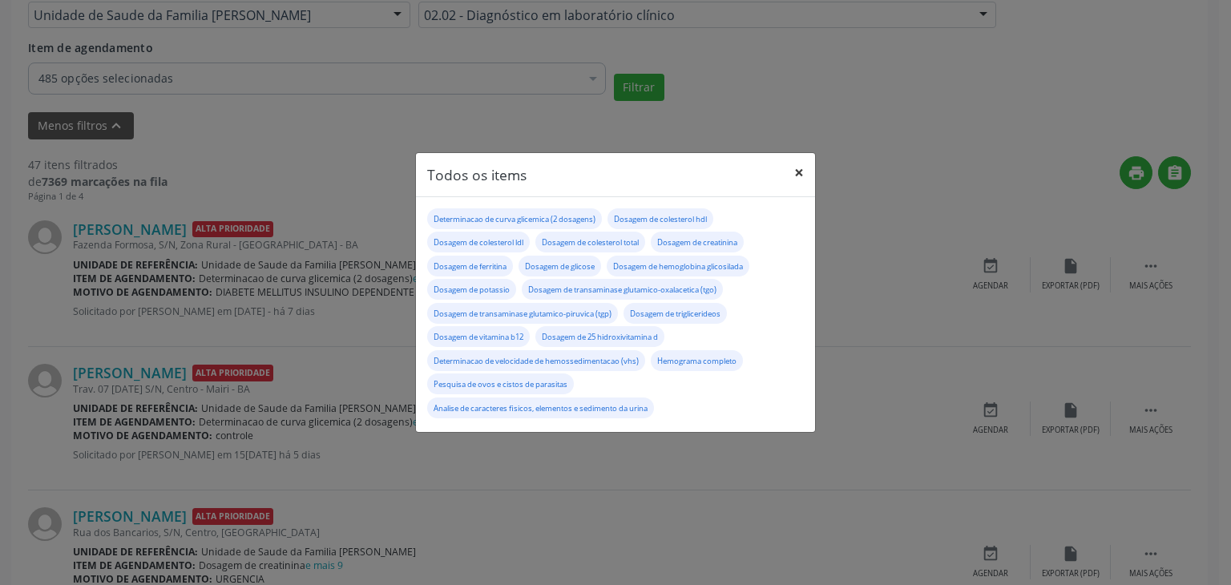
click at [795, 174] on button "×" at bounding box center [799, 172] width 32 height 39
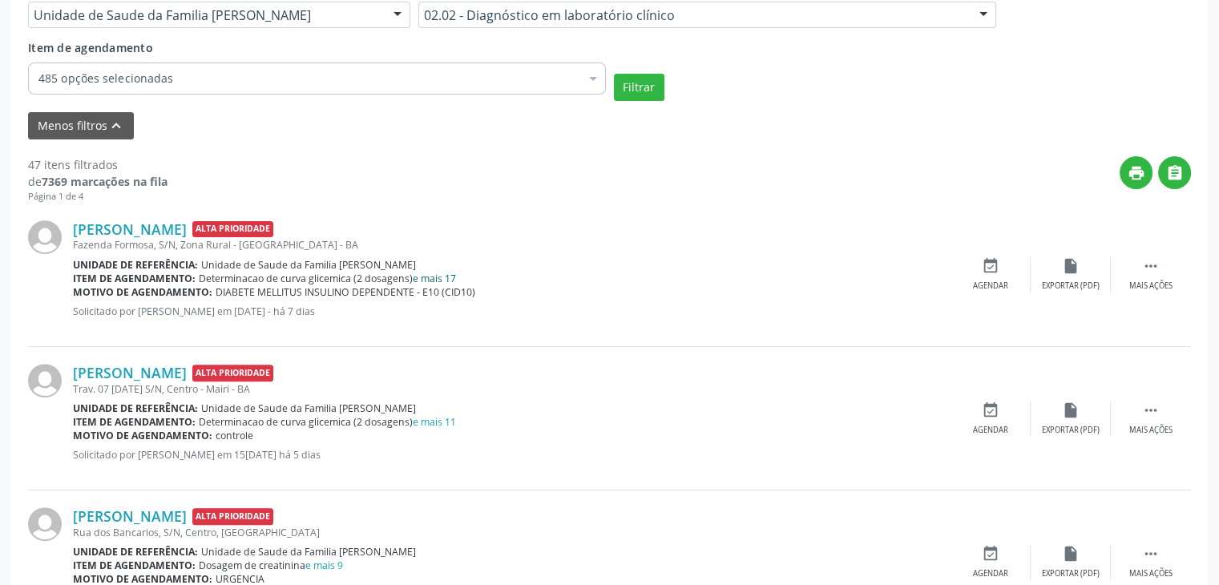
click at [433, 275] on link "e mais 17" at bounding box center [434, 279] width 43 height 14
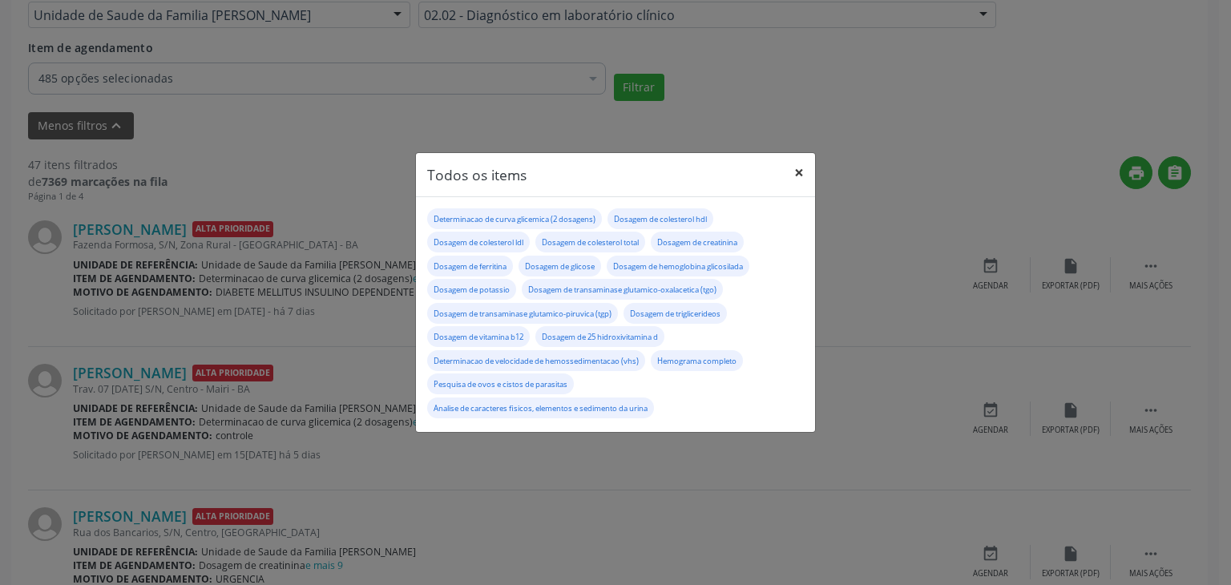
click at [808, 178] on button "×" at bounding box center [799, 172] width 32 height 39
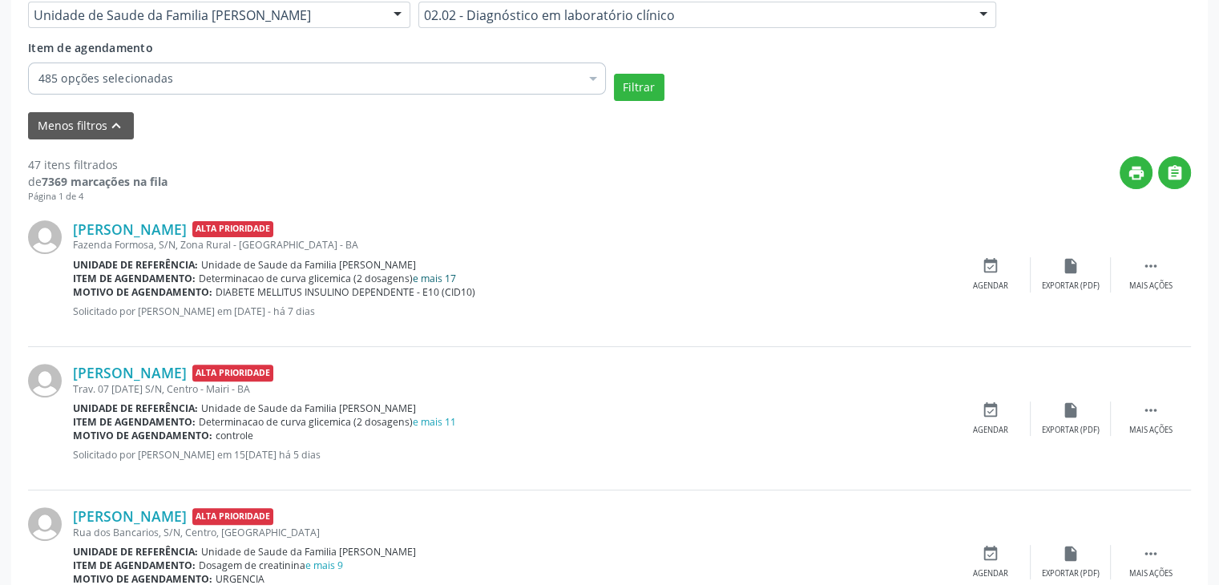
click at [434, 280] on link "e mais 17" at bounding box center [434, 279] width 43 height 14
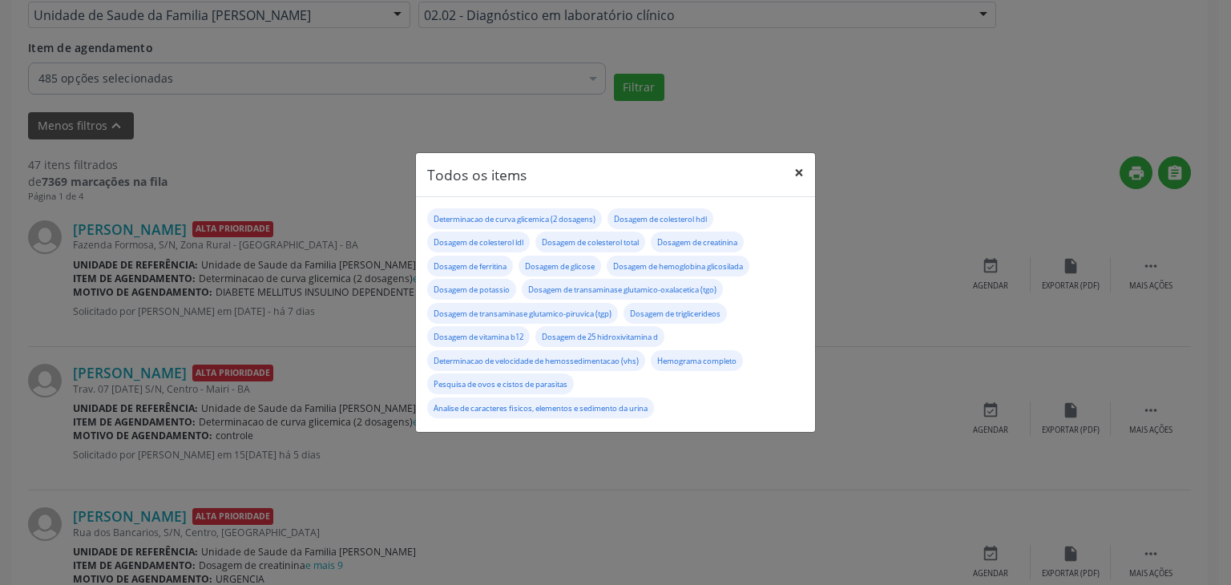
click at [797, 165] on button "×" at bounding box center [799, 172] width 32 height 39
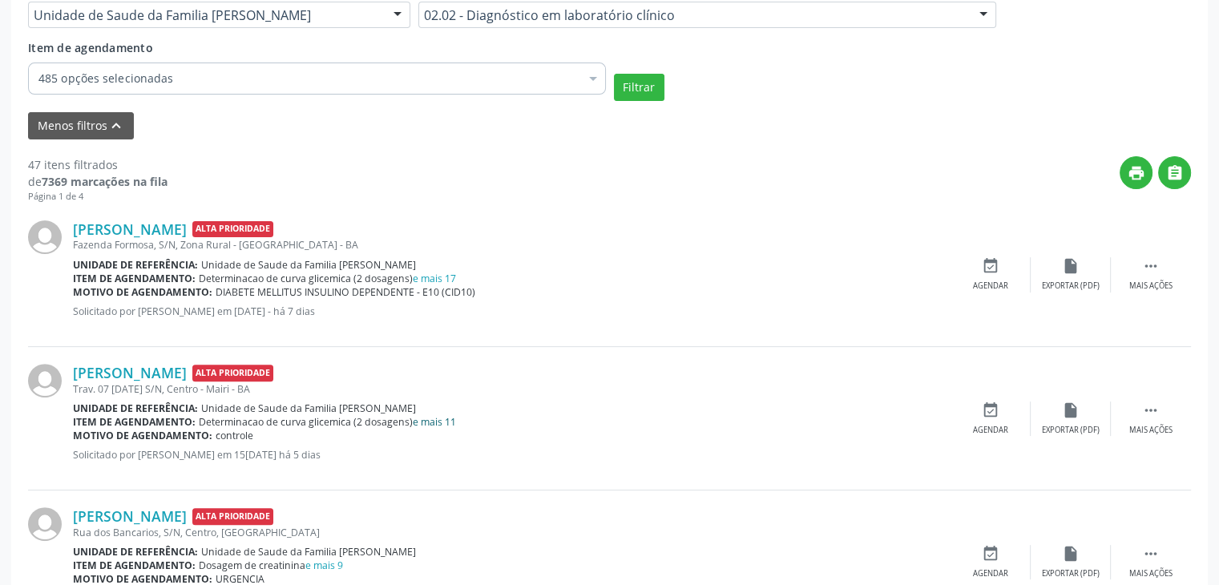
click at [444, 423] on link "e mais 11" at bounding box center [434, 422] width 43 height 14
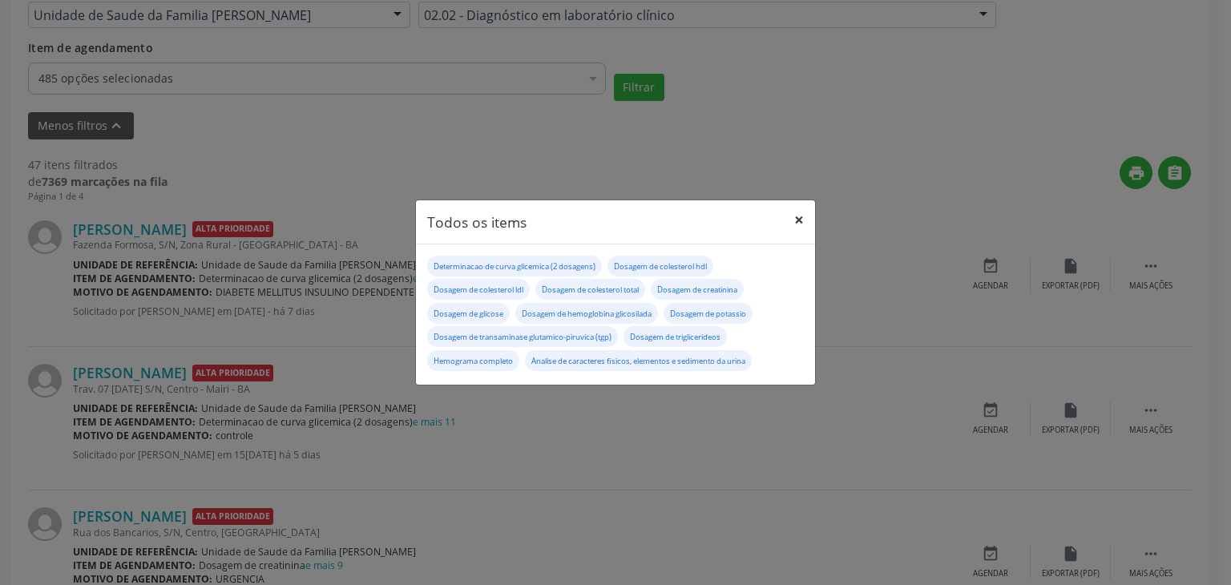
click at [798, 216] on button "×" at bounding box center [799, 219] width 32 height 39
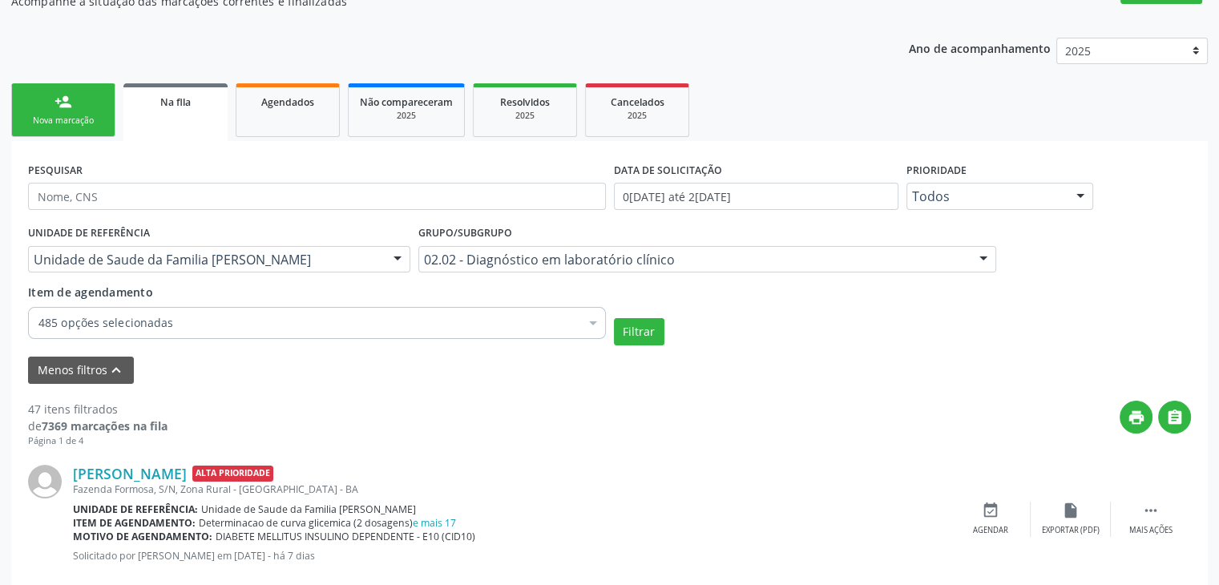
scroll to position [80, 0]
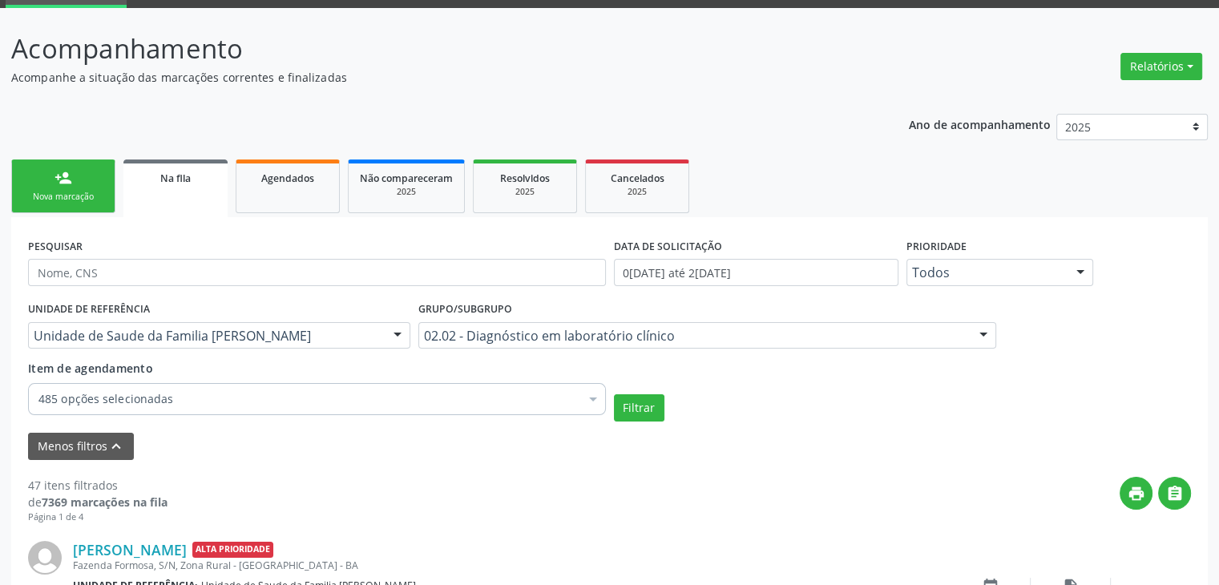
click at [231, 303] on div "UNIDADE DE REFERÊNCIA Unidade de Saude da Familia [PERSON_NAME] Todas as UBS Un…" at bounding box center [219, 328] width 390 height 63
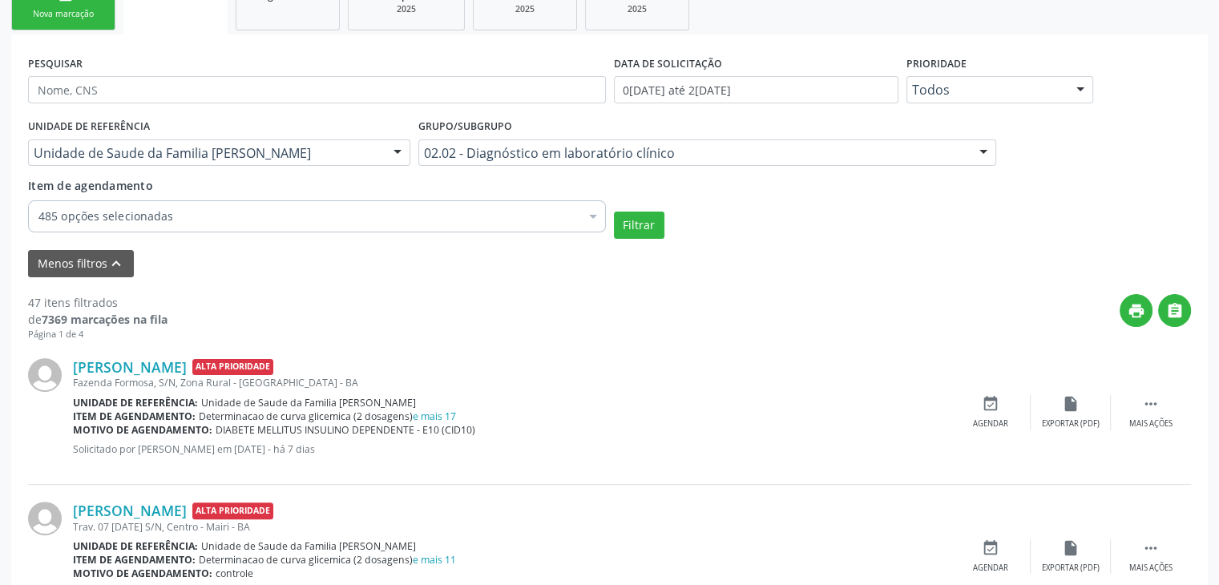
scroll to position [321, 0]
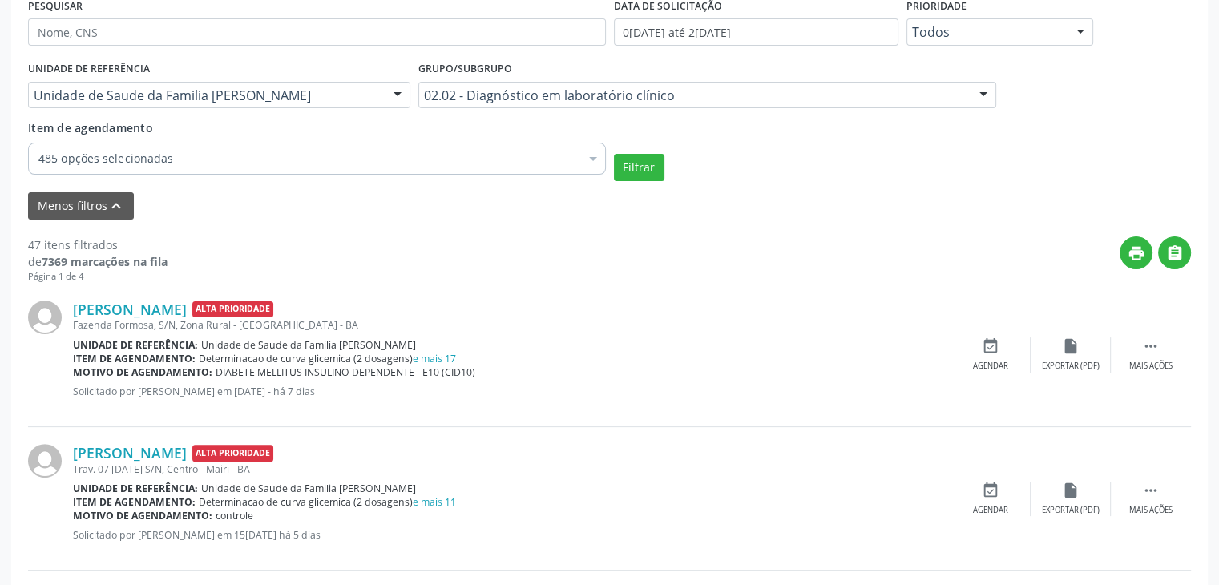
click at [694, 280] on div "print " at bounding box center [678, 259] width 1023 height 47
click at [431, 352] on link "e mais 17" at bounding box center [434, 359] width 43 height 14
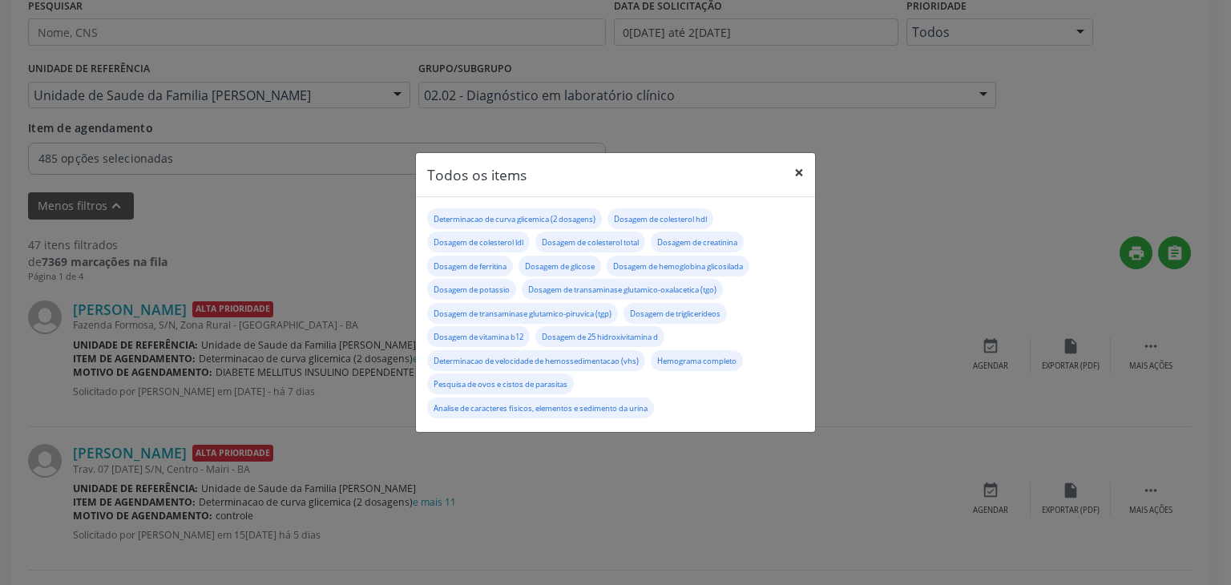
click at [793, 174] on button "×" at bounding box center [799, 172] width 32 height 39
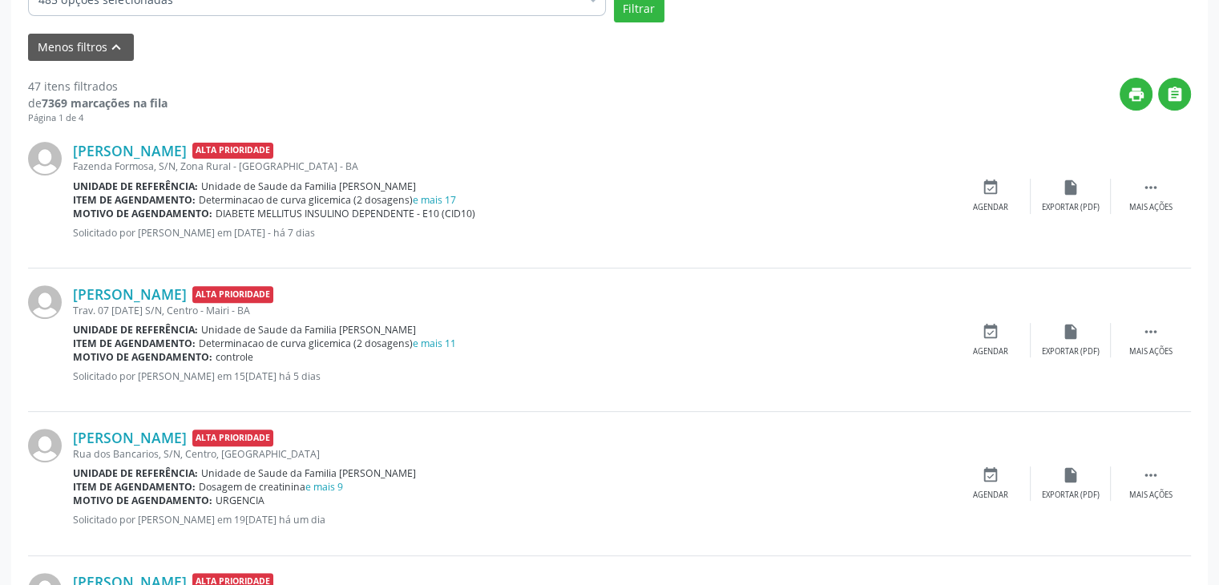
scroll to position [481, 0]
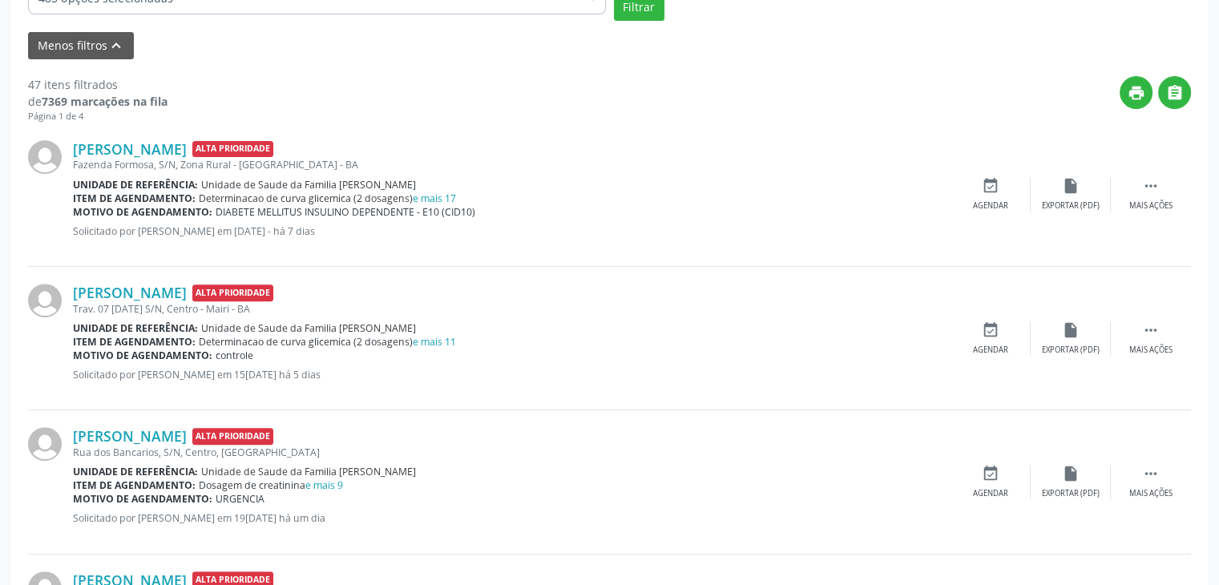
click at [434, 206] on span "DIABETE MELLITUS INSULINO DEPENDENTE - E10 (CID10)" at bounding box center [346, 212] width 260 height 14
click at [438, 197] on link "e mais 17" at bounding box center [434, 199] width 43 height 14
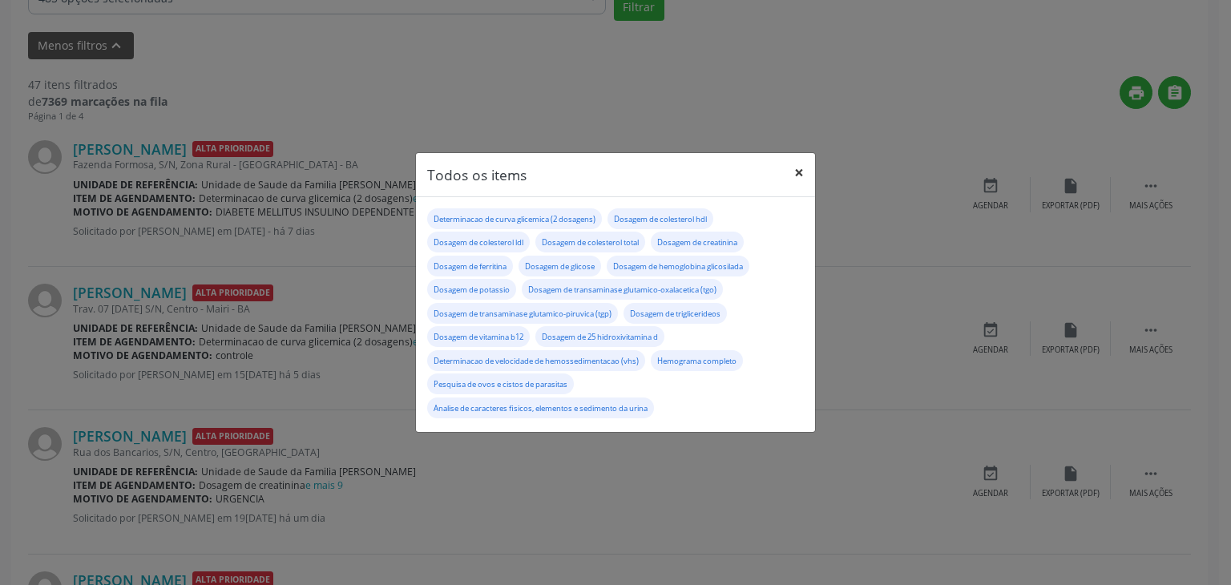
click at [794, 168] on button "×" at bounding box center [799, 172] width 32 height 39
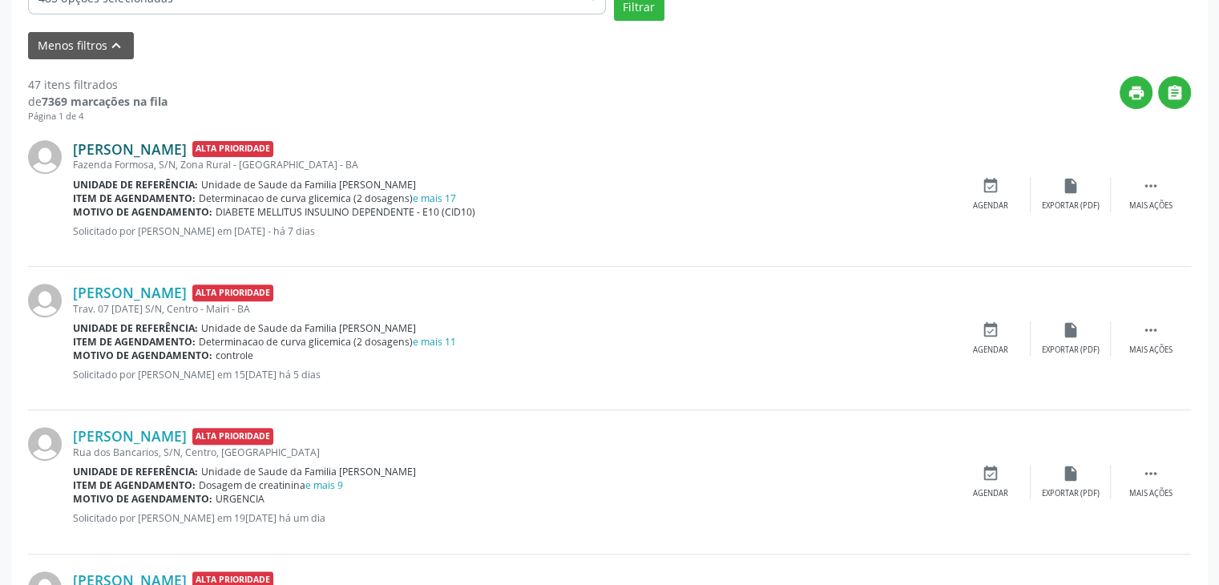
click at [180, 148] on link "[PERSON_NAME]" at bounding box center [130, 149] width 114 height 18
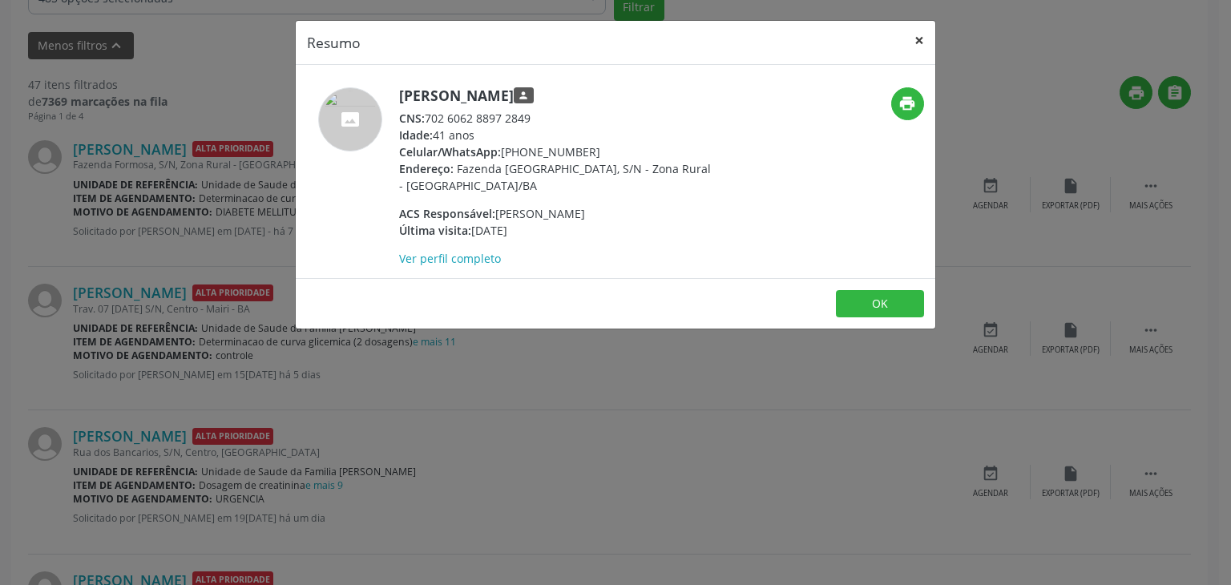
click at [920, 36] on button "×" at bounding box center [919, 40] width 32 height 39
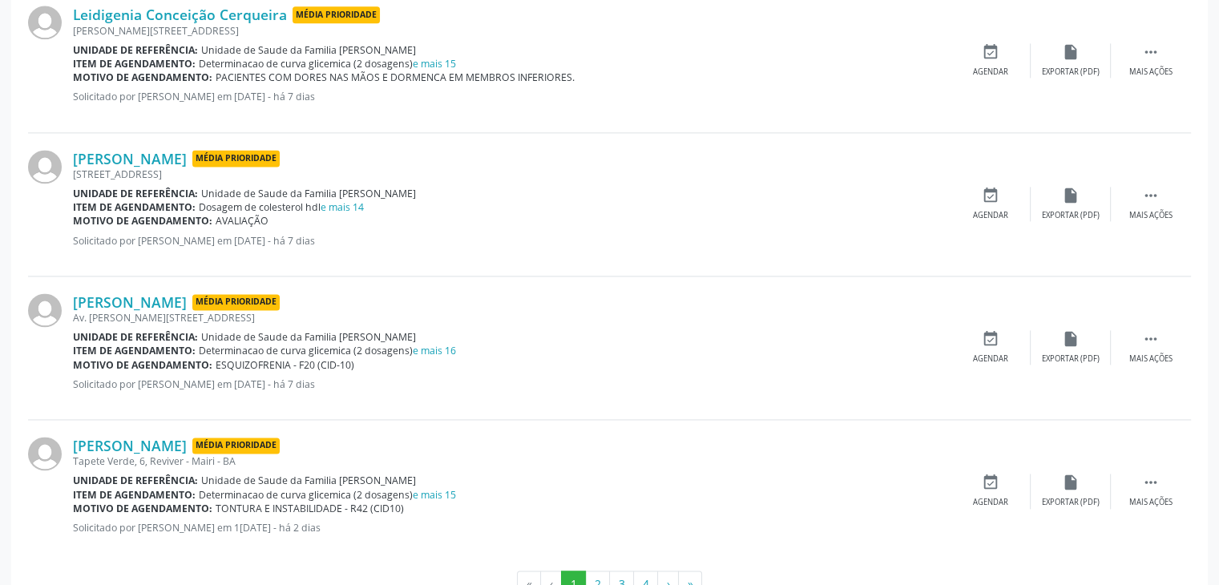
scroll to position [2269, 0]
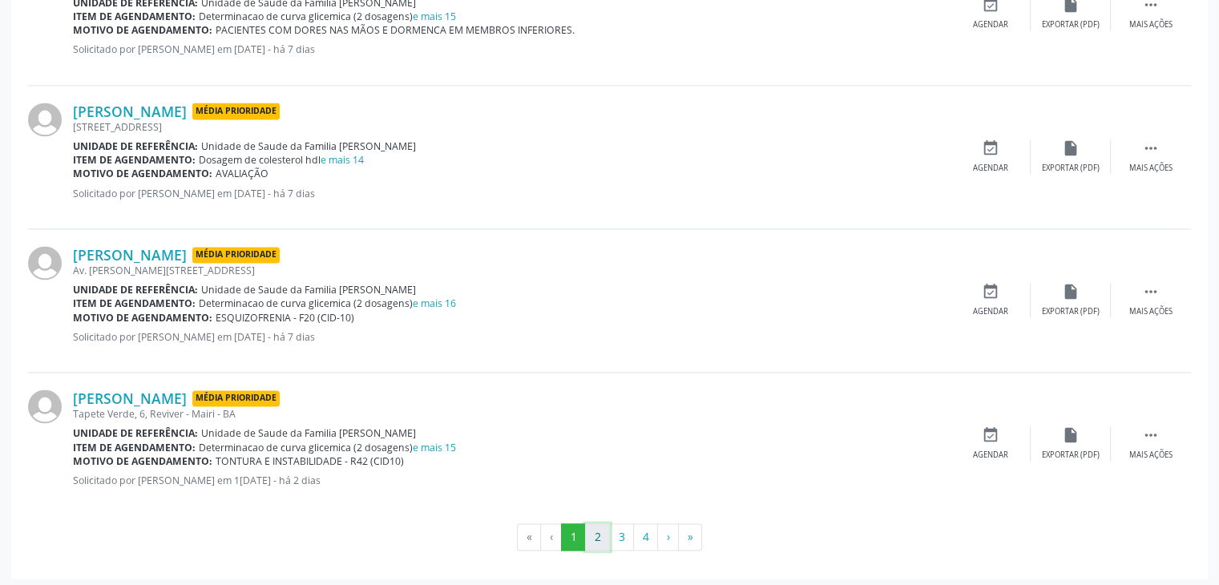
click at [594, 523] on button "2" at bounding box center [597, 536] width 25 height 27
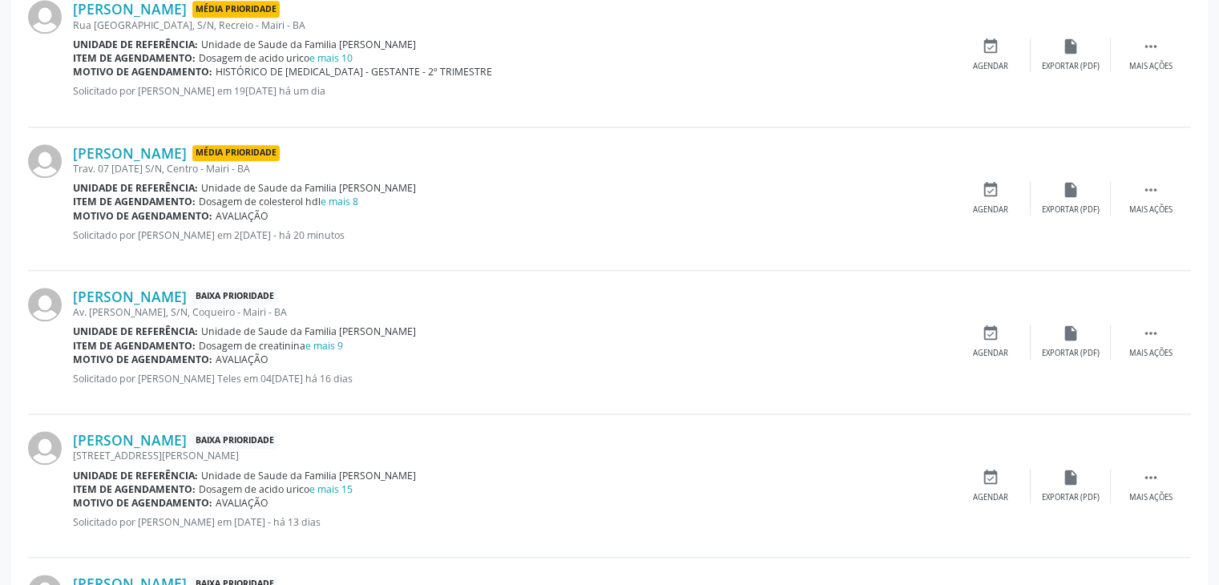
scroll to position [1761, 0]
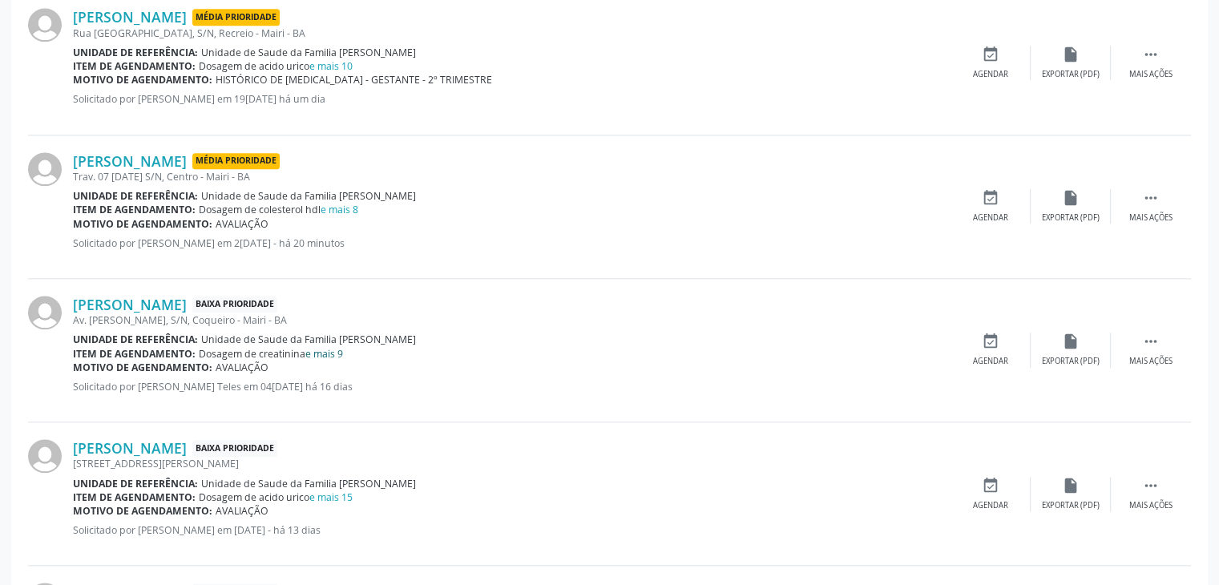
click at [337, 353] on link "e mais 9" at bounding box center [324, 354] width 38 height 14
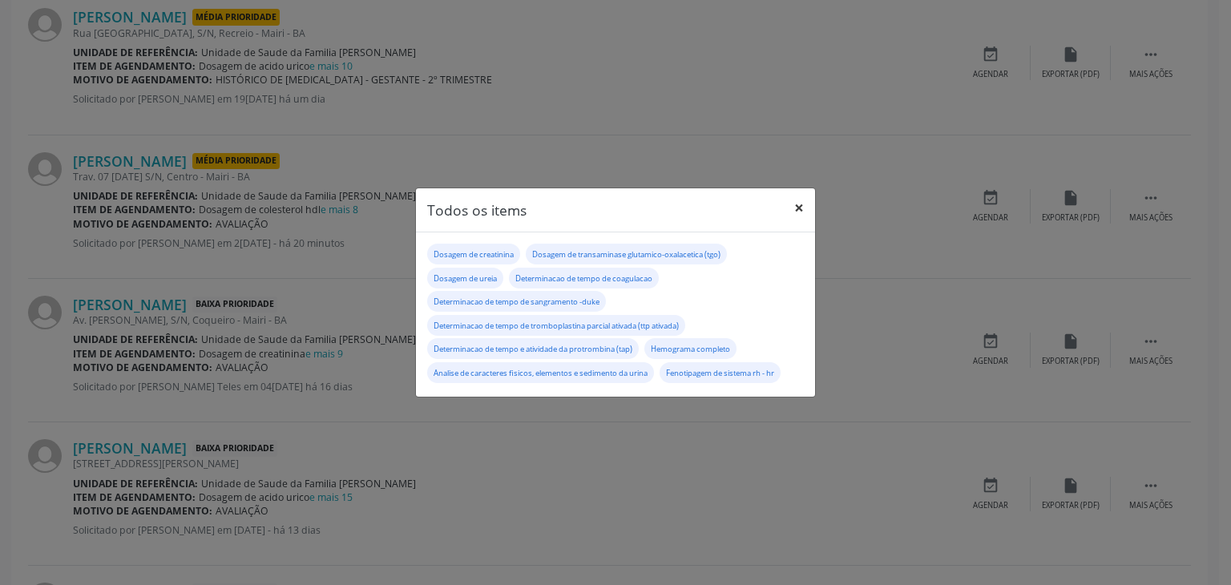
click at [800, 203] on button "×" at bounding box center [799, 207] width 32 height 39
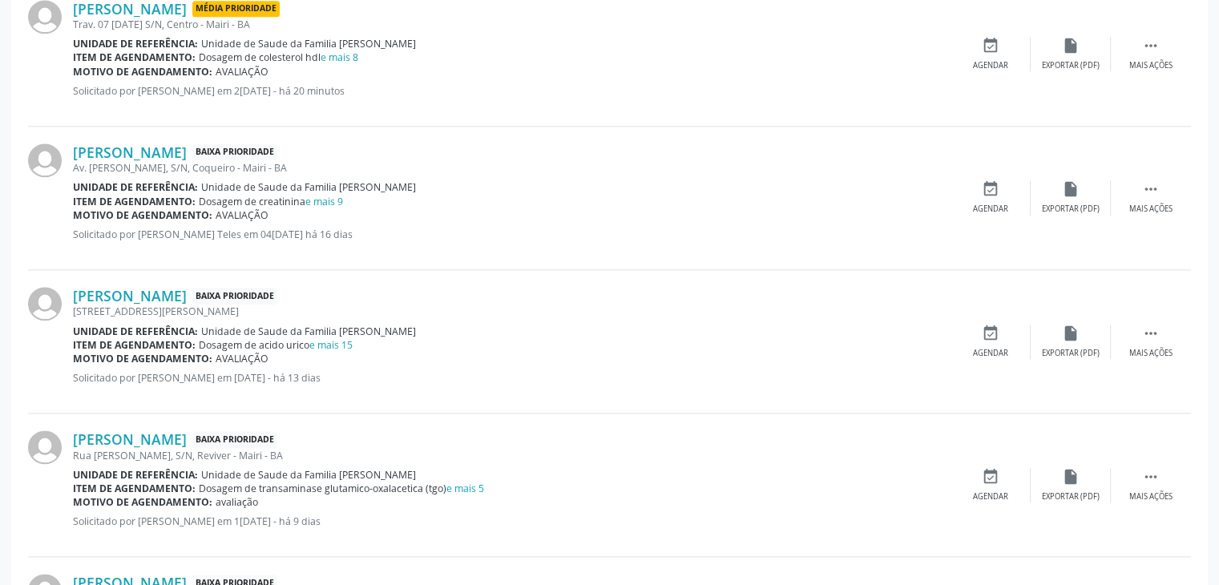
scroll to position [2002, 0]
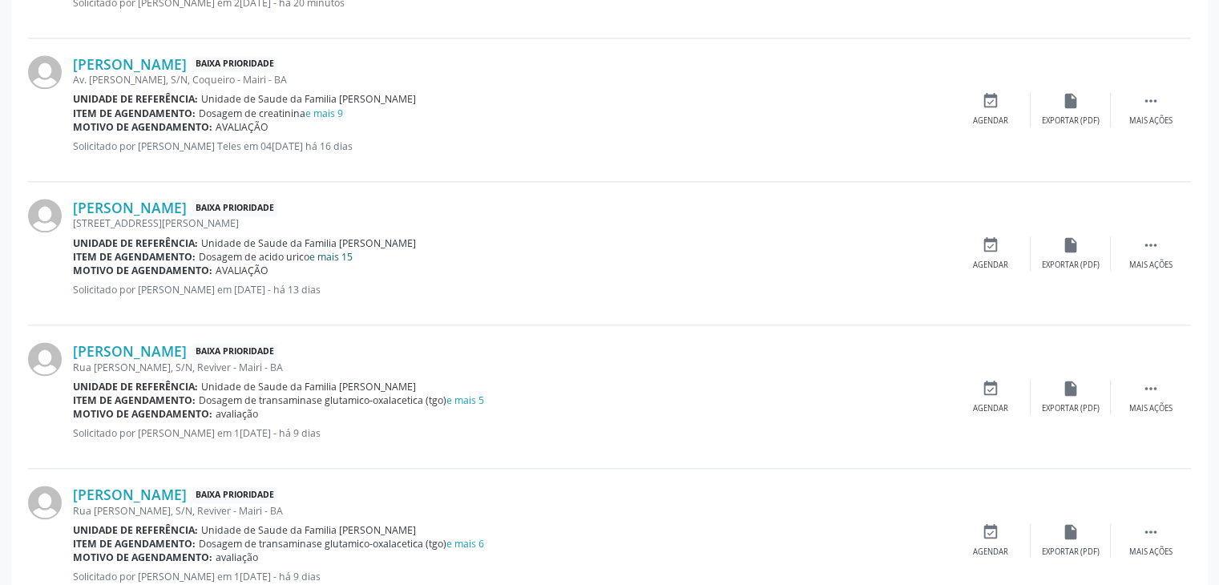
click at [347, 257] on link "e mais 15" at bounding box center [330, 257] width 43 height 14
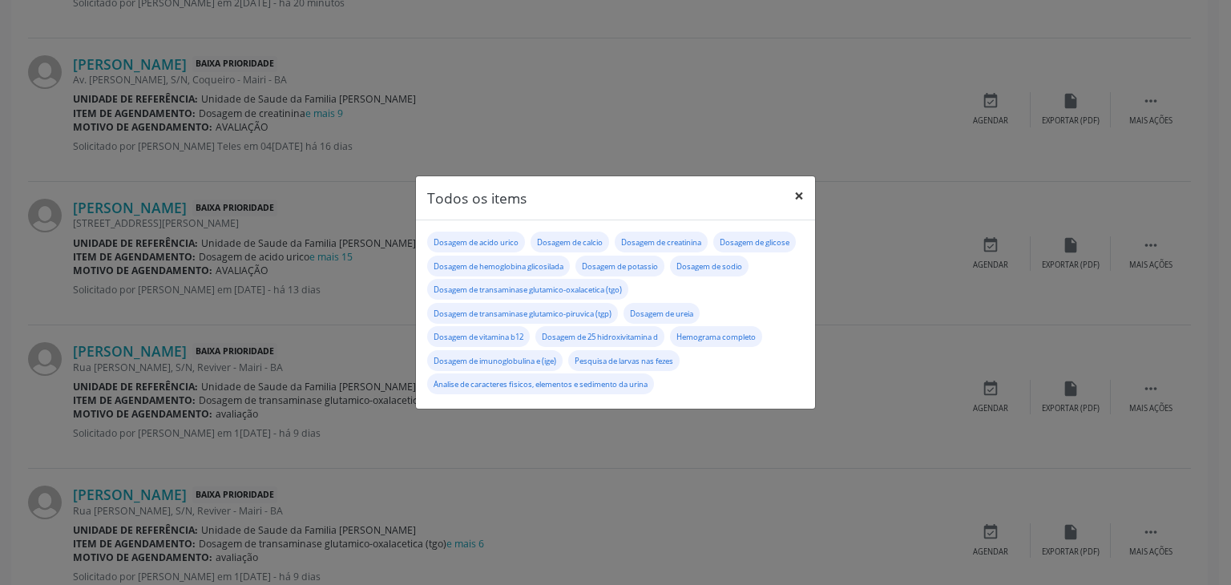
click at [794, 190] on button "×" at bounding box center [799, 195] width 32 height 39
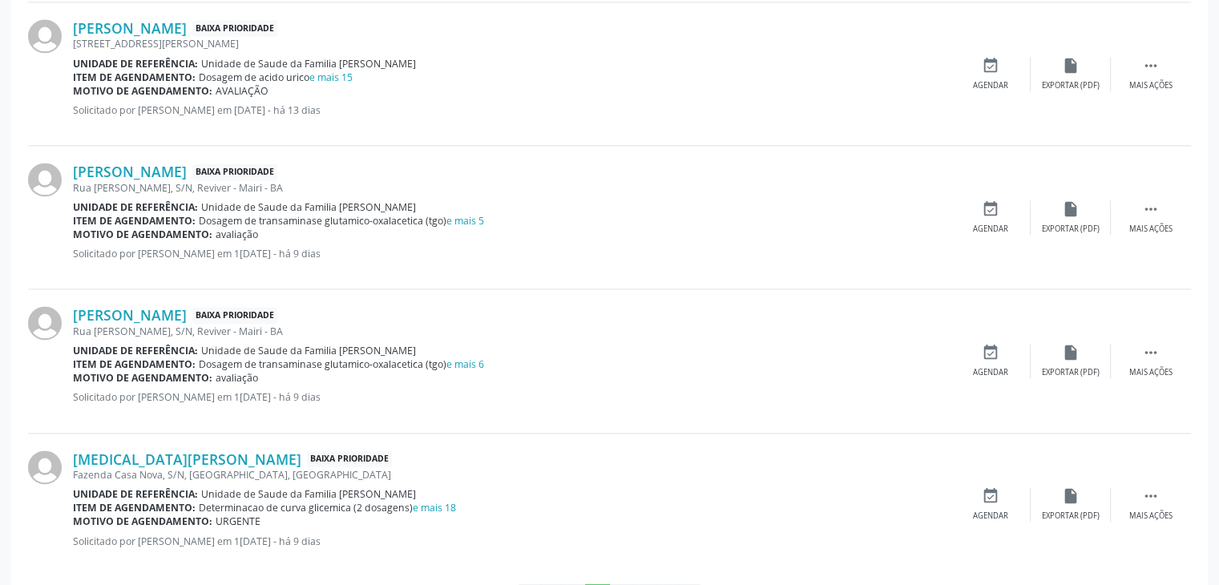
scroll to position [2242, 0]
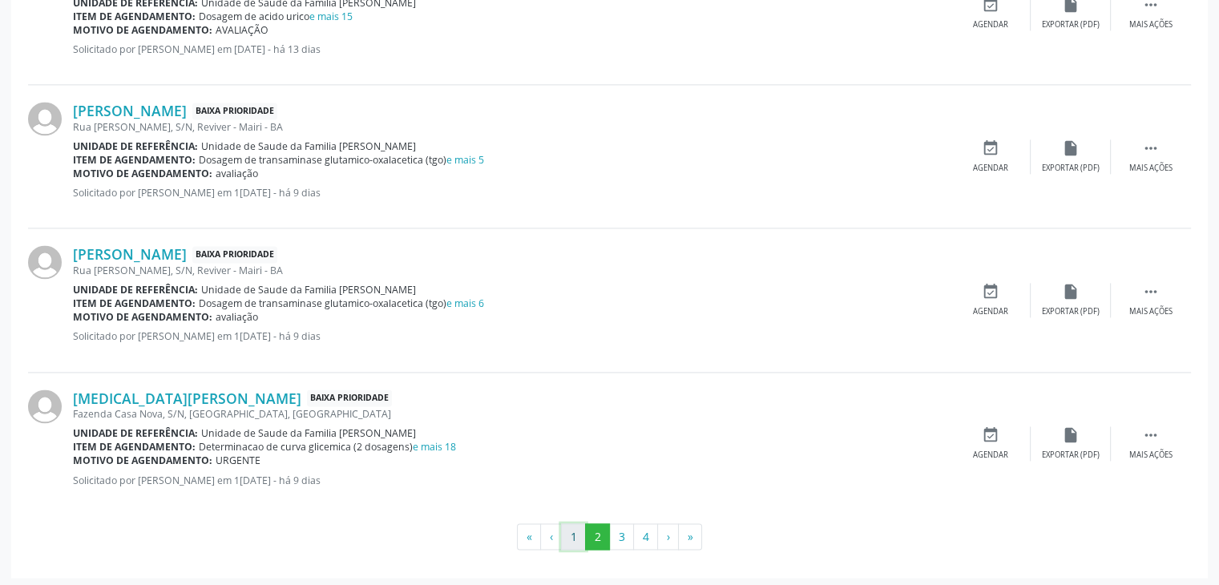
click at [569, 532] on button "1" at bounding box center [573, 536] width 25 height 27
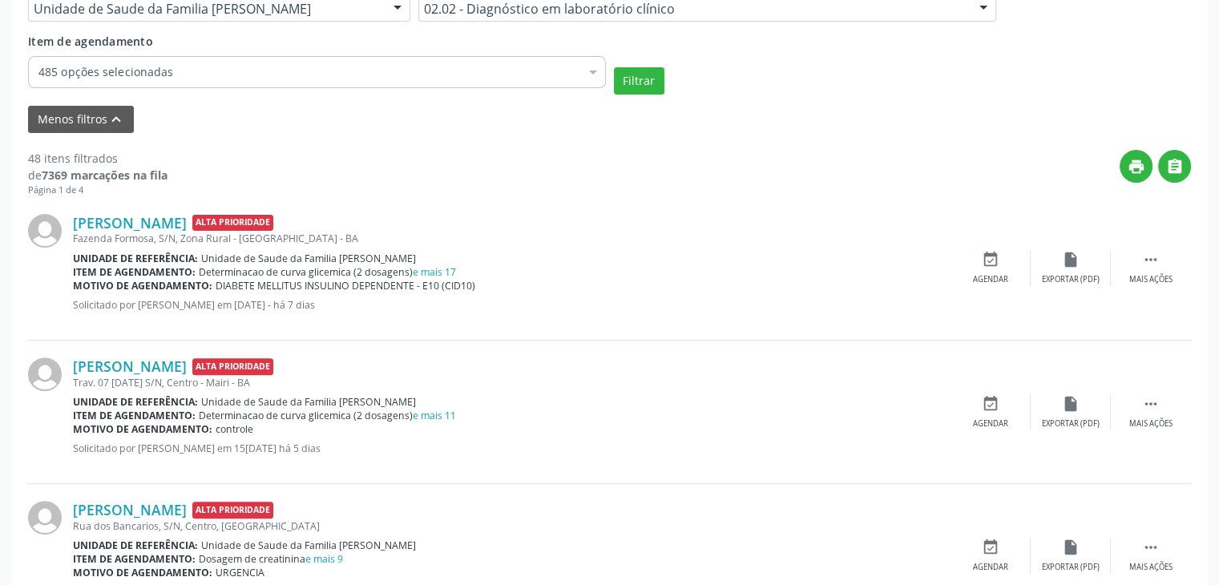
scroll to position [346, 0]
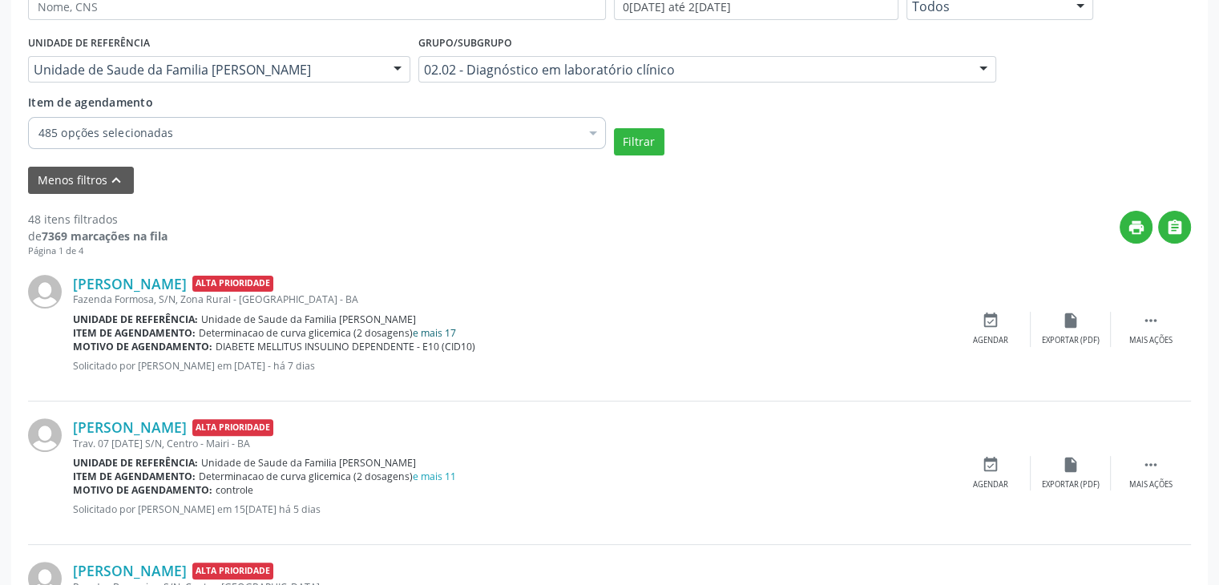
click at [422, 326] on link "e mais 17" at bounding box center [434, 333] width 43 height 14
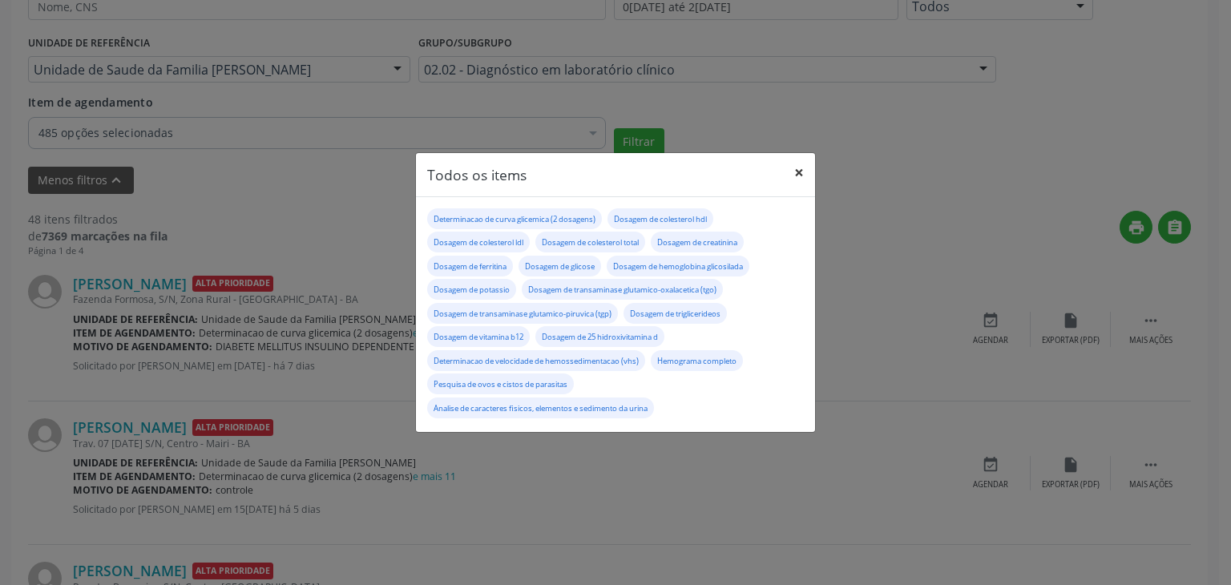
click at [799, 171] on button "×" at bounding box center [799, 172] width 32 height 39
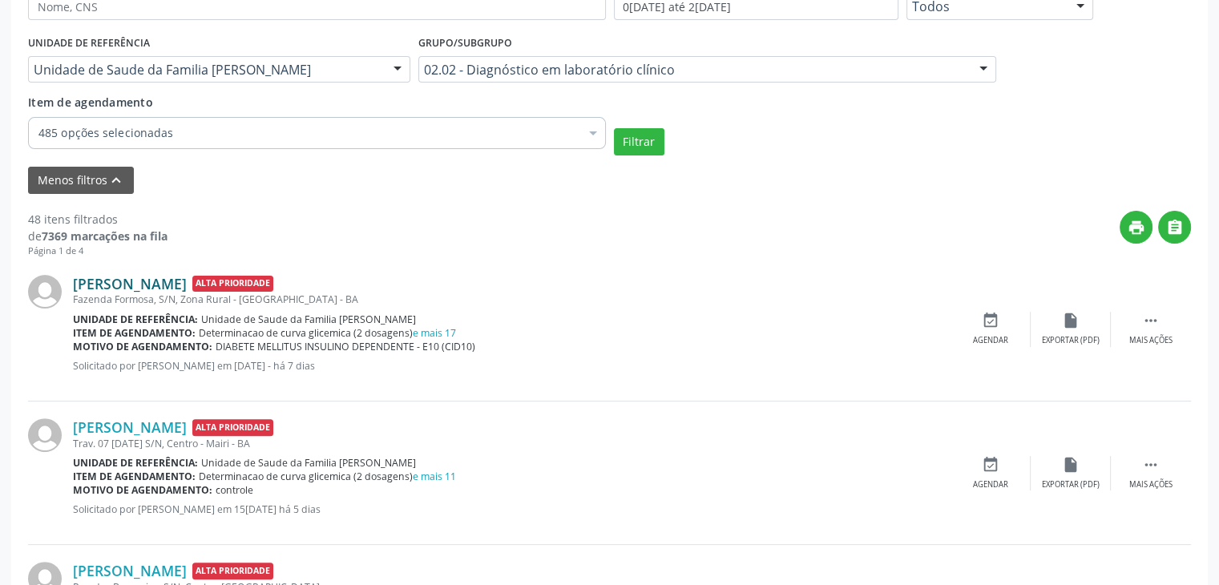
click at [117, 286] on link "[PERSON_NAME]" at bounding box center [130, 284] width 114 height 18
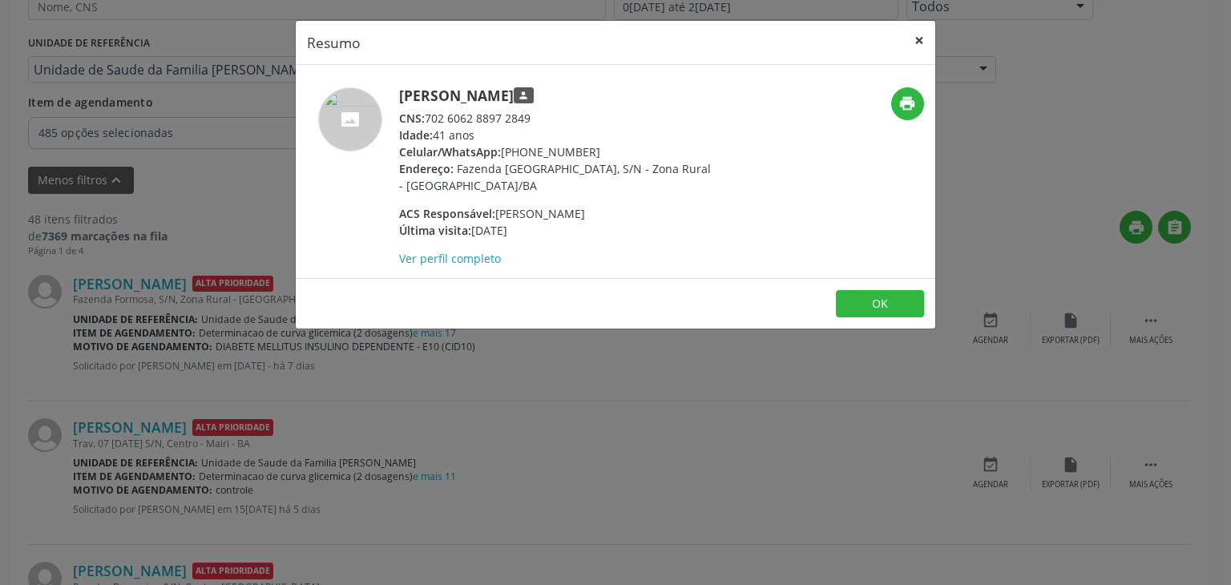
click at [910, 39] on button "×" at bounding box center [919, 40] width 32 height 39
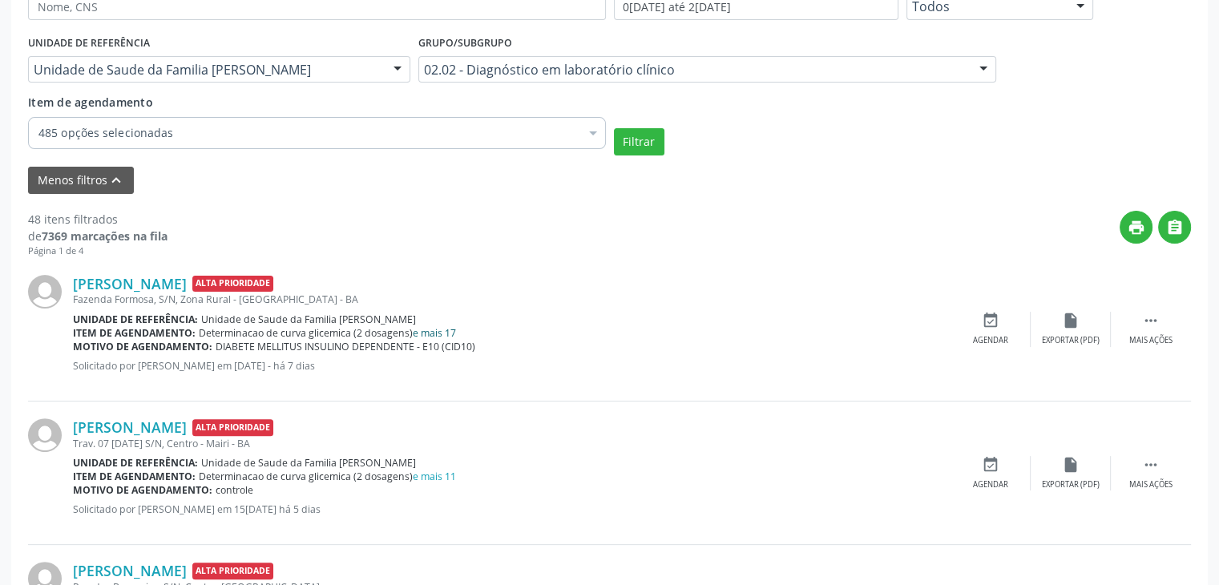
click at [438, 335] on link "e mais 17" at bounding box center [434, 333] width 43 height 14
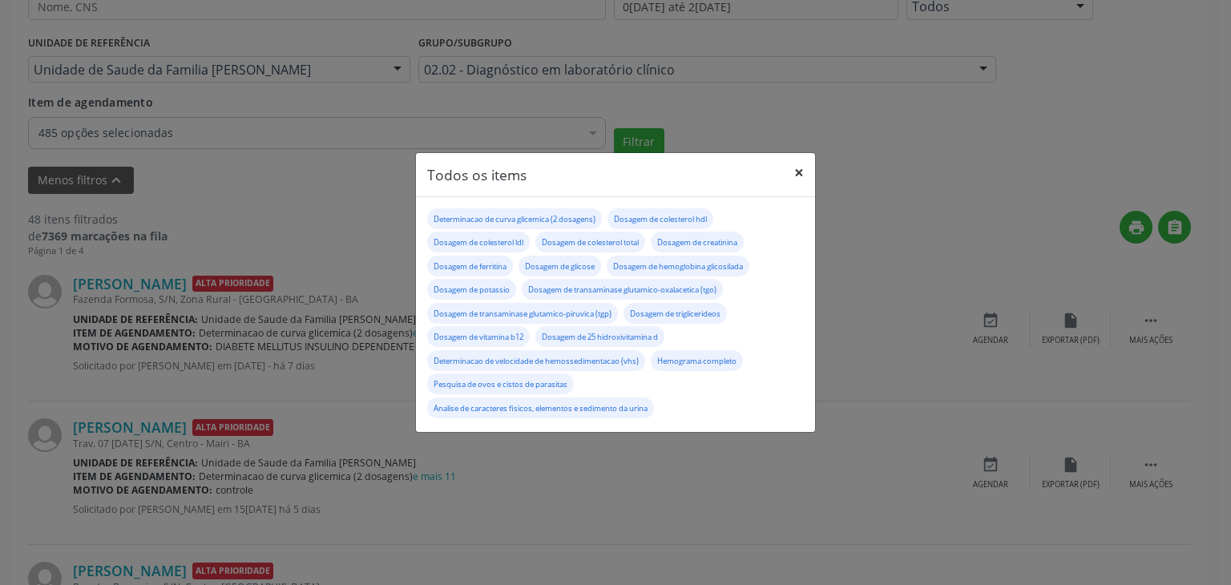
click at [805, 176] on button "×" at bounding box center [799, 172] width 32 height 39
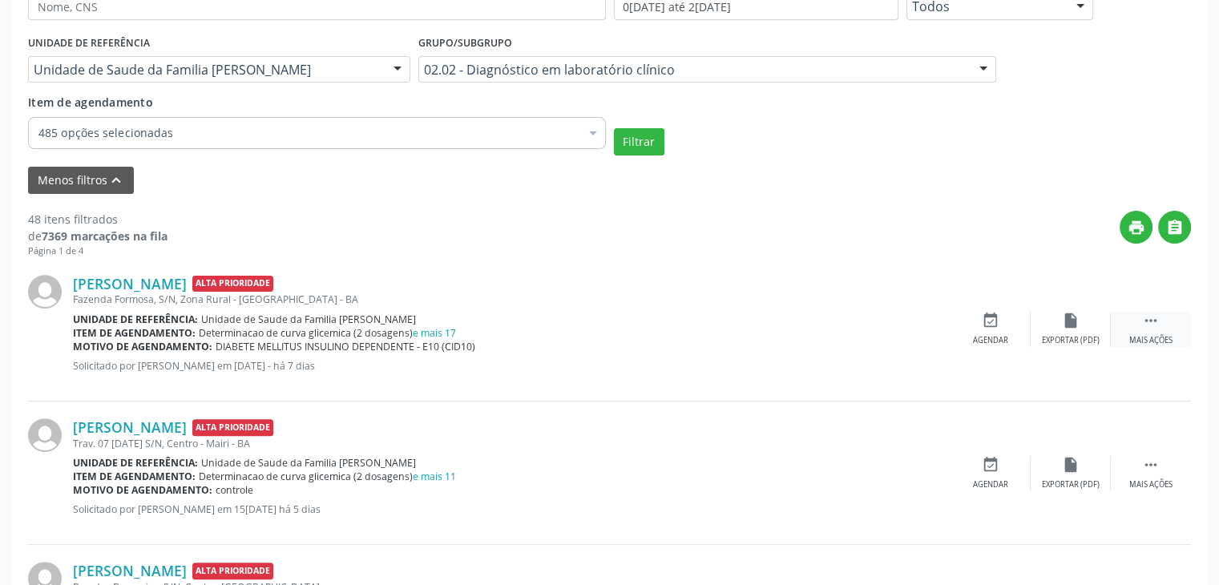
click at [1150, 321] on icon "" at bounding box center [1151, 321] width 18 height 18
click at [1090, 340] on div "edit Editar" at bounding box center [1071, 329] width 80 height 34
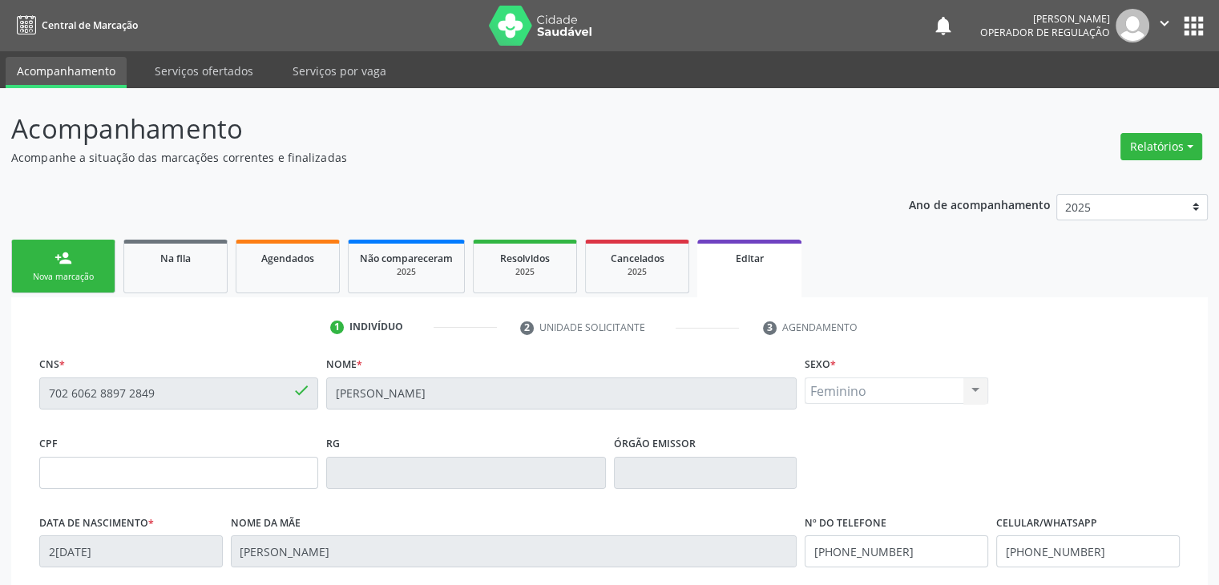
scroll to position [305, 0]
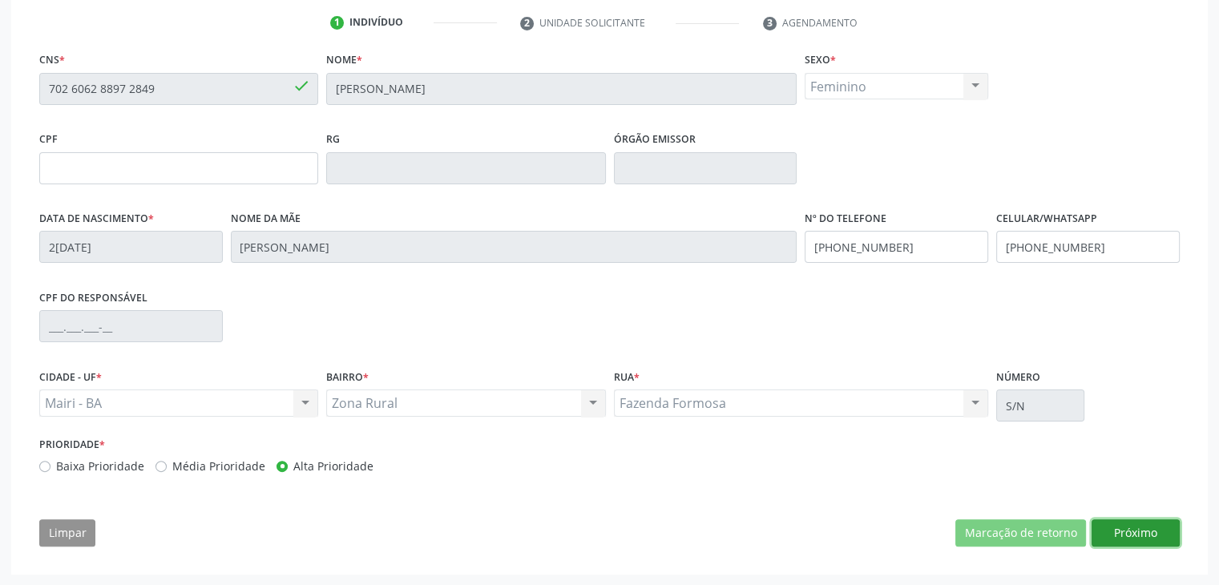
click at [1132, 537] on button "Próximo" at bounding box center [1135, 532] width 88 height 27
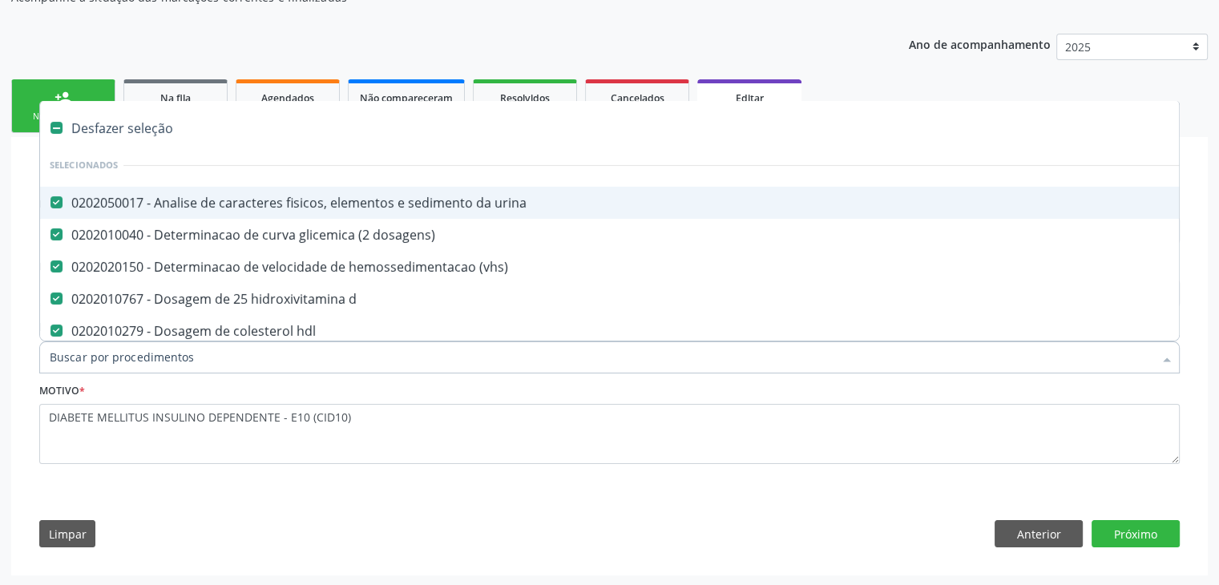
click at [146, 135] on div "Desfazer seleção" at bounding box center [666, 128] width 1252 height 32
checkbox urina "false"
checkbox dosagens\) "false"
checkbox \(vhs\) "false"
checkbox d "false"
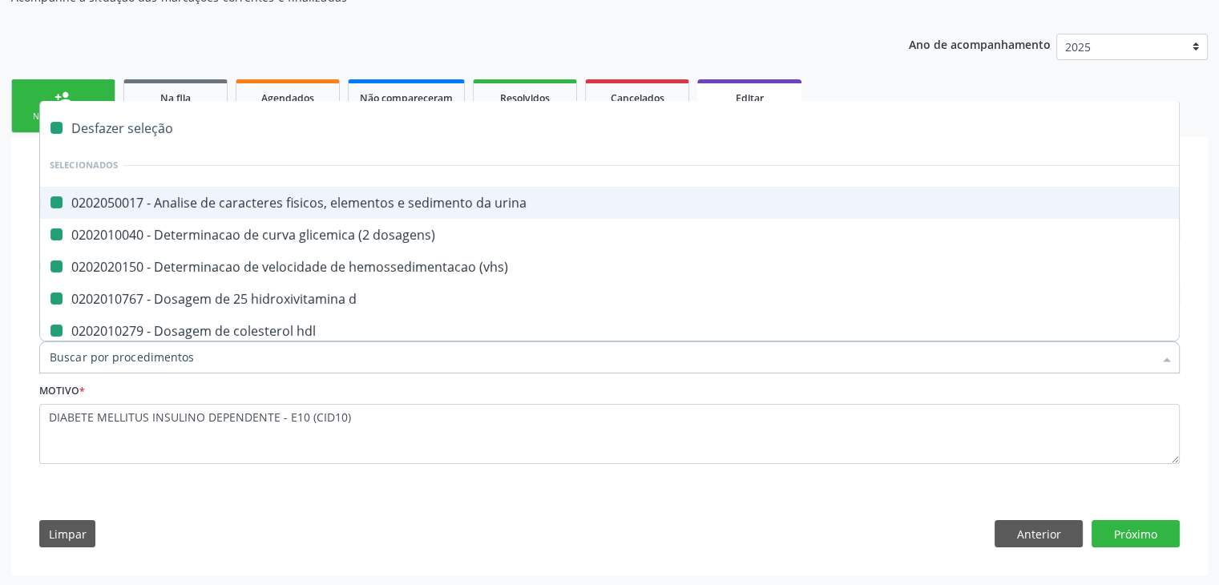
checkbox hdl "false"
checkbox ldl "false"
checkbox total "false"
checkbox creatinina "false"
checkbox ferritina "false"
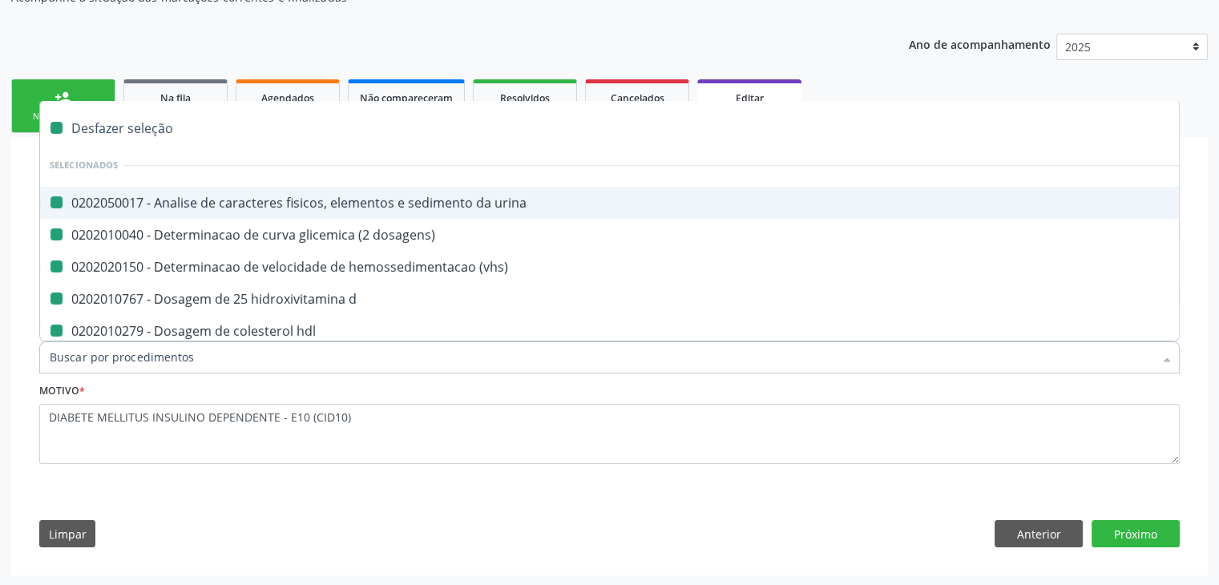
checkbox glicose "false"
checkbox glicosilada "false"
checkbox potassio "false"
checkbox \(tgo\) "false"
checkbox \(tgp\) "false"
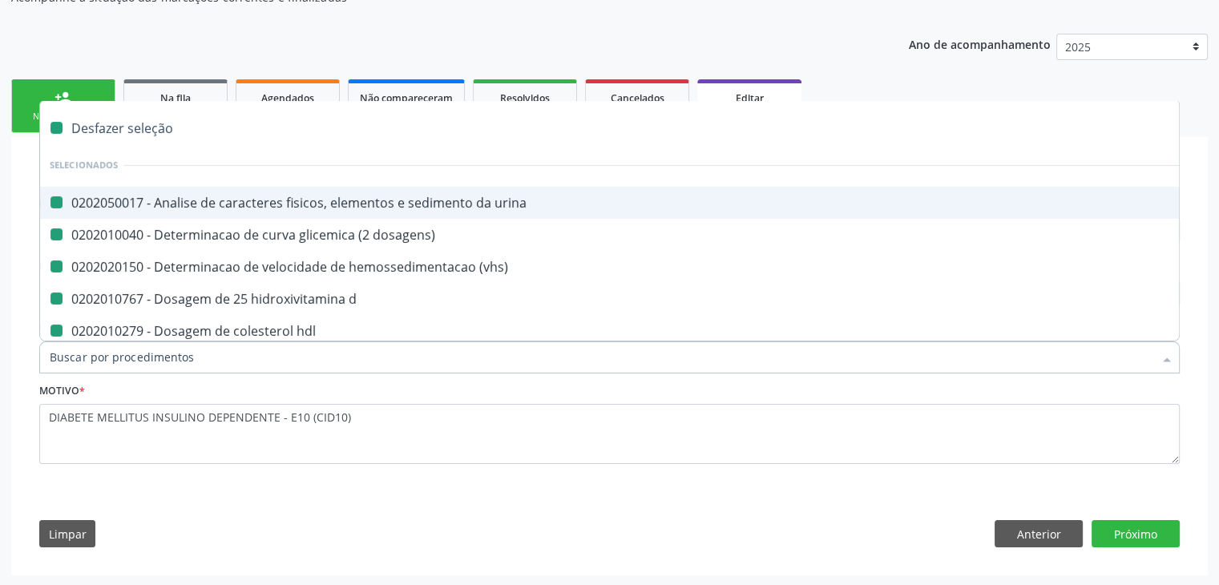
checkbox triglicerideos "false"
checkbox b12 "false"
checkbox completo "false"
checkbox parasitas "false"
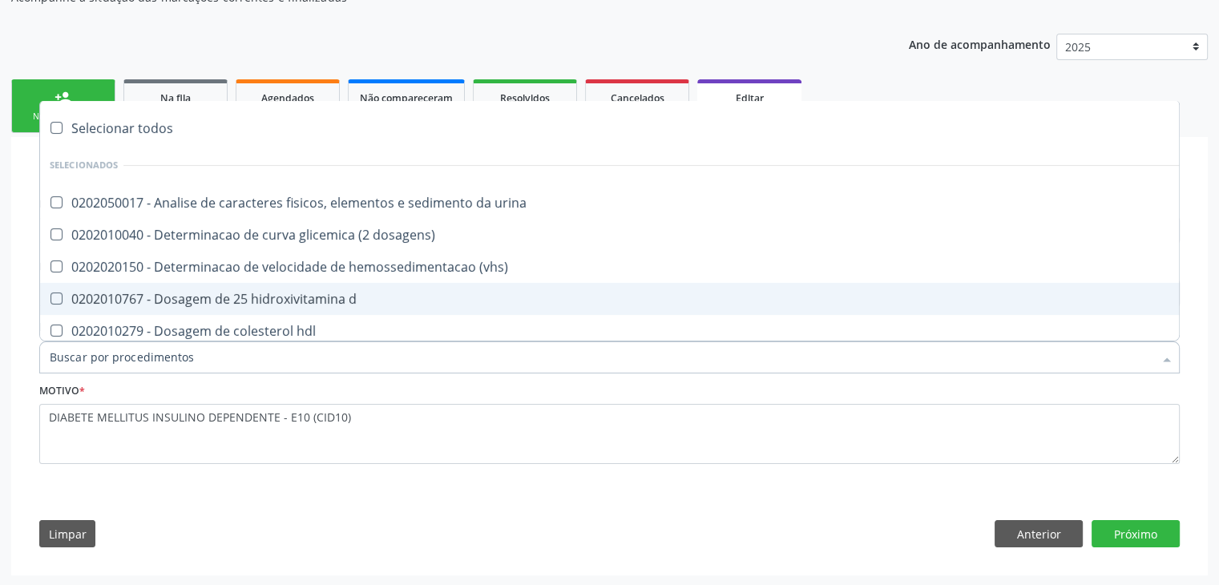
type input "D"
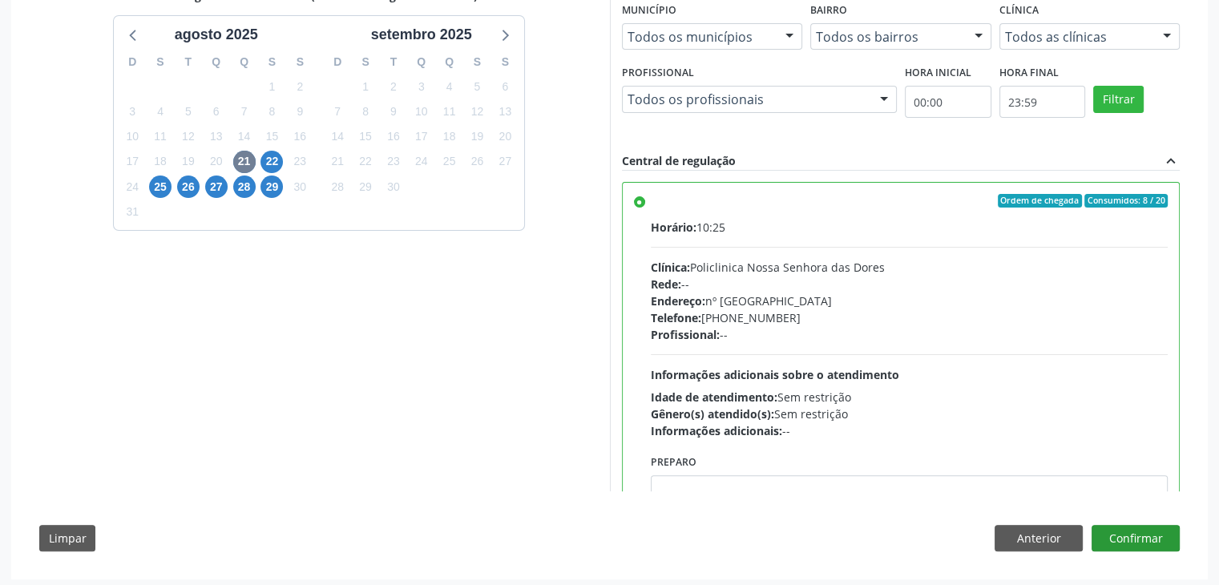
scroll to position [393, 0]
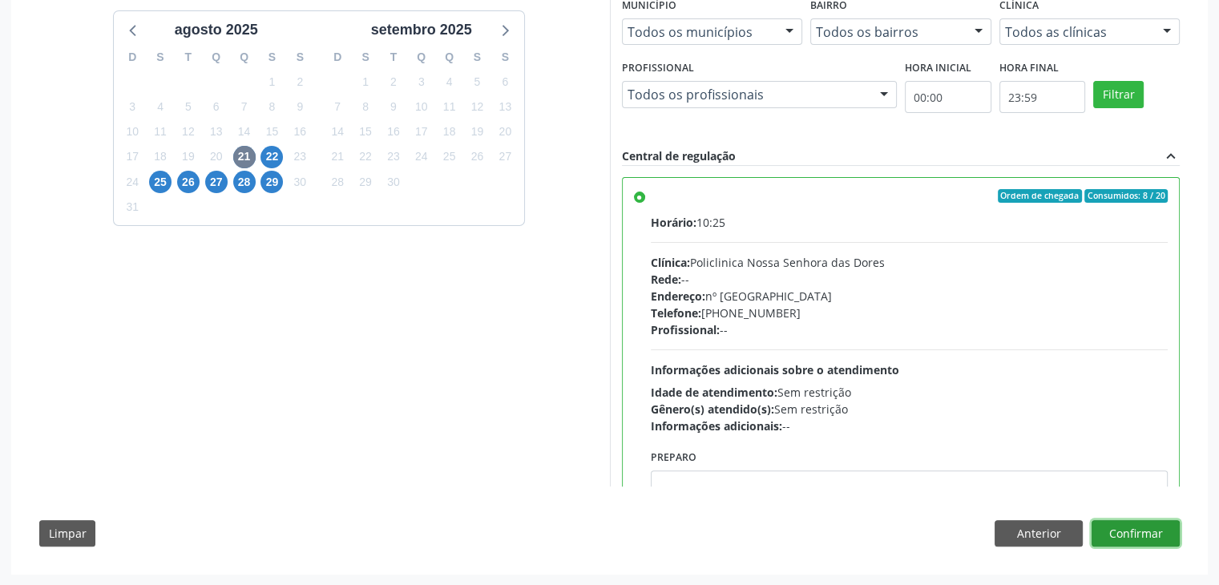
click at [1136, 539] on button "Confirmar" at bounding box center [1135, 533] width 88 height 27
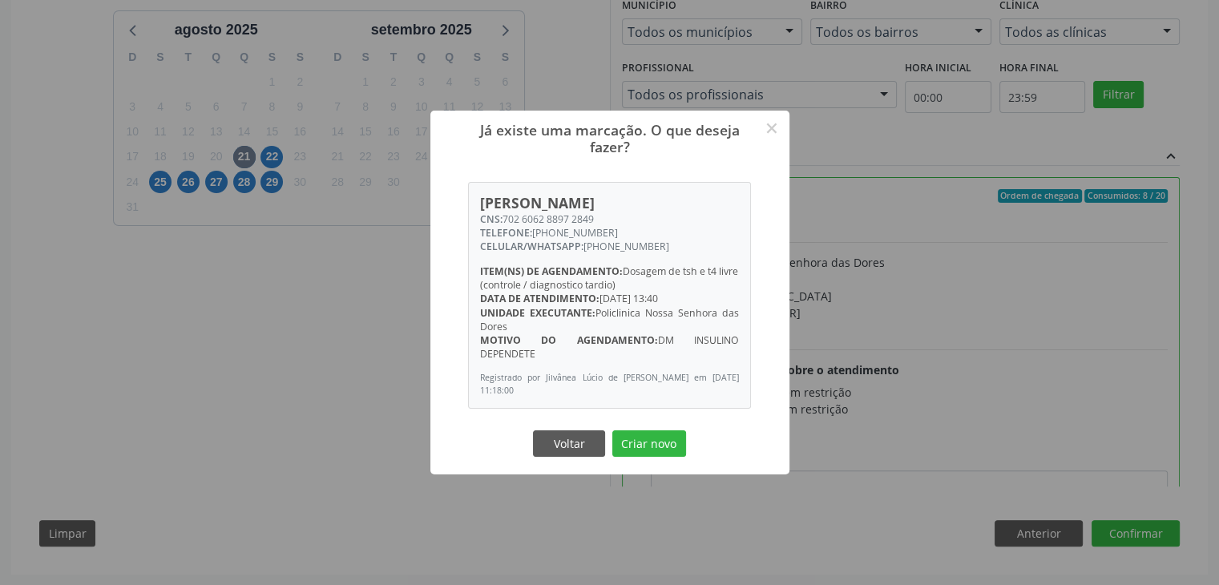
click at [680, 459] on div "Voltar Criar novo" at bounding box center [610, 443] width 160 height 34
click at [683, 437] on button "Criar novo" at bounding box center [649, 443] width 74 height 27
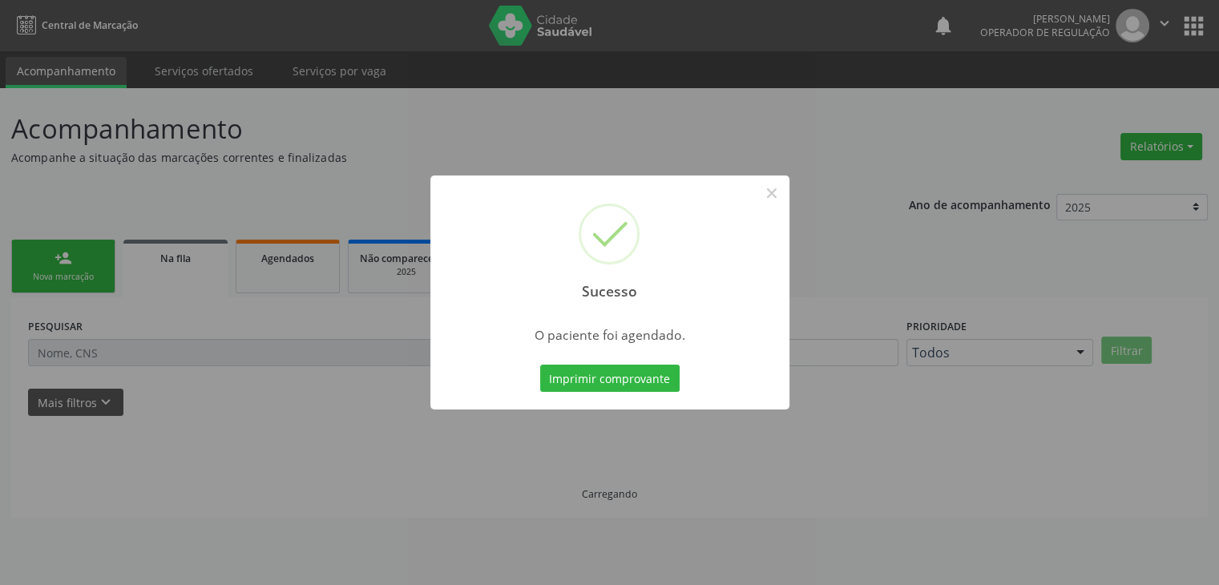
scroll to position [0, 0]
click at [776, 191] on button "×" at bounding box center [777, 192] width 27 height 27
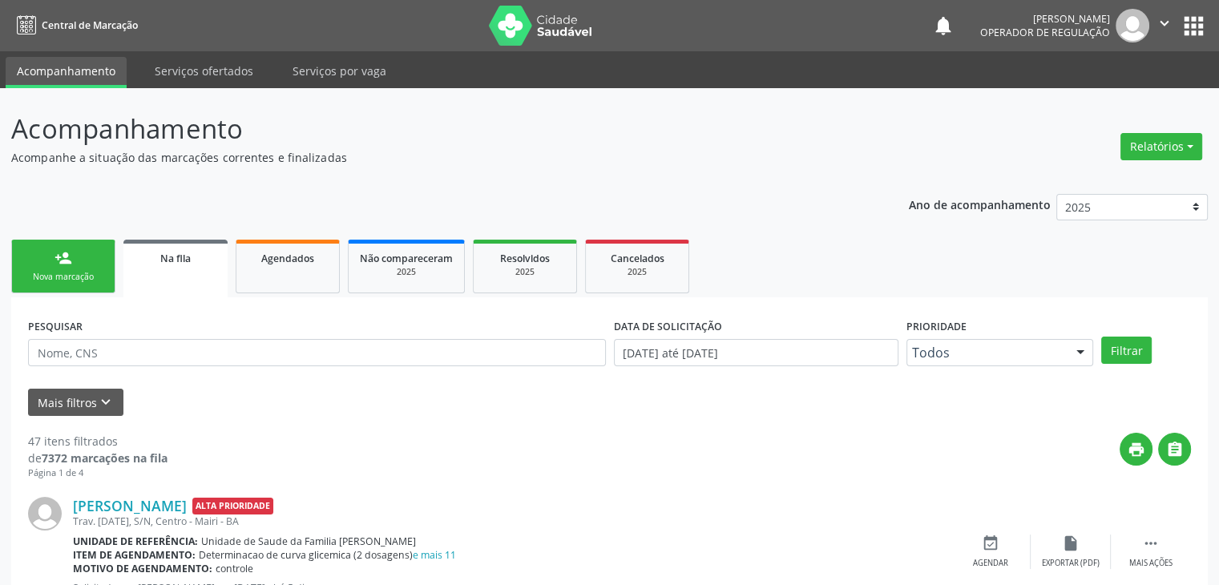
scroll to position [240, 0]
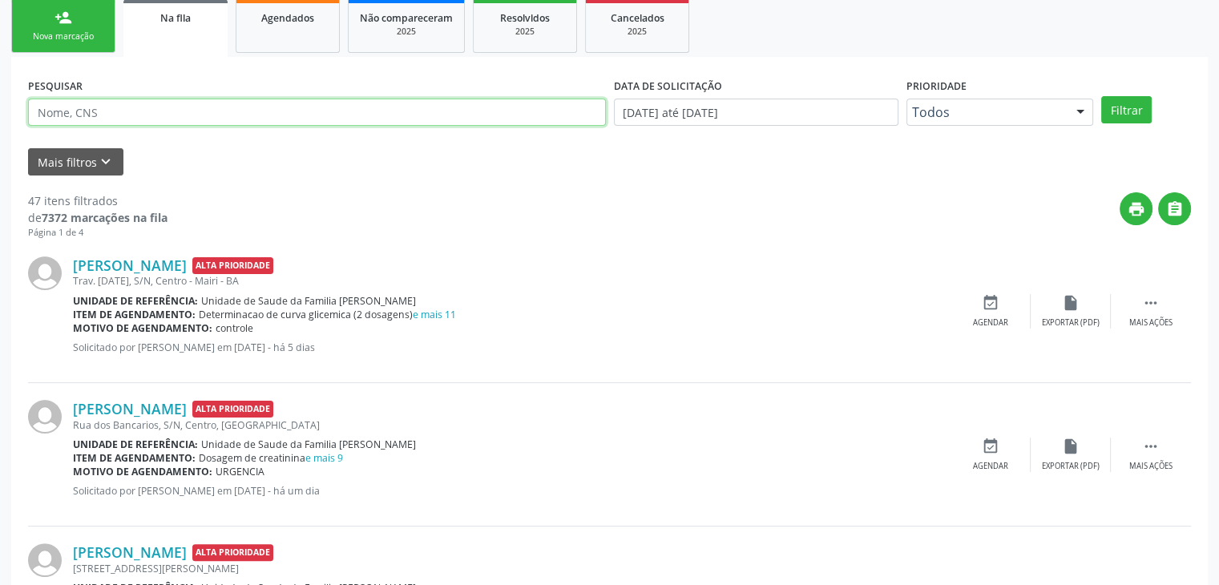
click at [91, 119] on input "text" at bounding box center [317, 112] width 578 height 27
click at [1101, 96] on button "Filtrar" at bounding box center [1126, 109] width 50 height 27
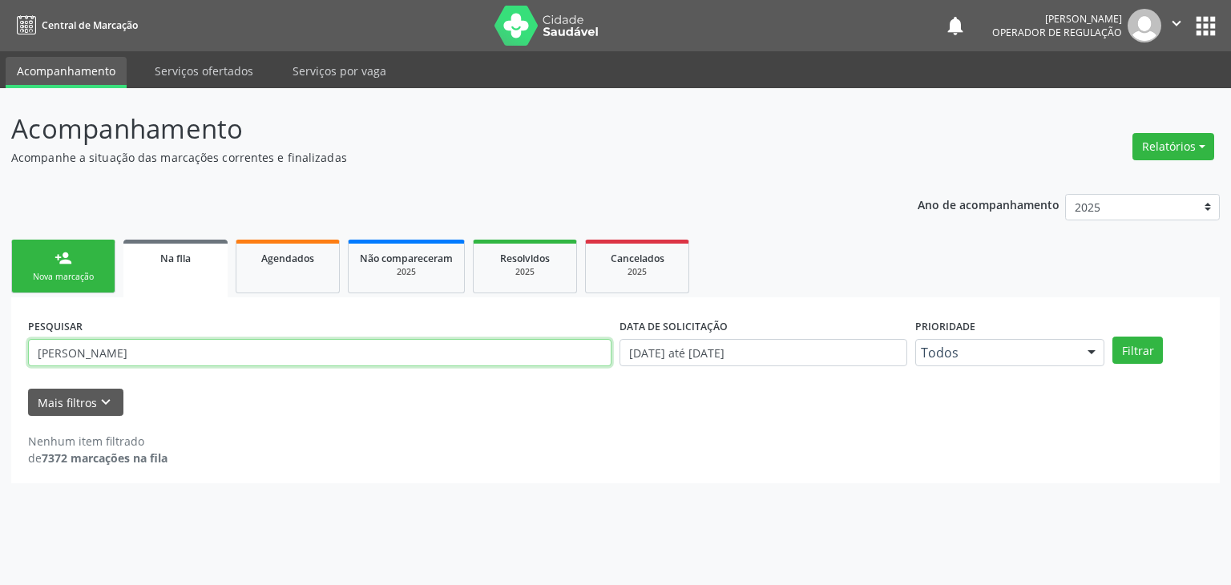
click at [131, 365] on input "ORLEIDE SOUSA" at bounding box center [319, 352] width 583 height 27
click at [134, 363] on input "ORLEIDE" at bounding box center [319, 352] width 583 height 27
click at [1112, 337] on button "Filtrar" at bounding box center [1137, 350] width 50 height 27
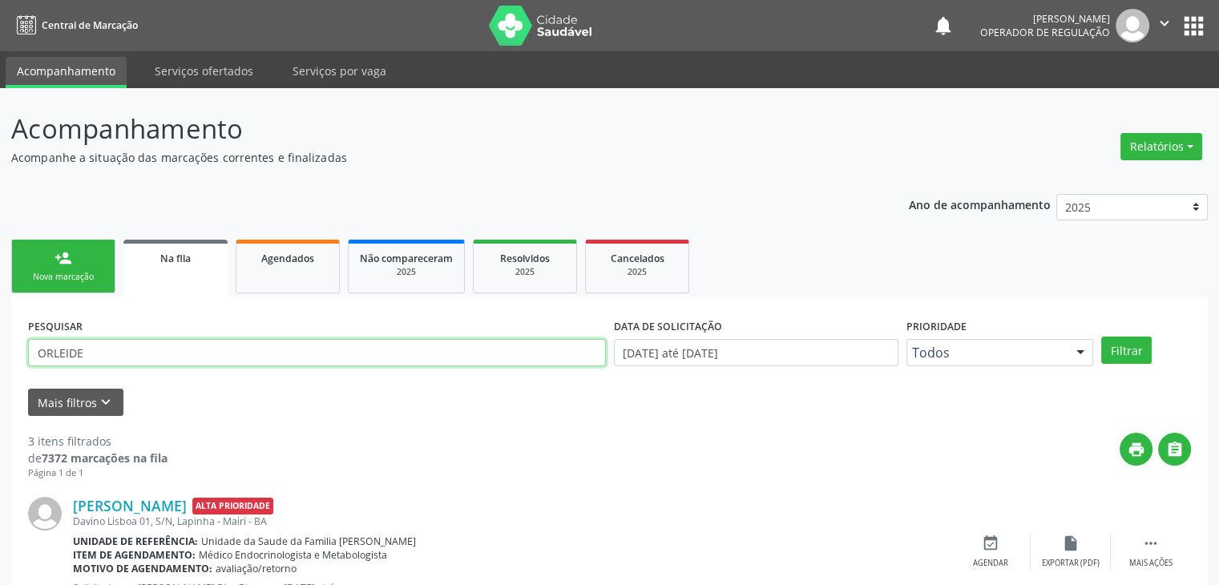
click at [106, 344] on input "ORLEIDE" at bounding box center [317, 352] width 578 height 27
type input "ORLEIDE SOUSA"
click at [1101, 337] on button "Filtrar" at bounding box center [1126, 350] width 50 height 27
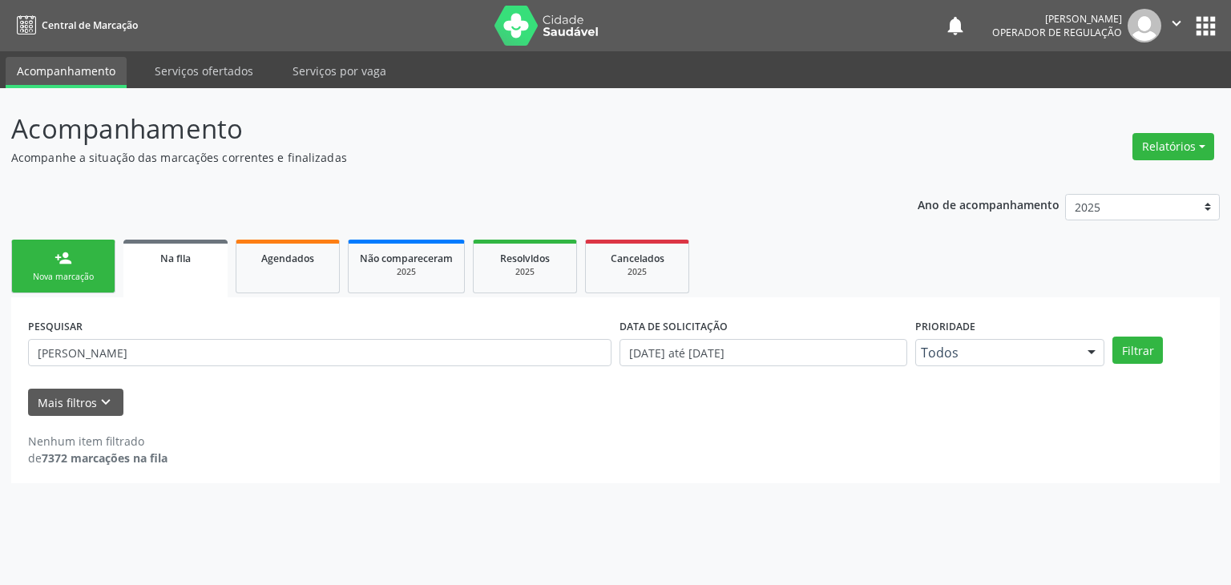
click at [1196, 26] on button "apps" at bounding box center [1206, 26] width 28 height 28
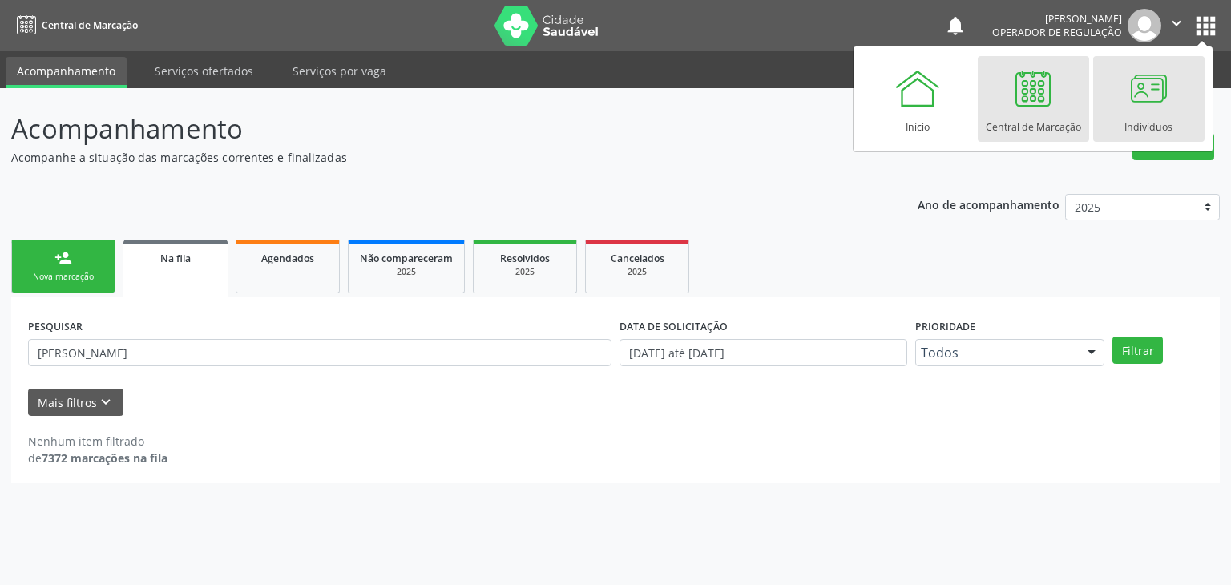
click at [1130, 93] on div at bounding box center [1148, 88] width 48 height 48
